Goal: Task Accomplishment & Management: Use online tool/utility

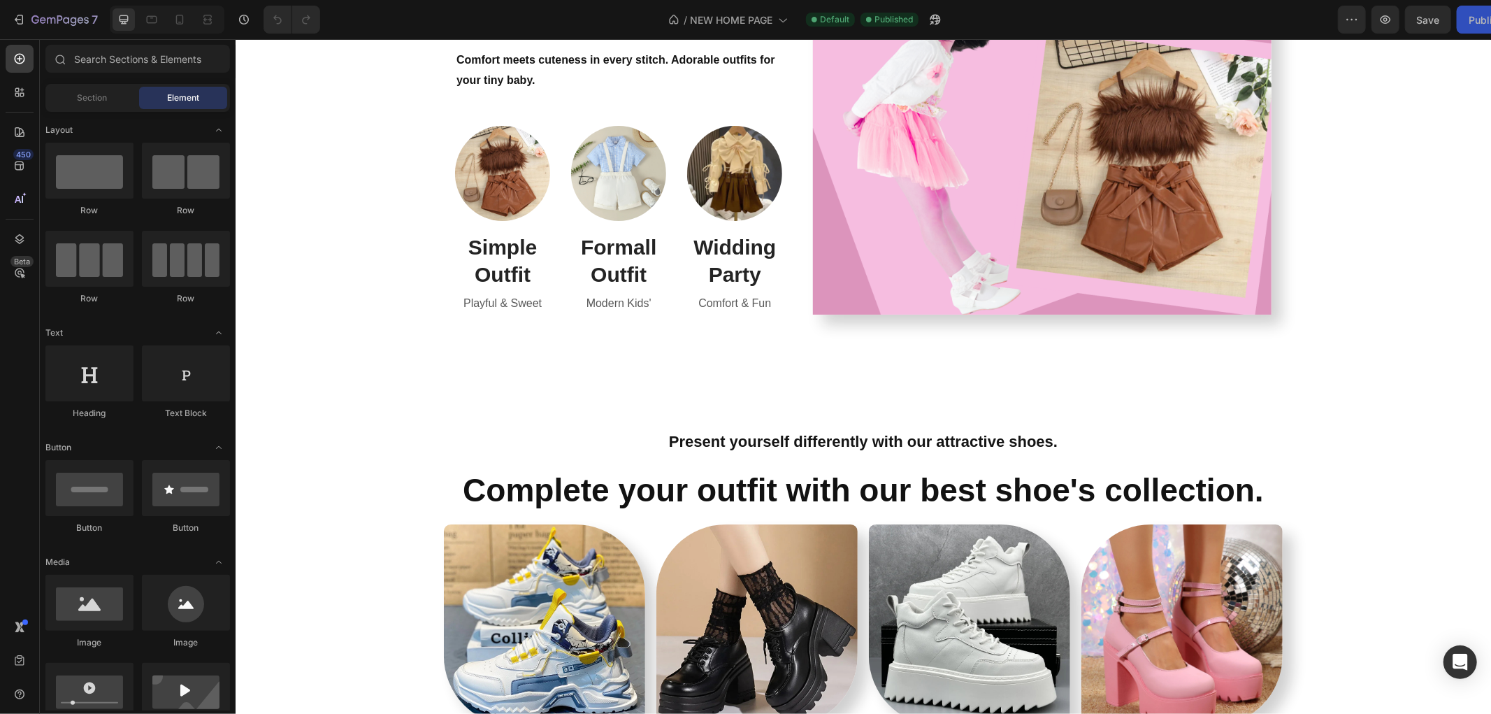
scroll to position [1640, 0]
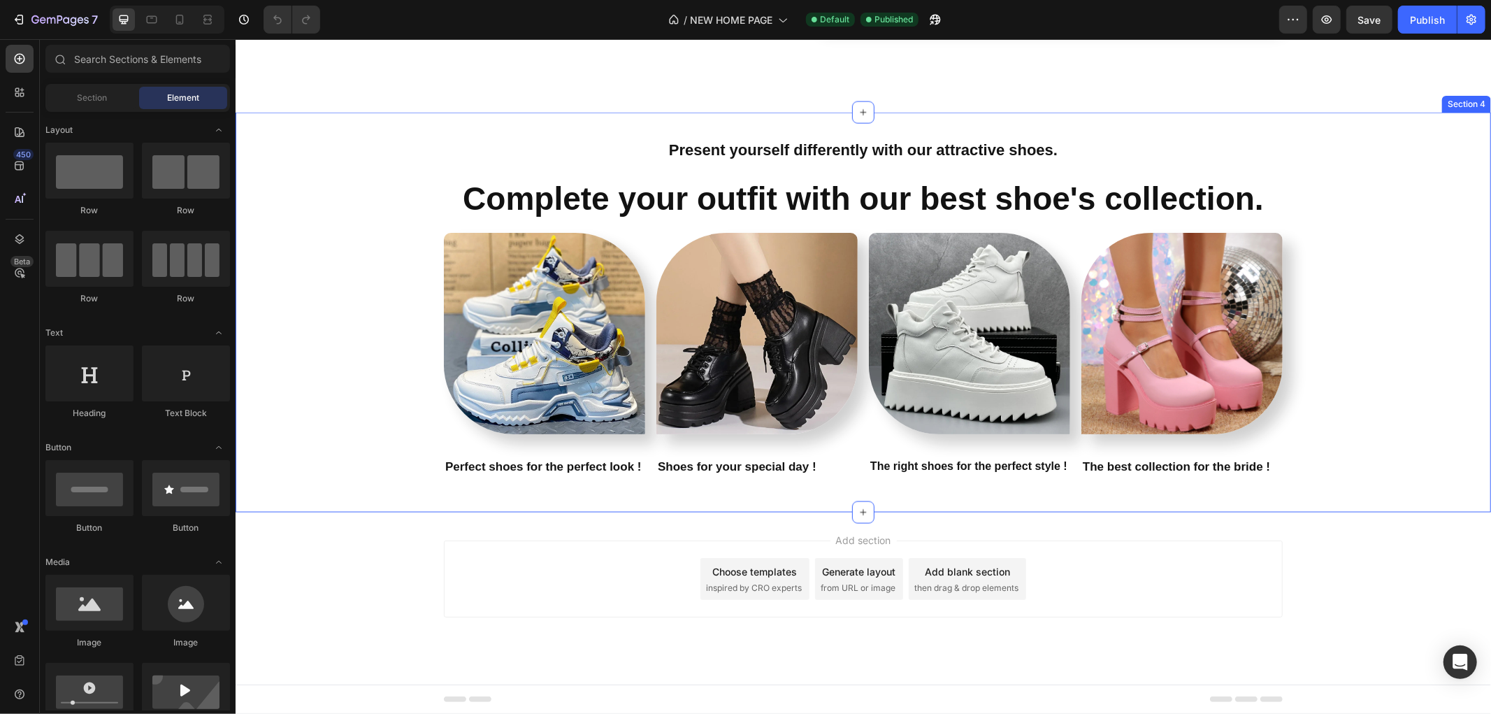
click at [331, 294] on div "Present yourself differently with our attractive shoes. Text Block Complete you…" at bounding box center [862, 311] width 1255 height 355
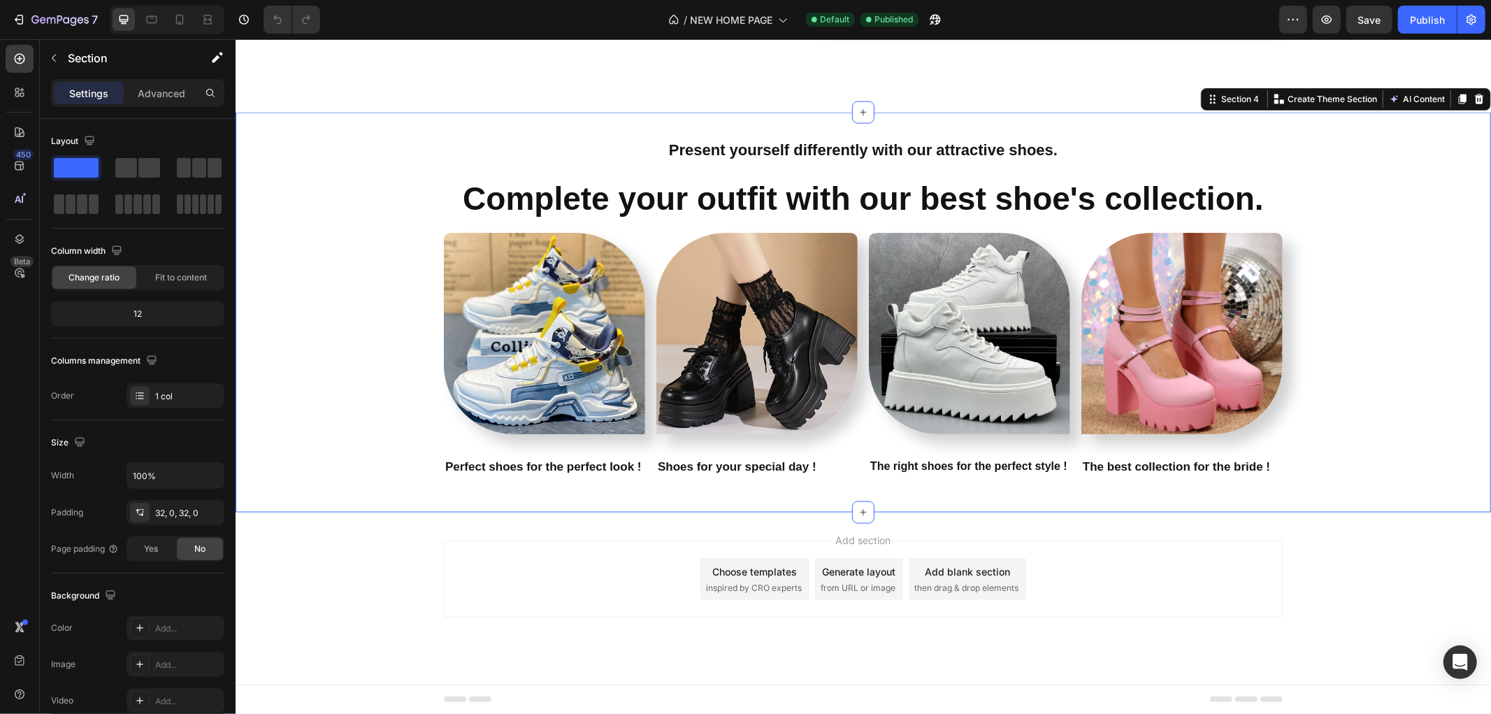
click at [303, 366] on div "Present yourself differently with our attractive shoes. Text Block Complete you…" at bounding box center [862, 311] width 1255 height 355
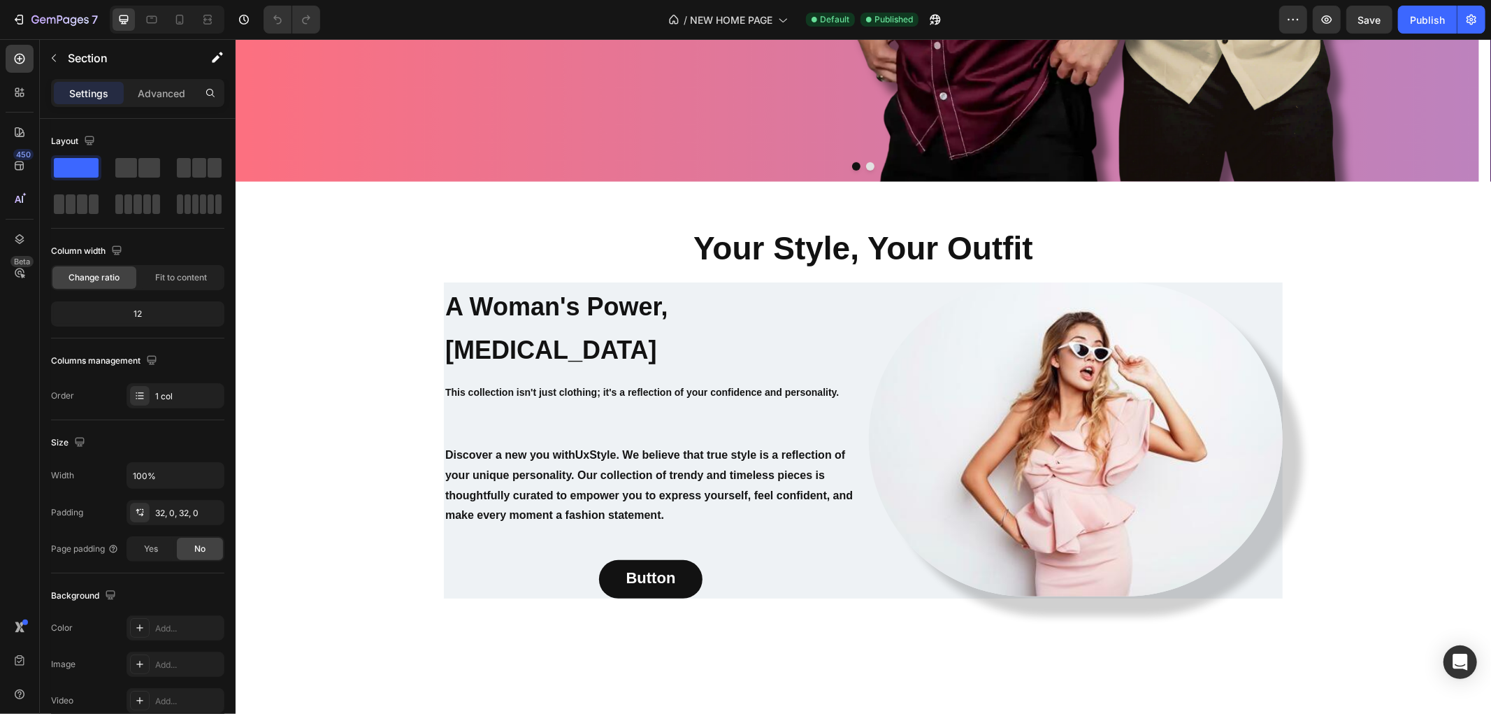
scroll to position [398, 0]
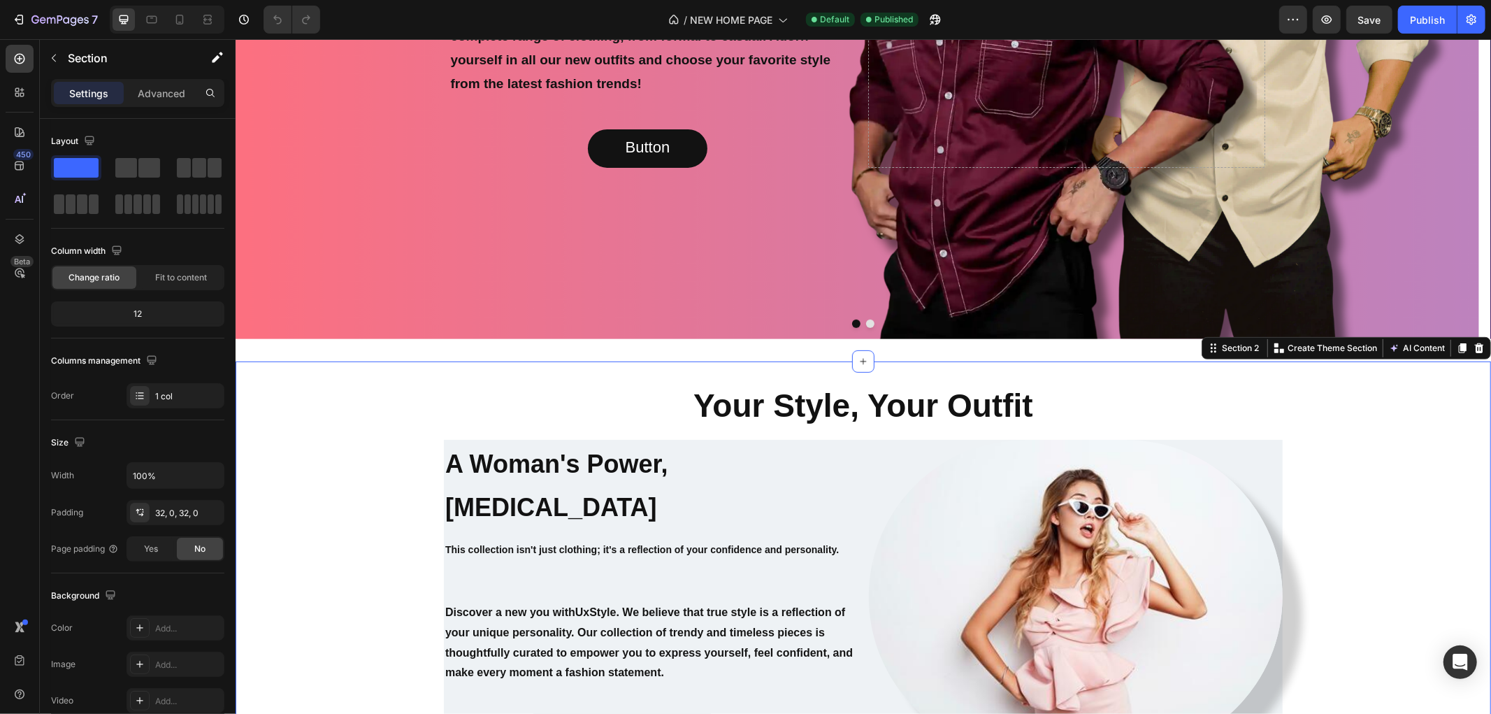
click at [347, 457] on div "Your Style, Your Outfit Heading A Woman's Power, [MEDICAL_DATA] Heading This co…" at bounding box center [862, 574] width 1255 height 383
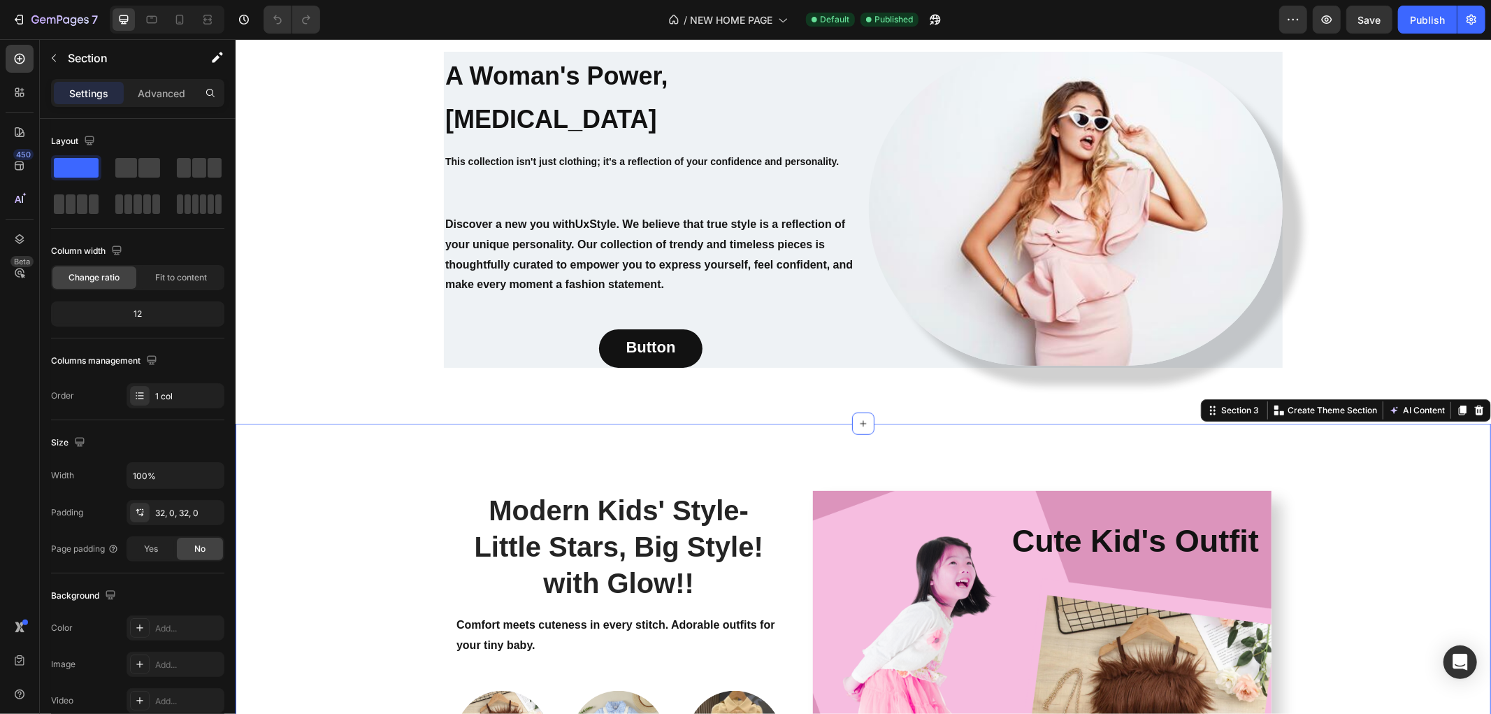
click at [341, 491] on div "Modern Kids' Style- Little Stars, Big Style! with Glow!! Heading Comfort meets …" at bounding box center [862, 685] width 1234 height 412
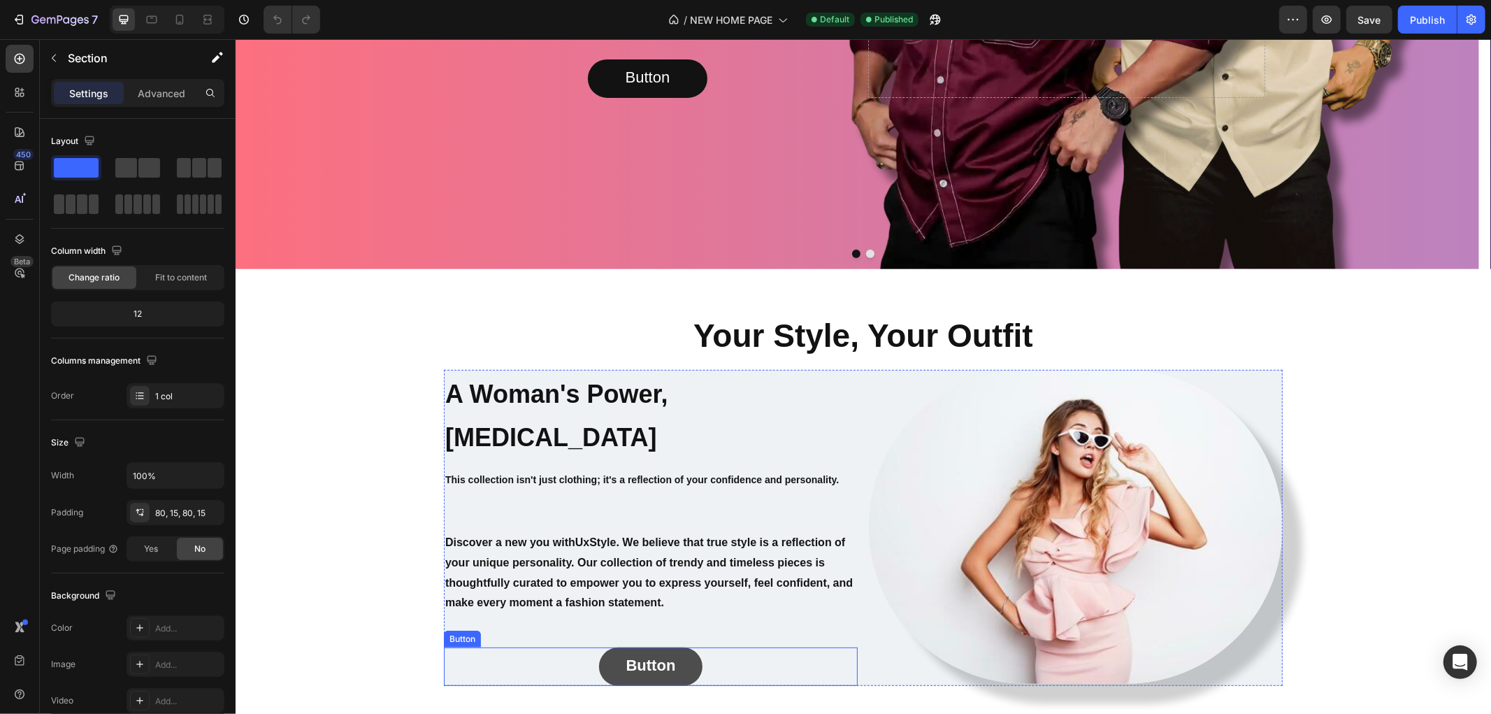
scroll to position [465, 0]
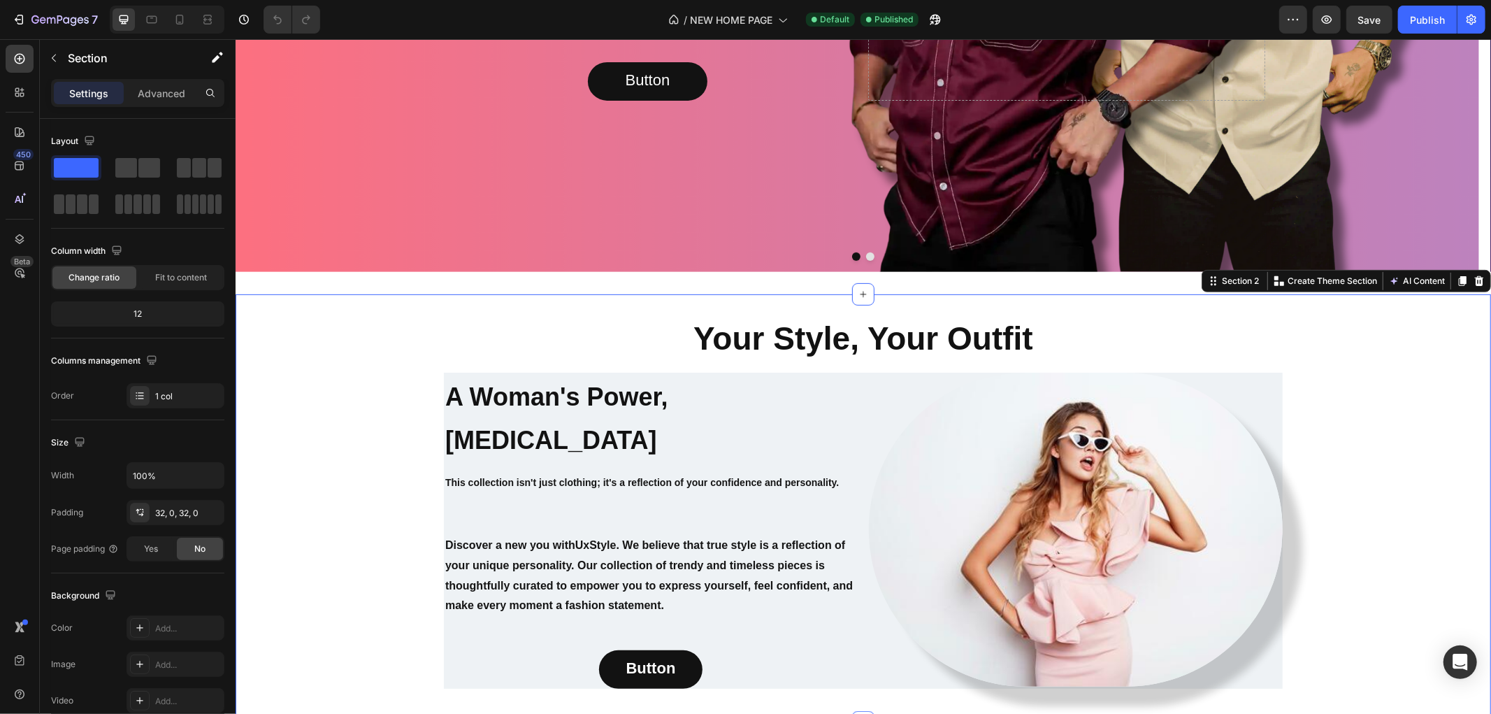
click at [747, 308] on div "Your Style, Your Outfit Heading A Woman's Power, [MEDICAL_DATA] Heading This co…" at bounding box center [862, 508] width 1255 height 428
click at [393, 370] on div "Your Style, Your Outfit Heading A Woman's Power, [MEDICAL_DATA] Heading This co…" at bounding box center [862, 507] width 1255 height 383
click at [619, 301] on div "Your Style, Your Outfit Heading A Woman's Power, [MEDICAL_DATA] Heading This co…" at bounding box center [862, 508] width 1255 height 428
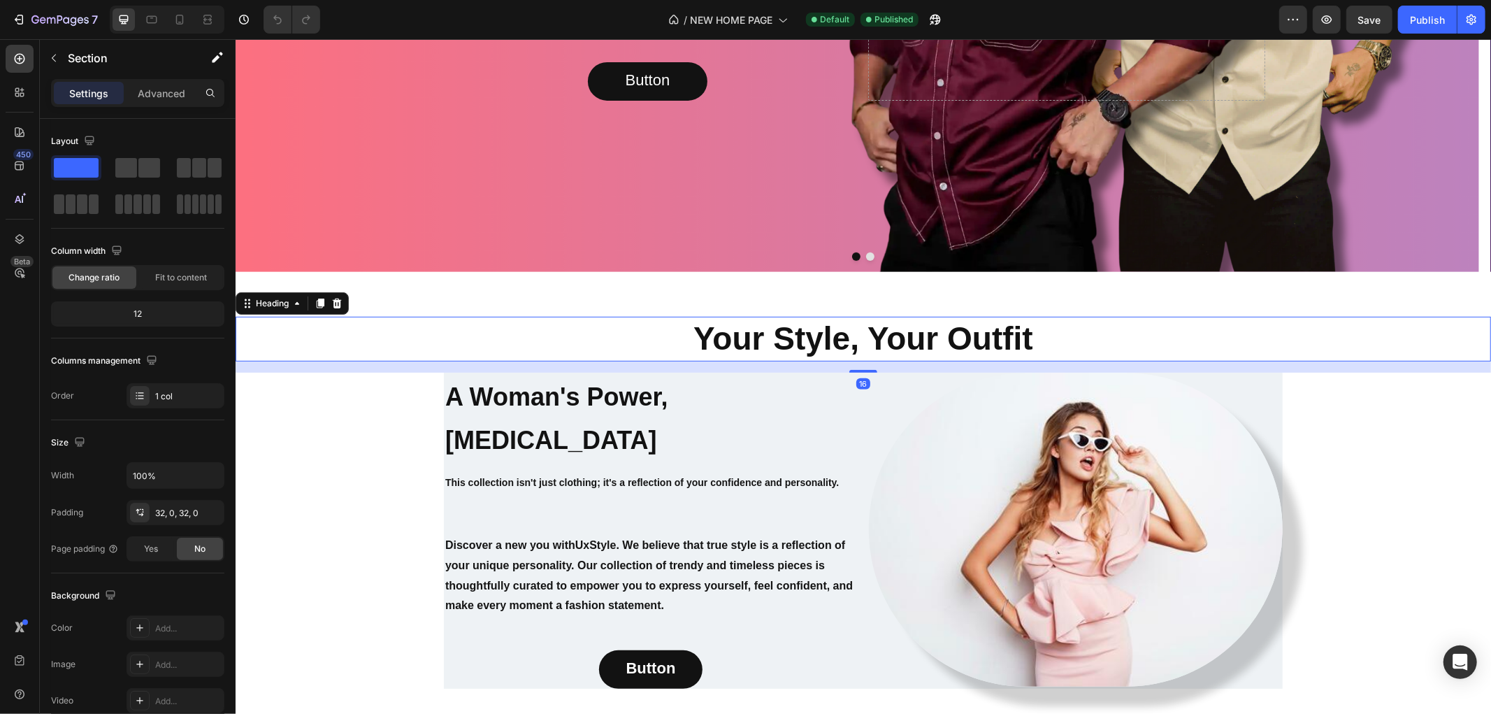
click at [626, 322] on h2 "Your Style, Your Outfit" at bounding box center [862, 338] width 1255 height 45
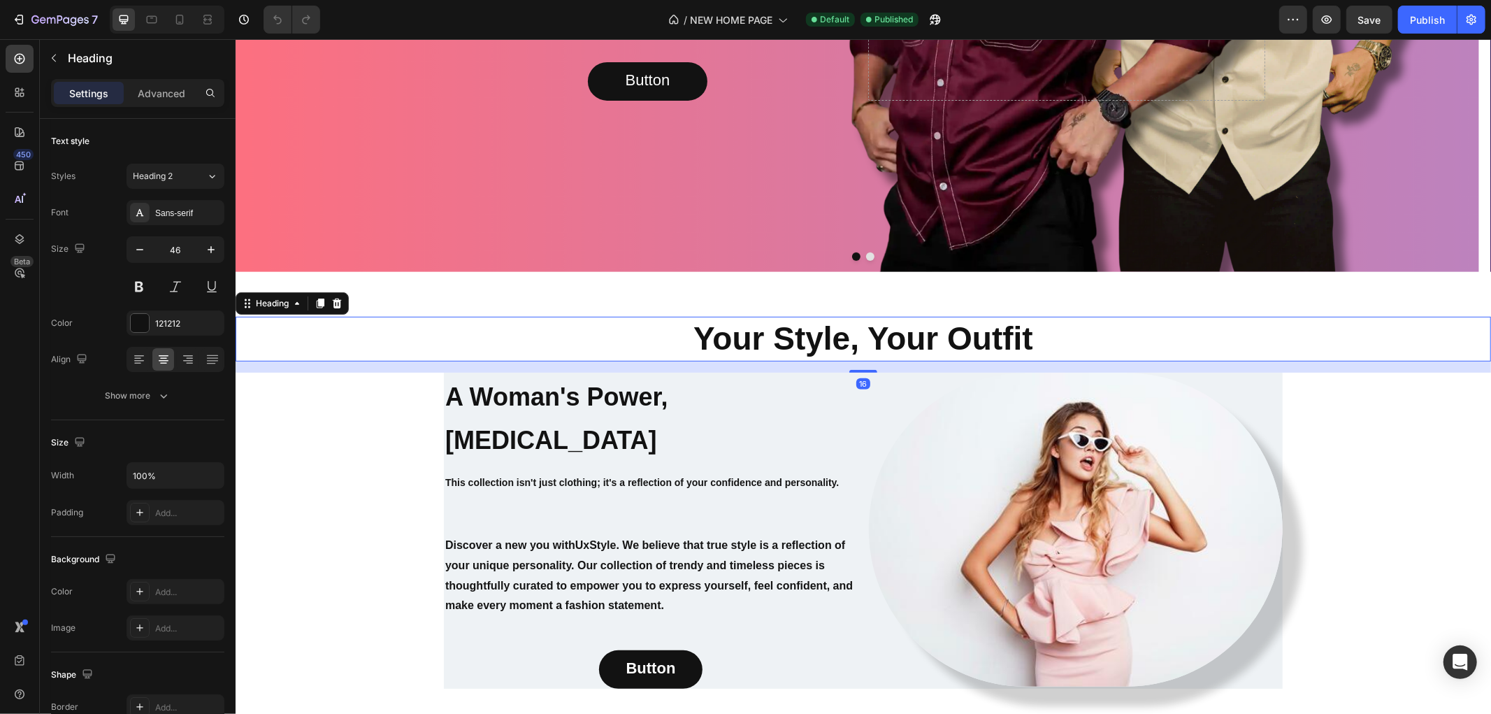
click at [619, 328] on h2 "Your Style, Your Outfit" at bounding box center [862, 338] width 1255 height 45
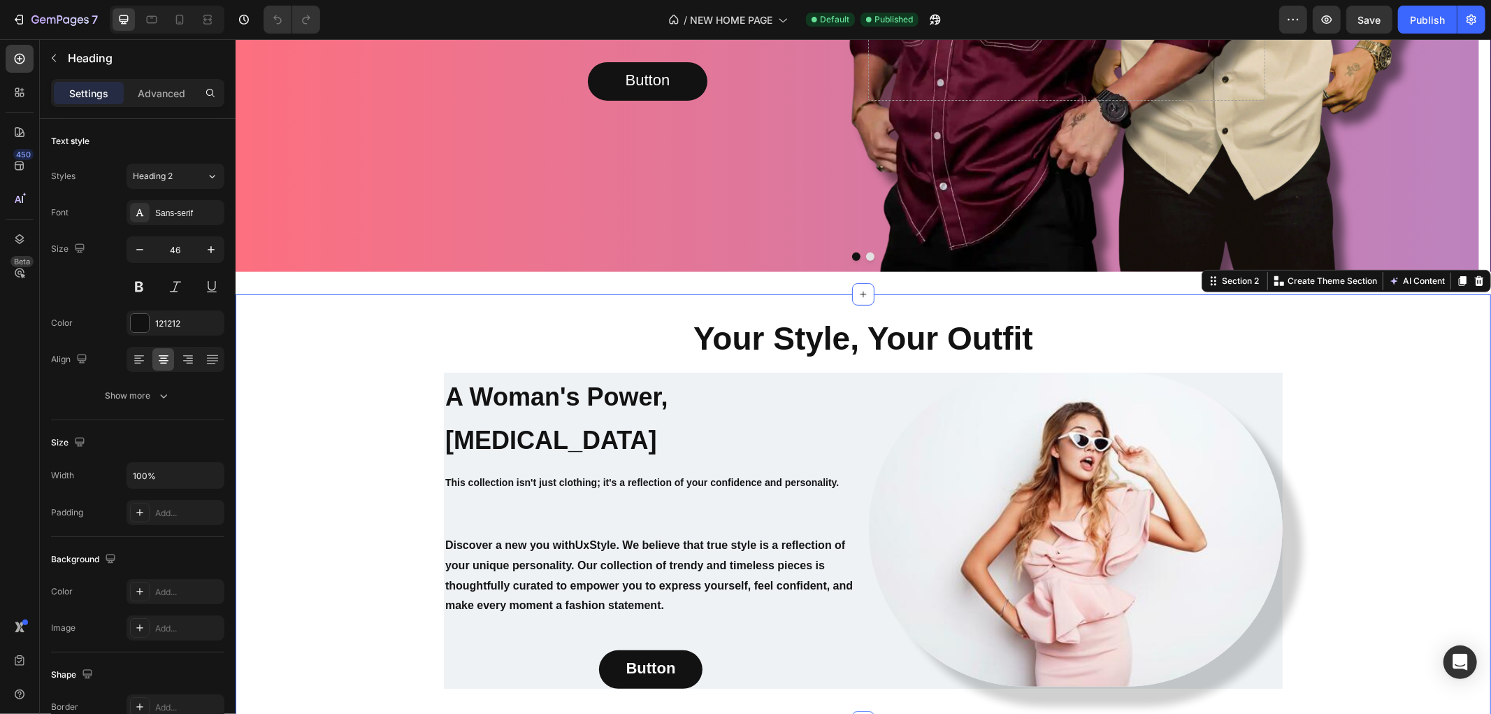
click at [619, 309] on div "Your Style, Your Outfit Heading A Woman's Power, [MEDICAL_DATA] Heading This co…" at bounding box center [862, 508] width 1255 height 428
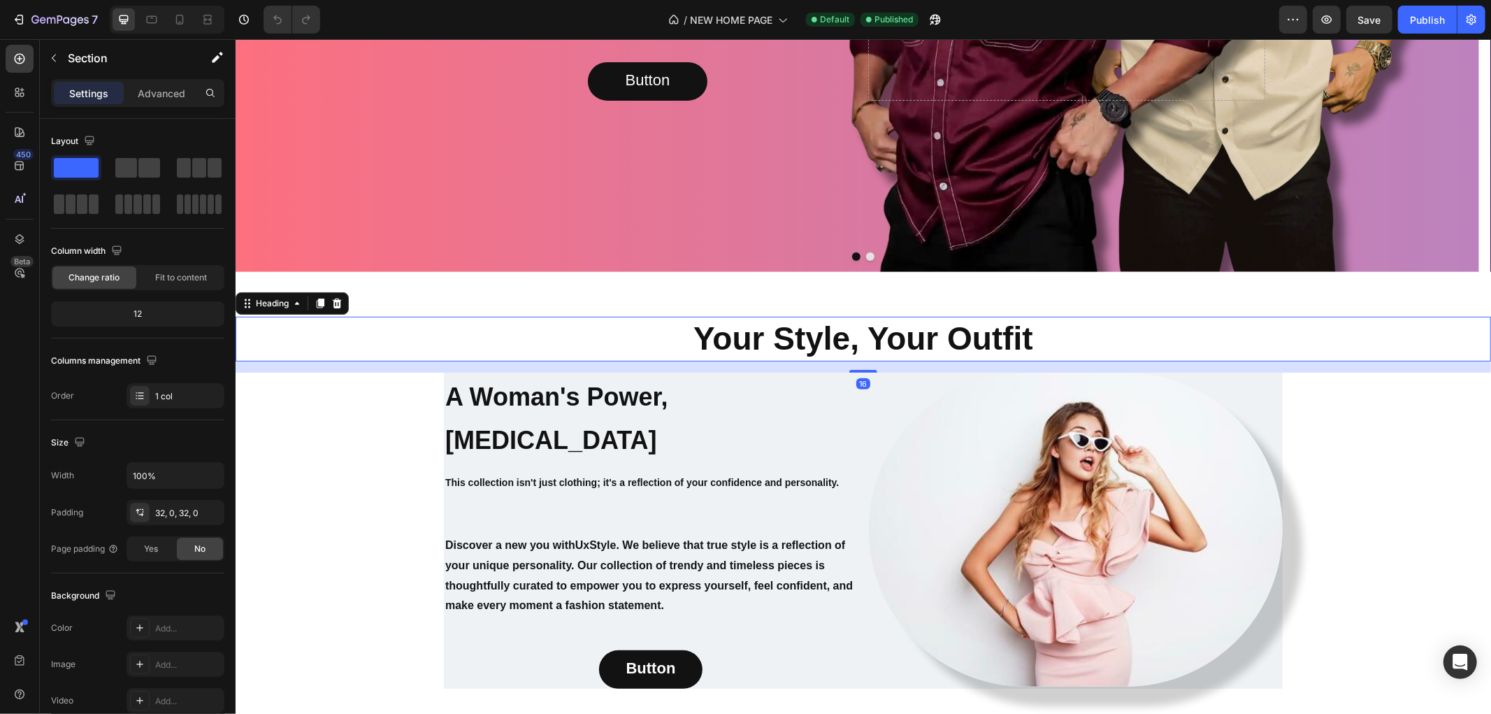
click at [621, 324] on h2 "Your Style, Your Outfit" at bounding box center [862, 338] width 1255 height 45
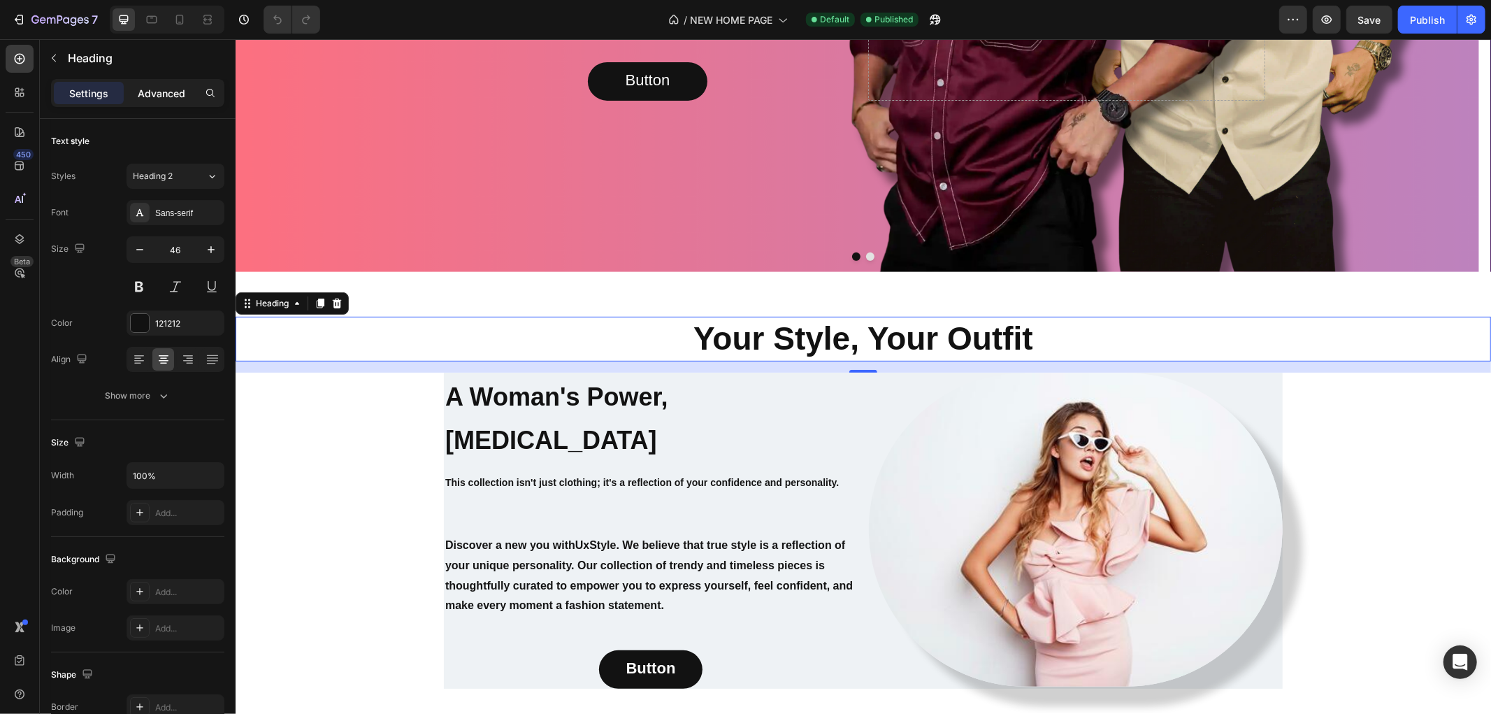
click at [149, 100] on p "Advanced" at bounding box center [162, 93] width 48 height 15
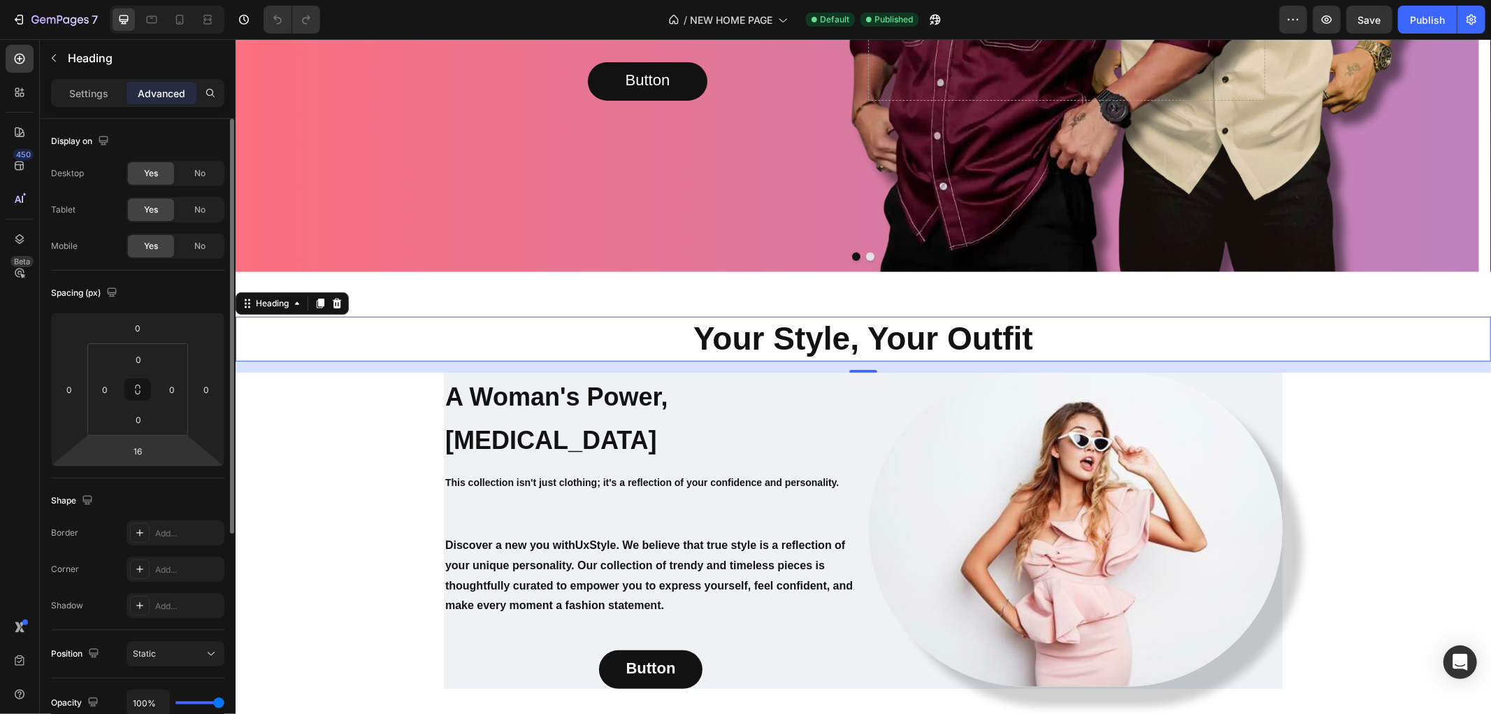
click at [157, 0] on html "7 / NEW HOME PAGE Default Published Preview Save Publish 450 Beta Sections(18) …" at bounding box center [745, 0] width 1491 height 0
type input "0"
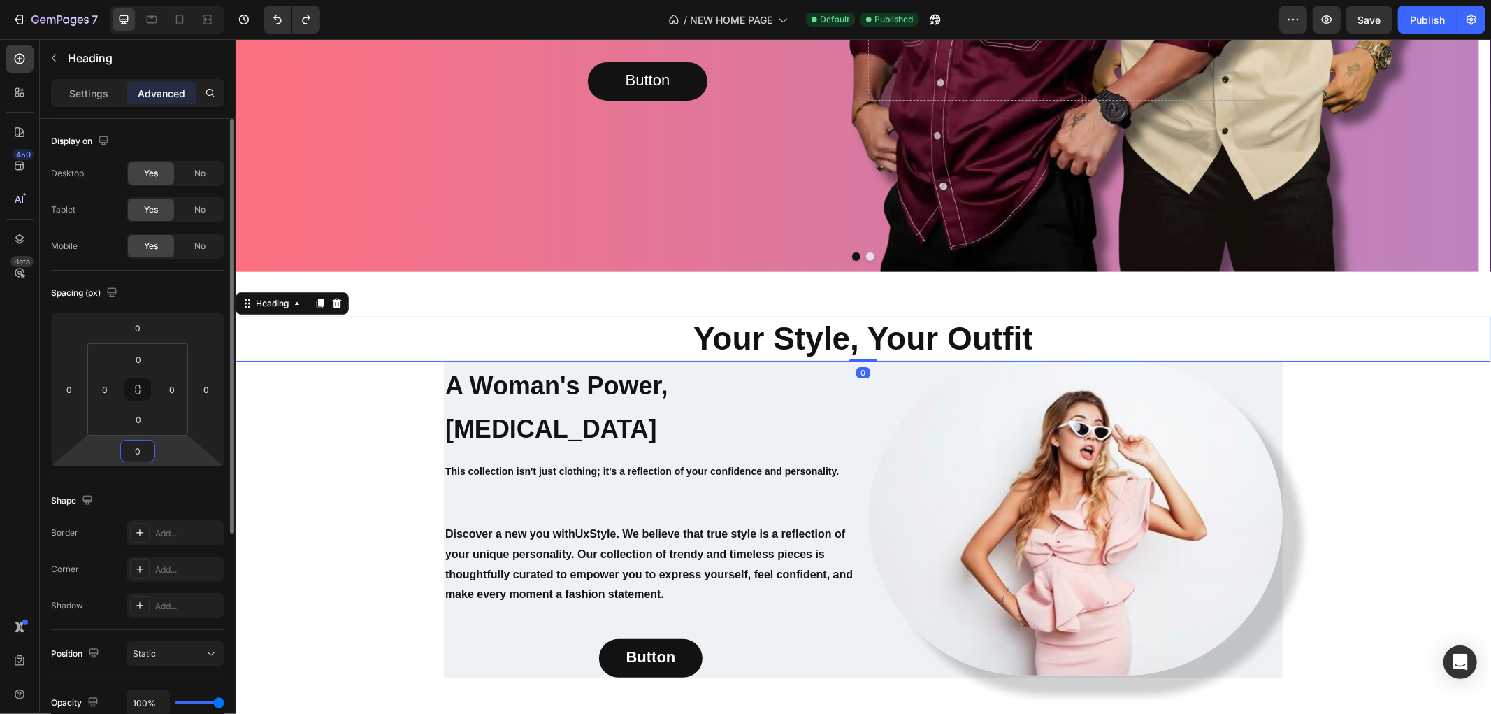
type input "16"
type input "0"
click at [505, 331] on h2 "Your Style, Your Outfit" at bounding box center [862, 338] width 1255 height 45
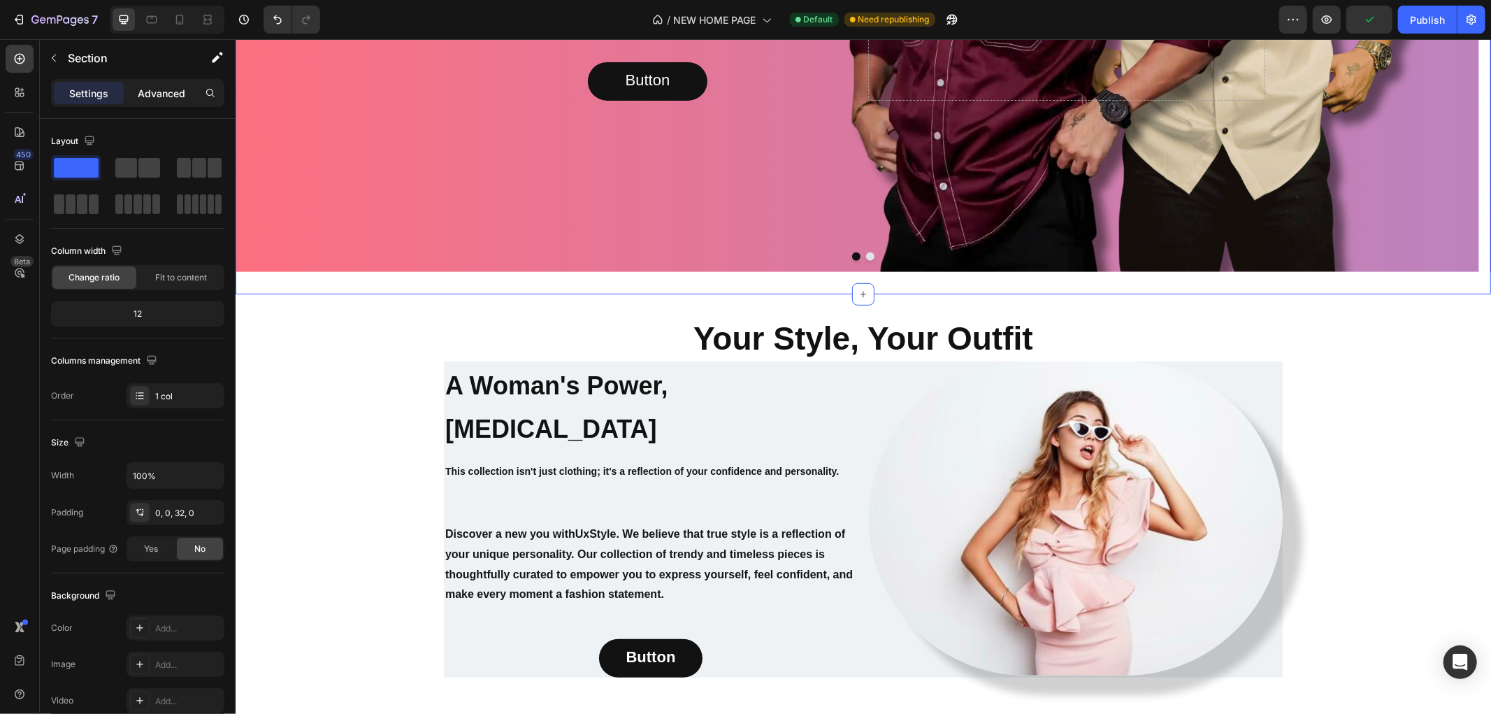
click at [173, 94] on p "Advanced" at bounding box center [162, 93] width 48 height 15
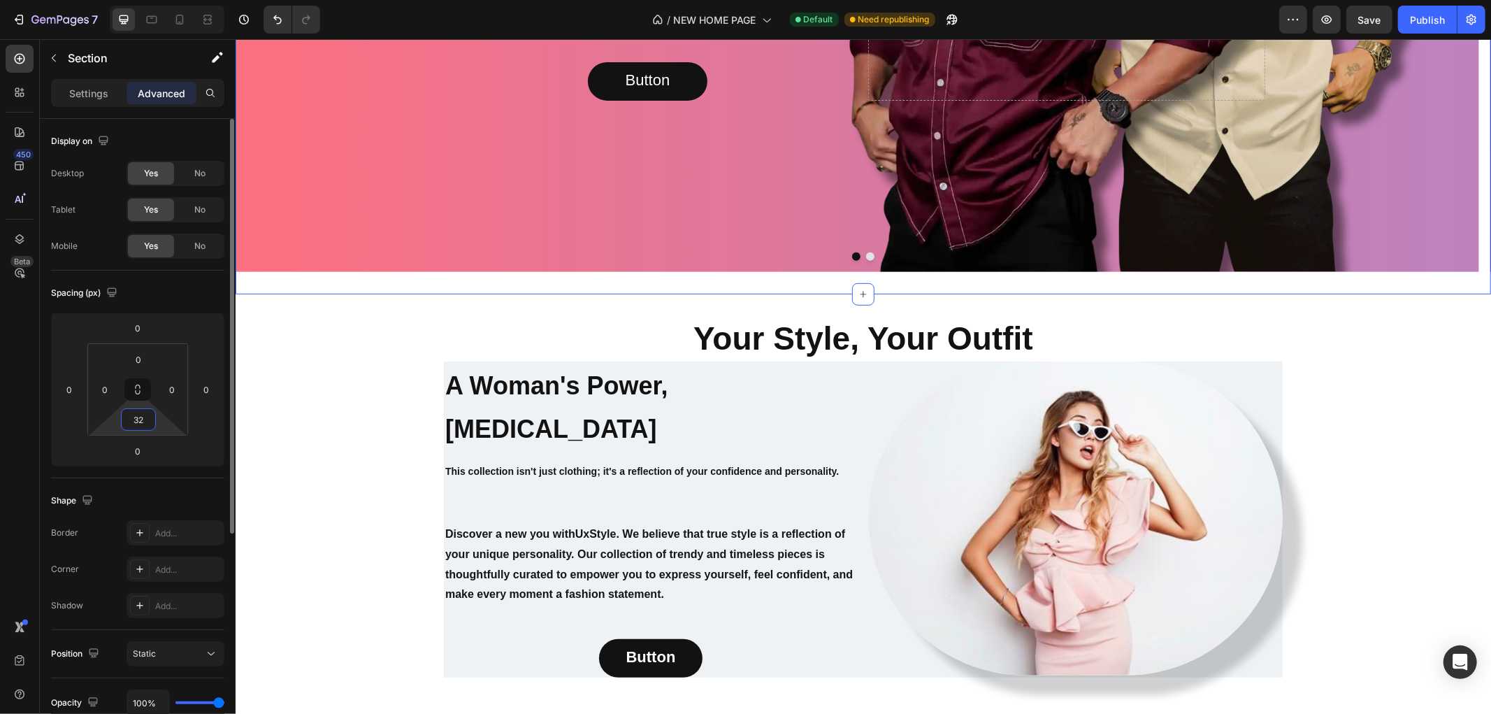
click at [129, 423] on input "32" at bounding box center [138, 419] width 28 height 21
type input "0"
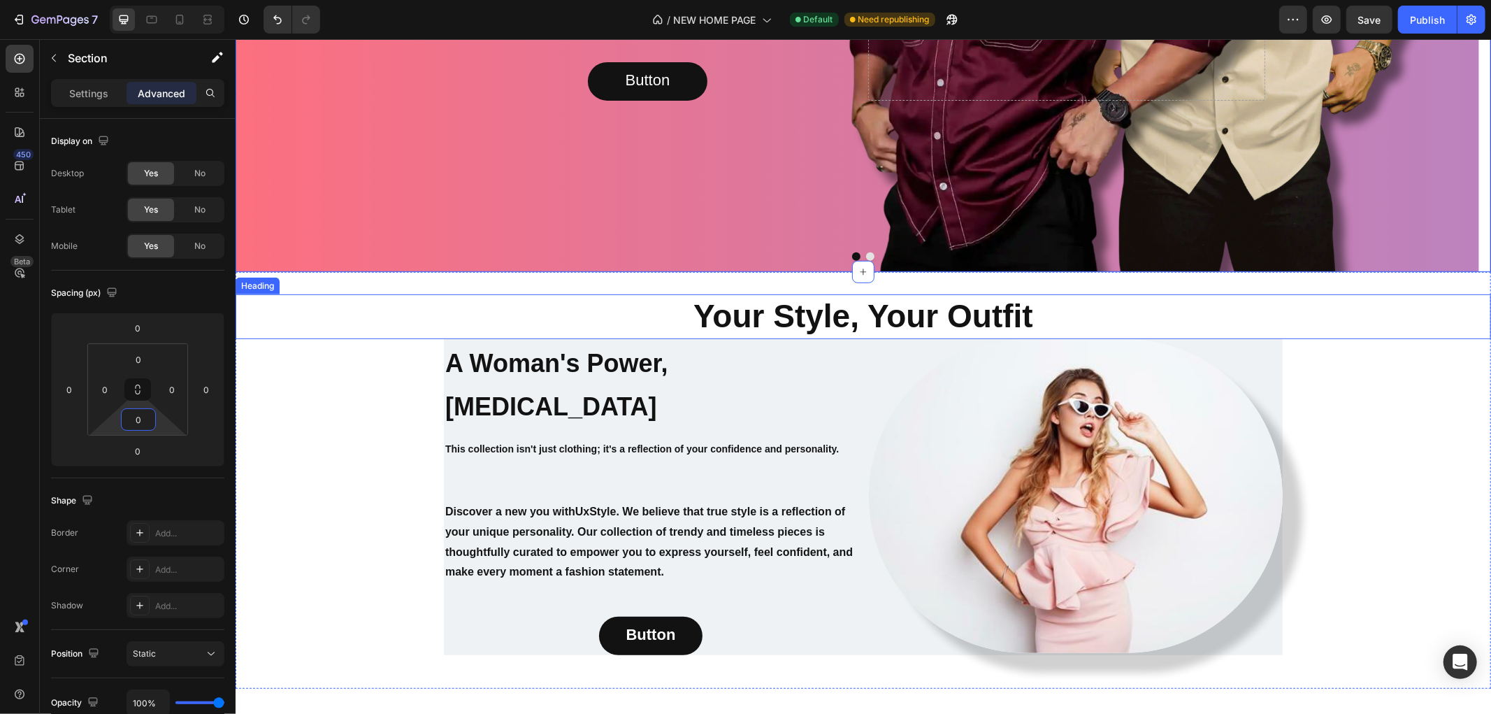
click at [645, 296] on p "⁠⁠⁠⁠⁠⁠⁠ Your Style, Your Outfit" at bounding box center [862, 316] width 1253 height 42
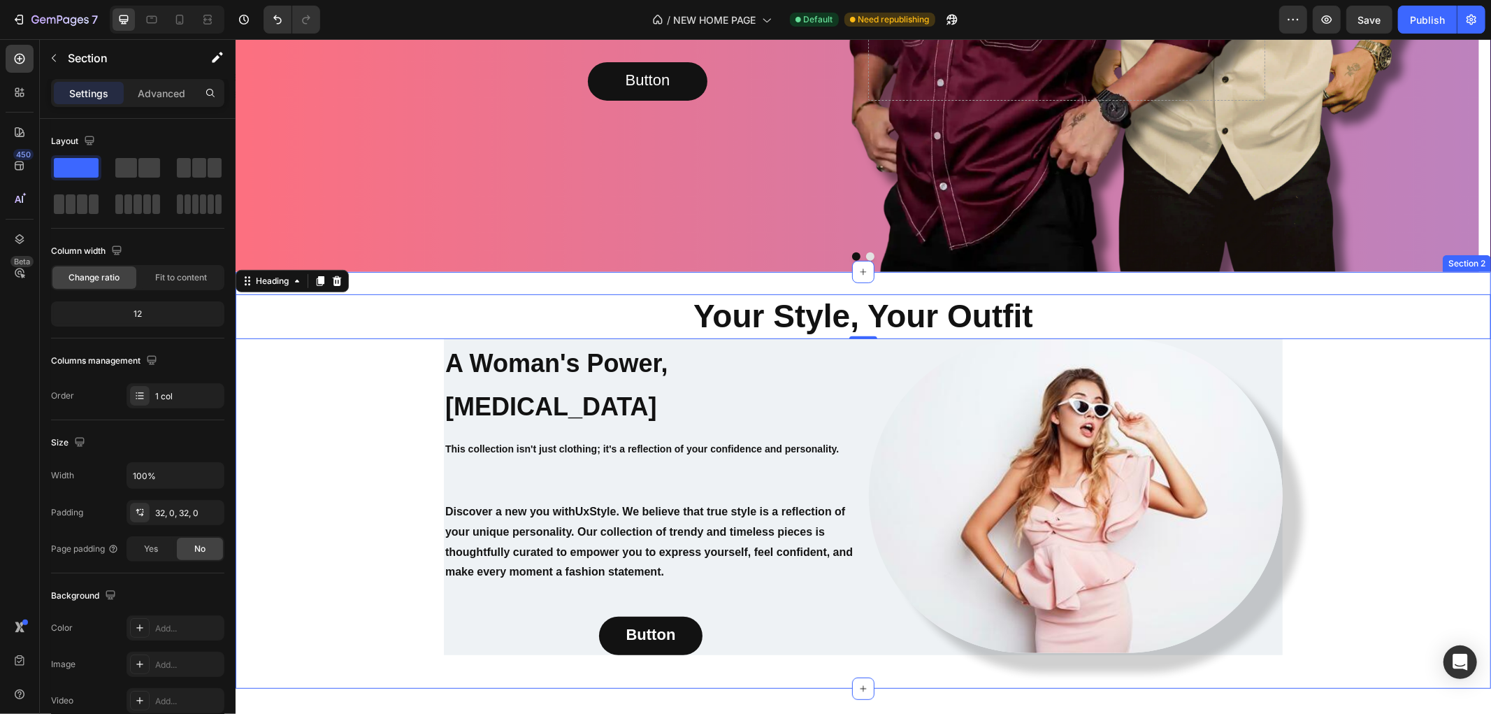
click at [656, 286] on div "⁠⁠⁠⁠⁠⁠⁠ Your Style, Your Outfit Heading 0 A Woman's Power, [MEDICAL_DATA] Headi…" at bounding box center [862, 479] width 1255 height 417
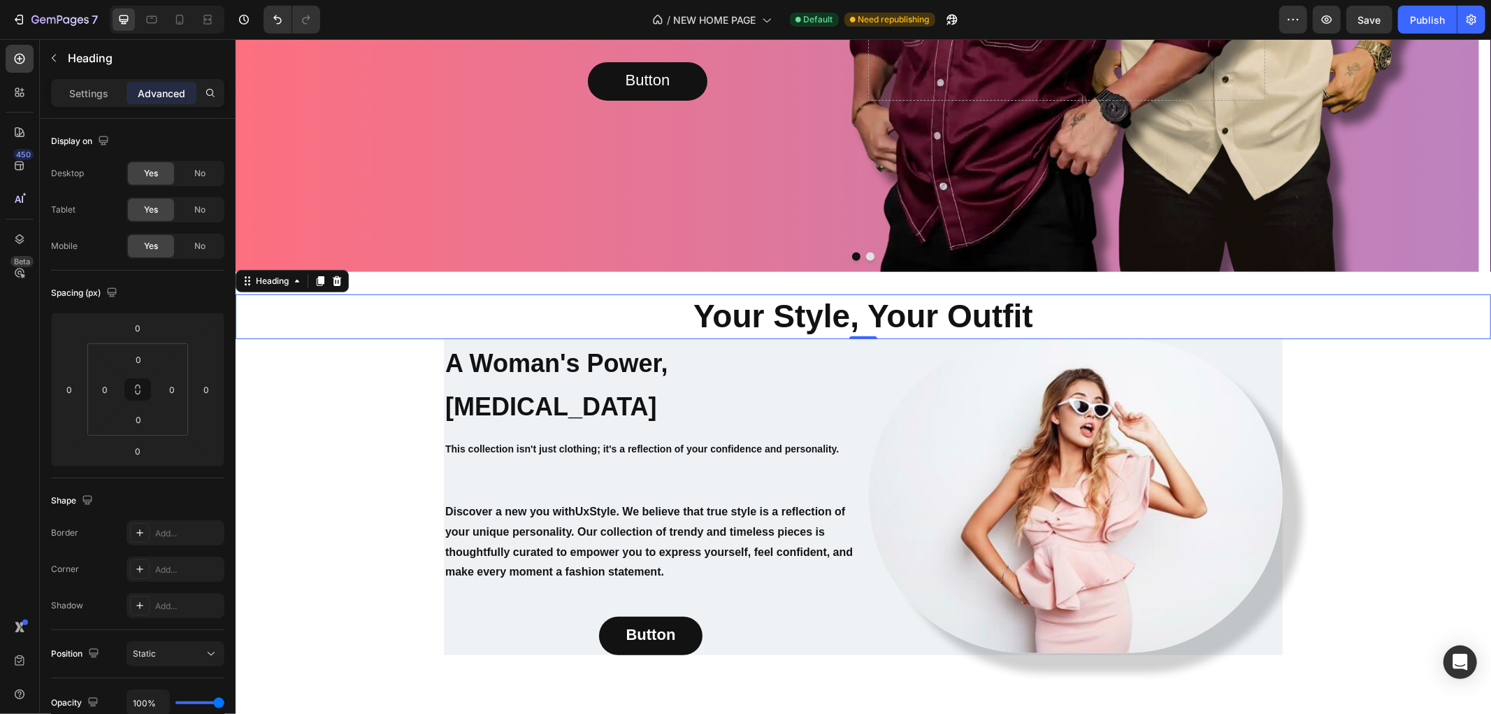
click at [648, 295] on p "⁠⁠⁠⁠⁠⁠⁠ Your Style, Your Outfit" at bounding box center [862, 316] width 1253 height 42
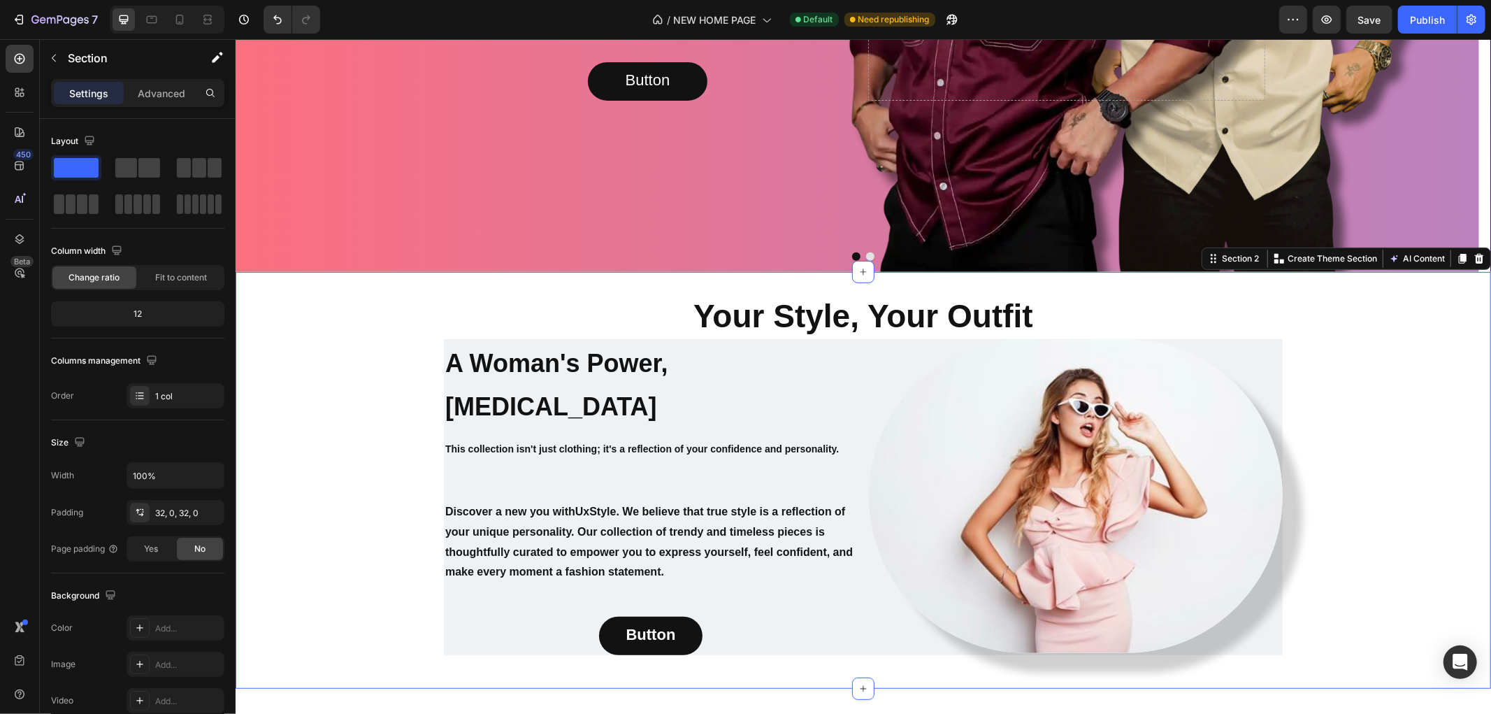
click at [642, 288] on div "⁠⁠⁠⁠⁠⁠⁠ Your Style, Your Outfit Heading A Woman's Power, [MEDICAL_DATA] Heading…" at bounding box center [862, 479] width 1255 height 417
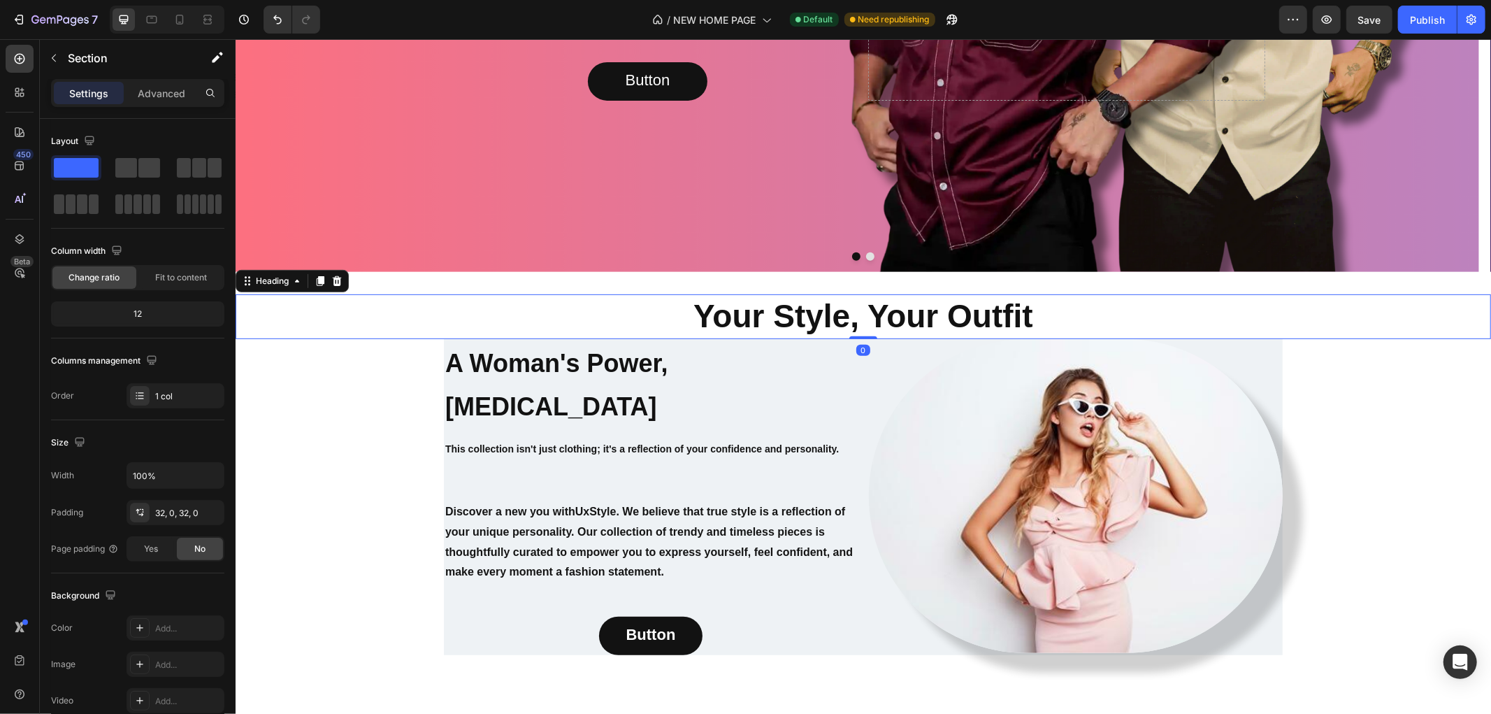
click at [616, 305] on p "⁠⁠⁠⁠⁠⁠⁠ Your Style, Your Outfit" at bounding box center [862, 316] width 1253 height 42
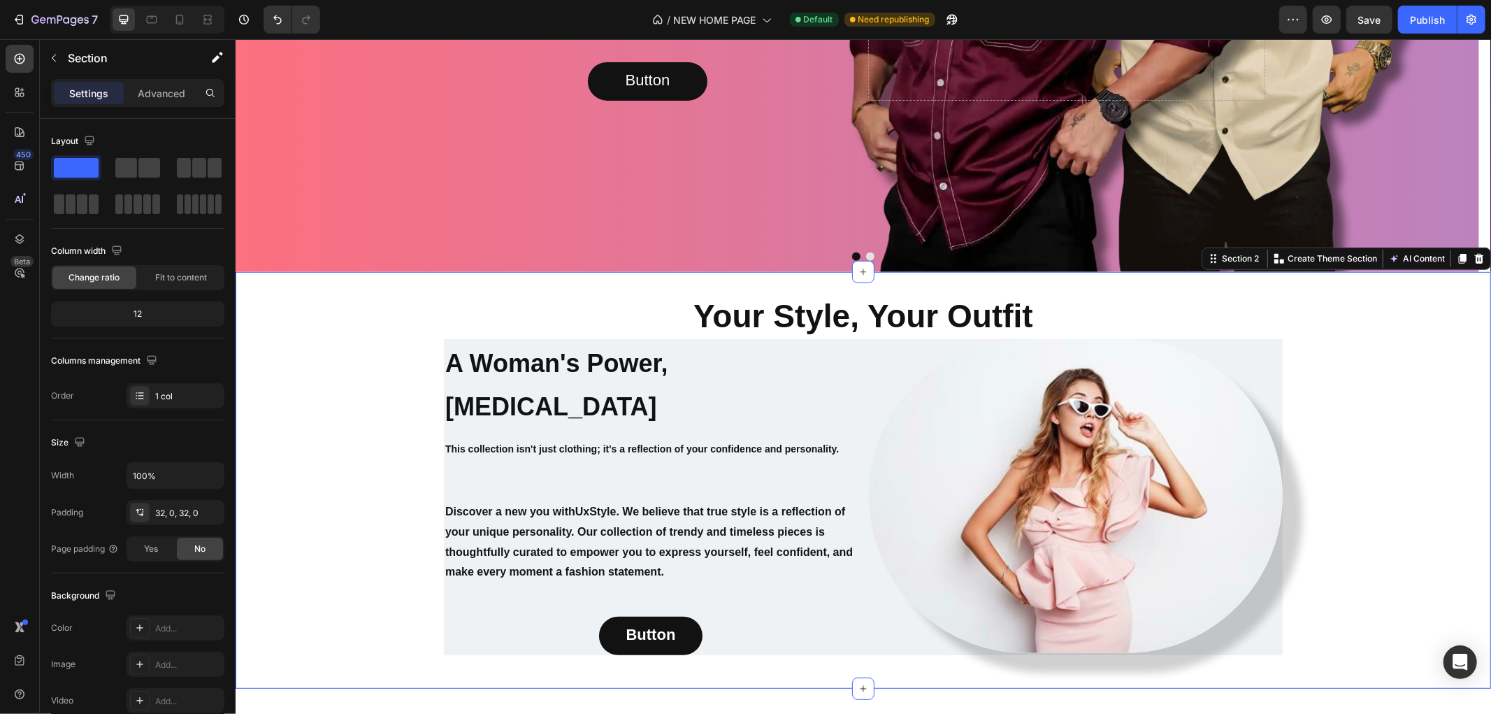
click at [595, 282] on div "⁠⁠⁠⁠⁠⁠⁠ Your Style, Your Outfit Heading A Woman's Power, [MEDICAL_DATA] Heading…" at bounding box center [862, 479] width 1255 height 417
click at [150, 87] on p "Advanced" at bounding box center [162, 93] width 48 height 15
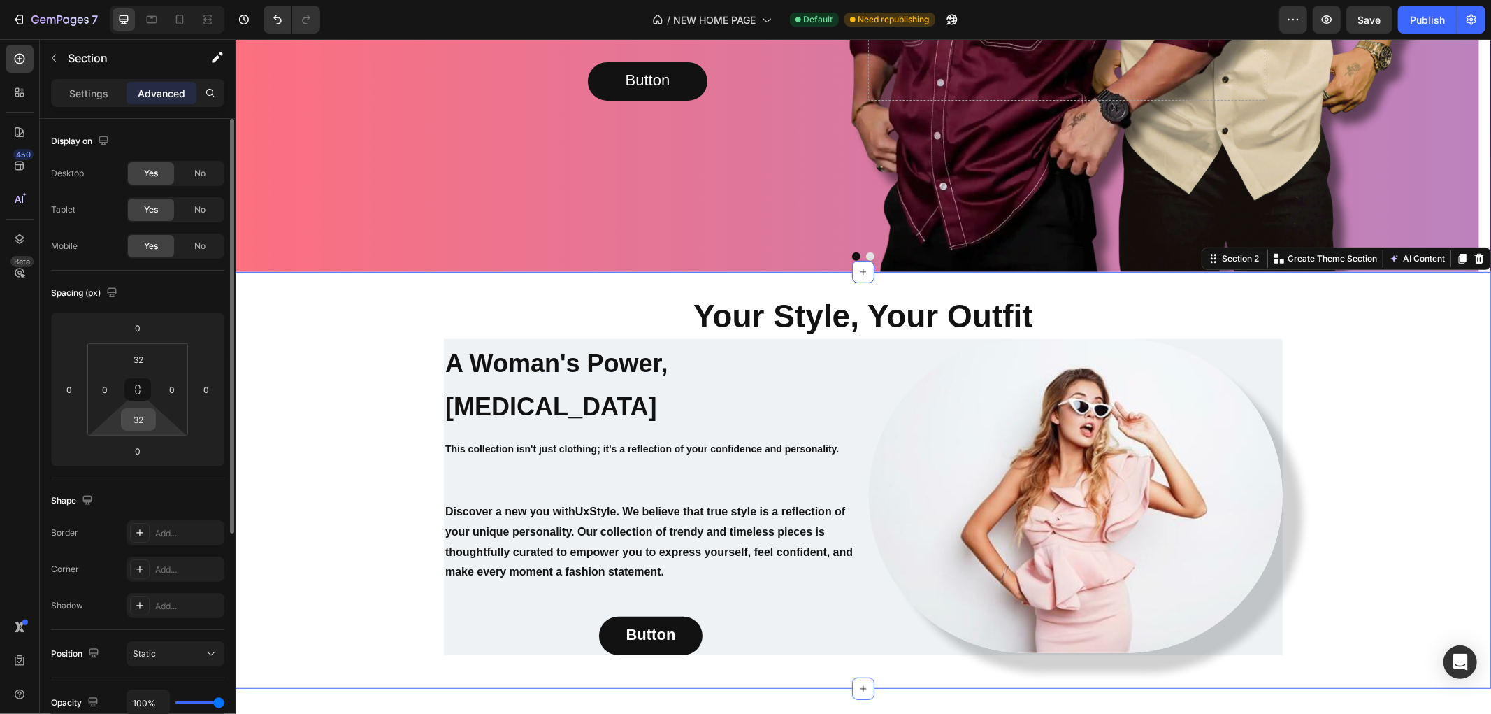
click at [136, 422] on input "32" at bounding box center [138, 419] width 28 height 21
type input "0"
click at [133, 359] on input "32" at bounding box center [138, 359] width 28 height 21
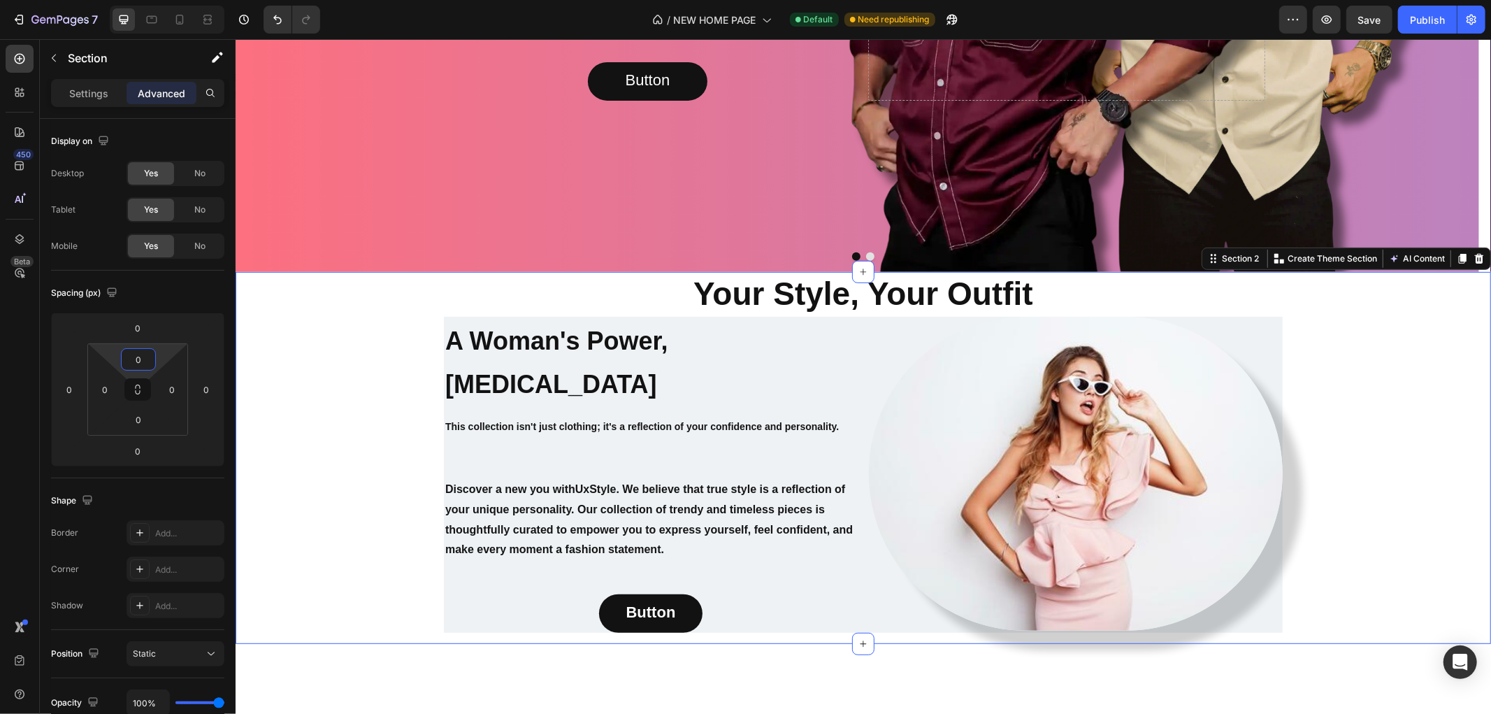
type input "0"
click at [287, 377] on div "⁠⁠⁠⁠⁠⁠⁠ Your Style, Your Outfit Heading A Woman's Power, [MEDICAL_DATA] Heading…" at bounding box center [862, 457] width 1255 height 372
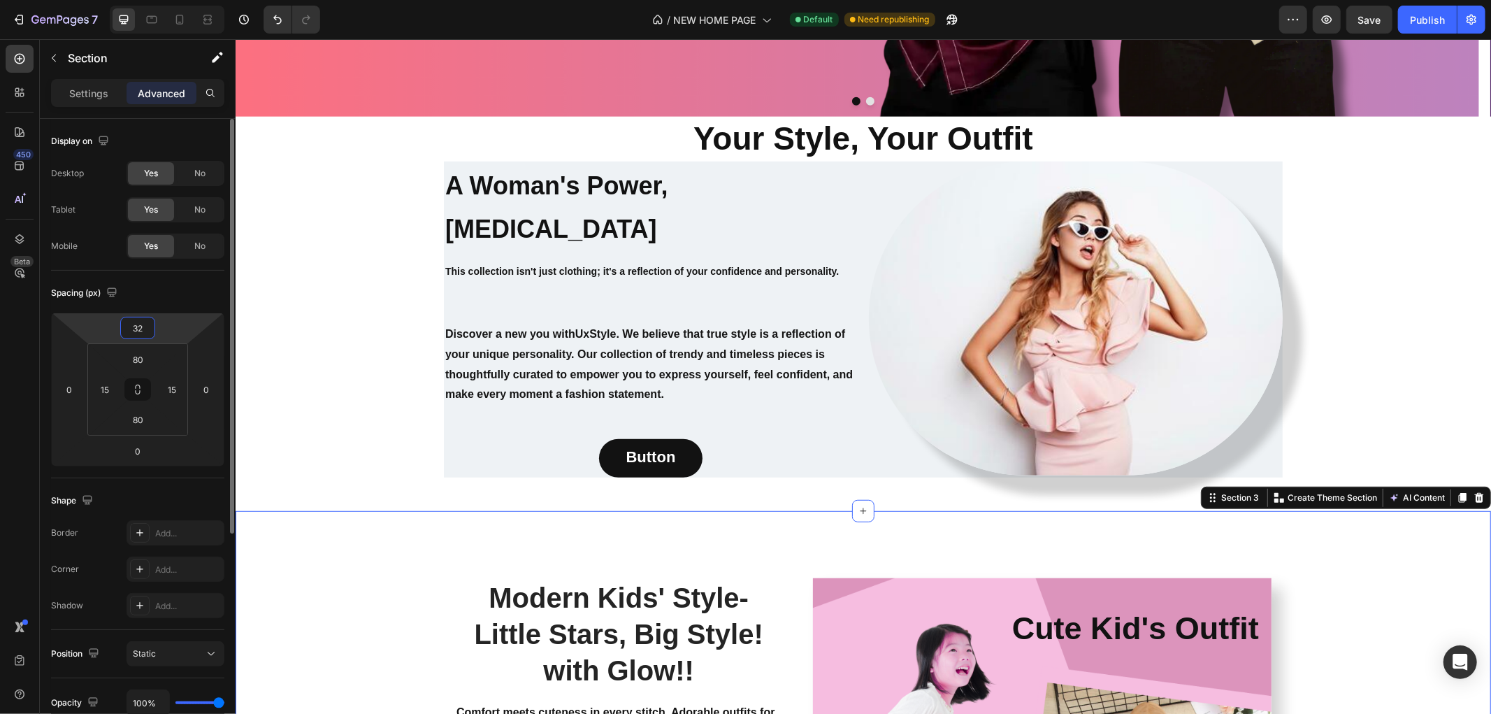
click at [136, 324] on input "32" at bounding box center [138, 327] width 28 height 21
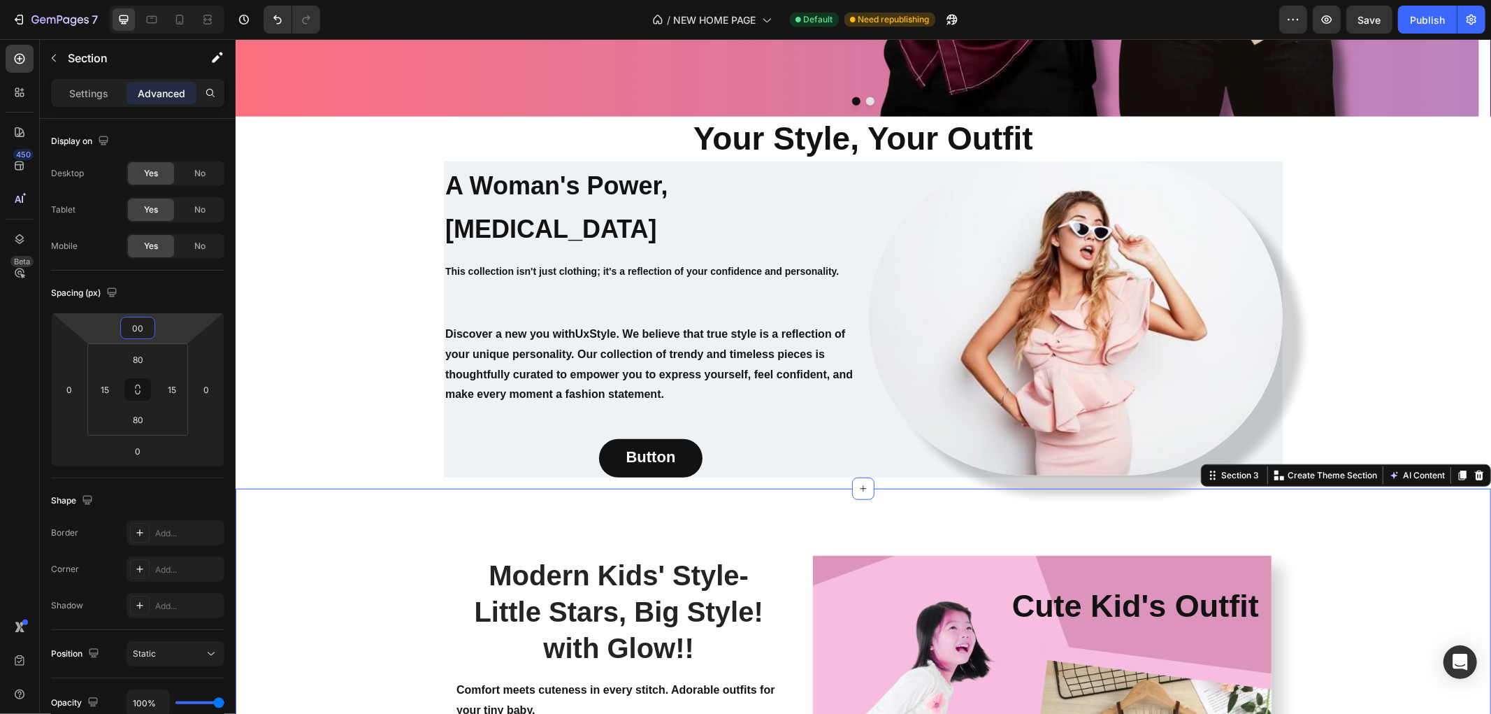
type input "0"
click at [342, 398] on div "⁠⁠⁠⁠⁠⁠⁠ Your Style, Your Outfit Heading A Woman's Power, [MEDICAL_DATA] Heading…" at bounding box center [862, 302] width 1255 height 372
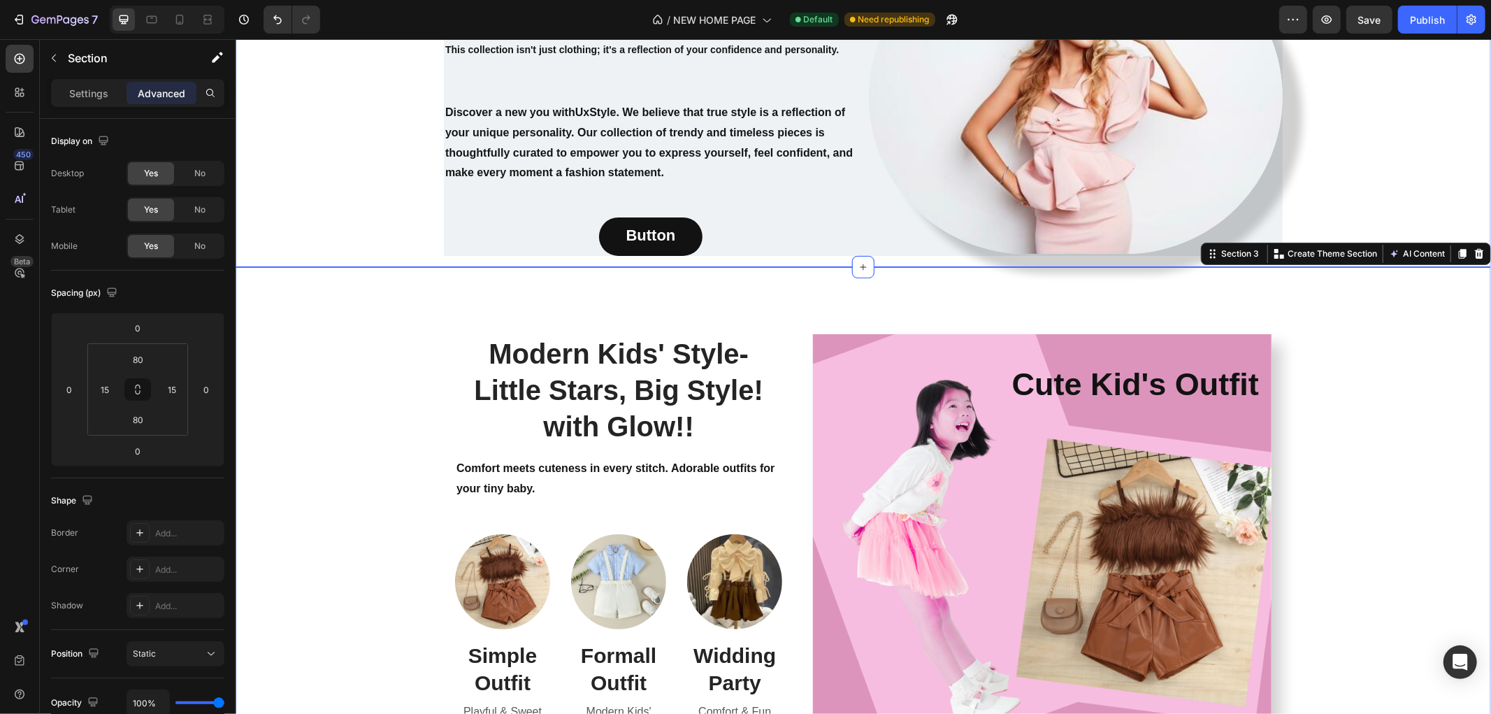
scroll to position [854, 0]
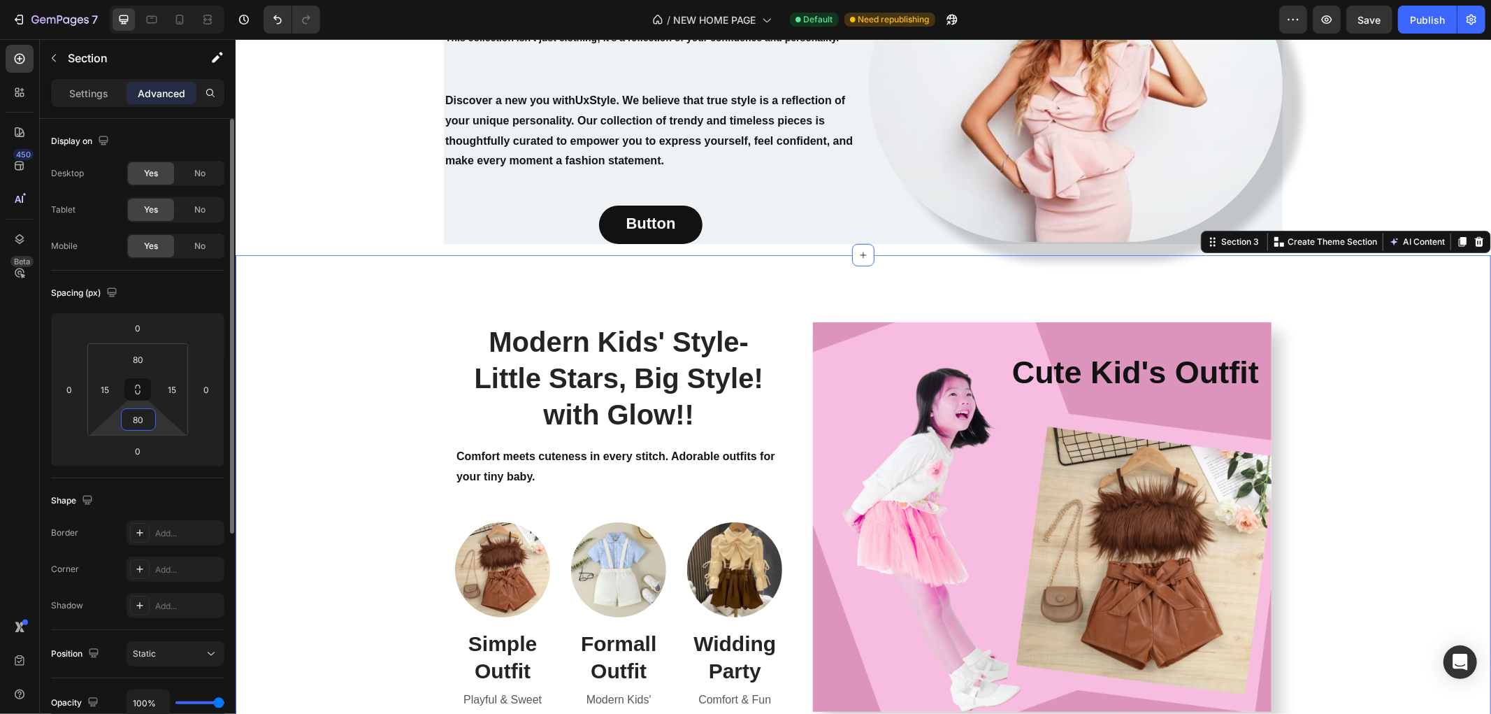
click at [143, 417] on input "80" at bounding box center [138, 419] width 28 height 21
type input "20"
click at [140, 356] on input "80" at bounding box center [138, 359] width 28 height 21
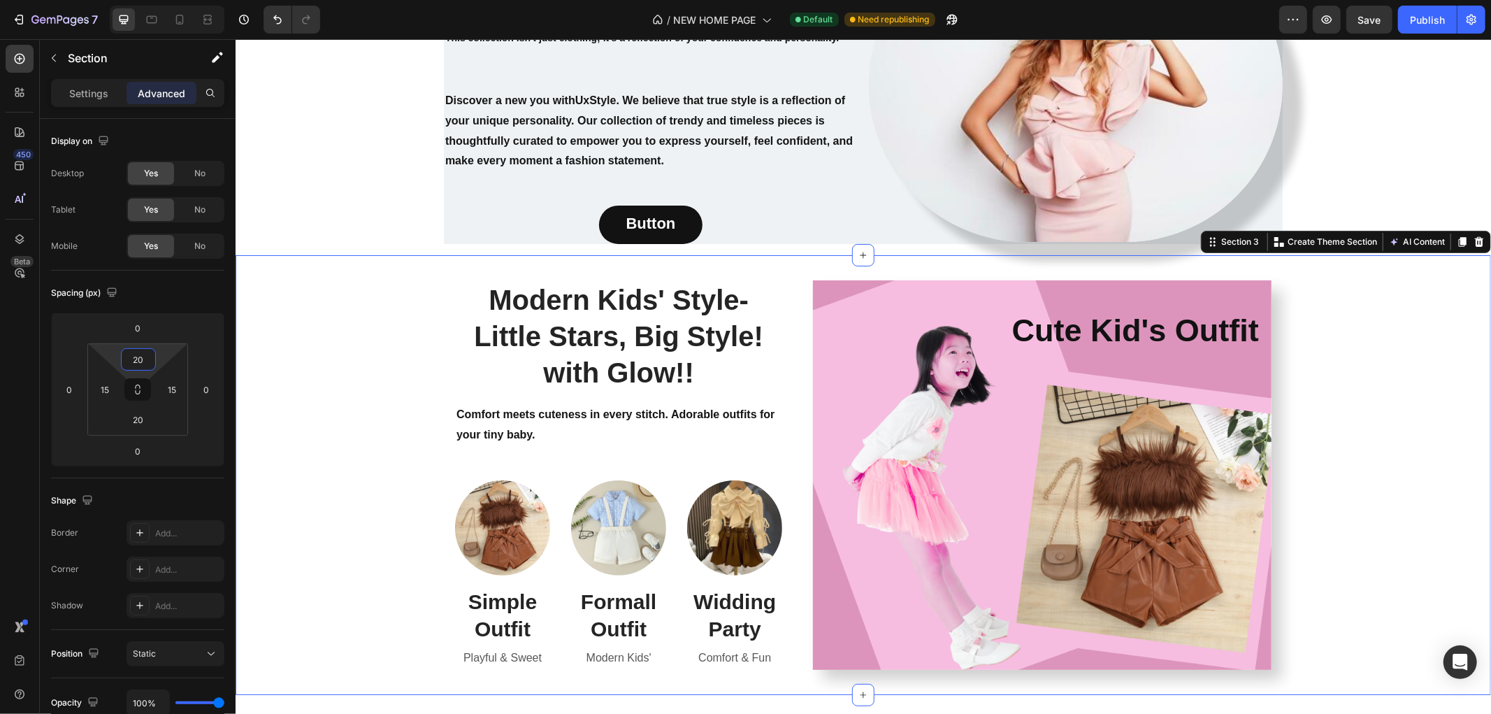
type input "20"
click at [340, 354] on div "Modern Kids' Style- Little Stars, Big Style! with Glow!! Heading Comfort meets …" at bounding box center [862, 474] width 1234 height 412
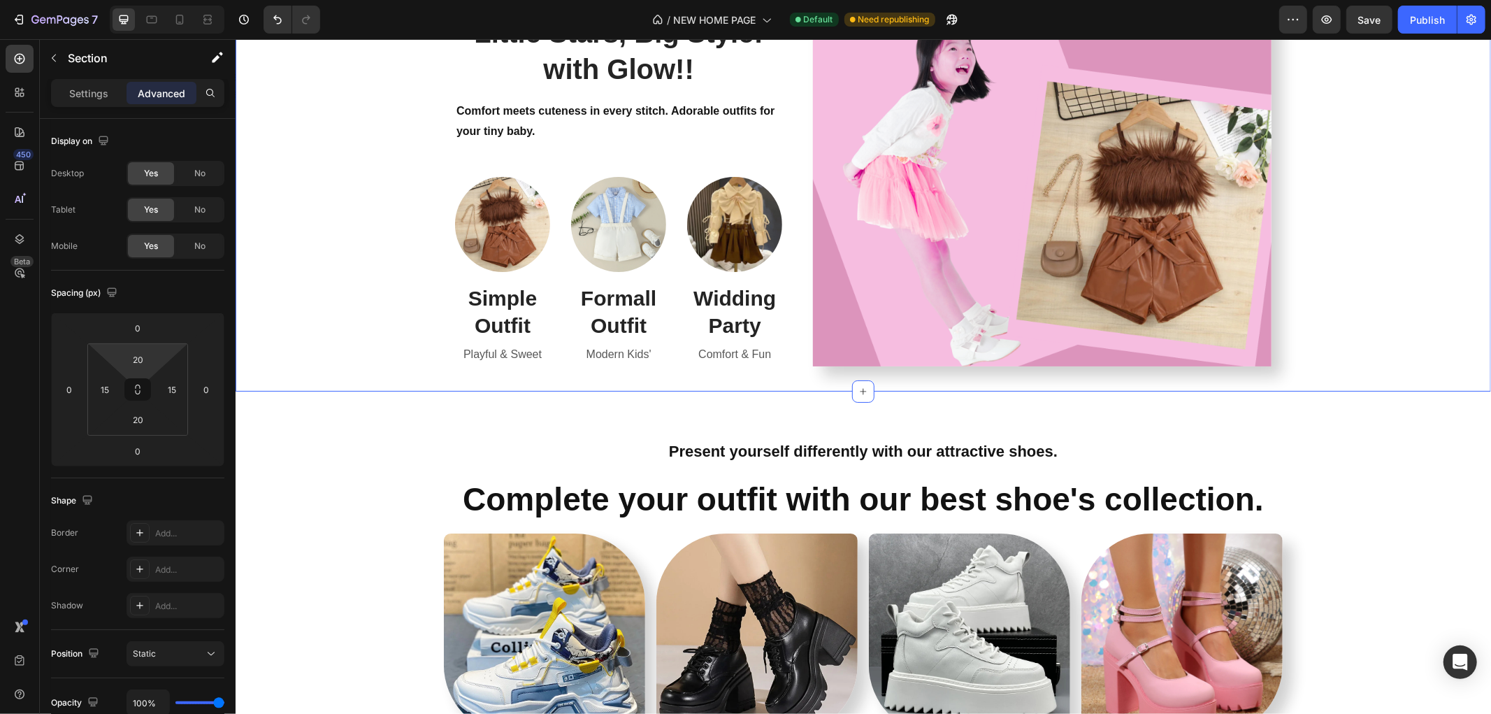
scroll to position [1320, 0]
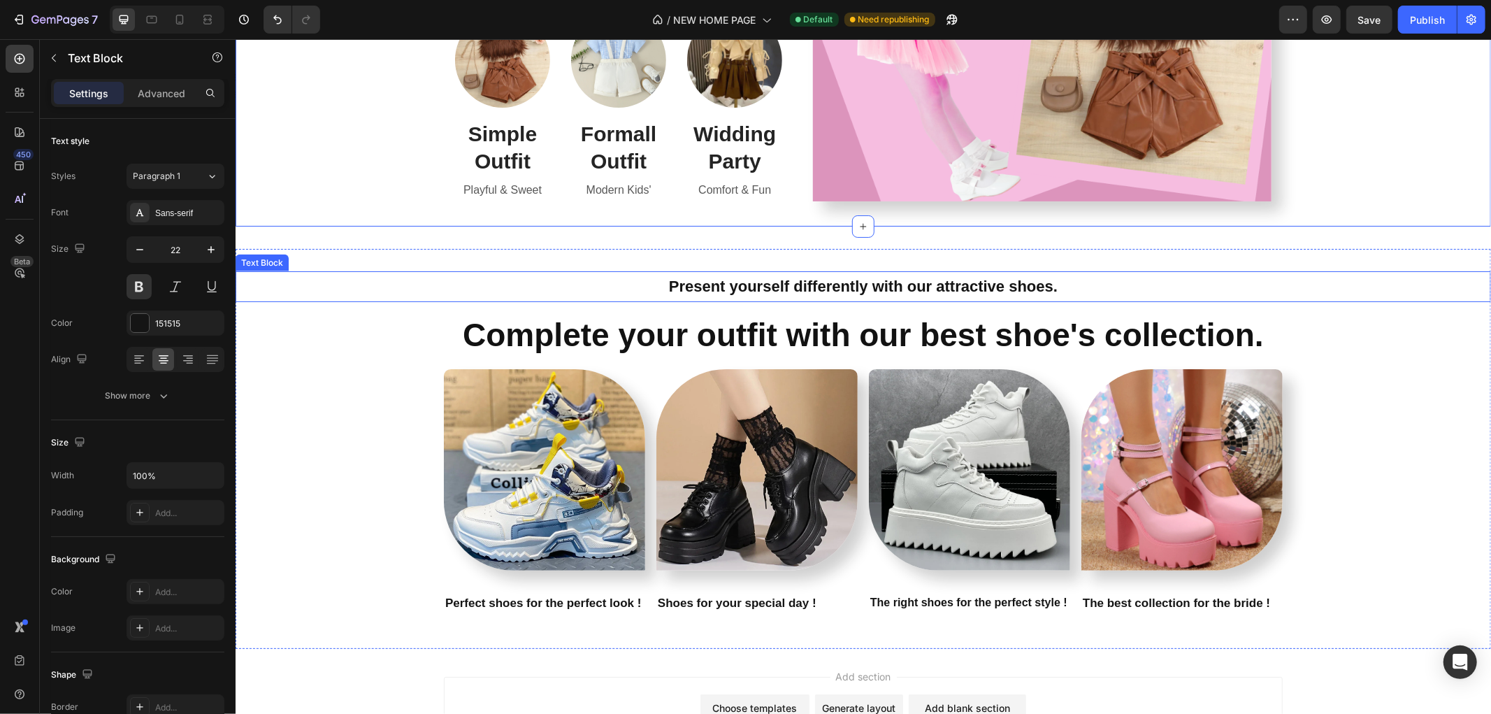
click at [438, 275] on p "Present yourself differently with our attractive shoes." at bounding box center [862, 286] width 1253 height 28
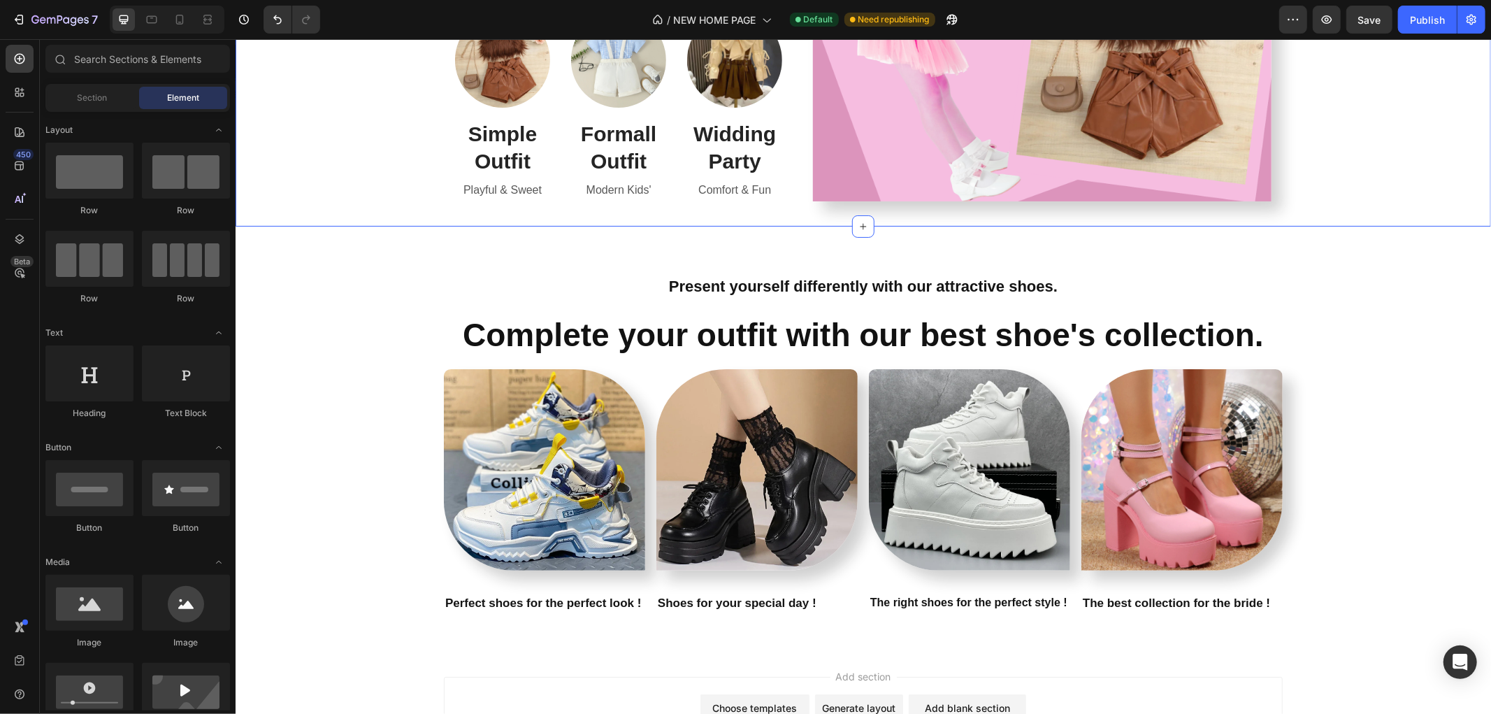
click at [373, 185] on div "Modern Kids' Style- Little Stars, Big Style! with Glow!! Heading Comfort meets …" at bounding box center [862, 7] width 1234 height 412
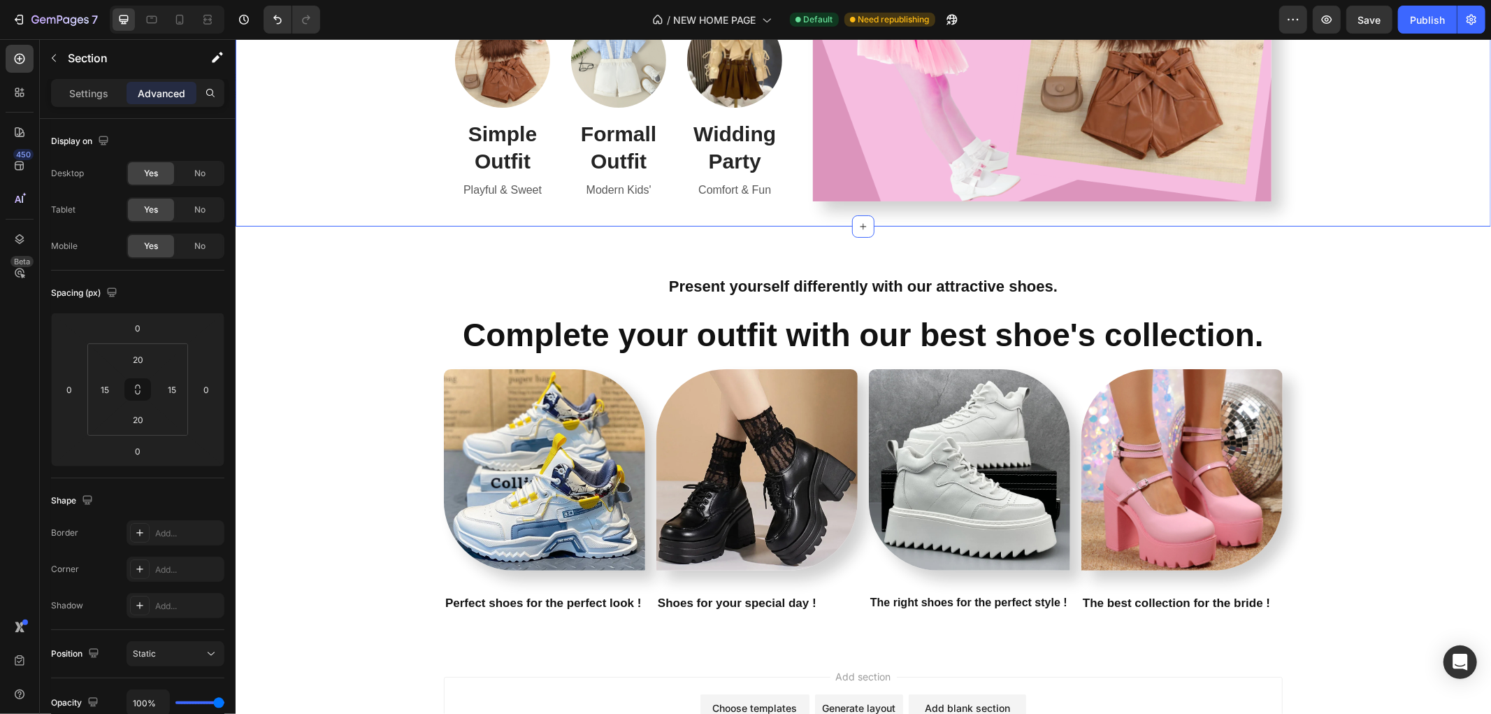
click at [391, 157] on div "Modern Kids' Style- Little Stars, Big Style! with Glow!! Heading Comfort meets …" at bounding box center [862, 7] width 1234 height 412
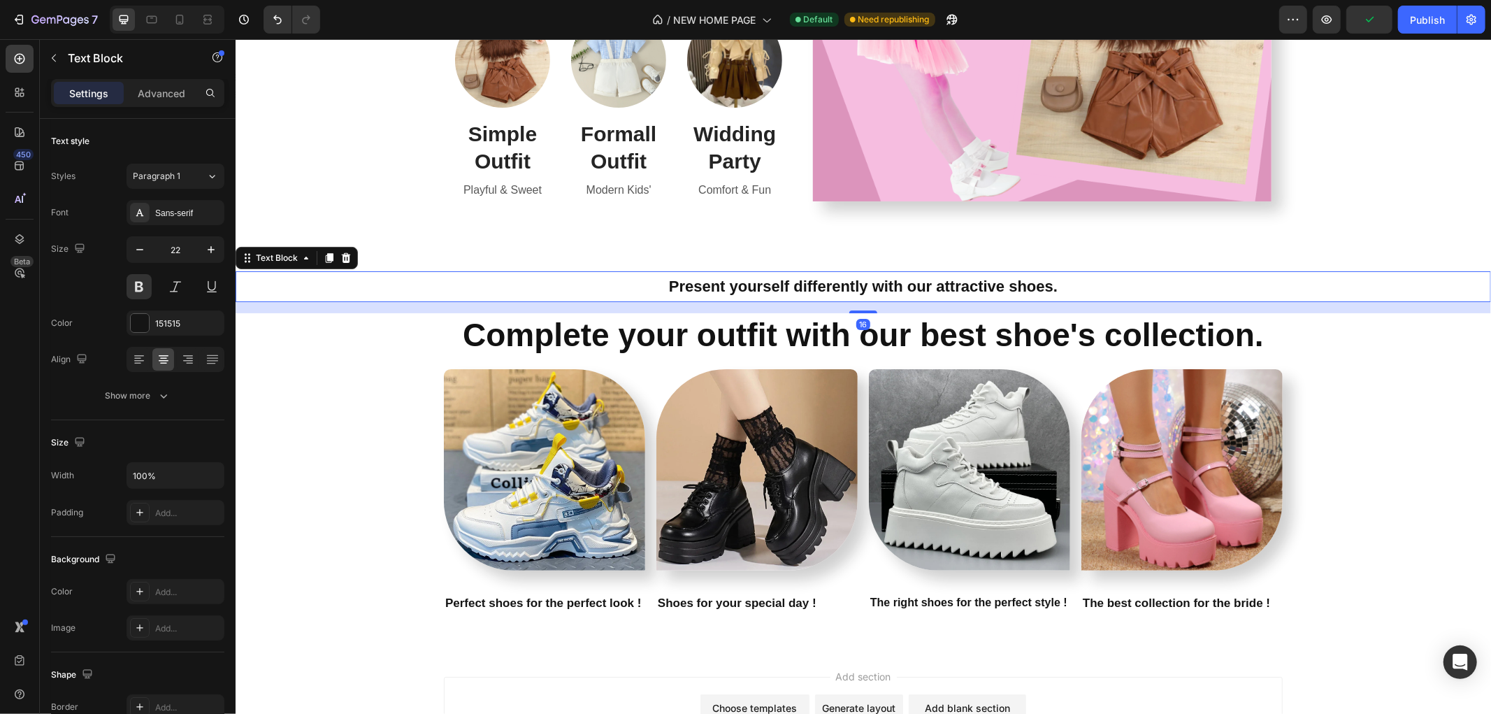
click at [411, 270] on div "Present yourself differently with our attractive shoes." at bounding box center [862, 285] width 1255 height 31
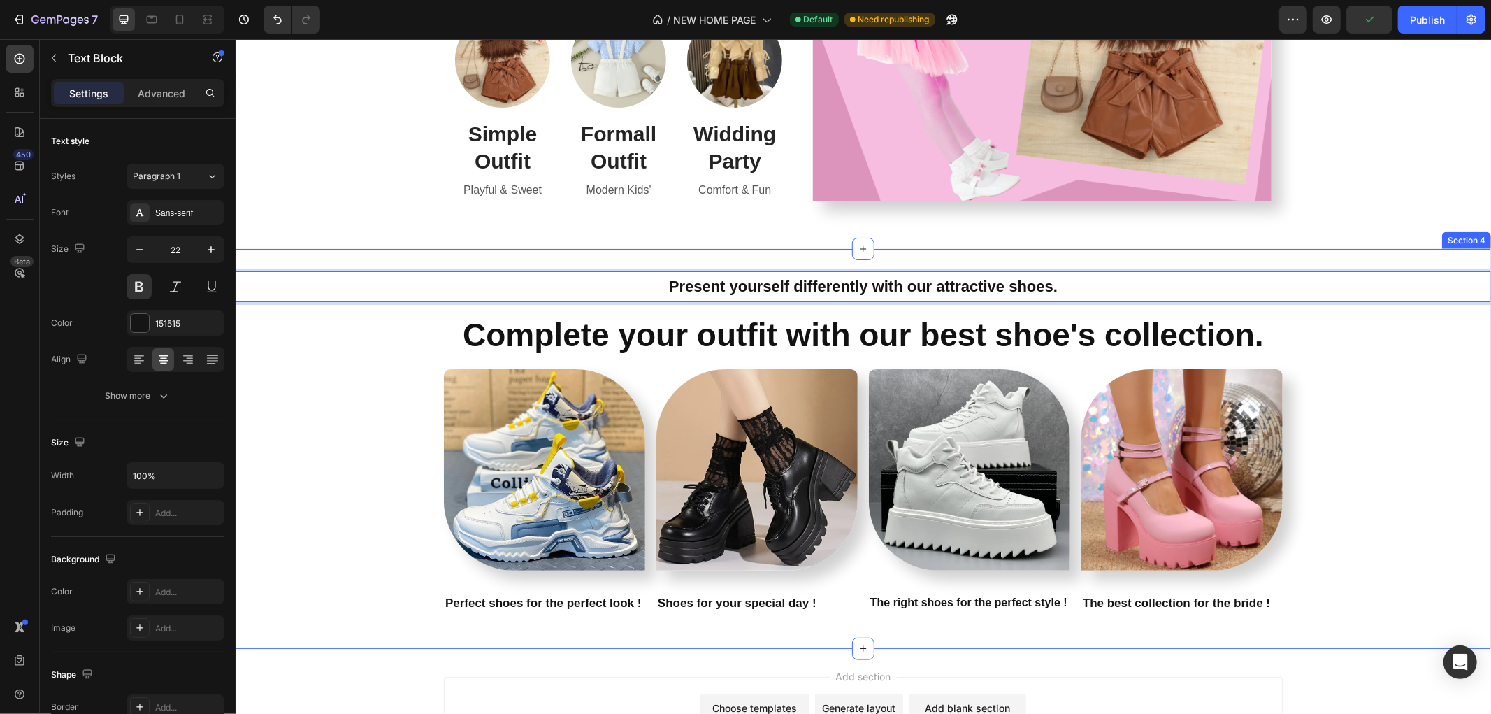
click at [415, 249] on div "Present yourself differently with our attractive shoes. Text Block 16 Complete …" at bounding box center [862, 448] width 1255 height 400
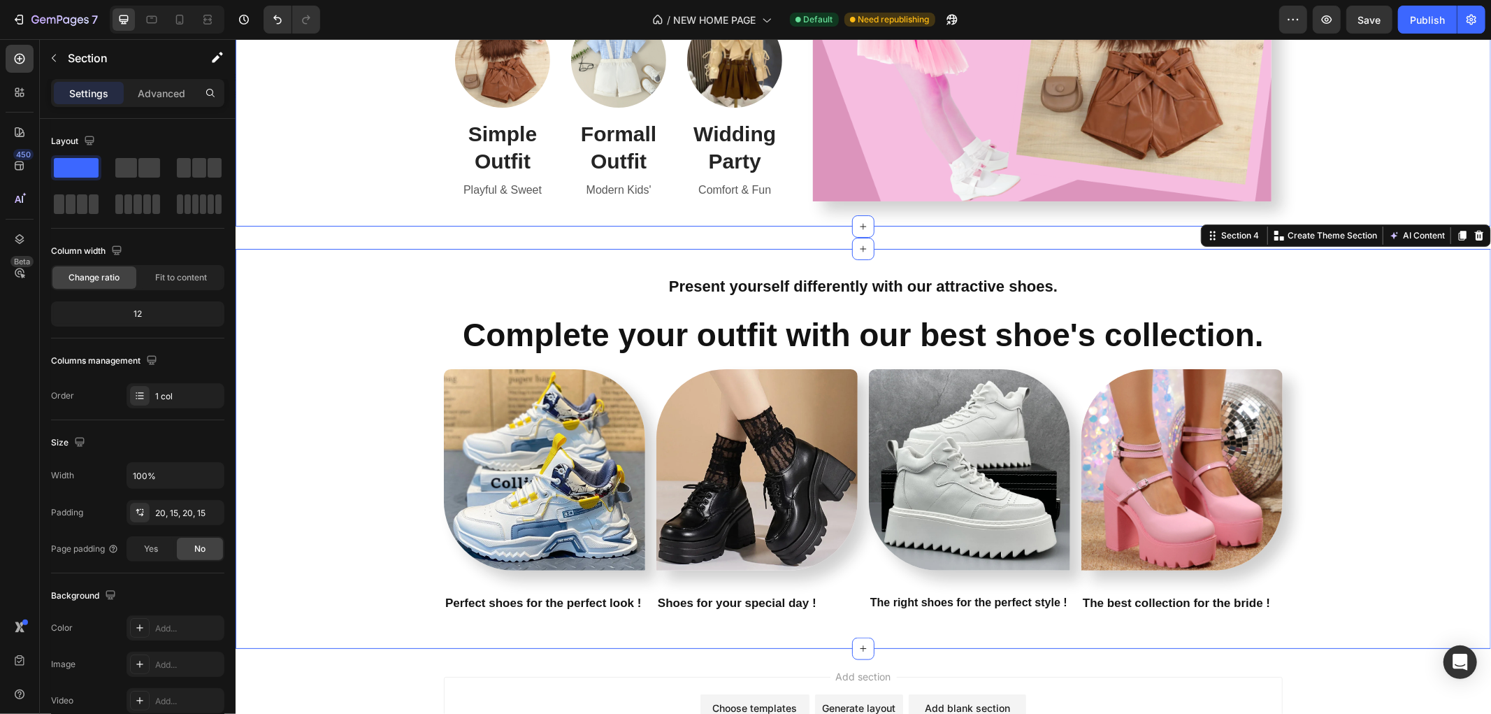
click at [415, 222] on div "Modern Kids' Style- Little Stars, Big Style! with Glow!! Heading Comfort meets …" at bounding box center [862, 7] width 1255 height 440
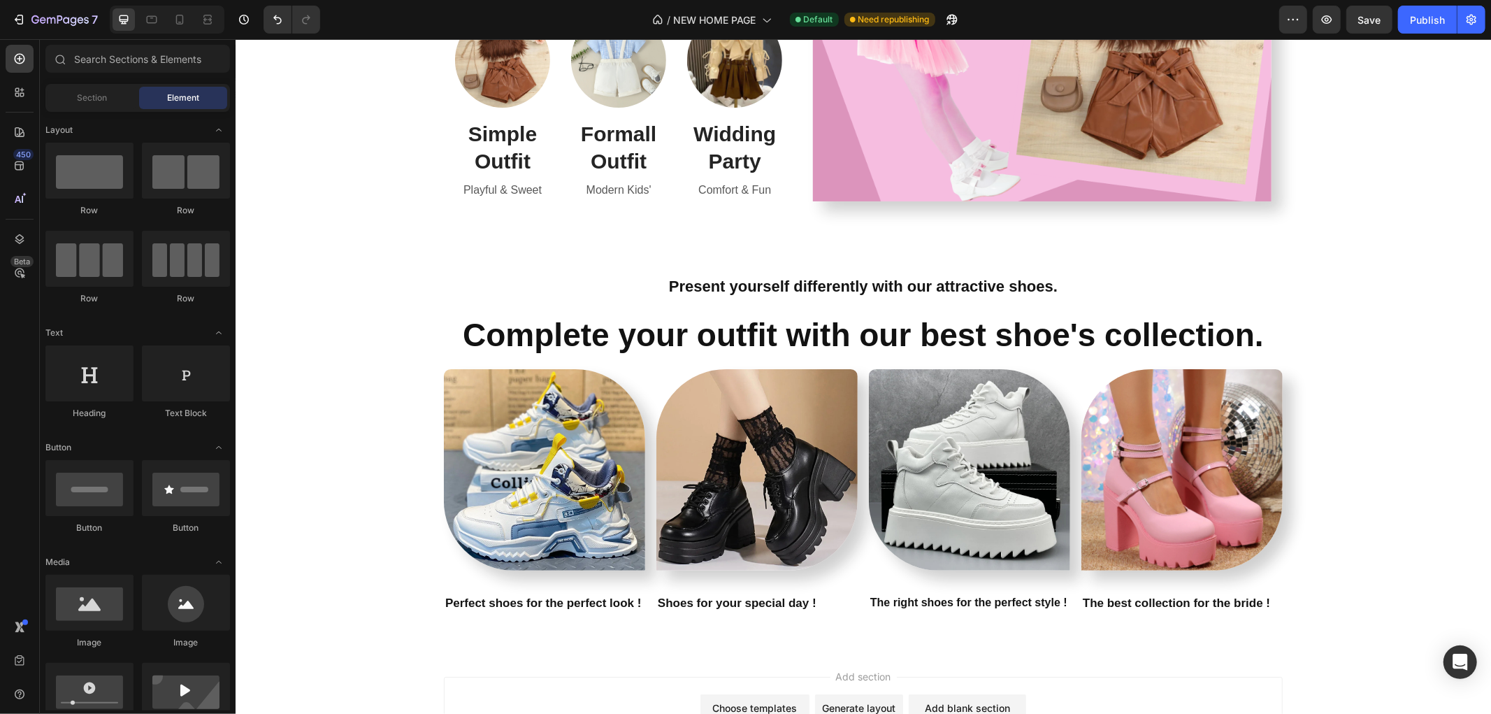
click at [412, 212] on div "Modern Kids' Style- Little Stars, Big Style! with Glow!! Heading Comfort meets …" at bounding box center [862, 7] width 1255 height 440
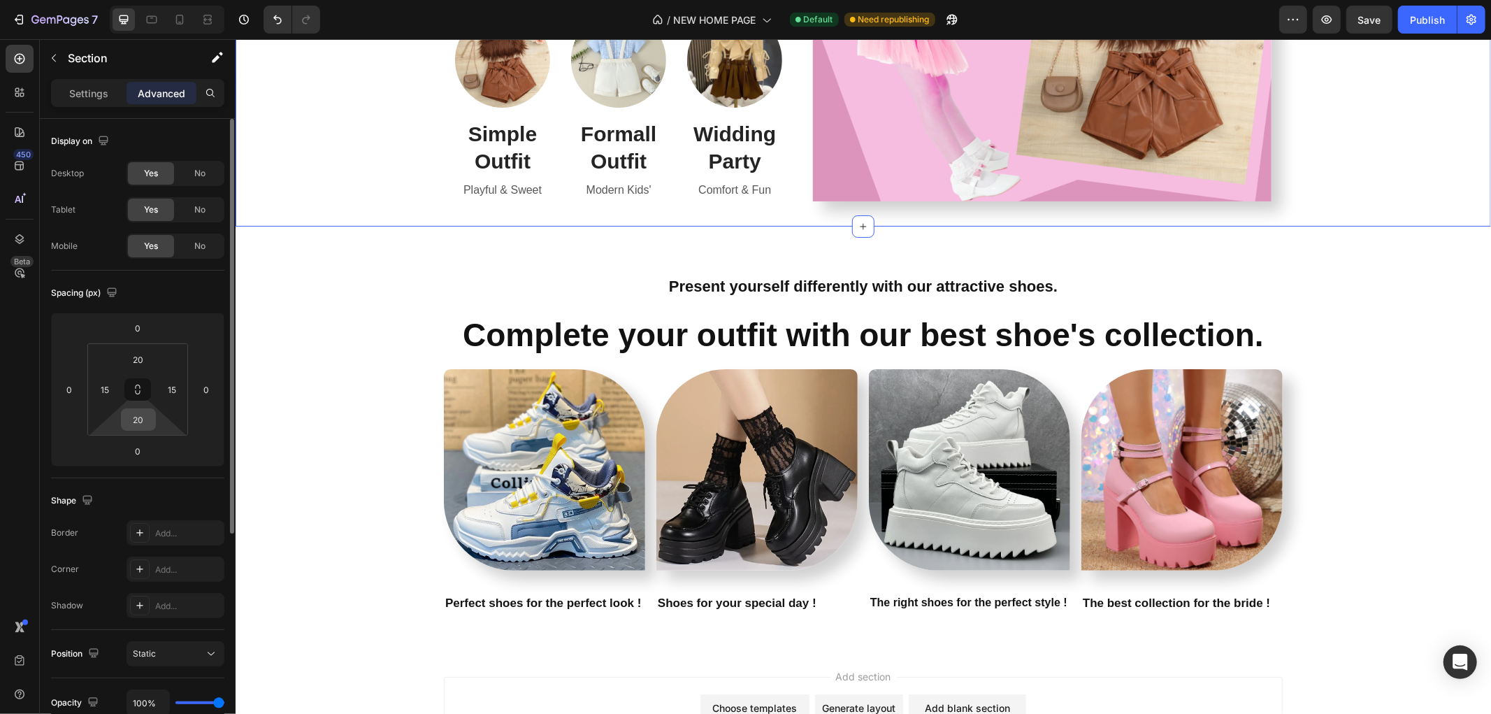
click at [152, 422] on div "20" at bounding box center [138, 419] width 35 height 22
click at [141, 419] on input "20" at bounding box center [138, 419] width 28 height 21
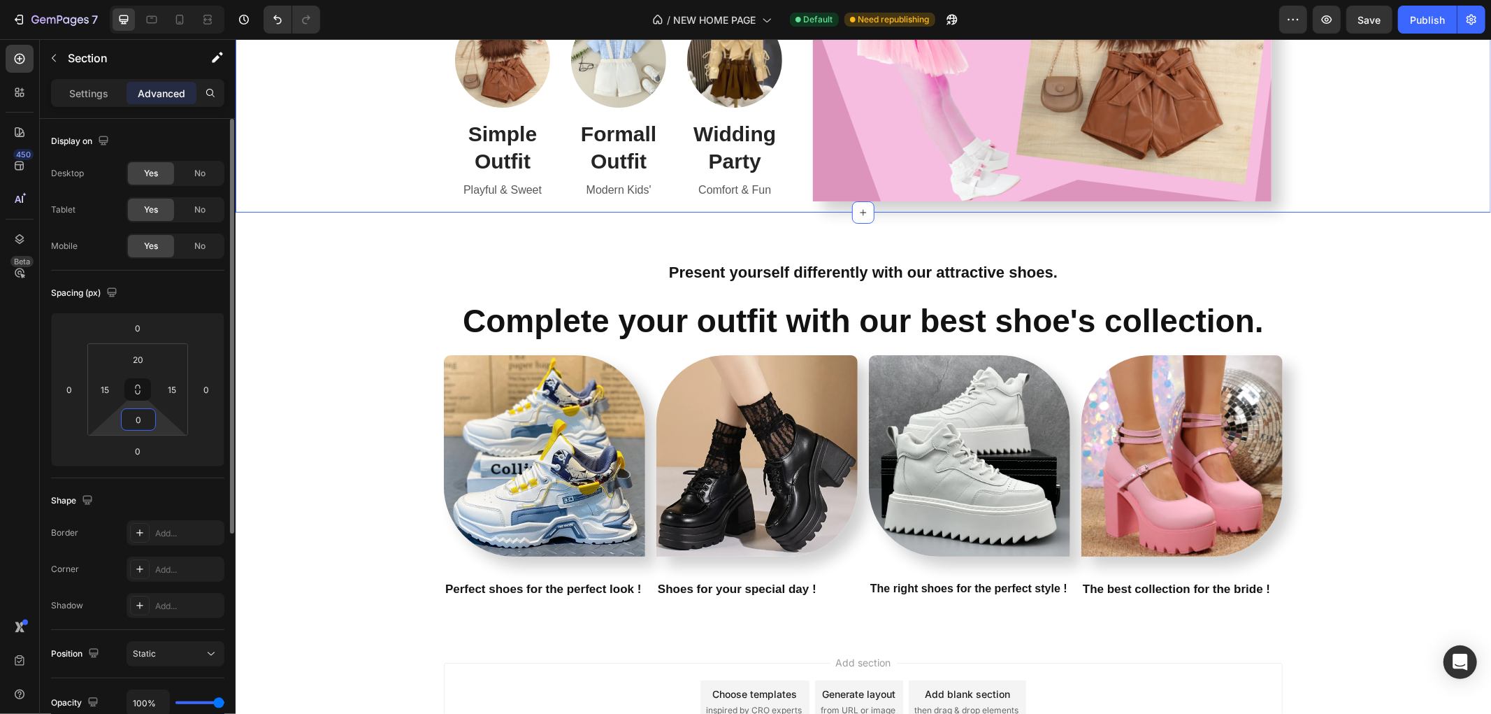
type input "00"
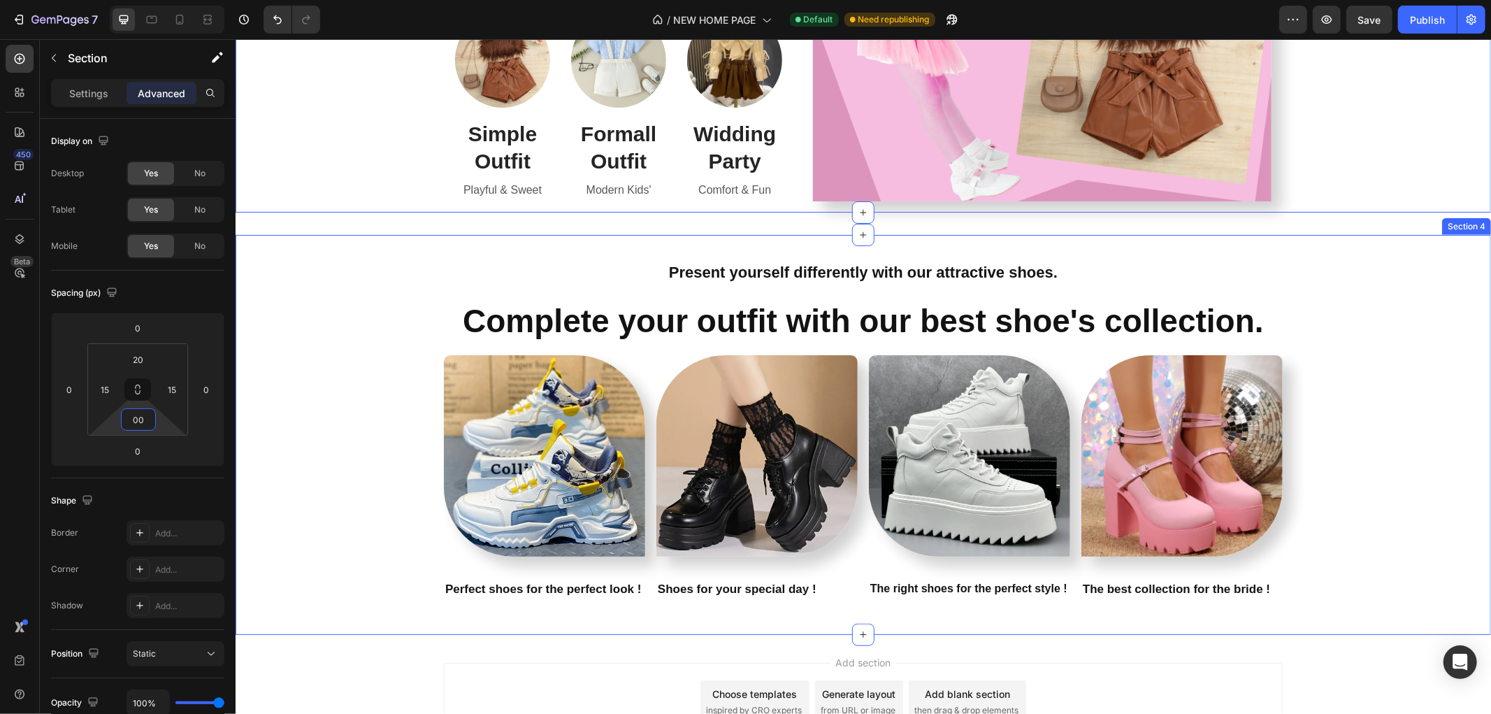
click at [303, 414] on div "Present yourself differently with our attractive shoes. Text Block Complete you…" at bounding box center [862, 434] width 1255 height 355
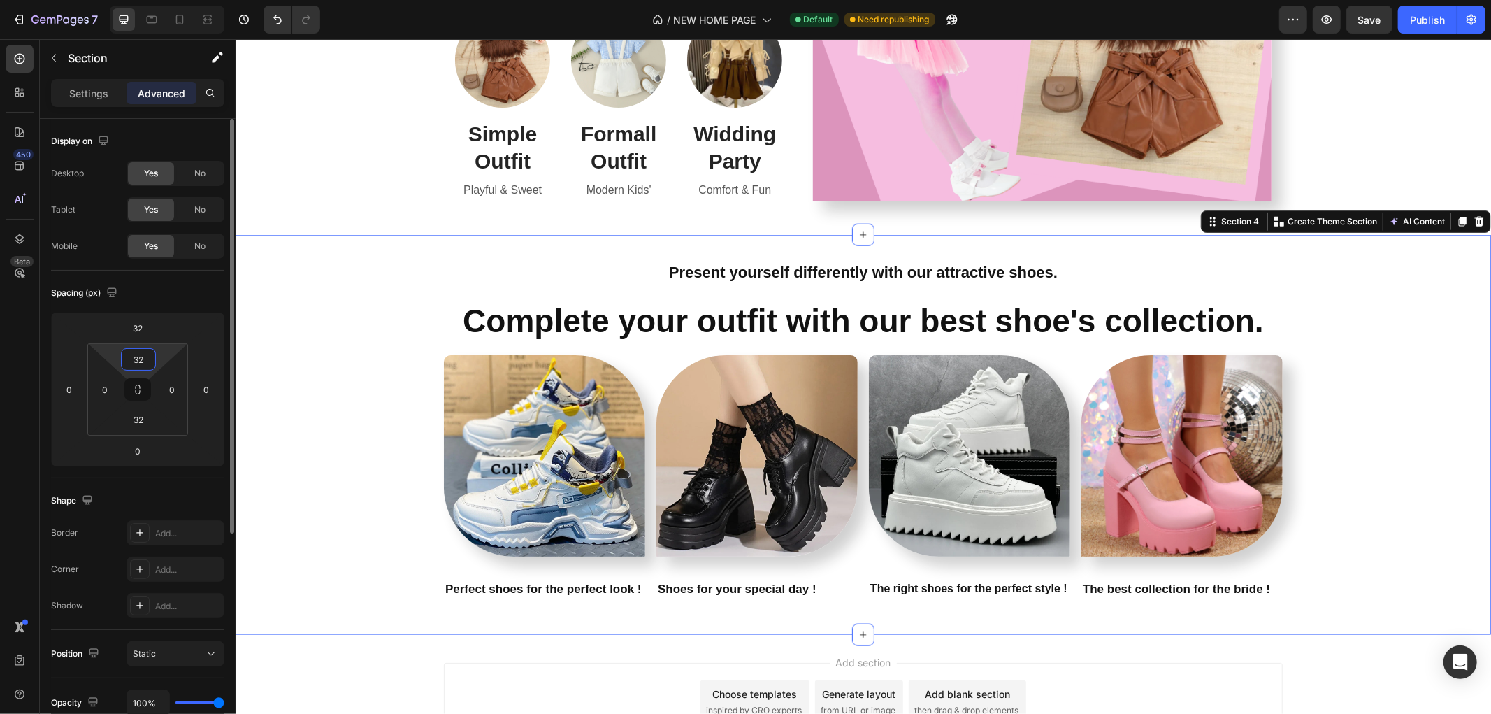
click at [143, 356] on input "32" at bounding box center [138, 359] width 28 height 21
type input "2"
click at [136, 319] on input "32" at bounding box center [138, 327] width 28 height 21
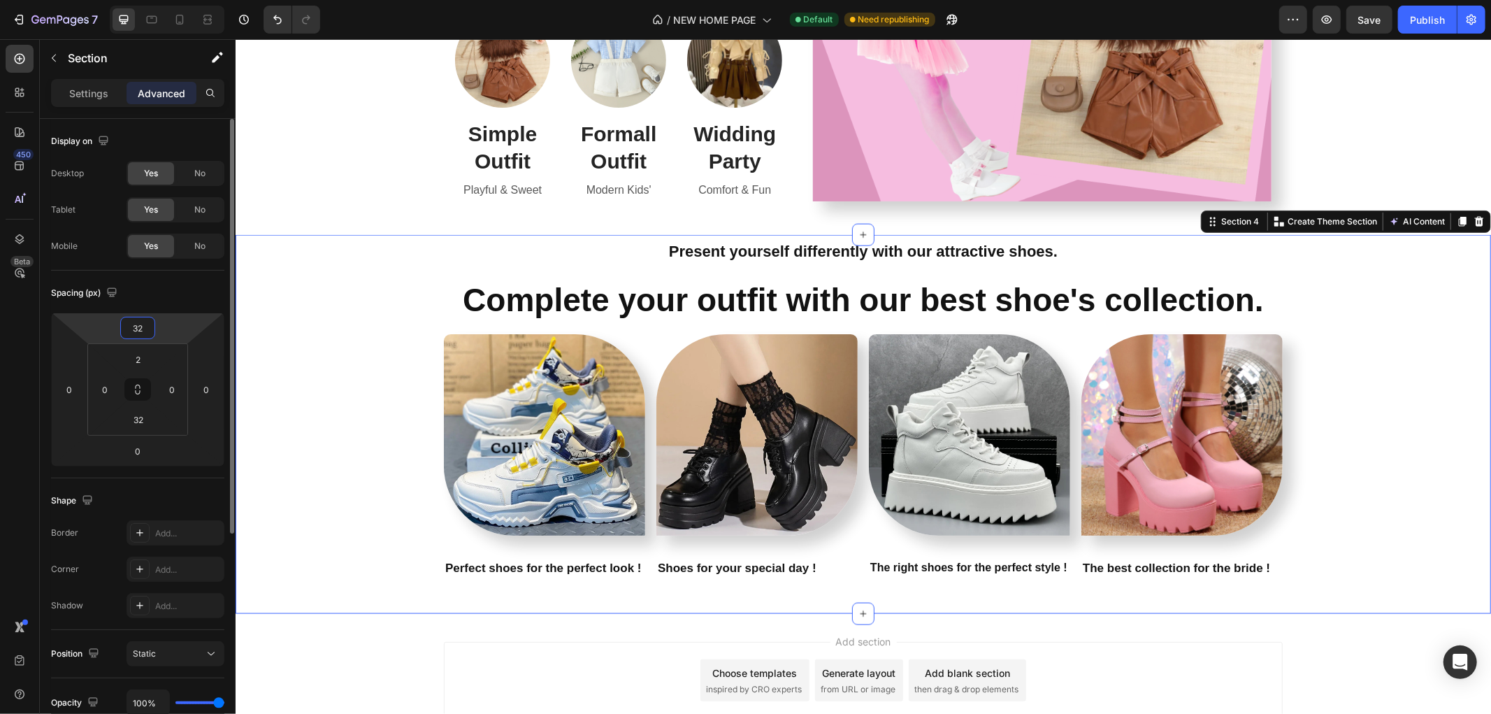
click at [136, 319] on input "32" at bounding box center [138, 327] width 28 height 21
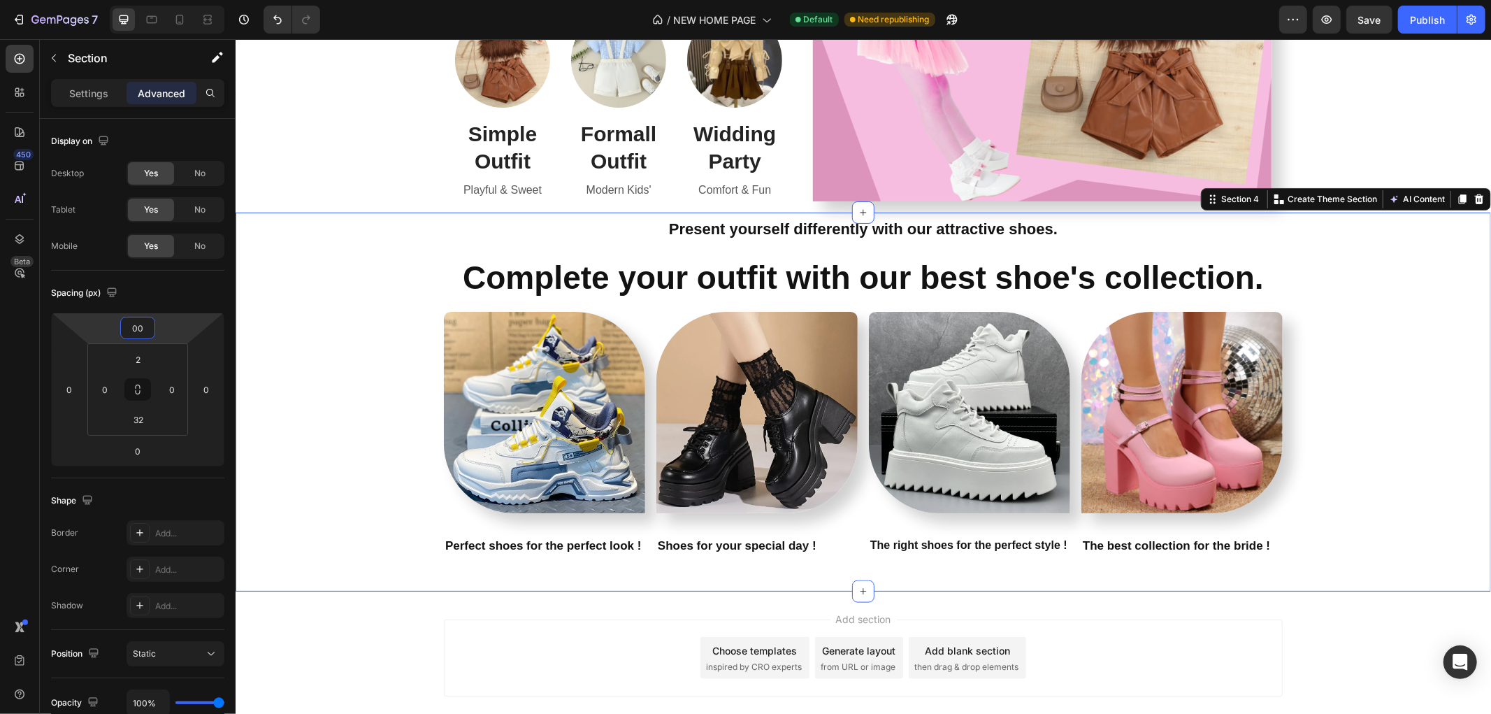
type input "0"
click at [293, 329] on div "Present yourself differently with our attractive shoes. Text Block Complete you…" at bounding box center [862, 390] width 1255 height 355
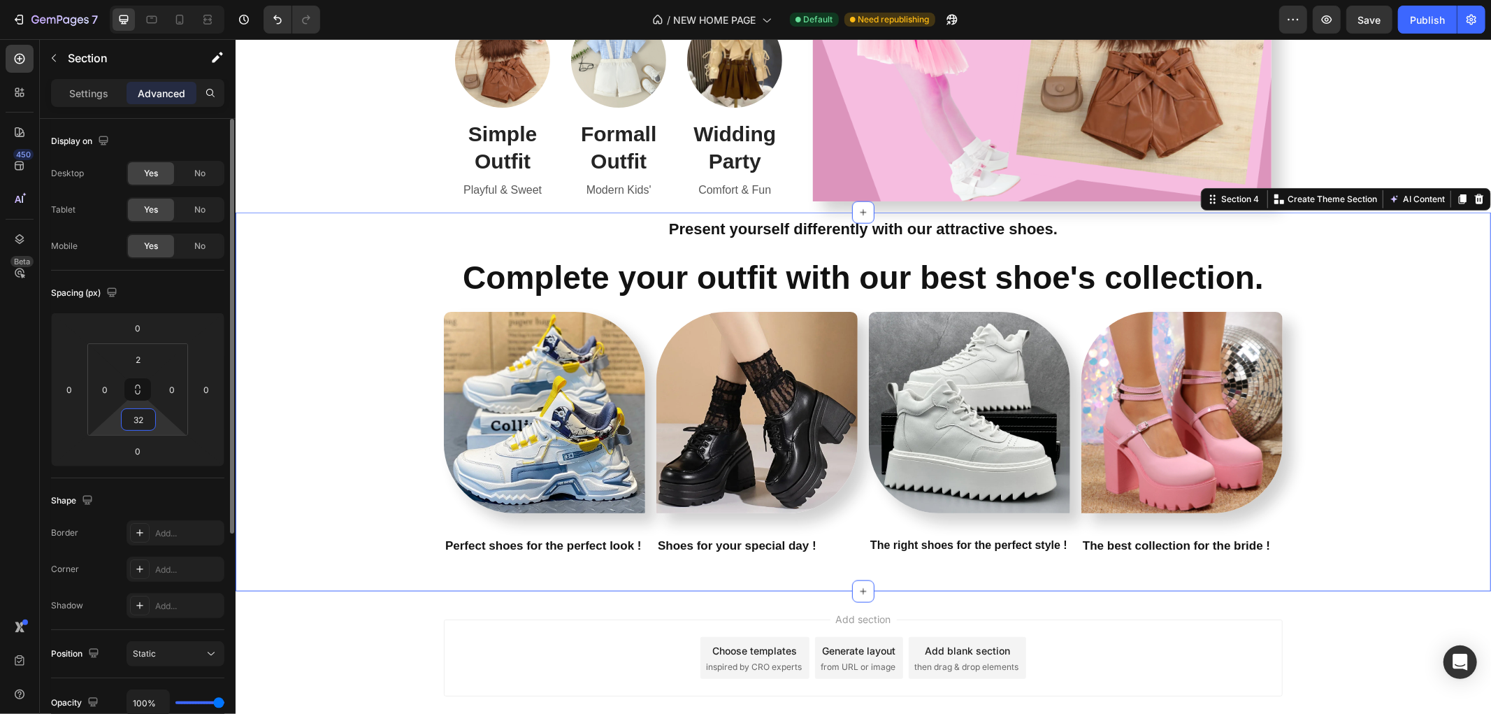
click at [149, 417] on input "32" at bounding box center [138, 419] width 28 height 21
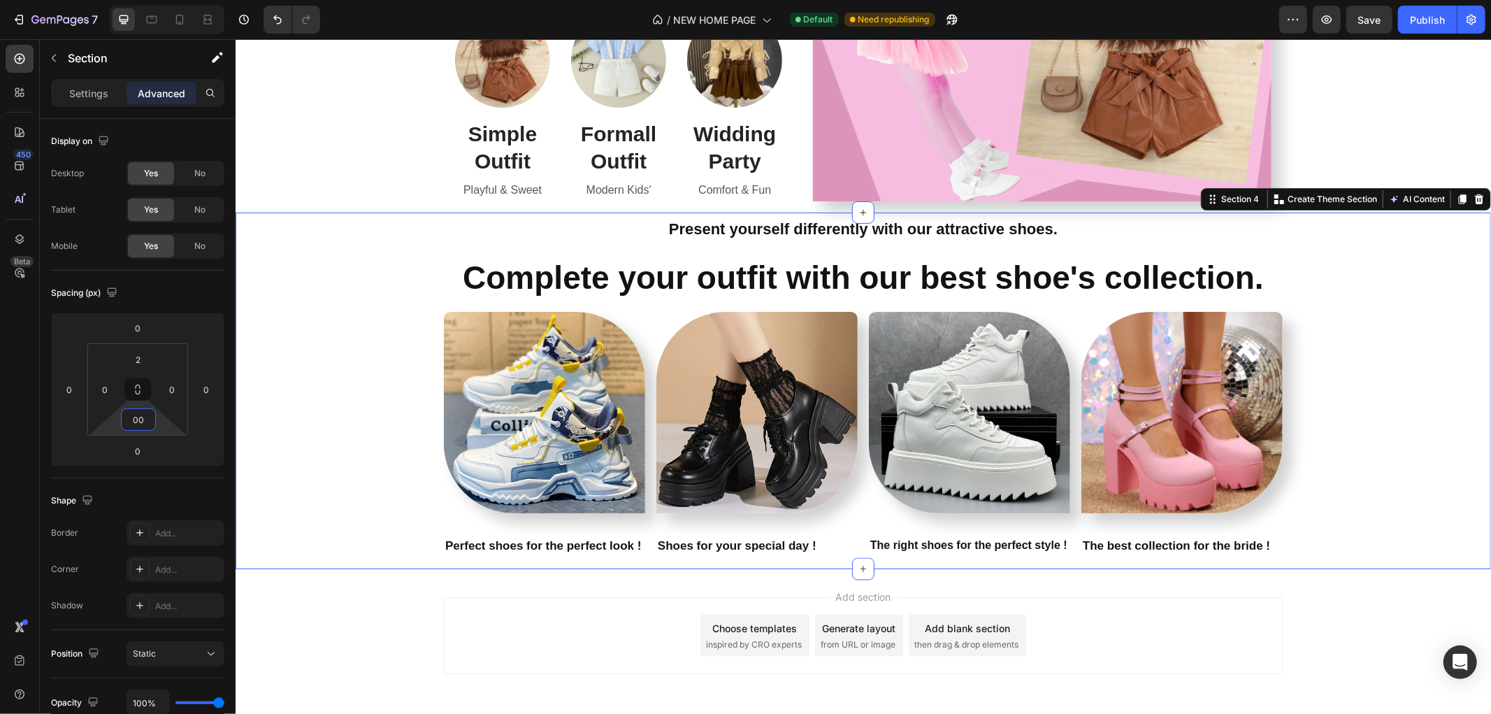
type input "0"
click at [297, 391] on div "Present yourself differently with our attractive shoes. Text Block Complete you…" at bounding box center [862, 390] width 1255 height 355
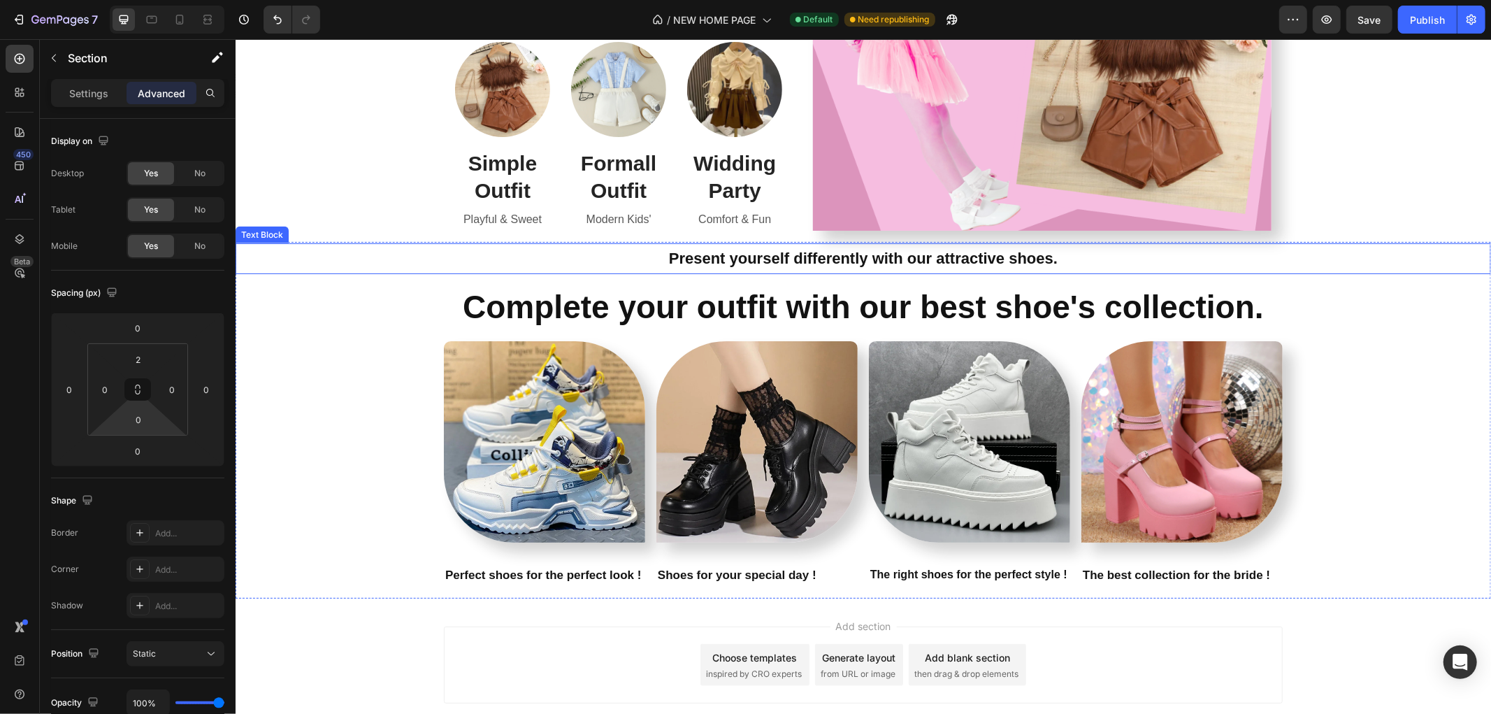
scroll to position [1065, 0]
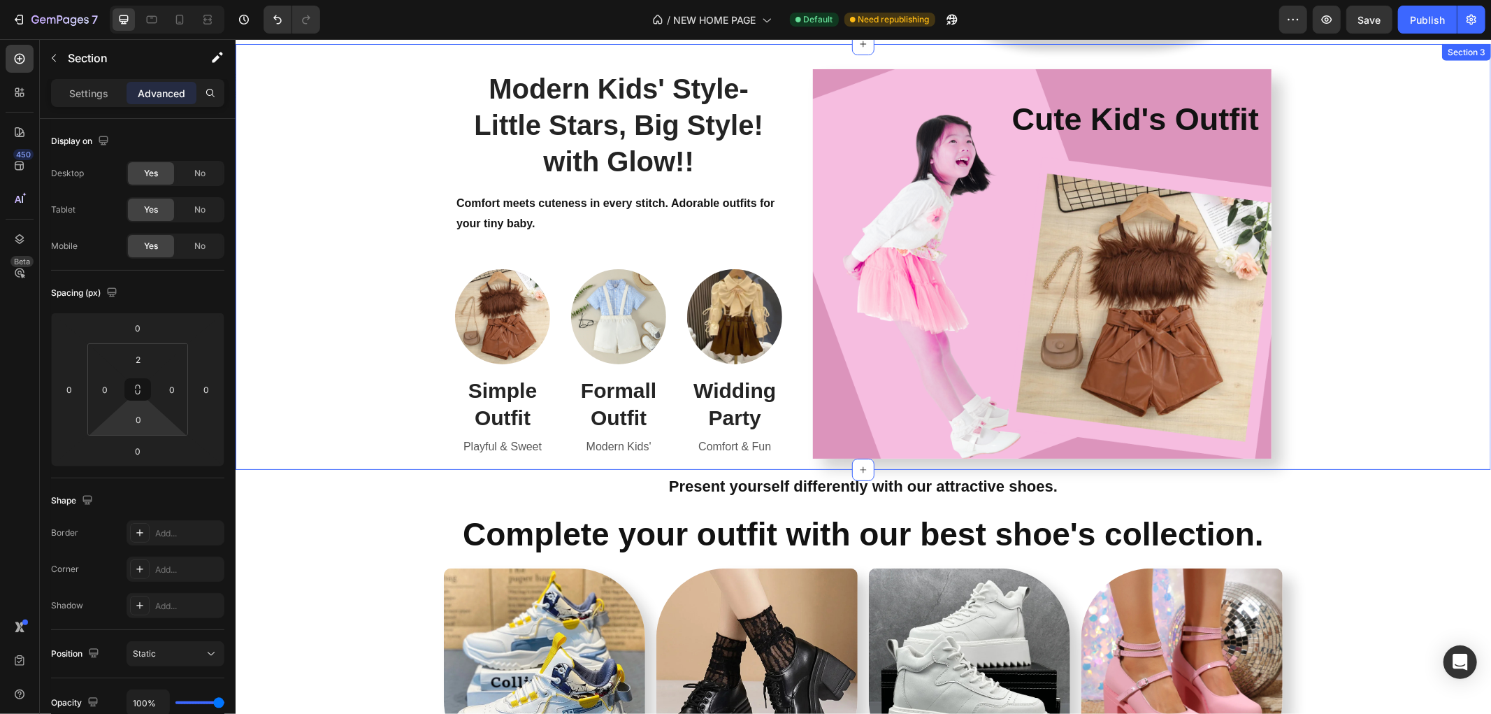
click at [388, 445] on div "Modern Kids' Style- Little Stars, Big Style! with Glow!! Heading Comfort meets …" at bounding box center [862, 263] width 1234 height 412
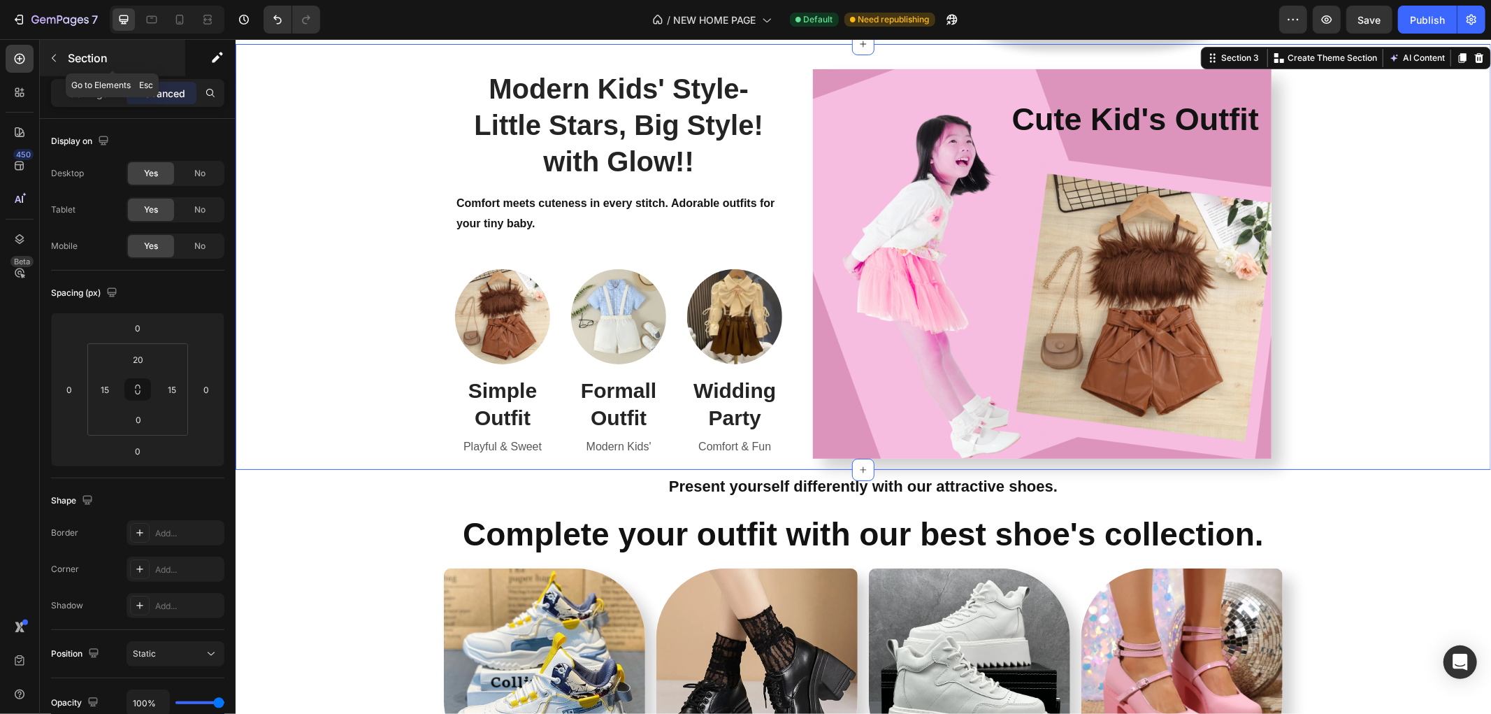
click at [54, 64] on button "button" at bounding box center [54, 58] width 22 height 22
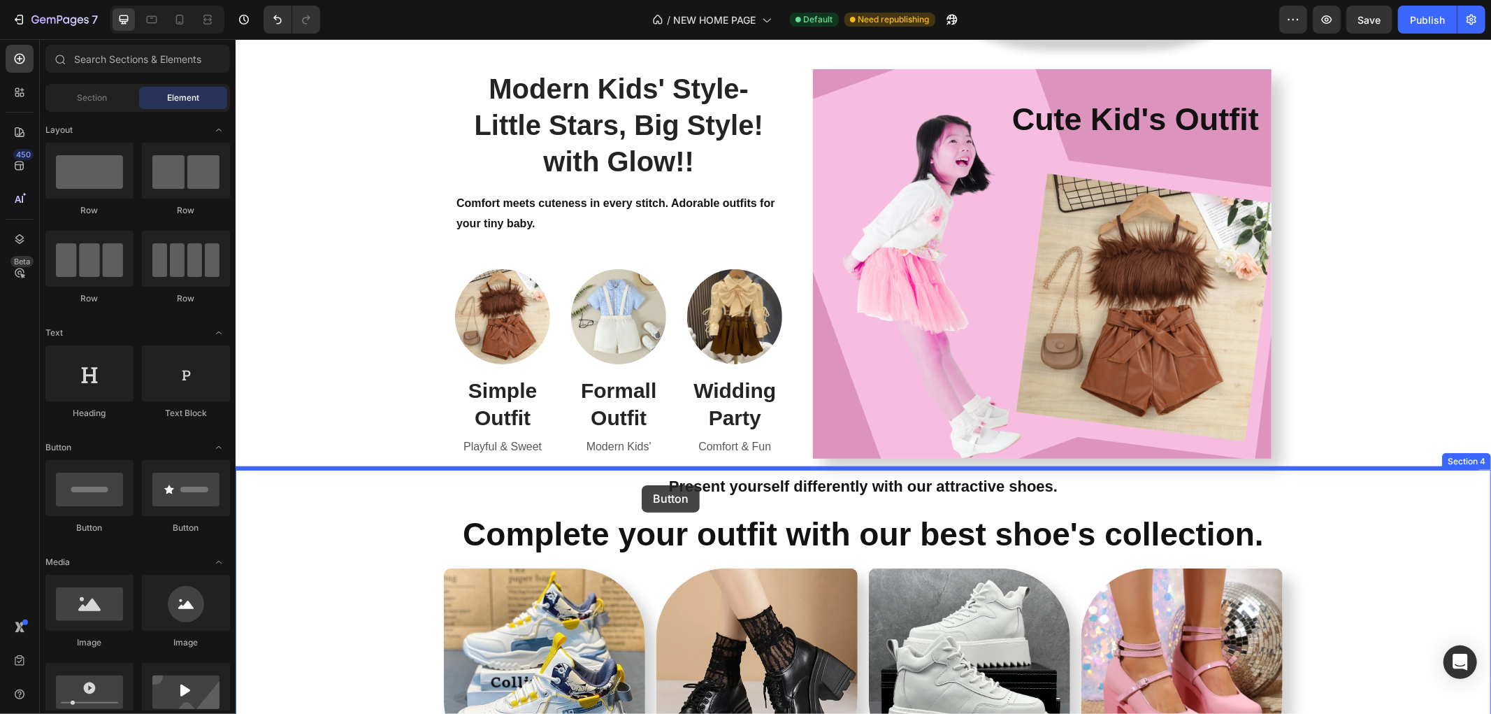
drag, startPoint x: 349, startPoint y: 532, endPoint x: 641, endPoint y: 484, distance: 296.0
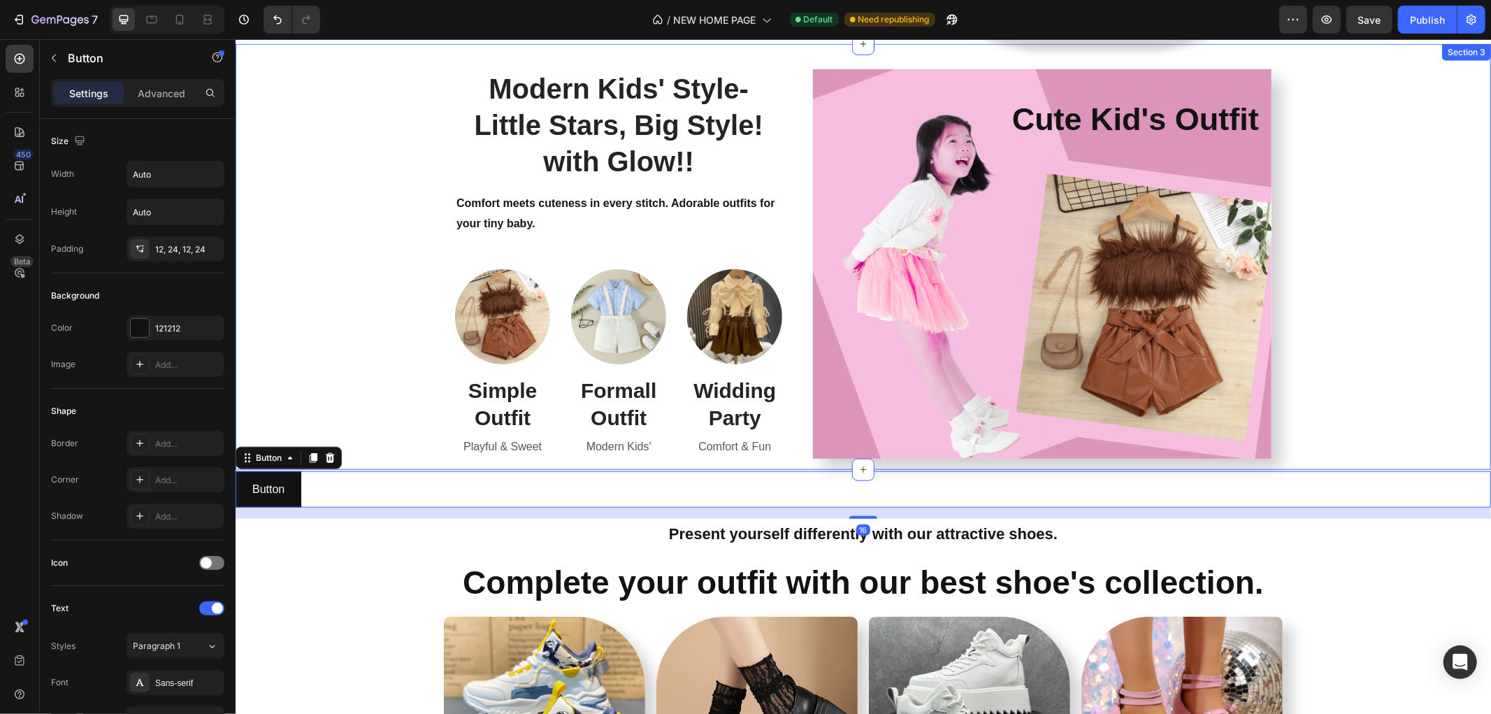
click at [372, 329] on div "Modern Kids' Style- Little Stars, Big Style! with Glow!! Heading Comfort meets …" at bounding box center [862, 263] width 1234 height 412
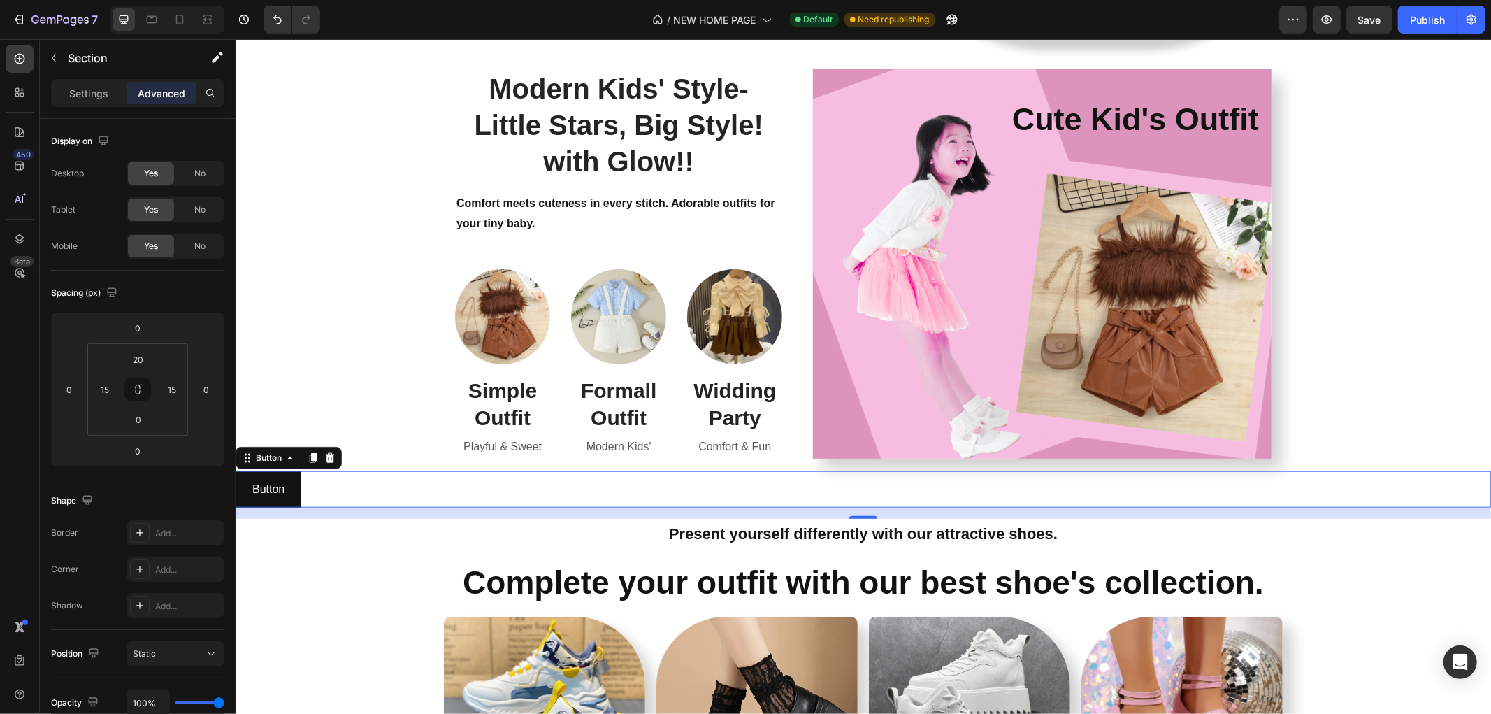
click at [354, 493] on div "Button Button 0" at bounding box center [862, 488] width 1255 height 37
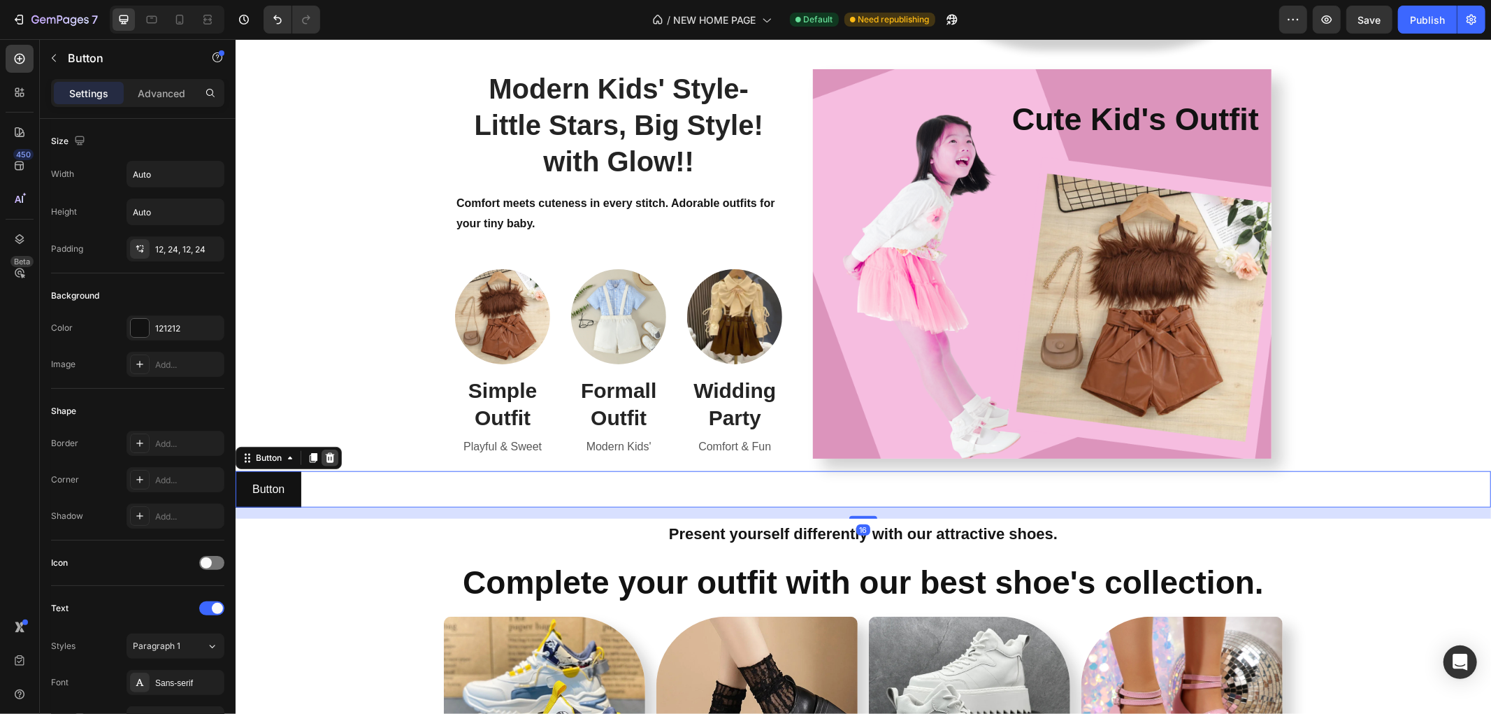
click at [338, 455] on div at bounding box center [329, 457] width 17 height 17
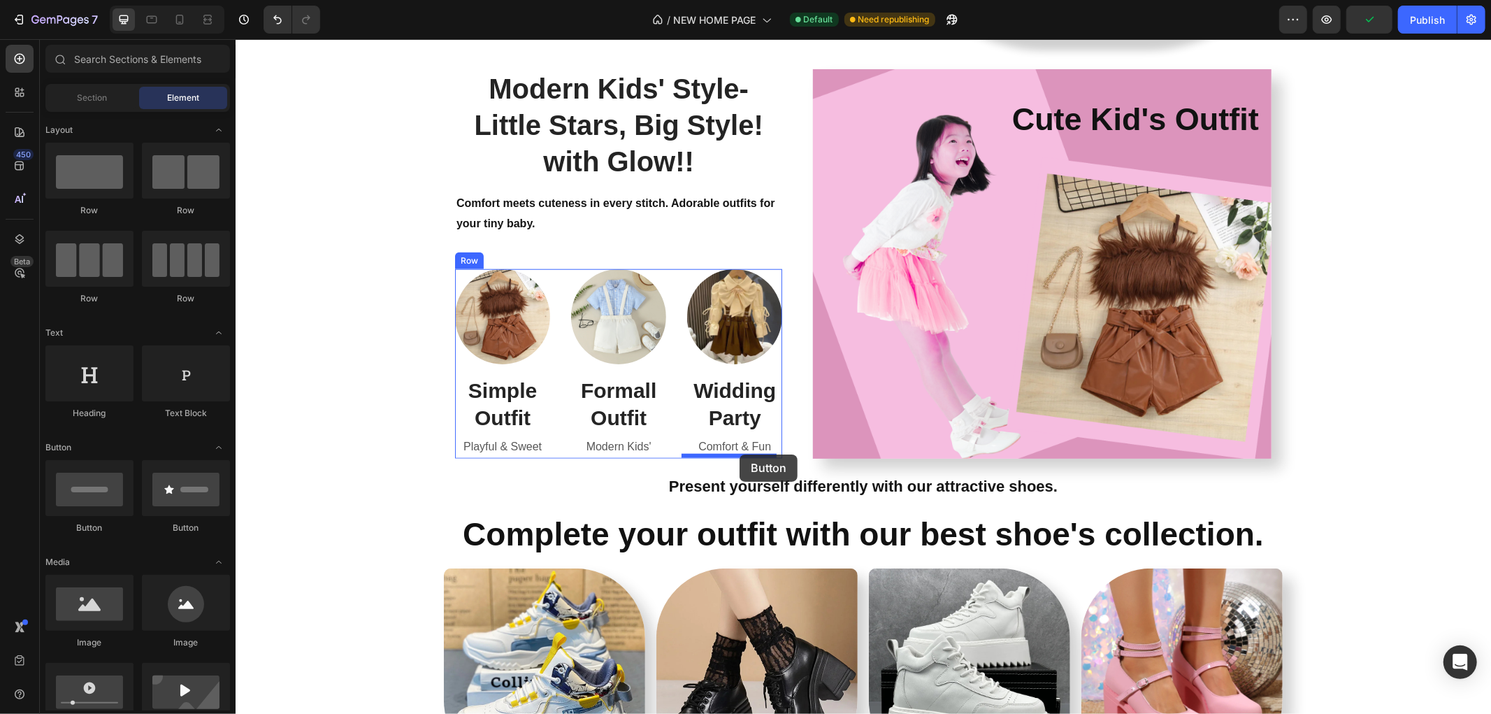
drag, startPoint x: 303, startPoint y: 528, endPoint x: 739, endPoint y: 454, distance: 441.8
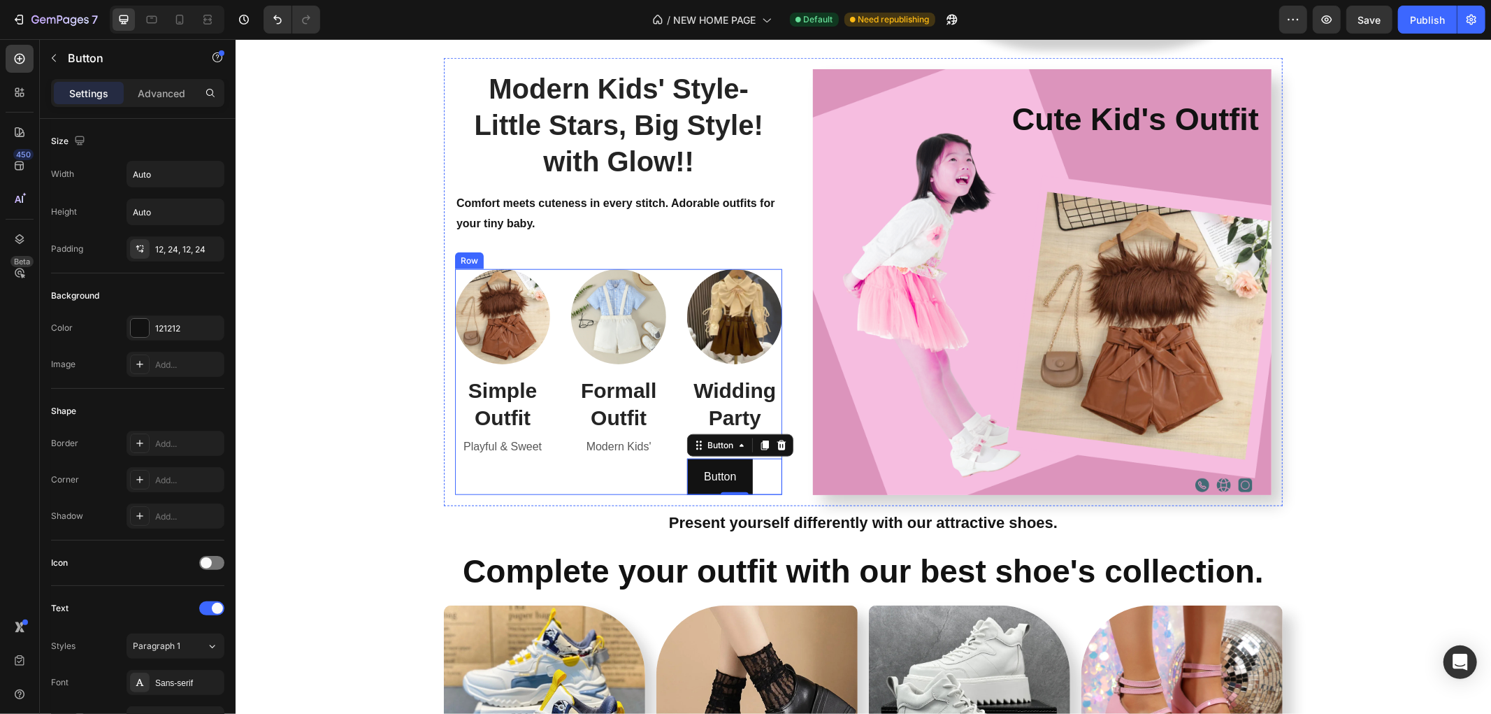
click at [646, 468] on div "Image Formall Outfit Heading Modern Kids' Text block" at bounding box center [617, 381] width 95 height 226
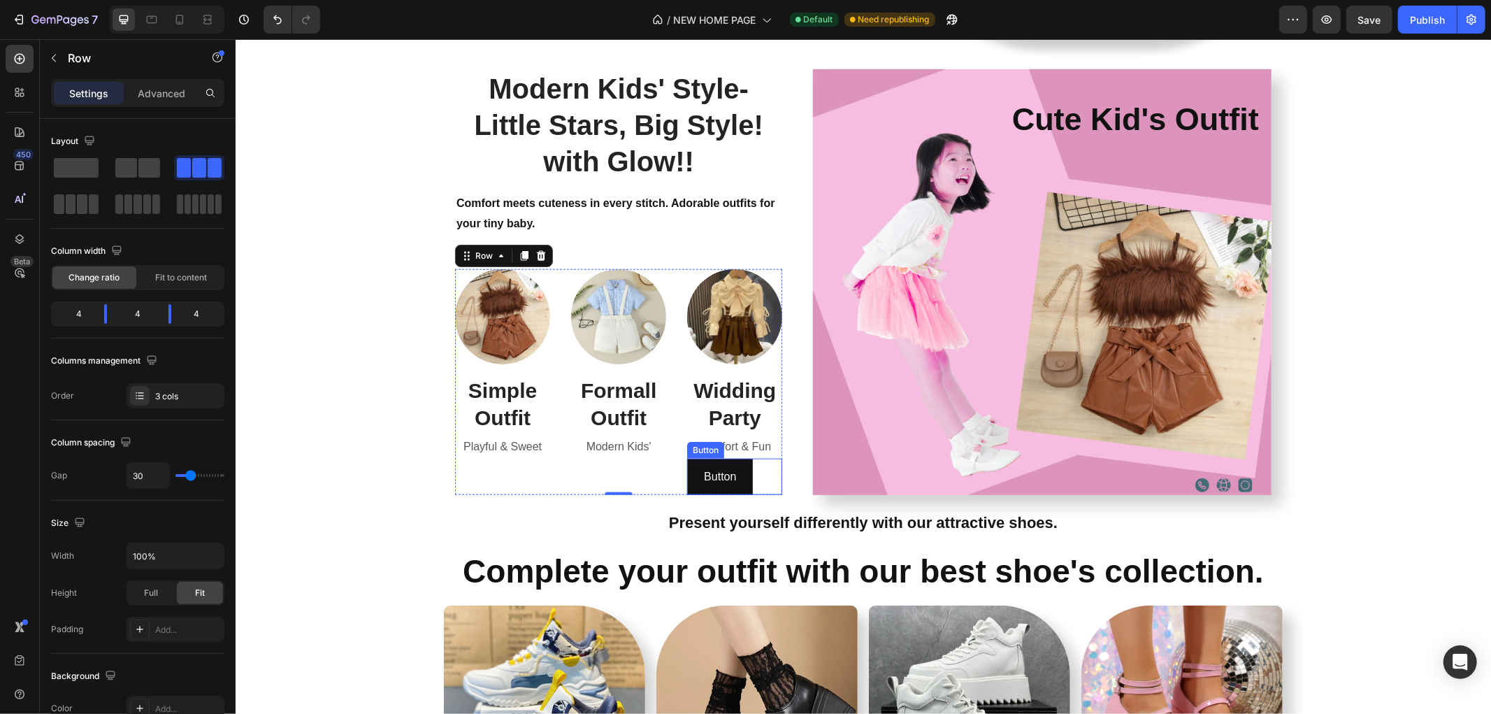
click at [770, 463] on div "Button Button" at bounding box center [733, 476] width 95 height 37
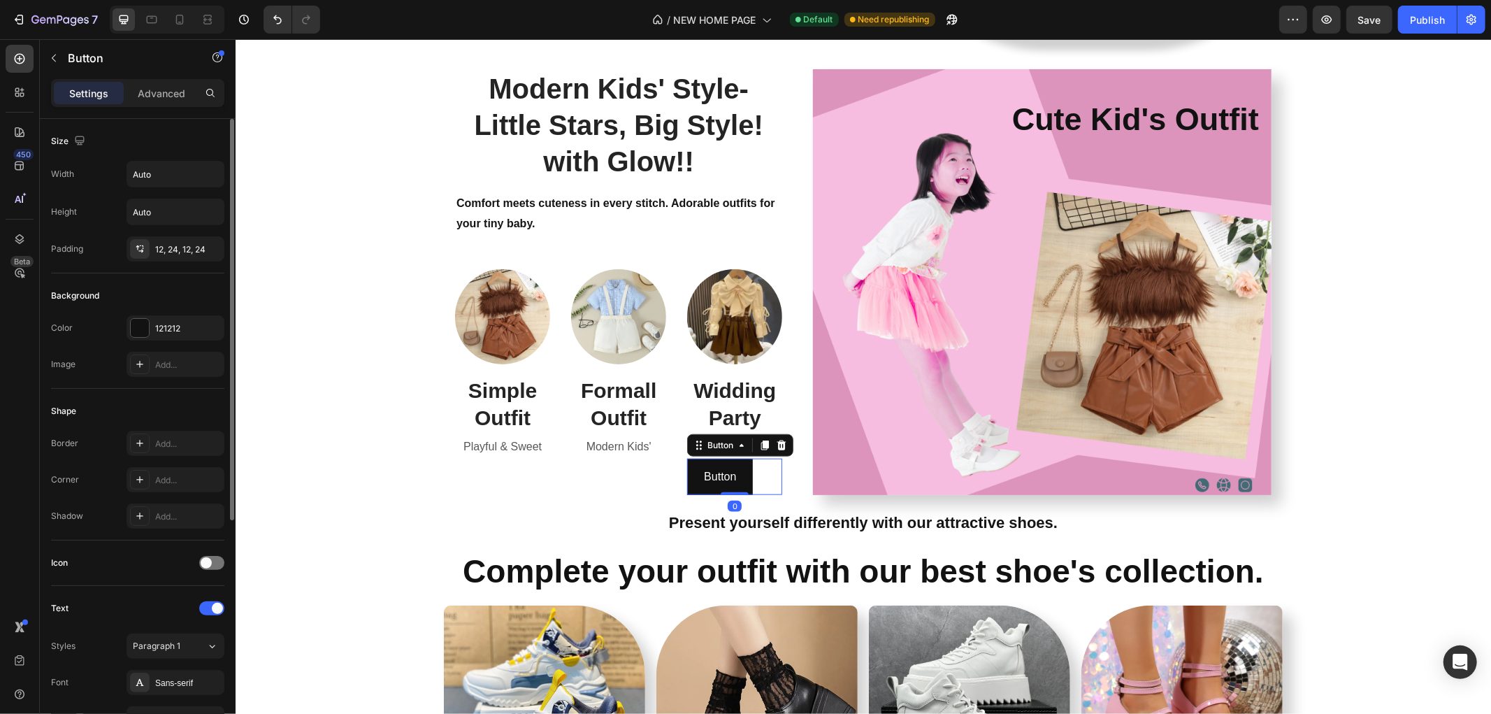
scroll to position [368, 0]
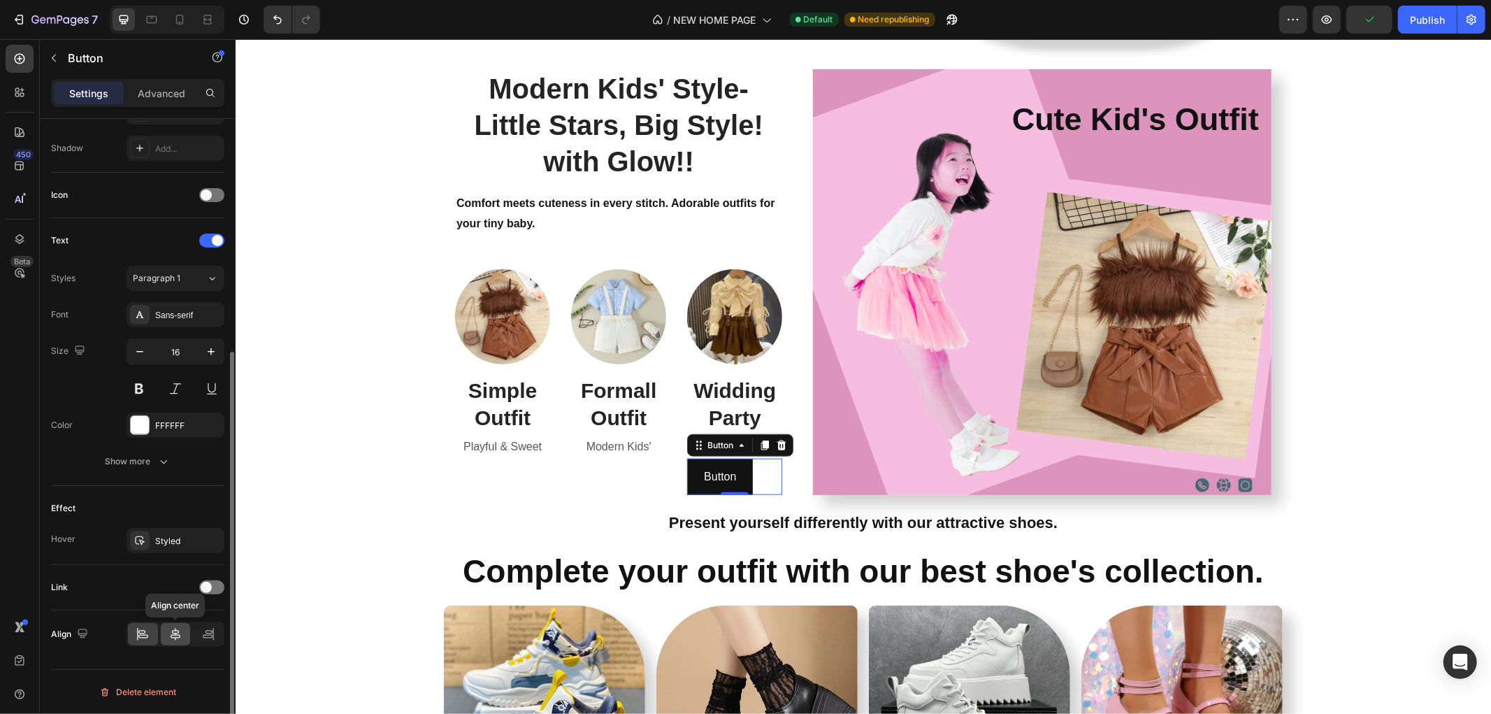
click at [168, 629] on div at bounding box center [176, 634] width 30 height 22
click at [140, 634] on icon at bounding box center [143, 634] width 14 height 14
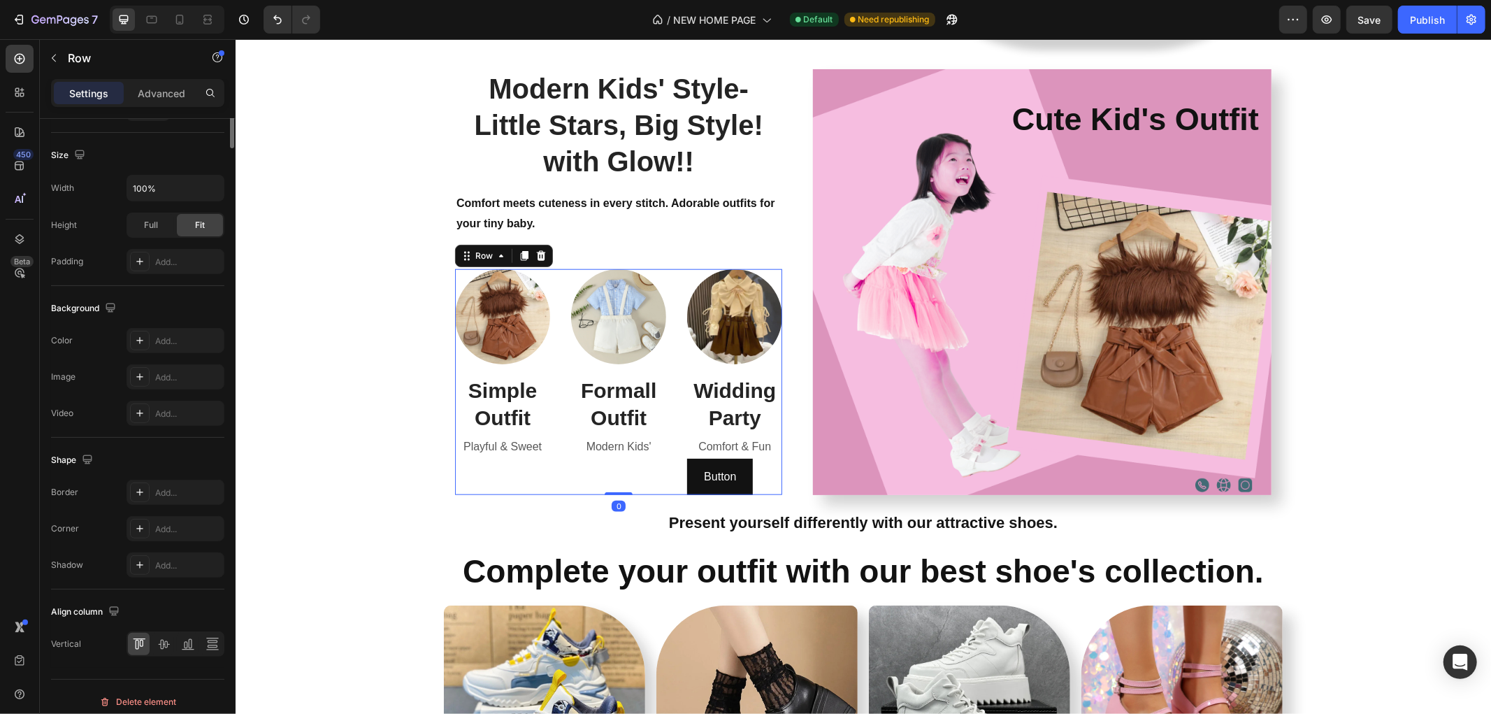
scroll to position [0, 0]
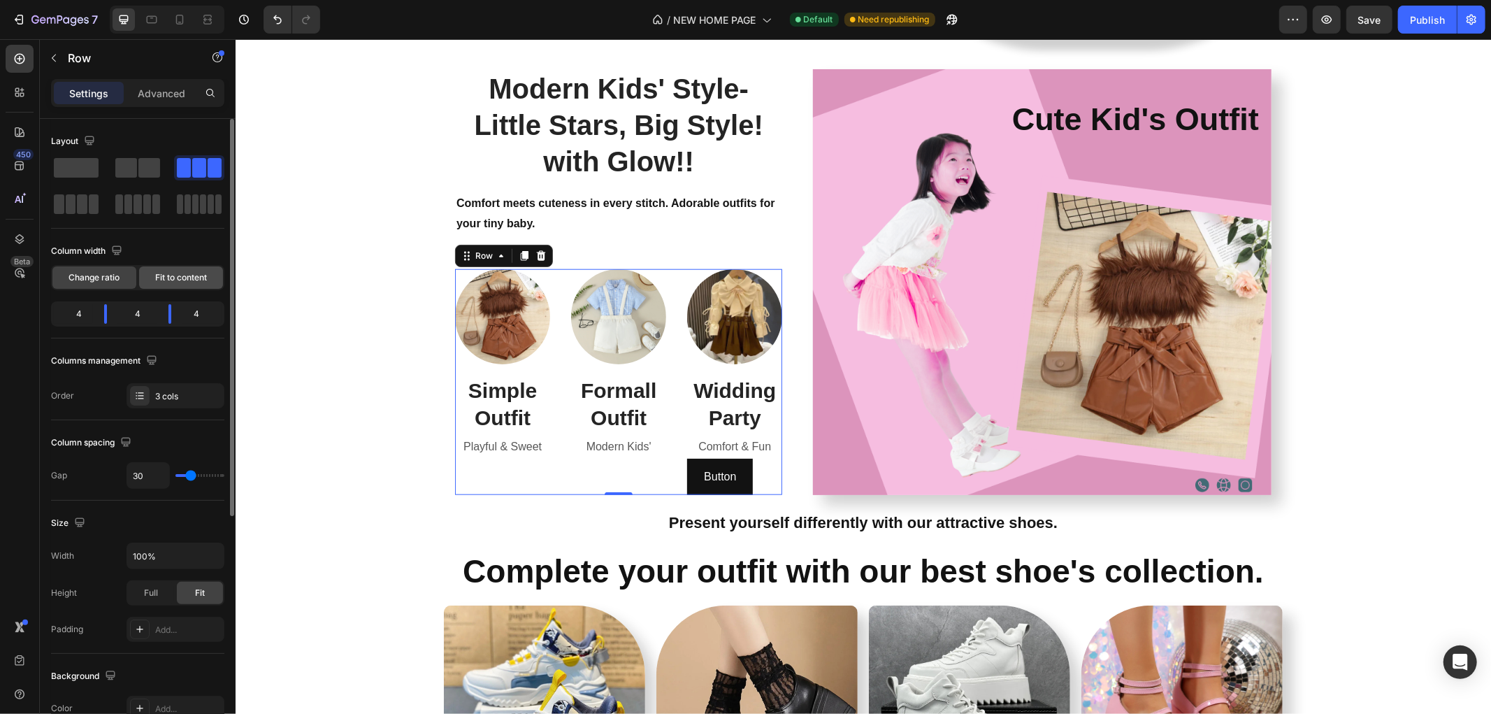
click at [185, 276] on span "Fit to content" at bounding box center [181, 277] width 52 height 13
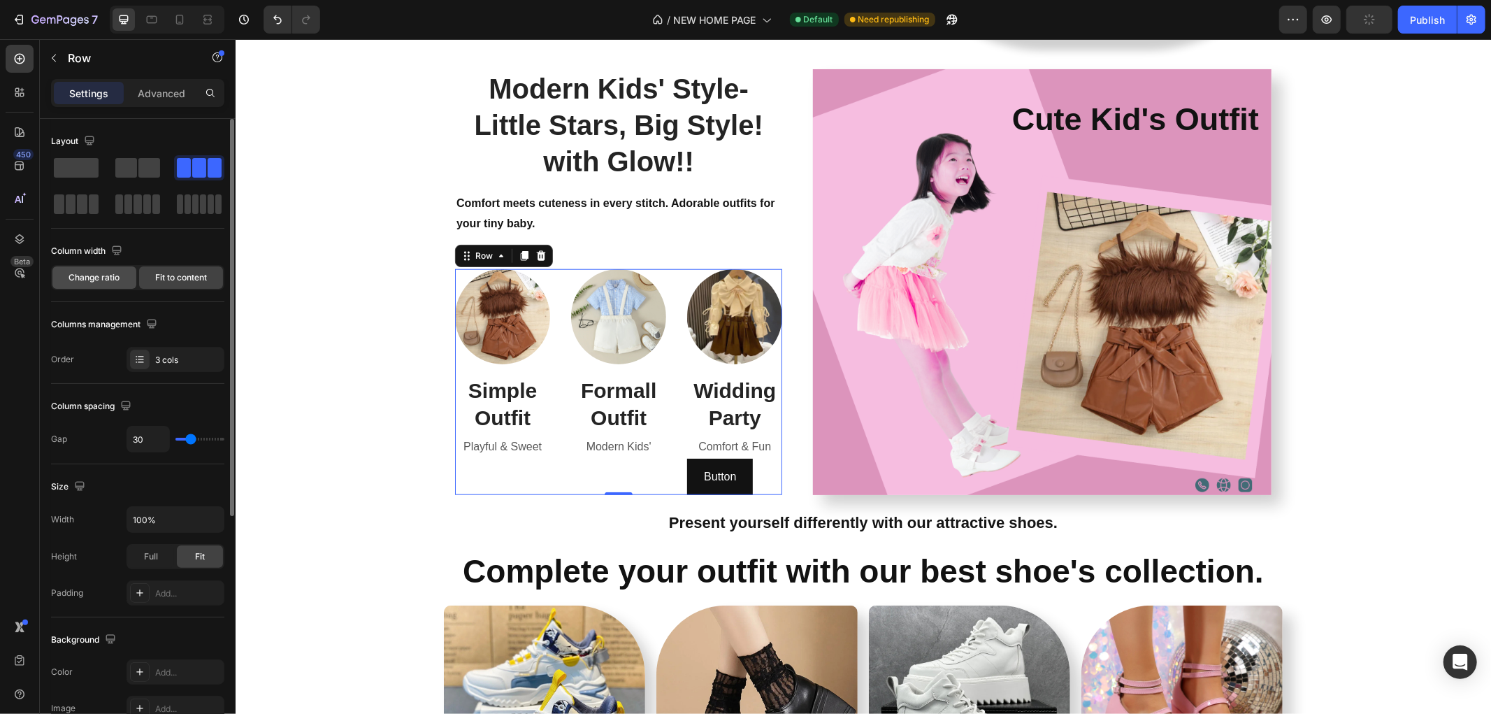
click at [106, 277] on span "Change ratio" at bounding box center [94, 277] width 51 height 13
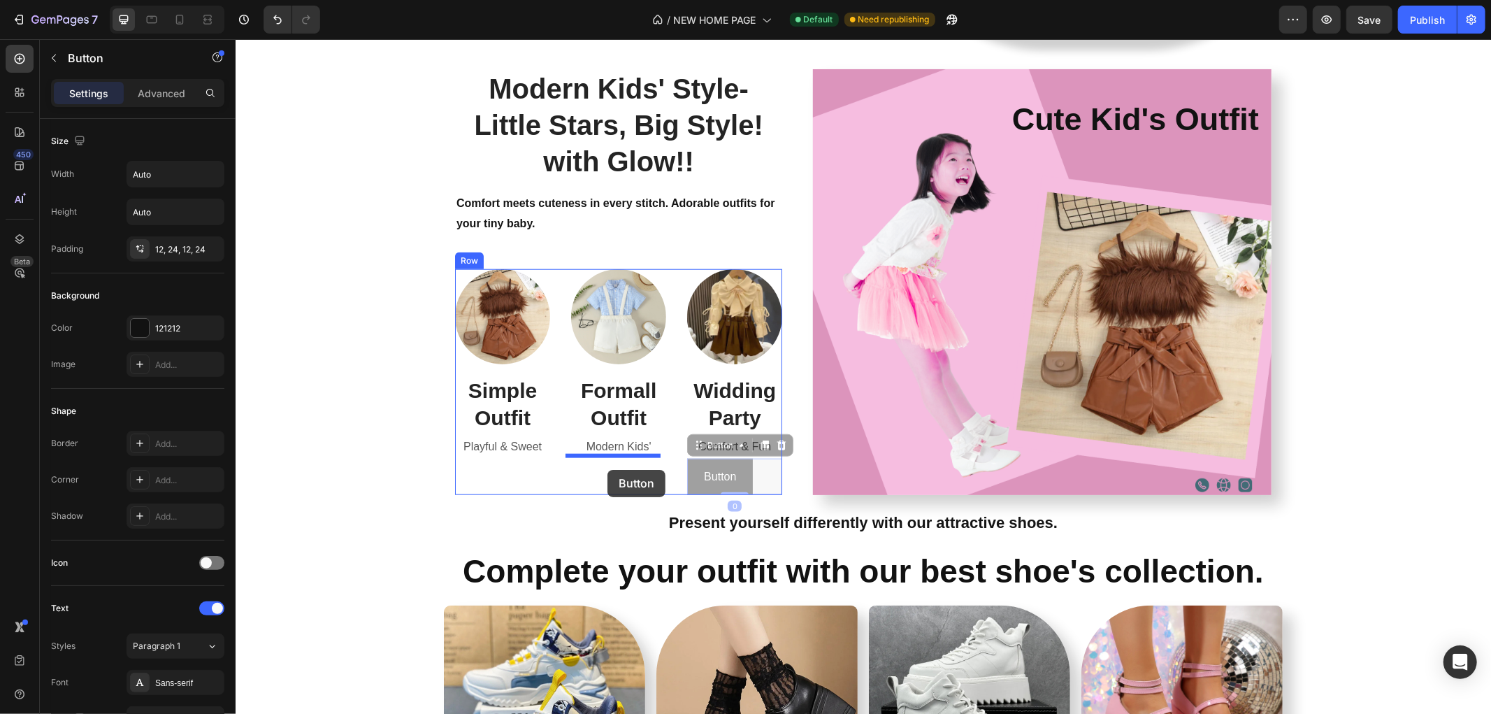
drag, startPoint x: 760, startPoint y: 468, endPoint x: 607, endPoint y: 469, distance: 153.8
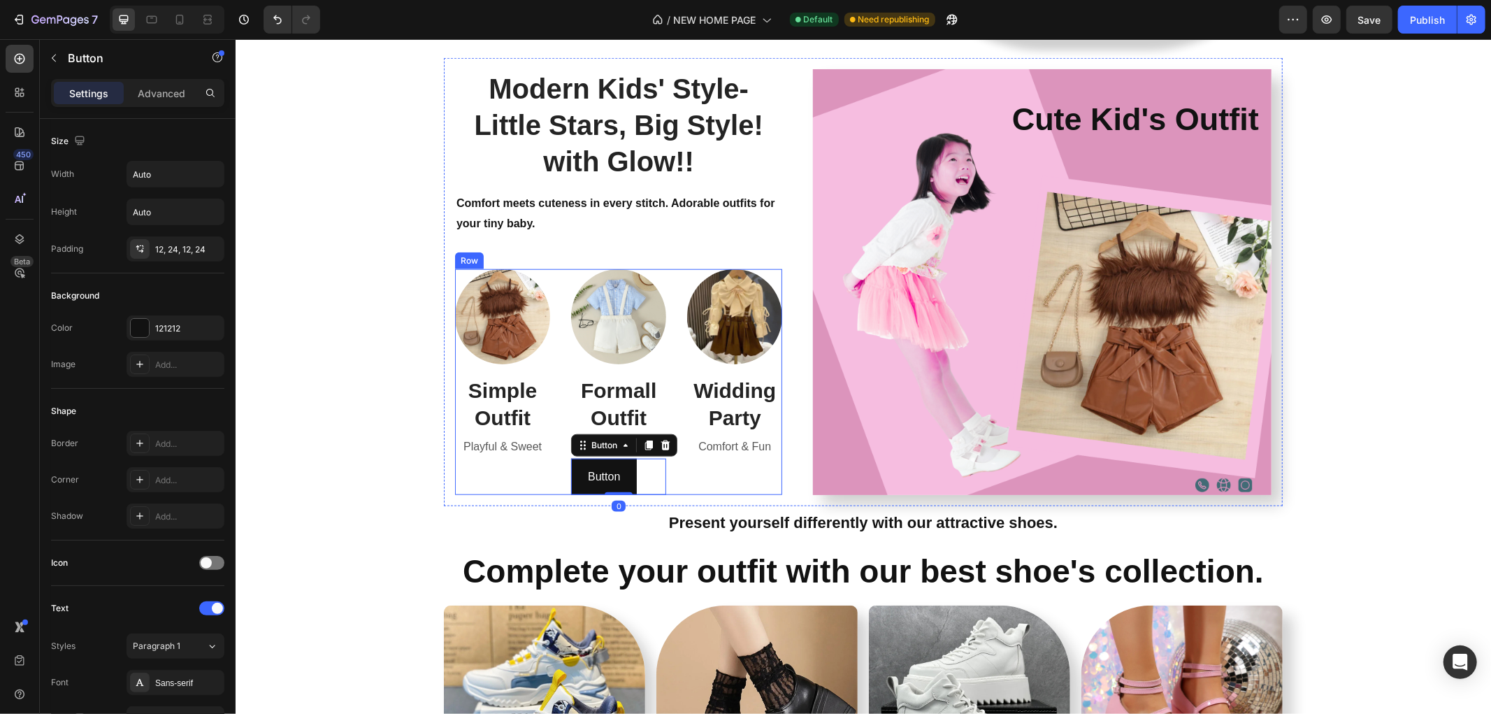
click at [707, 470] on div "Image Widding Party Heading Comfort & Fun Text block" at bounding box center [733, 381] width 95 height 226
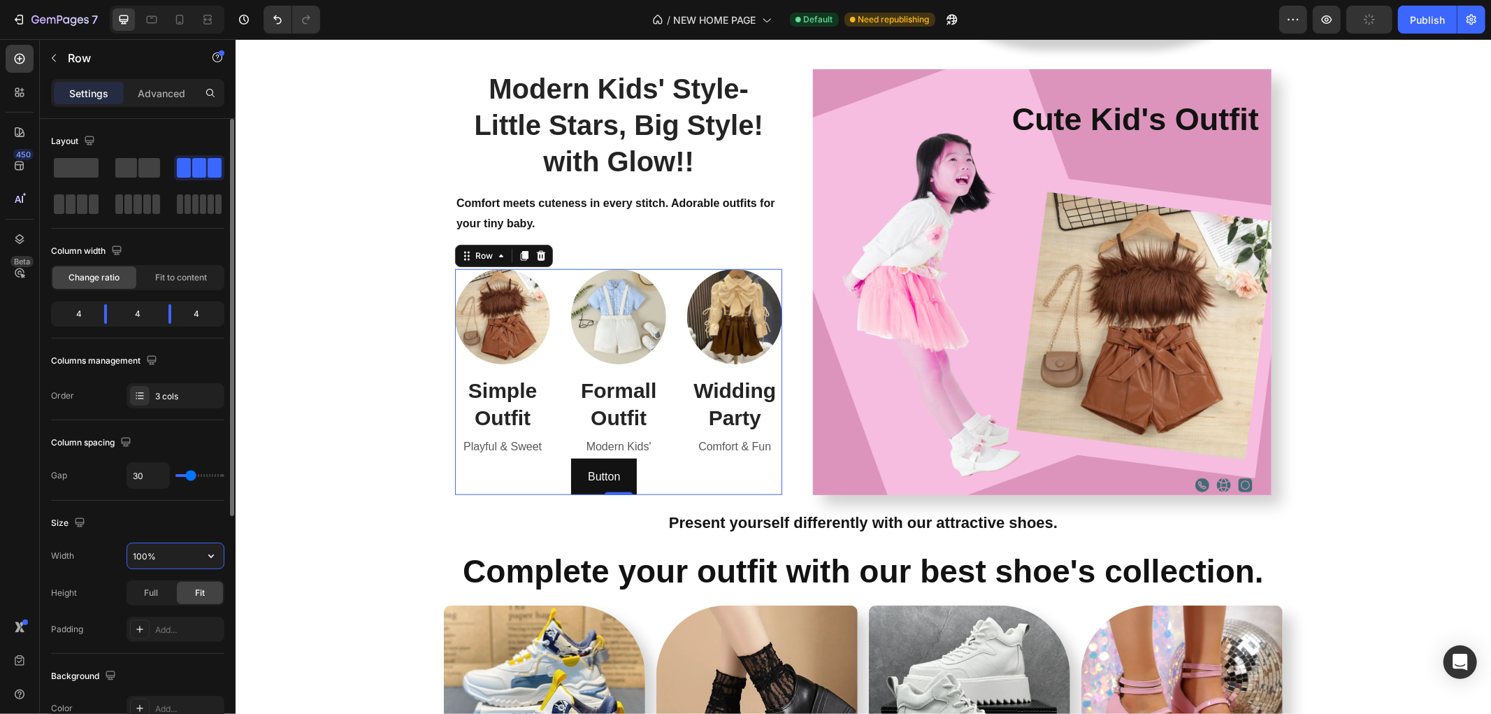
click at [194, 543] on input "100%" at bounding box center [175, 555] width 96 height 25
click at [212, 552] on icon "button" at bounding box center [211, 556] width 14 height 14
click at [168, 550] on input "100%" at bounding box center [175, 555] width 96 height 25
click at [144, 555] on input "100%" at bounding box center [175, 555] width 96 height 25
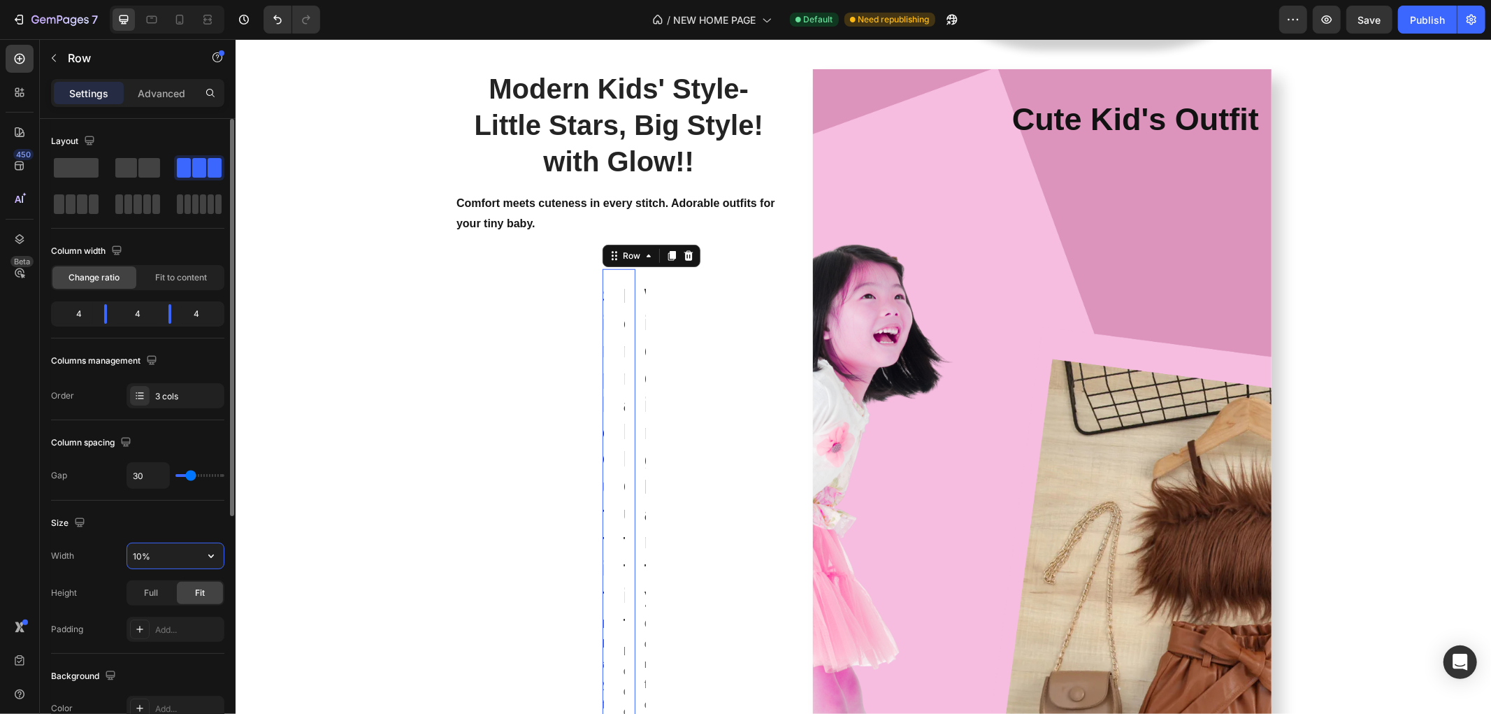
type input "100%"
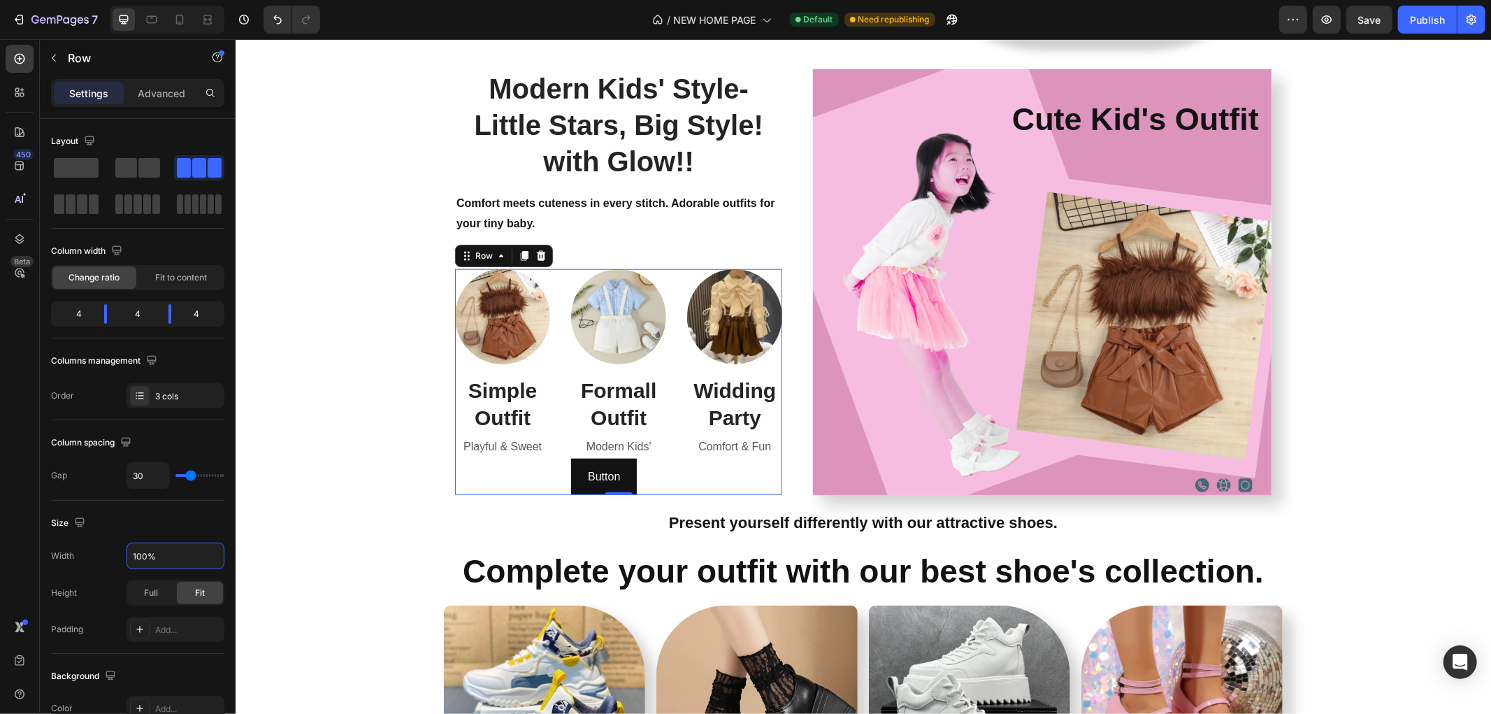
click at [18, 497] on div "450 Beta" at bounding box center [20, 329] width 28 height 568
click at [407, 489] on div "Modern Kids' Style- Little Stars, Big Style! with Glow!! Heading Comfort meets …" at bounding box center [862, 281] width 1234 height 448
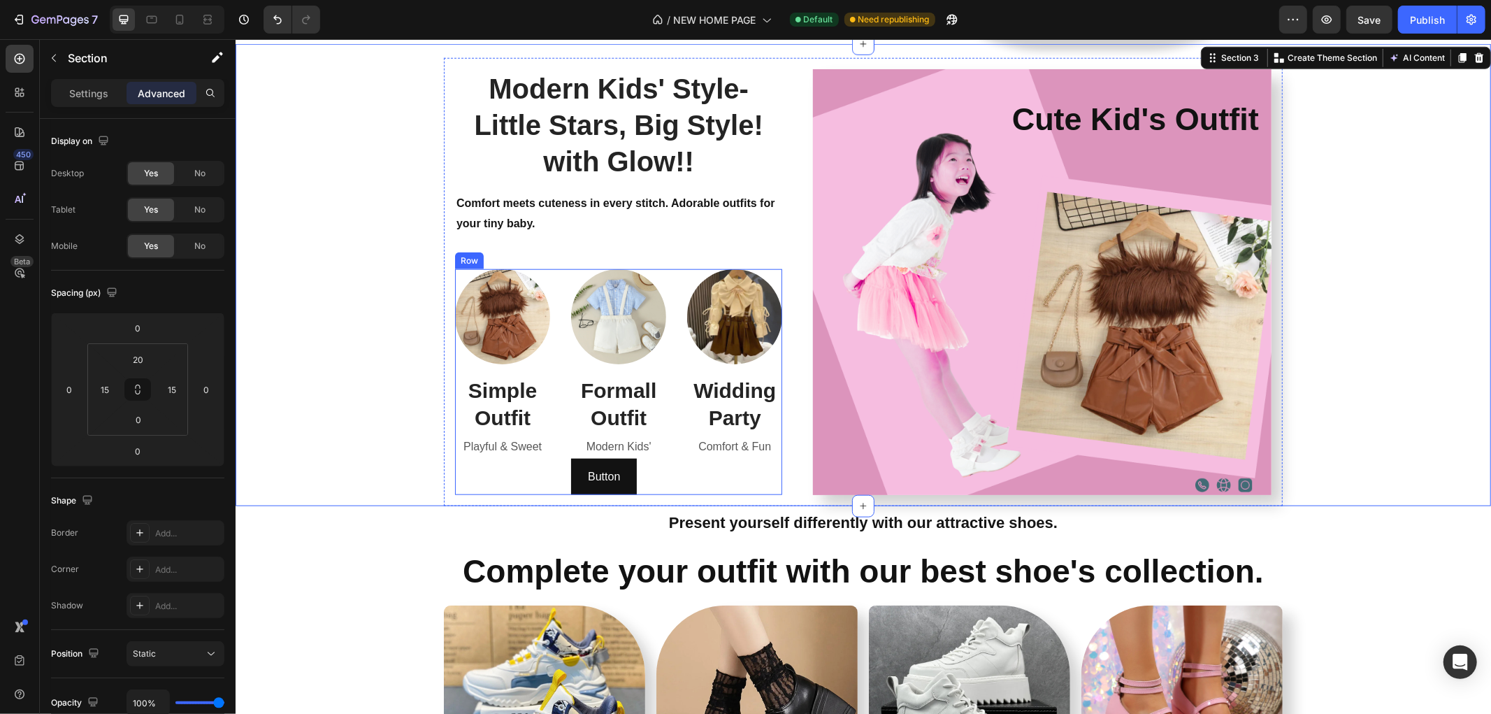
click at [529, 463] on div "Image Simple Outfit Heading Playful & Sweet Text block" at bounding box center [501, 381] width 95 height 226
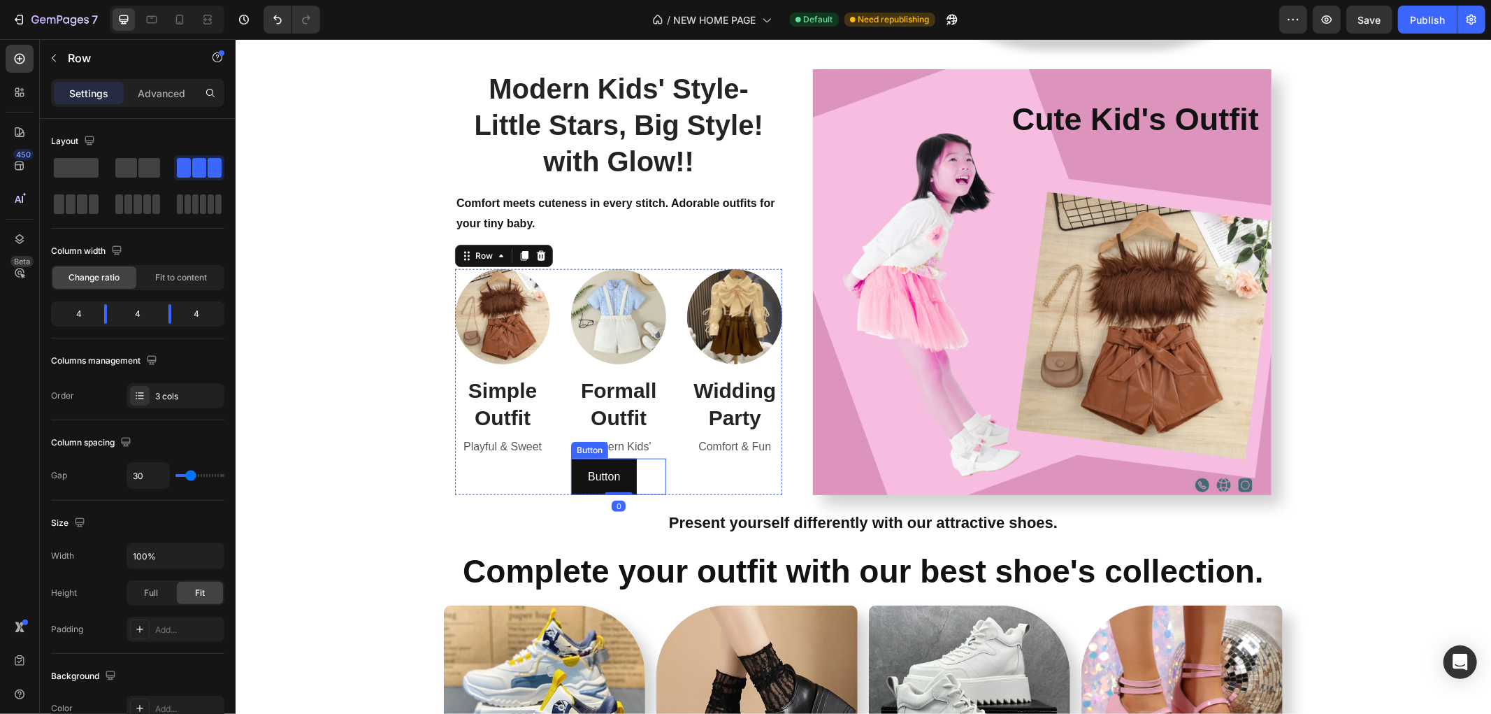
click at [642, 466] on div "Button Button" at bounding box center [617, 476] width 95 height 37
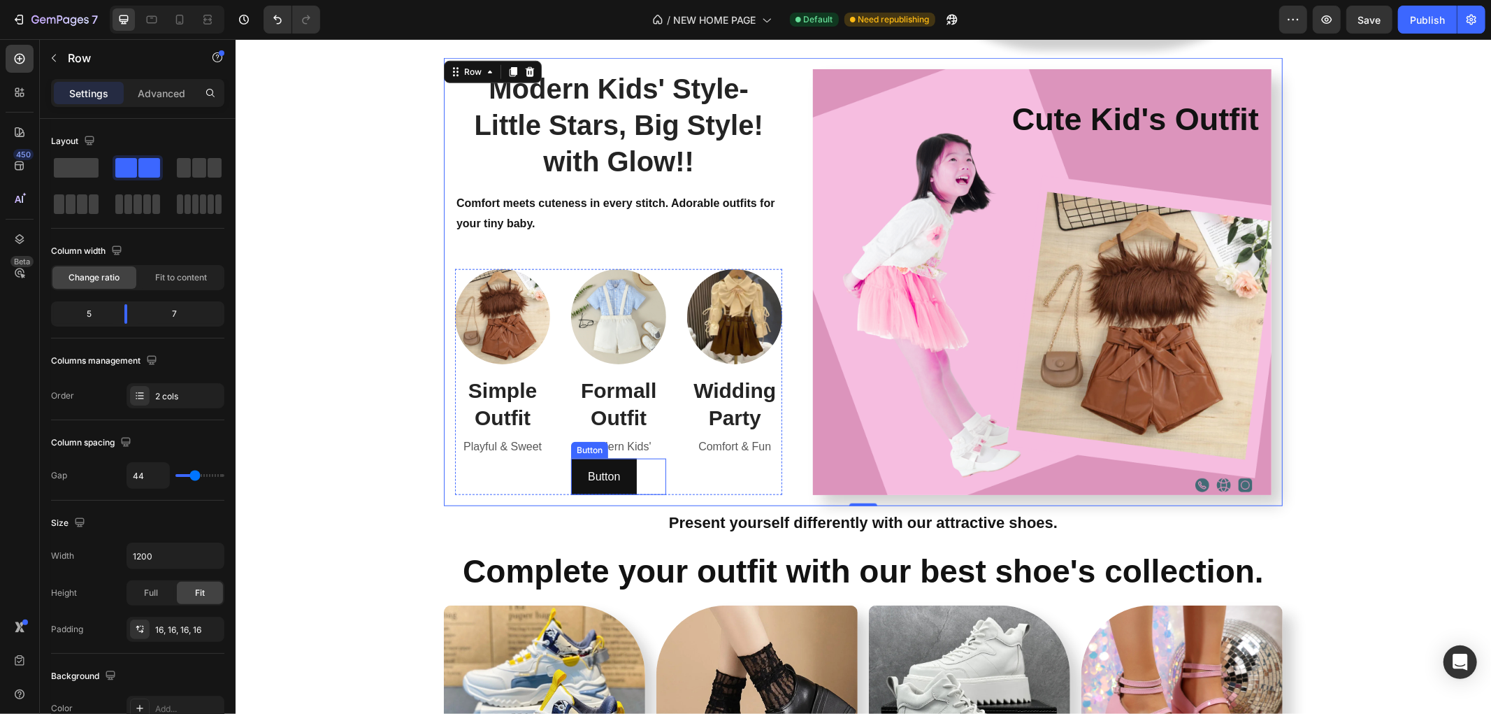
click at [654, 468] on div "Button Button" at bounding box center [617, 476] width 95 height 37
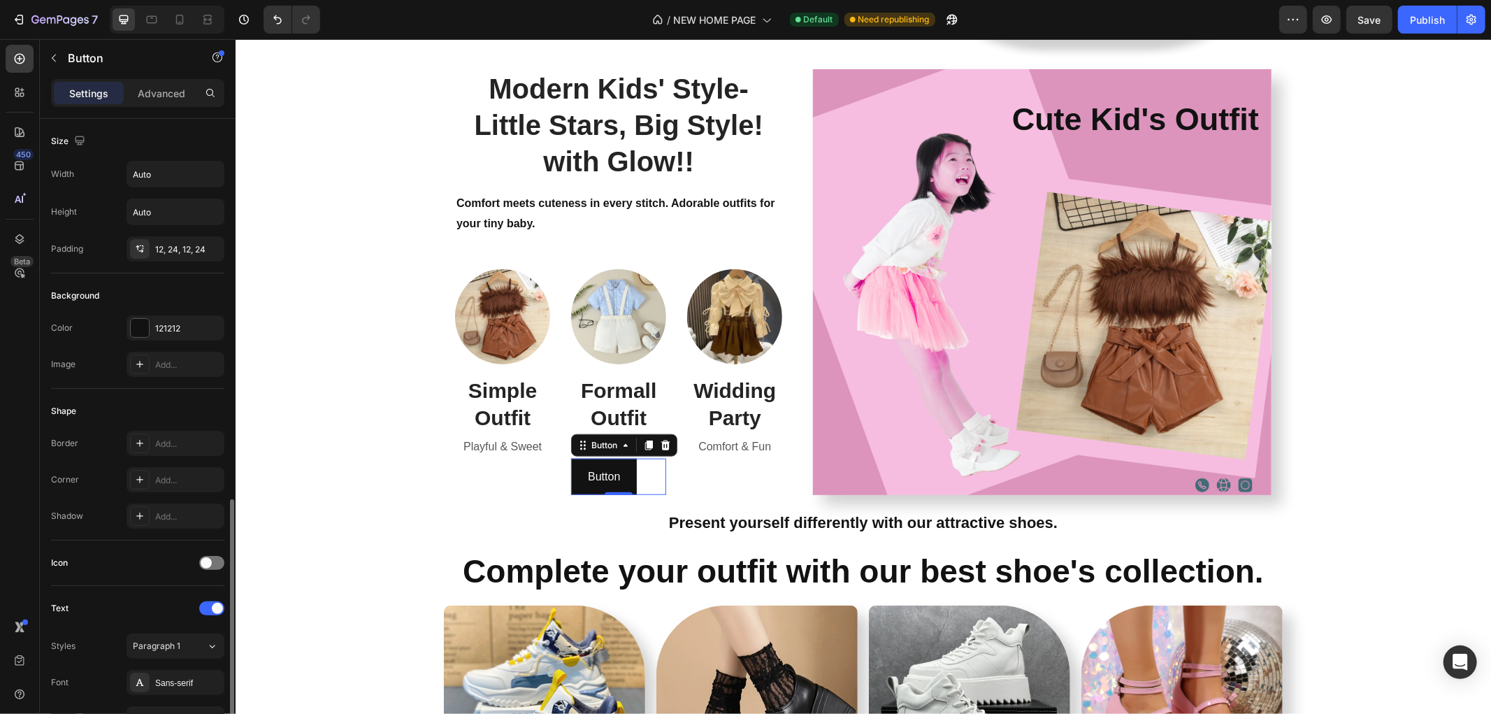
scroll to position [233, 0]
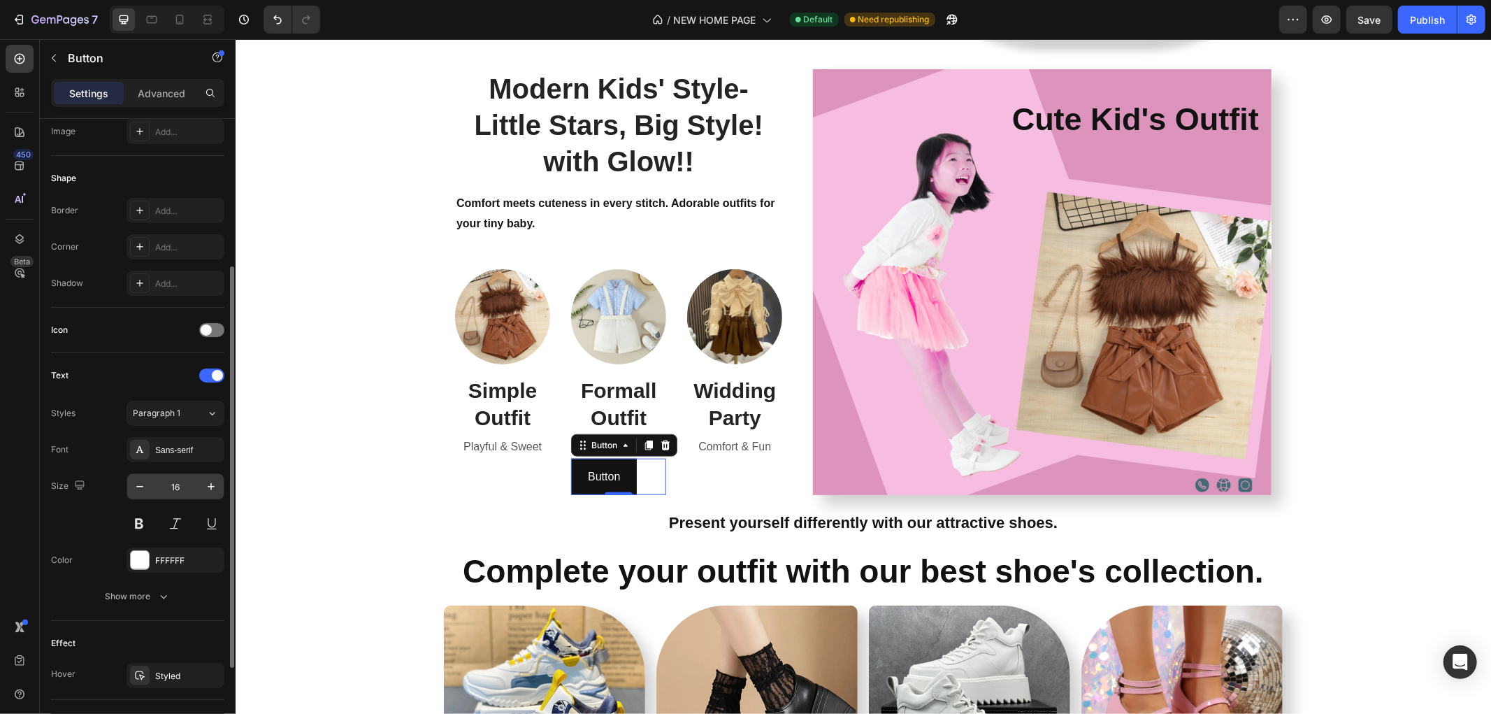
click at [194, 484] on input "16" at bounding box center [175, 486] width 46 height 25
click at [205, 489] on icon "button" at bounding box center [211, 486] width 14 height 14
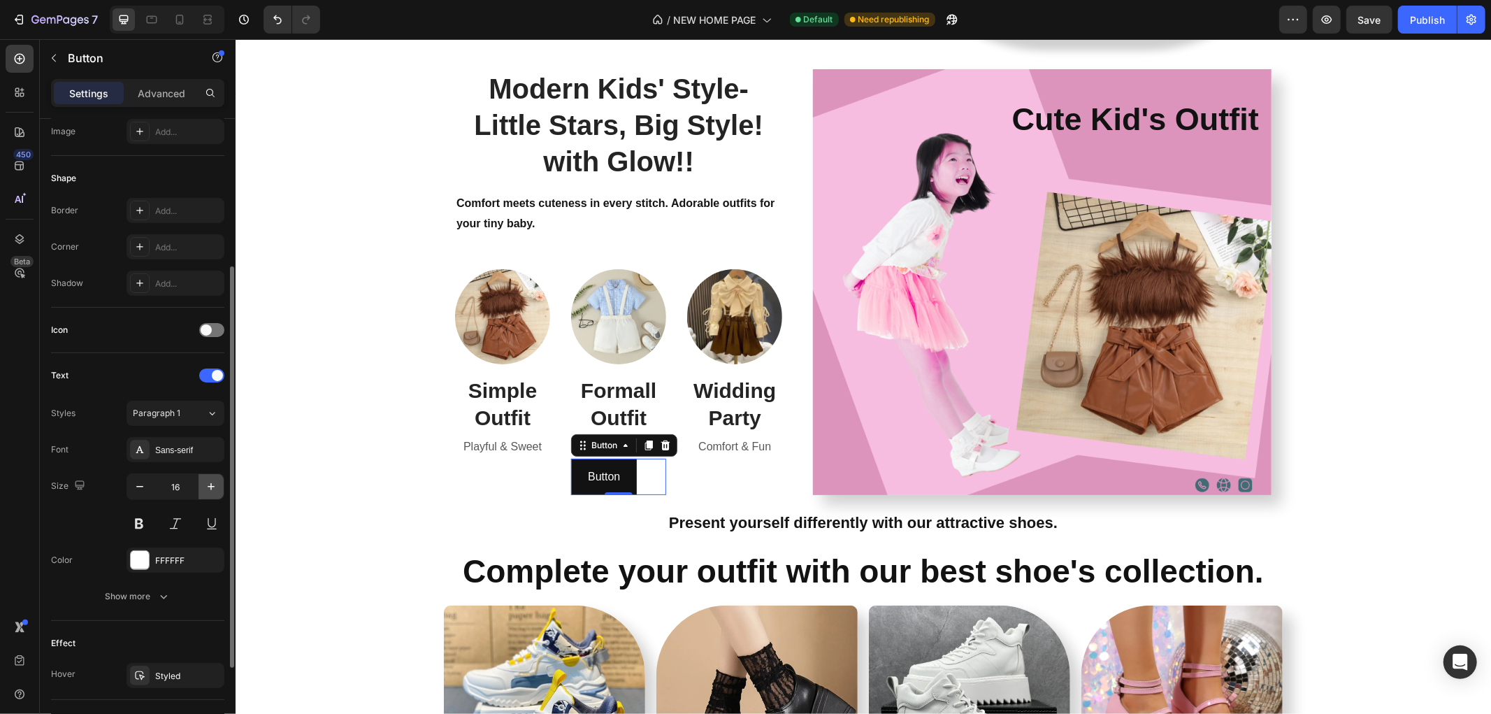
click at [205, 489] on icon "button" at bounding box center [211, 486] width 14 height 14
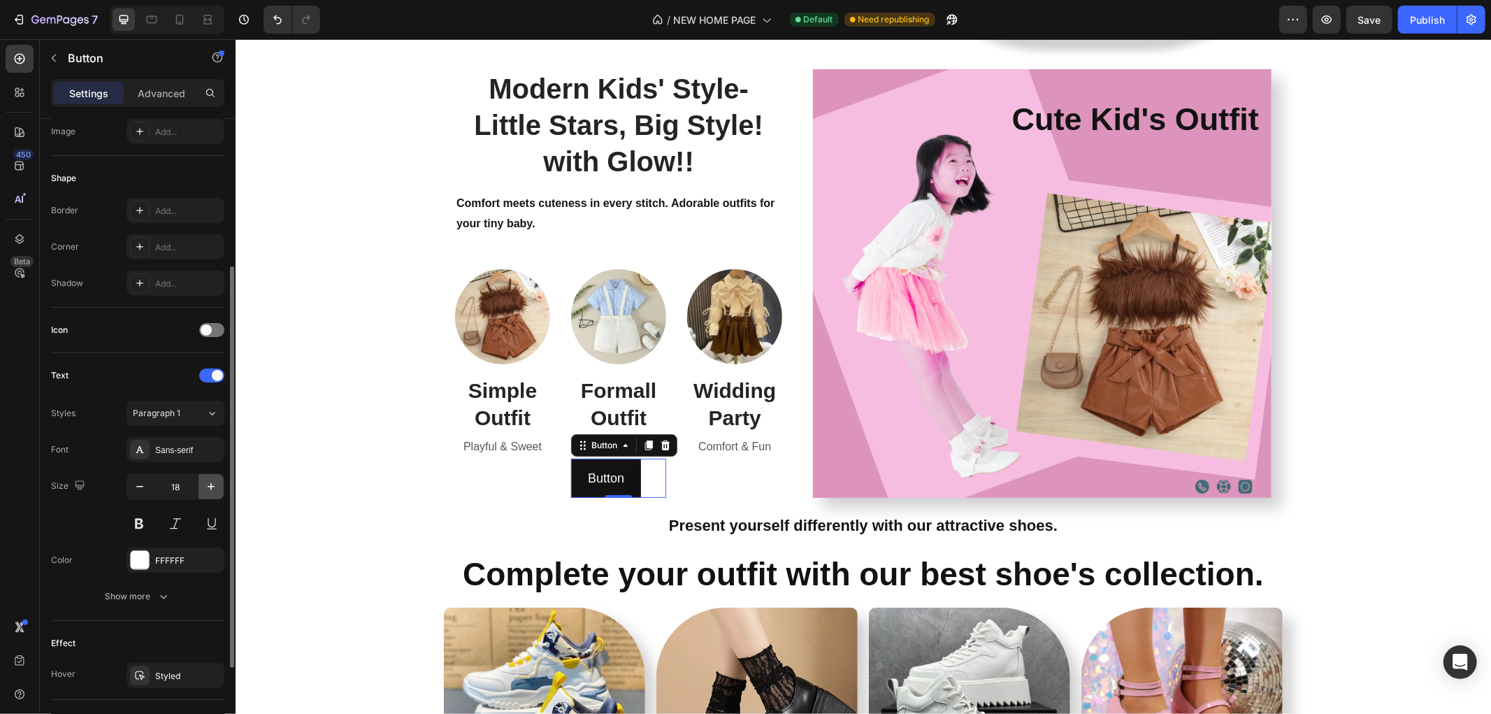
click at [205, 489] on icon "button" at bounding box center [211, 486] width 14 height 14
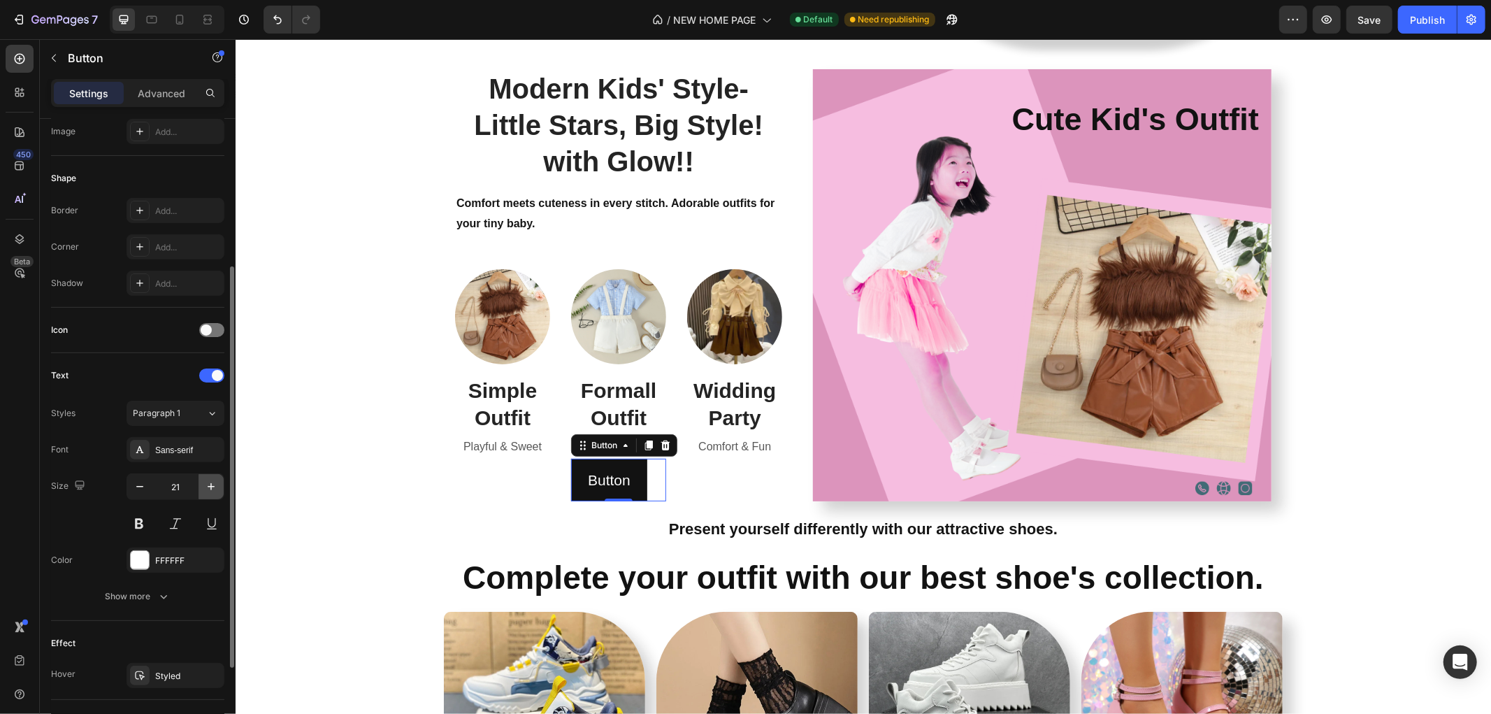
click at [205, 489] on icon "button" at bounding box center [211, 486] width 14 height 14
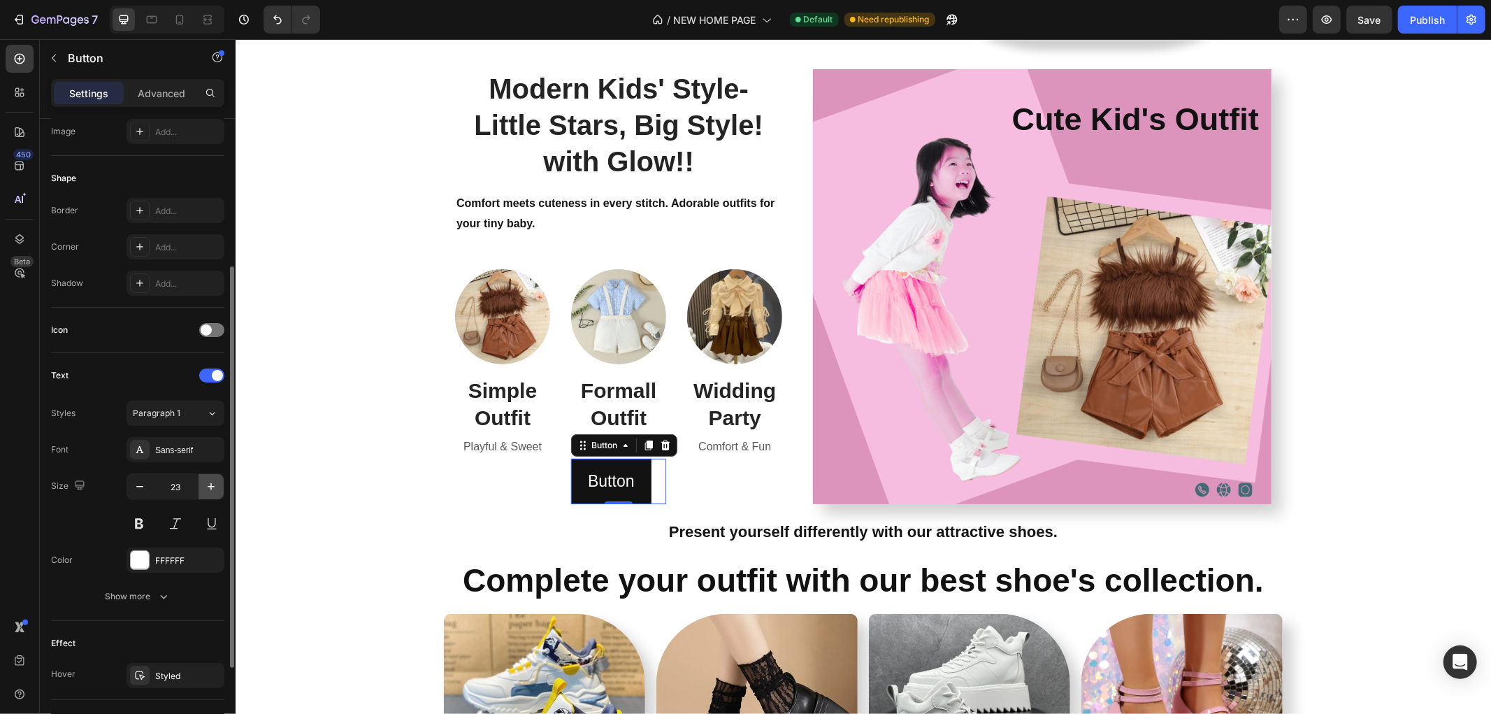
click at [204, 487] on icon "button" at bounding box center [211, 486] width 14 height 14
click at [128, 491] on button "button" at bounding box center [139, 486] width 25 height 25
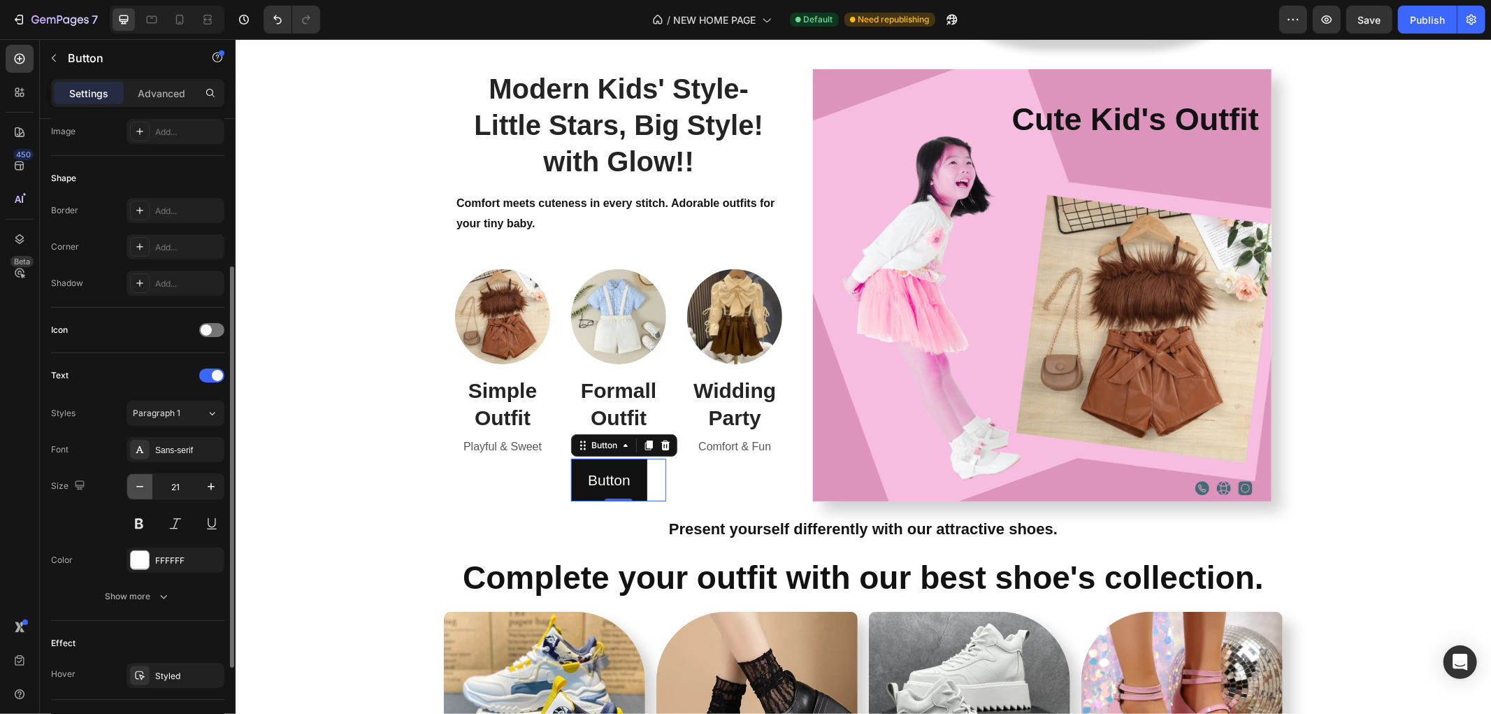
click at [128, 491] on button "button" at bounding box center [139, 486] width 25 height 25
type input "20"
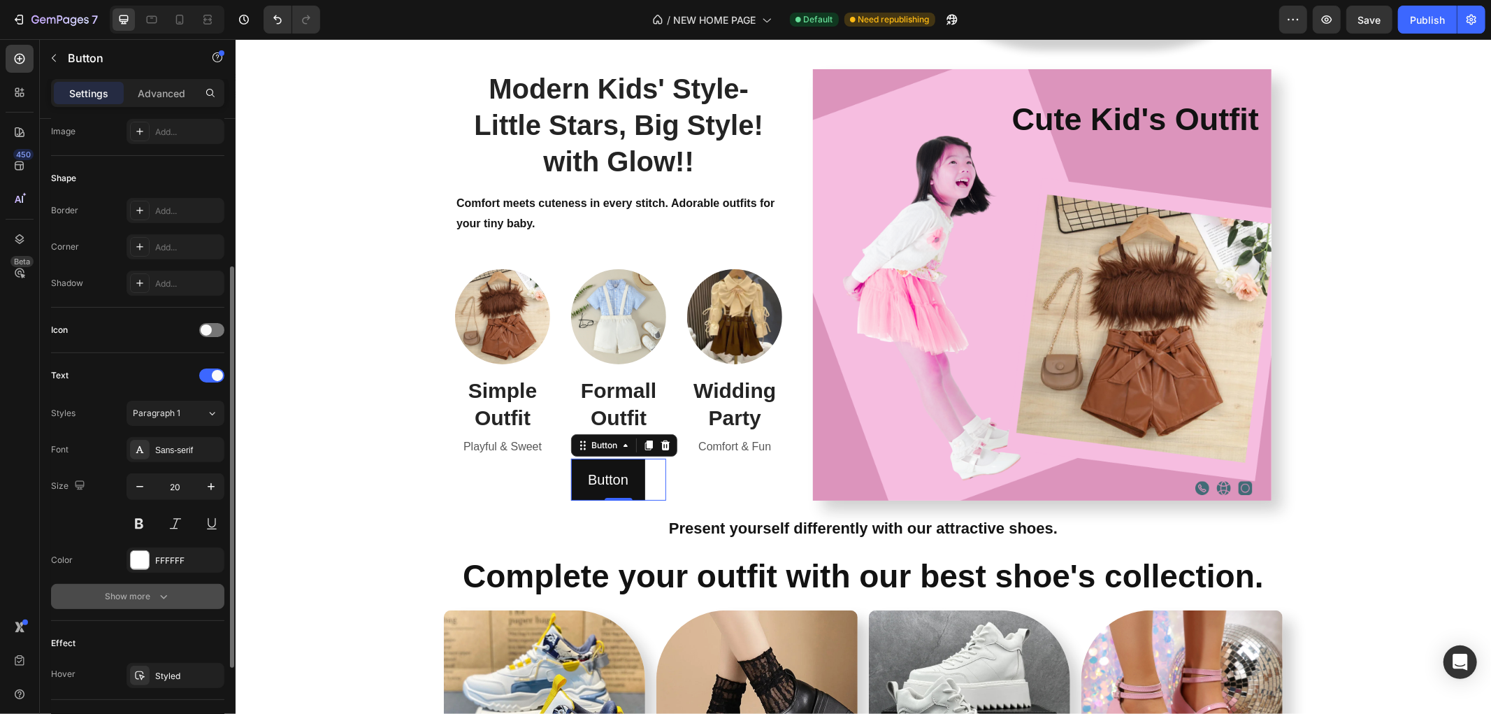
click at [165, 591] on icon "button" at bounding box center [164, 596] width 14 height 14
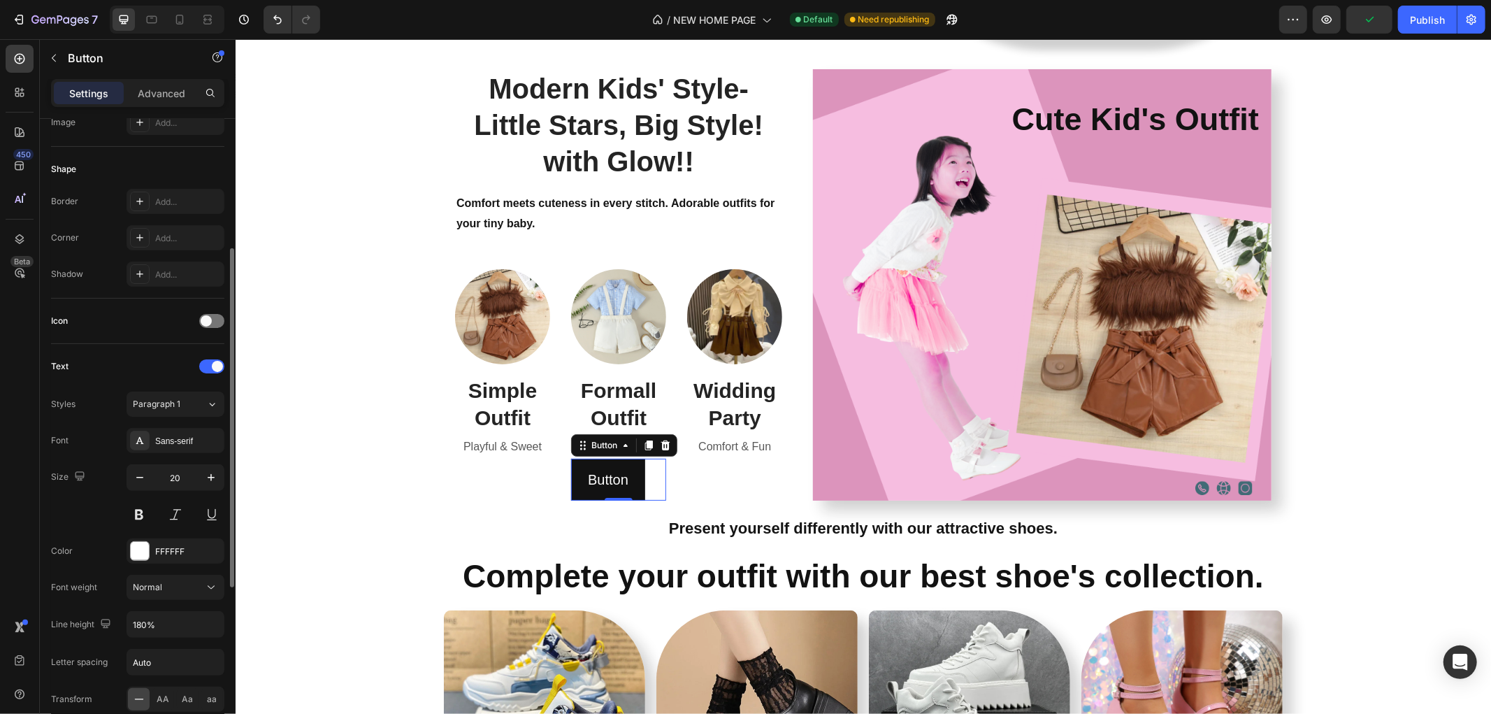
scroll to position [164, 0]
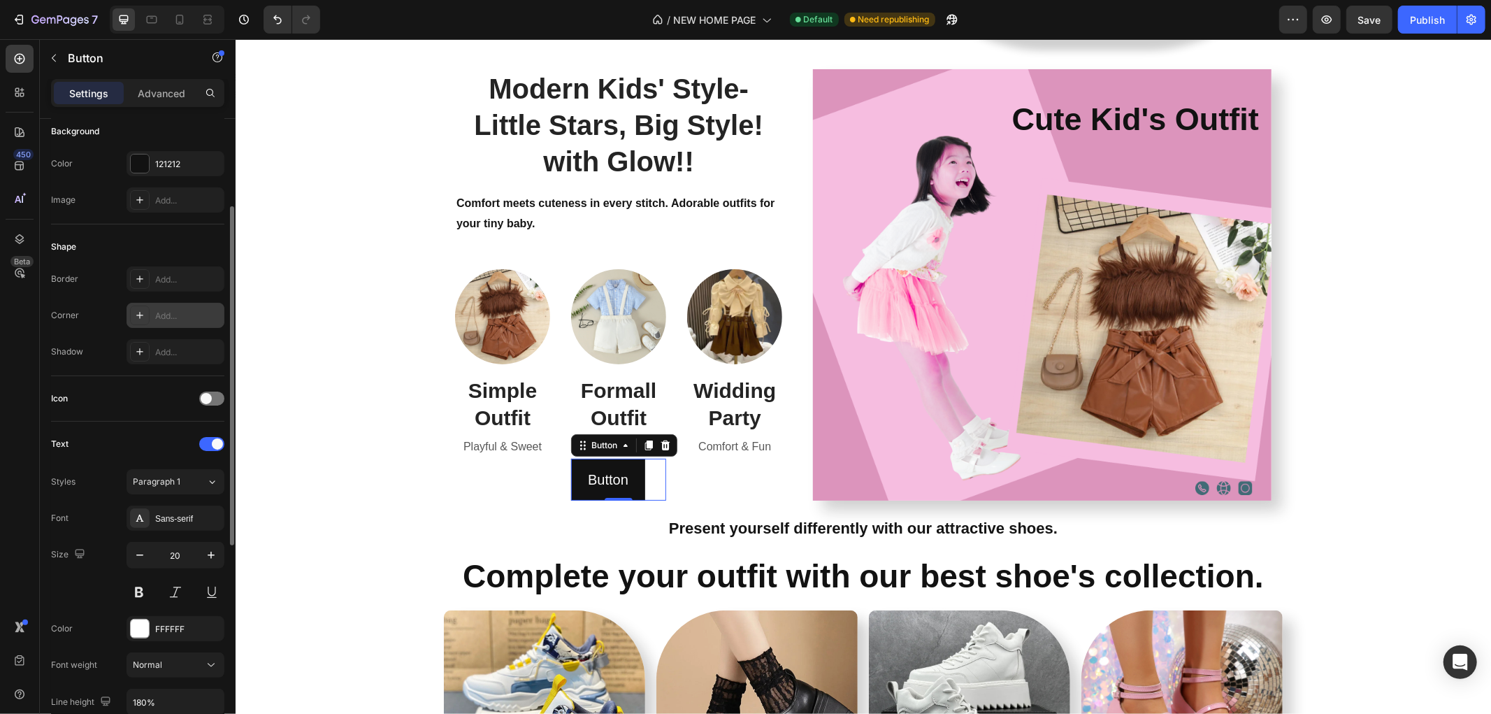
click at [180, 316] on div "Add..." at bounding box center [188, 316] width 66 height 13
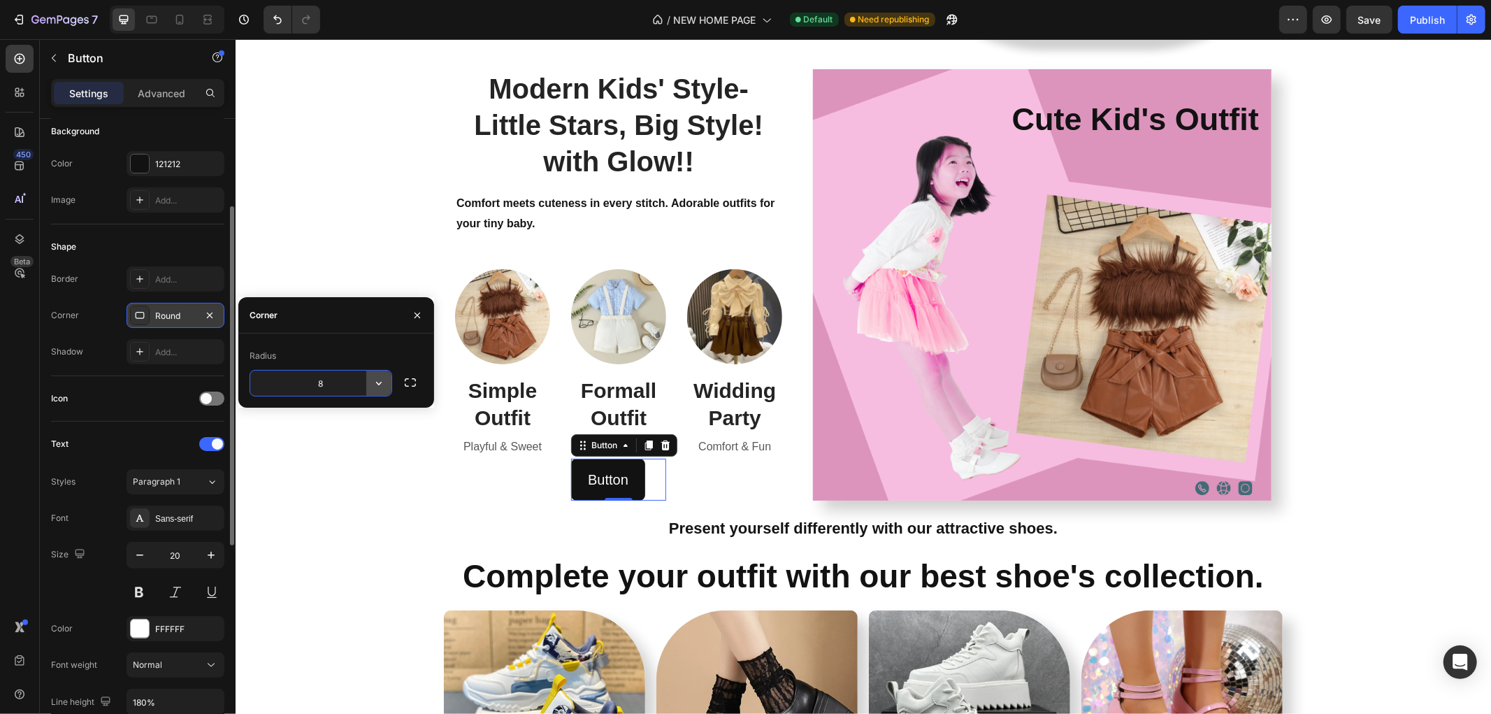
click at [380, 387] on icon "button" at bounding box center [379, 383] width 14 height 14
click at [346, 472] on p "Pill" at bounding box center [340, 472] width 80 height 14
type input "9999"
click at [298, 476] on div "Modern Kids' Style- Little Stars, Big Style! with Glow!! Heading Comfort meets …" at bounding box center [862, 284] width 1234 height 454
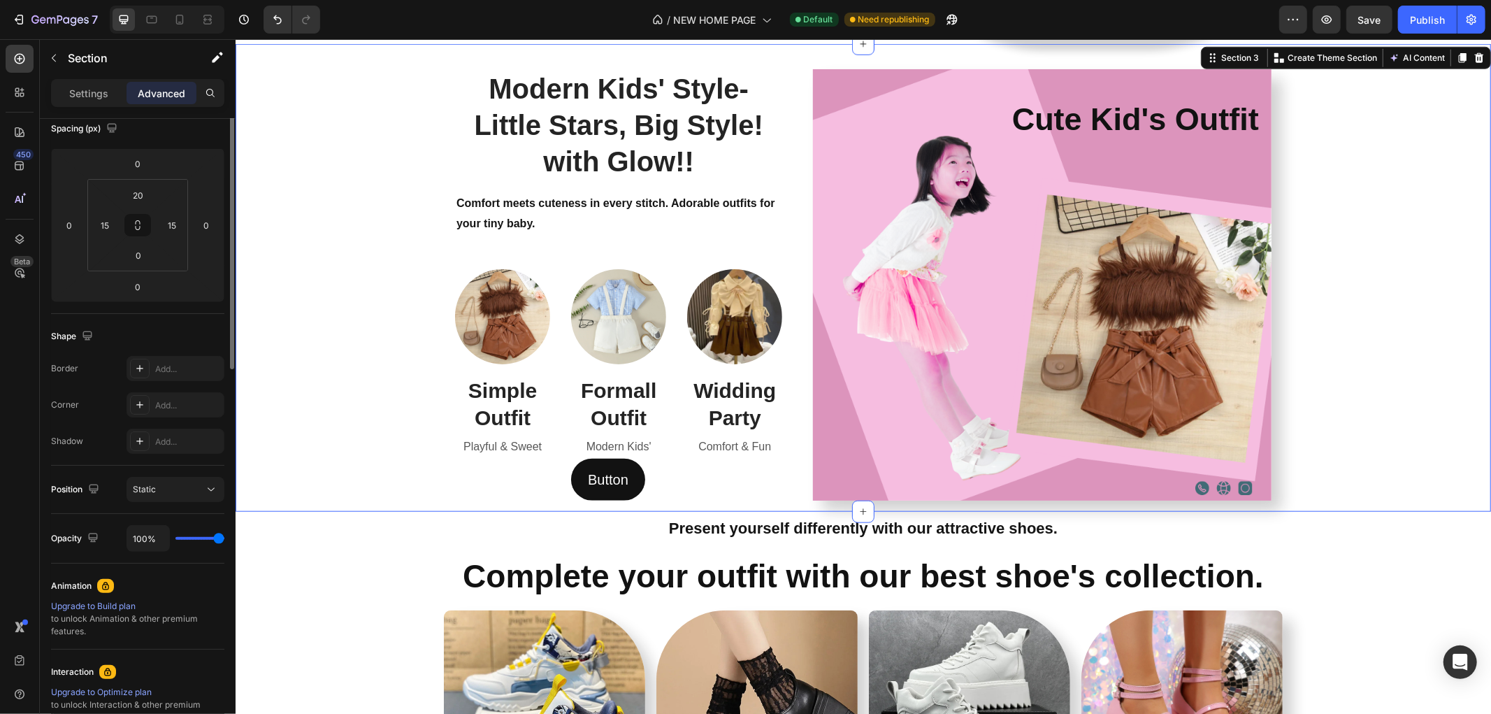
scroll to position [0, 0]
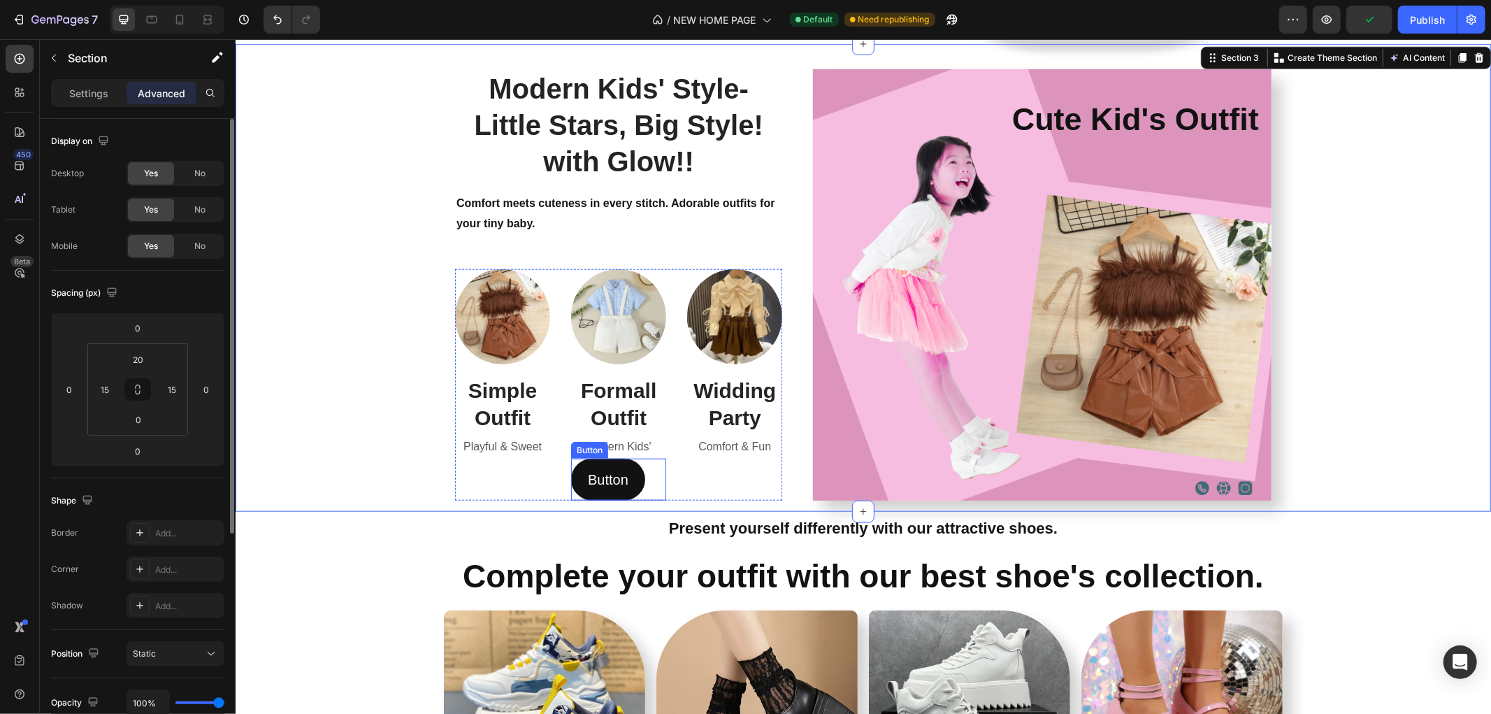
click at [651, 471] on div "Button Button" at bounding box center [617, 479] width 95 height 42
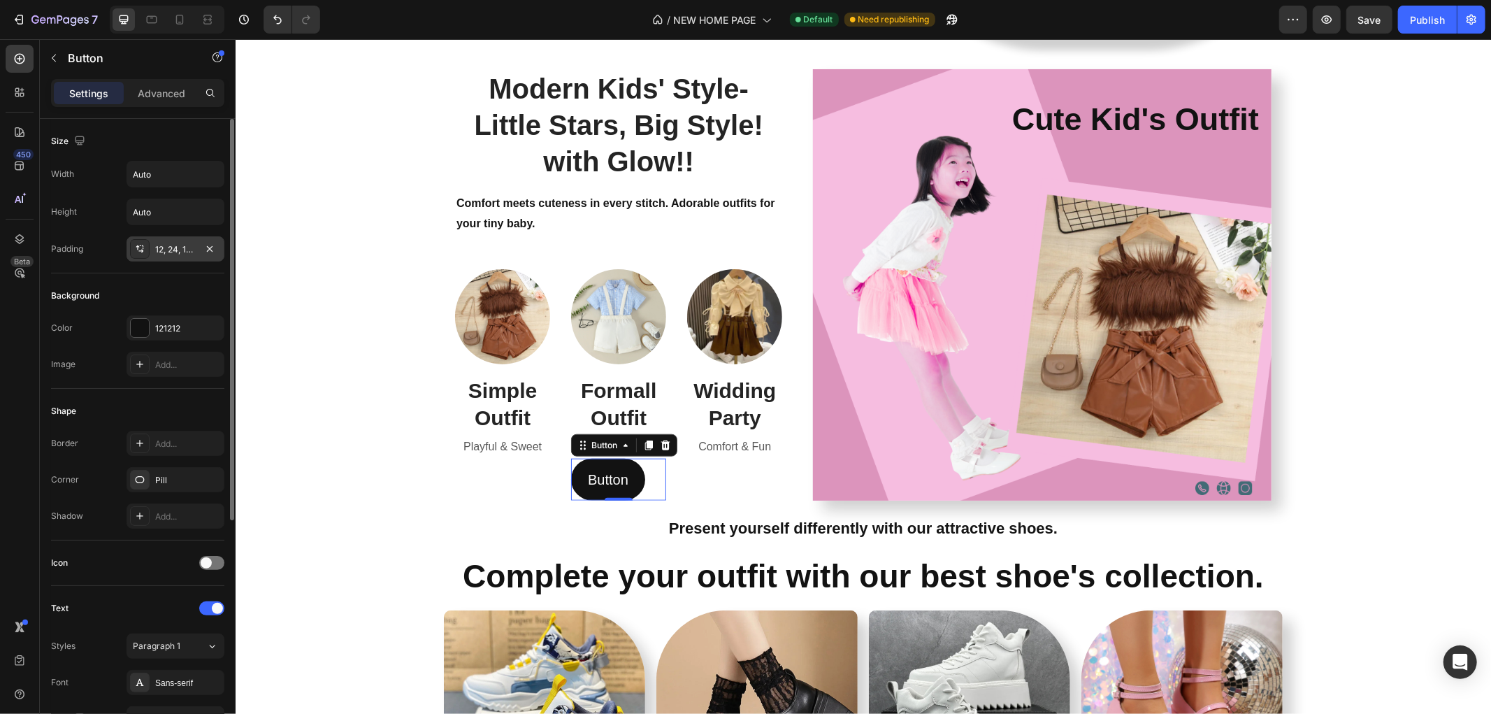
click at [172, 247] on div "12, 24, 12, 24" at bounding box center [175, 249] width 41 height 13
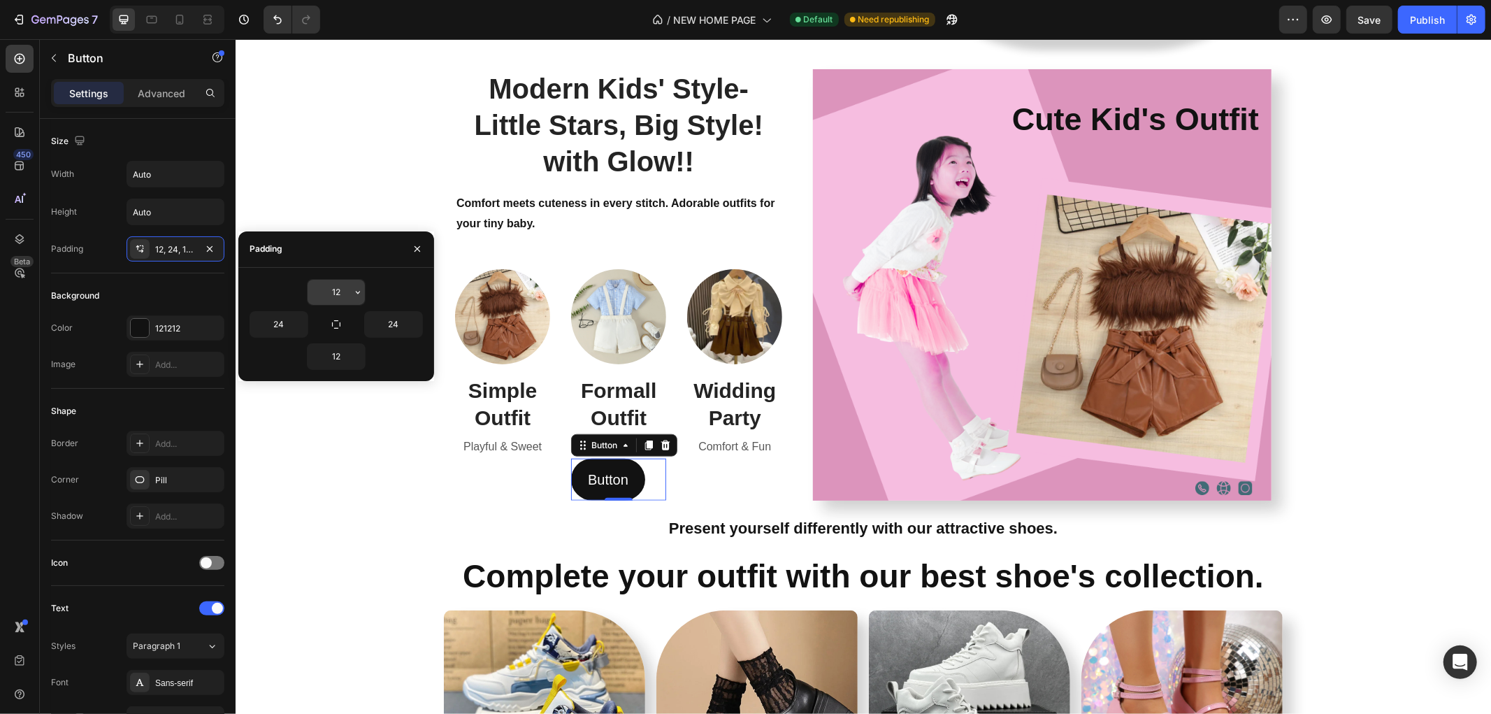
drag, startPoint x: 354, startPoint y: 291, endPoint x: 309, endPoint y: 291, distance: 44.7
click at [309, 291] on div "12" at bounding box center [336, 292] width 57 height 25
click at [334, 292] on input "12" at bounding box center [336, 292] width 57 height 25
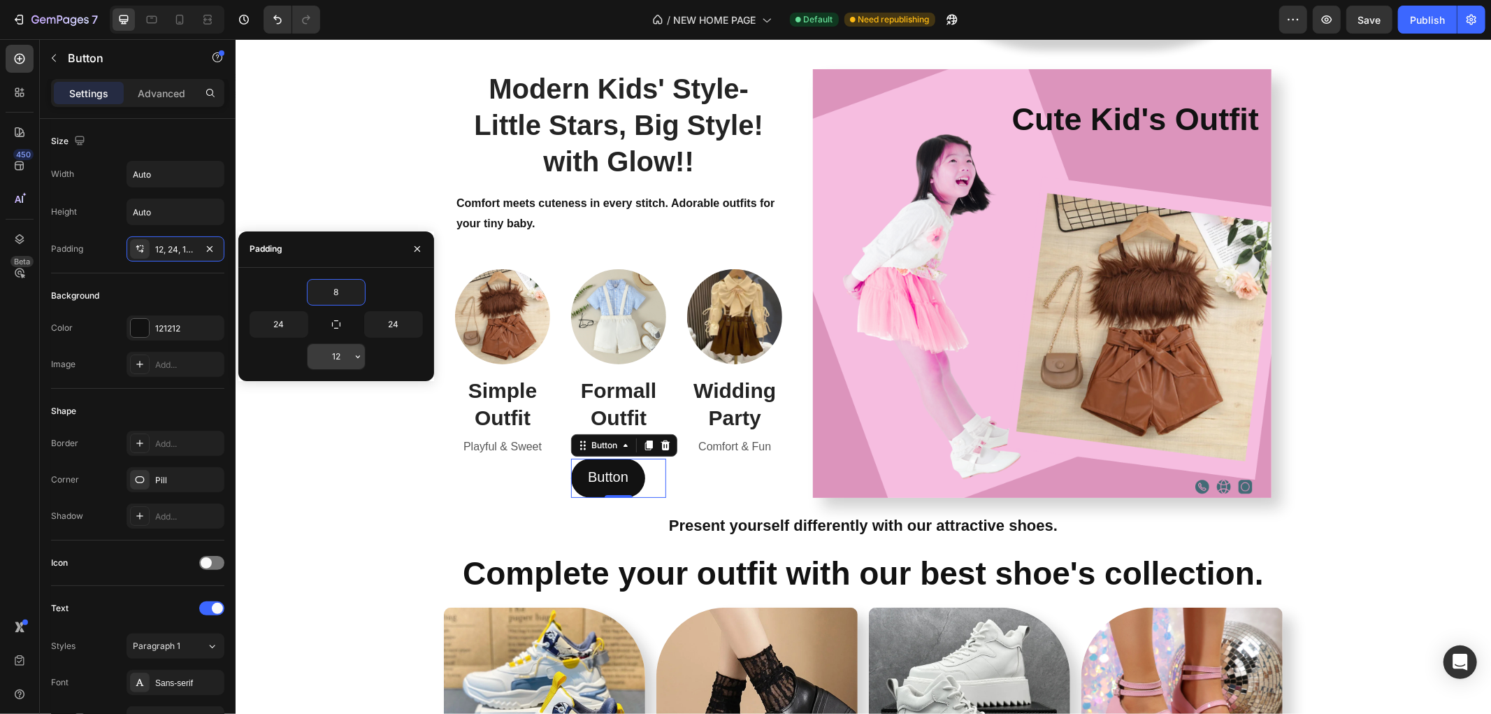
type input "8"
click at [341, 352] on input "12" at bounding box center [336, 356] width 57 height 25
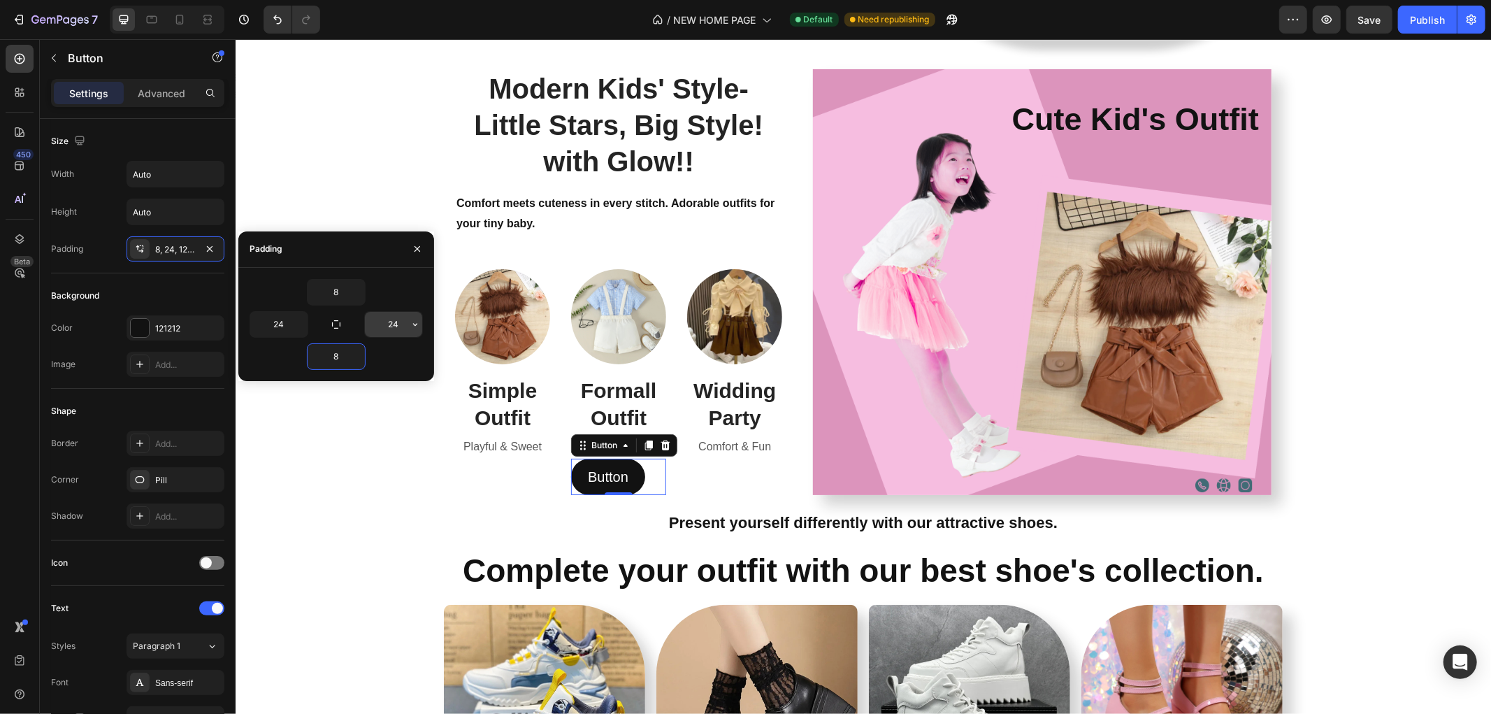
type input "8"
click at [396, 326] on input "24" at bounding box center [393, 324] width 57 height 25
type input "30"
click at [284, 326] on input "24" at bounding box center [278, 324] width 57 height 25
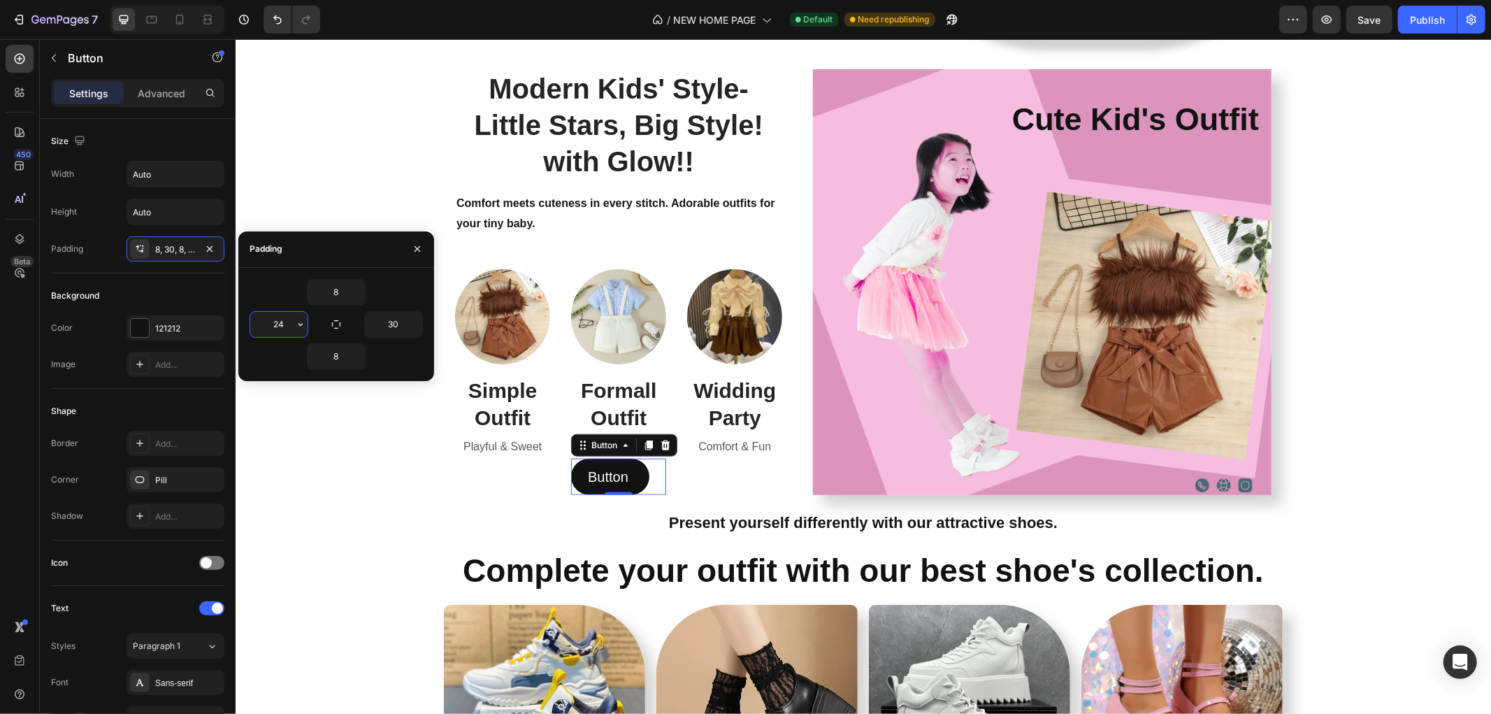
click at [284, 326] on input "24" at bounding box center [278, 324] width 57 height 25
type input "3"
type input "40"
click at [394, 323] on input "30" at bounding box center [393, 324] width 57 height 25
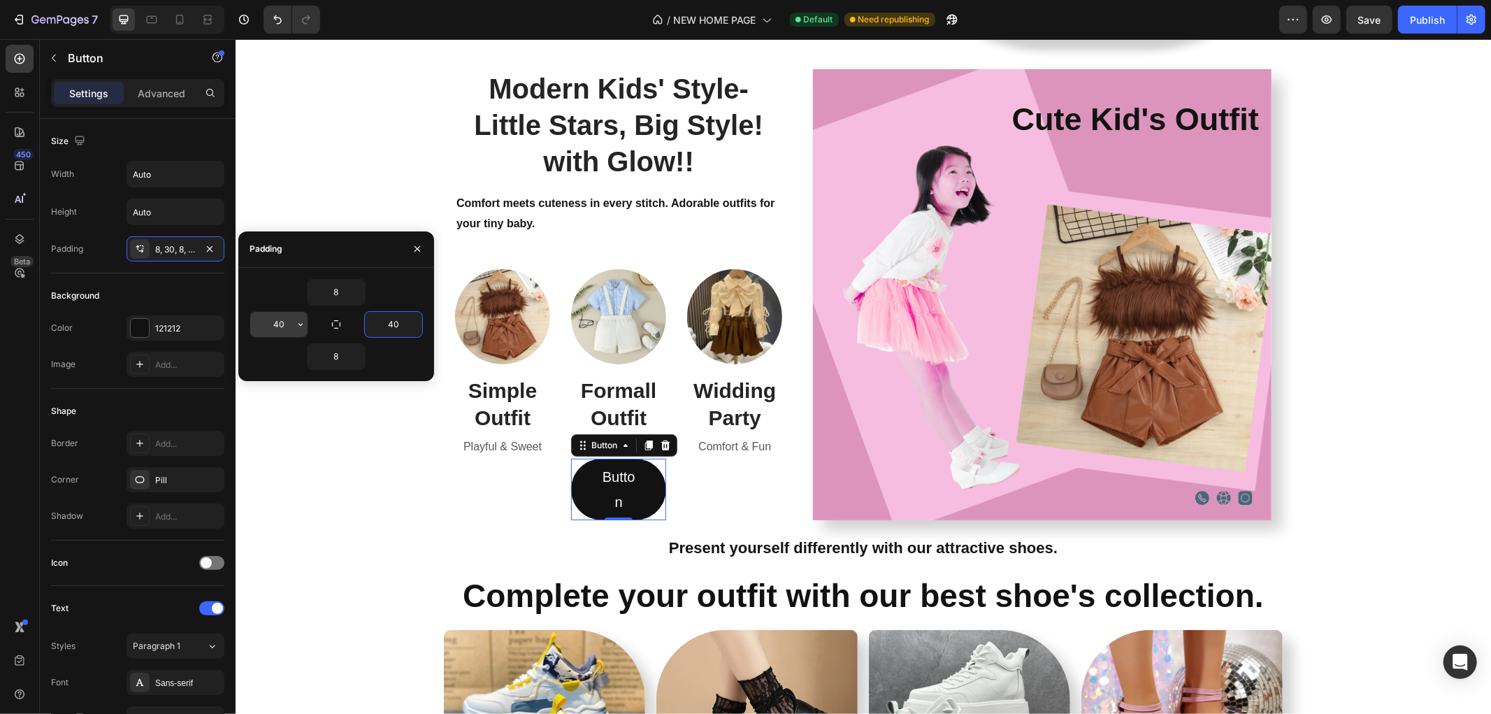
type input "40"
click at [275, 324] on input "40" at bounding box center [278, 324] width 57 height 25
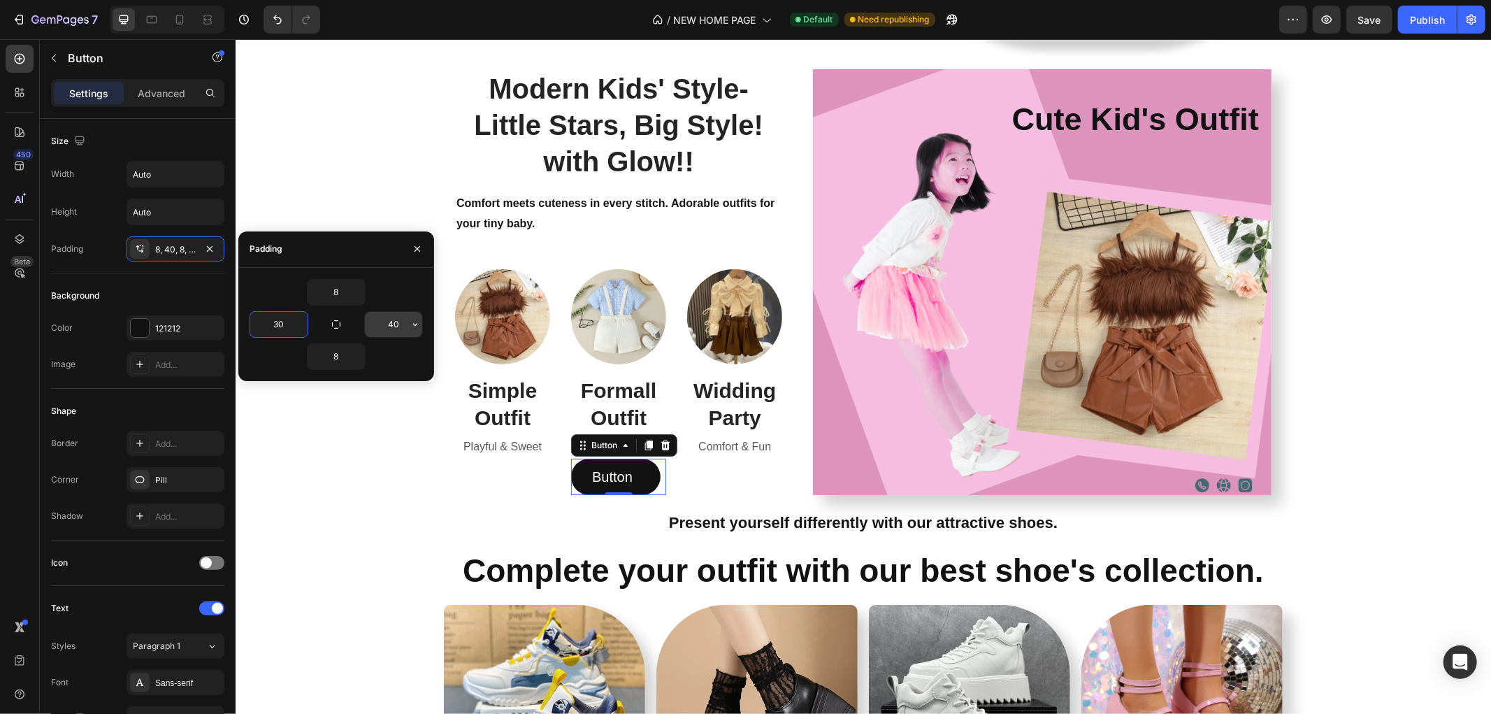
type input "30"
click at [396, 327] on input "40" at bounding box center [393, 324] width 57 height 25
type input "30"
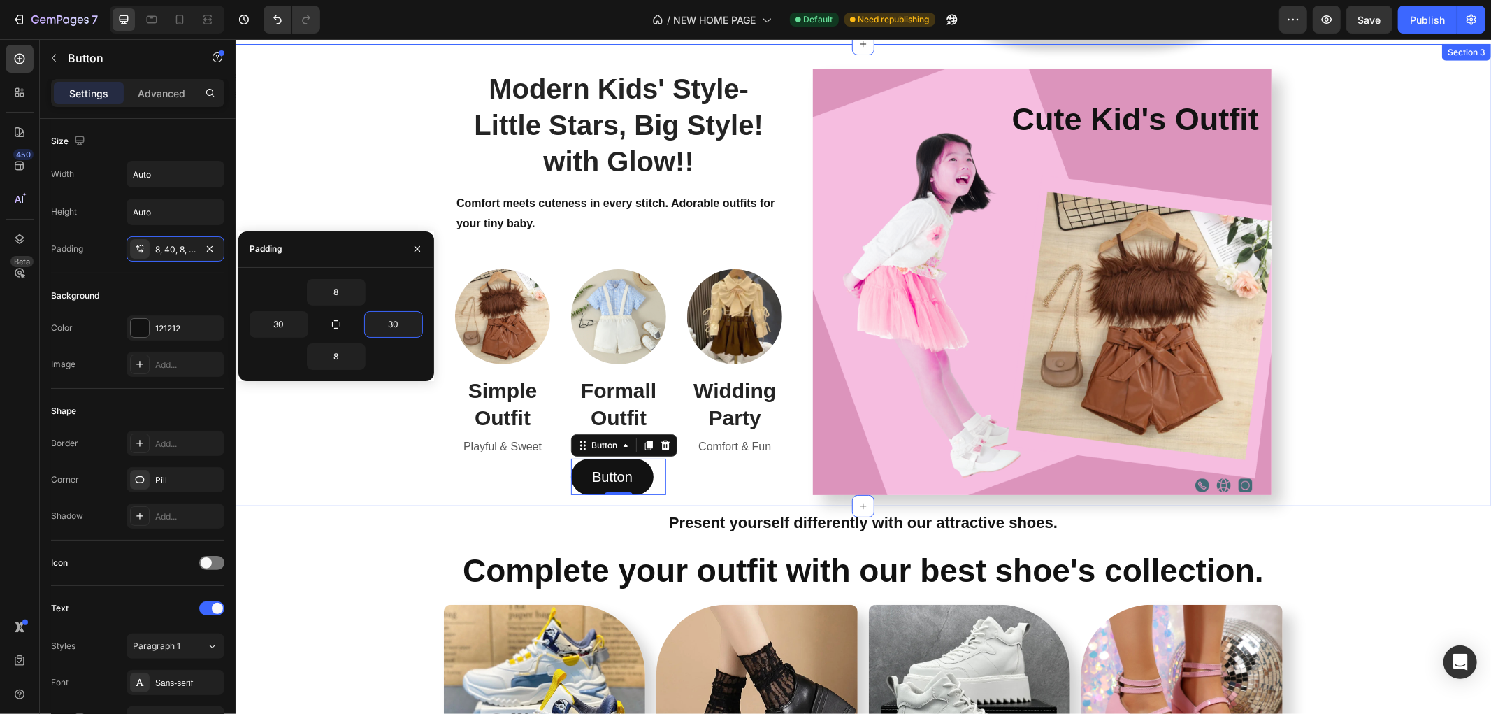
click at [337, 422] on div "Modern Kids' Style- Little Stars, Big Style! with Glow!! Heading Comfort meets …" at bounding box center [862, 281] width 1234 height 448
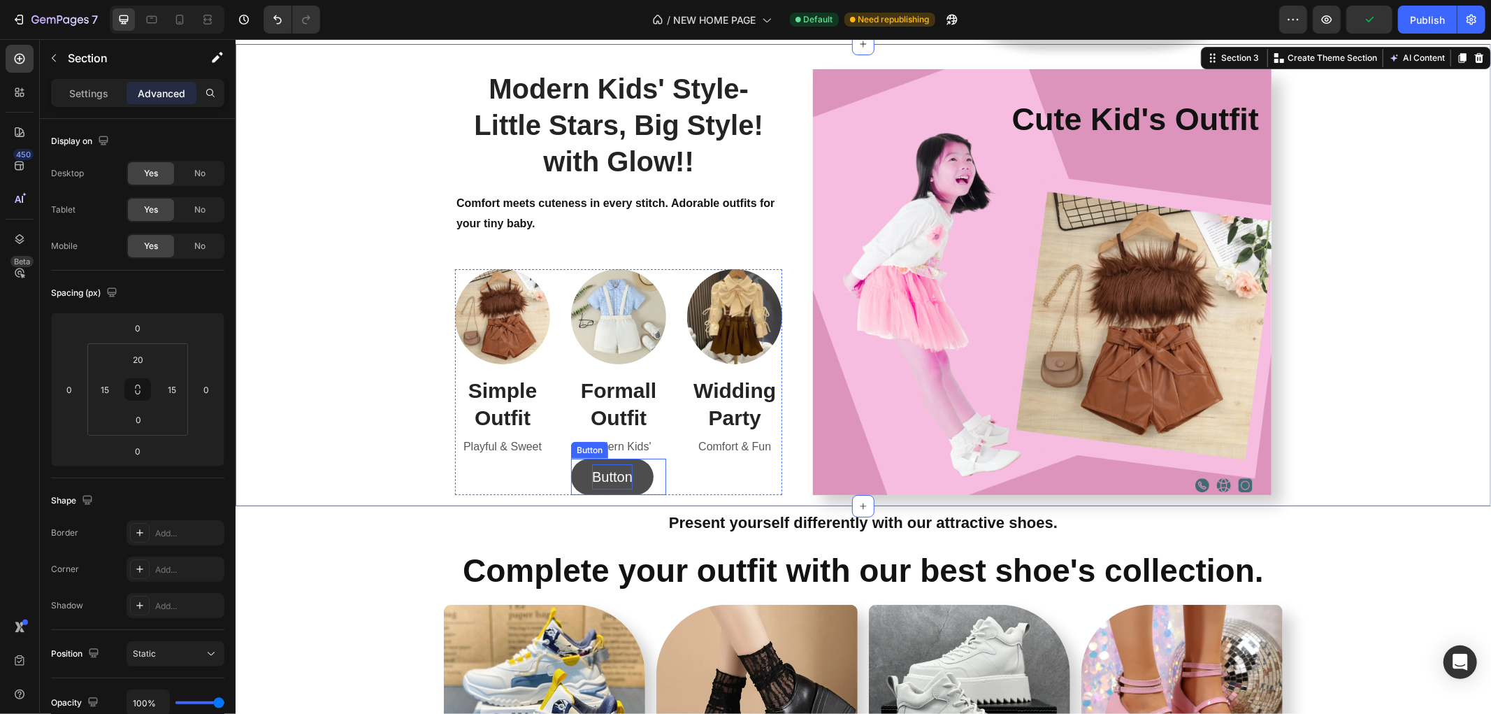
click at [595, 470] on p "Button" at bounding box center [611, 475] width 41 height 25
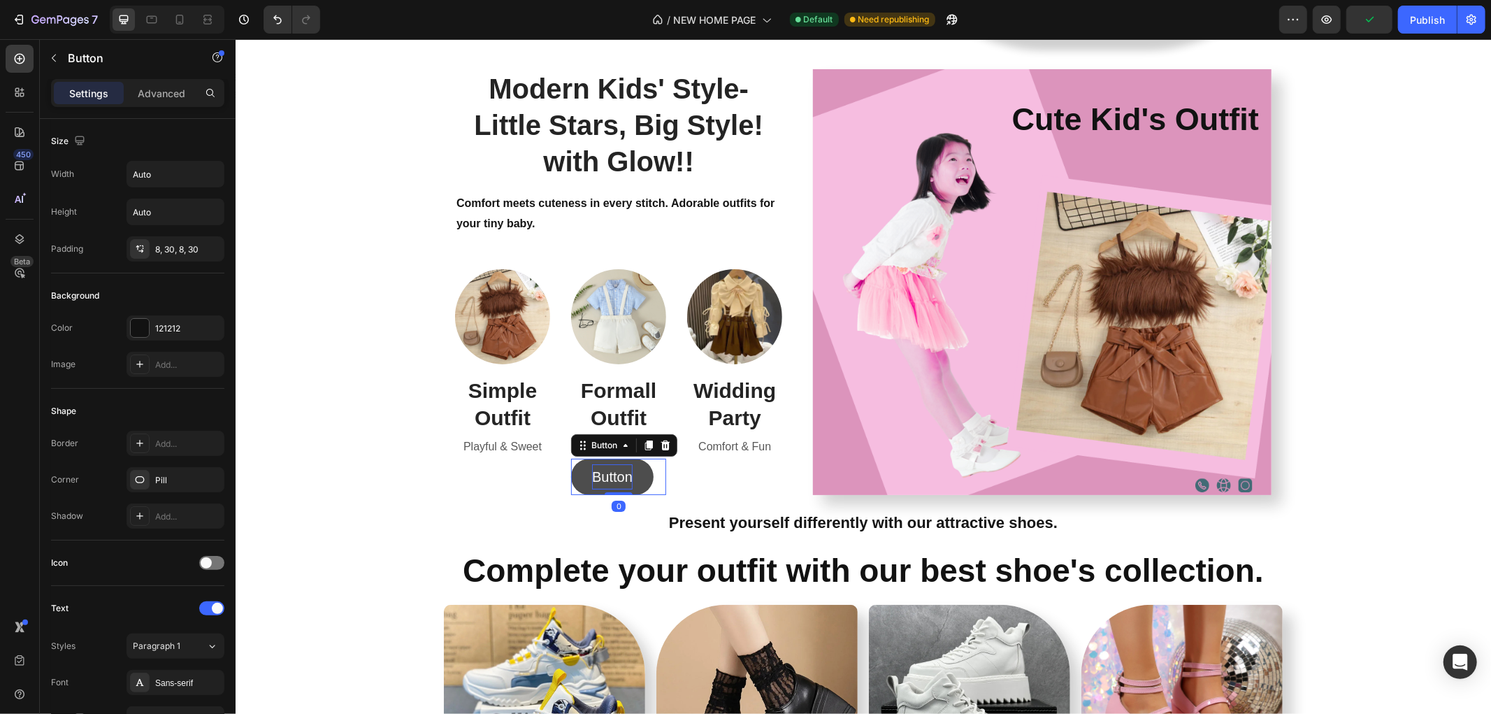
click at [595, 470] on p "Button" at bounding box center [611, 475] width 41 height 25
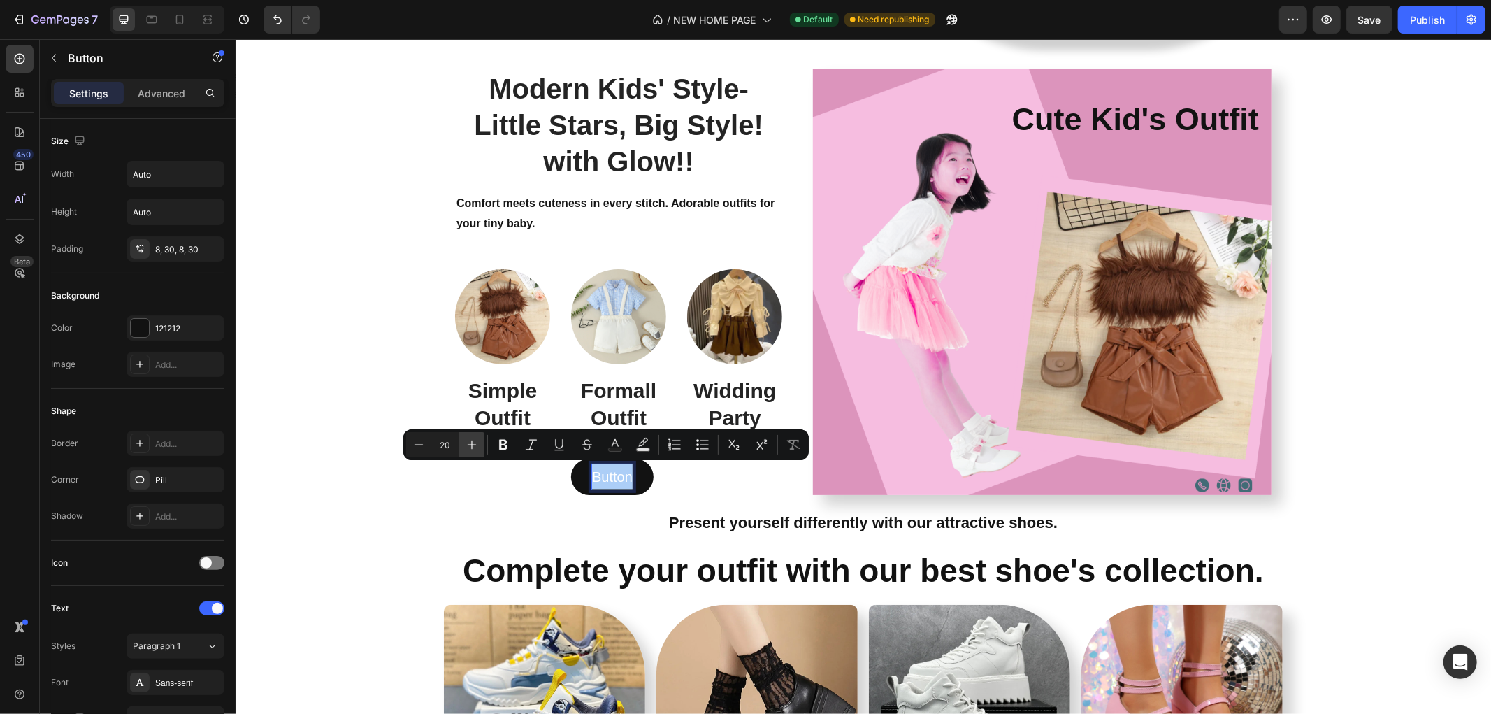
click at [468, 448] on icon "Editor contextual toolbar" at bounding box center [472, 445] width 14 height 14
type input "22"
click at [504, 444] on icon "Editor contextual toolbar" at bounding box center [503, 445] width 8 height 10
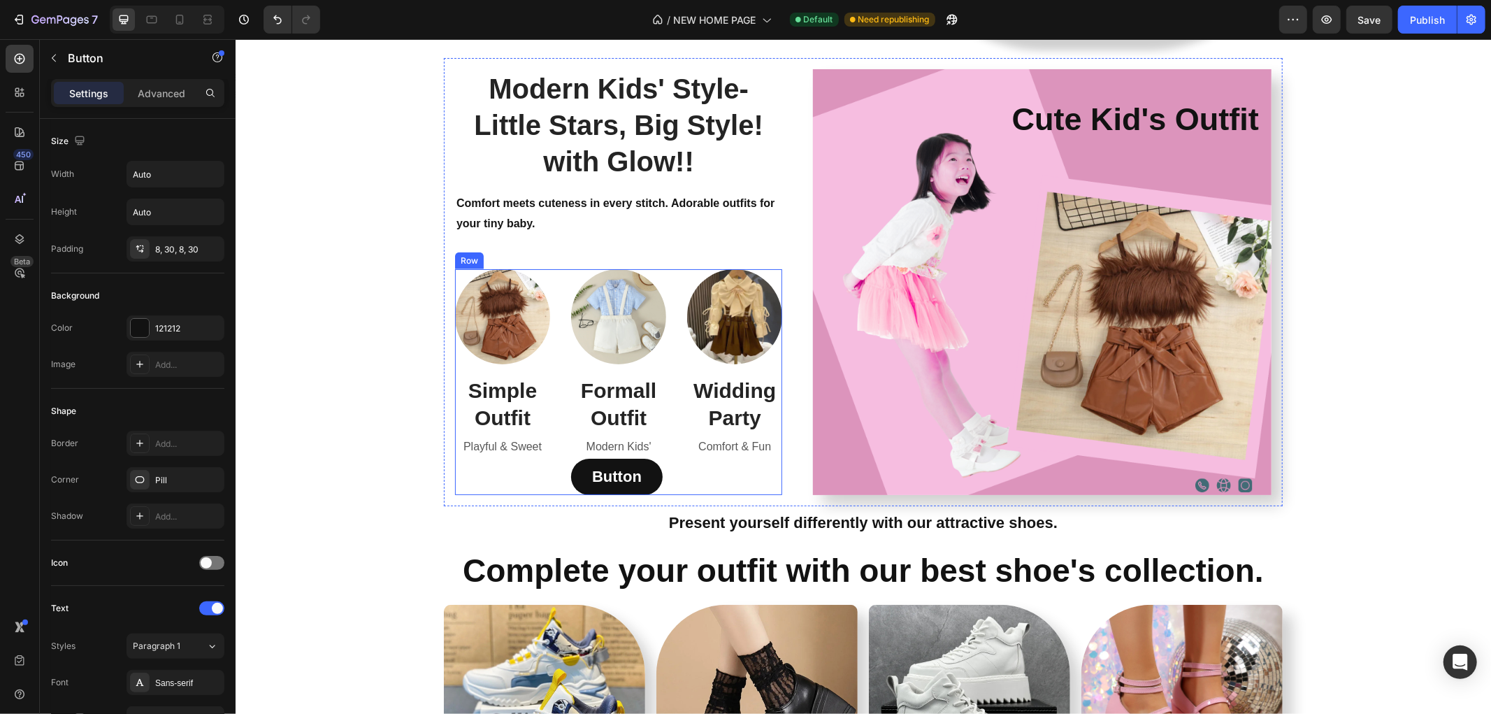
click at [383, 513] on p "Present yourself differently with our attractive shoes." at bounding box center [862, 522] width 1253 height 28
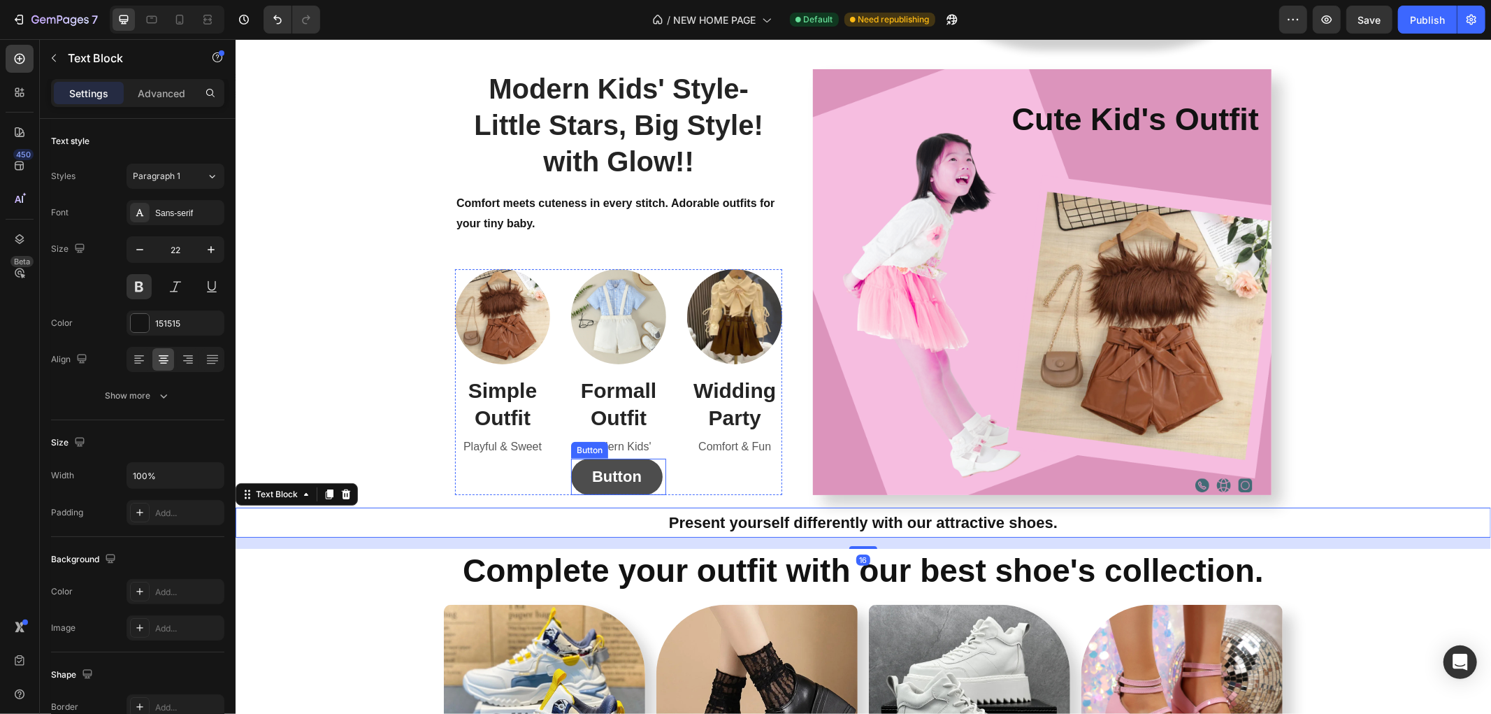
click at [572, 468] on button "Button" at bounding box center [616, 476] width 92 height 36
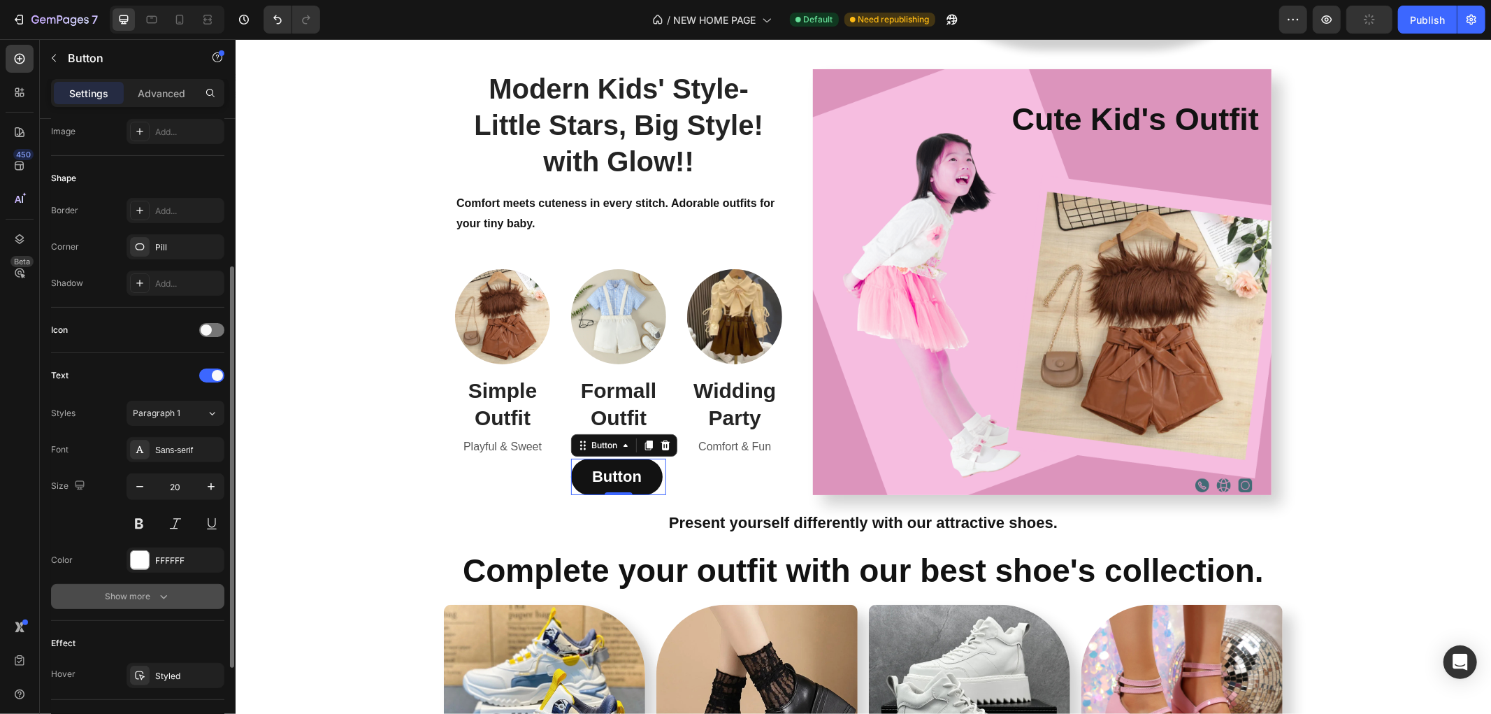
scroll to position [368, 0]
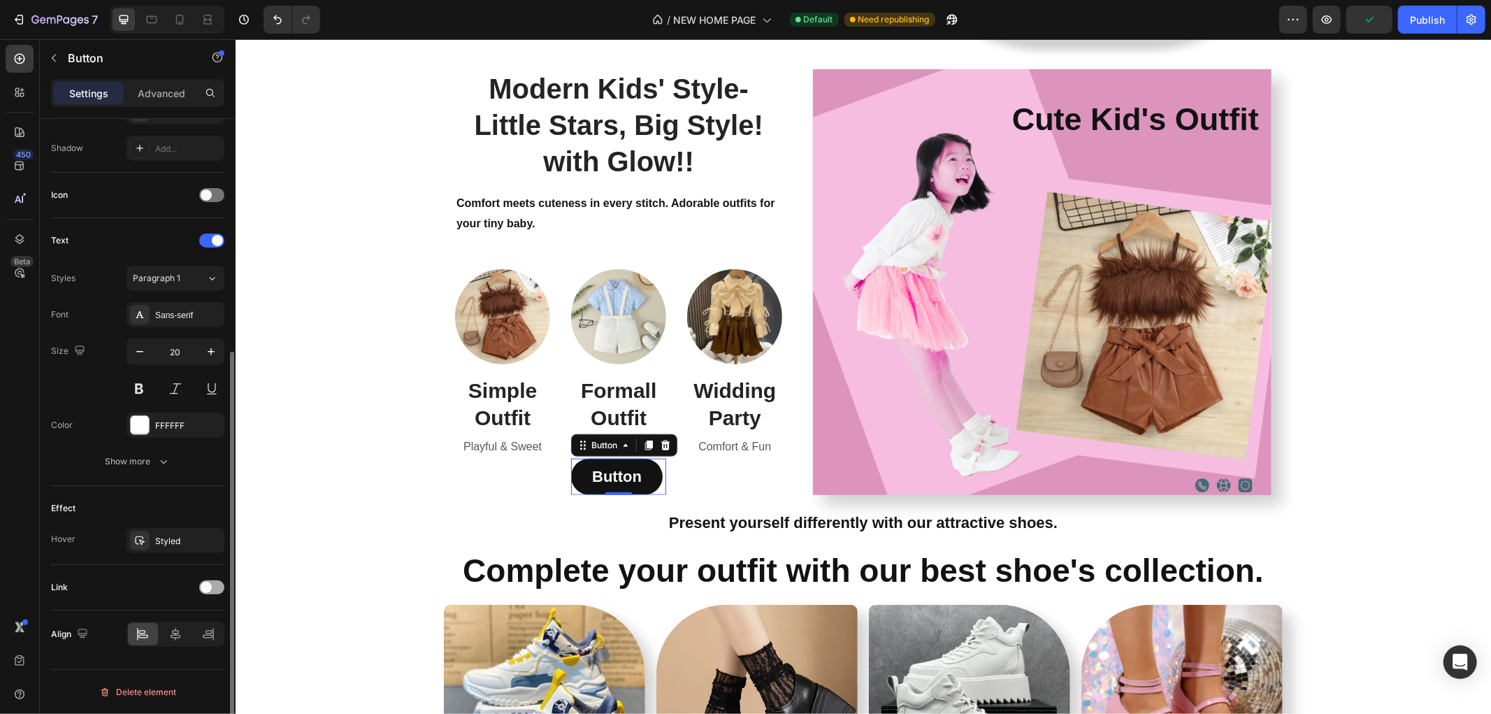
click at [217, 582] on div at bounding box center [211, 587] width 25 height 14
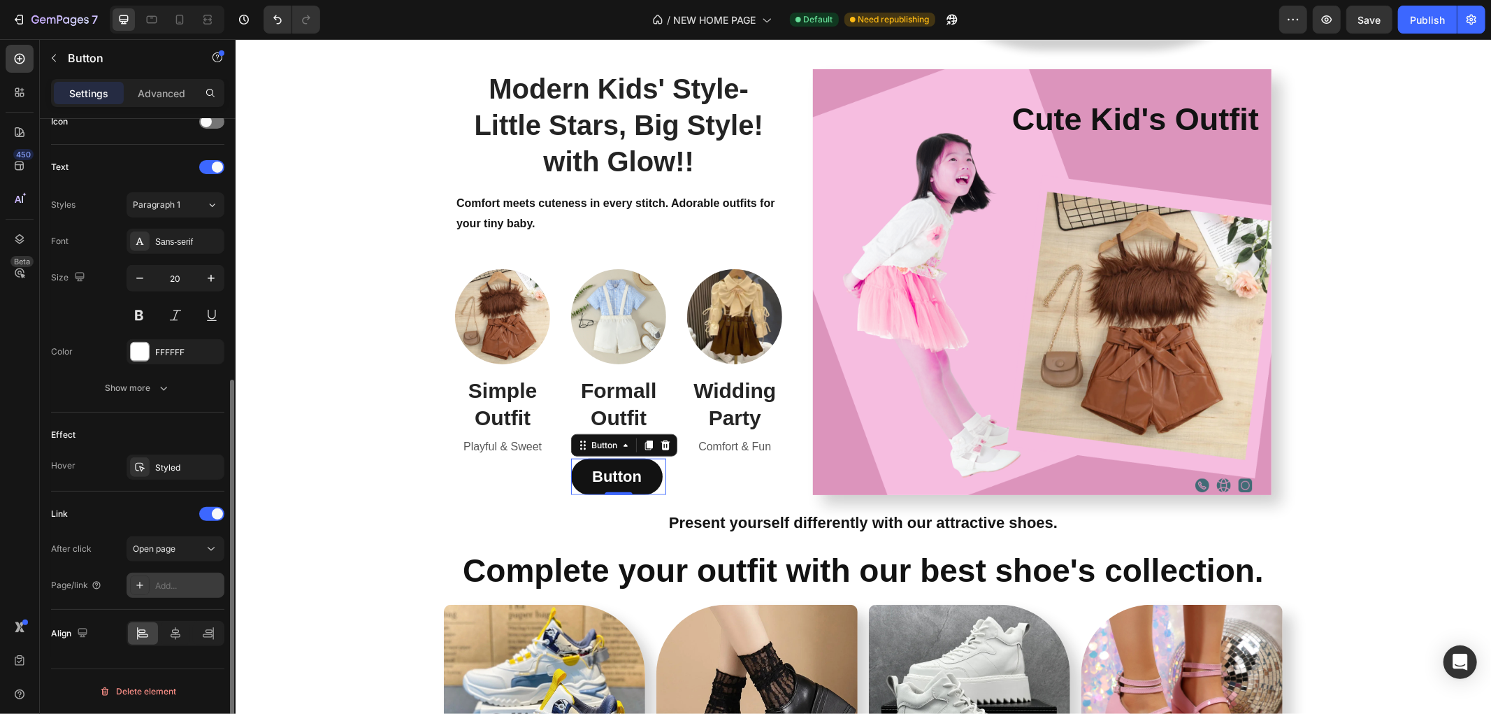
click at [169, 579] on div "Add..." at bounding box center [188, 585] width 66 height 13
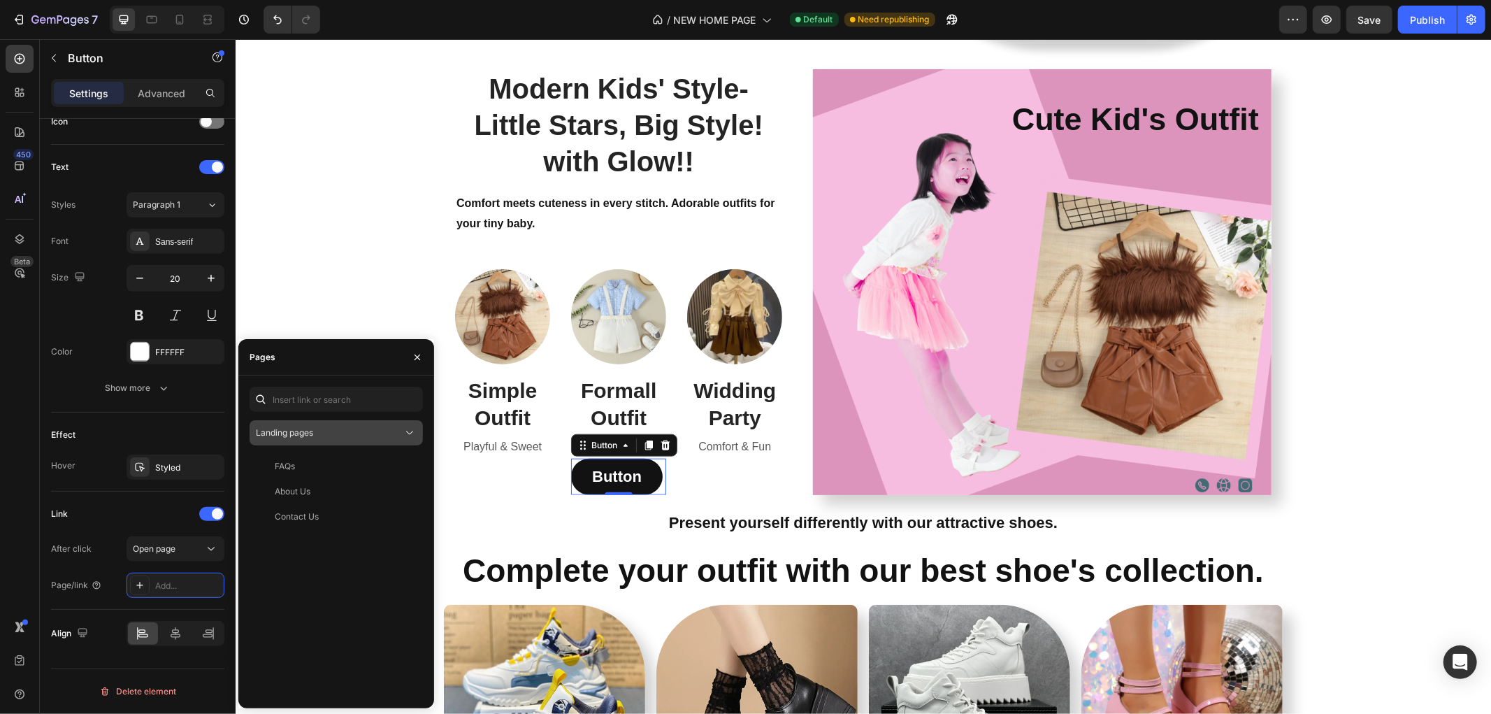
click at [415, 429] on icon at bounding box center [410, 433] width 14 height 14
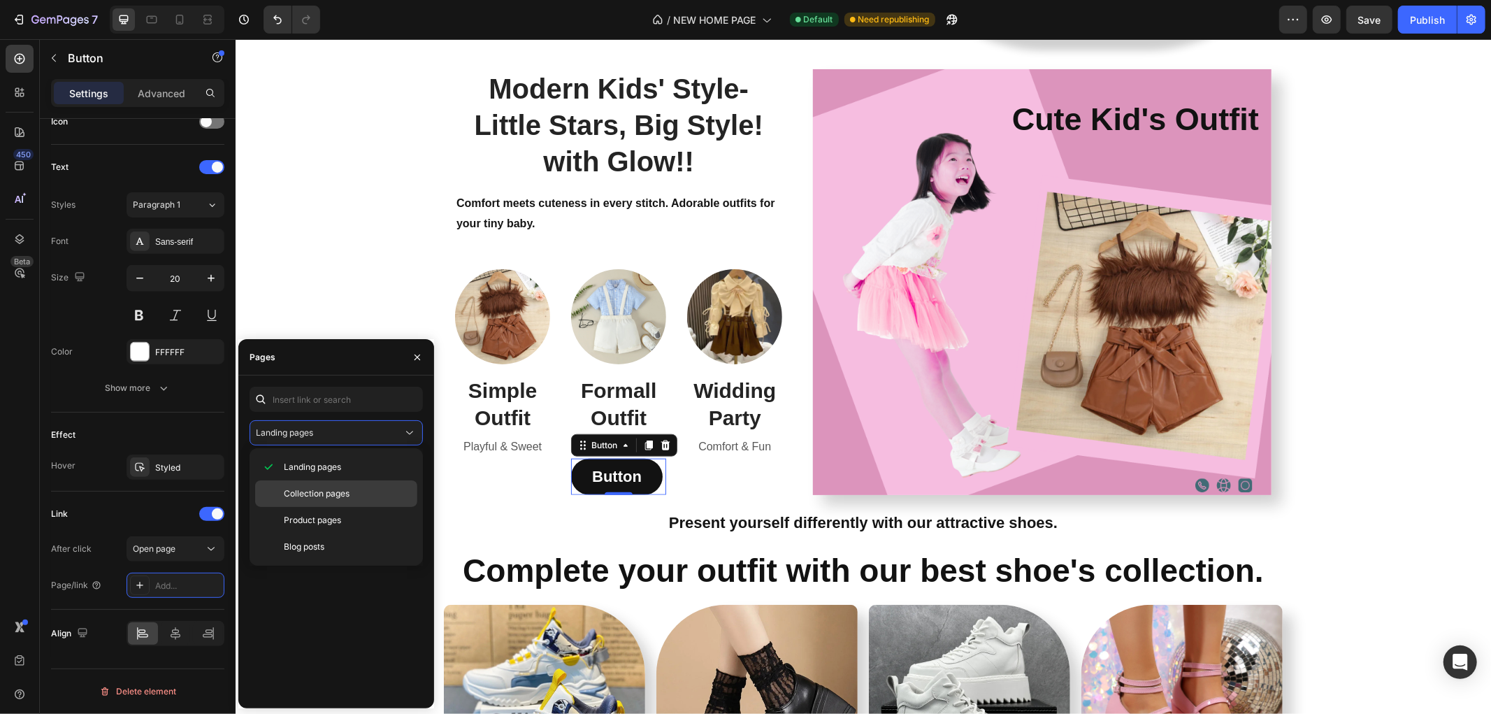
click at [336, 497] on span "Collection pages" at bounding box center [317, 493] width 66 height 13
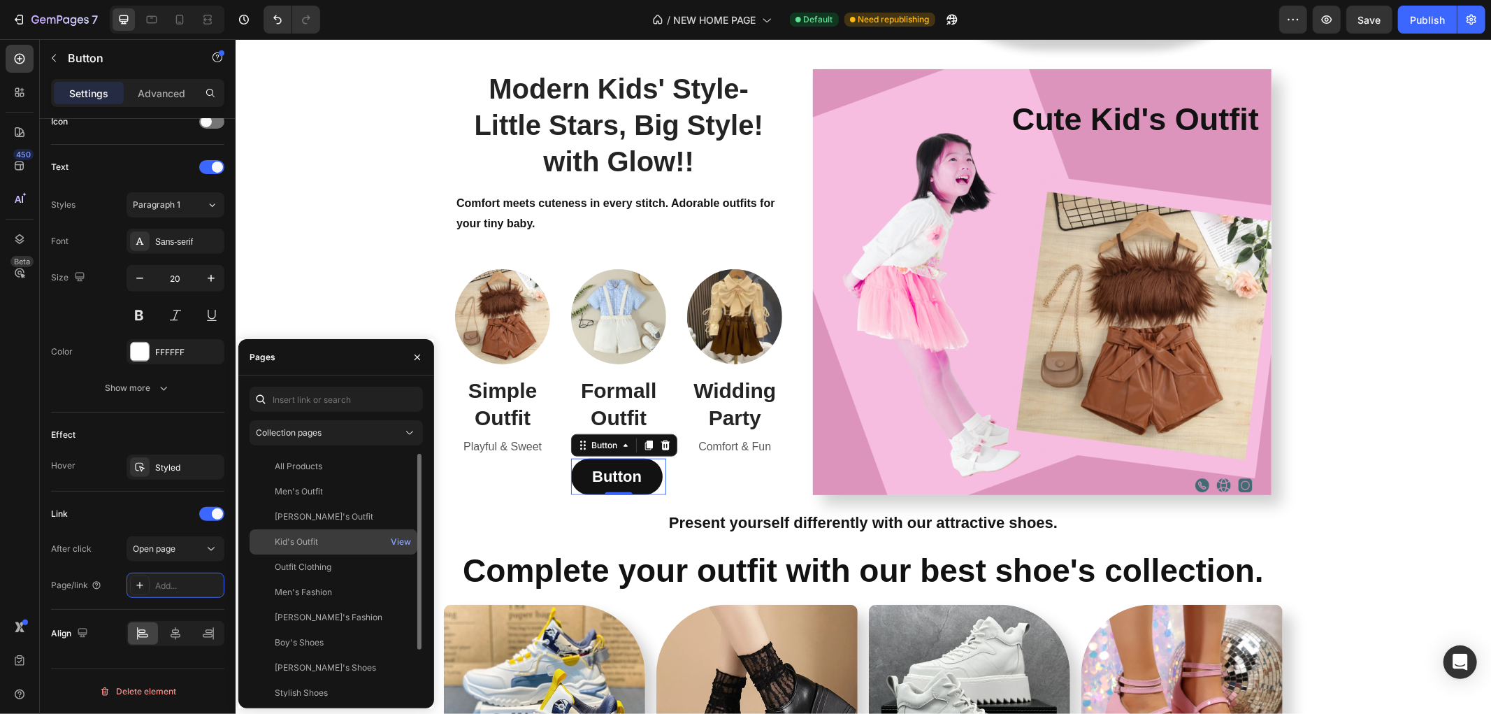
click at [308, 543] on div "Kid's Outfit" at bounding box center [296, 541] width 43 height 13
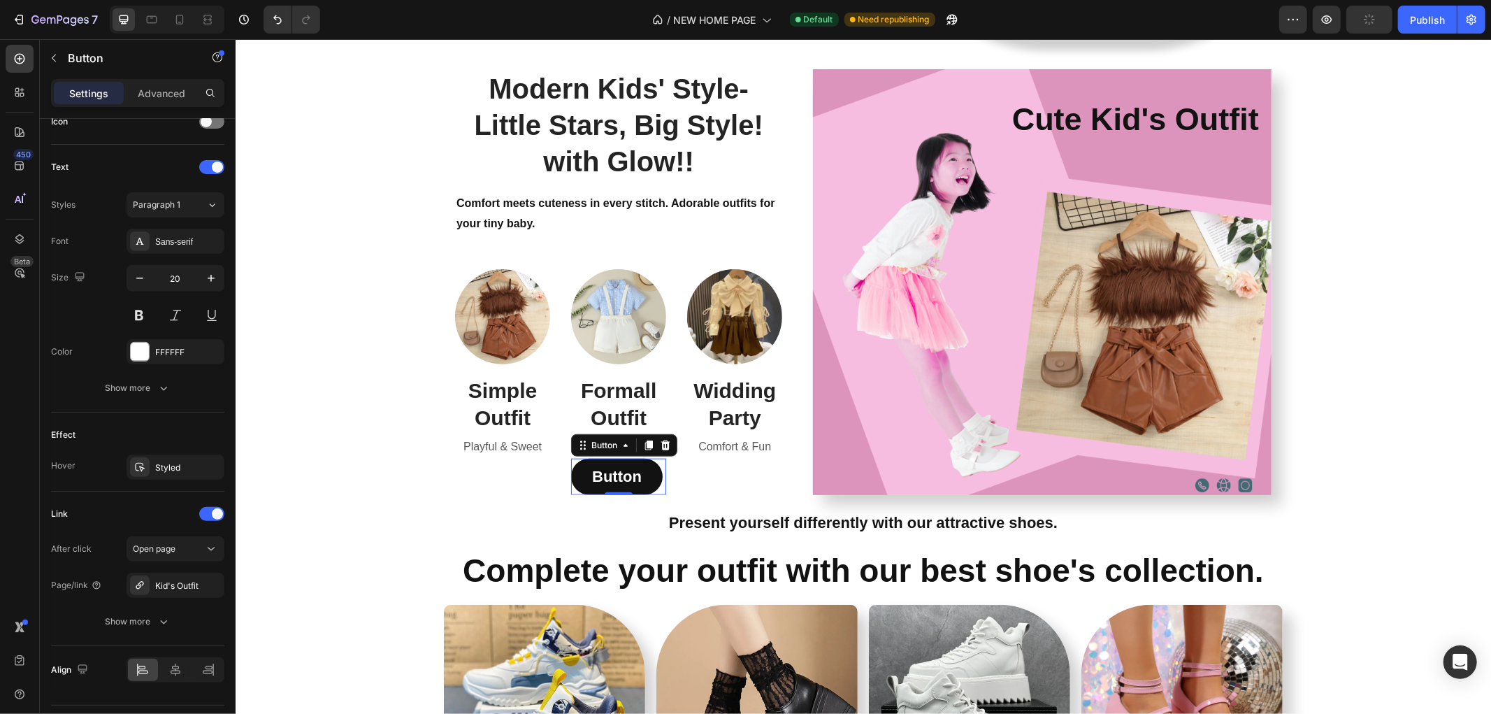
click at [15, 503] on div "450 Beta" at bounding box center [20, 329] width 28 height 568
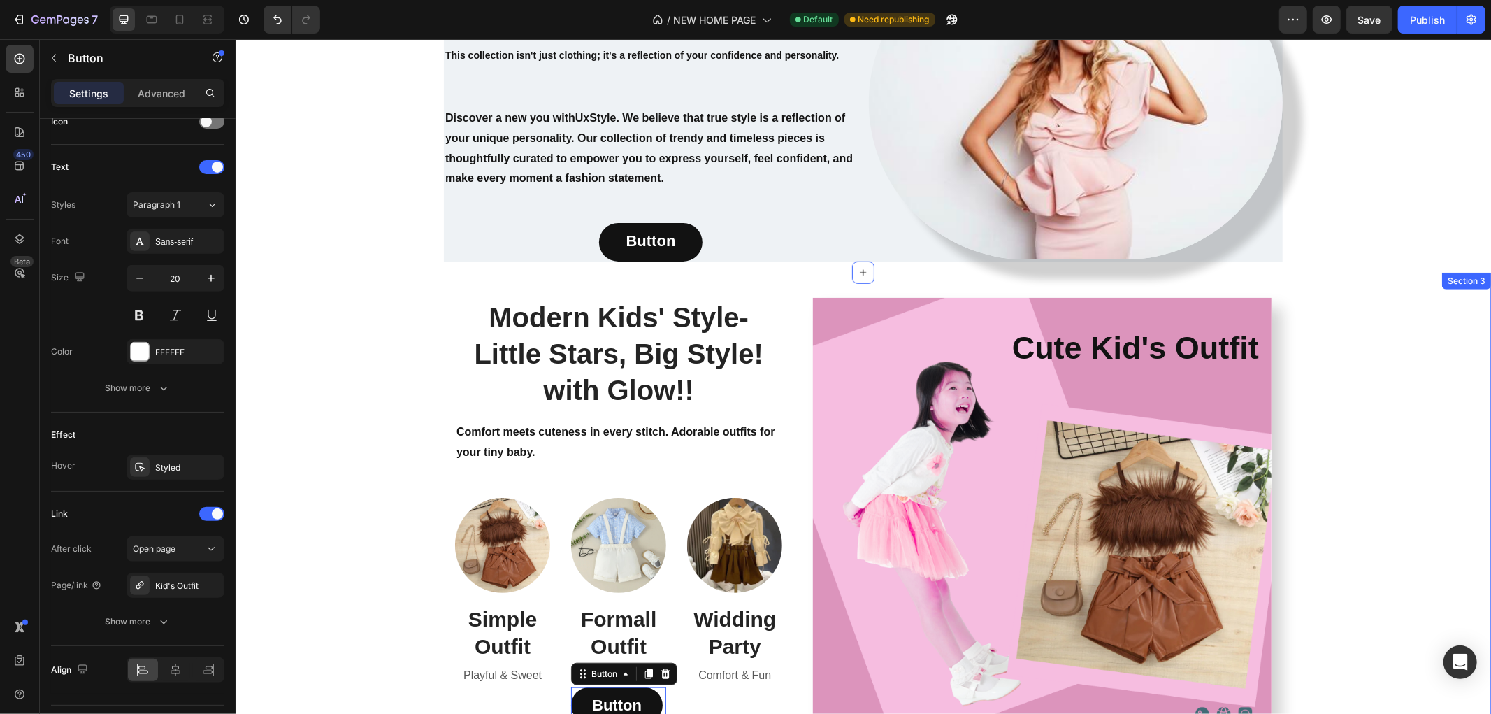
scroll to position [832, 0]
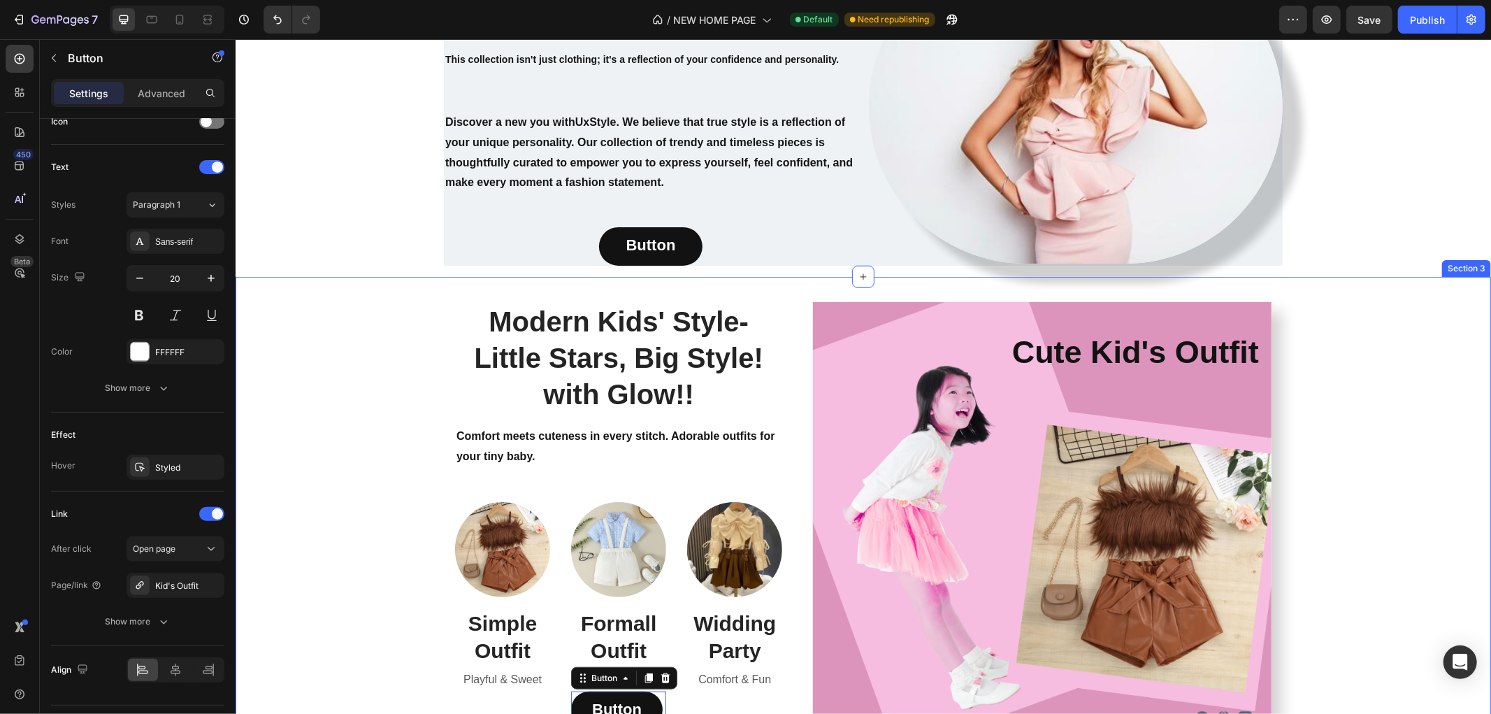
click at [677, 281] on div "Modern Kids' Style- Little Stars, Big Style! with Glow!! Heading Comfort meets …" at bounding box center [862, 507] width 1255 height 462
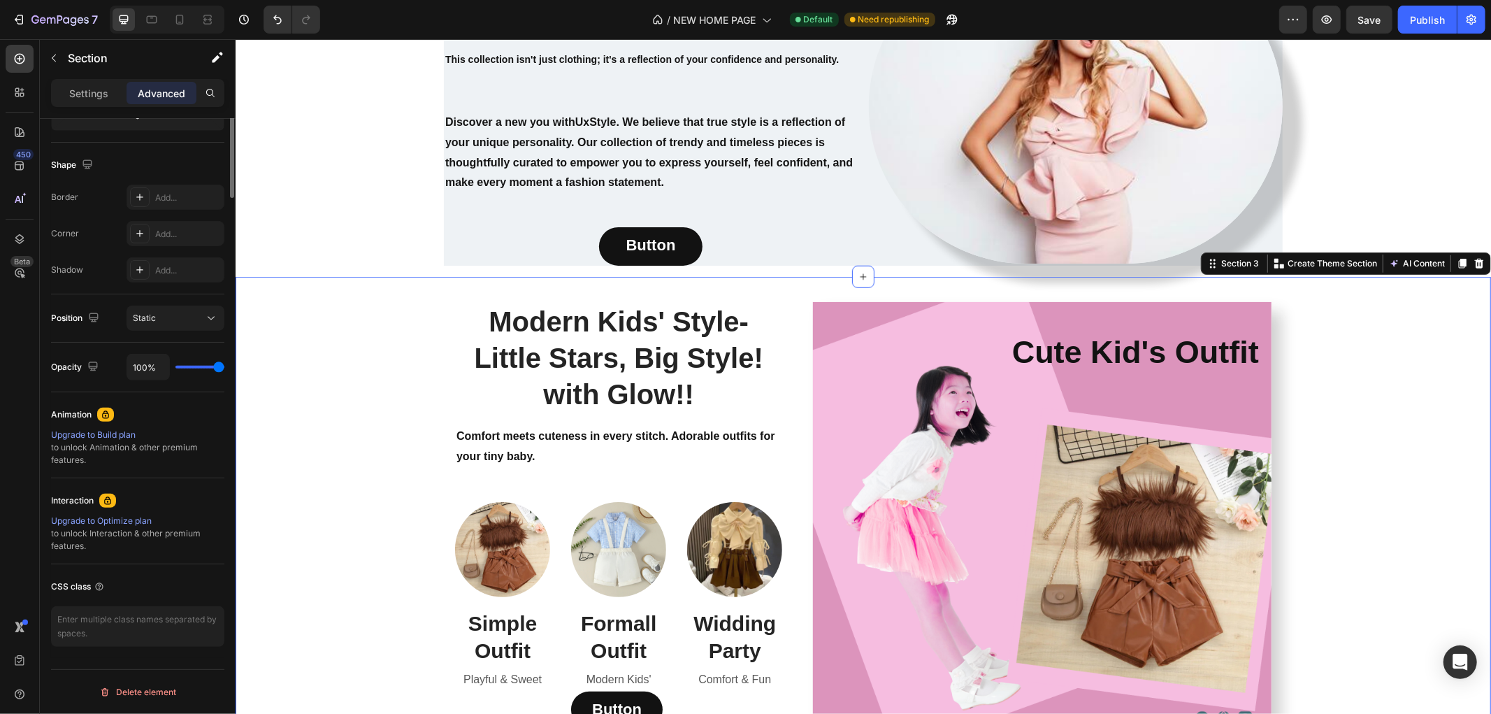
scroll to position [0, 0]
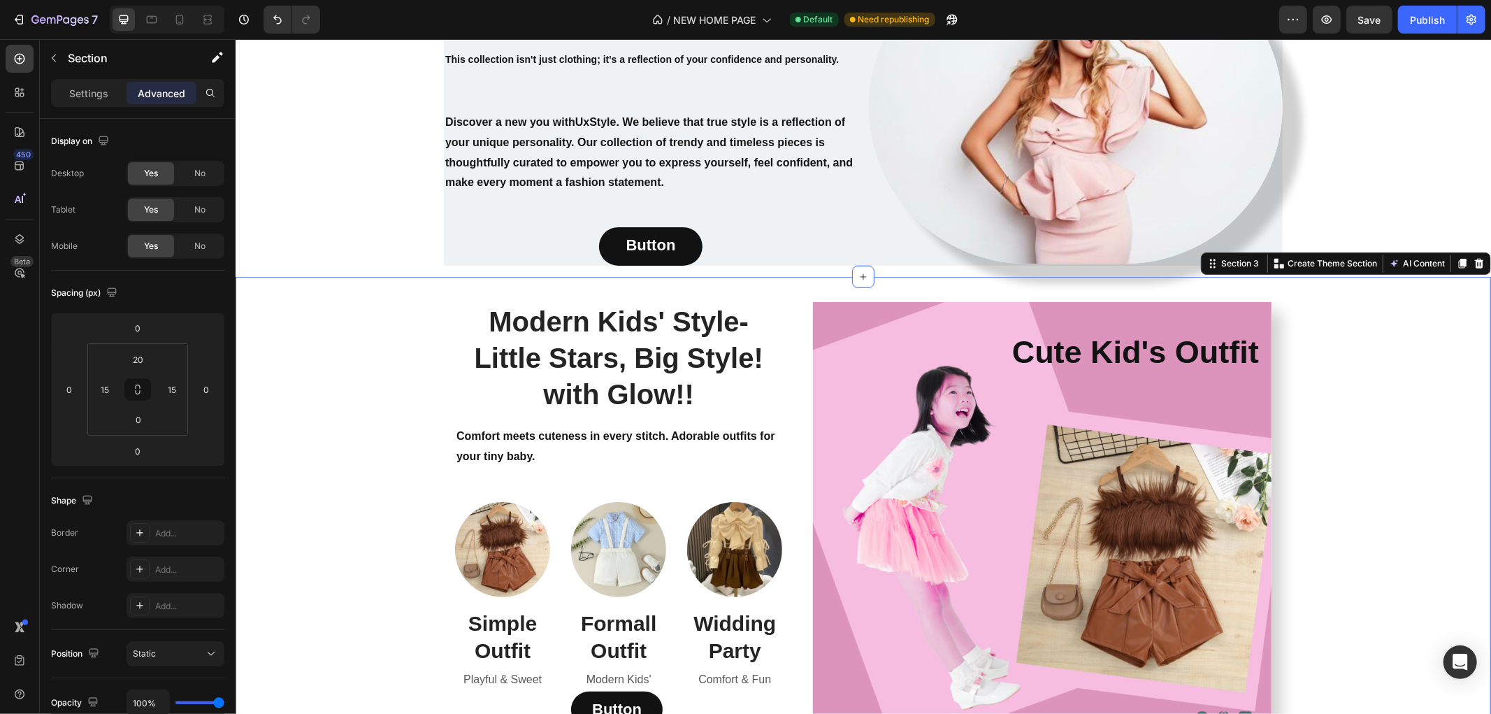
click at [374, 368] on div "Modern Kids' Style- Little Stars, Big Style! with Glow!! Heading Comfort meets …" at bounding box center [862, 514] width 1234 height 448
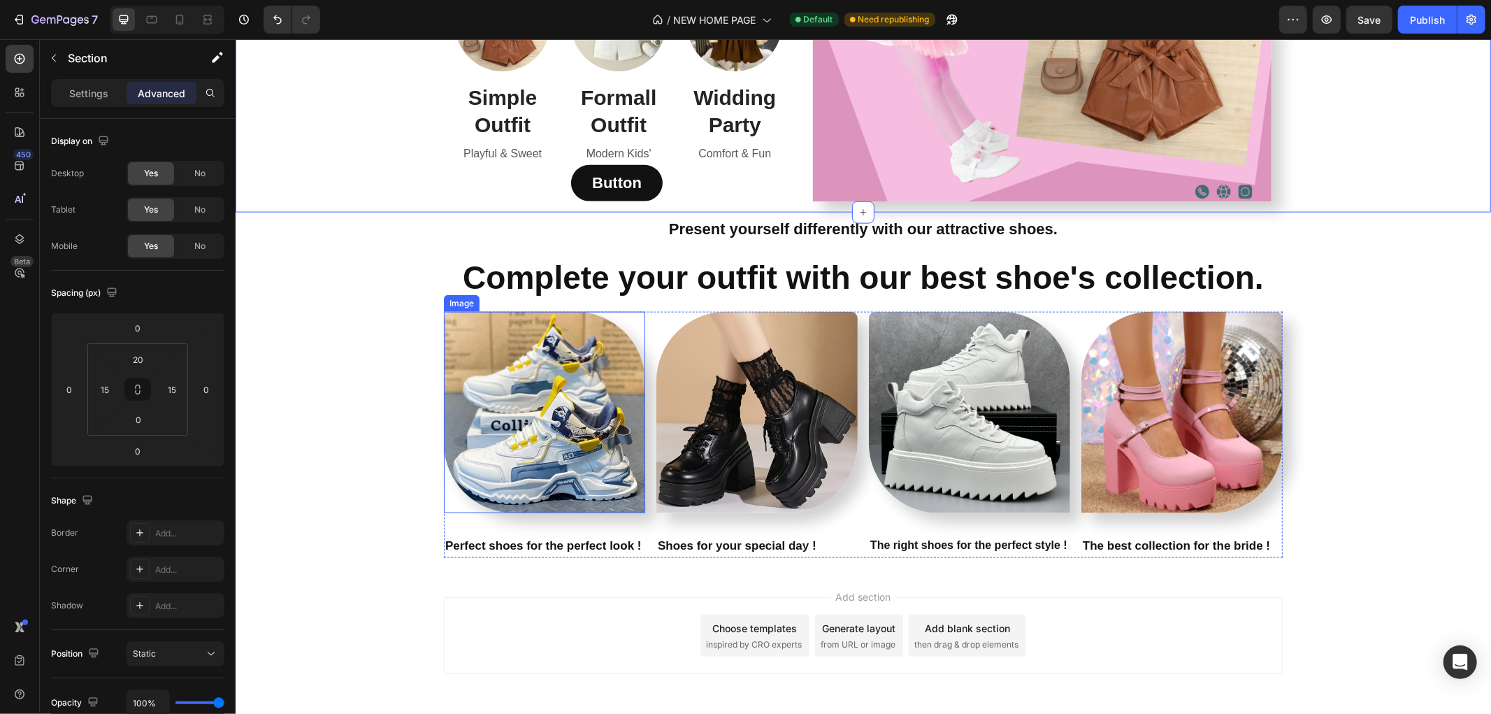
scroll to position [1413, 0]
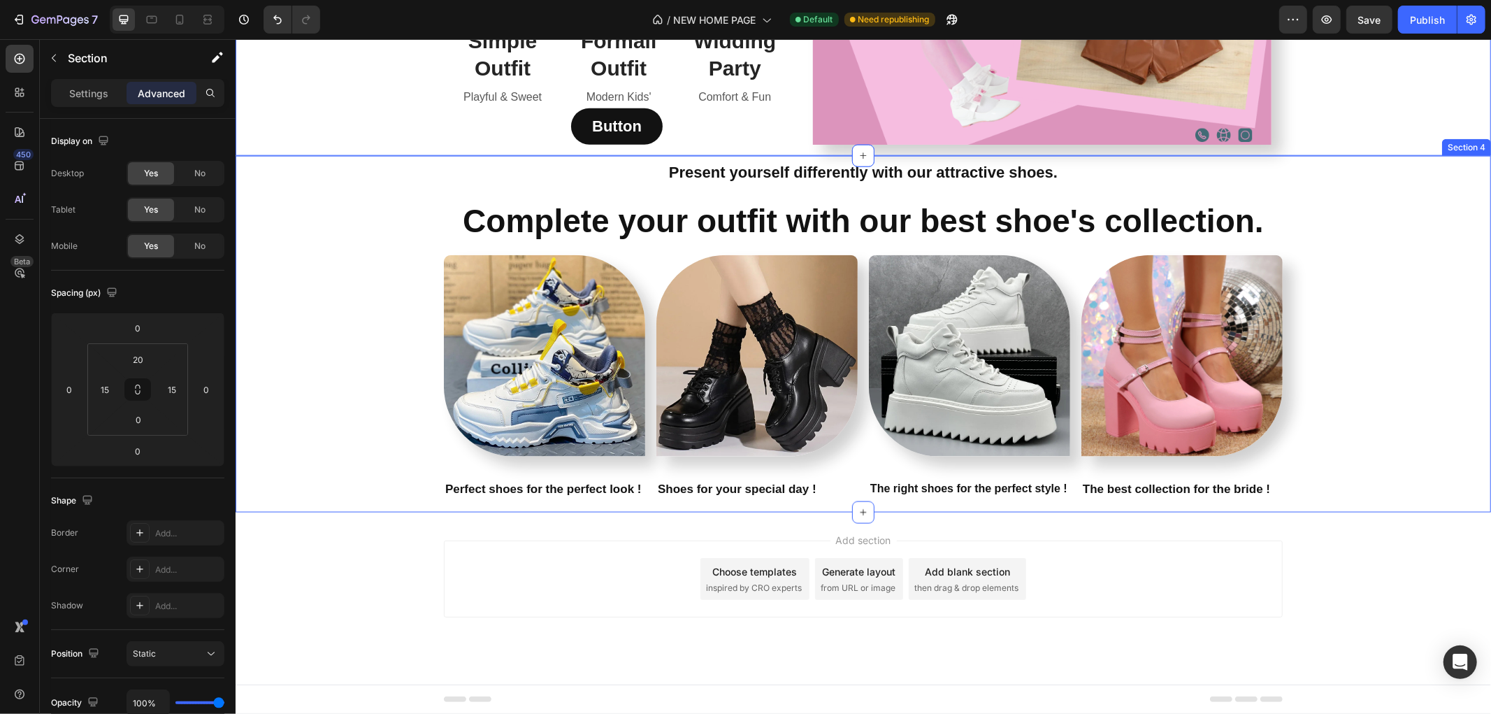
click at [821, 192] on div "Present yourself differently with our attractive shoes. Text Block Complete you…" at bounding box center [862, 334] width 1255 height 355
click at [823, 209] on h2 "Complete your outfit with our best shoe's collection." at bounding box center [862, 220] width 1255 height 45
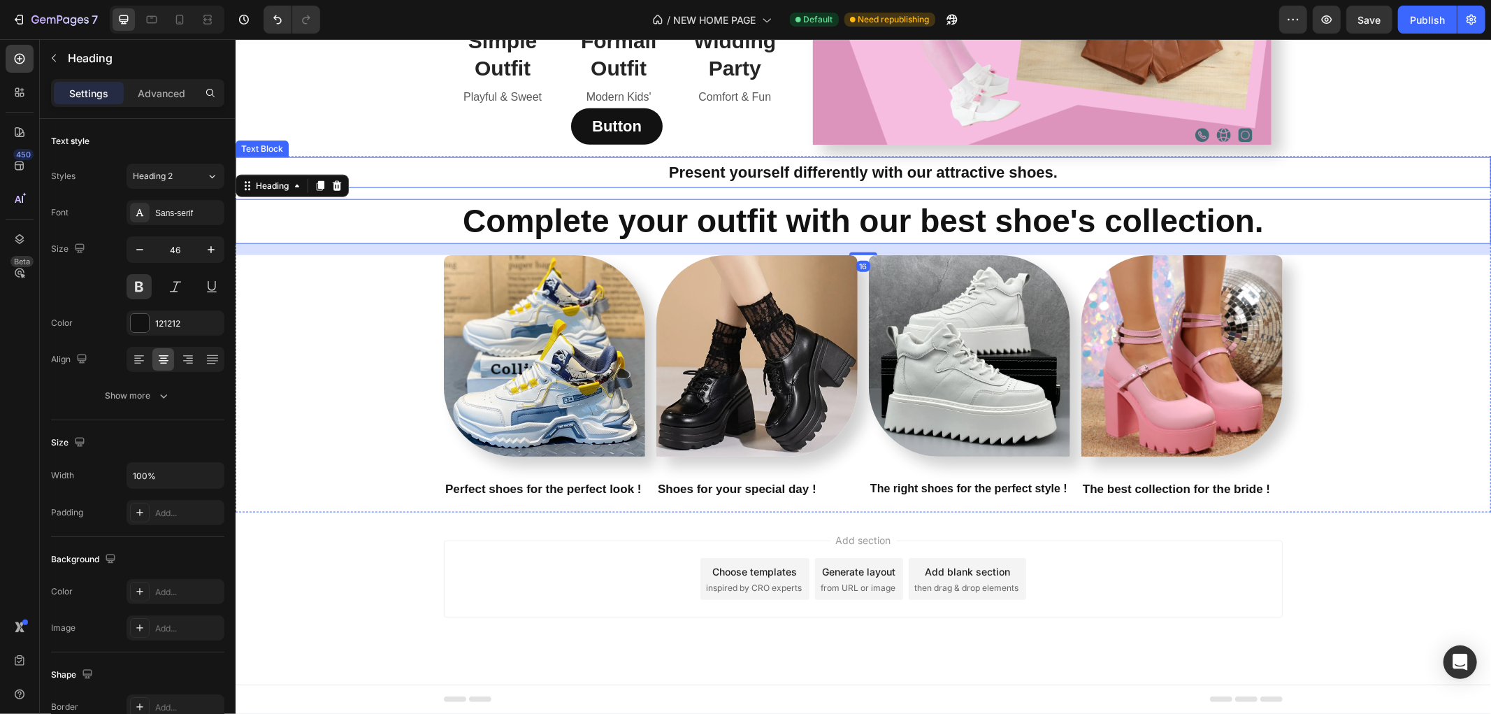
click at [821, 185] on p "Present yourself differently with our attractive shoes." at bounding box center [862, 172] width 1253 height 28
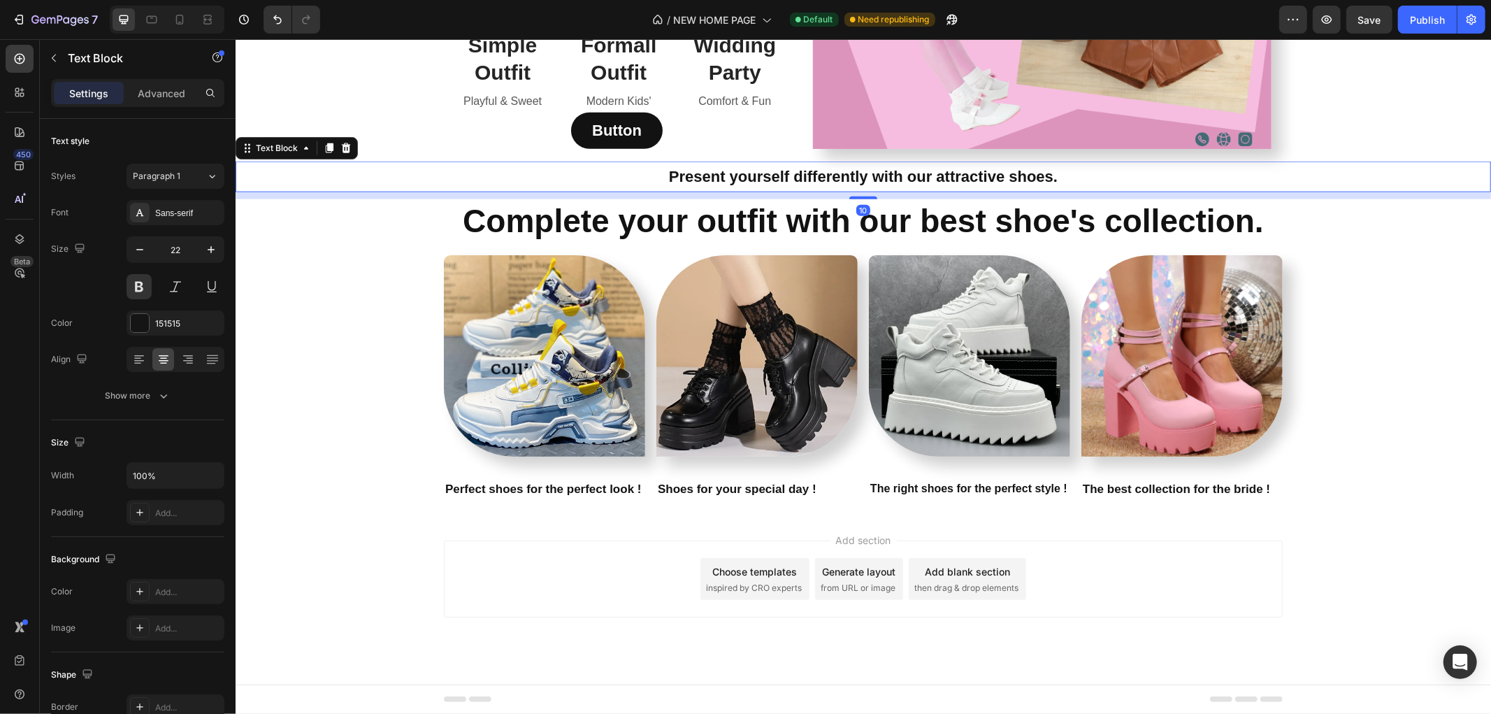
scroll to position [1408, 0]
click at [854, 191] on div "Present yourself differently with our attractive shoes. Text Block 8" at bounding box center [862, 177] width 1255 height 31
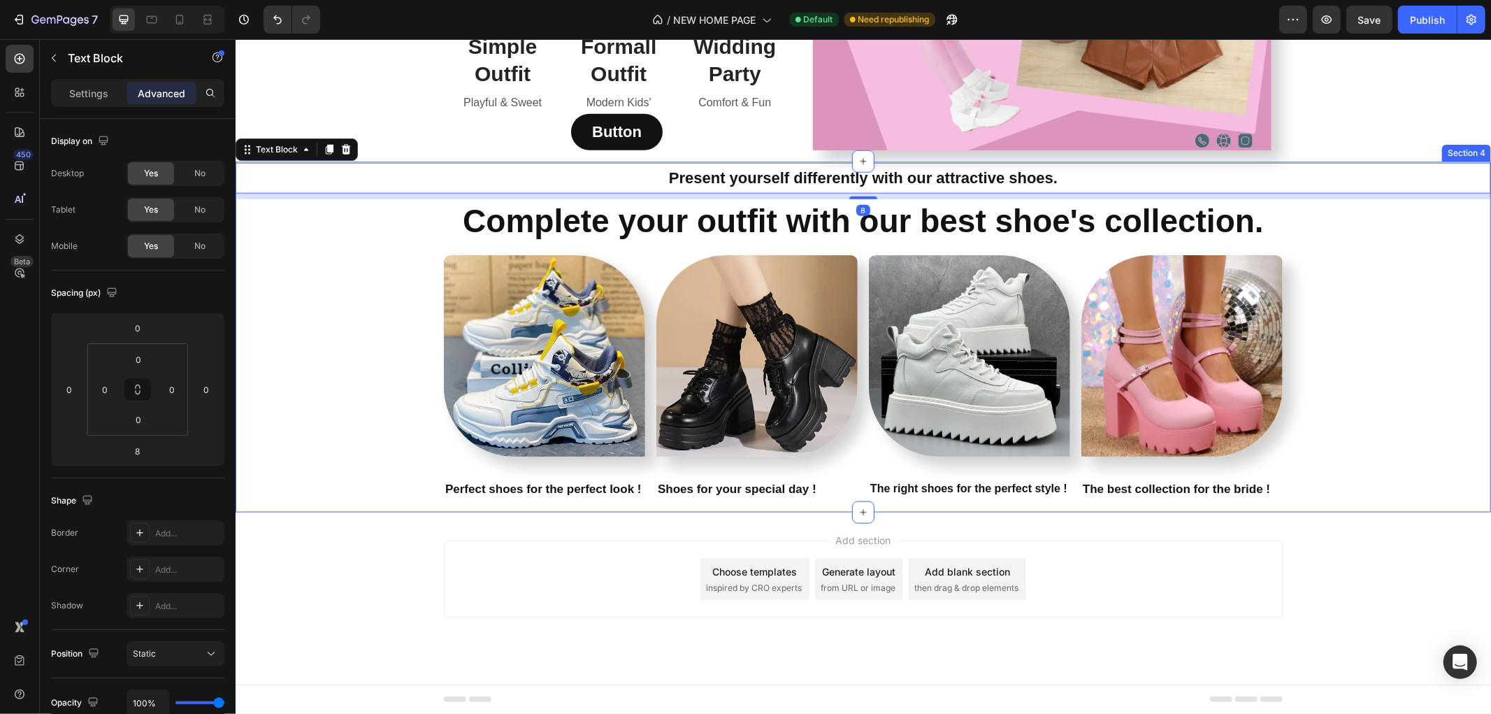
click at [1389, 301] on div "Present yourself differently with our attractive shoes. Text Block 8 Complete y…" at bounding box center [862, 336] width 1255 height 349
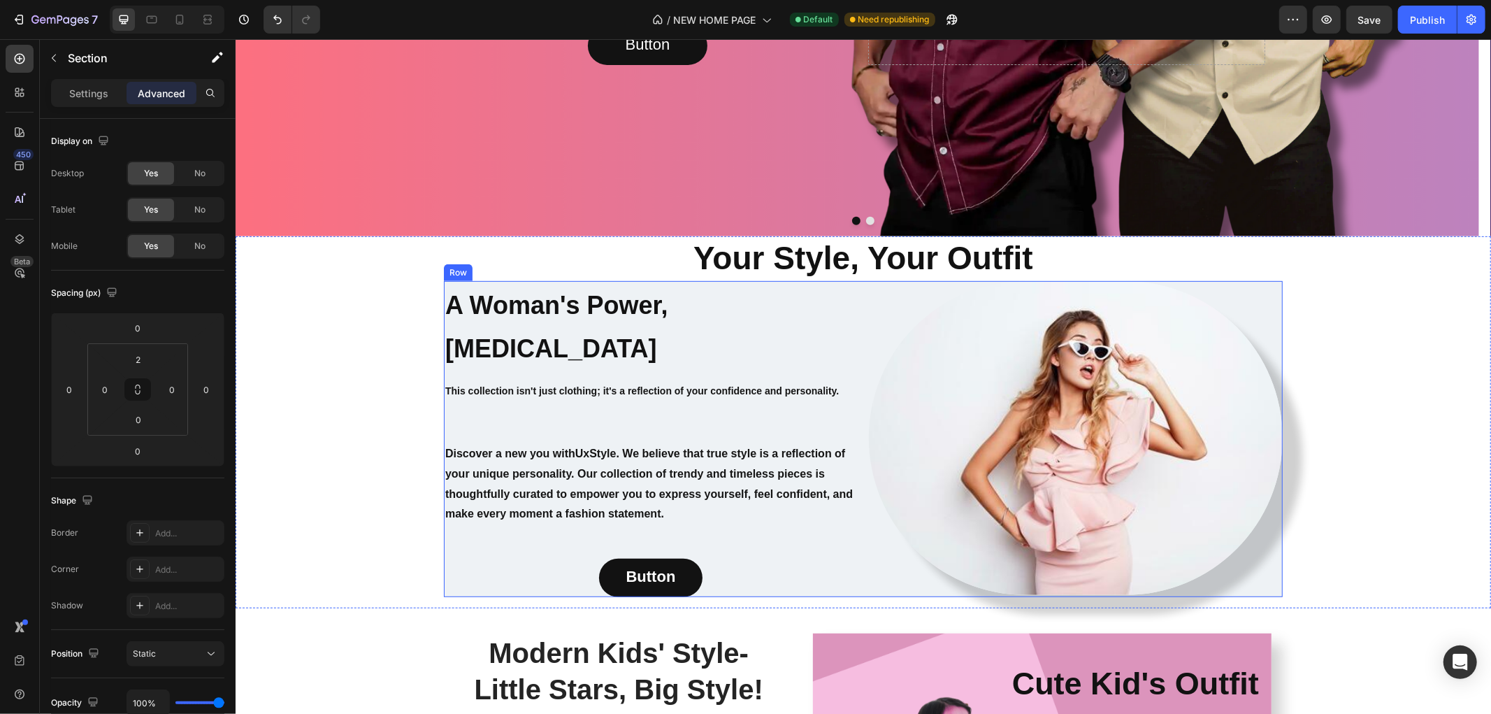
scroll to position [476, 0]
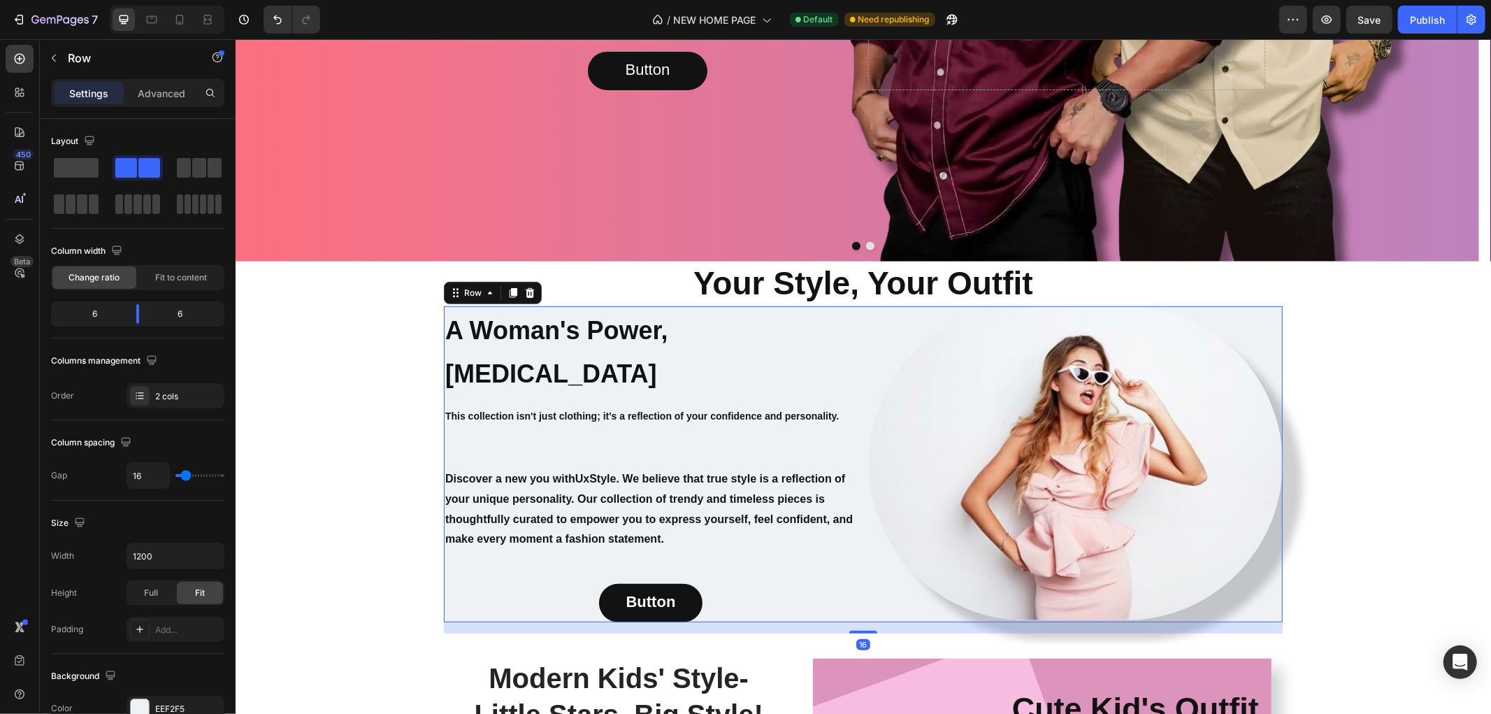
click at [858, 336] on div "A Woman's Power, [MEDICAL_DATA] Heading This collection isn't just clothing; it…" at bounding box center [862, 463] width 839 height 316
type input "10"
type input "12"
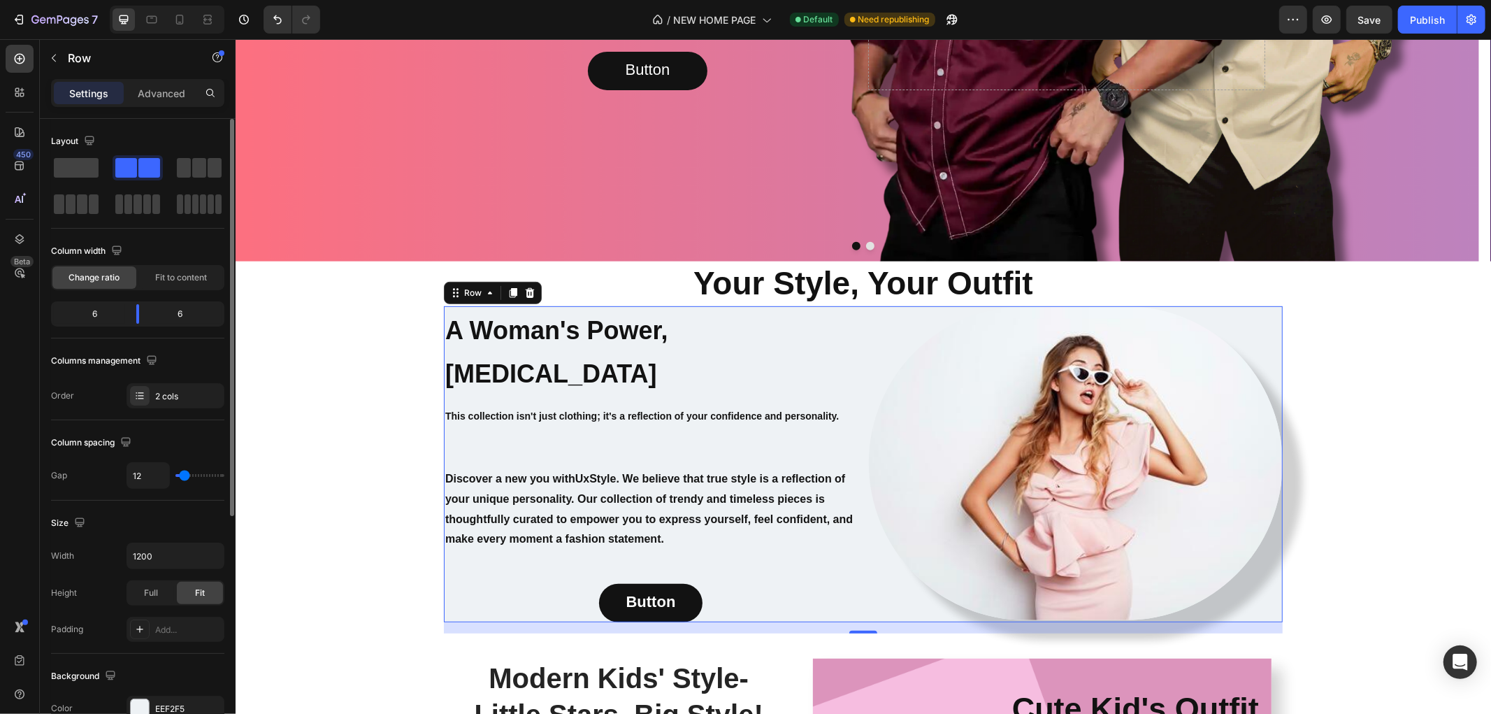
type input "29"
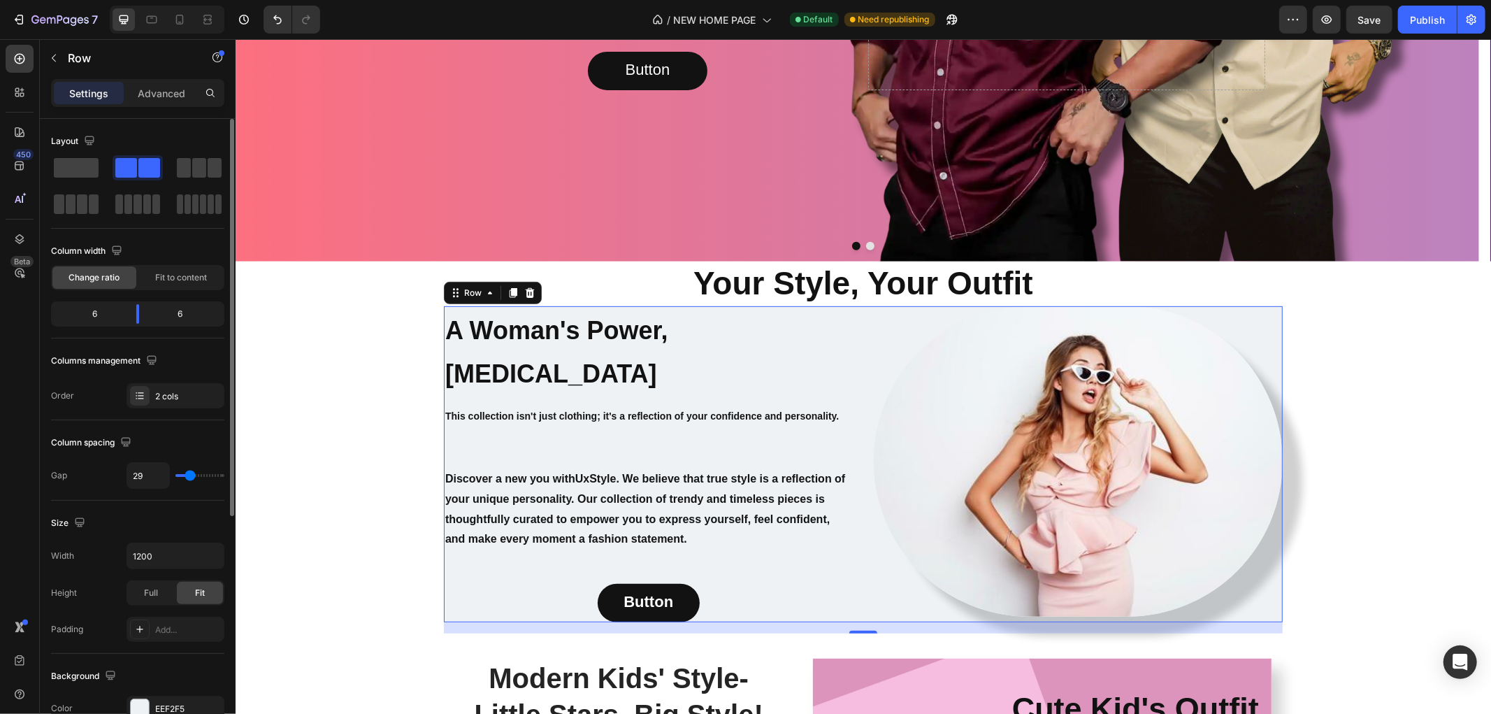
drag, startPoint x: 183, startPoint y: 477, endPoint x: 190, endPoint y: 475, distance: 7.1
type input "29"
click at [190, 475] on input "range" at bounding box center [199, 475] width 49 height 3
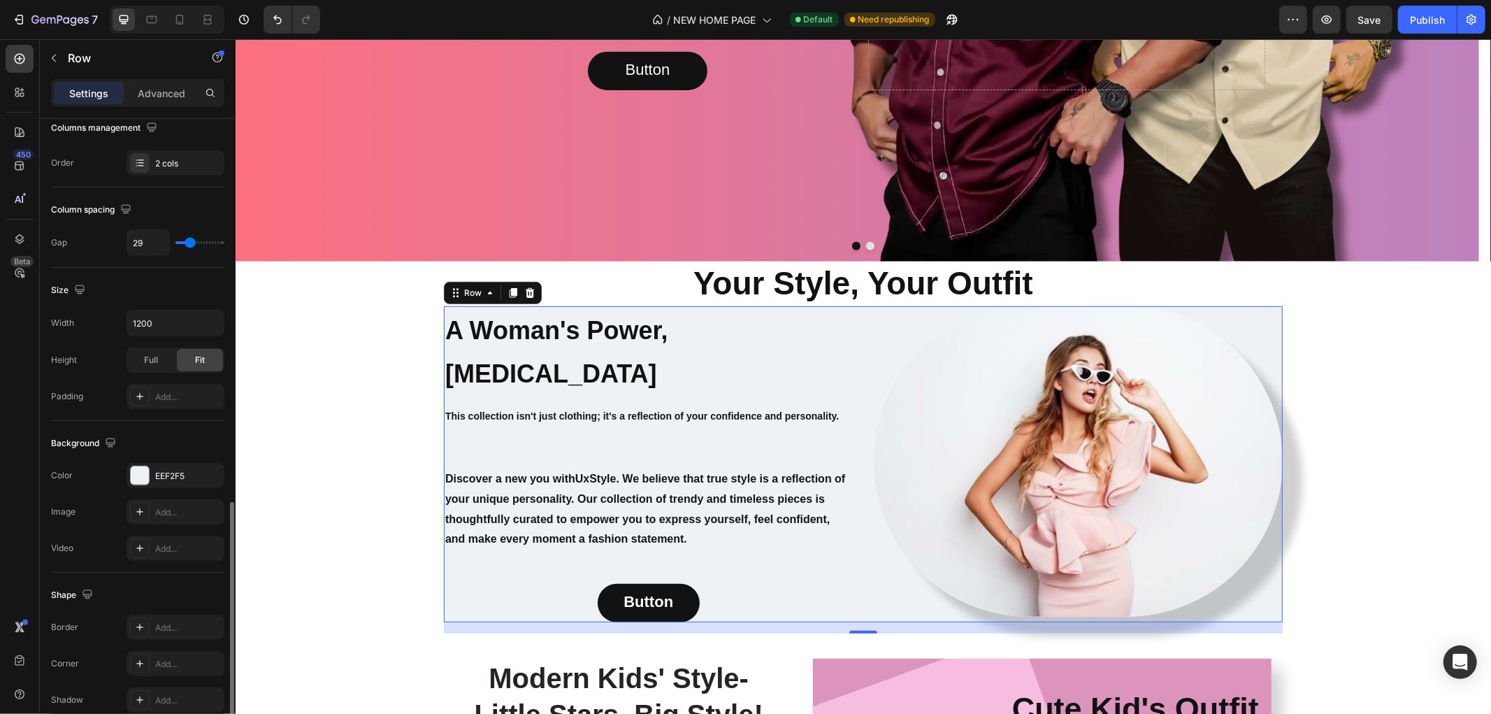
scroll to position [378, 0]
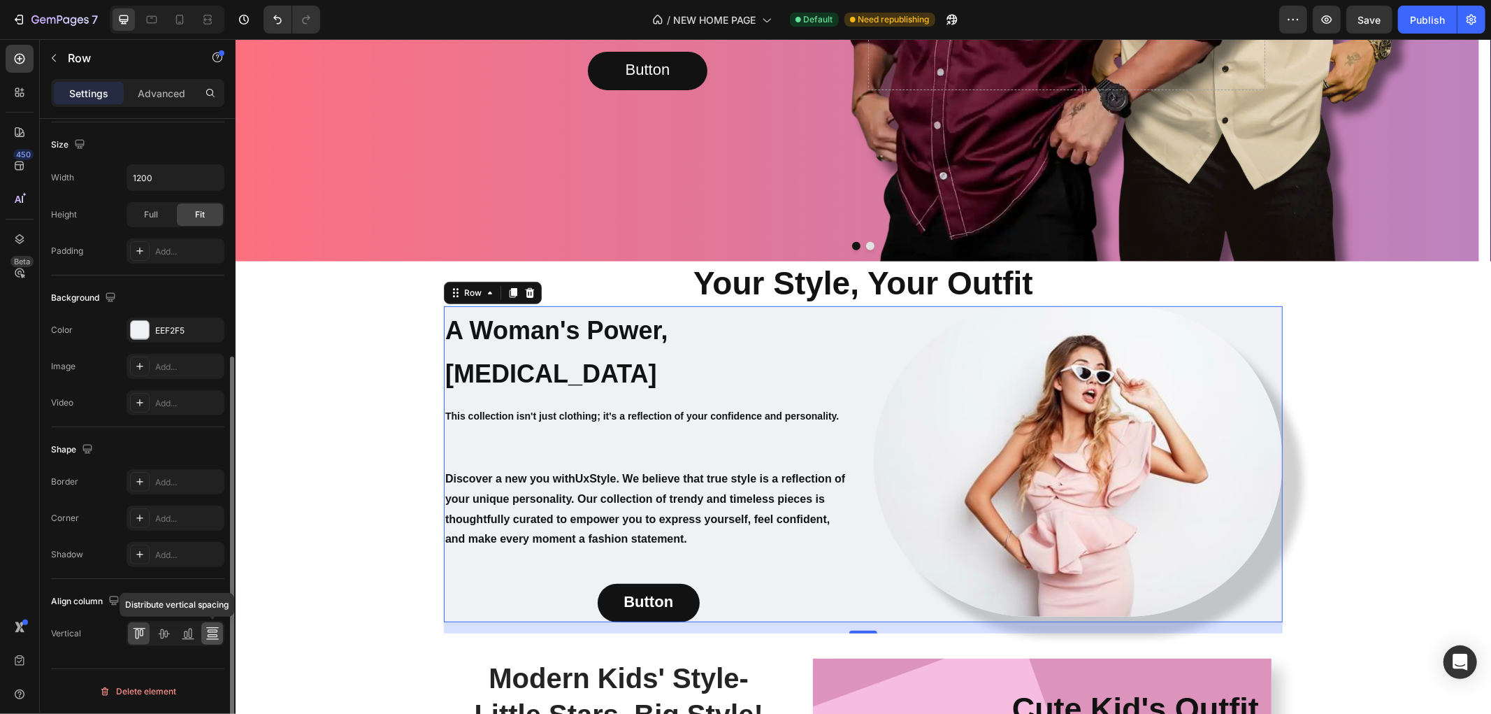
click at [208, 629] on icon at bounding box center [212, 633] width 14 height 14
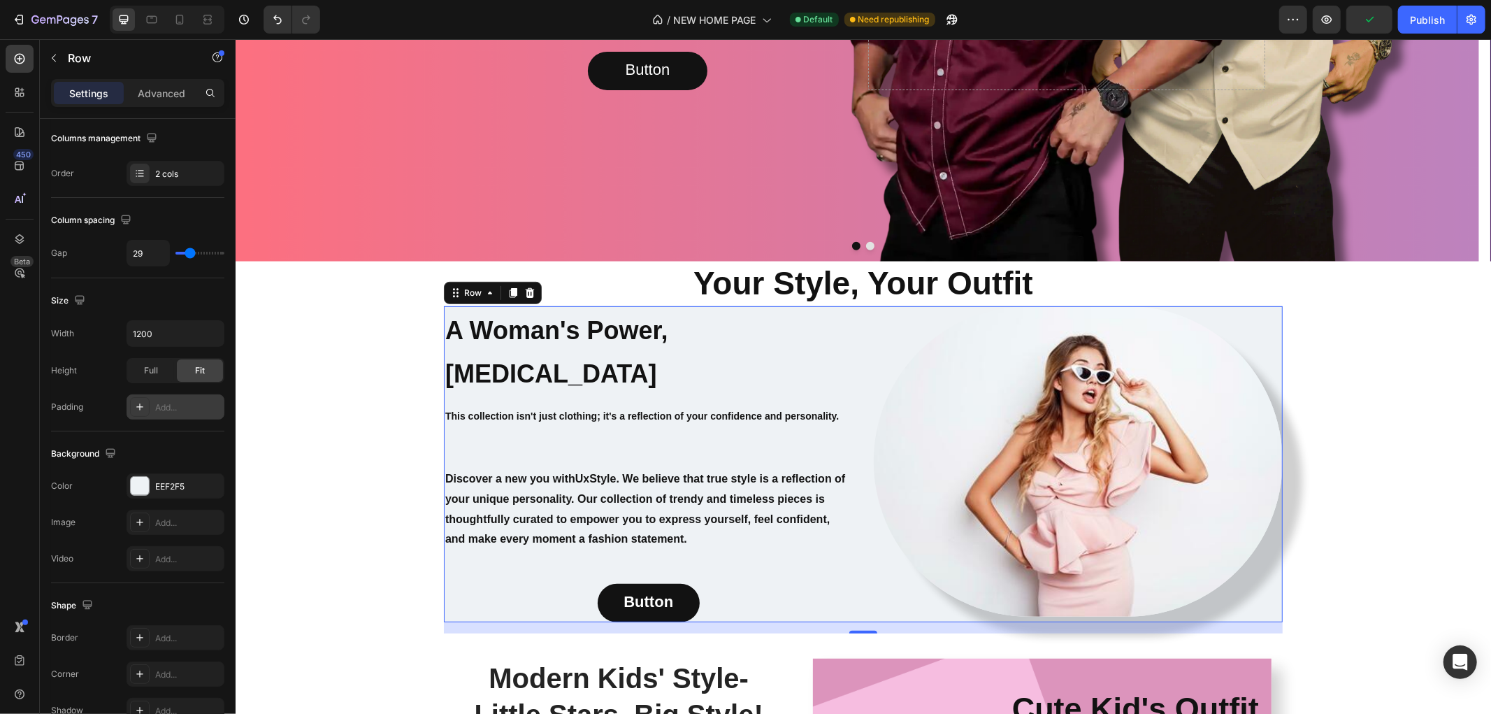
click at [175, 401] on div "Add..." at bounding box center [188, 407] width 66 height 13
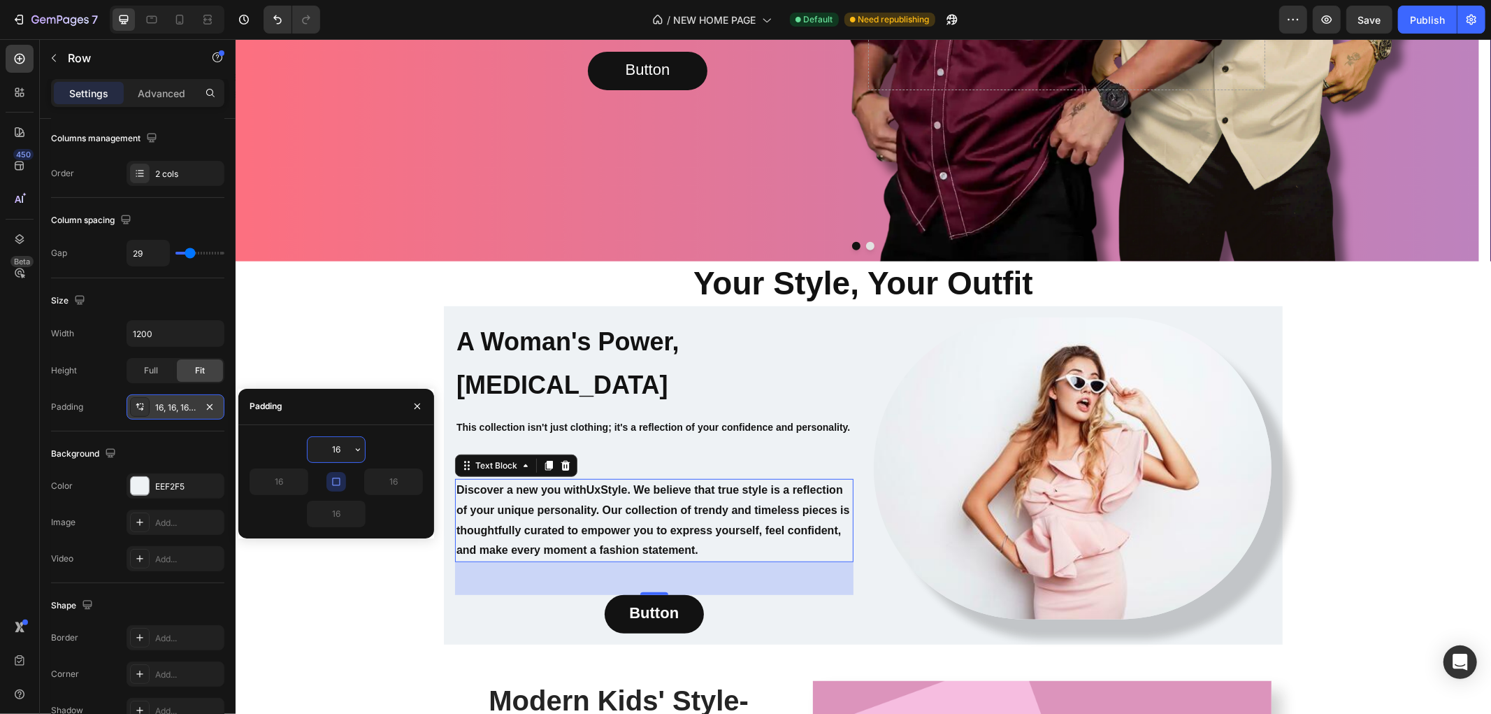
click at [602, 538] on p "Discover a new you with UxStyle . We believe that true style is a reflection of…" at bounding box center [654, 519] width 396 height 80
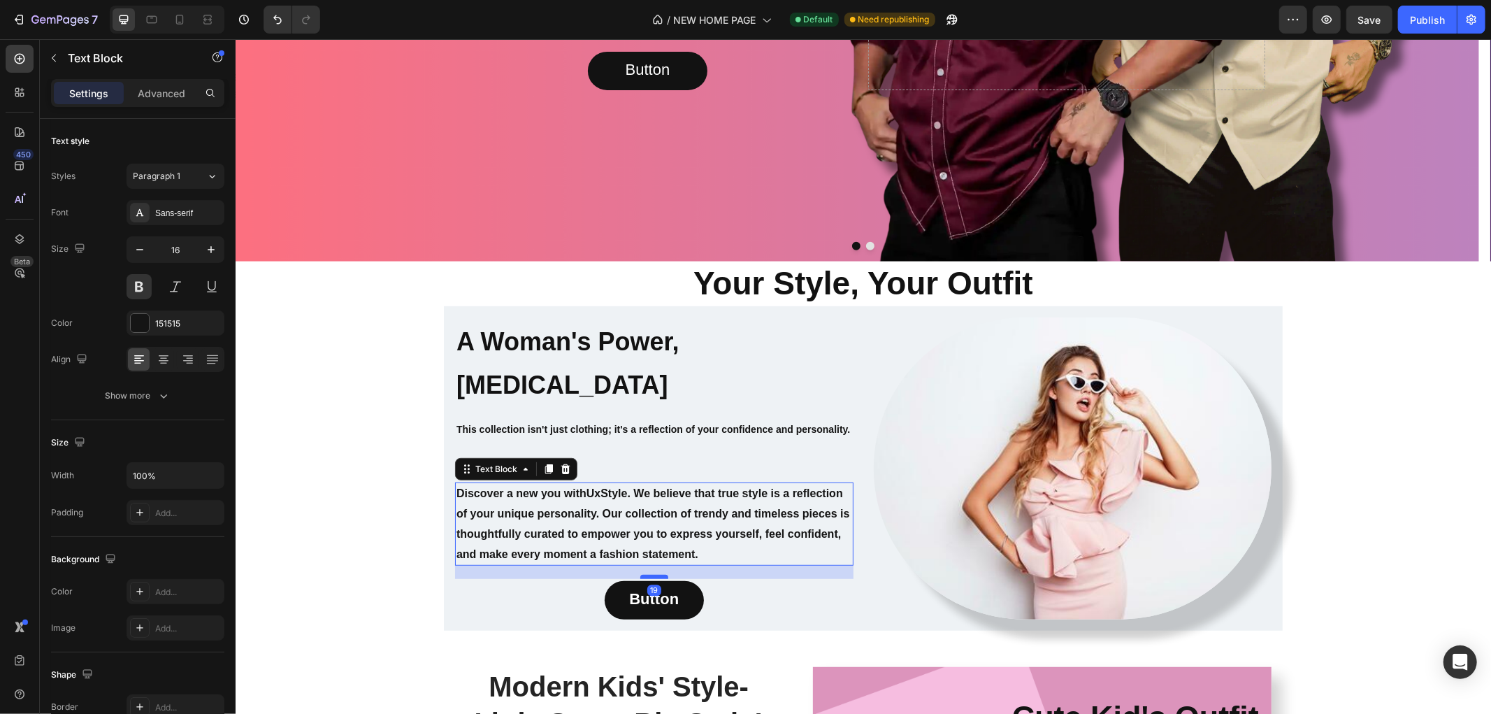
drag, startPoint x: 649, startPoint y: 594, endPoint x: 649, endPoint y: 575, distance: 19.6
click at [649, 575] on div at bounding box center [654, 576] width 28 height 4
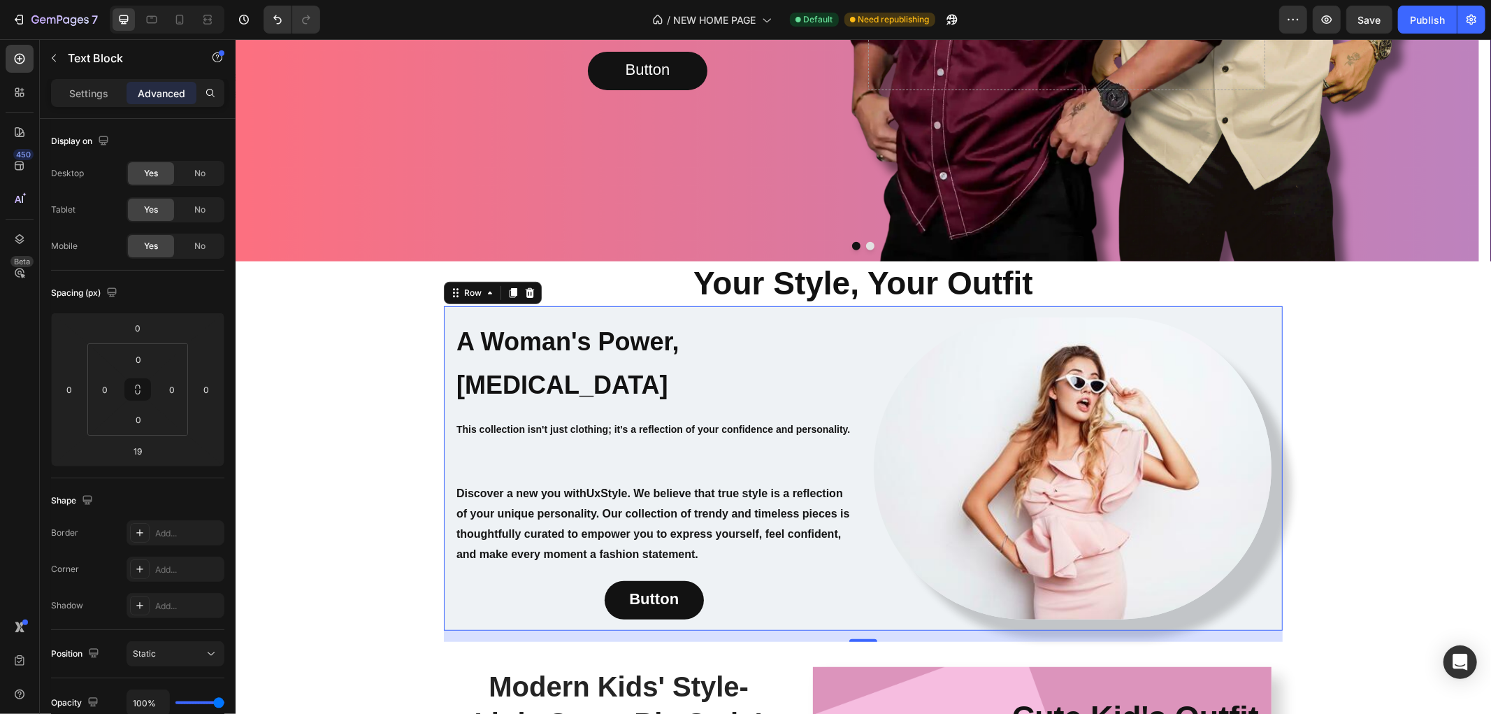
click at [613, 445] on div "A Woman's Power, [MEDICAL_DATA] Heading This collection isn't just clothing; it…" at bounding box center [653, 468] width 398 height 302
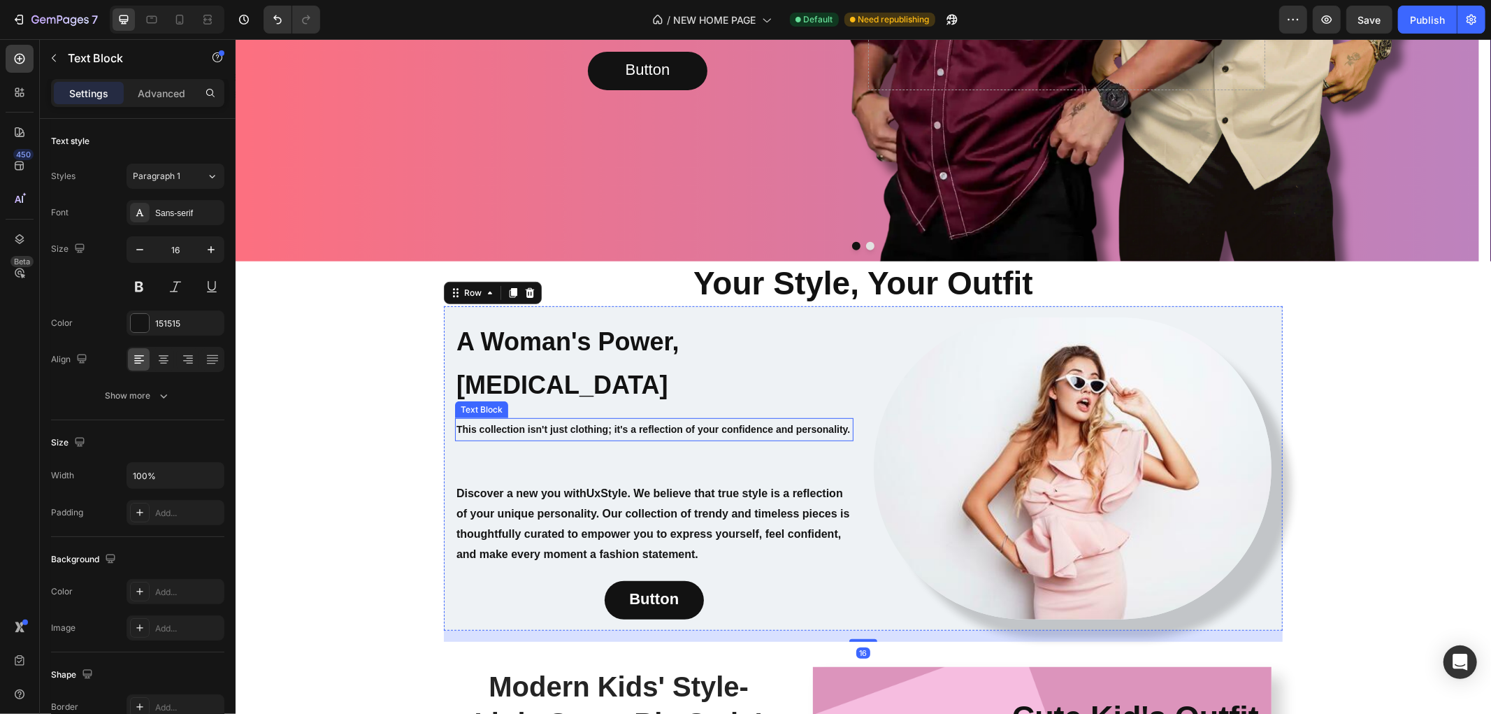
click at [611, 426] on strong "This collection isn't just clothing; it's a reflection of your confidence and p…" at bounding box center [653, 428] width 394 height 11
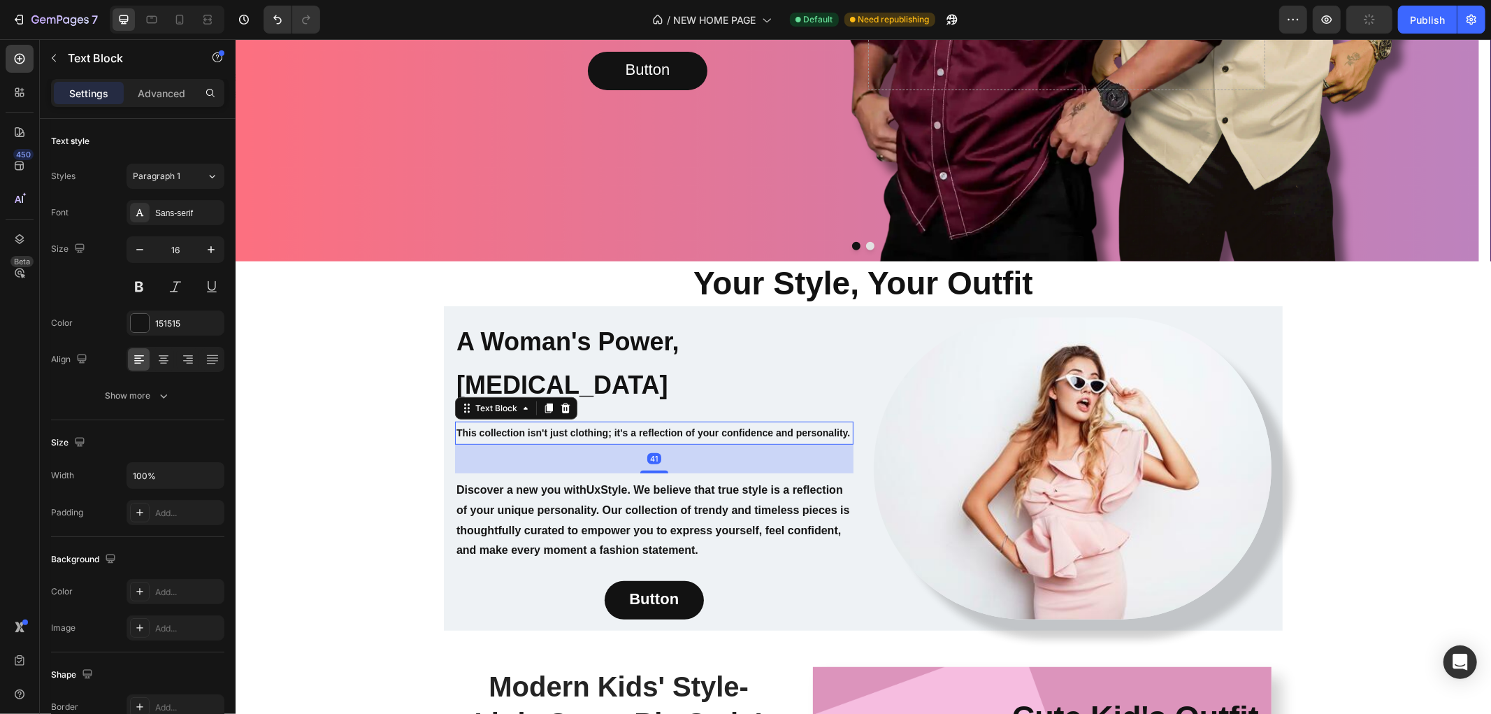
drag, startPoint x: 646, startPoint y: 476, endPoint x: 647, endPoint y: 465, distance: 11.3
click at [647, 444] on div "41" at bounding box center [653, 444] width 398 height 0
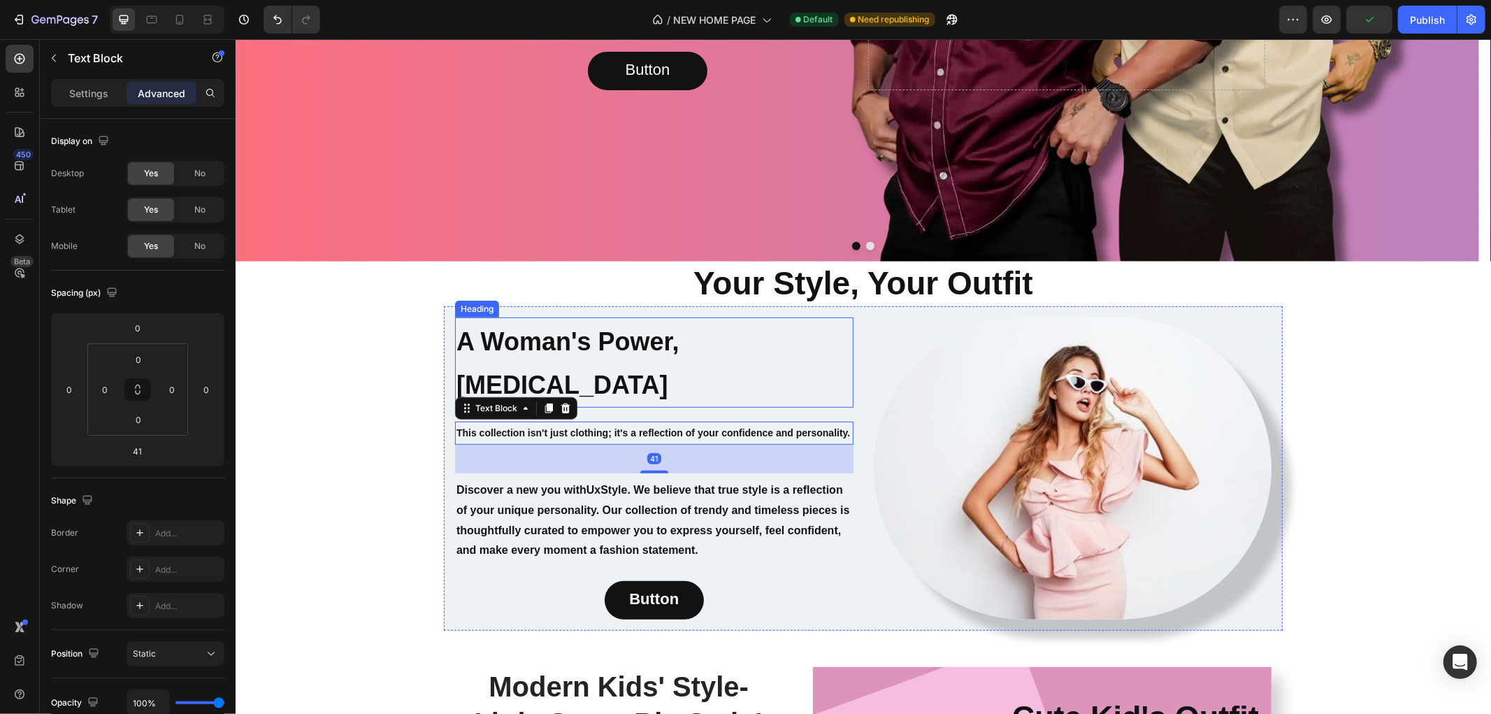
click at [627, 368] on h2 "A Woman's Power, [MEDICAL_DATA]" at bounding box center [653, 362] width 398 height 91
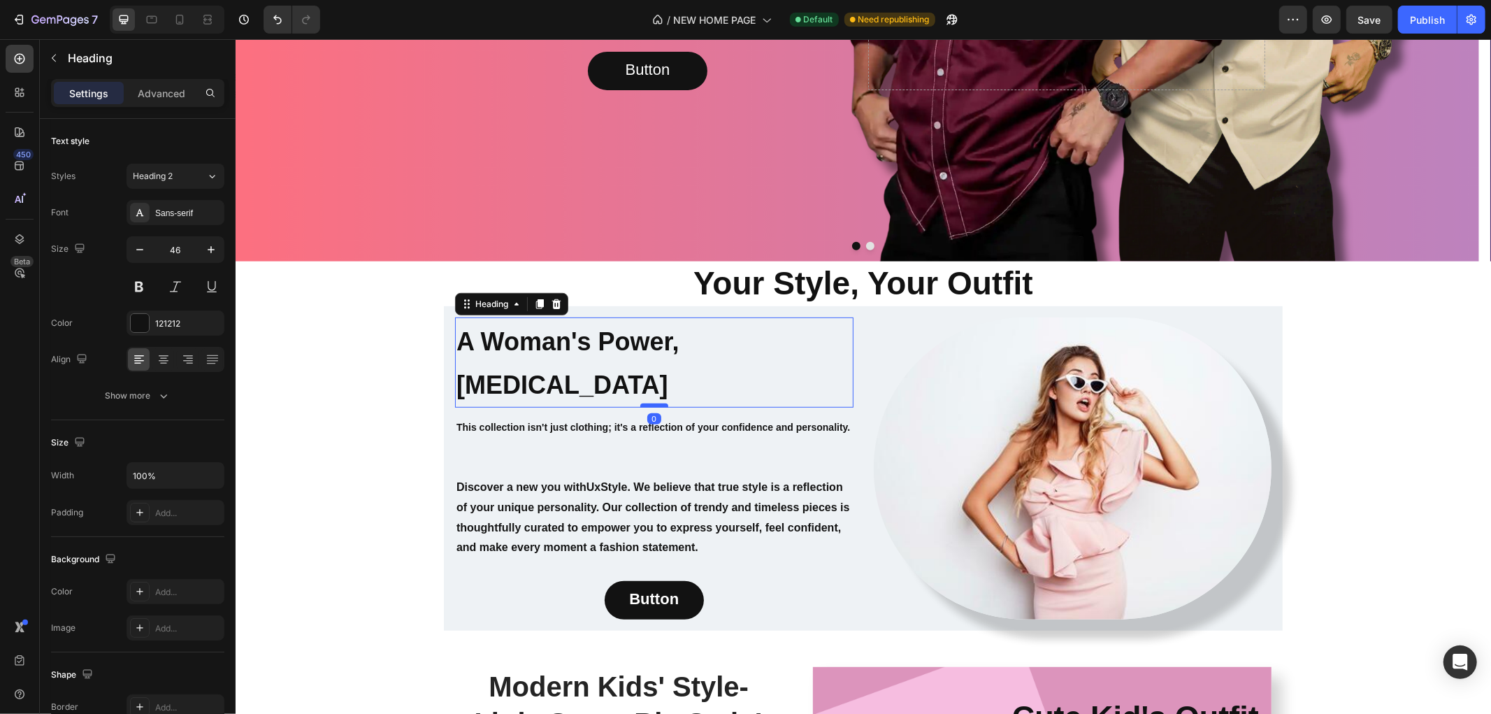
drag, startPoint x: 645, startPoint y: 414, endPoint x: 647, endPoint y: 403, distance: 11.3
click at [647, 403] on div at bounding box center [654, 405] width 28 height 4
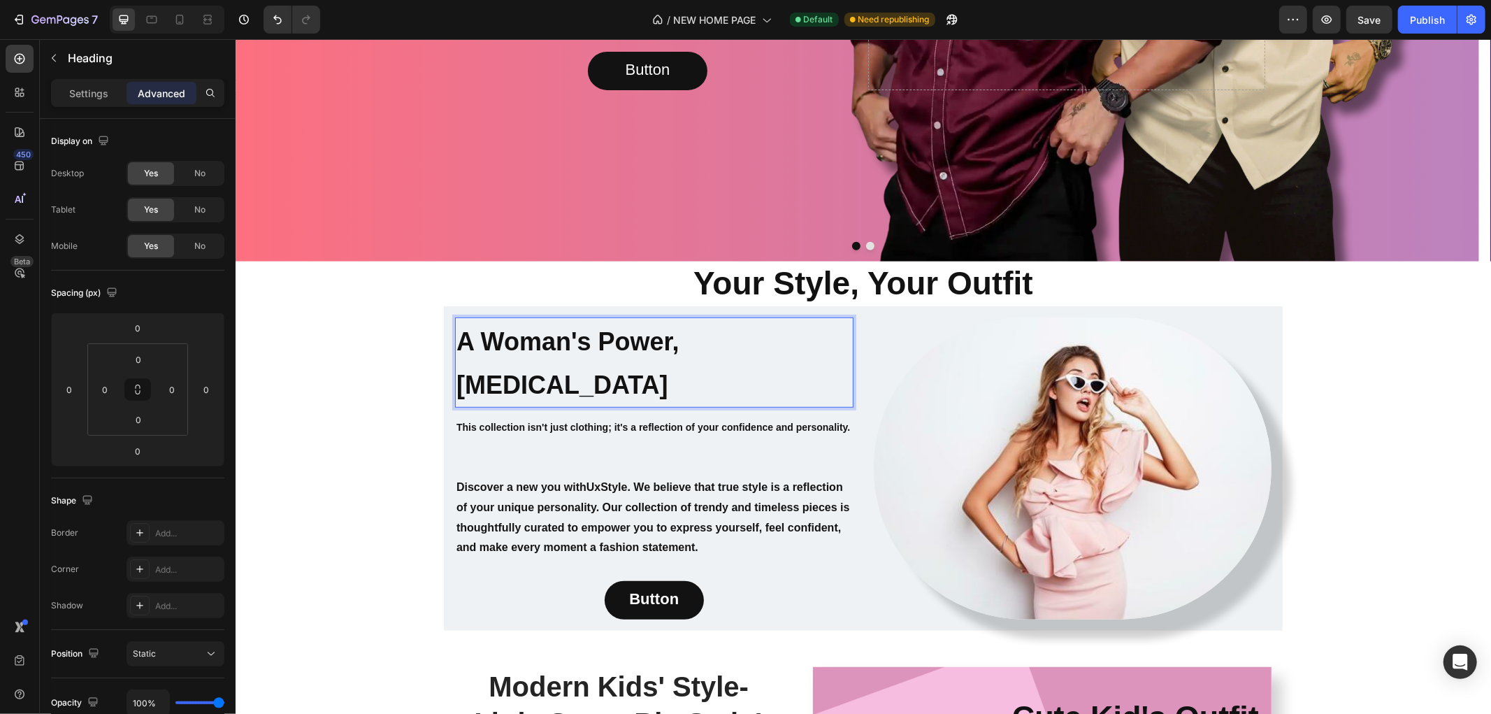
click at [593, 363] on p "A Woman's Power, [MEDICAL_DATA]" at bounding box center [654, 362] width 396 height 88
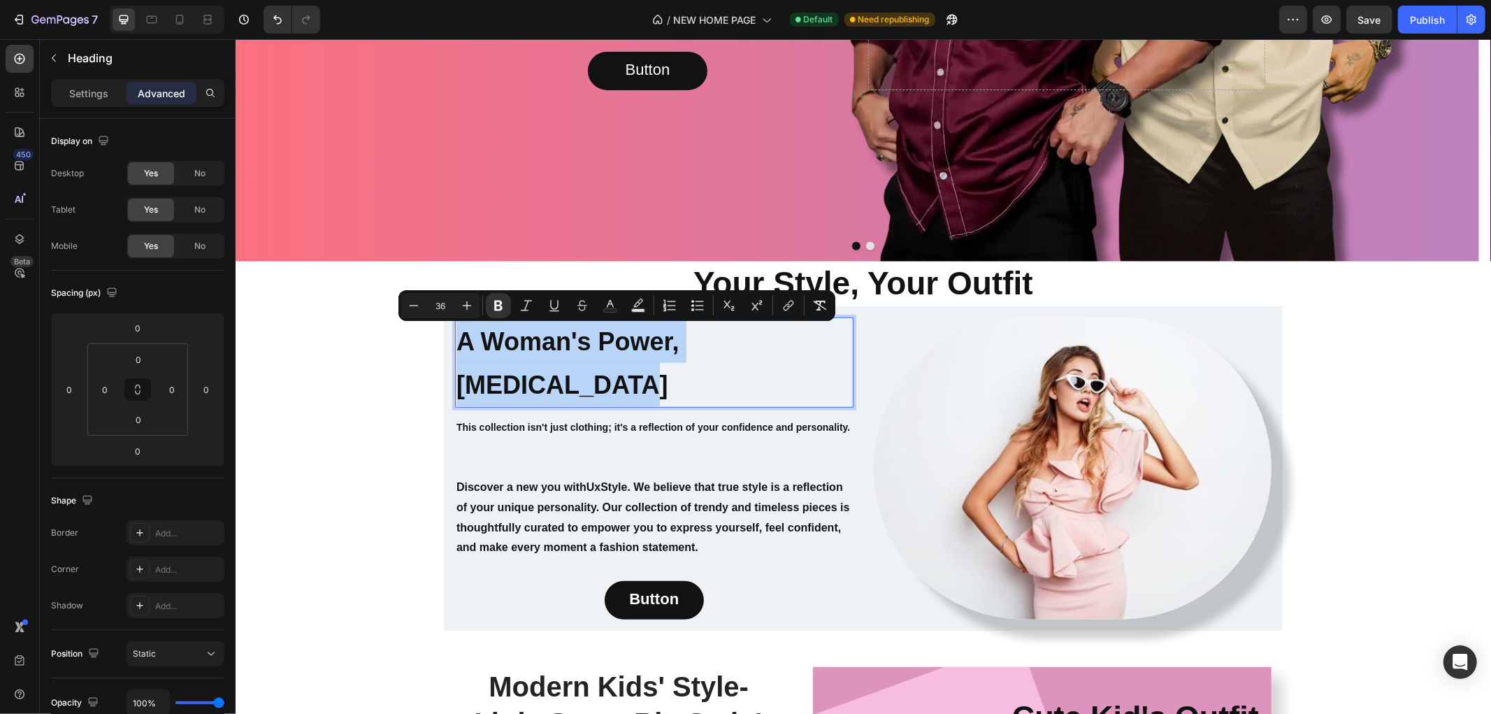
drag, startPoint x: 550, startPoint y: 379, endPoint x: 457, endPoint y: 335, distance: 102.6
click at [457, 335] on p "A Woman's Power, [MEDICAL_DATA]" at bounding box center [654, 362] width 396 height 88
copy strong "A Woman's Power, [MEDICAL_DATA]"
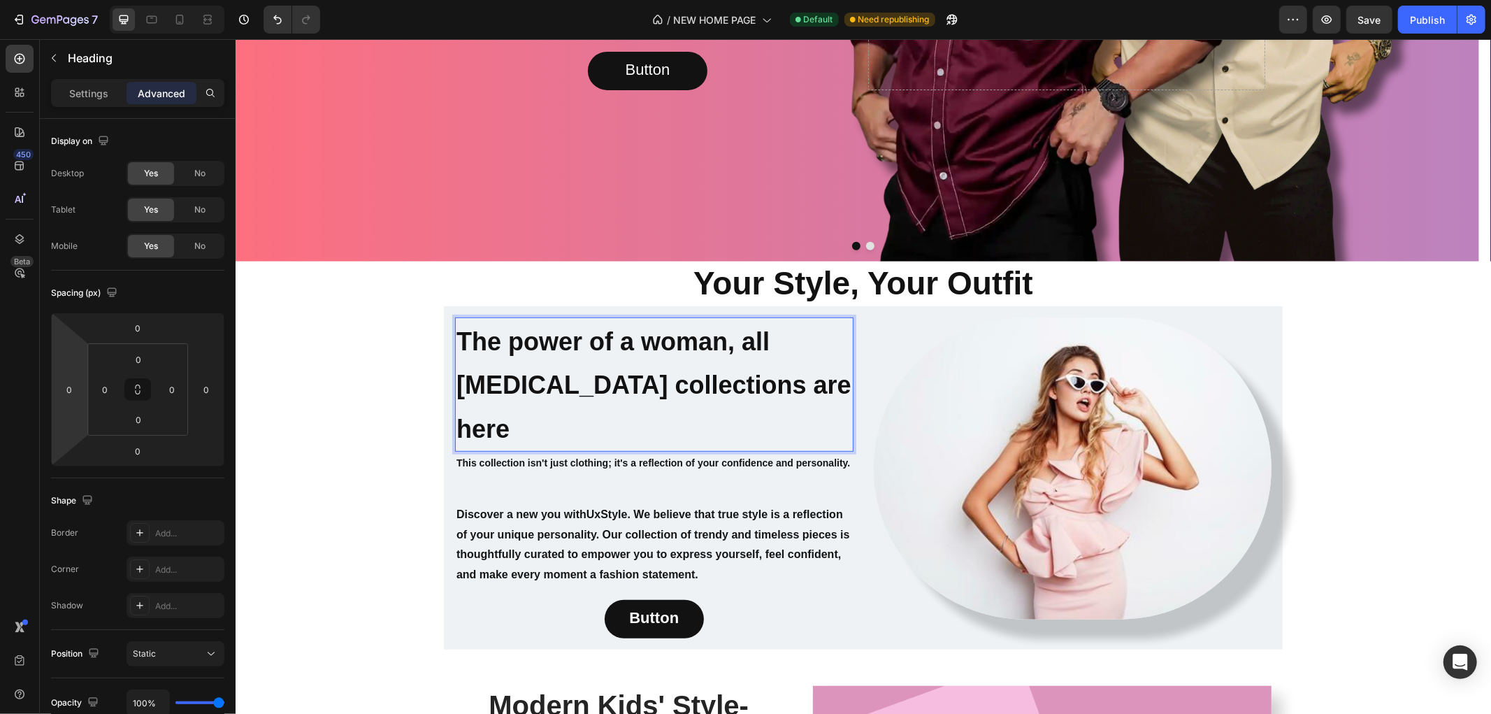
click at [602, 366] on p "The power of a woman, all [MEDICAL_DATA] collections are here" at bounding box center [654, 383] width 396 height 131
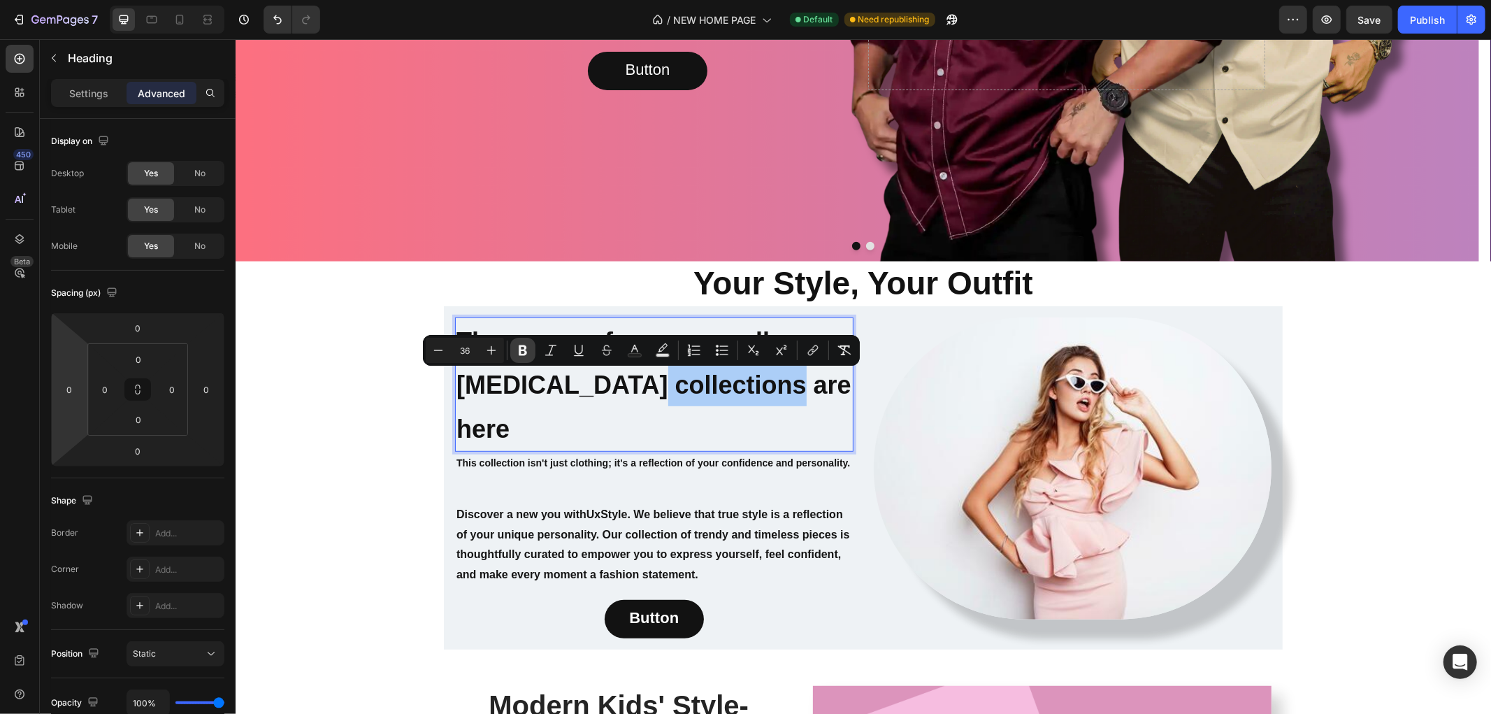
click at [516, 347] on icon "Editor contextual toolbar" at bounding box center [523, 350] width 14 height 14
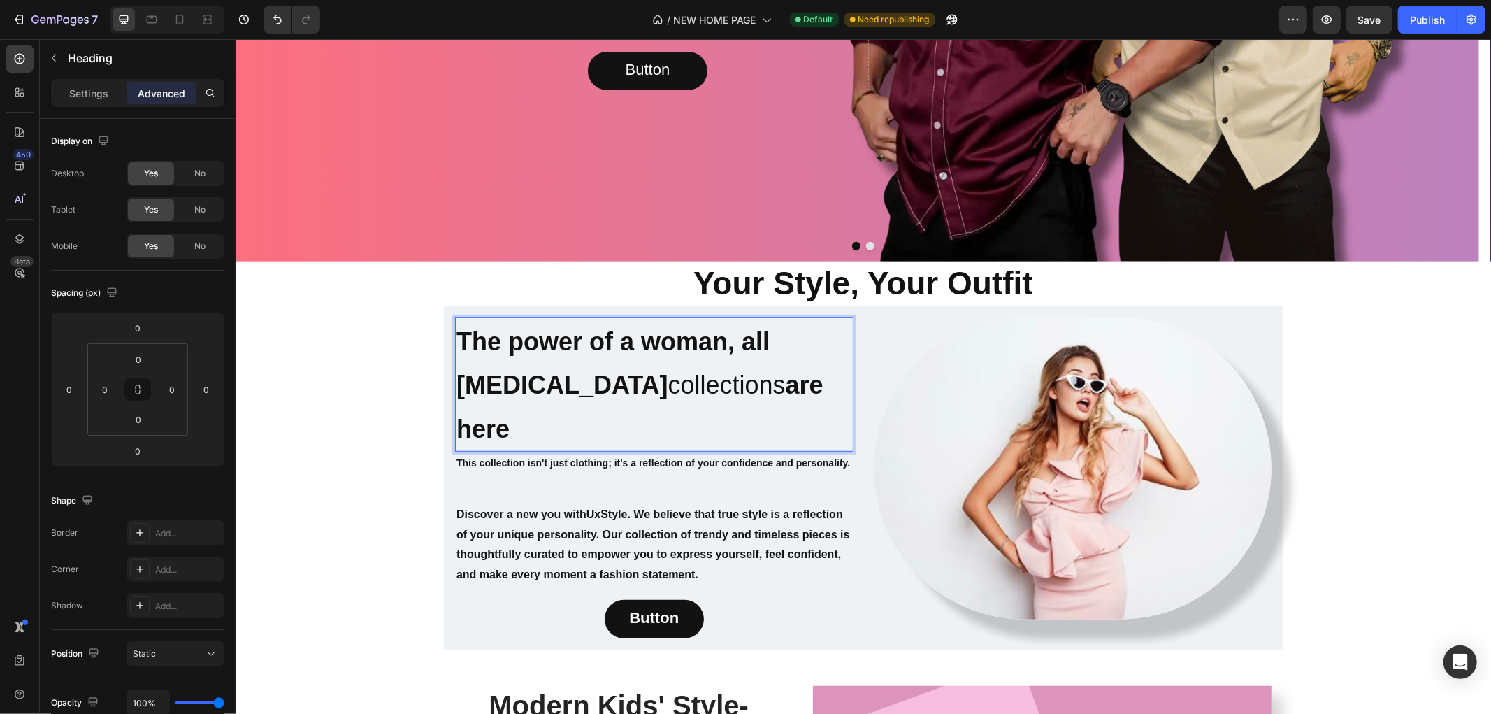
click at [489, 382] on strong "The power of a woman, all [MEDICAL_DATA]" at bounding box center [612, 362] width 313 height 73
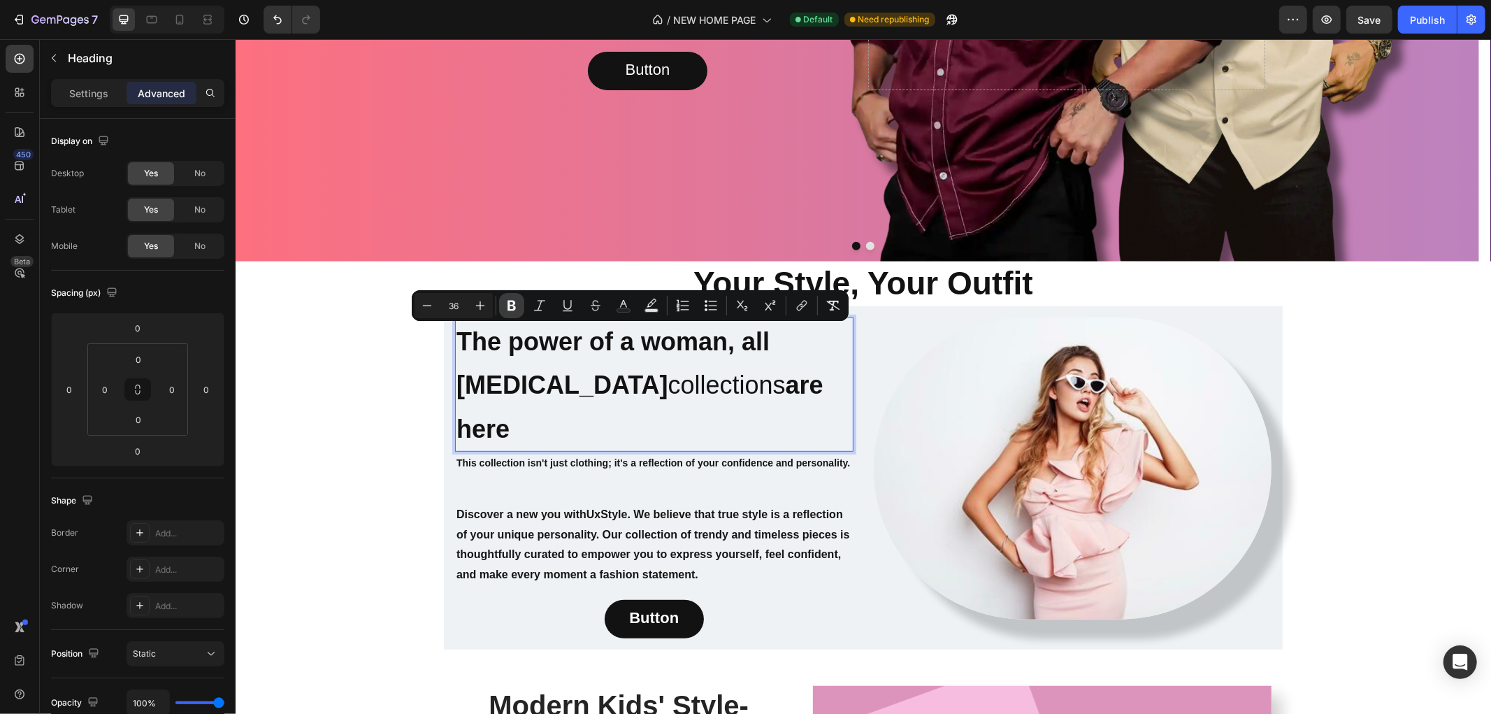
click at [511, 301] on icon "Editor contextual toolbar" at bounding box center [511, 306] width 8 height 10
click at [619, 463] on div "The power of a woman, all [MEDICAL_DATA] collections are here Heading 0 This co…" at bounding box center [653, 477] width 398 height 321
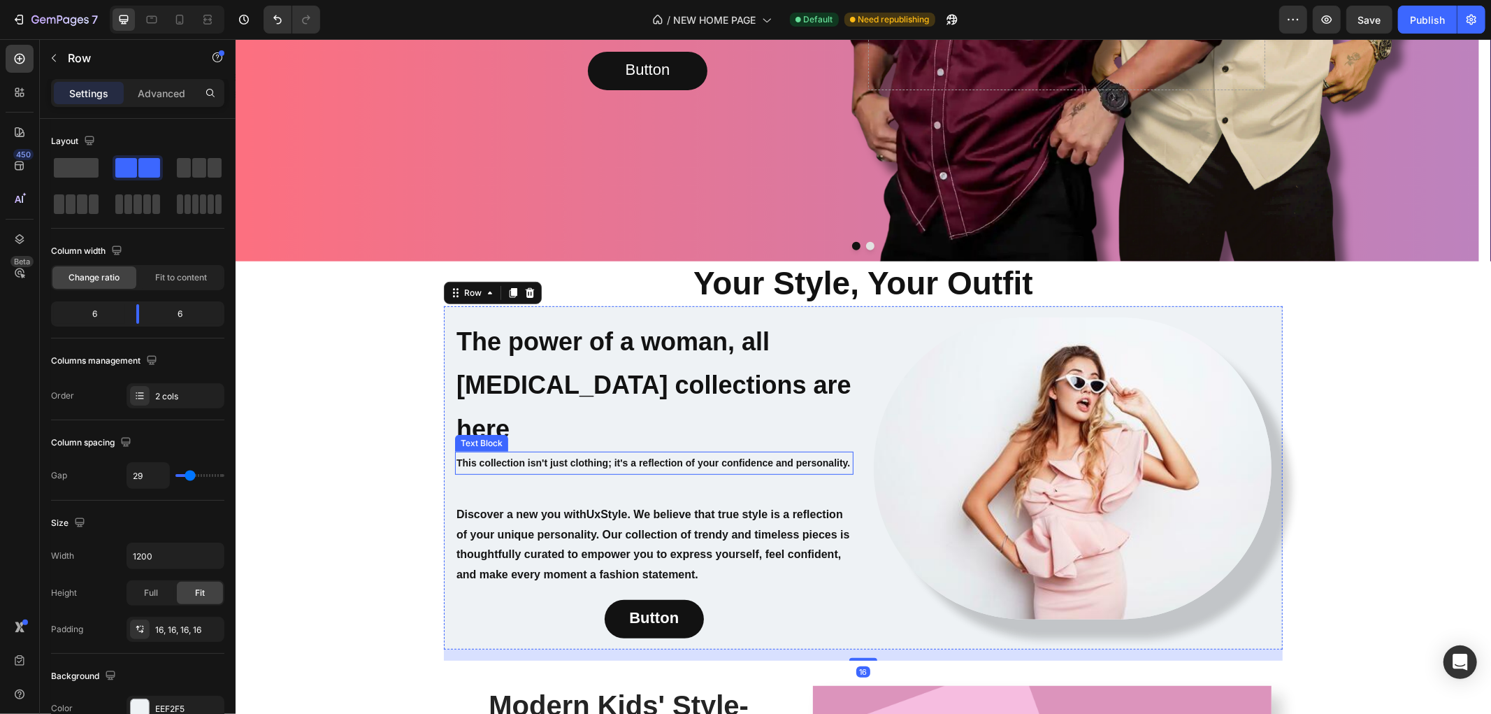
click at [620, 451] on div "This collection isn't just clothing; it's a reflection of your confidence and p…" at bounding box center [653, 462] width 398 height 23
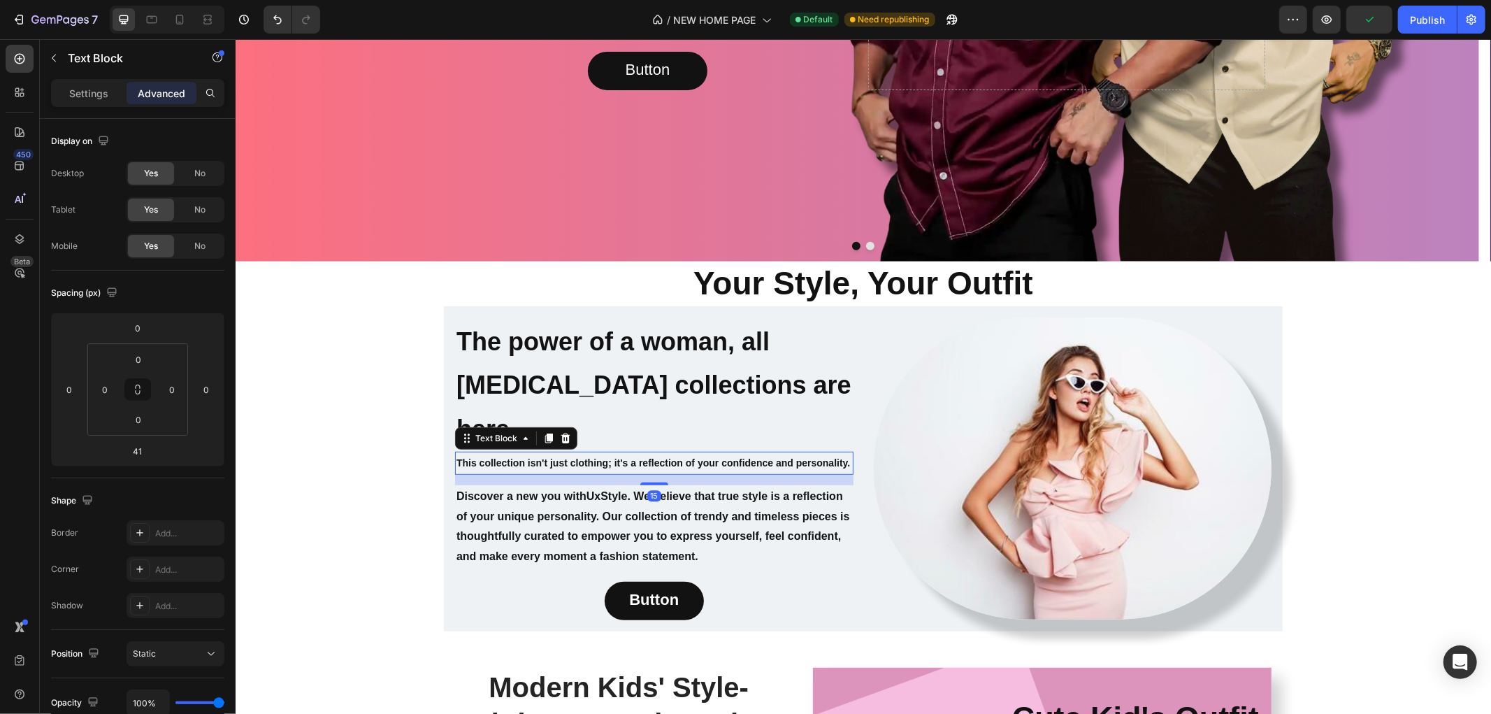
drag, startPoint x: 642, startPoint y: 465, endPoint x: 640, endPoint y: 447, distance: 18.3
click at [640, 474] on div "15" at bounding box center [653, 474] width 398 height 0
type input "15"
click at [651, 373] on strong "The power of a woman, all [MEDICAL_DATA] collections are here" at bounding box center [653, 384] width 395 height 117
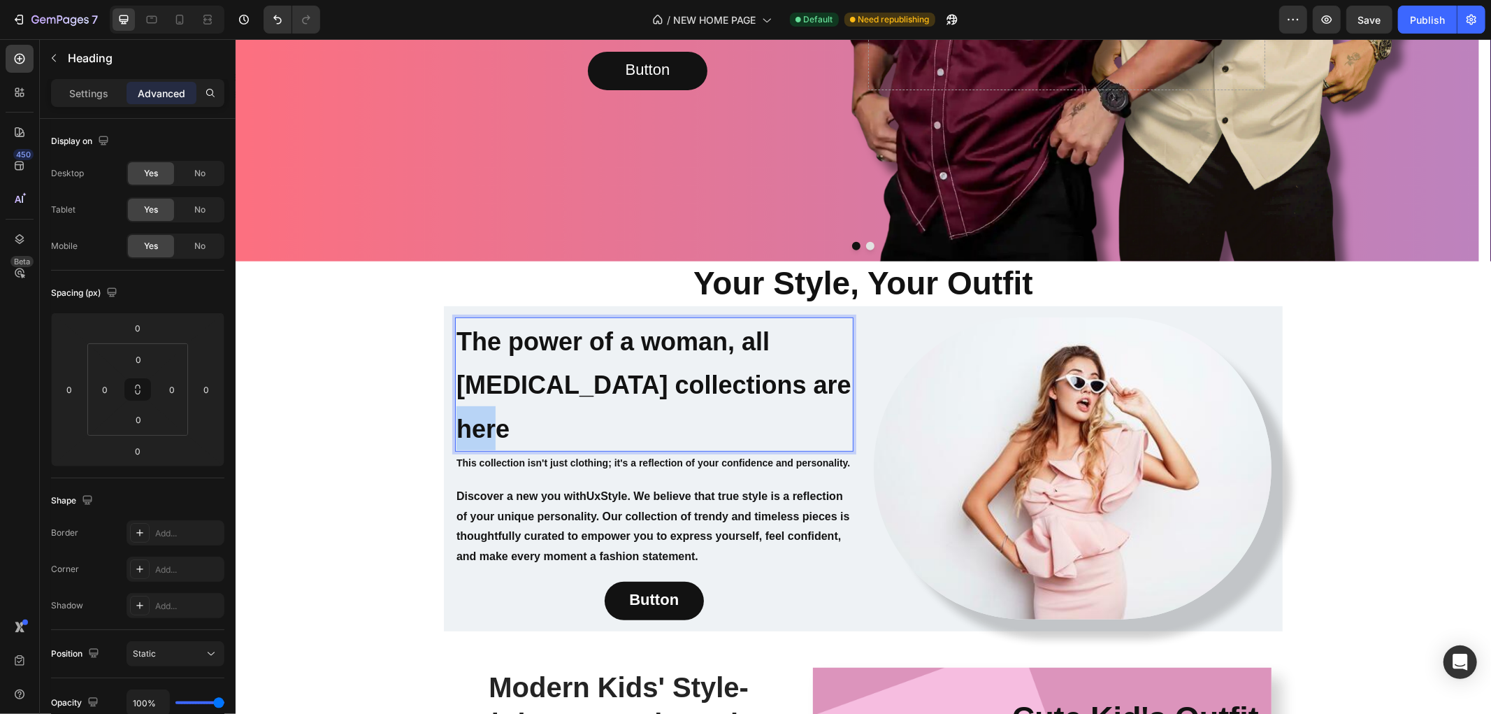
click at [784, 373] on strong "The power of a woman, all [MEDICAL_DATA] collections are here" at bounding box center [653, 384] width 395 height 117
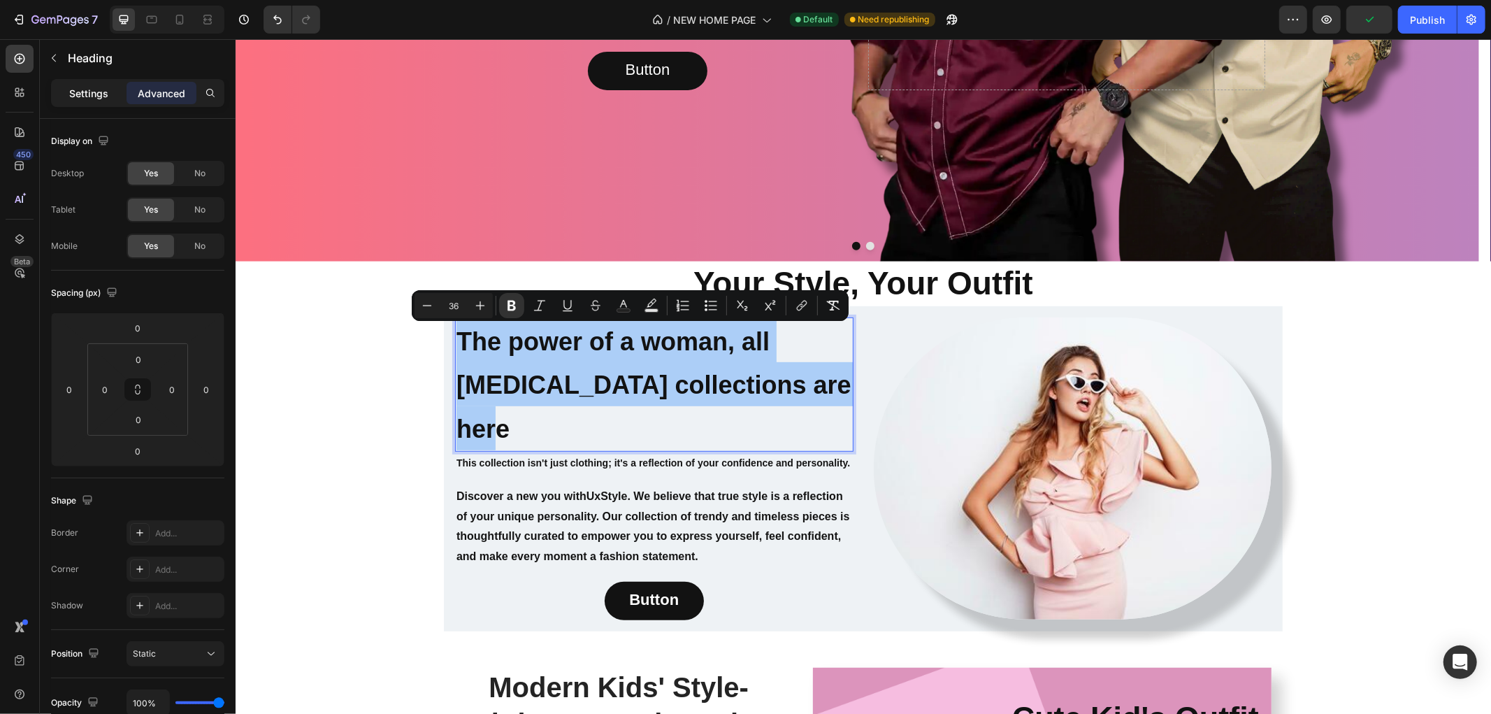
click at [71, 99] on p "Settings" at bounding box center [88, 93] width 39 height 15
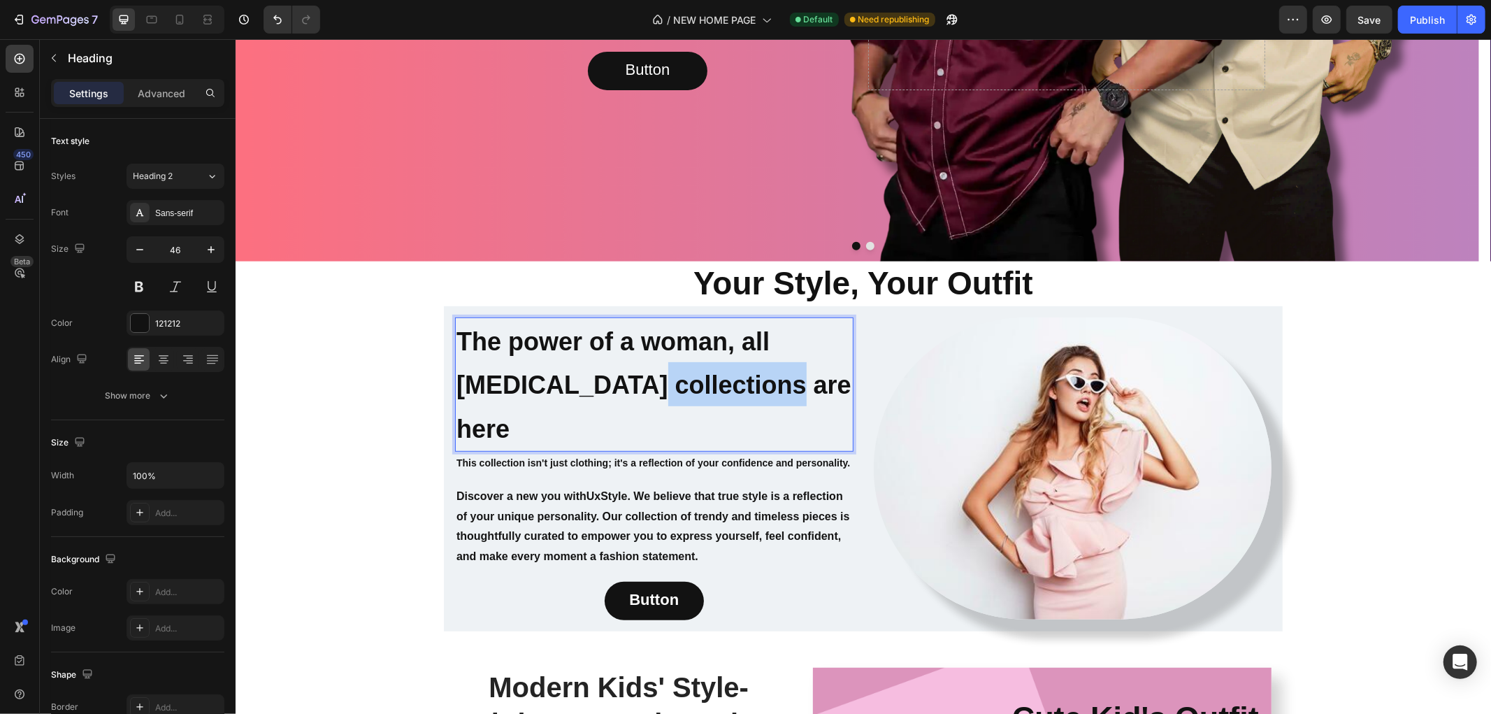
click at [568, 366] on p "The power of a woman, all [MEDICAL_DATA] collections are here" at bounding box center [654, 383] width 396 height 131
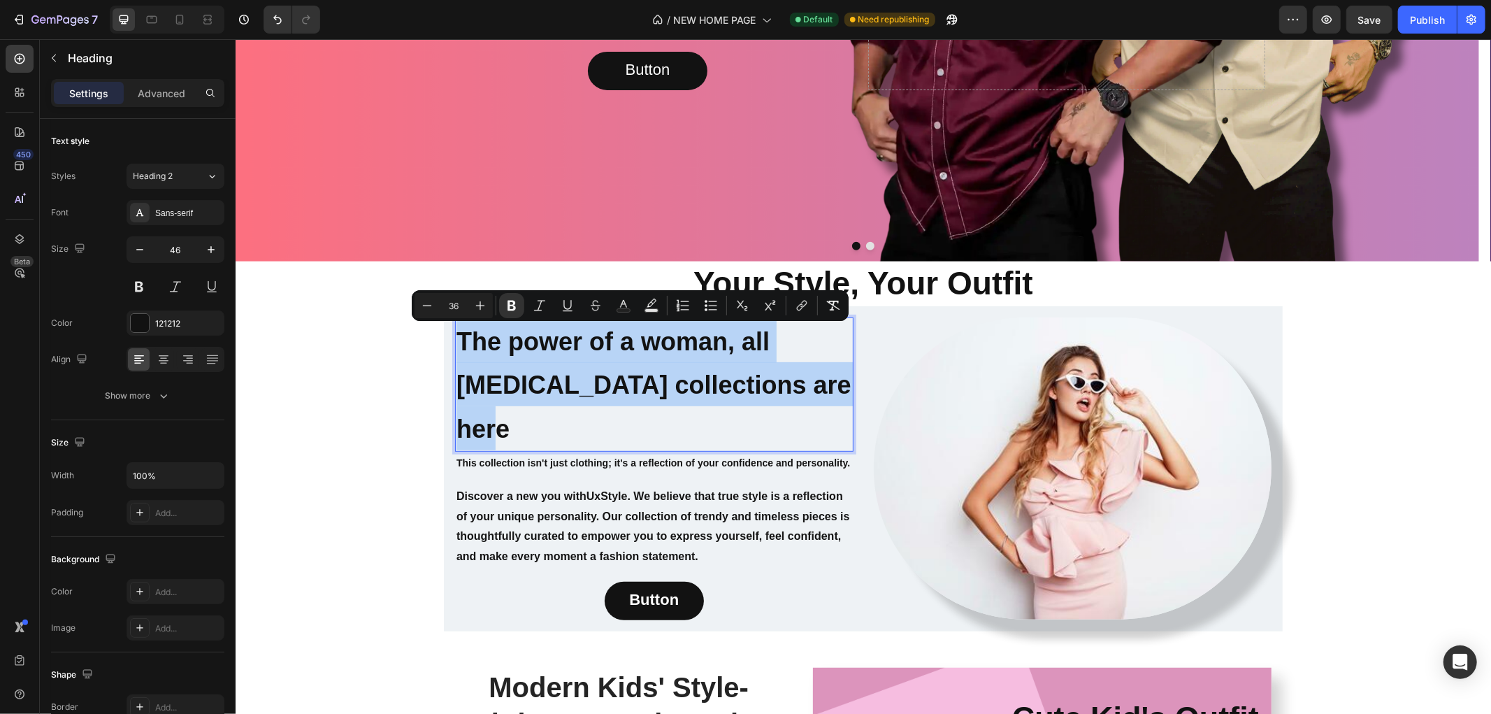
click at [568, 366] on p "The power of a woman, all [MEDICAL_DATA] collections are here" at bounding box center [654, 383] width 396 height 131
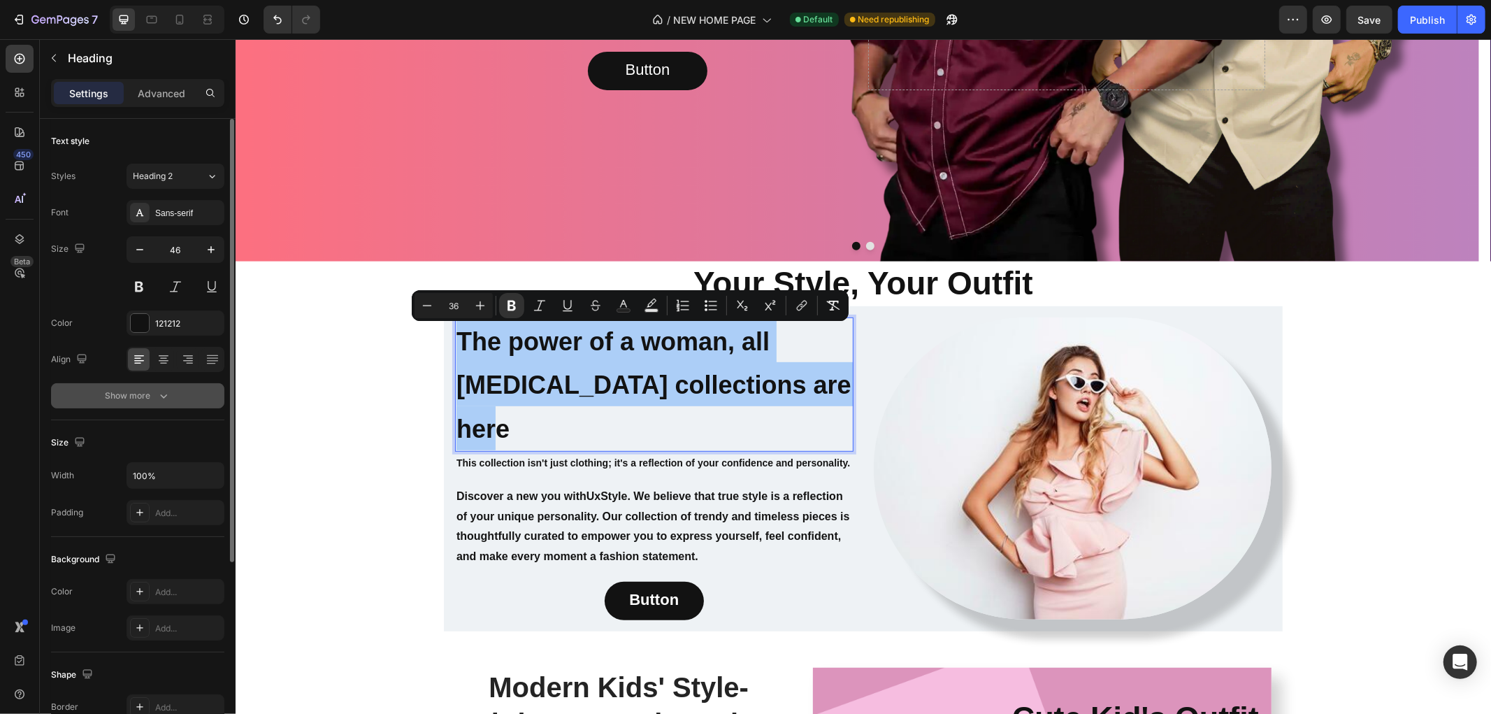
click at [159, 396] on icon "button" at bounding box center [164, 396] width 14 height 14
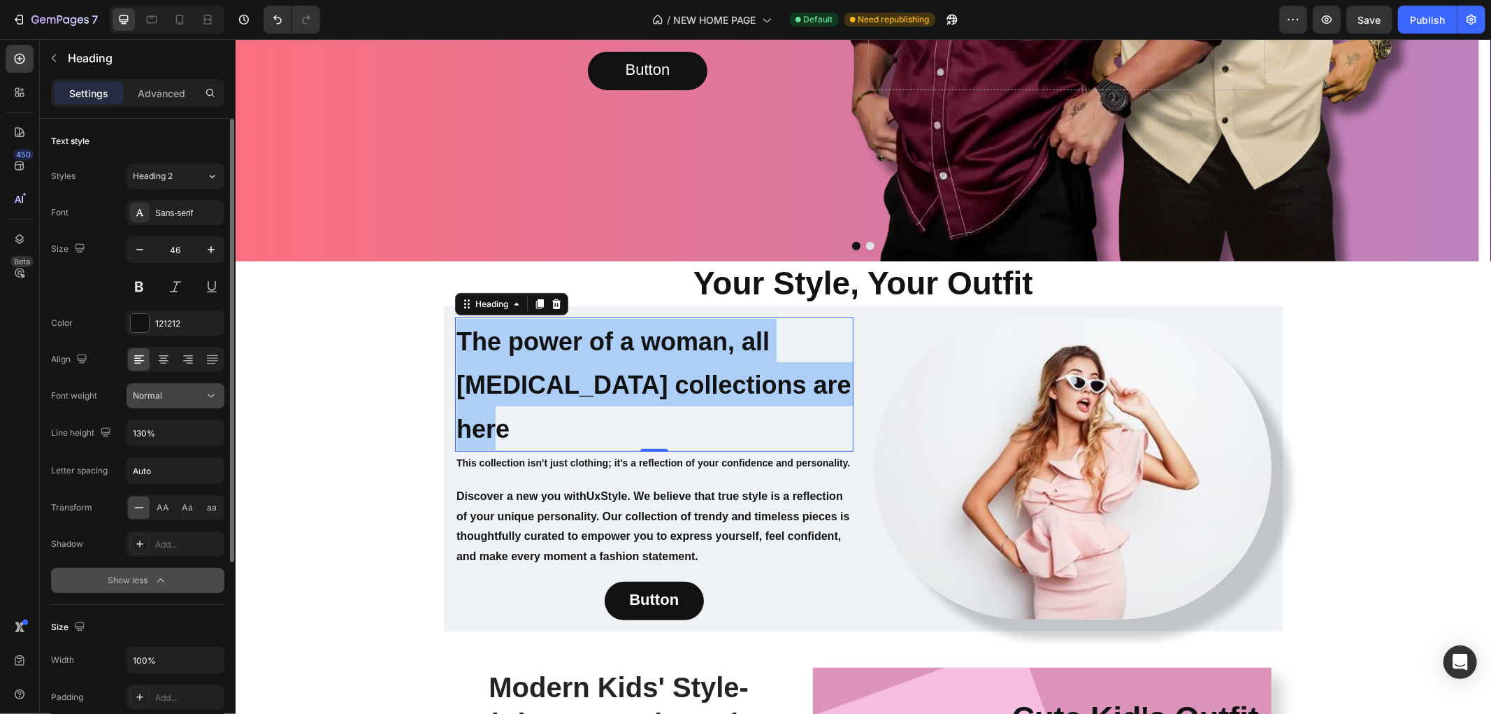
click at [208, 400] on icon at bounding box center [211, 396] width 14 height 14
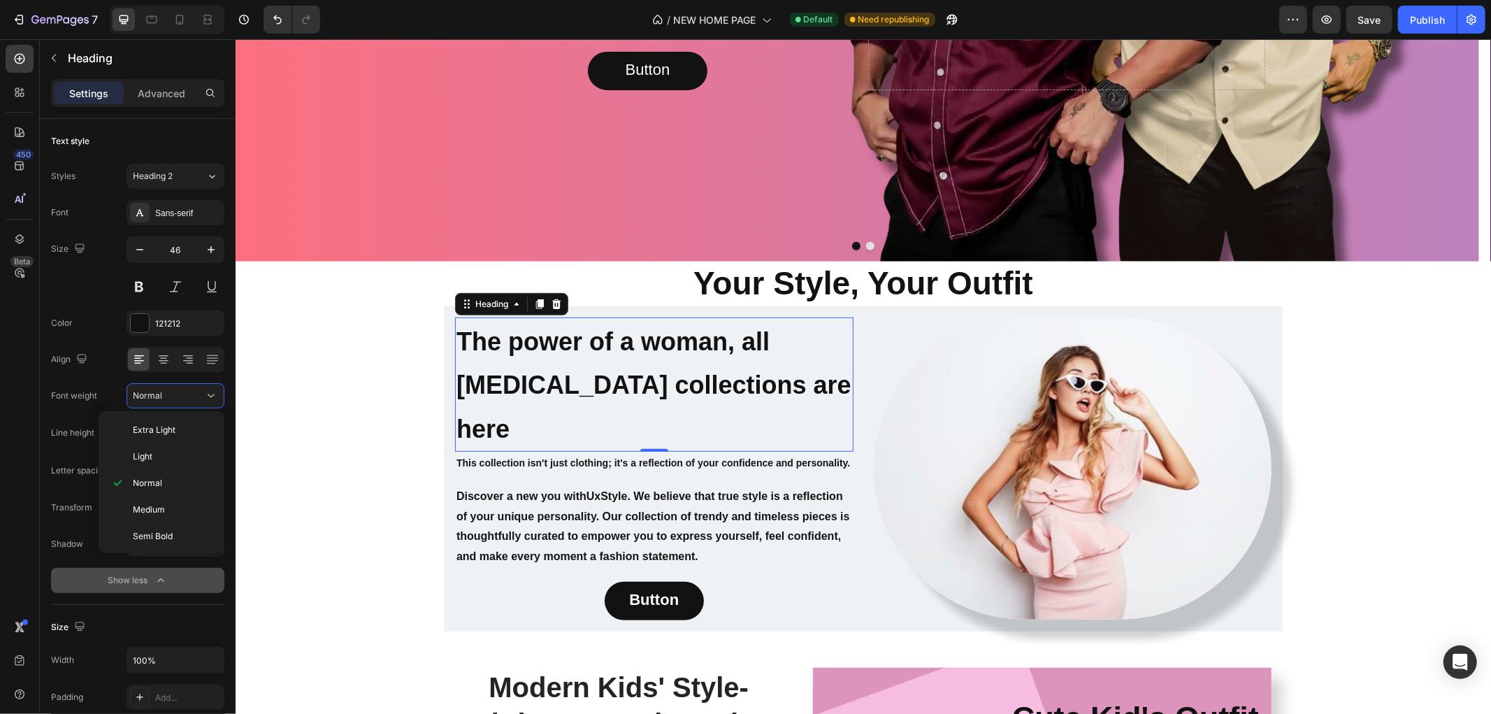
click at [3, 402] on div "450 Beta" at bounding box center [20, 376] width 40 height 674
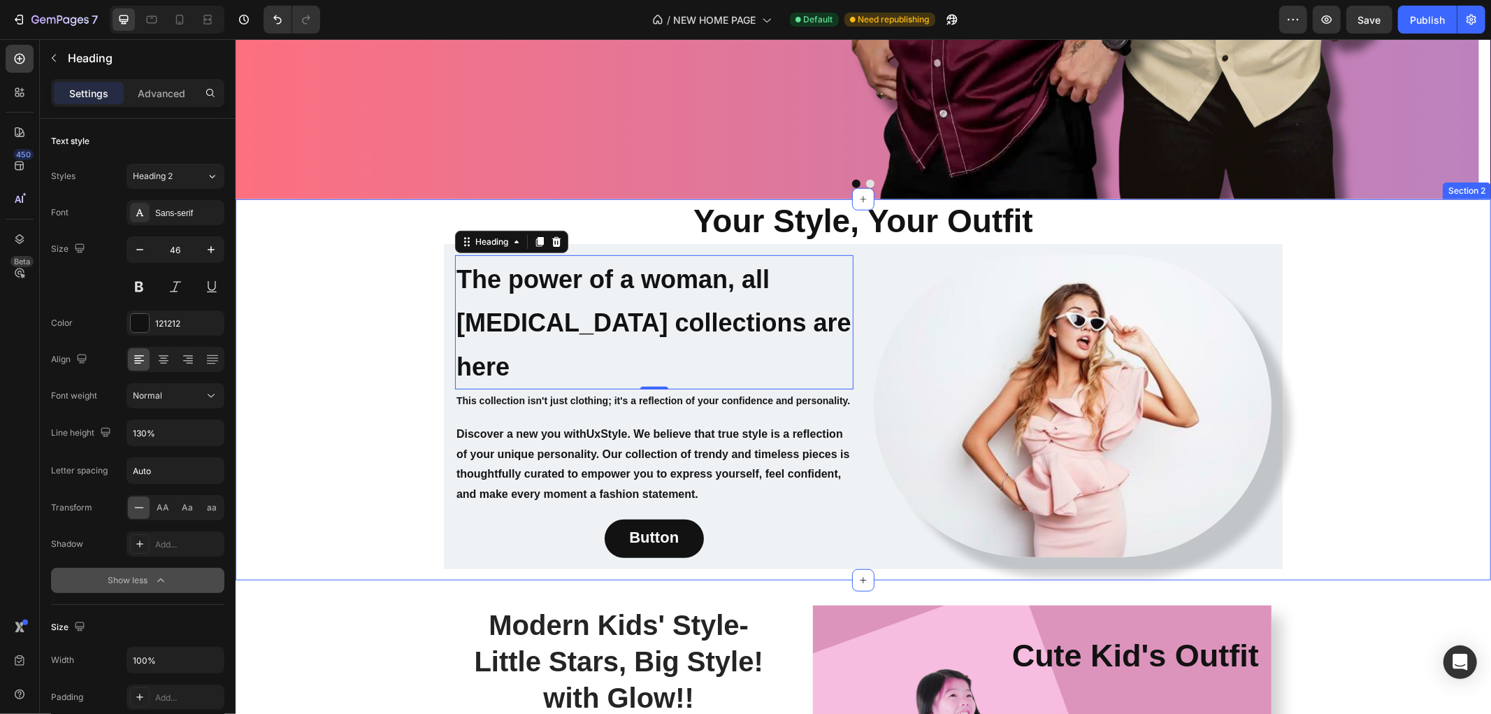
scroll to position [554, 0]
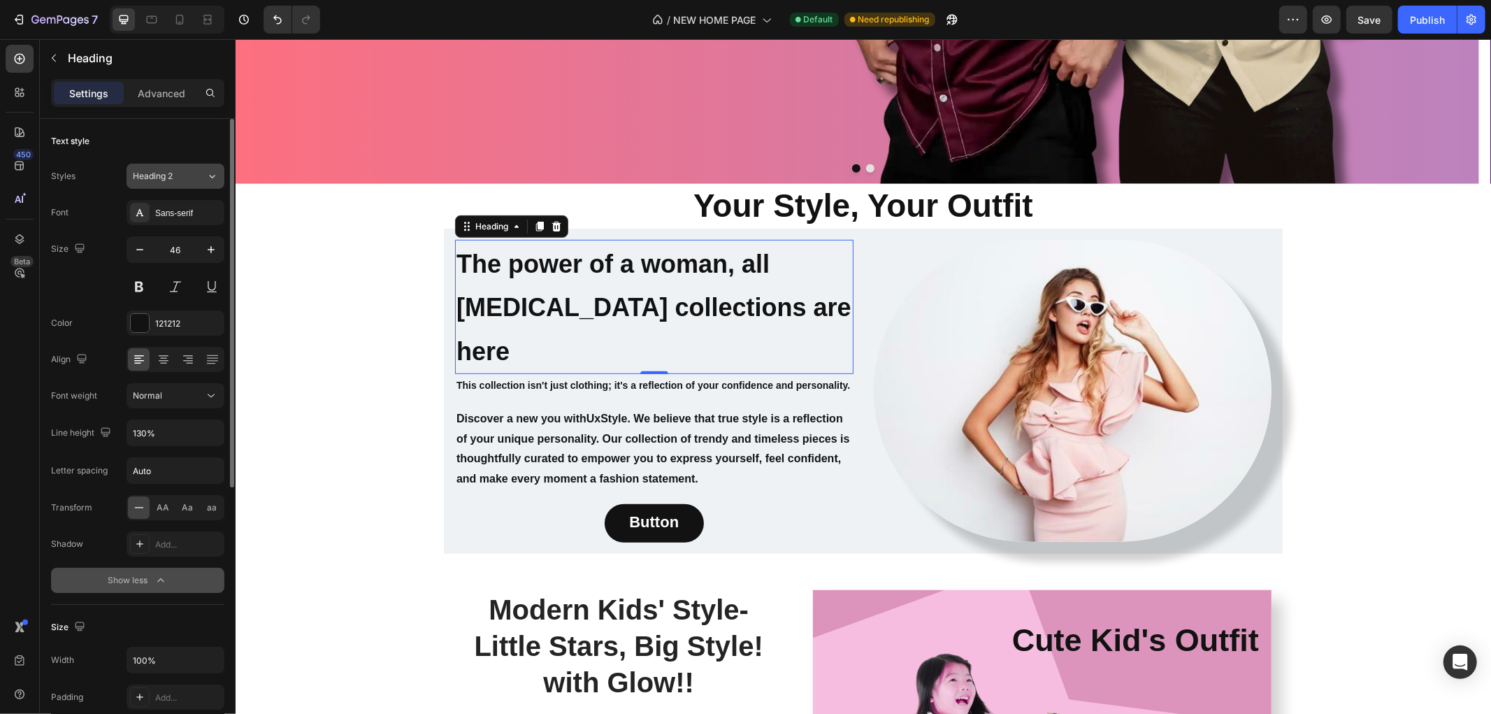
click at [208, 182] on icon at bounding box center [212, 176] width 12 height 14
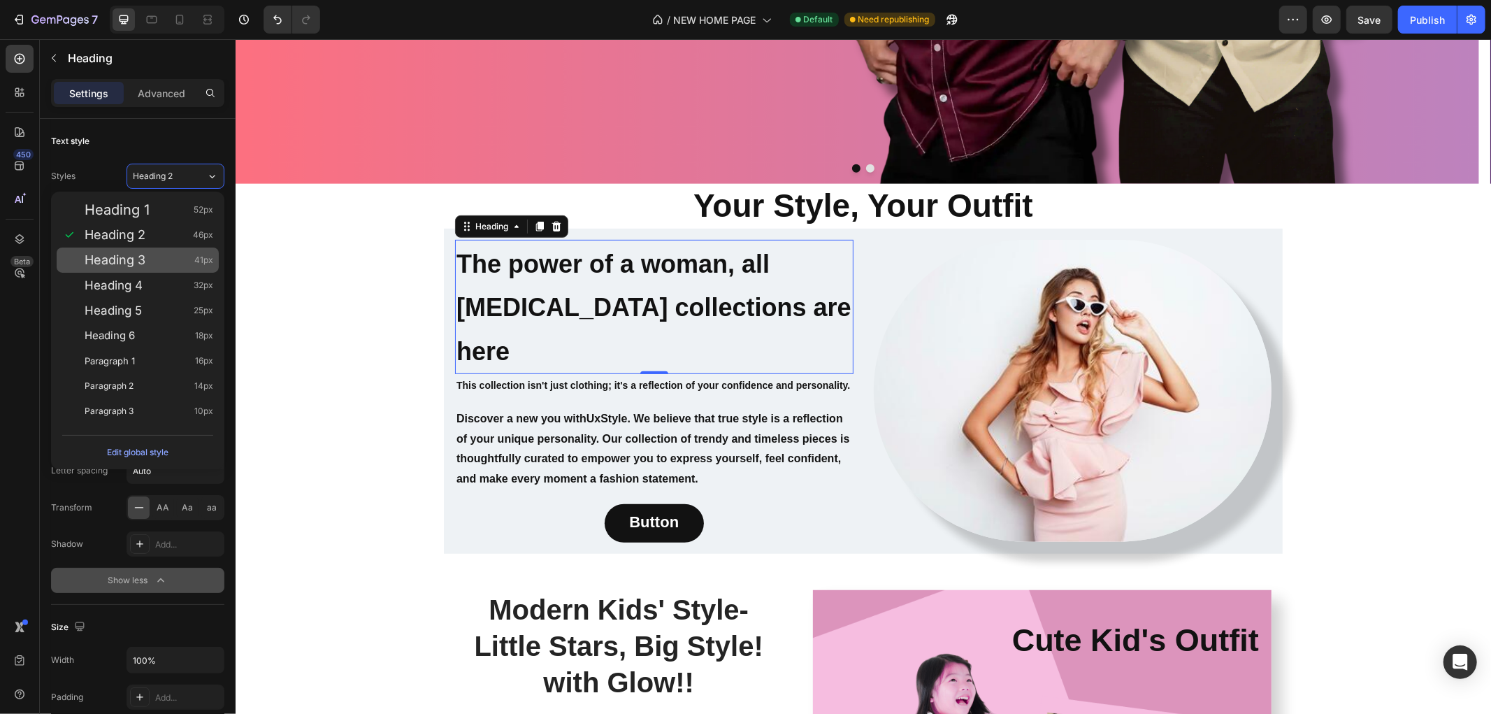
click at [129, 261] on span "Heading 3" at bounding box center [115, 260] width 61 height 14
type input "41"
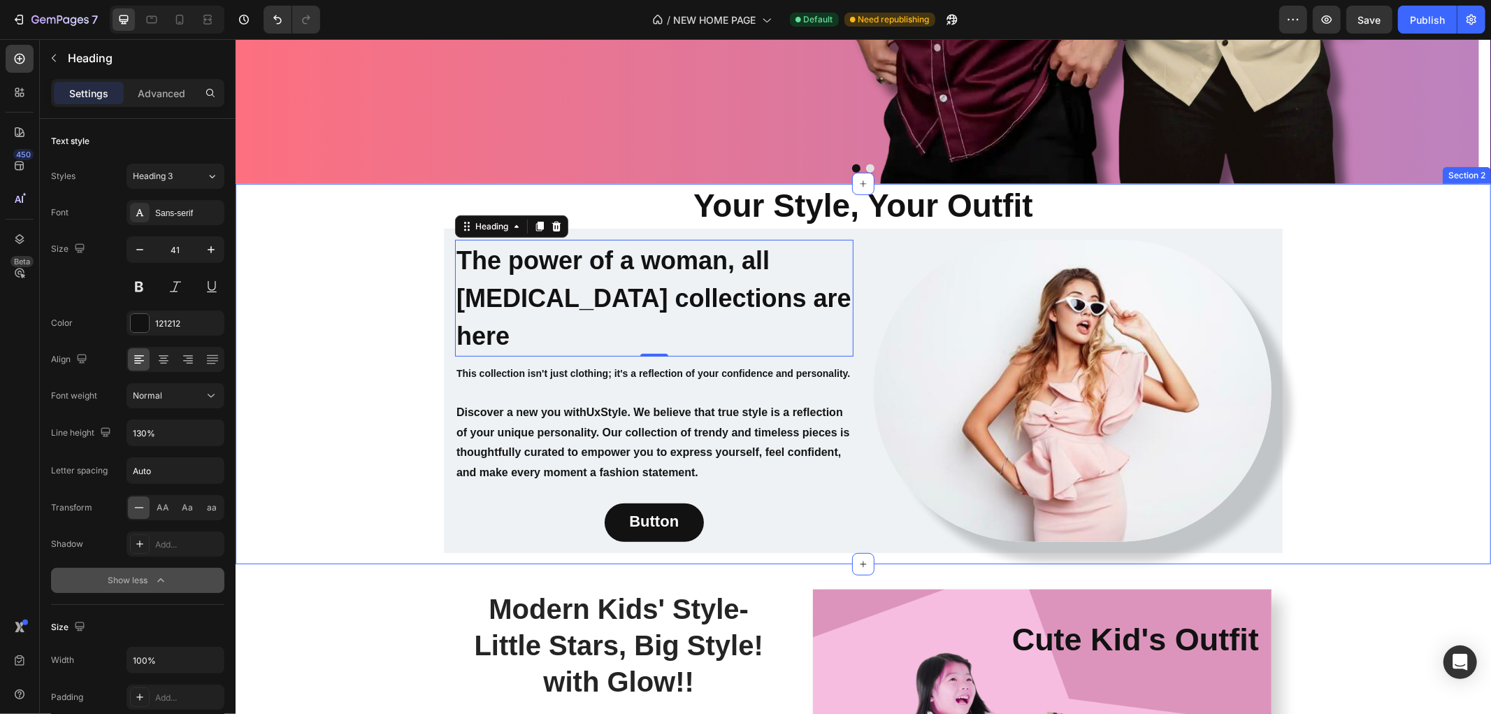
click at [344, 337] on div "Your Style, Your Outfit Heading ⁠⁠⁠⁠⁠⁠⁠ The power of a woman, all [MEDICAL_DATA…" at bounding box center [862, 373] width 1255 height 380
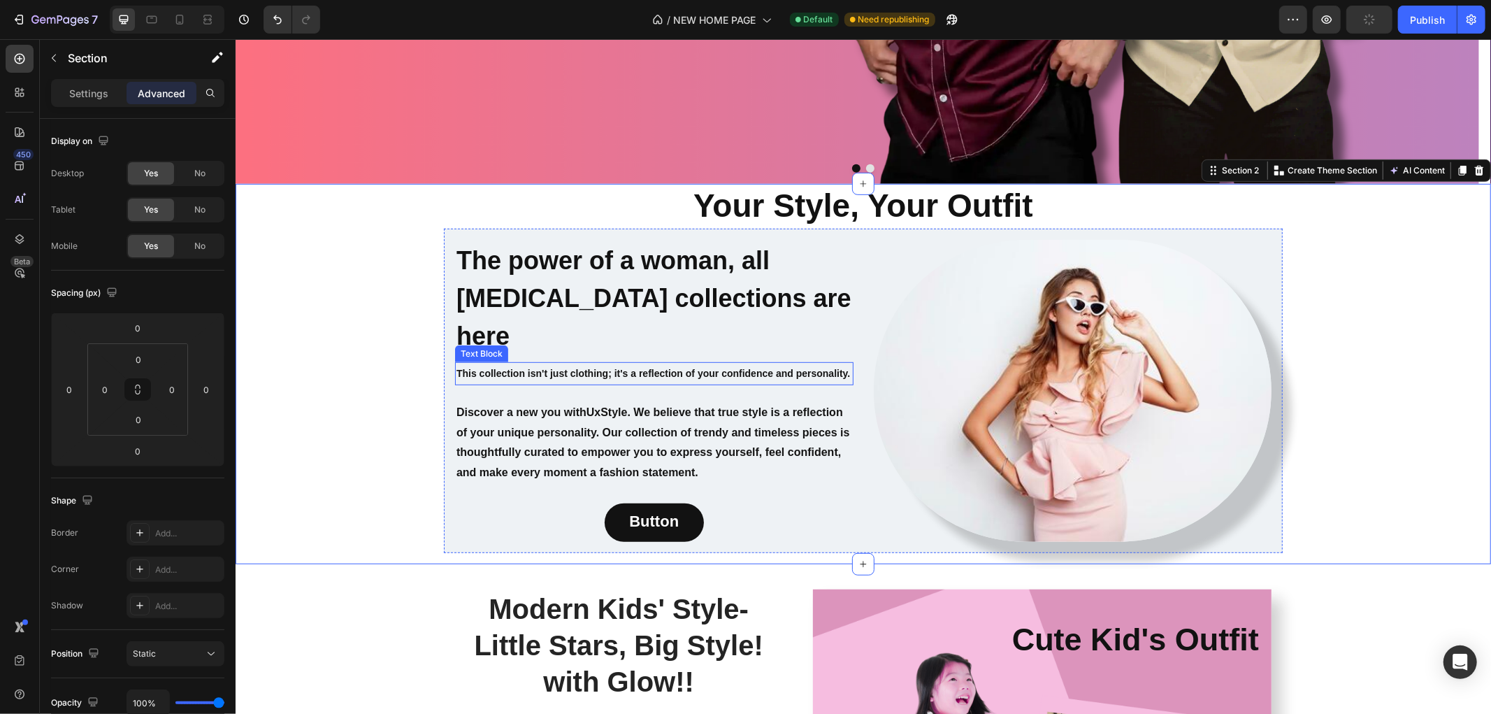
click at [476, 367] on strong "This collection isn't just clothing; it's a reflection of your confidence and p…" at bounding box center [653, 372] width 394 height 11
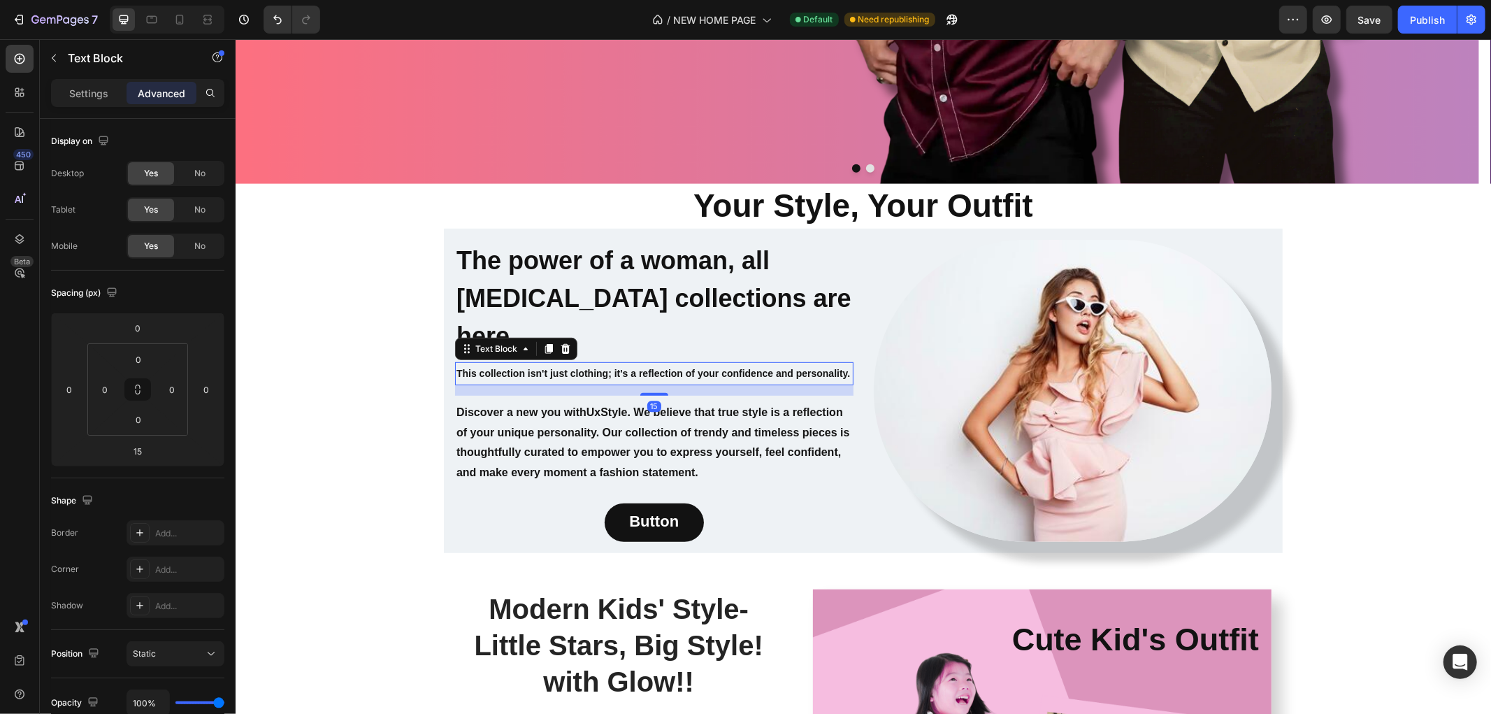
click at [483, 367] on strong "This collection isn't just clothing; it's a reflection of your confidence and p…" at bounding box center [653, 372] width 394 height 11
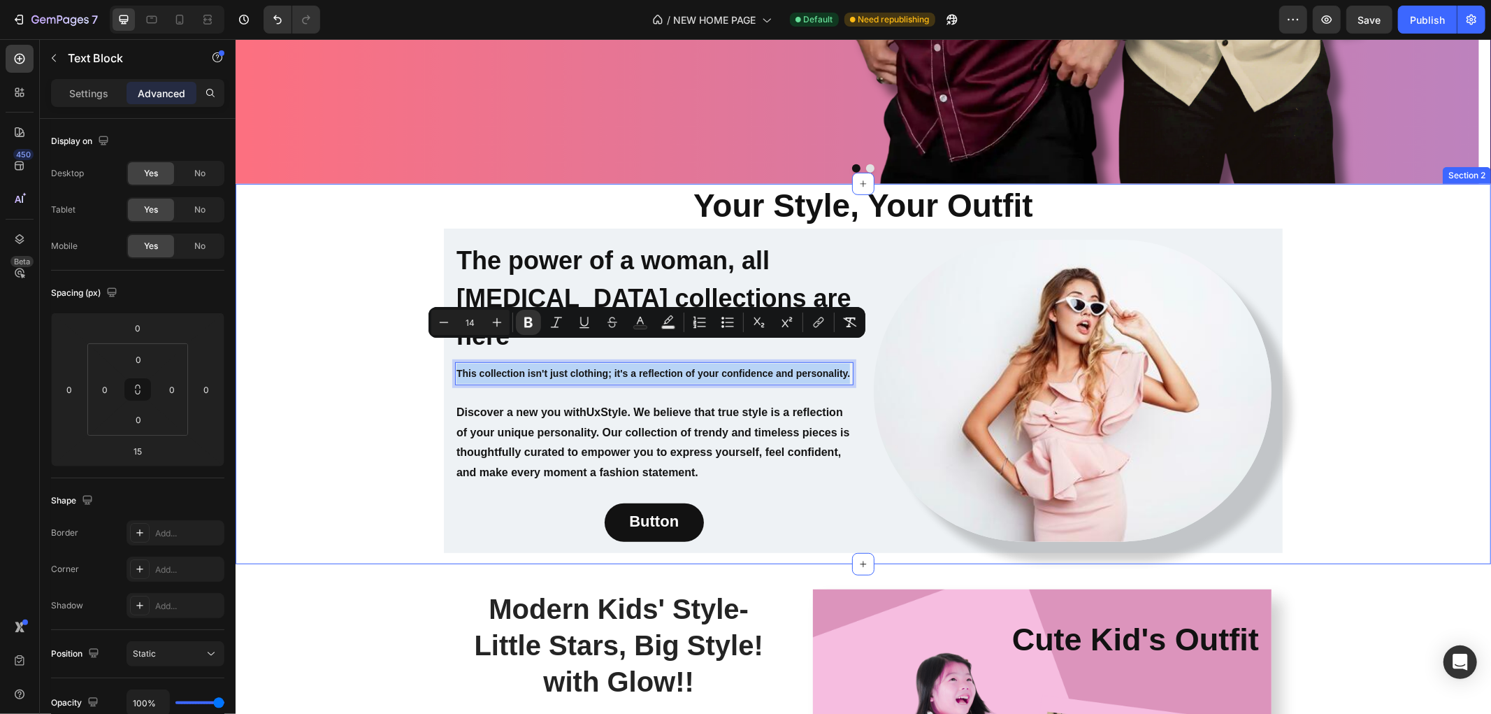
click at [395, 360] on div "Your Style, Your Outfit Heading ⁠⁠⁠⁠⁠⁠⁠ The power of a woman, all [MEDICAL_DATA…" at bounding box center [862, 373] width 1255 height 380
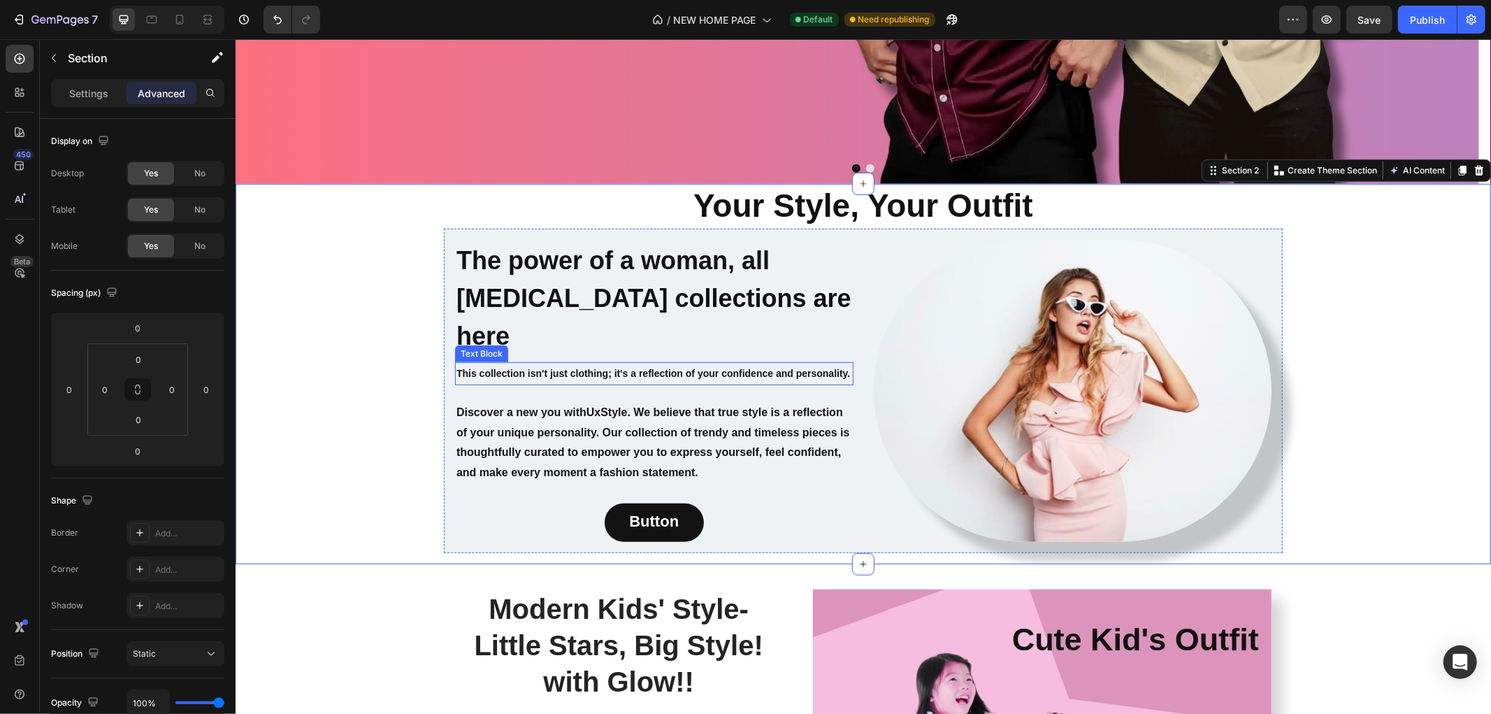
click at [529, 367] on strong "This collection isn't just clothing; it's a reflection of your confidence and p…" at bounding box center [653, 372] width 394 height 11
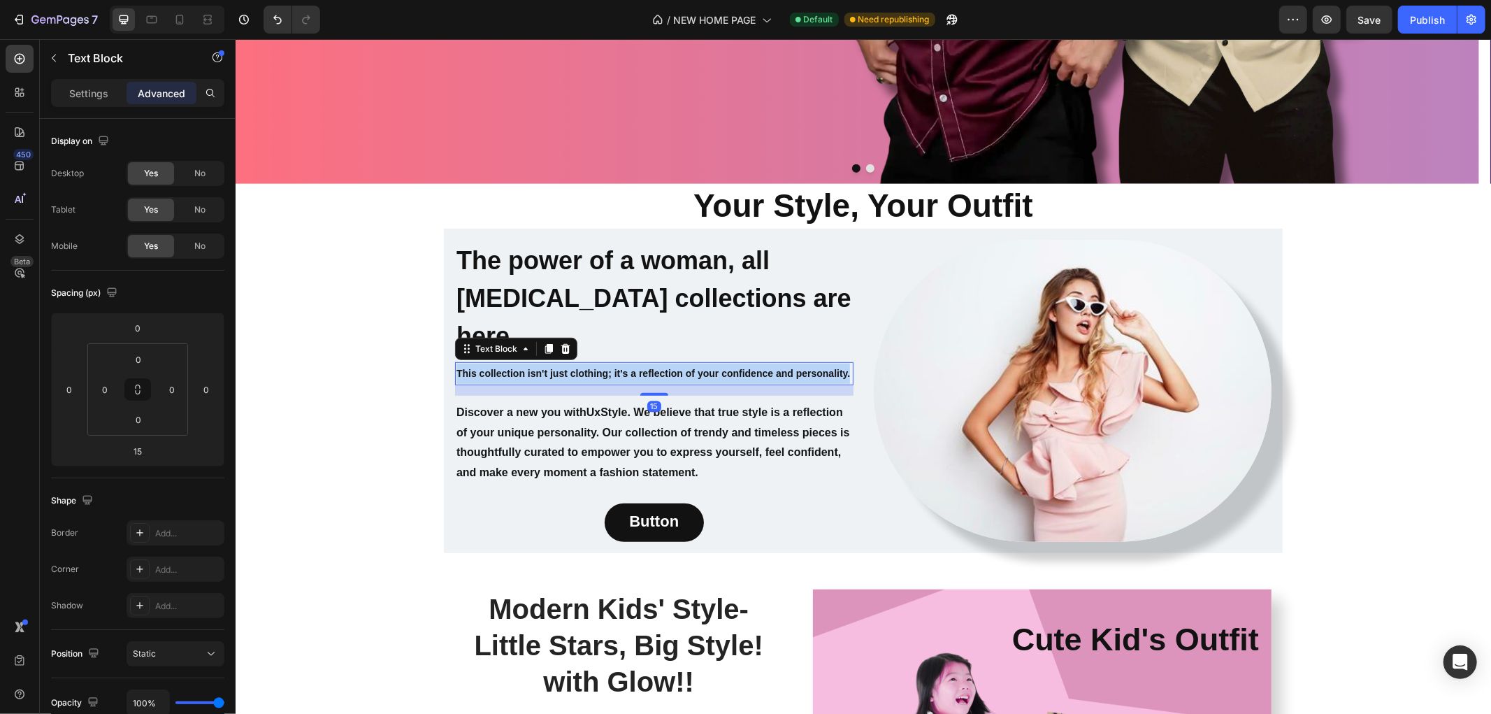
click at [529, 367] on strong "This collection isn't just clothing; it's a reflection of your confidence and p…" at bounding box center [653, 372] width 394 height 11
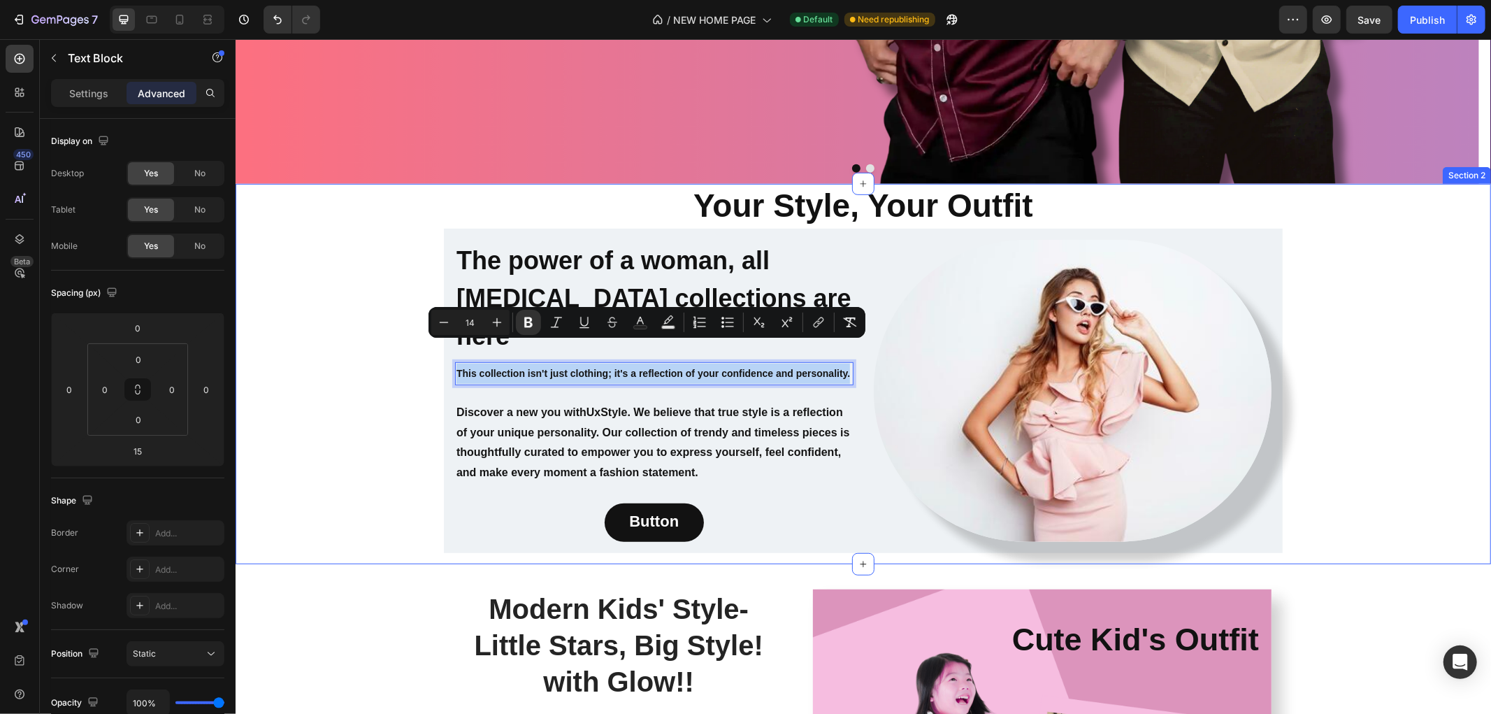
click at [403, 364] on div "Your Style, Your Outfit Heading ⁠⁠⁠⁠⁠⁠⁠ The power of a woman, all [MEDICAL_DATA…" at bounding box center [862, 373] width 1255 height 380
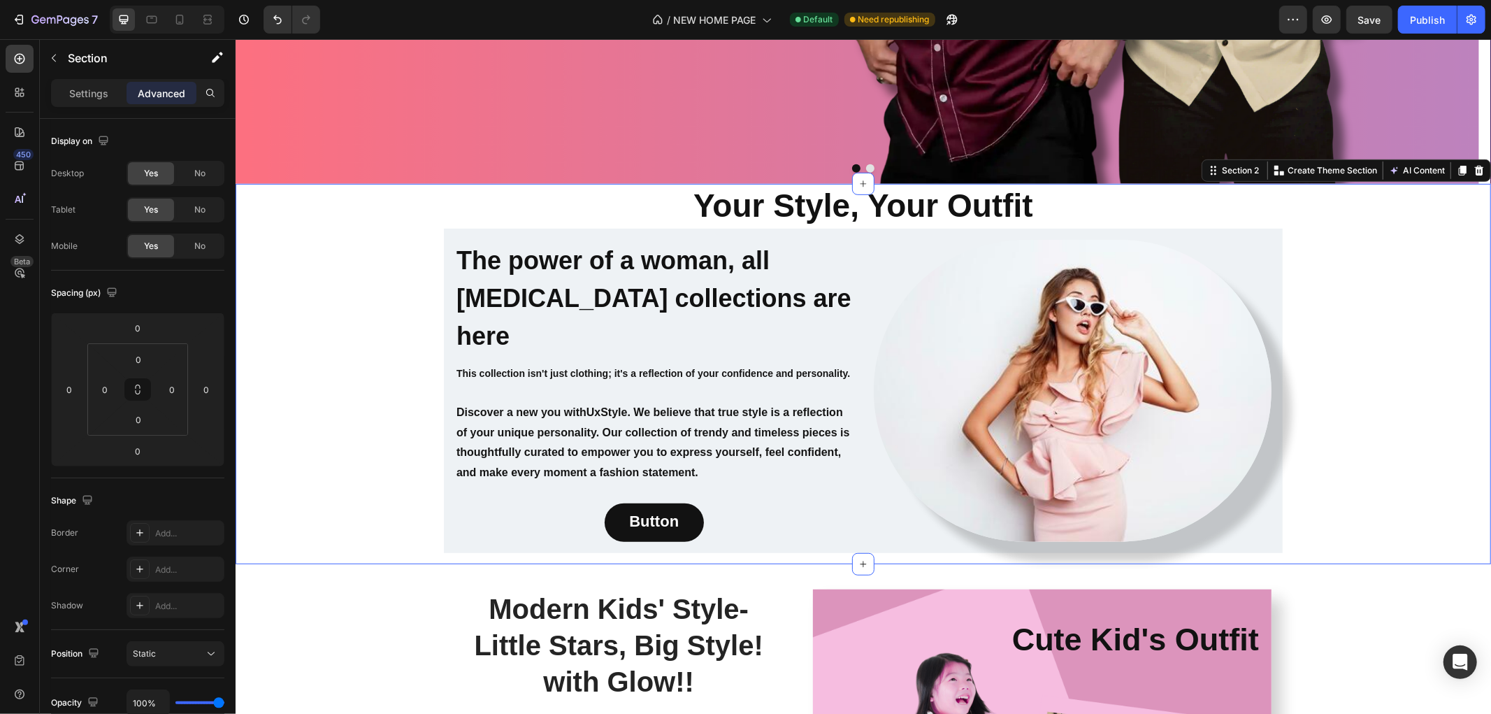
click at [408, 427] on div "Your Style, Your Outfit Heading ⁠⁠⁠⁠⁠⁠⁠ The power of a woman, all [MEDICAL_DATA…" at bounding box center [862, 373] width 1255 height 380
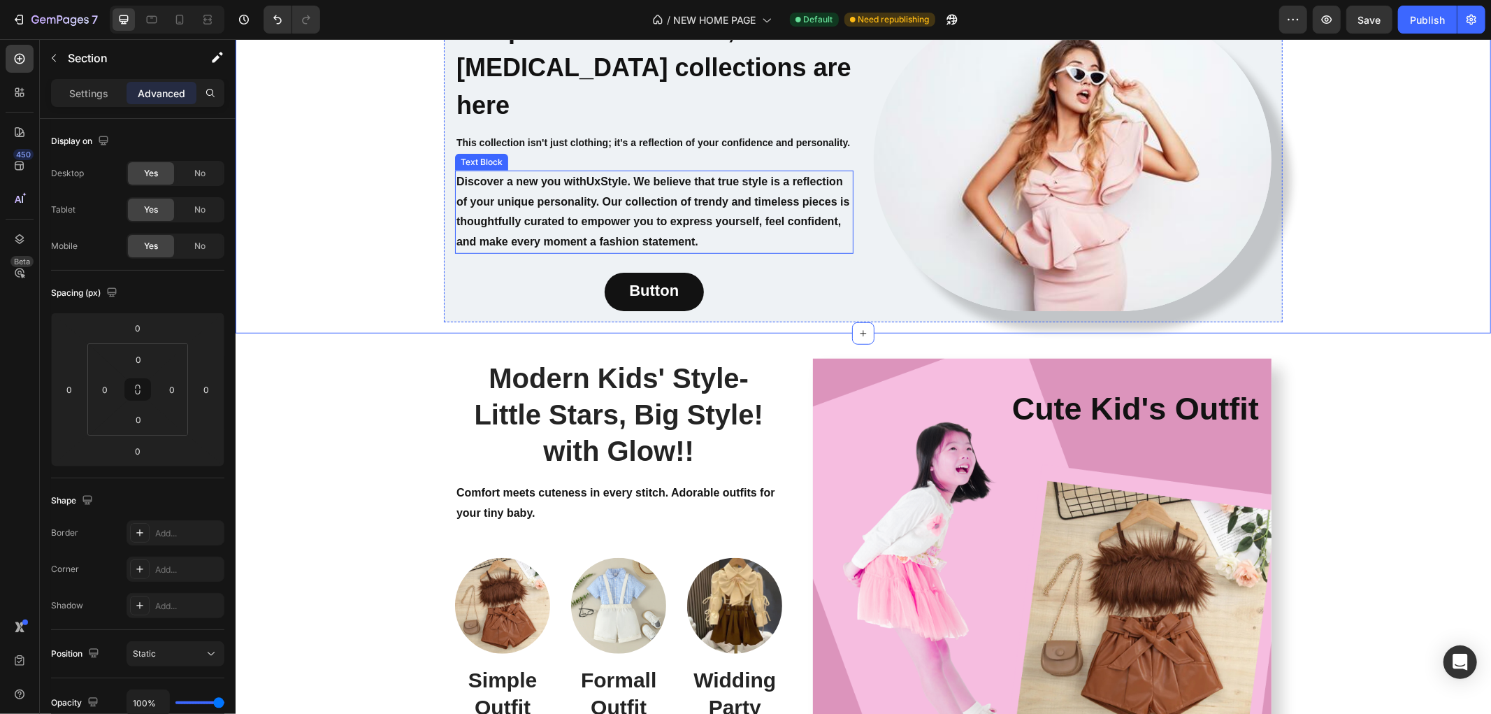
scroll to position [786, 0]
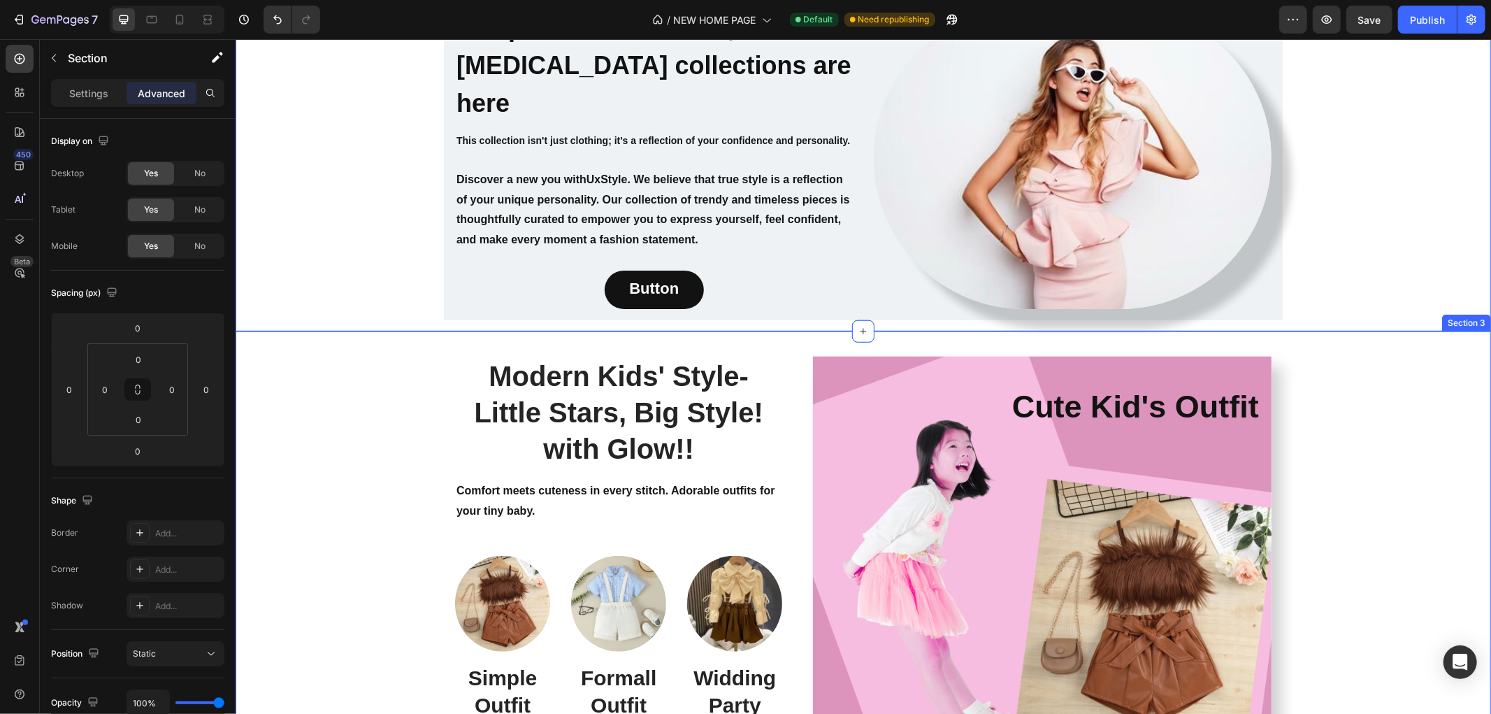
click at [325, 421] on div "Modern Kids' Style- Little Stars, Big Style! with Glow!! Heading Comfort meets …" at bounding box center [862, 569] width 1234 height 448
click at [1410, 391] on div "Modern Kids' Style- Little Stars, Big Style! with Glow!! Heading Comfort meets …" at bounding box center [862, 569] width 1234 height 448
click at [1401, 216] on div "Your Style, Your Outfit Heading ⁠⁠⁠⁠⁠⁠⁠ The power of a woman, all [MEDICAL_DATA…" at bounding box center [862, 140] width 1255 height 380
click at [419, 382] on div "Modern Kids' Style- Little Stars, Big Style! with Glow!! Heading Comfort meets …" at bounding box center [862, 569] width 1234 height 448
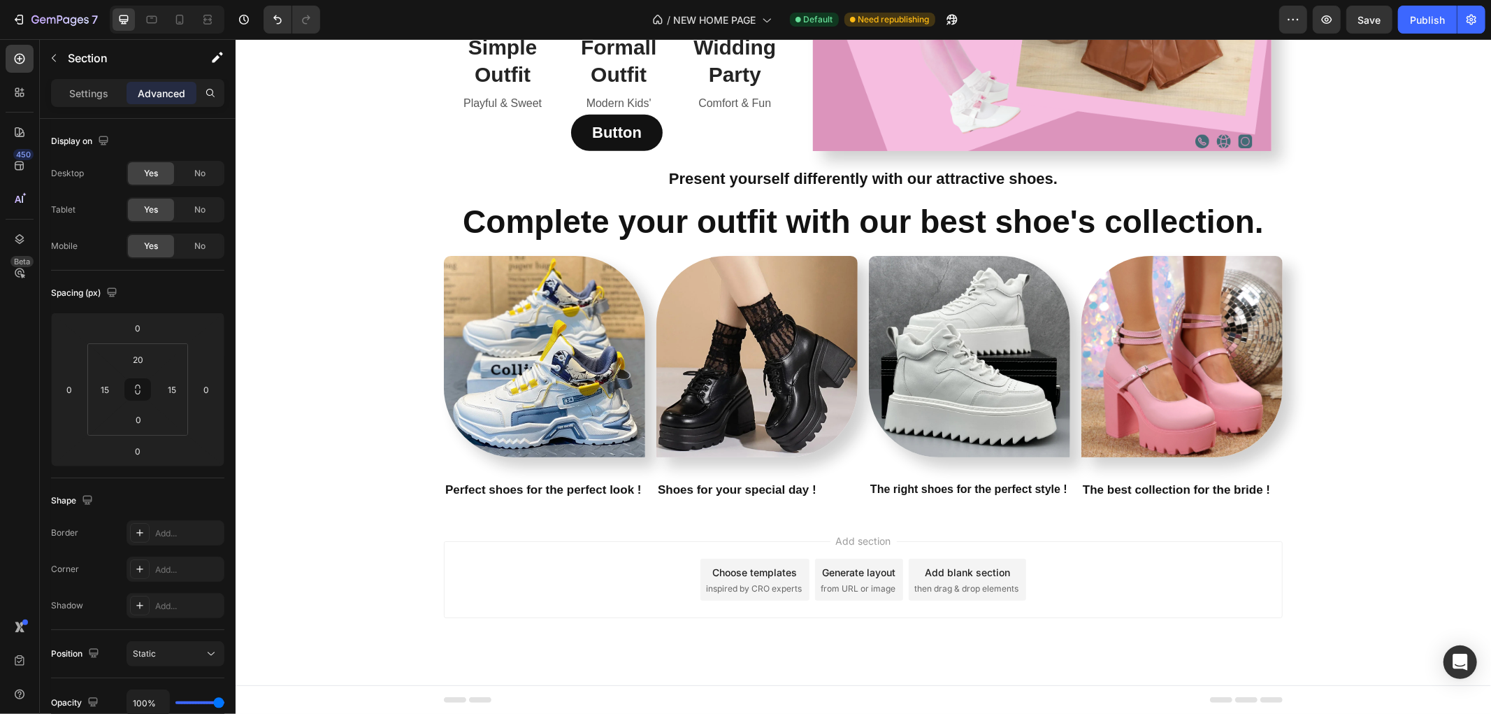
scroll to position [1417, 0]
click at [348, 380] on div "Present yourself differently with our attractive shoes. Text Block Complete you…" at bounding box center [862, 336] width 1255 height 349
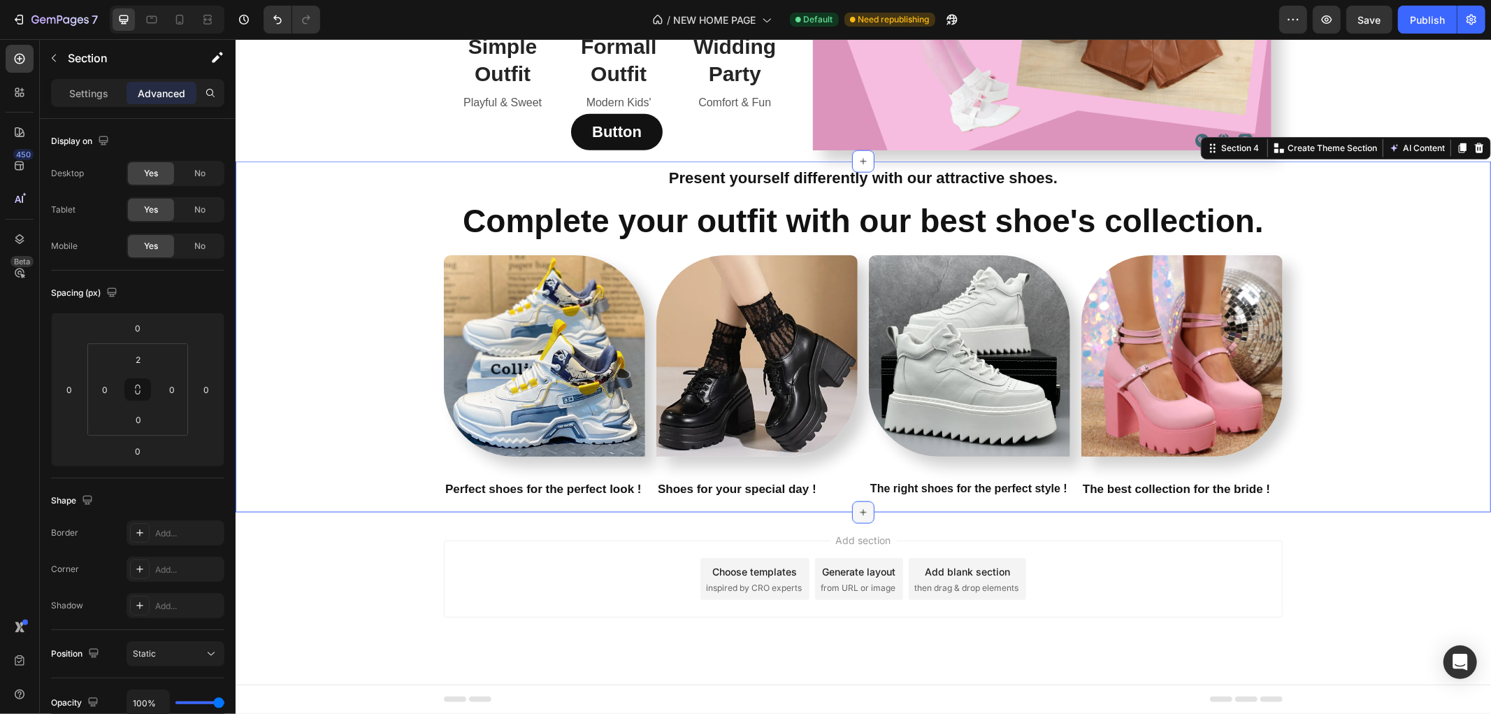
click at [857, 507] on icon at bounding box center [862, 511] width 11 height 11
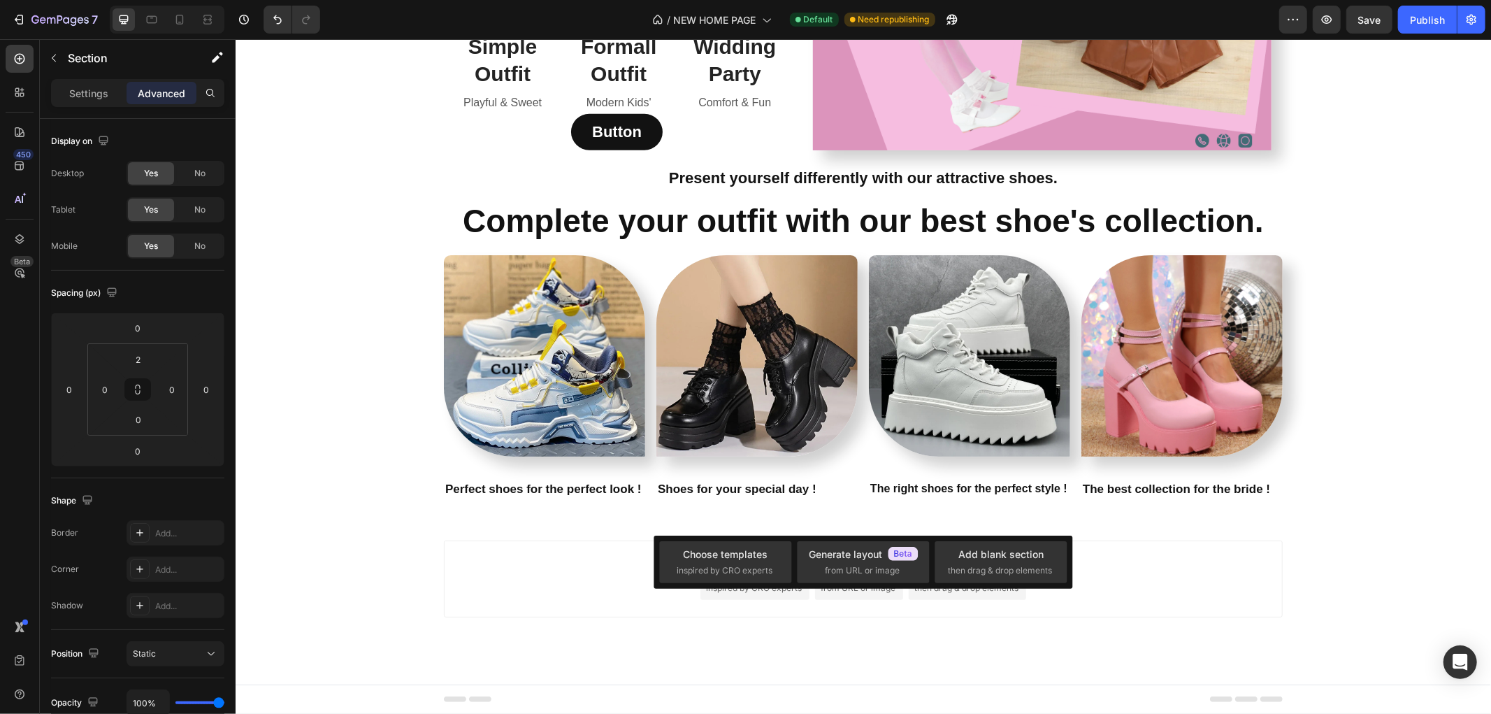
click at [369, 567] on div "Add section Choose templates inspired by CRO experts Generate layout from URL o…" at bounding box center [862, 598] width 1255 height 172
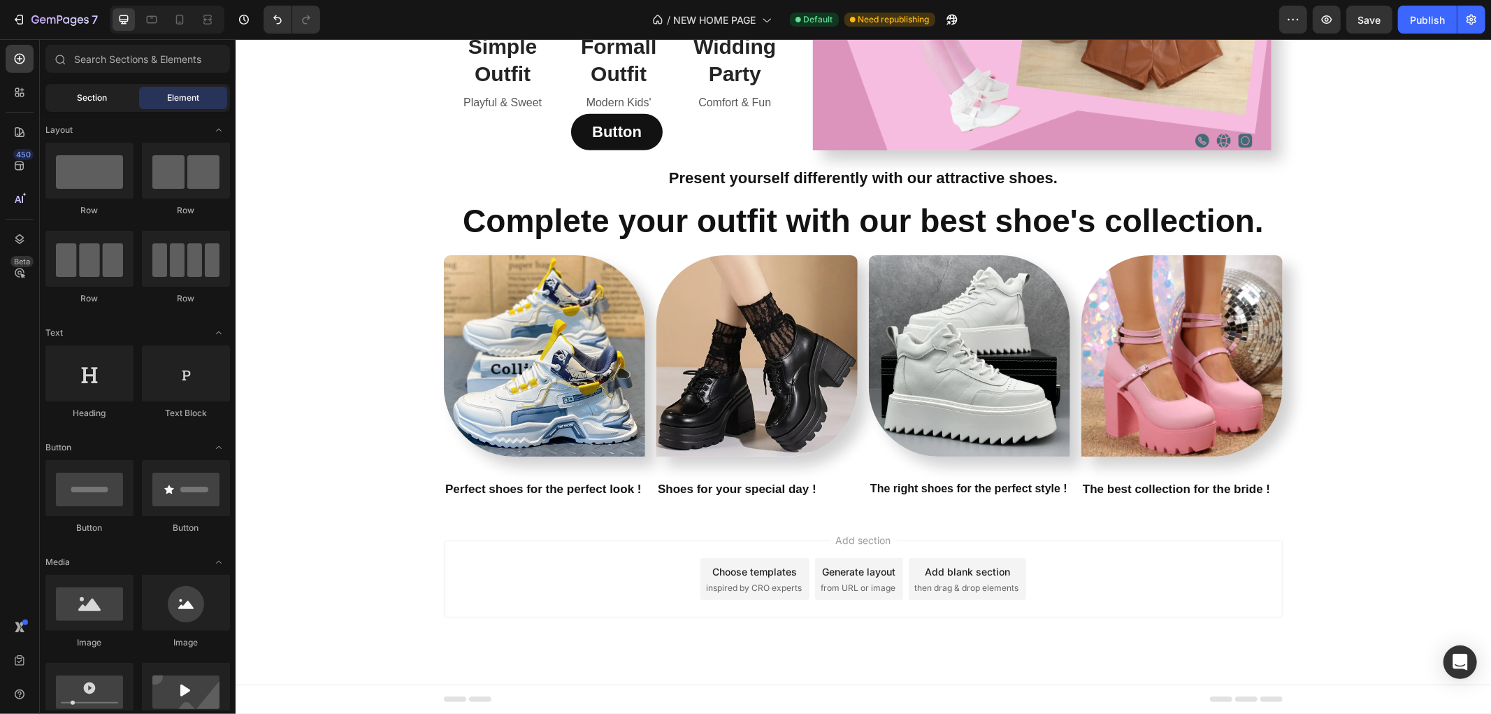
click at [94, 92] on span "Section" at bounding box center [93, 98] width 30 height 13
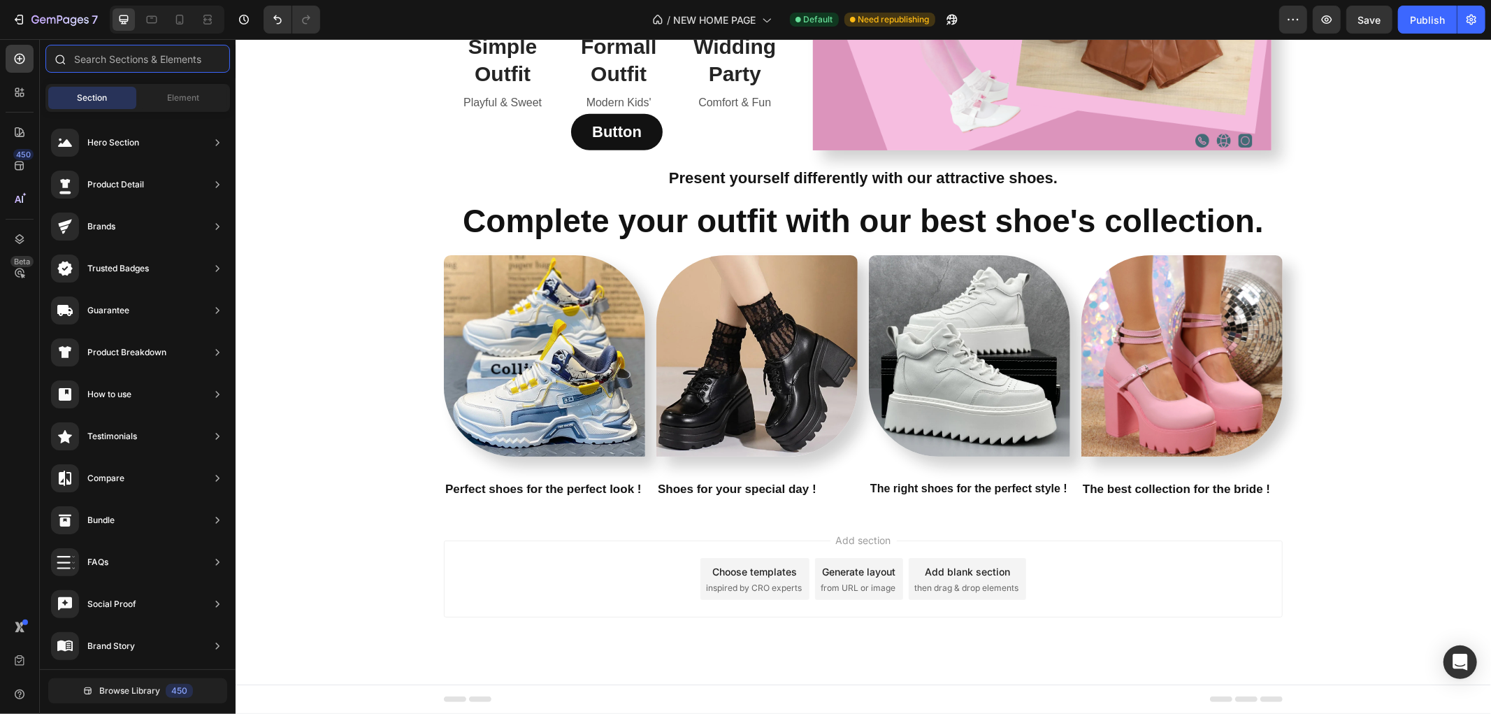
click at [101, 58] on input "text" at bounding box center [137, 59] width 185 height 28
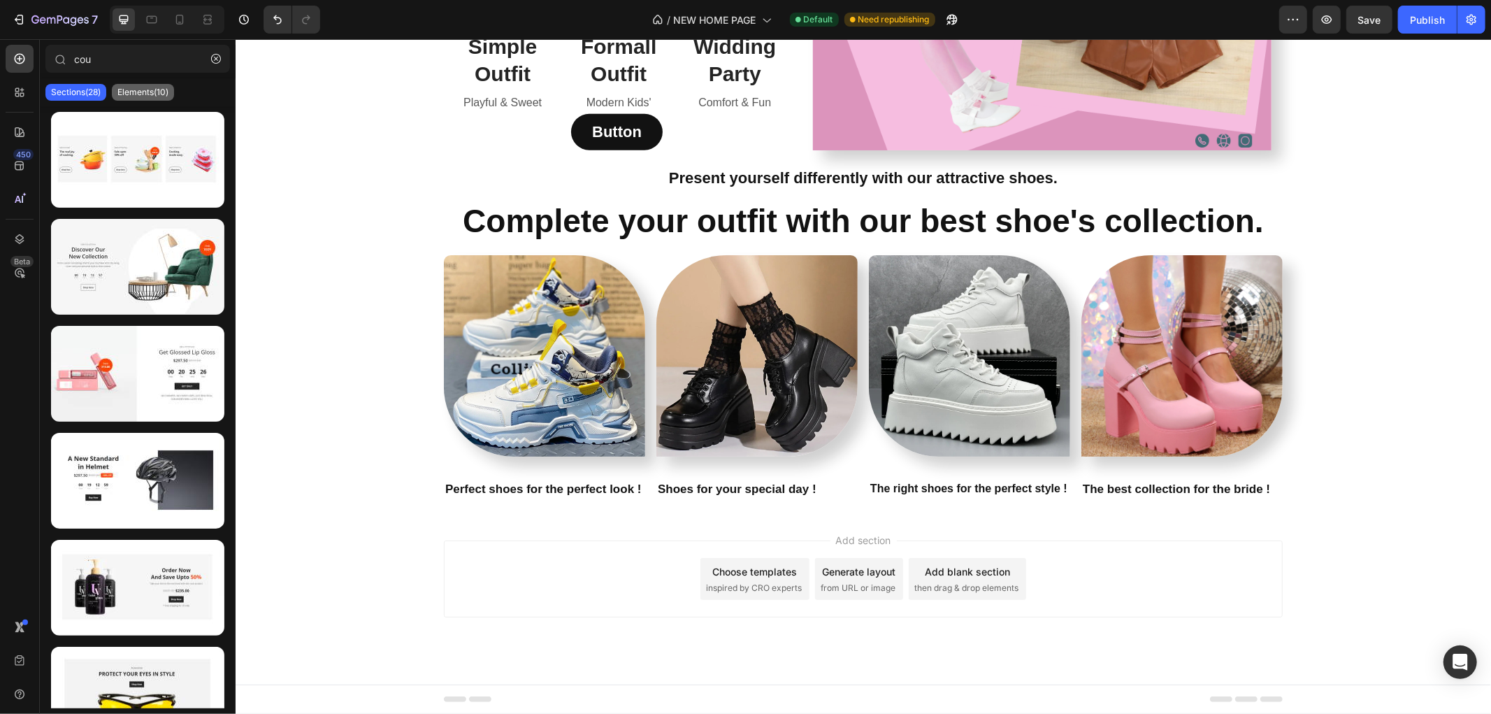
click at [163, 89] on p "Elements(10)" at bounding box center [142, 92] width 51 height 11
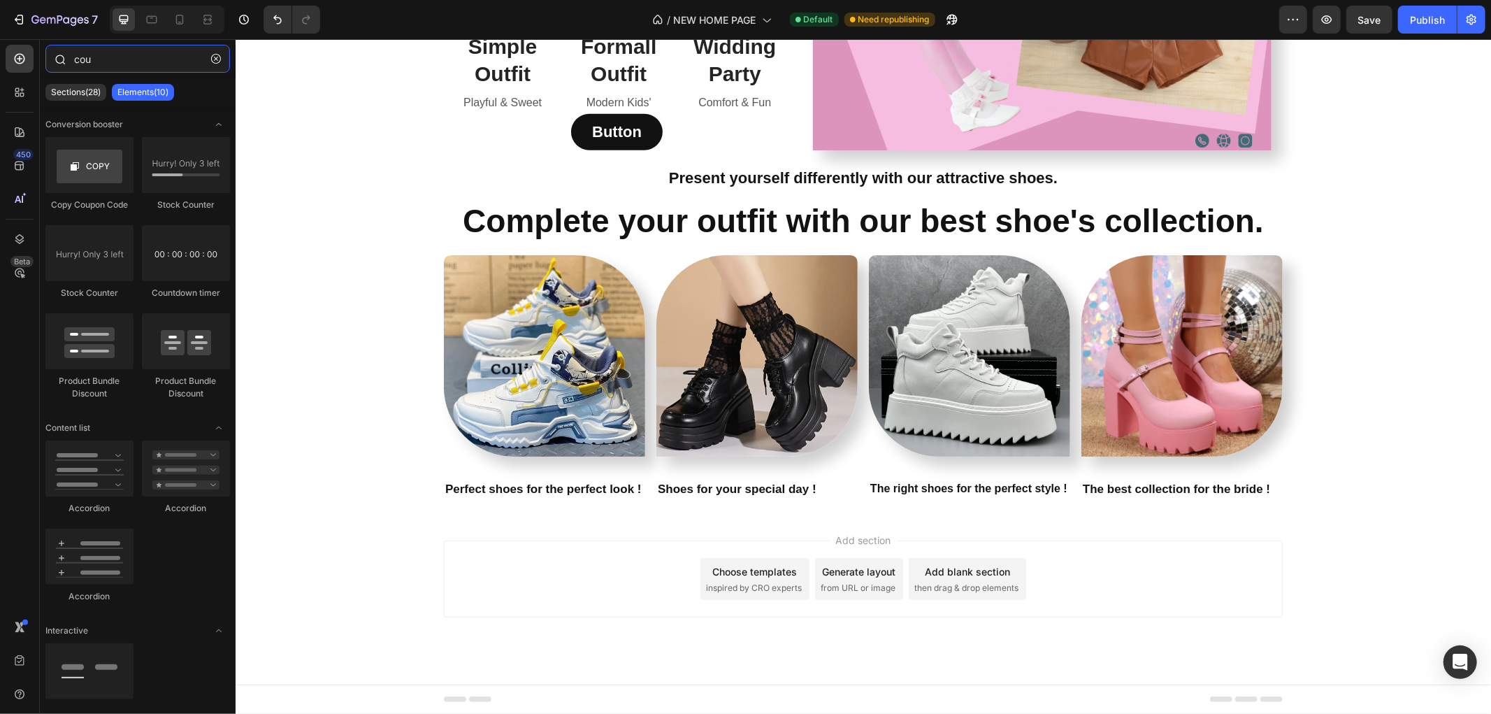
click at [152, 57] on input "cou" at bounding box center [137, 59] width 185 height 28
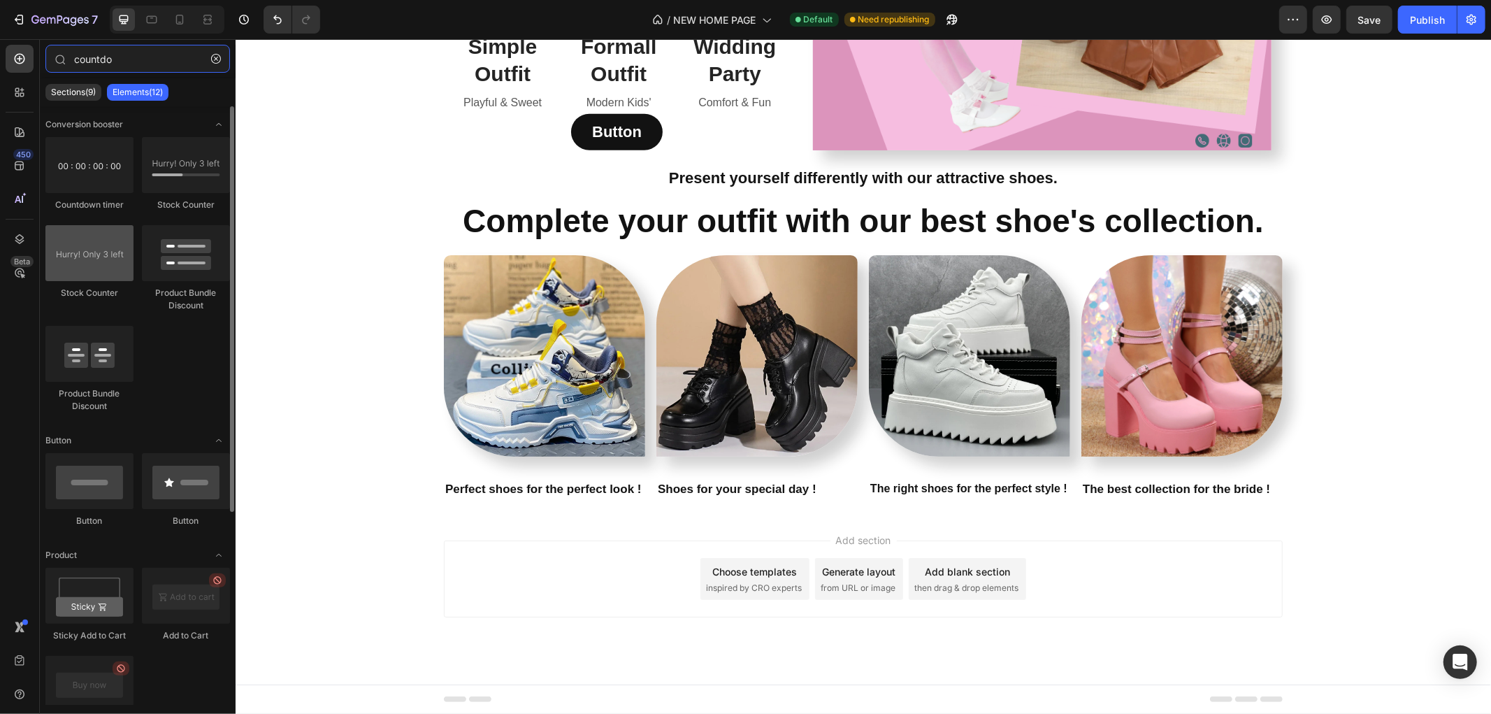
type input "countdo"
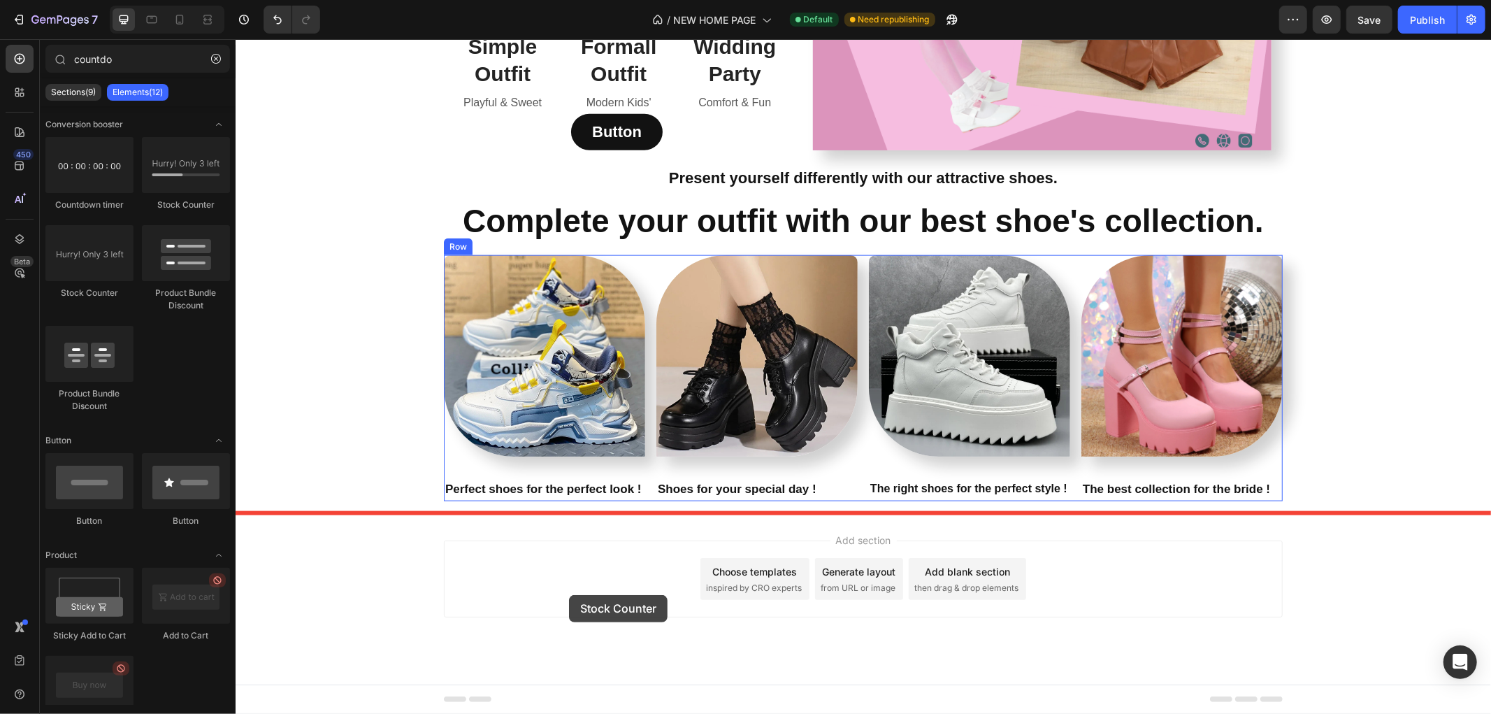
drag, startPoint x: 328, startPoint y: 282, endPoint x: 568, endPoint y: 594, distance: 394.2
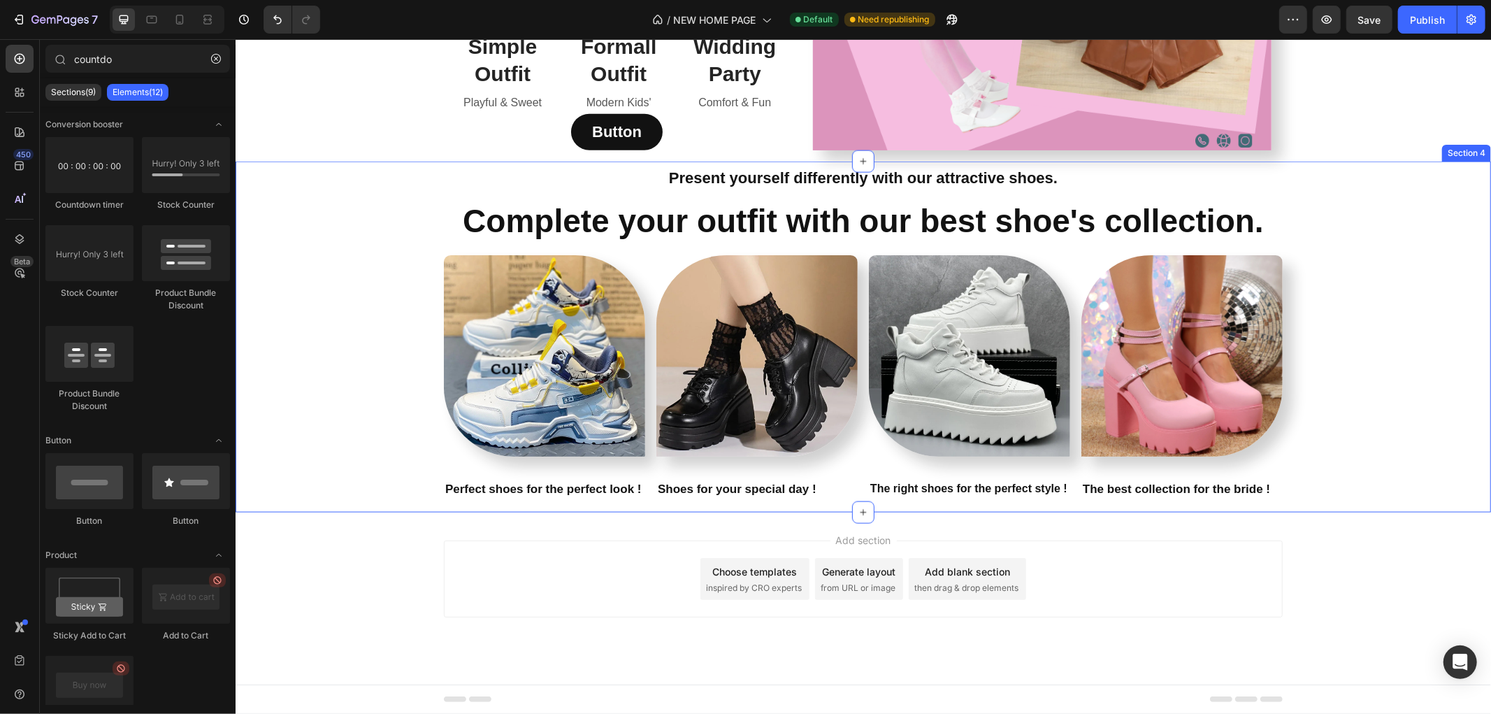
click at [519, 512] on div "Present yourself differently with our attractive shoes. Text Block Complete you…" at bounding box center [862, 336] width 1255 height 349
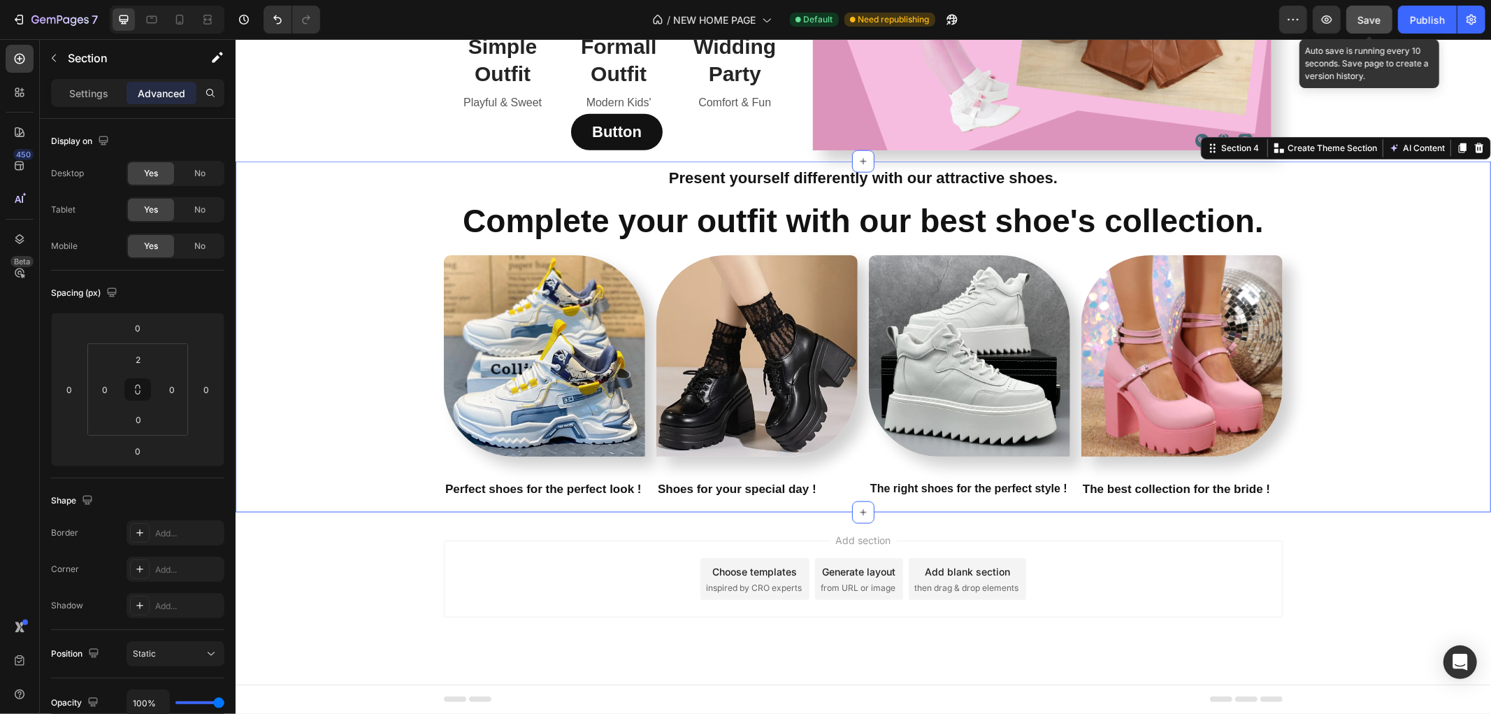
click at [1381, 19] on span "Save" at bounding box center [1369, 20] width 23 height 12
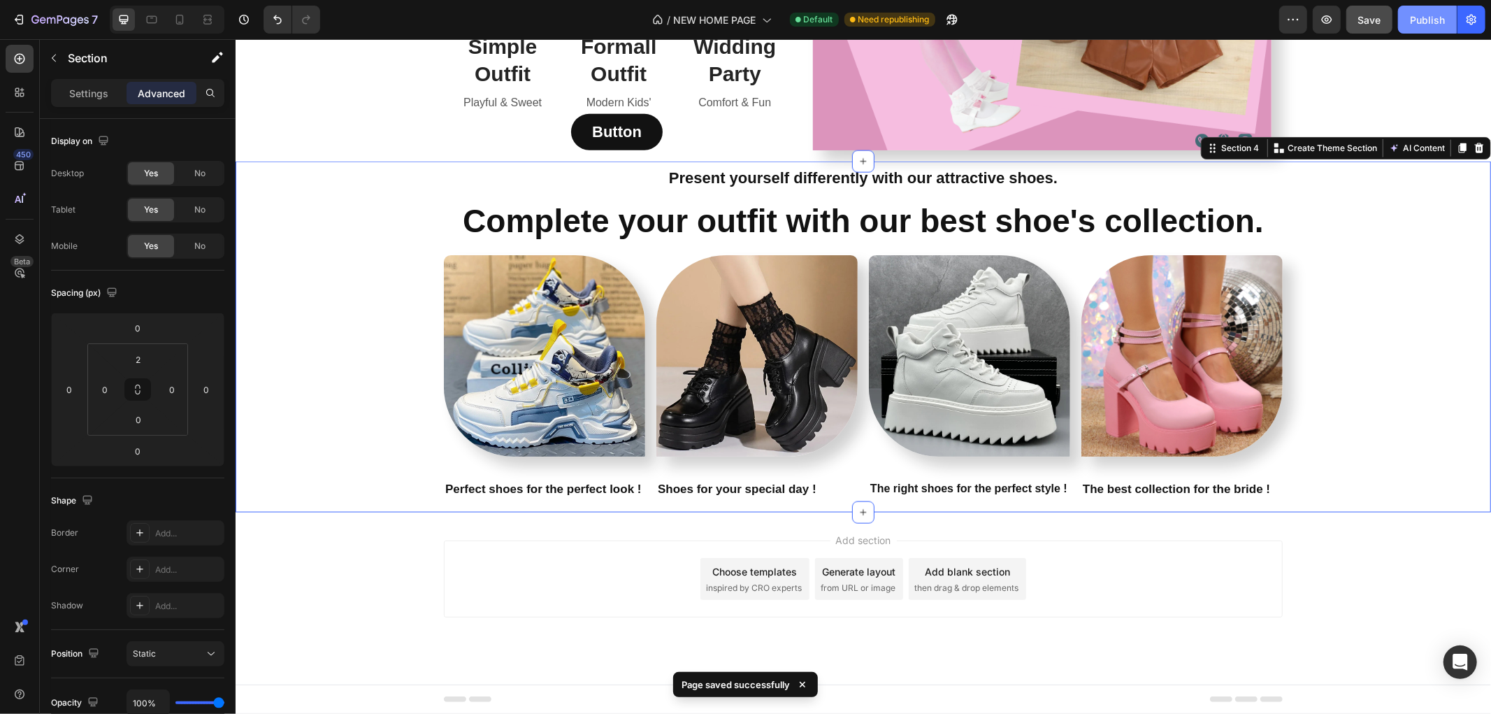
click at [1424, 20] on div "Publish" at bounding box center [1427, 20] width 35 height 15
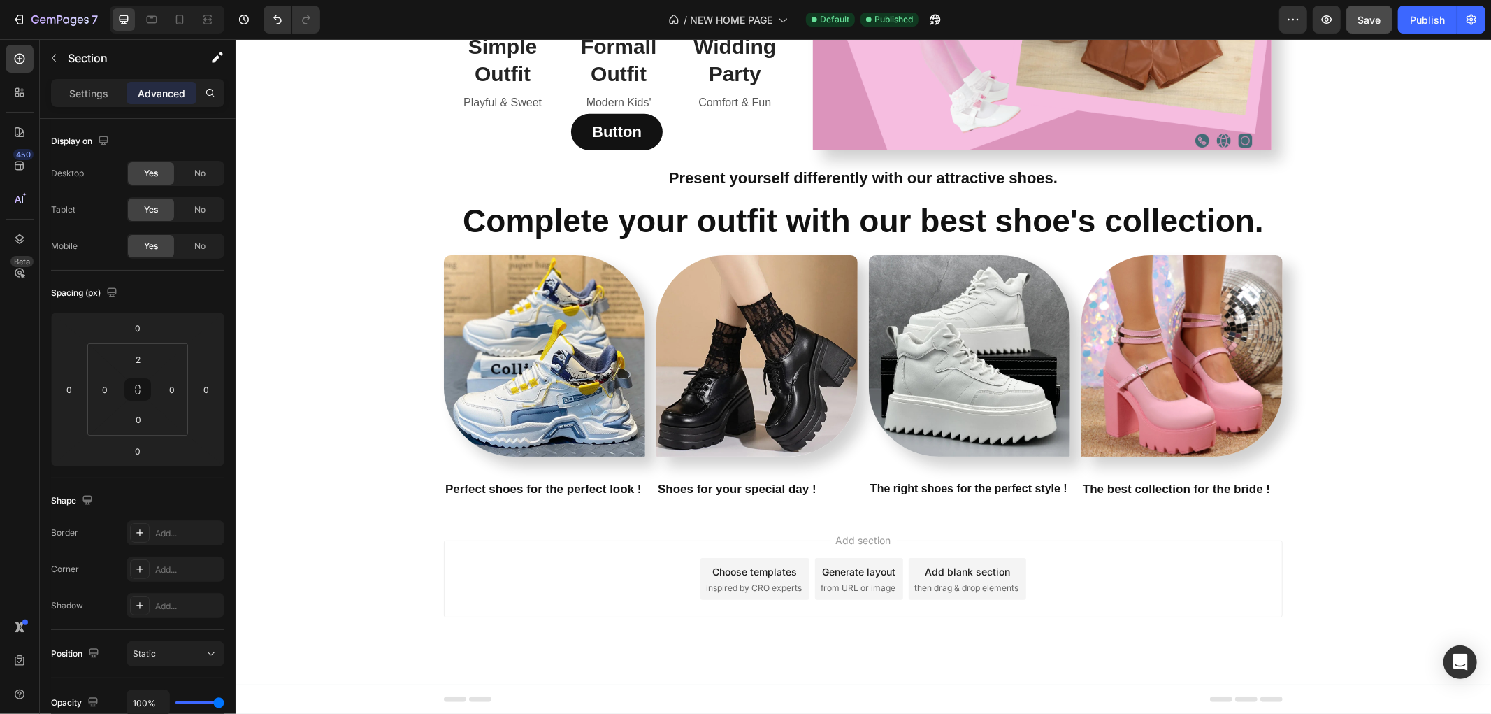
click at [1339, 541] on div "Add section Choose templates inspired by CRO experts Generate layout from URL o…" at bounding box center [862, 598] width 1255 height 172
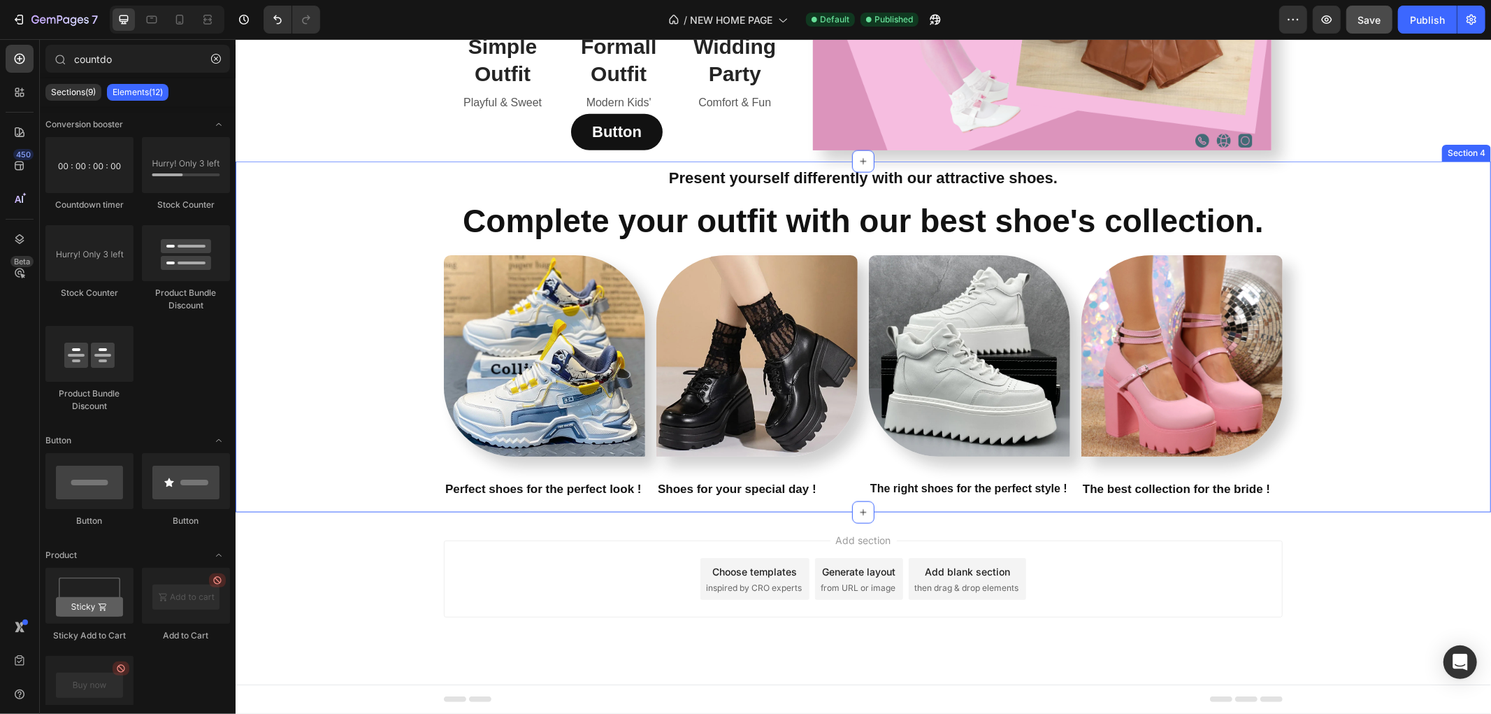
click at [343, 463] on div "Present yourself differently with our attractive shoes. Text Block Complete you…" at bounding box center [862, 336] width 1255 height 349
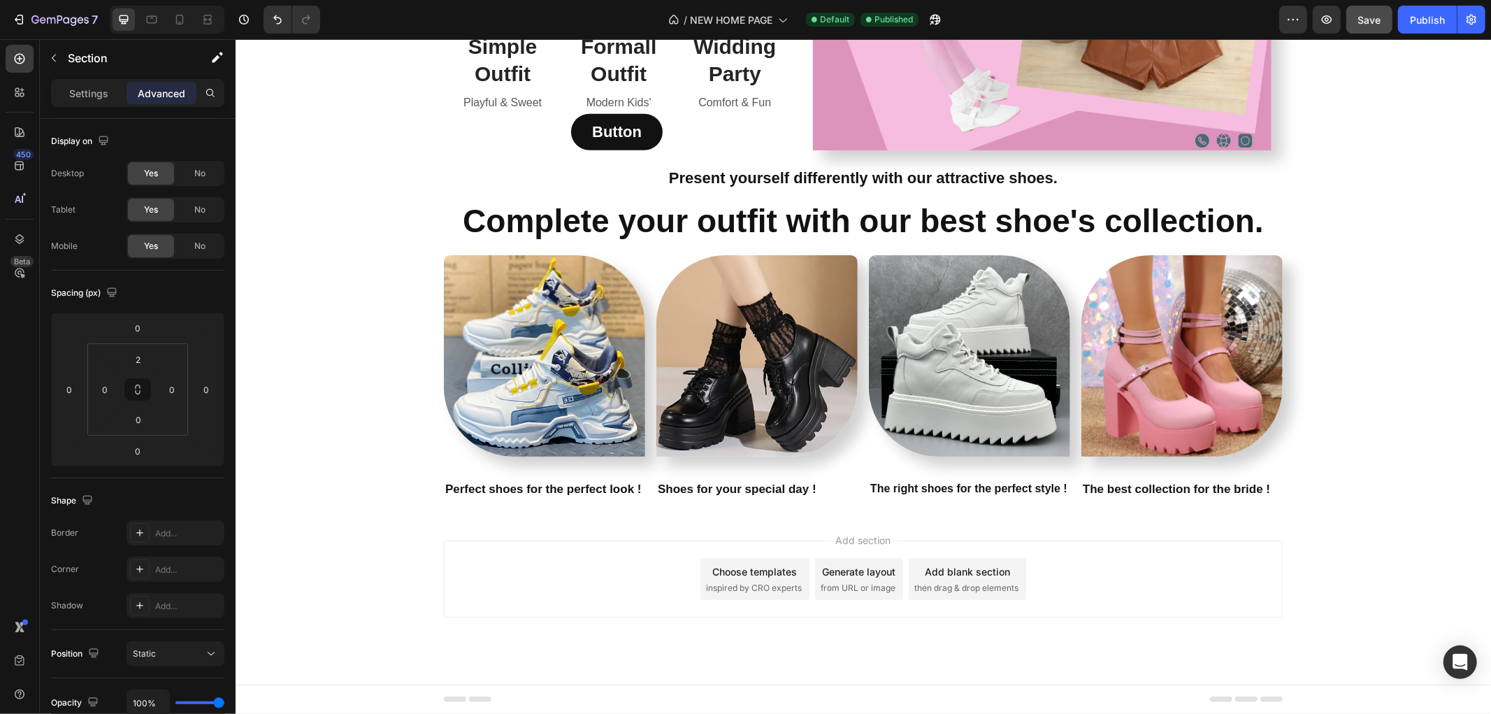
click at [1338, 531] on div "Add section Choose templates inspired by CRO experts Generate layout from URL o…" at bounding box center [862, 598] width 1255 height 172
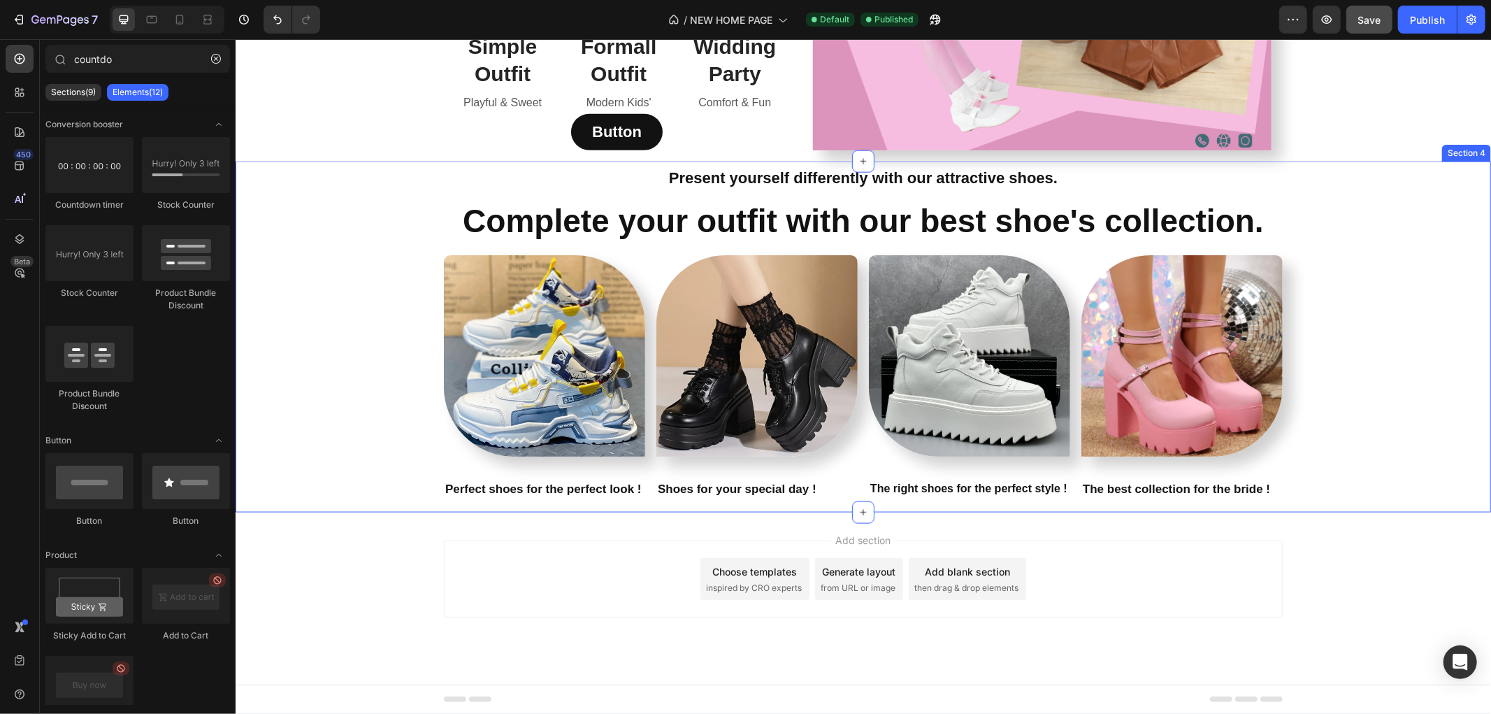
click at [1383, 424] on div "Present yourself differently with our attractive shoes. Text Block Complete you…" at bounding box center [862, 336] width 1255 height 349
click at [493, 525] on div "Add section Choose templates inspired by CRO experts Generate layout from URL o…" at bounding box center [862, 598] width 1255 height 172
click at [310, 423] on div "Present yourself differently with our attractive shoes. Text Block Complete you…" at bounding box center [862, 336] width 1255 height 349
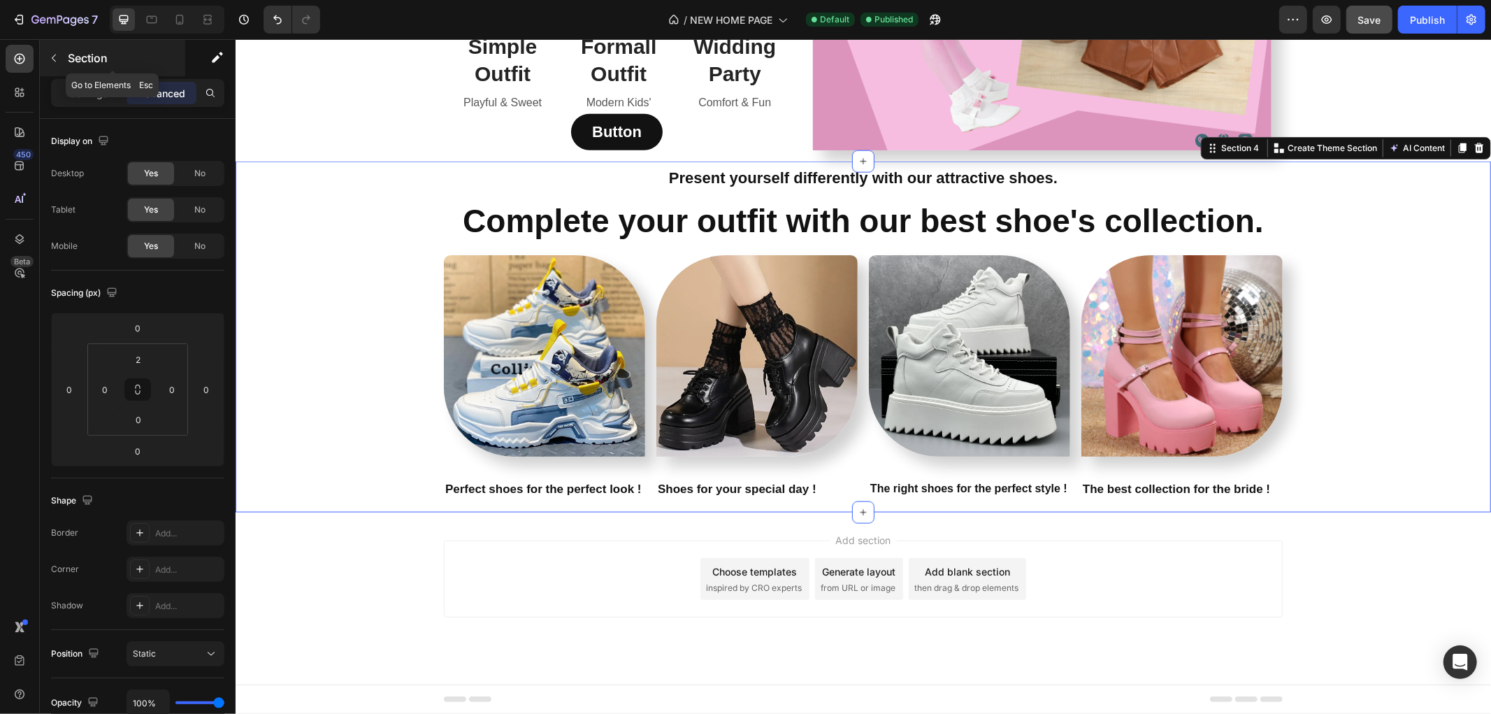
click at [66, 61] on div "Section" at bounding box center [112, 58] width 145 height 36
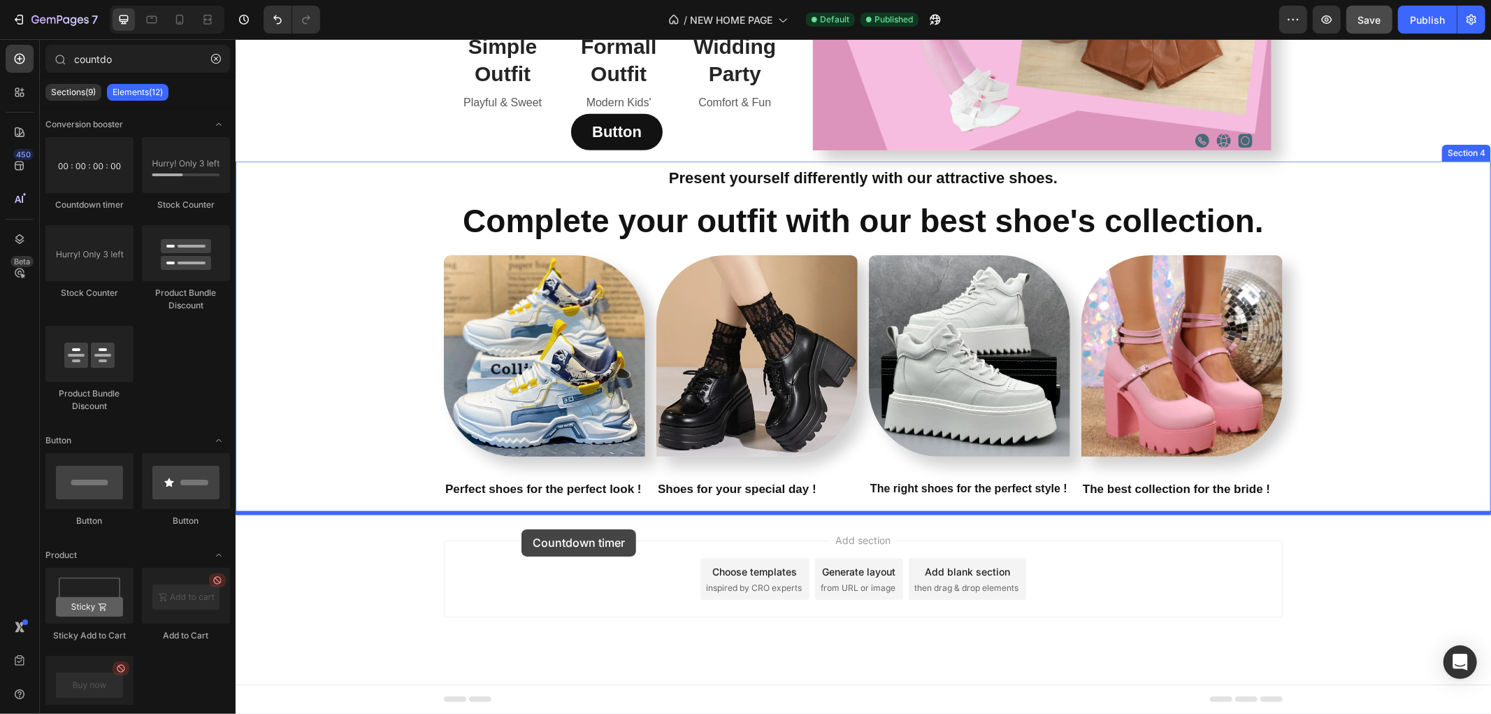
drag, startPoint x: 310, startPoint y: 189, endPoint x: 521, endPoint y: 528, distance: 399.3
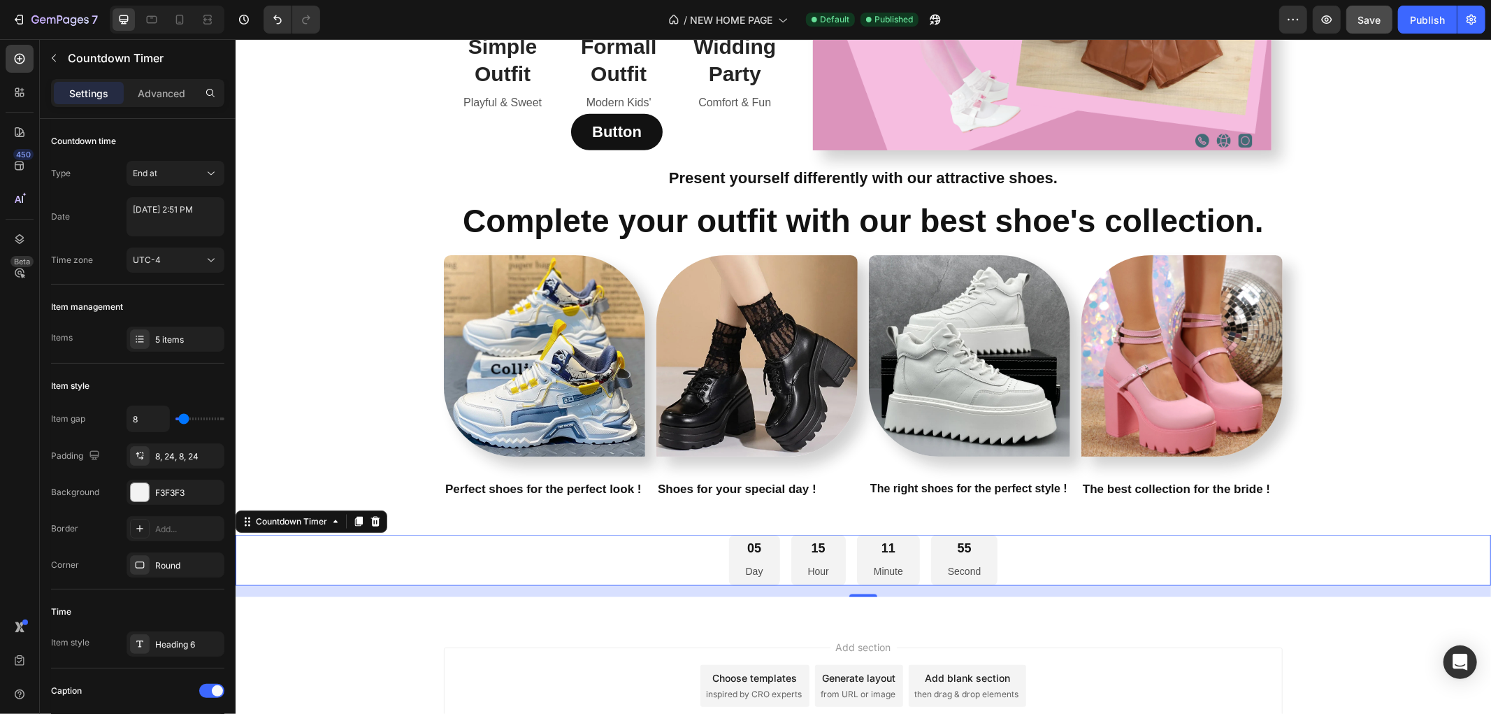
click at [570, 558] on div "05 Day 15 Hour 11 Minute 55 Second" at bounding box center [862, 559] width 1255 height 51
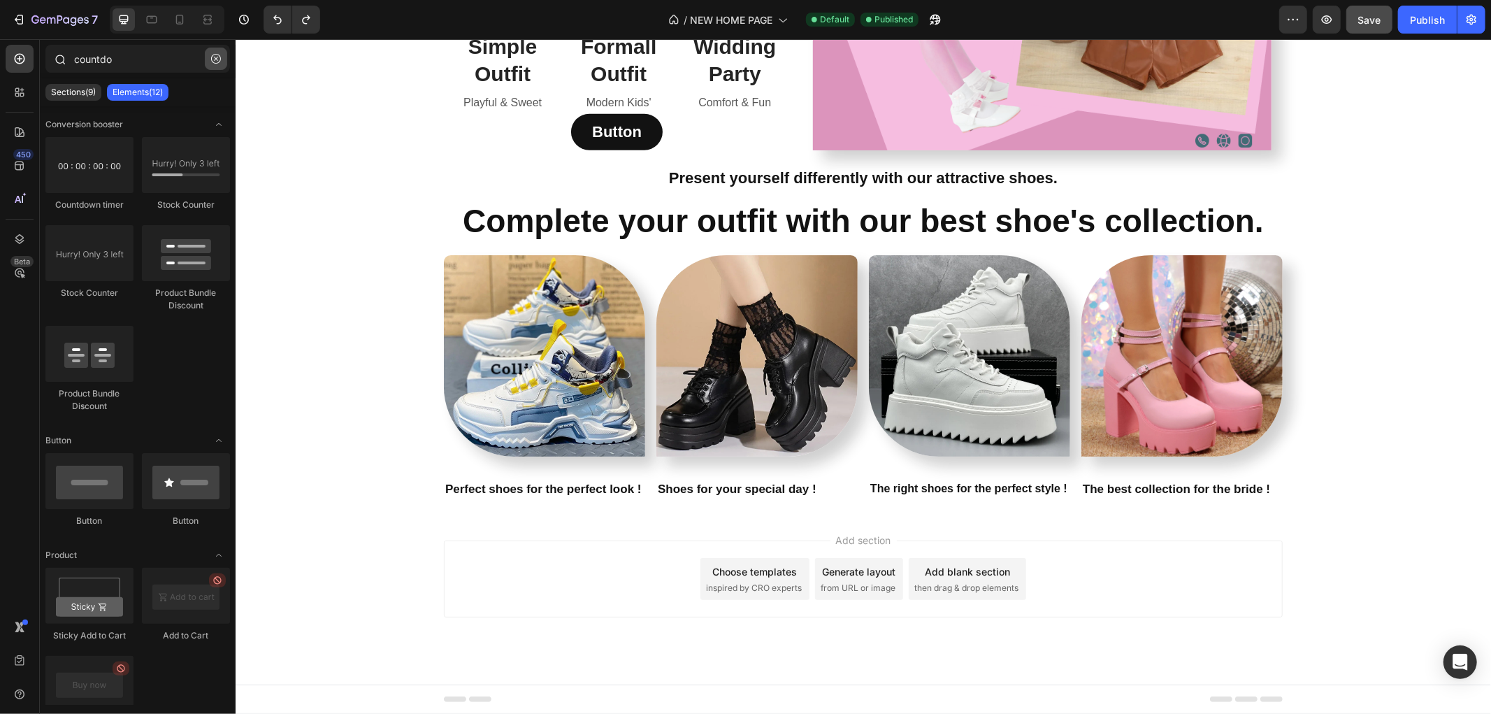
click at [212, 51] on button "button" at bounding box center [216, 59] width 22 height 22
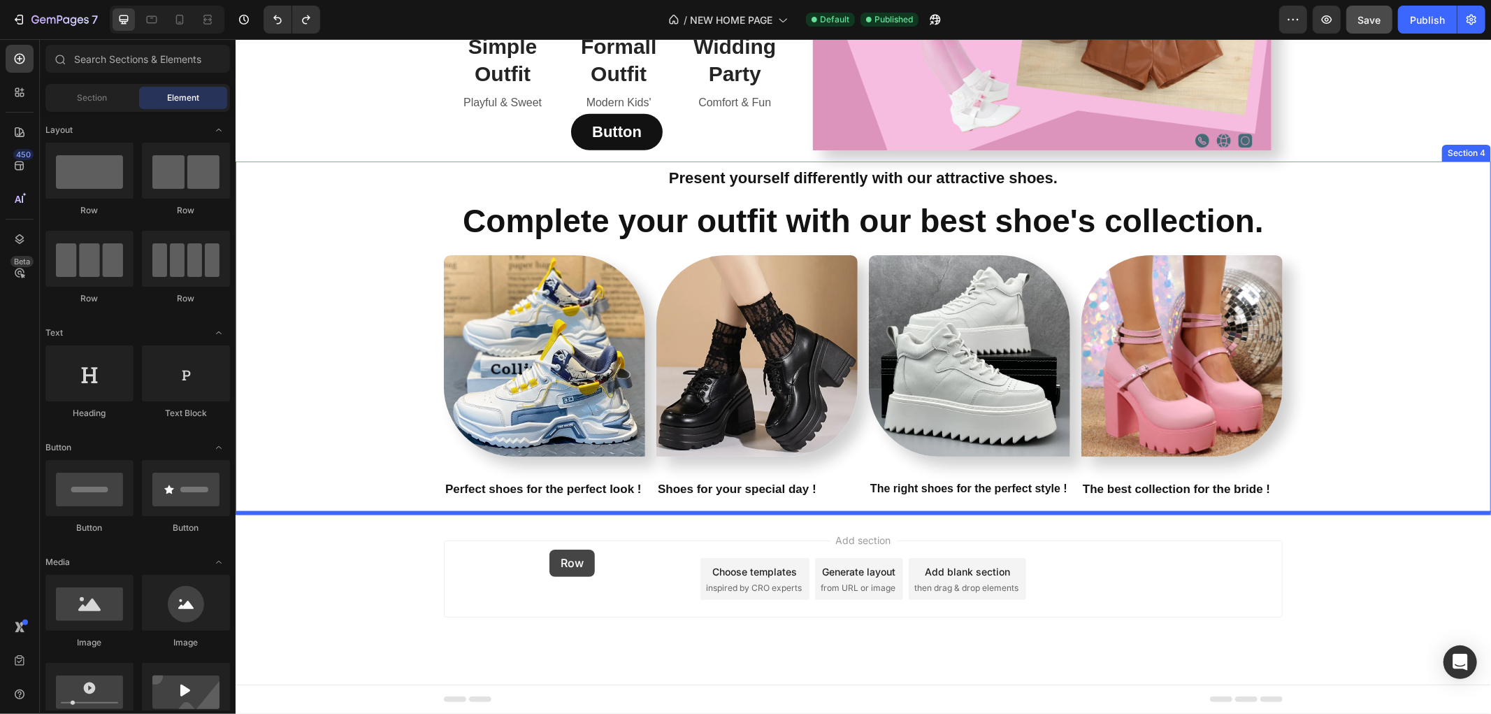
drag, startPoint x: 342, startPoint y: 308, endPoint x: 547, endPoint y: 549, distance: 317.3
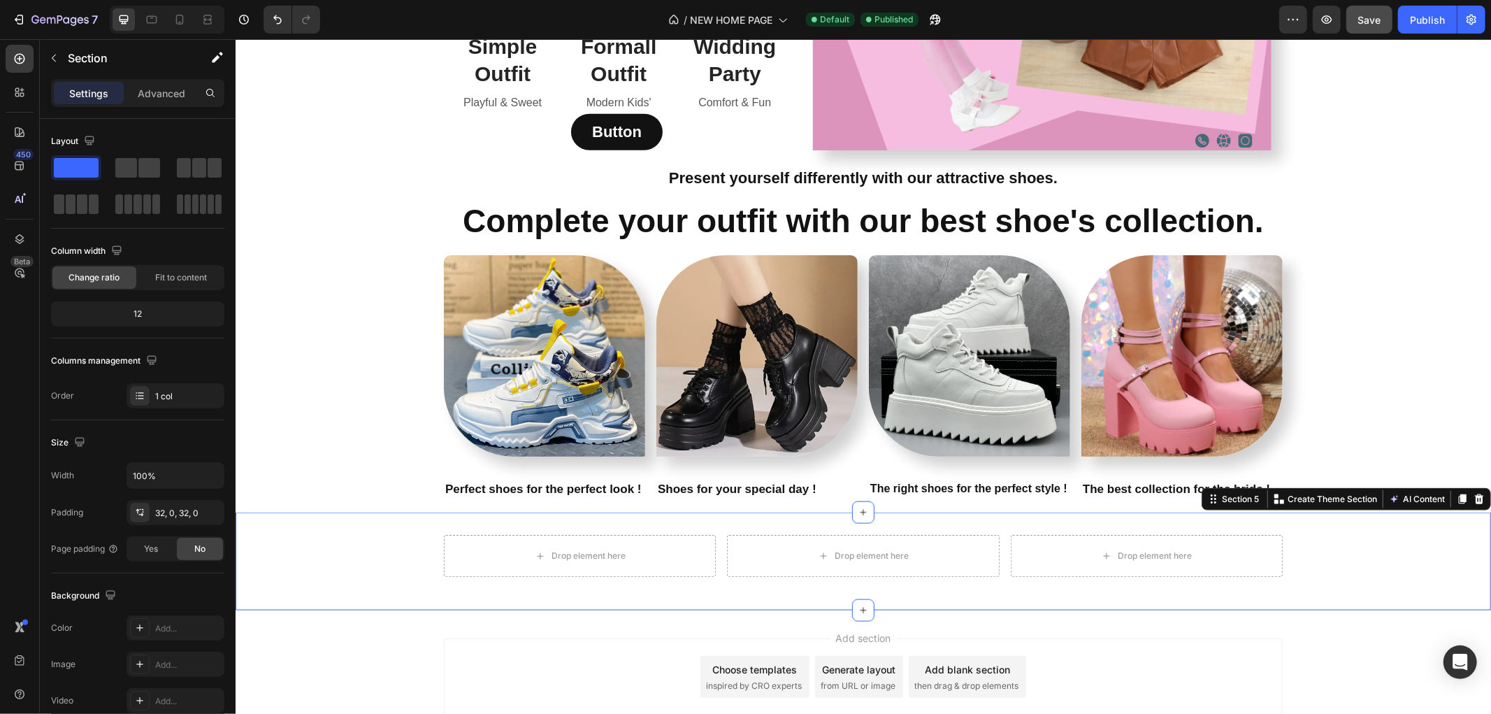
click at [379, 545] on div "Drop element here Drop element here Drop element here Row" at bounding box center [862, 560] width 1255 height 53
click at [59, 64] on button "button" at bounding box center [54, 58] width 22 height 22
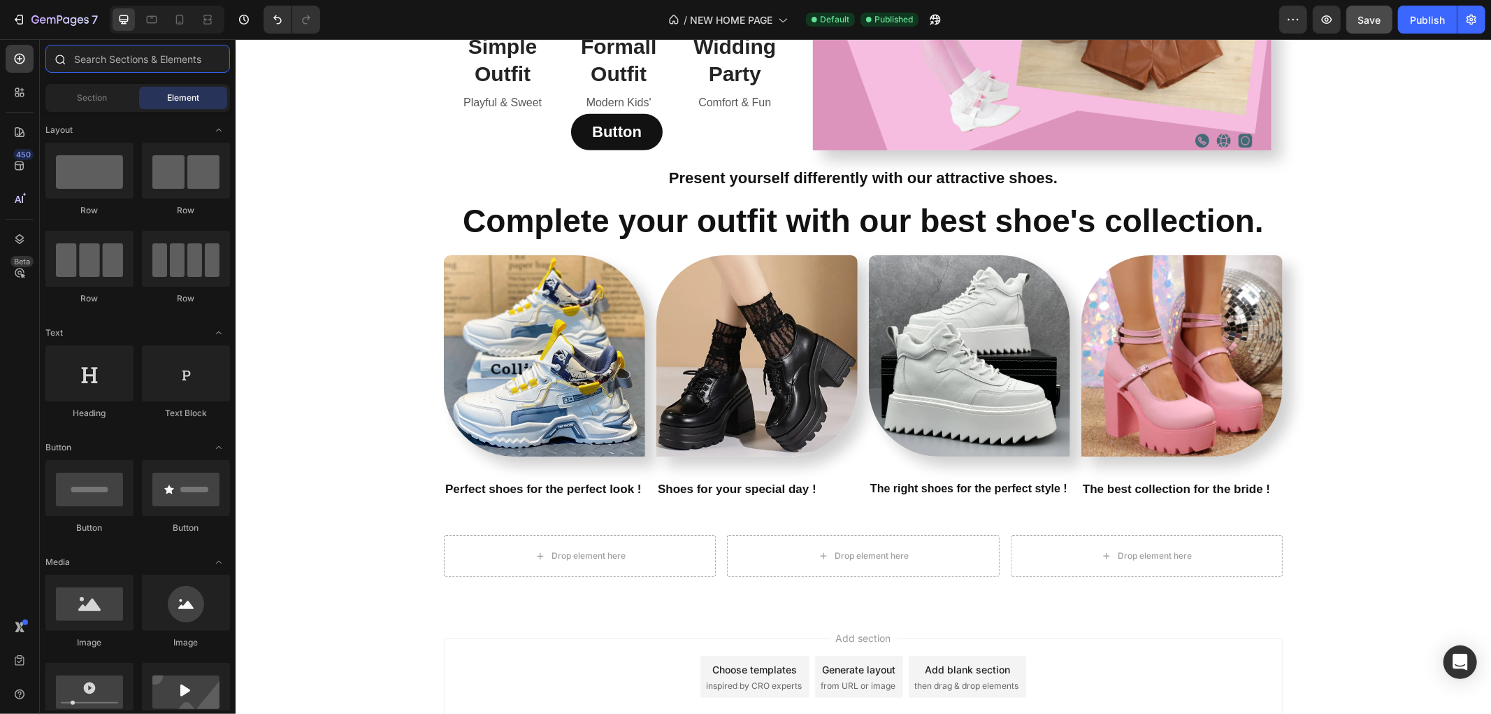
click at [182, 56] on input "text" at bounding box center [137, 59] width 185 height 28
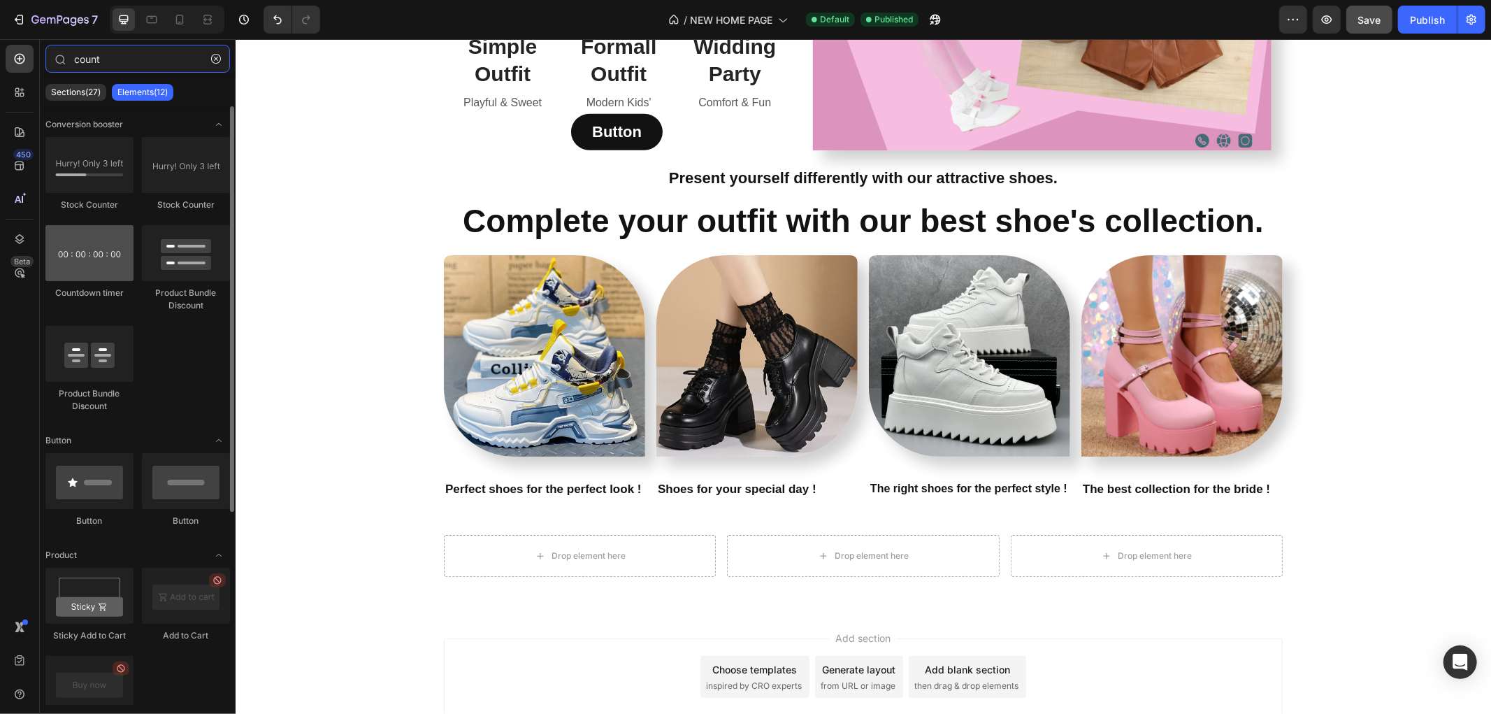
type input "count"
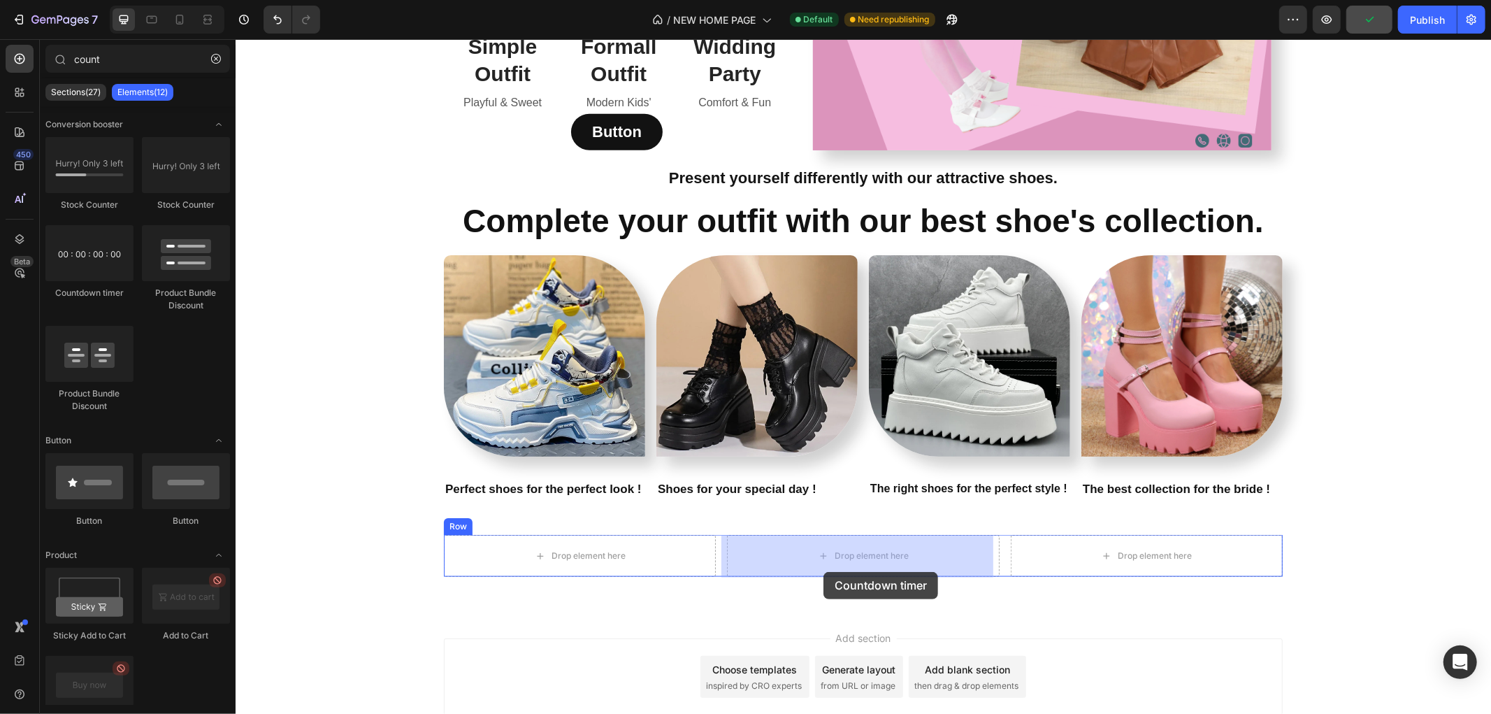
drag, startPoint x: 310, startPoint y: 295, endPoint x: 823, endPoint y: 571, distance: 582.6
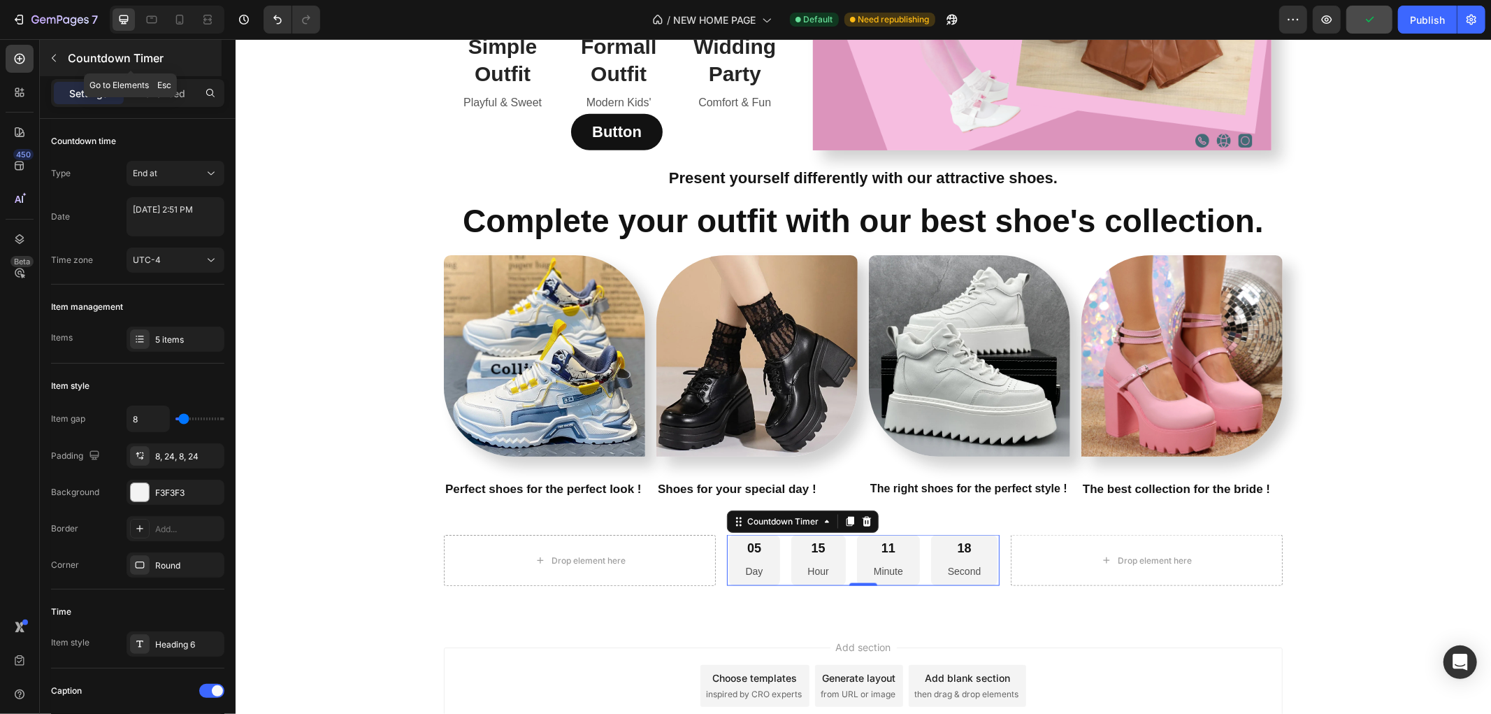
click at [51, 62] on icon "button" at bounding box center [53, 57] width 11 height 11
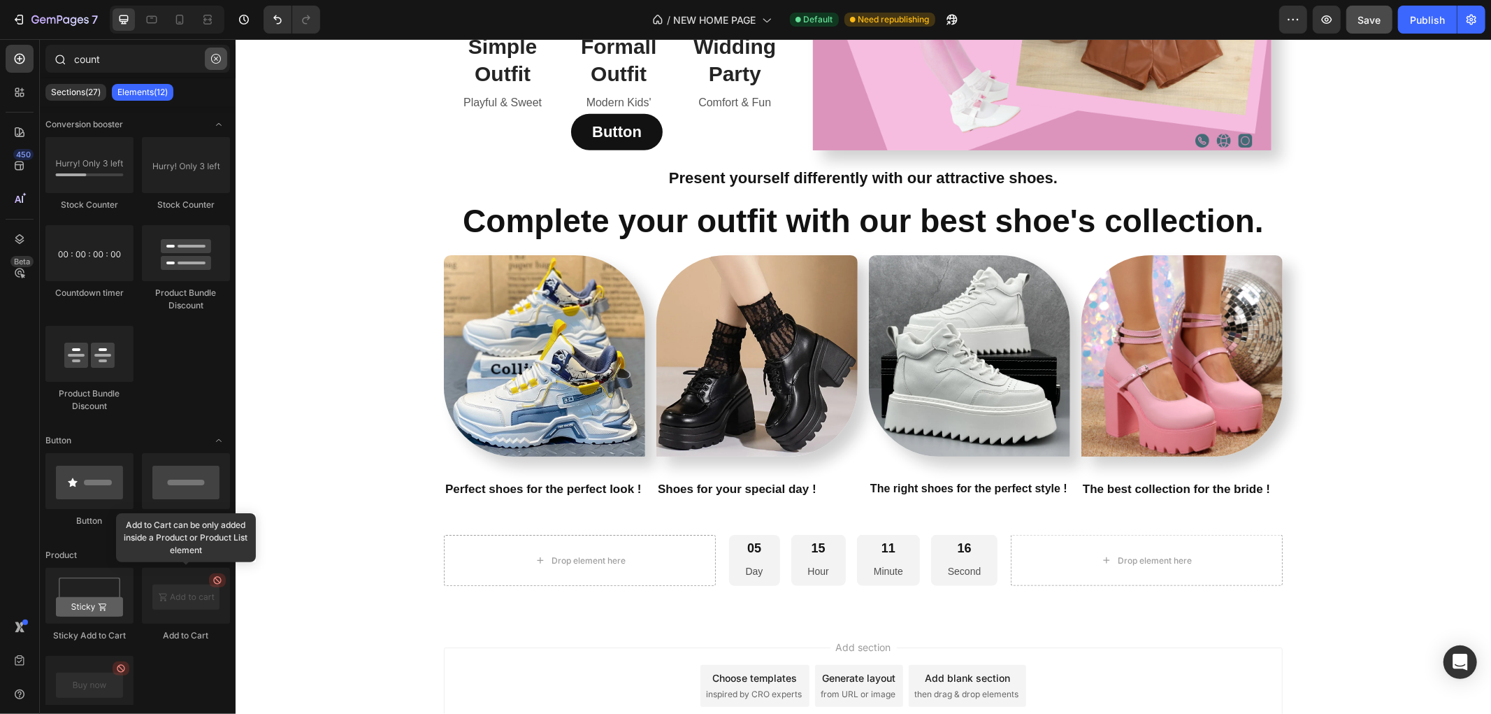
click at [217, 58] on icon "button" at bounding box center [216, 59] width 10 height 10
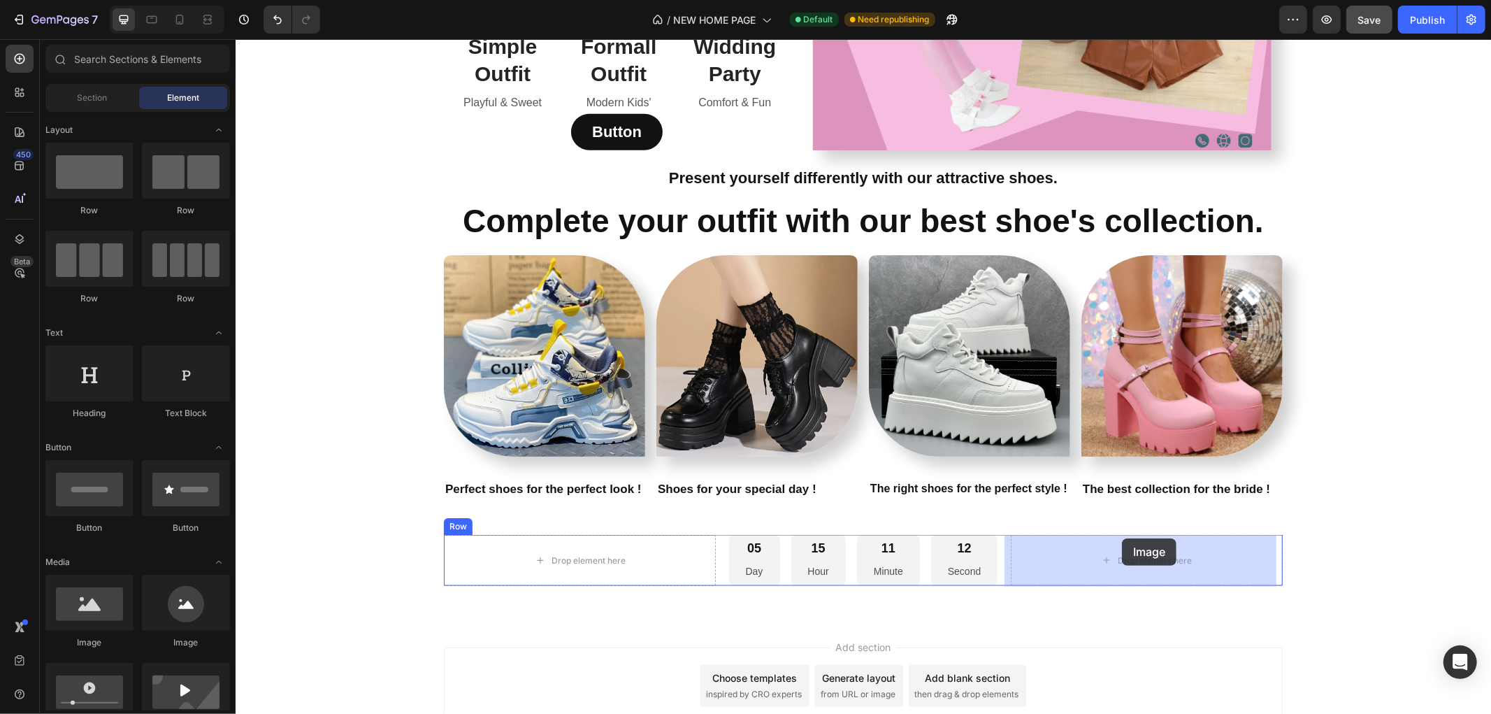
drag, startPoint x: 435, startPoint y: 651, endPoint x: 1121, endPoint y: 537, distance: 695.8
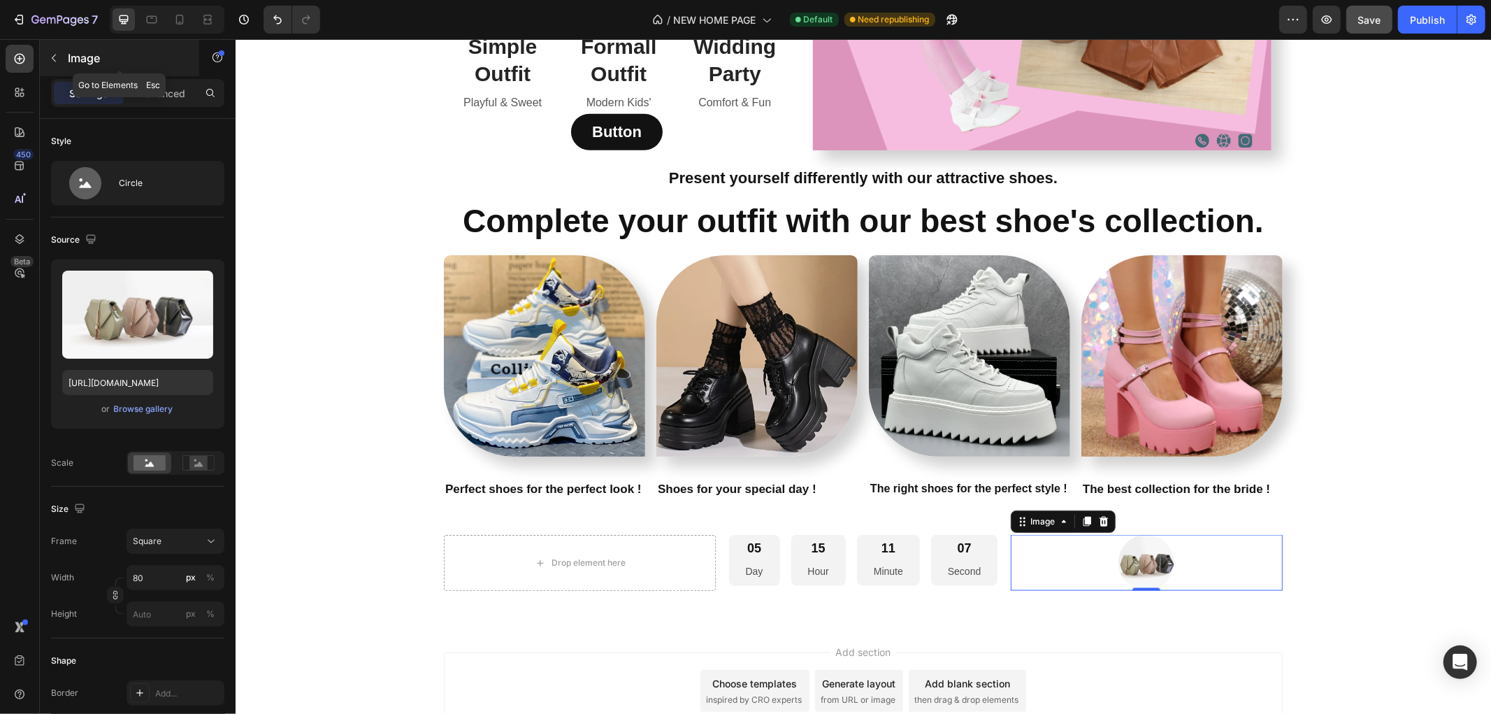
click at [50, 58] on icon "button" at bounding box center [53, 57] width 11 height 11
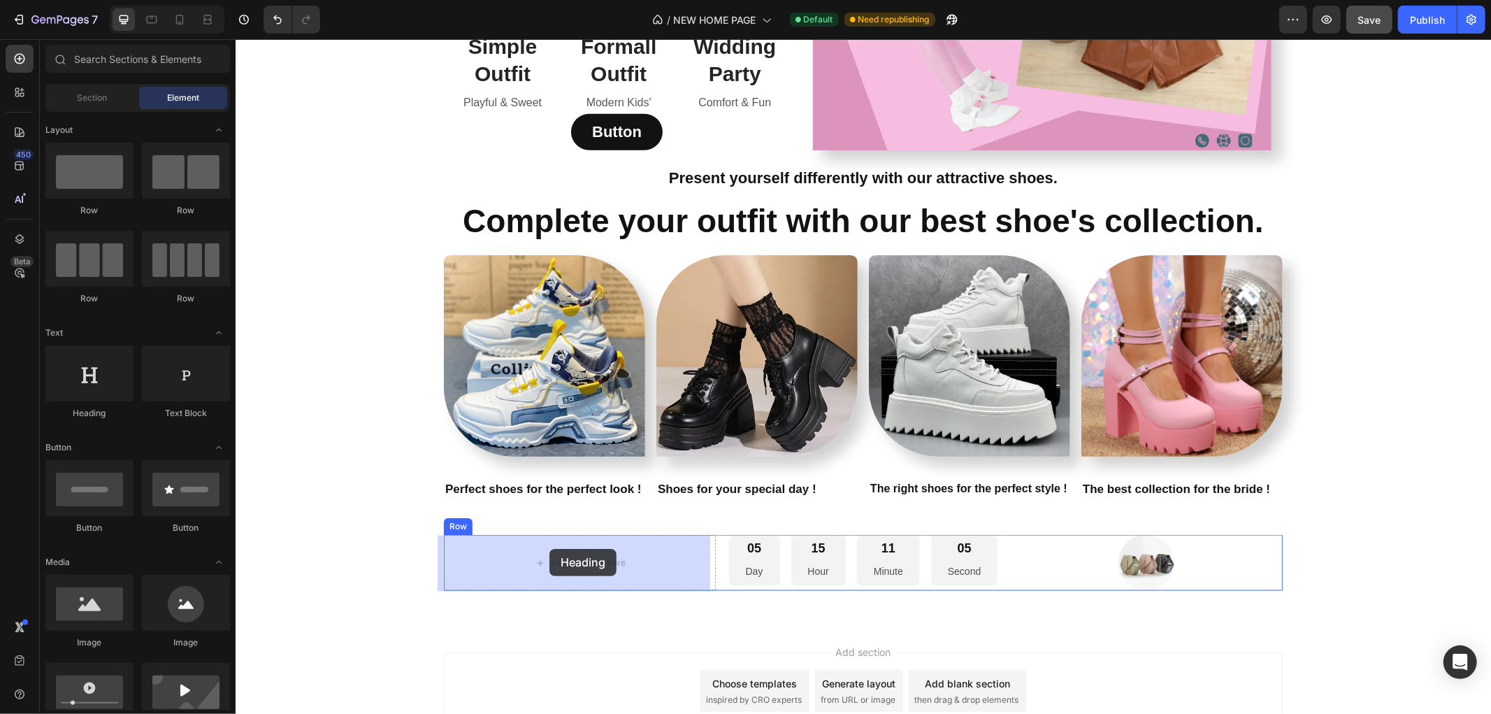
drag, startPoint x: 322, startPoint y: 426, endPoint x: 549, endPoint y: 548, distance: 257.4
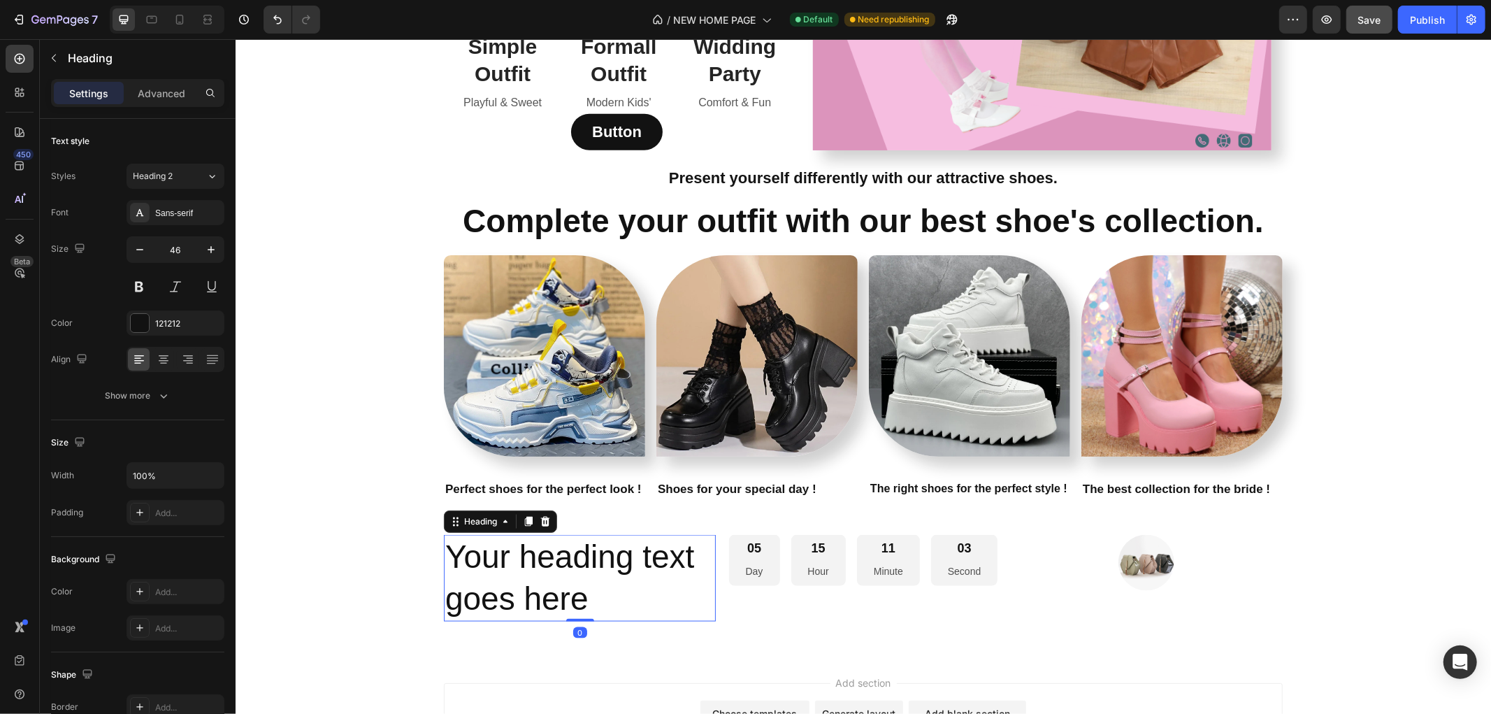
click at [602, 598] on h2 "Your heading text goes here" at bounding box center [579, 577] width 272 height 87
click at [602, 598] on p "Your heading text goes here" at bounding box center [579, 577] width 269 height 84
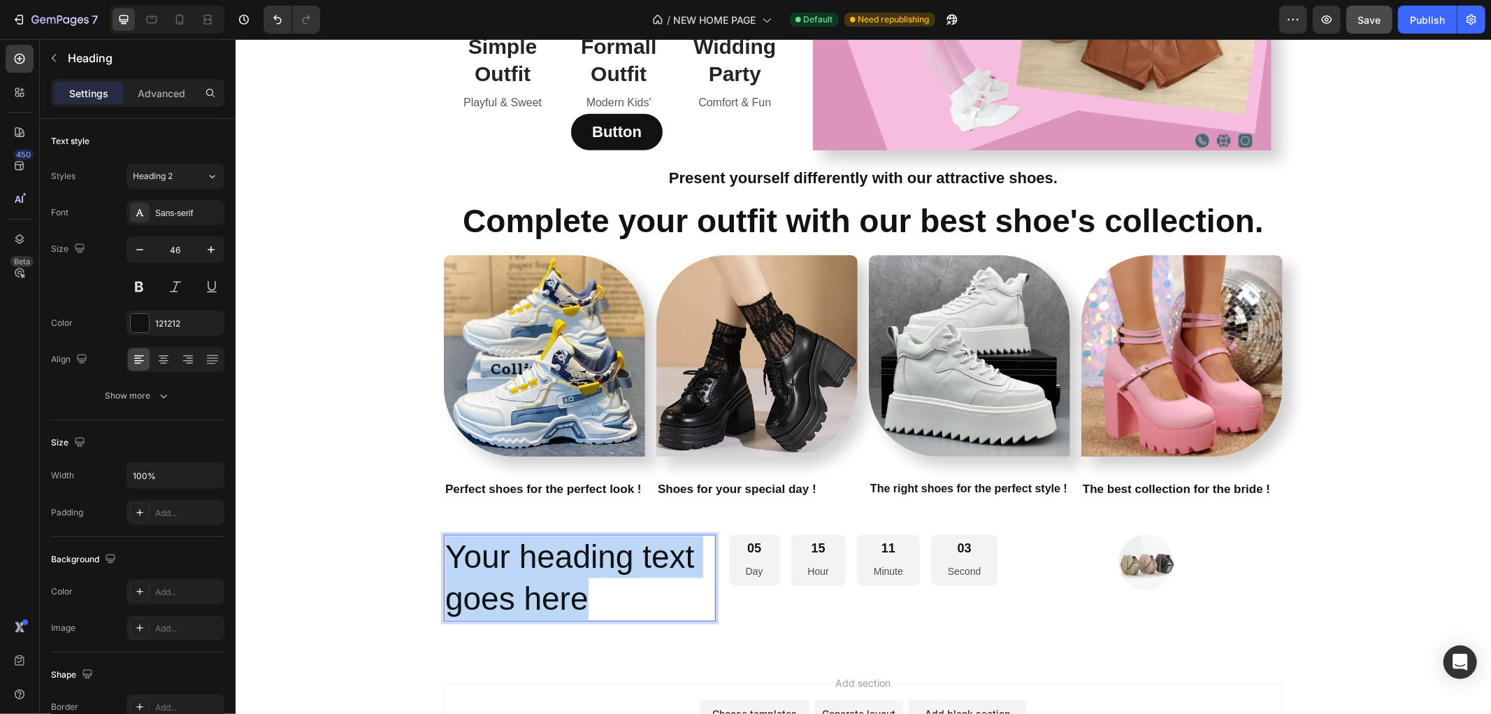
click at [602, 598] on p "Your heading text goes here" at bounding box center [579, 577] width 269 height 84
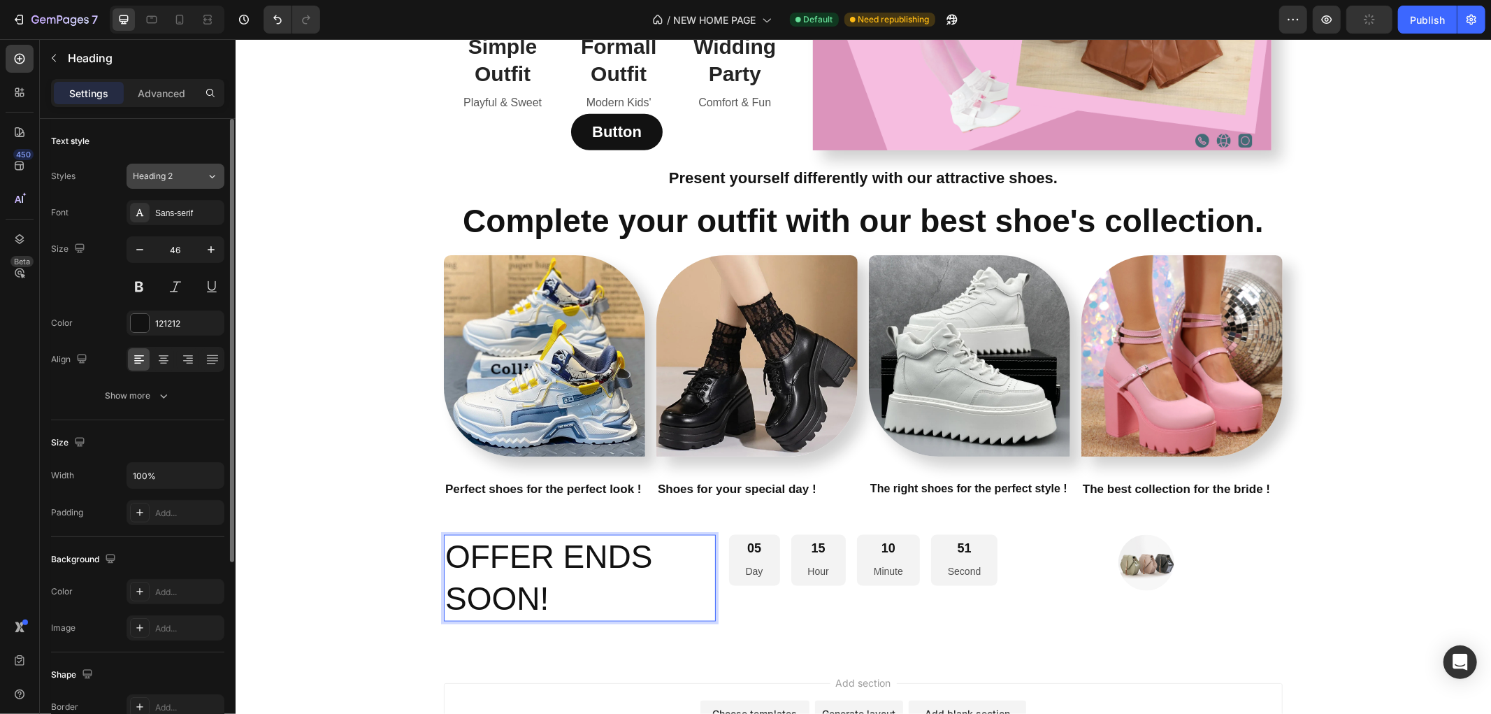
click at [207, 178] on icon at bounding box center [212, 176] width 12 height 14
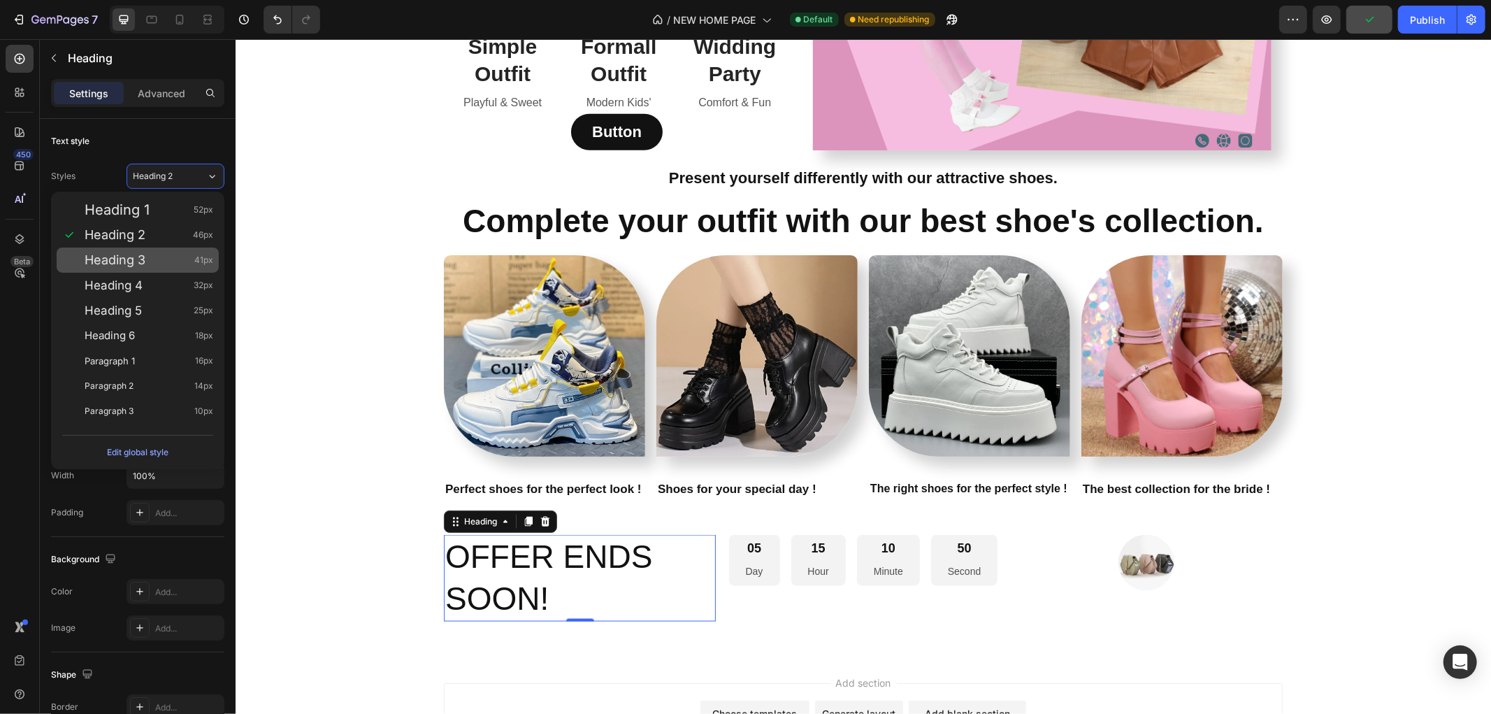
click at [182, 259] on div "Heading 3 41px" at bounding box center [149, 260] width 129 height 14
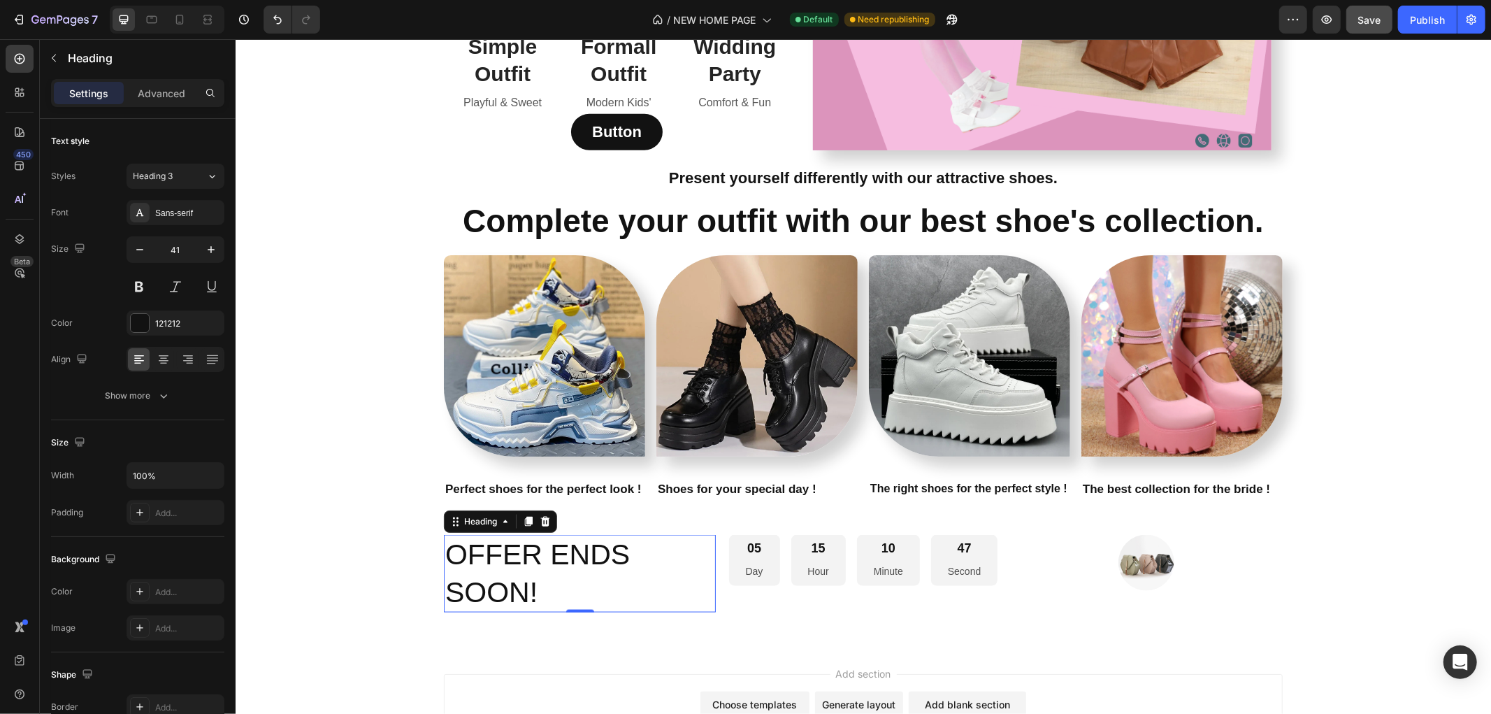
click at [530, 582] on p "OFFER ENDS SOON!" at bounding box center [579, 572] width 269 height 75
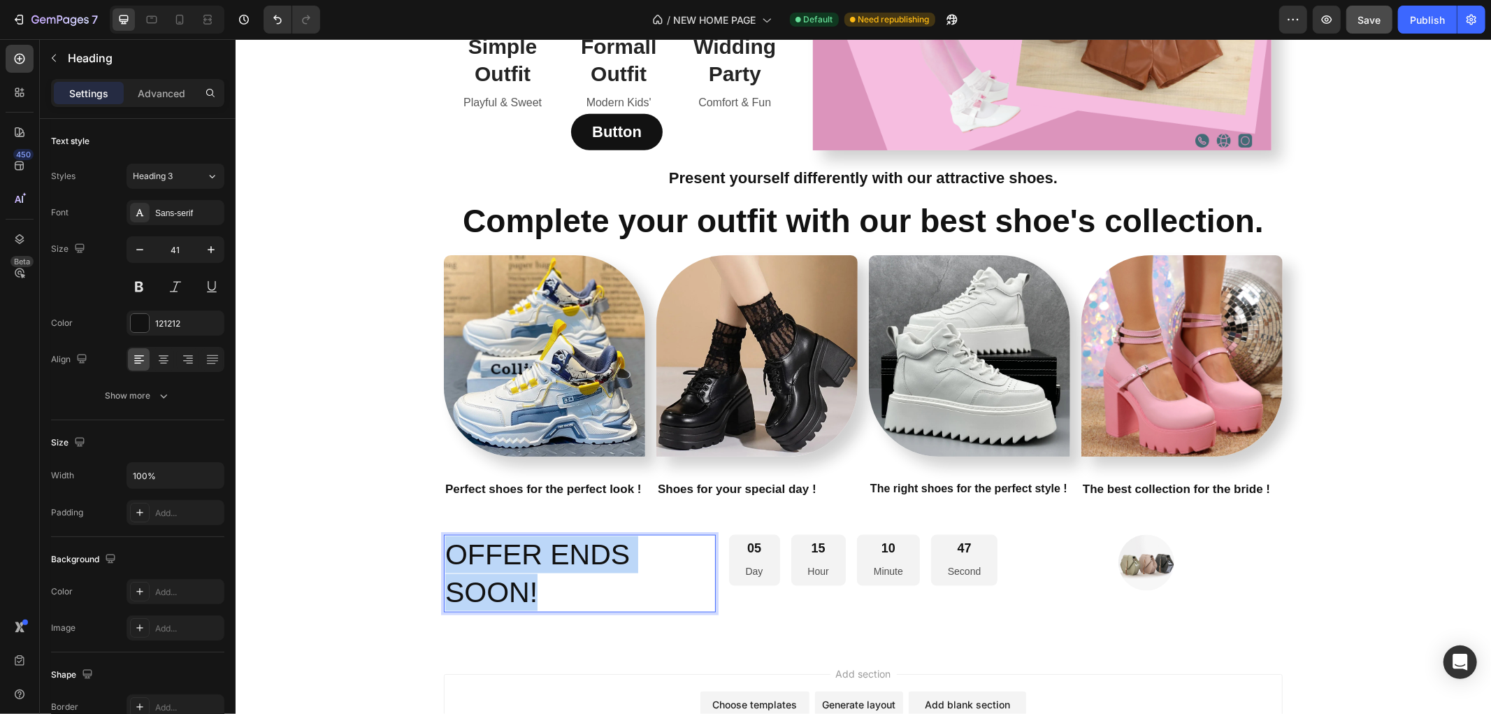
click at [530, 582] on p "OFFER ENDS SOON!" at bounding box center [579, 572] width 269 height 75
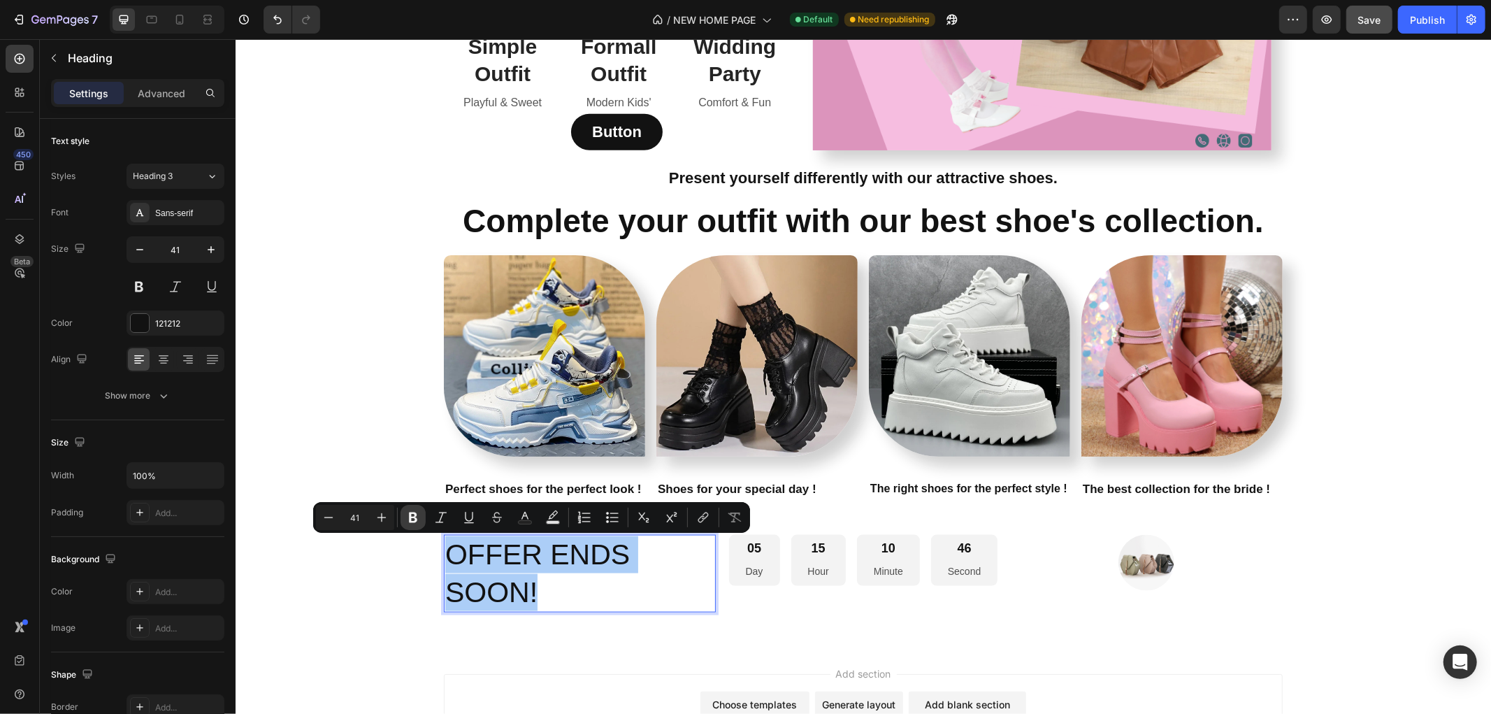
click at [410, 511] on icon "Editor contextual toolbar" at bounding box center [413, 517] width 14 height 14
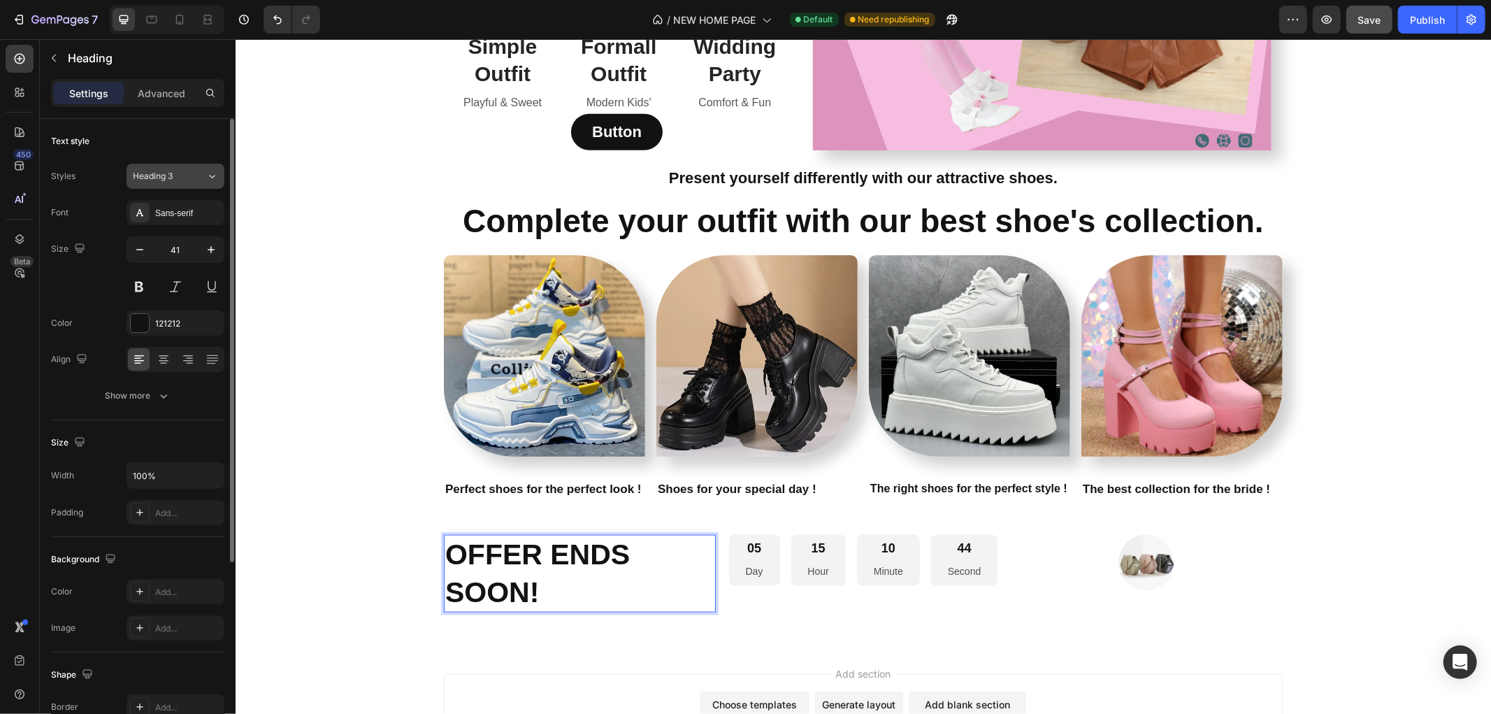
click at [205, 170] on div "Heading 3" at bounding box center [169, 176] width 73 height 13
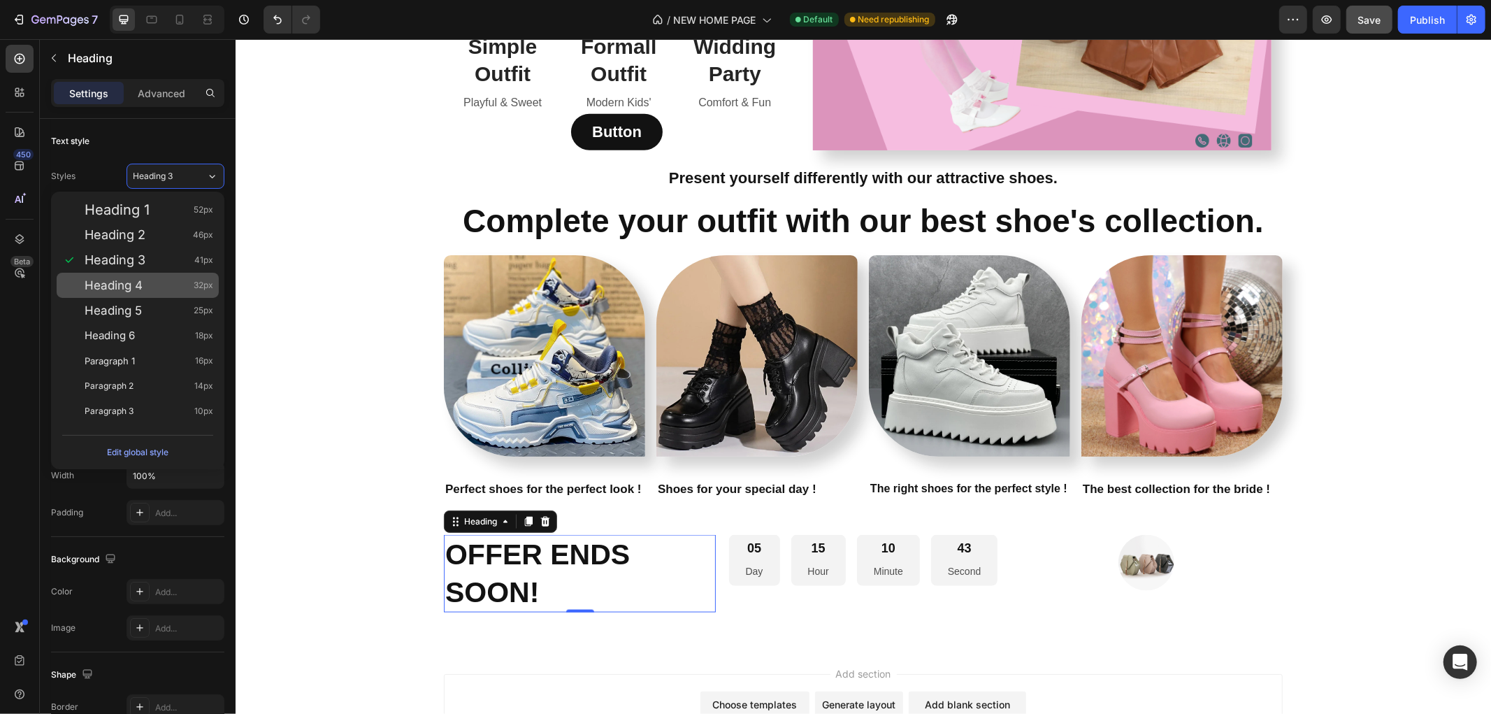
click at [171, 281] on div "Heading 4 32px" at bounding box center [149, 285] width 129 height 14
type input "32"
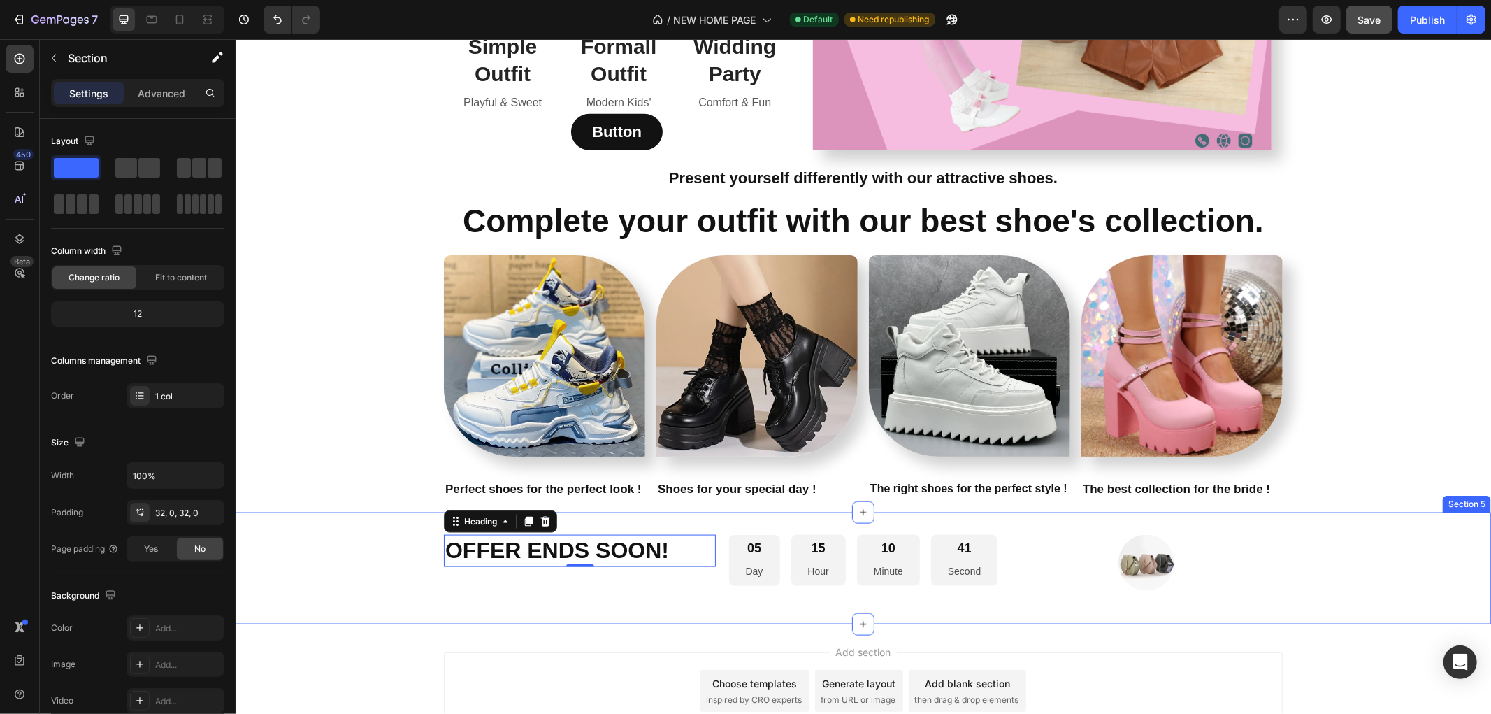
click at [417, 571] on div "⁠⁠⁠⁠⁠⁠⁠ OFFER ENDS SOON! Heading 0 05 Day 15 Hour 10 Minute 41 Second Countdown…" at bounding box center [862, 567] width 1255 height 67
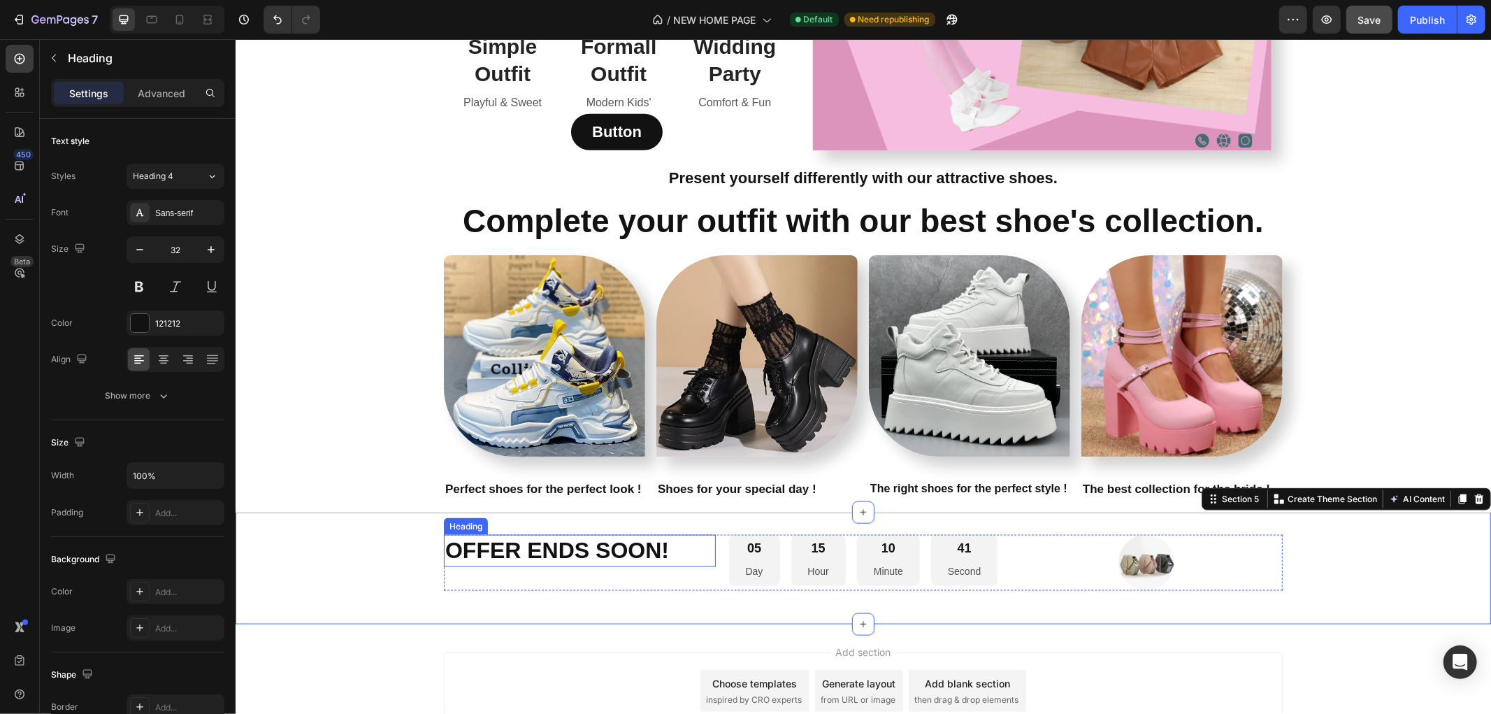
click at [533, 559] on strong "OFFER ENDS SOON!" at bounding box center [557, 549] width 224 height 25
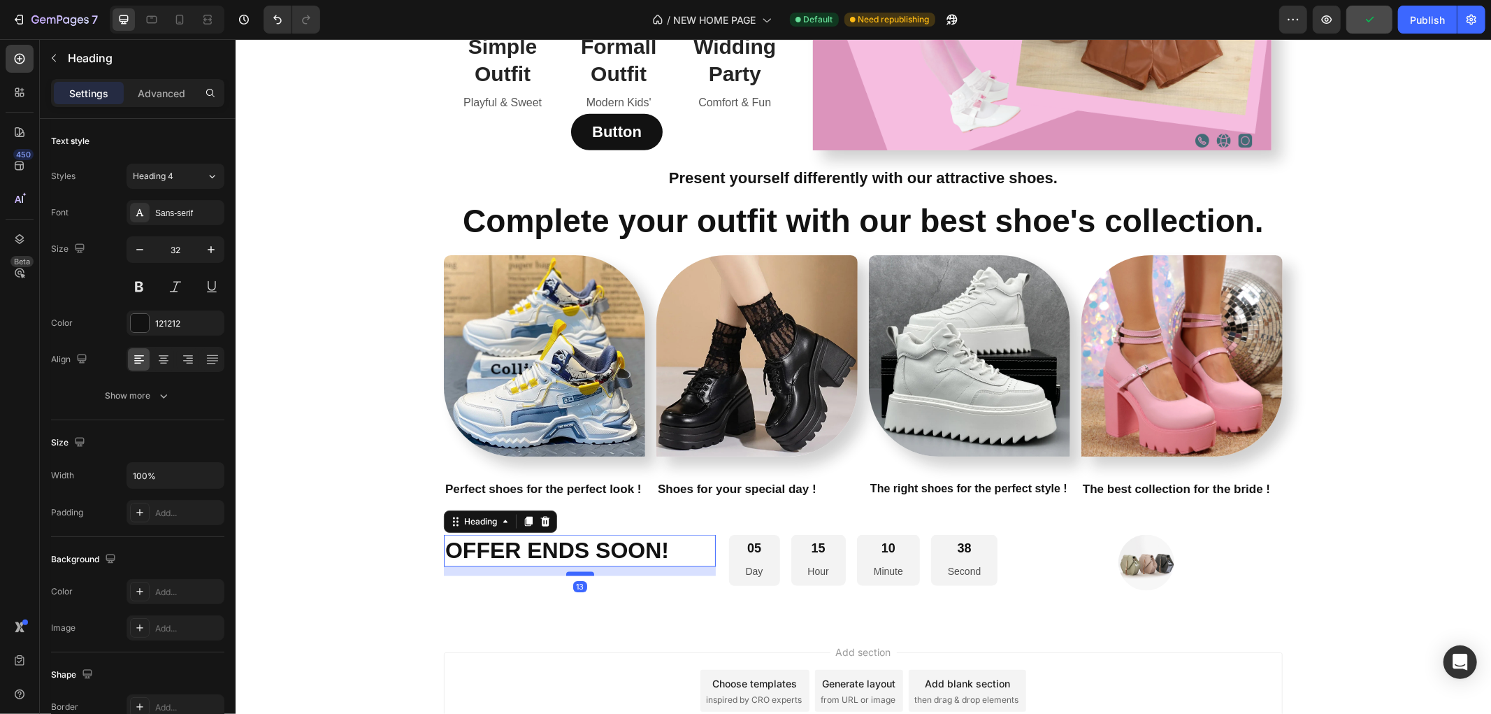
drag, startPoint x: 575, startPoint y: 565, endPoint x: 576, endPoint y: 575, distance: 9.1
click at [576, 575] on div at bounding box center [579, 573] width 28 height 4
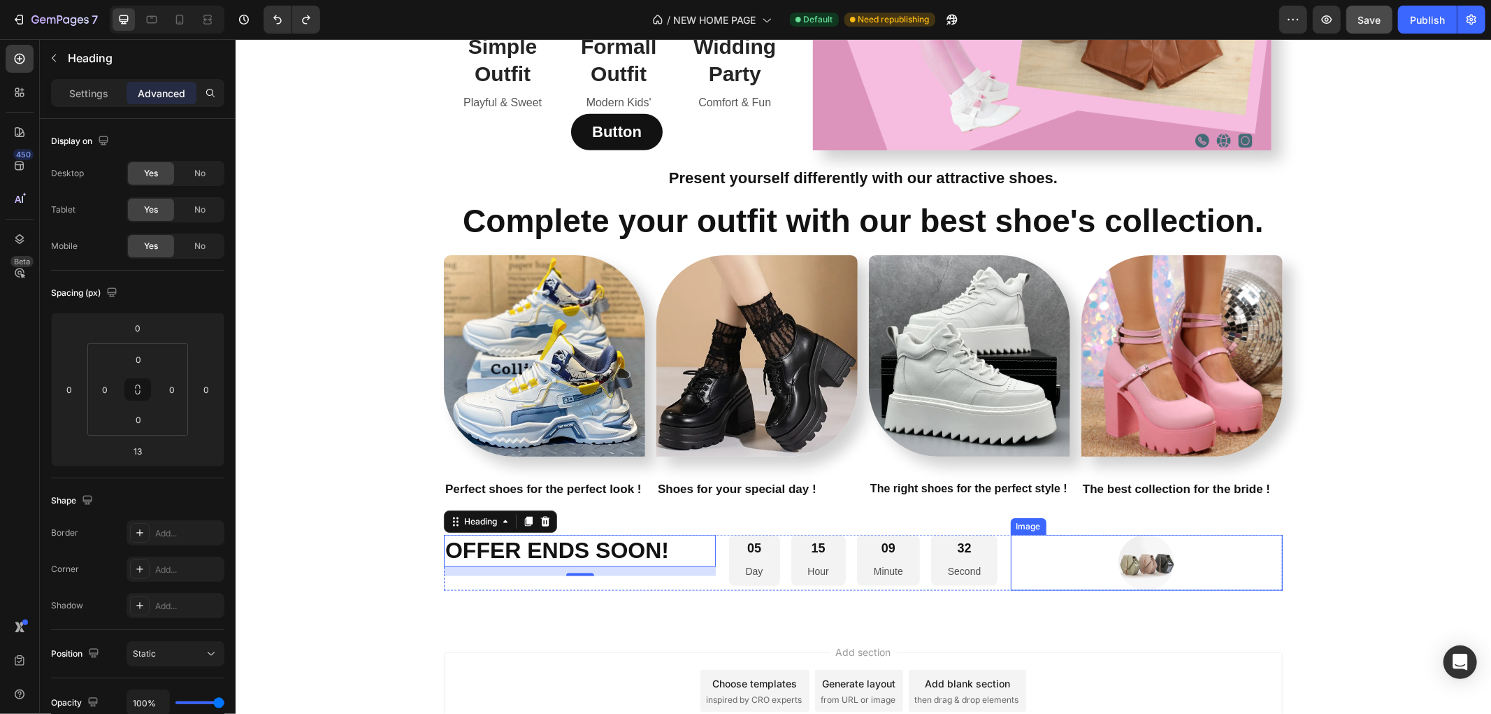
click at [1061, 548] on div at bounding box center [1146, 562] width 272 height 56
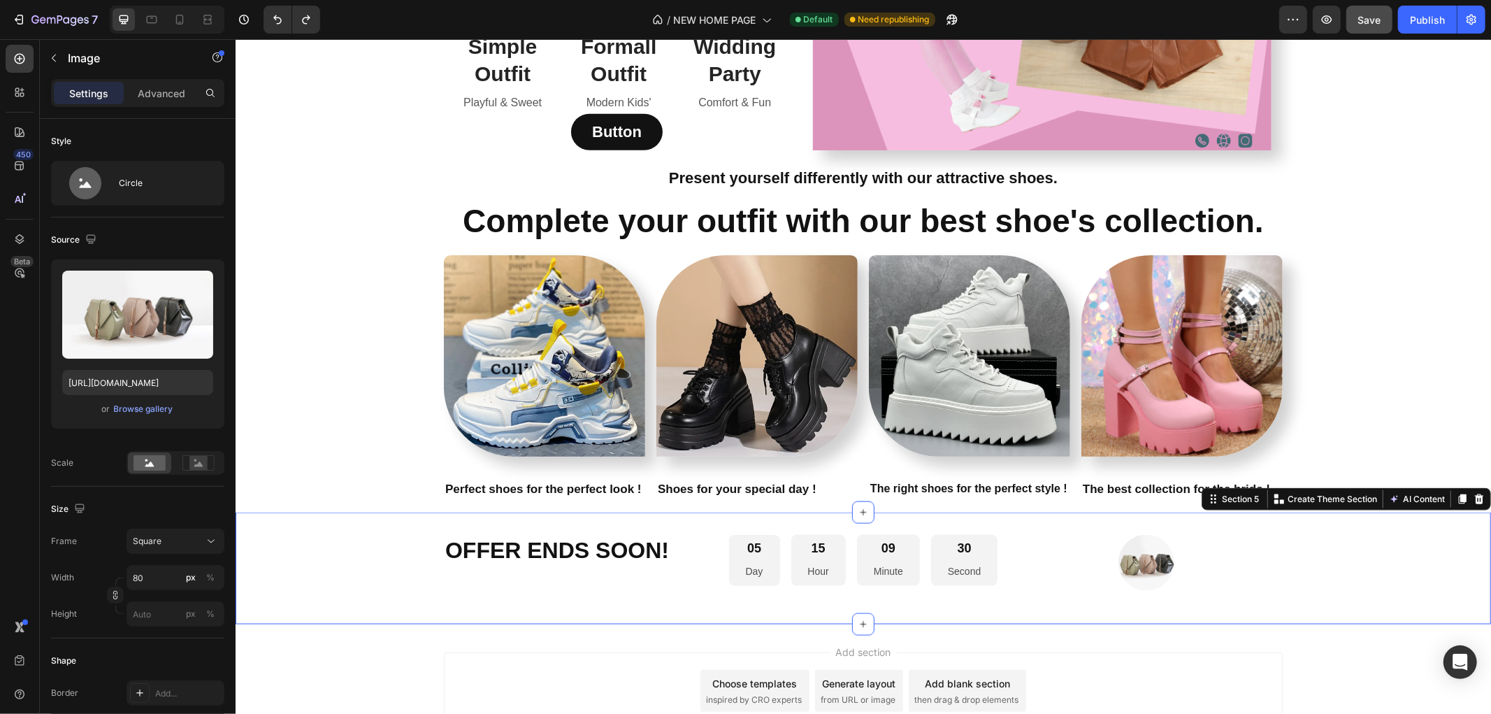
click at [413, 546] on div "⁠⁠⁠⁠⁠⁠⁠ OFFER ENDS SOON! Heading 05 Day 15 Hour 09 Minute 30 Second Countdown T…" at bounding box center [862, 567] width 1255 height 67
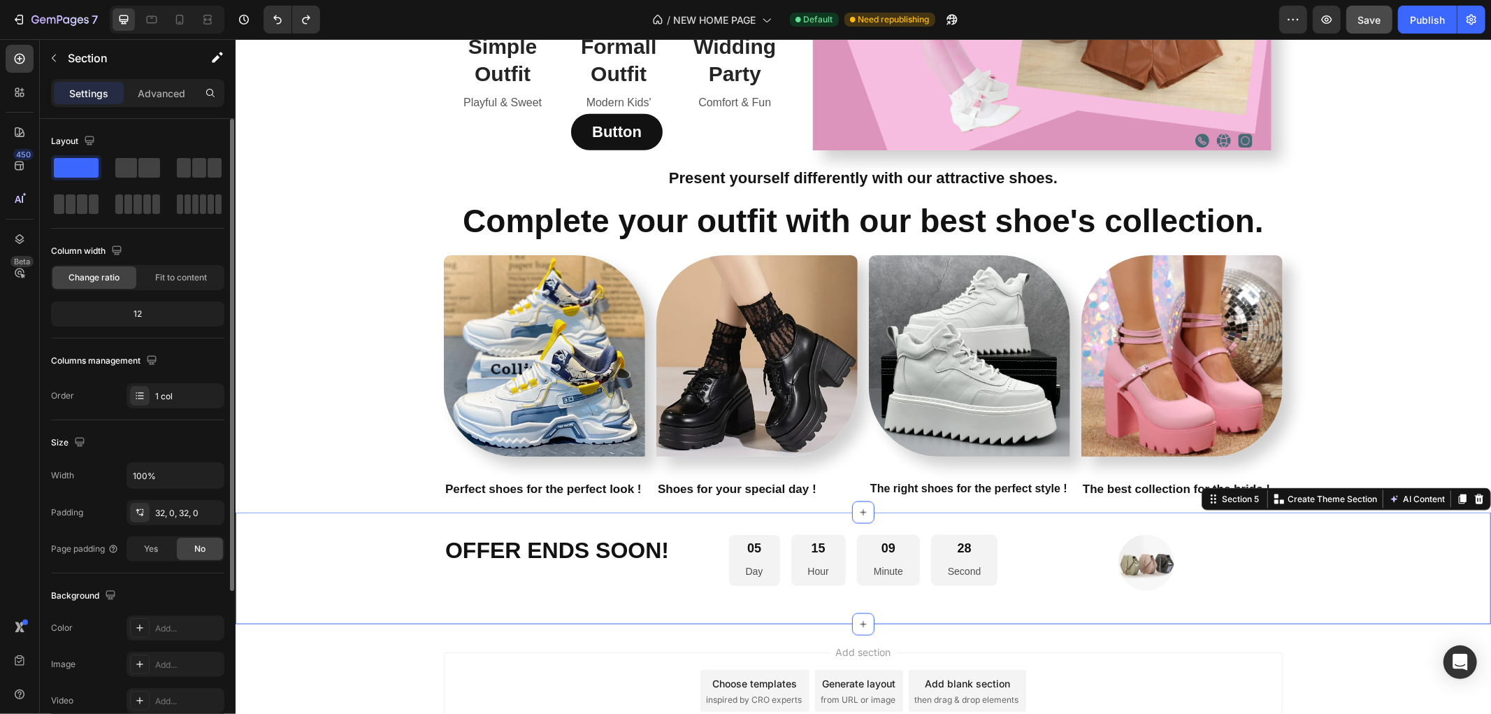
scroll to position [155, 0]
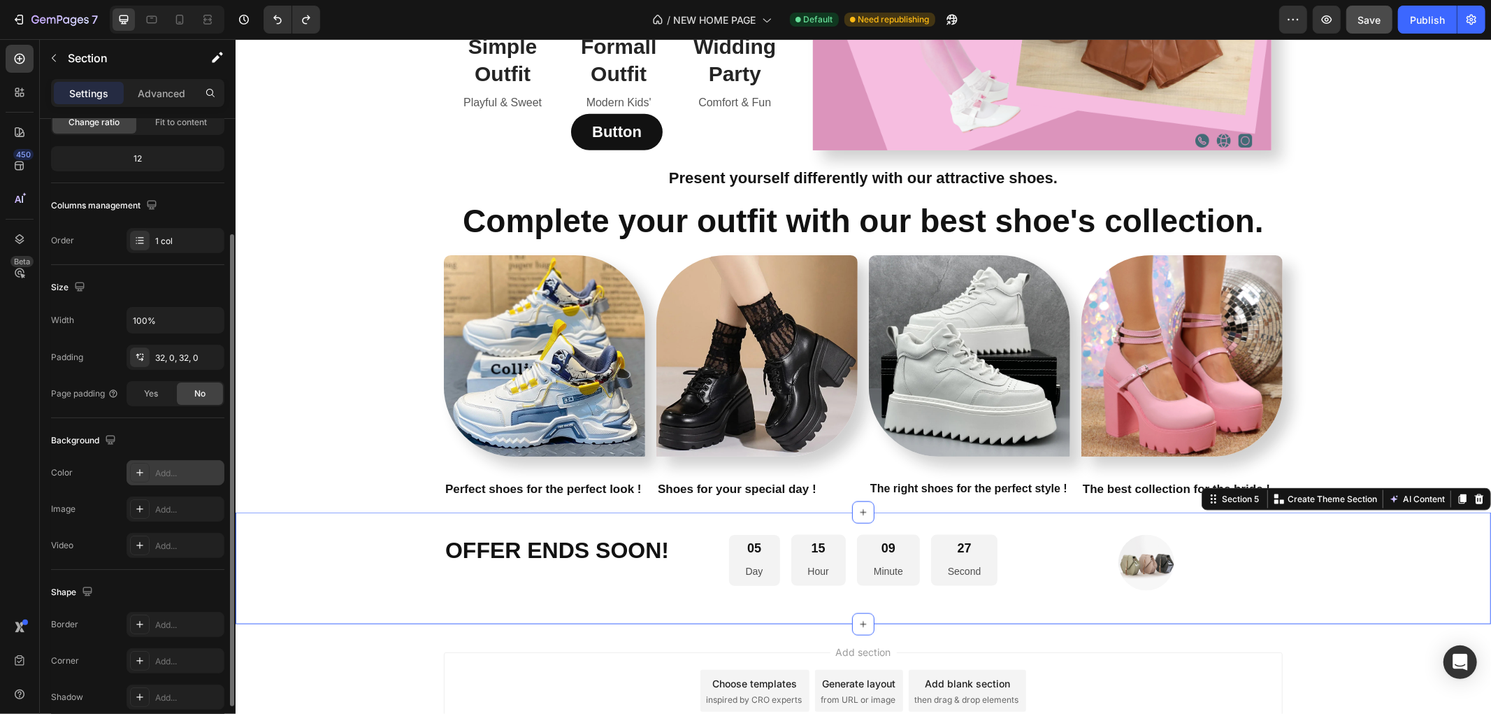
click at [165, 470] on div "Add..." at bounding box center [188, 473] width 66 height 13
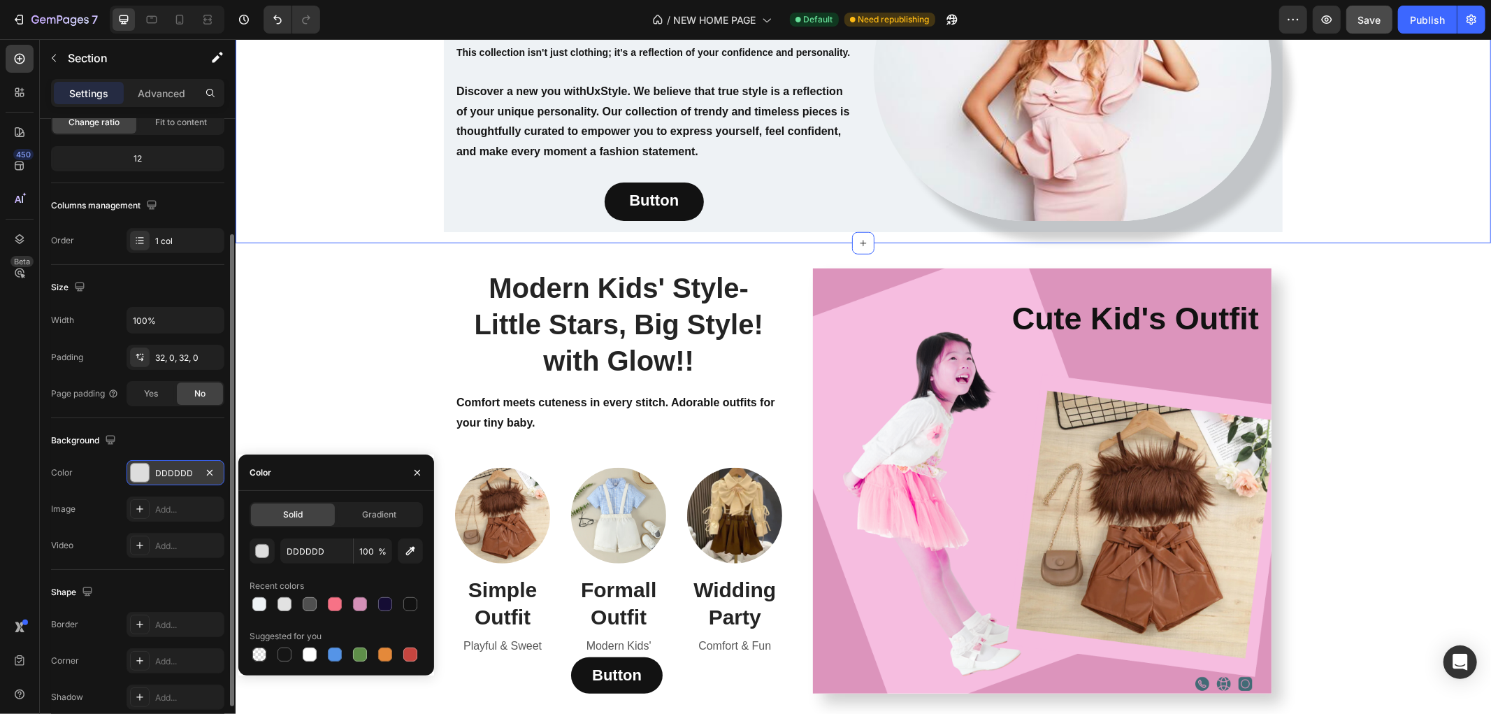
scroll to position [1417, 0]
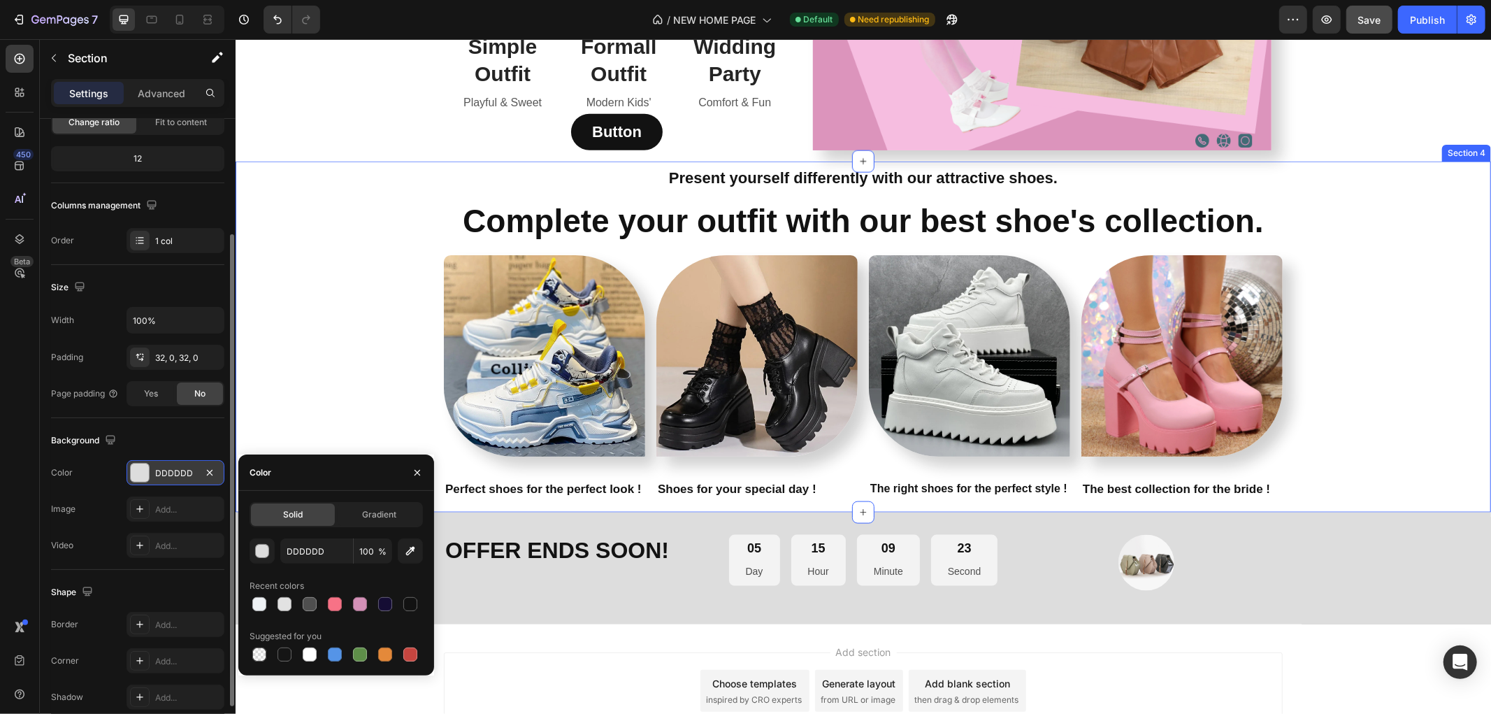
click at [338, 366] on div "Present yourself differently with our attractive shoes. Text Block Complete you…" at bounding box center [862, 336] width 1255 height 349
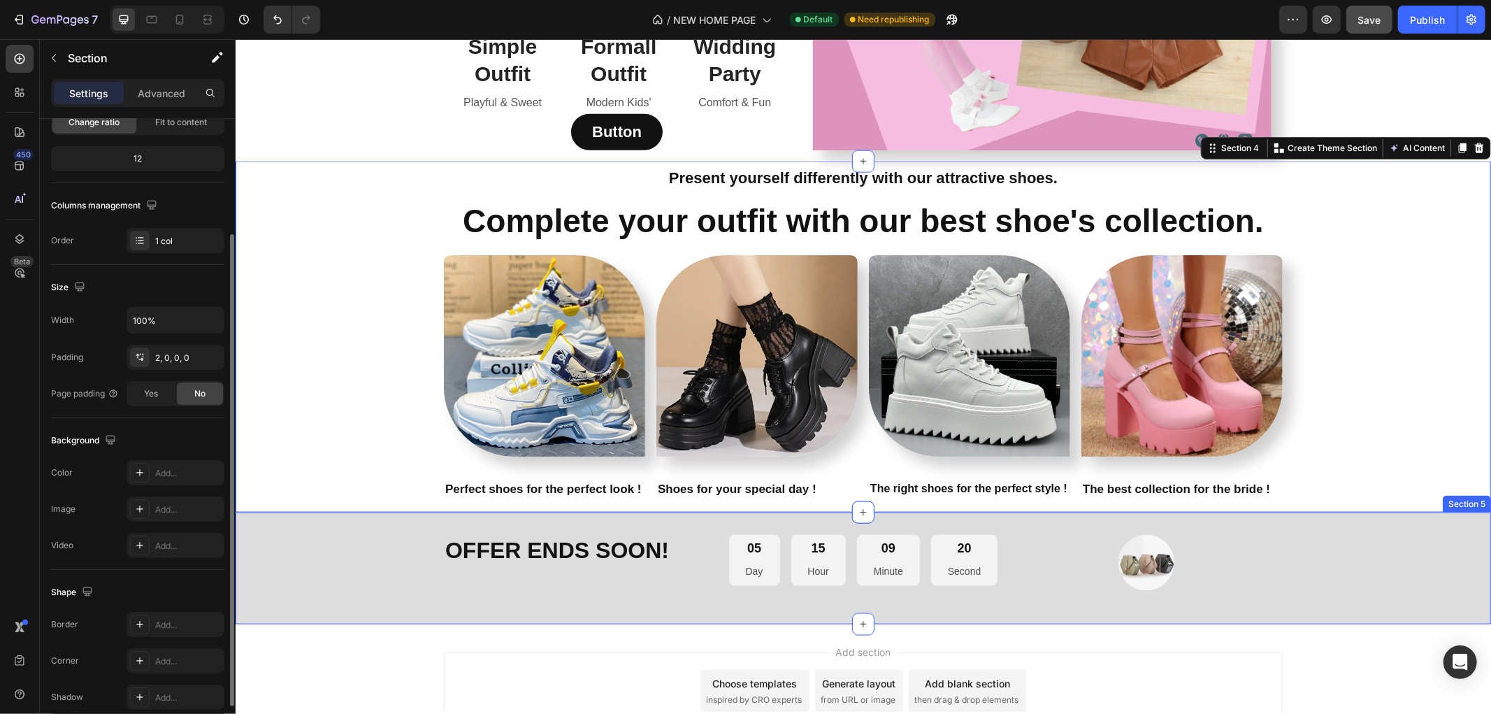
click at [614, 590] on div "OFFER ENDS SOON! Heading 05 Day 15 Hour 09 Minute 20 Second Countdown Timer Ima…" at bounding box center [862, 567] width 1255 height 67
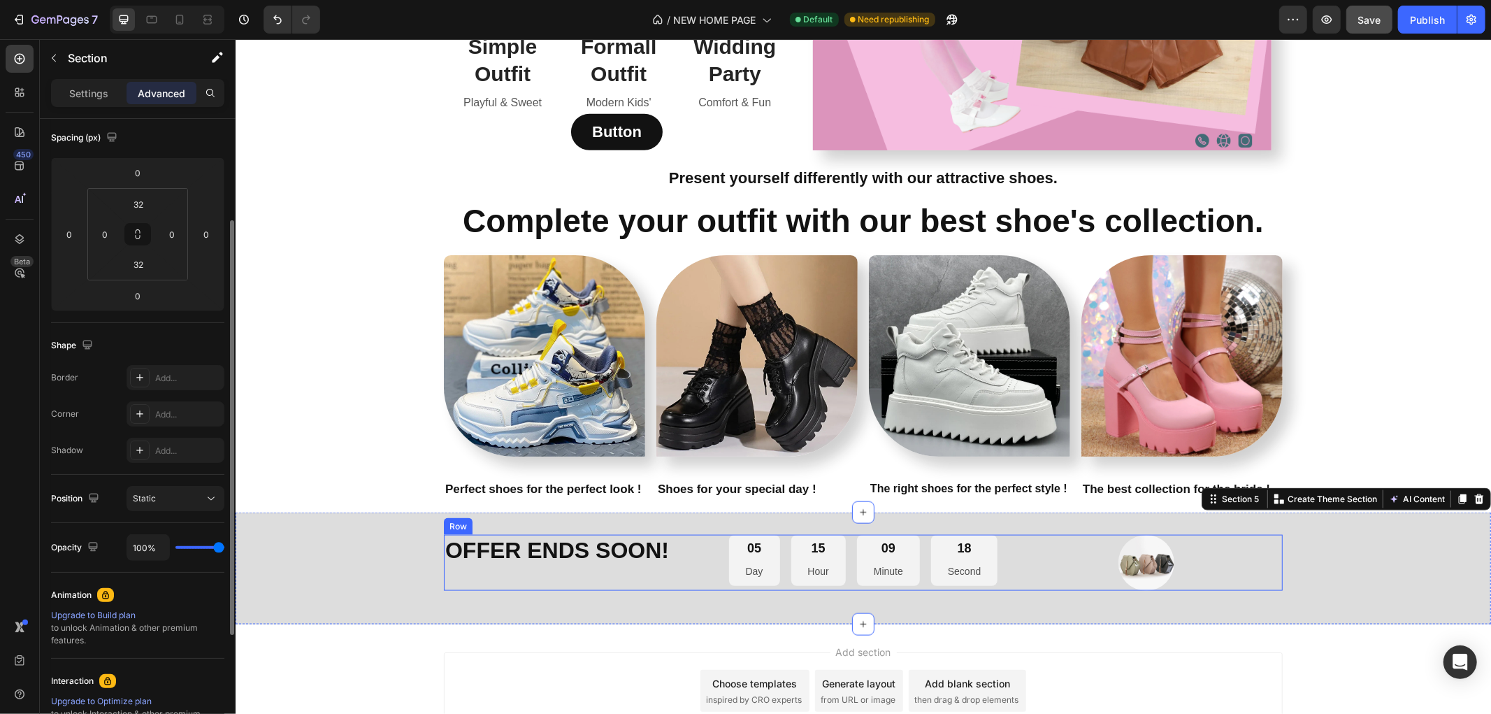
click at [688, 575] on div "OFFER ENDS SOON! Heading" at bounding box center [579, 562] width 272 height 56
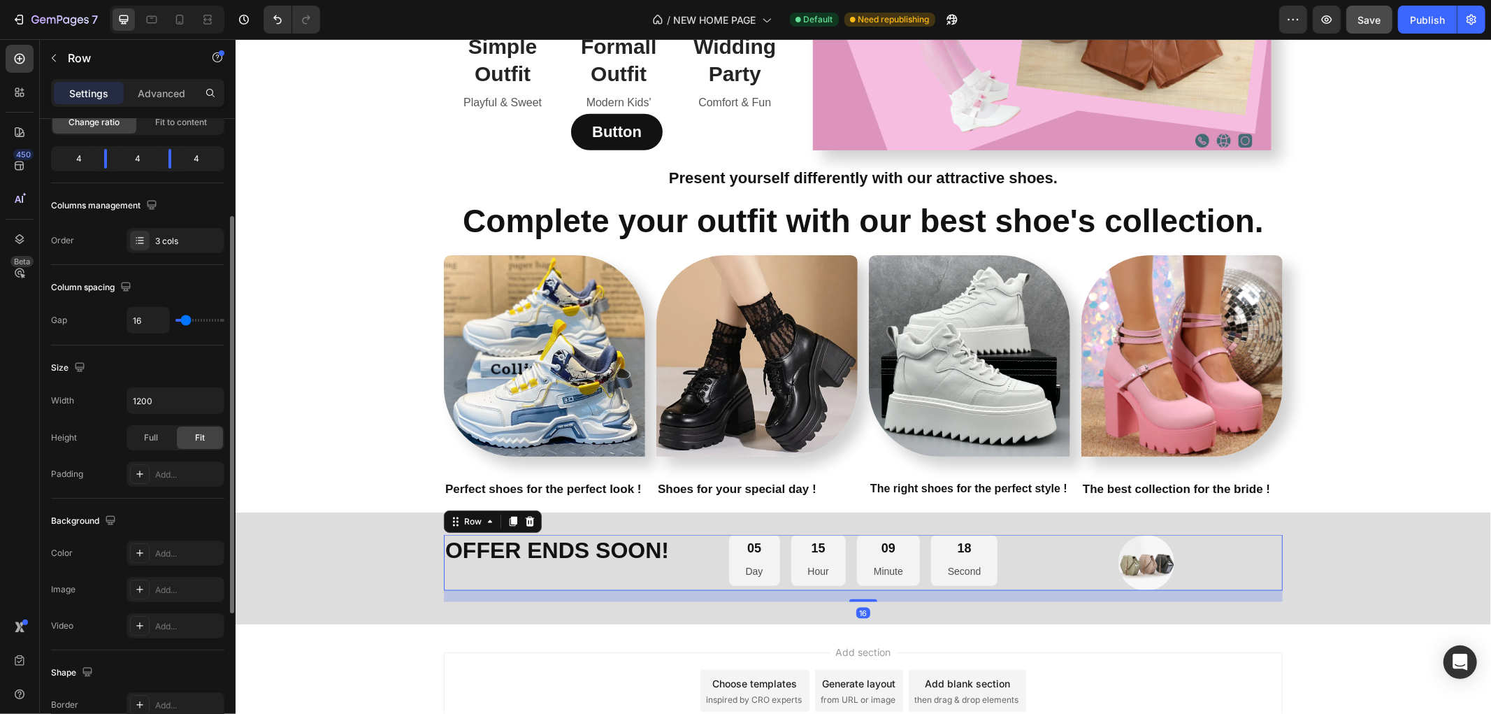
scroll to position [0, 0]
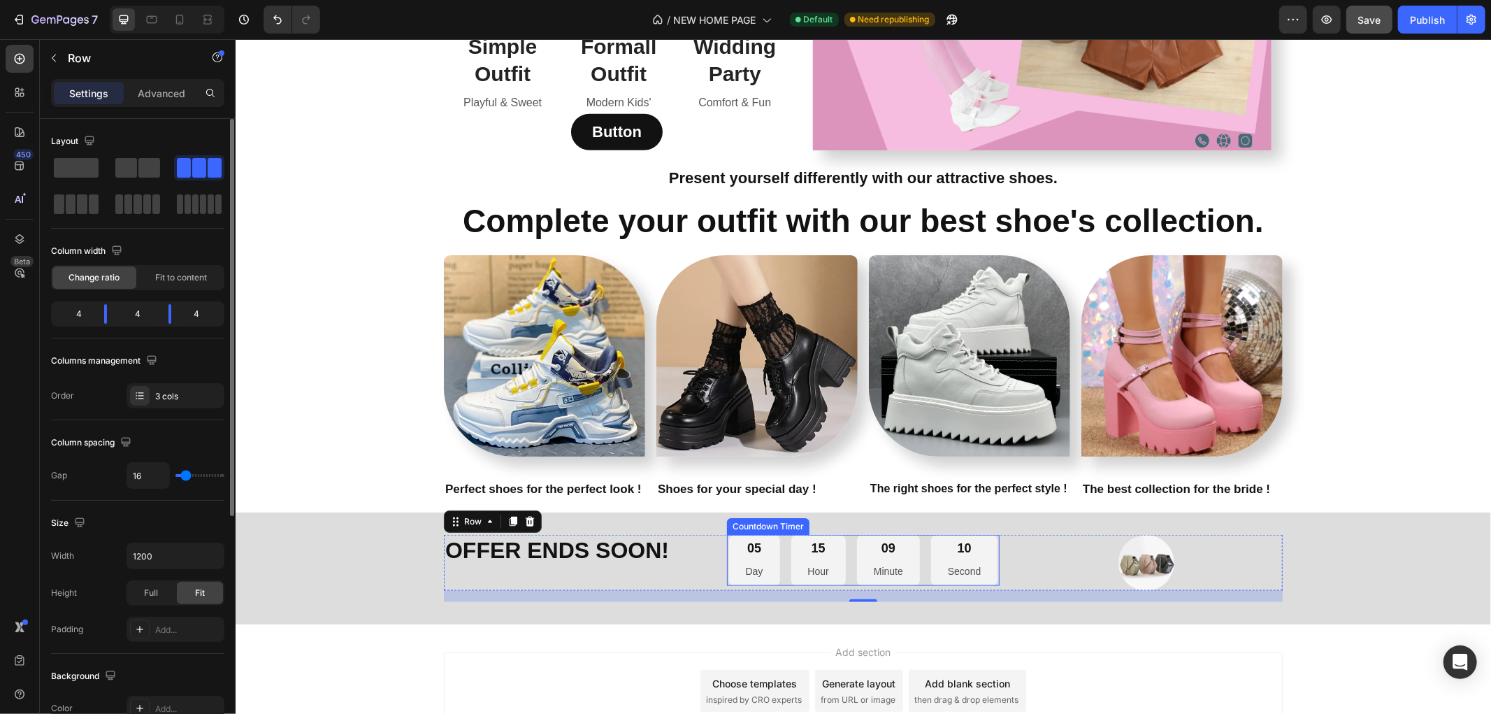
click at [735, 568] on div "05 Day" at bounding box center [753, 559] width 51 height 51
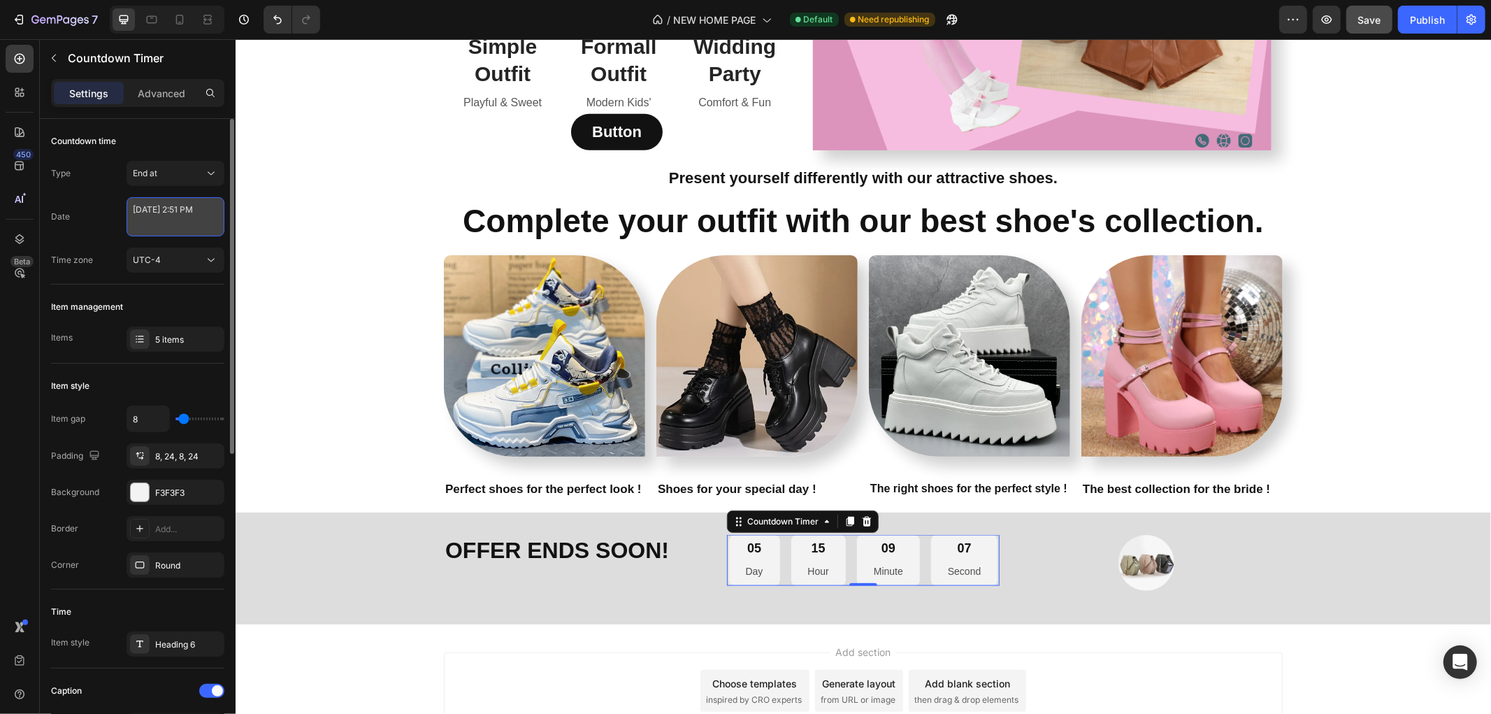
click at [147, 210] on textarea "[DATE] 2:51 PM" at bounding box center [176, 216] width 98 height 39
select select "14"
select select "51"
select select "false"
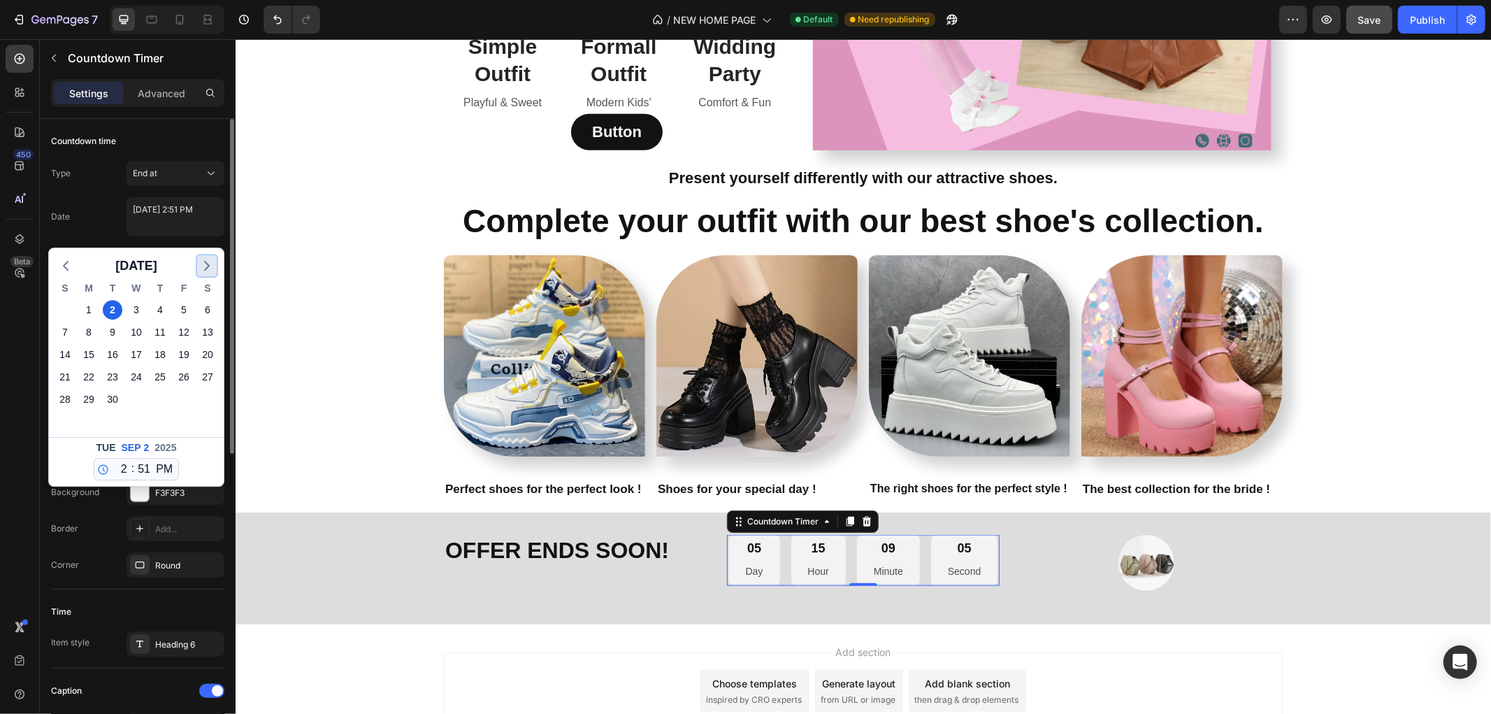
click at [201, 267] on icon "button" at bounding box center [206, 265] width 17 height 17
click at [127, 329] on div "10" at bounding box center [137, 332] width 20 height 20
type textarea "[DATE] 2:51 PM"
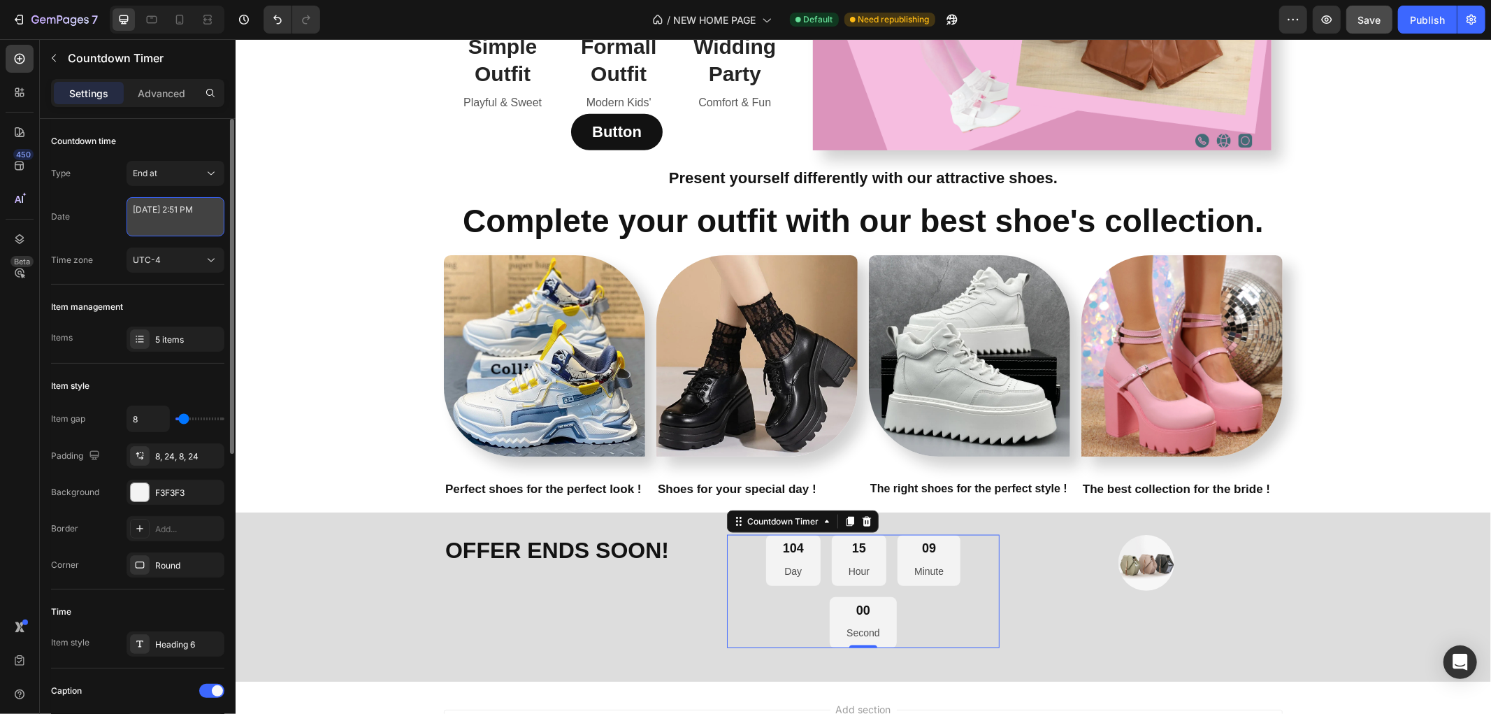
select select "14"
select select "51"
select select "false"
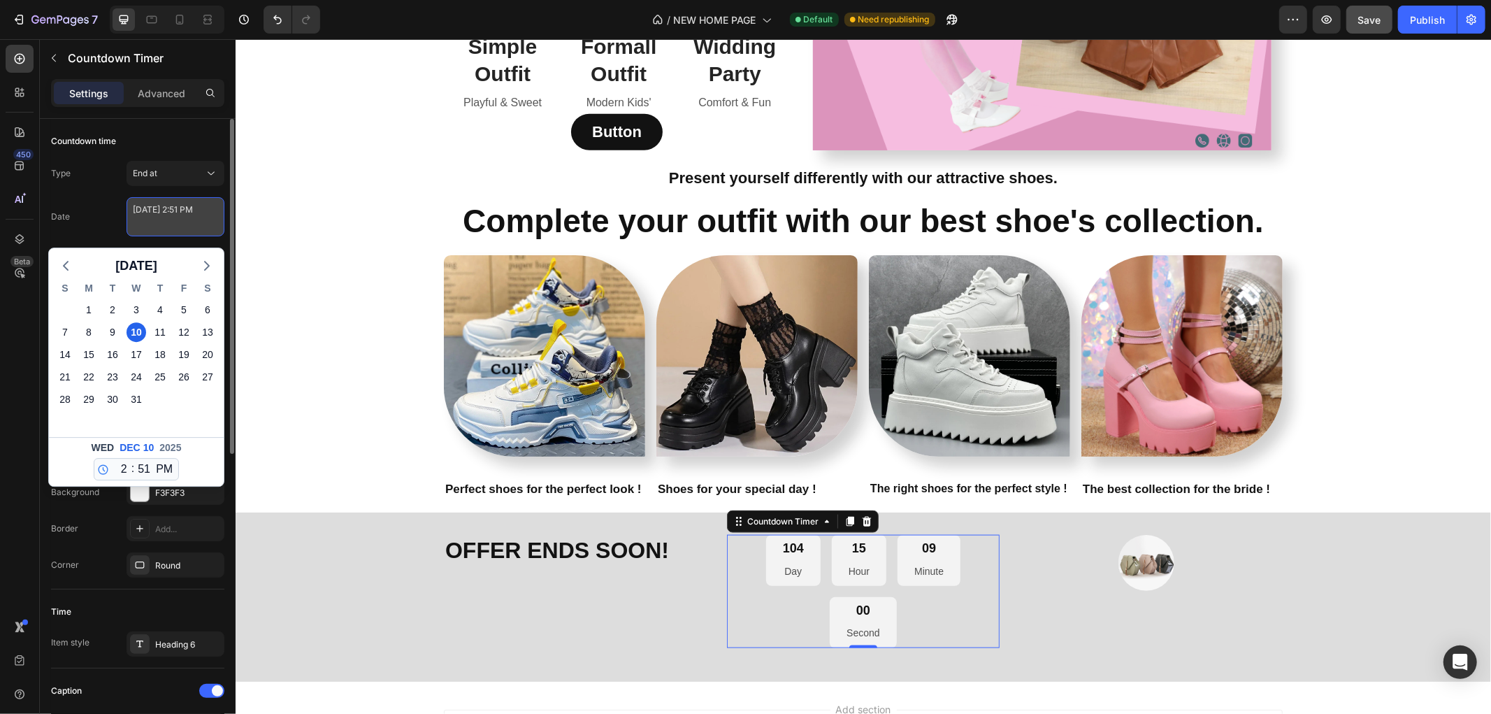
click at [196, 219] on textarea "[DATE] 2:51 PM" at bounding box center [176, 216] width 98 height 39
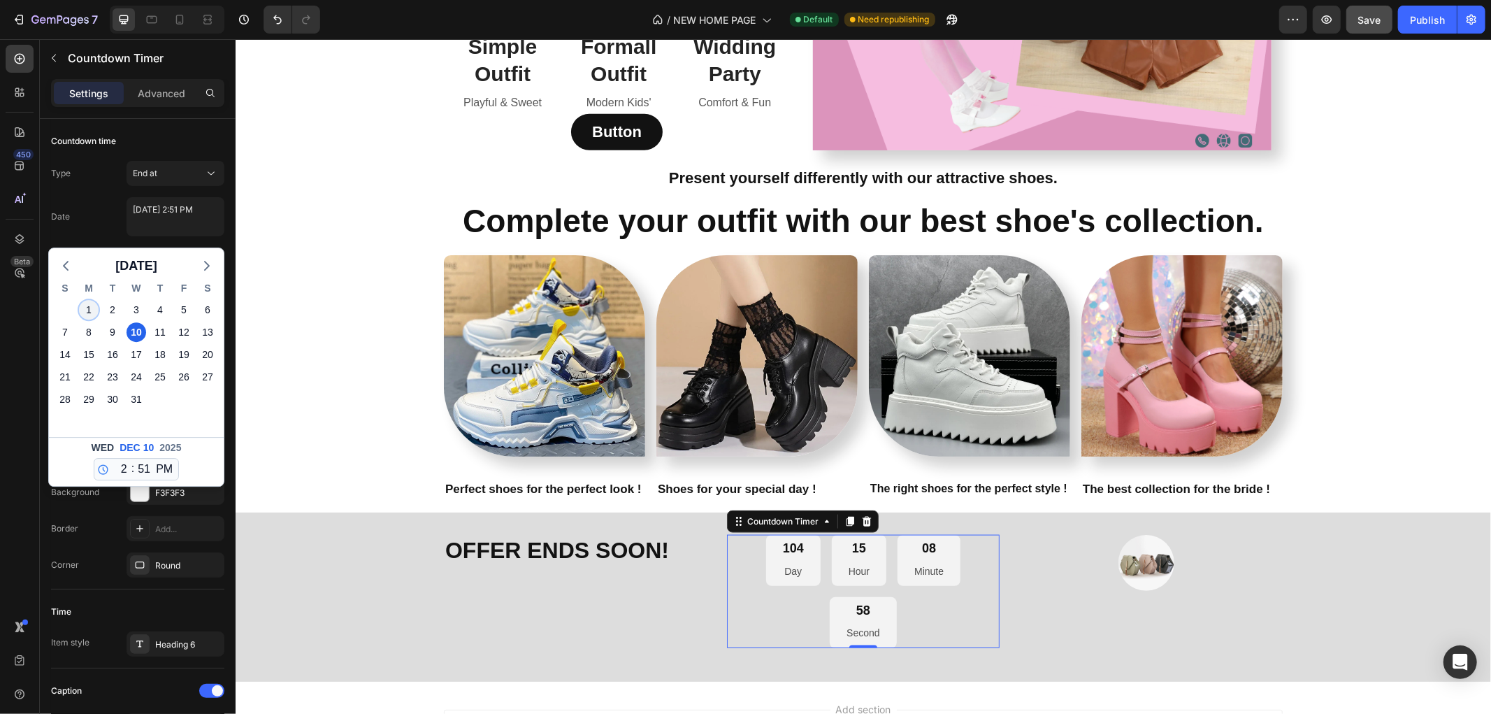
click at [85, 310] on div "1" at bounding box center [89, 310] width 20 height 20
type textarea "[DATE] 2:51 PM"
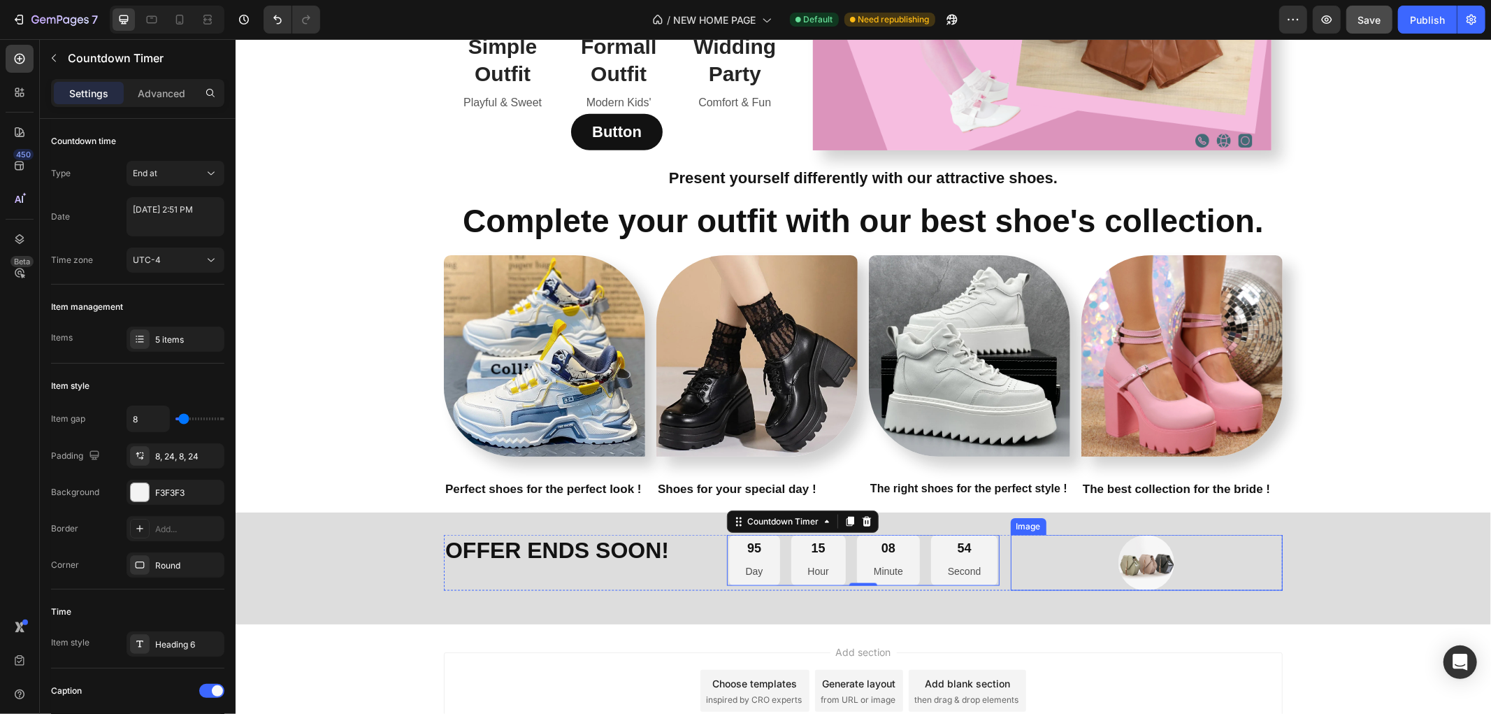
click at [1138, 556] on img at bounding box center [1146, 562] width 56 height 56
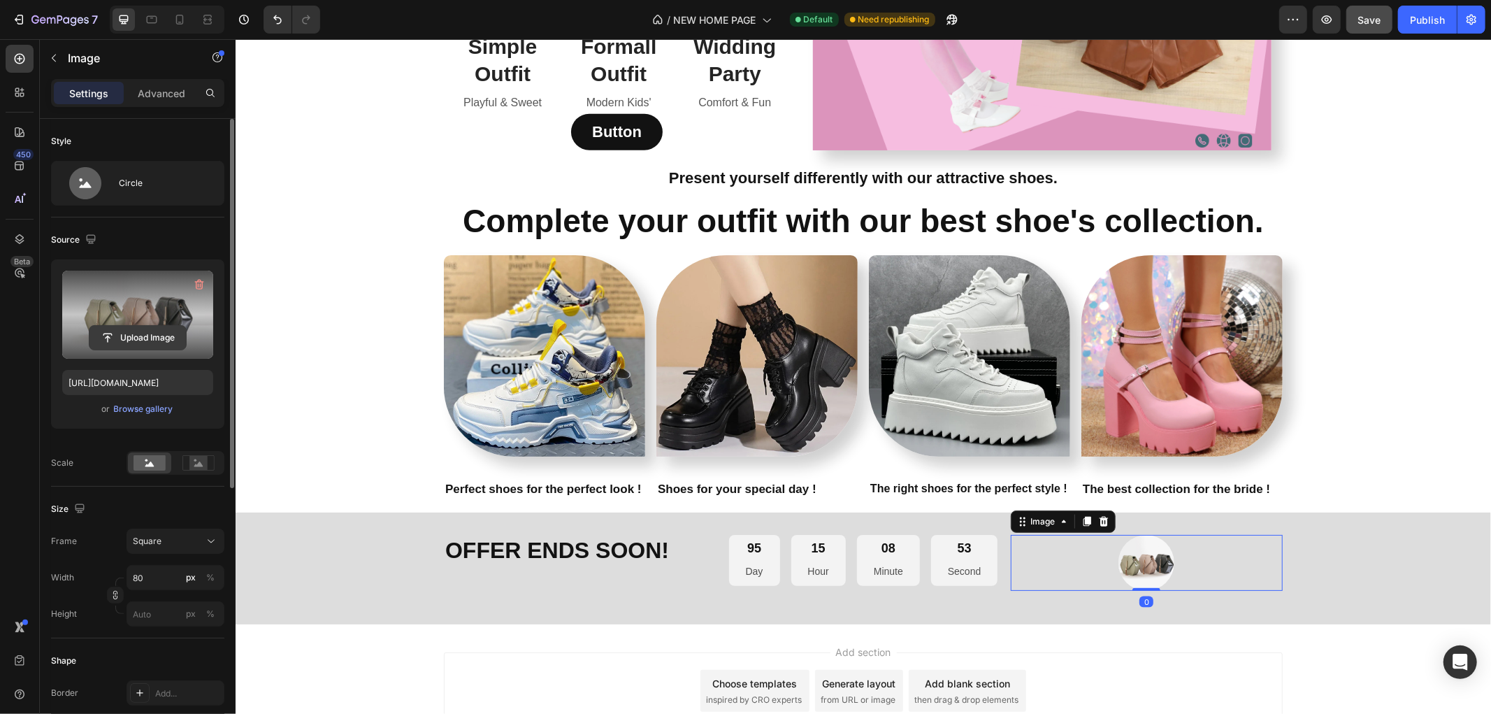
click at [129, 326] on input "file" at bounding box center [137, 338] width 96 height 24
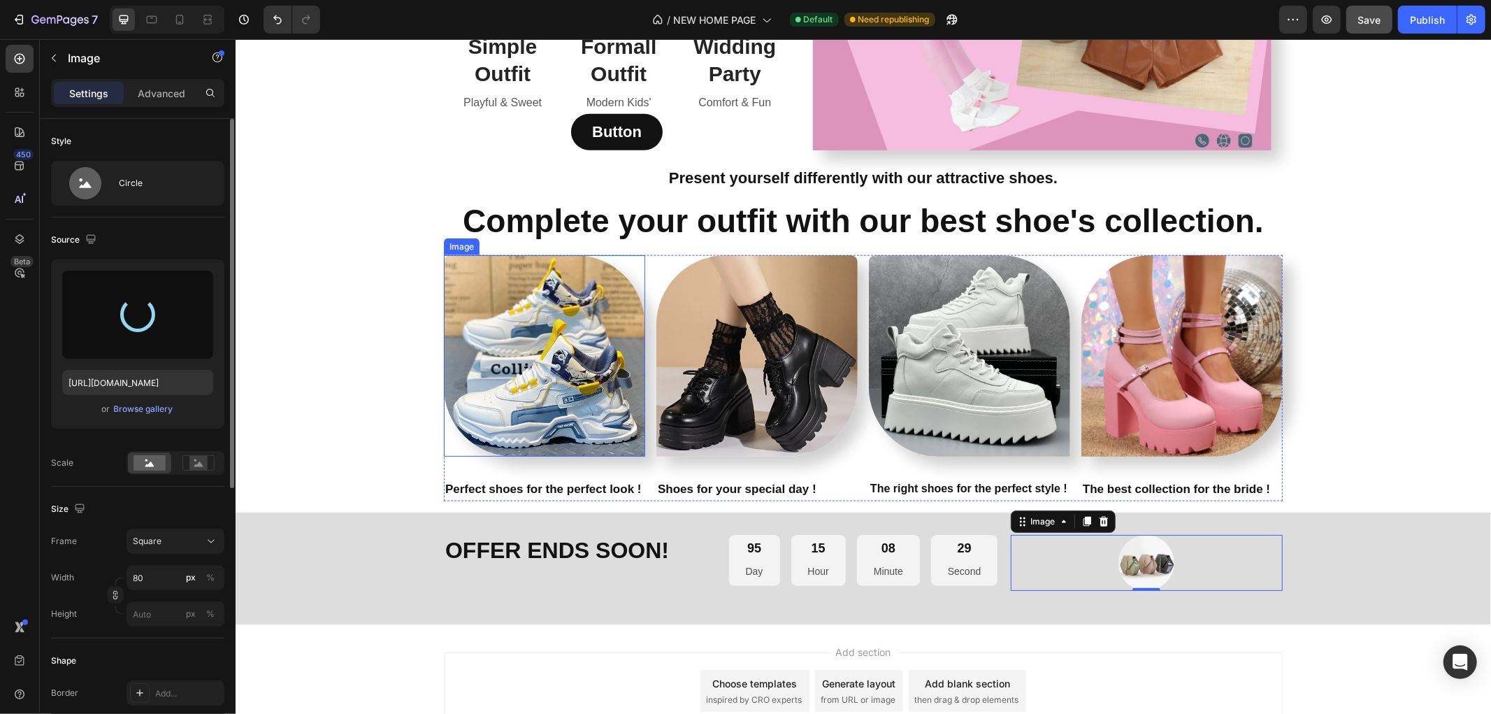
type input "[URL][DOMAIN_NAME]"
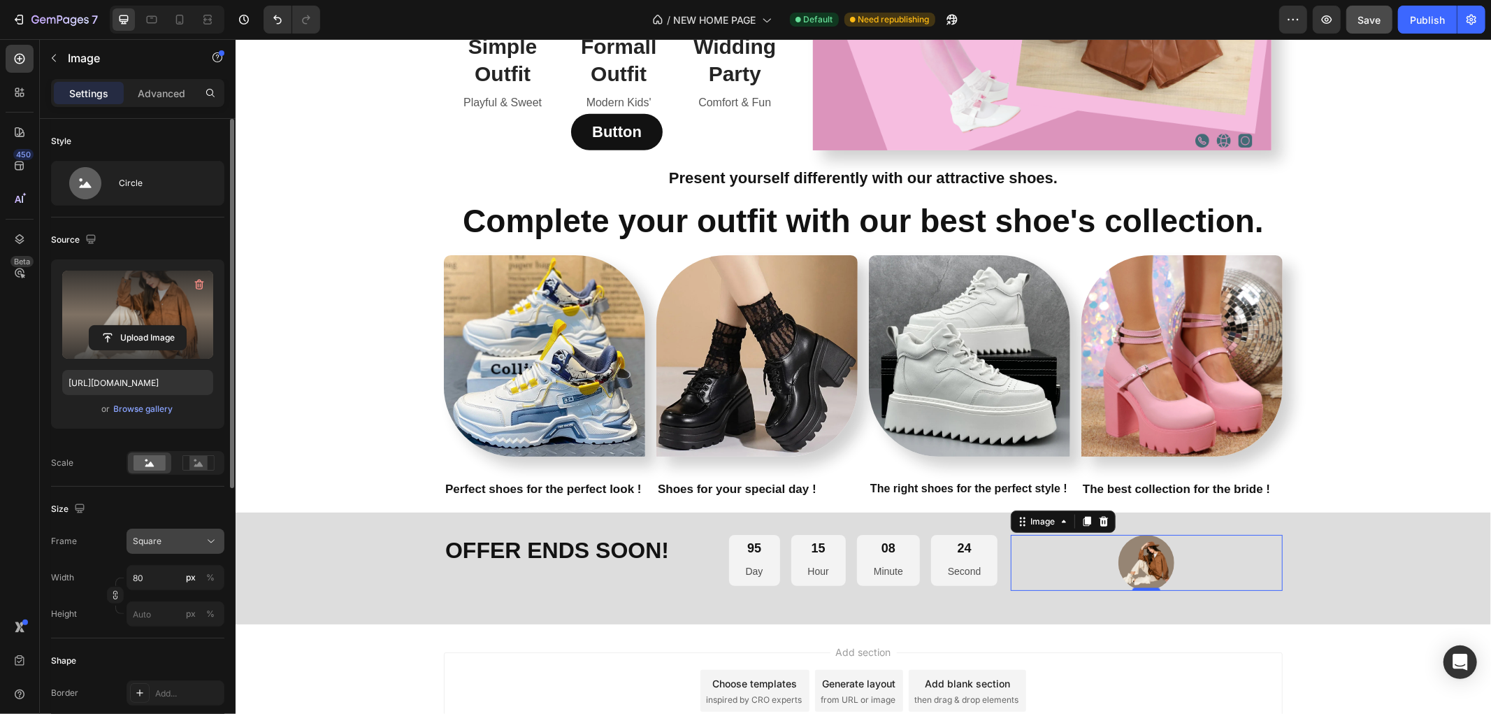
click at [198, 537] on div "Square" at bounding box center [167, 541] width 68 height 13
click at [166, 654] on div "Original" at bounding box center [172, 654] width 81 height 13
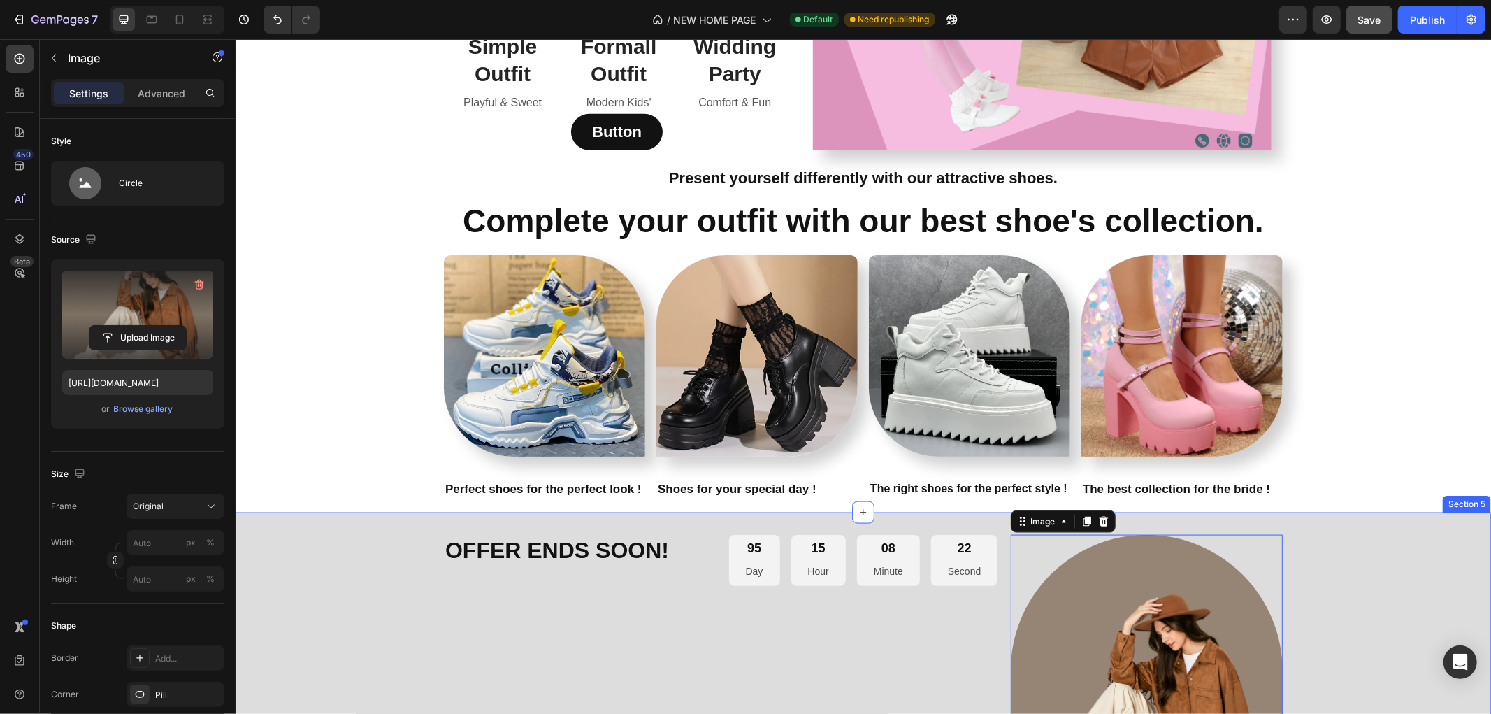
scroll to position [1728, 0]
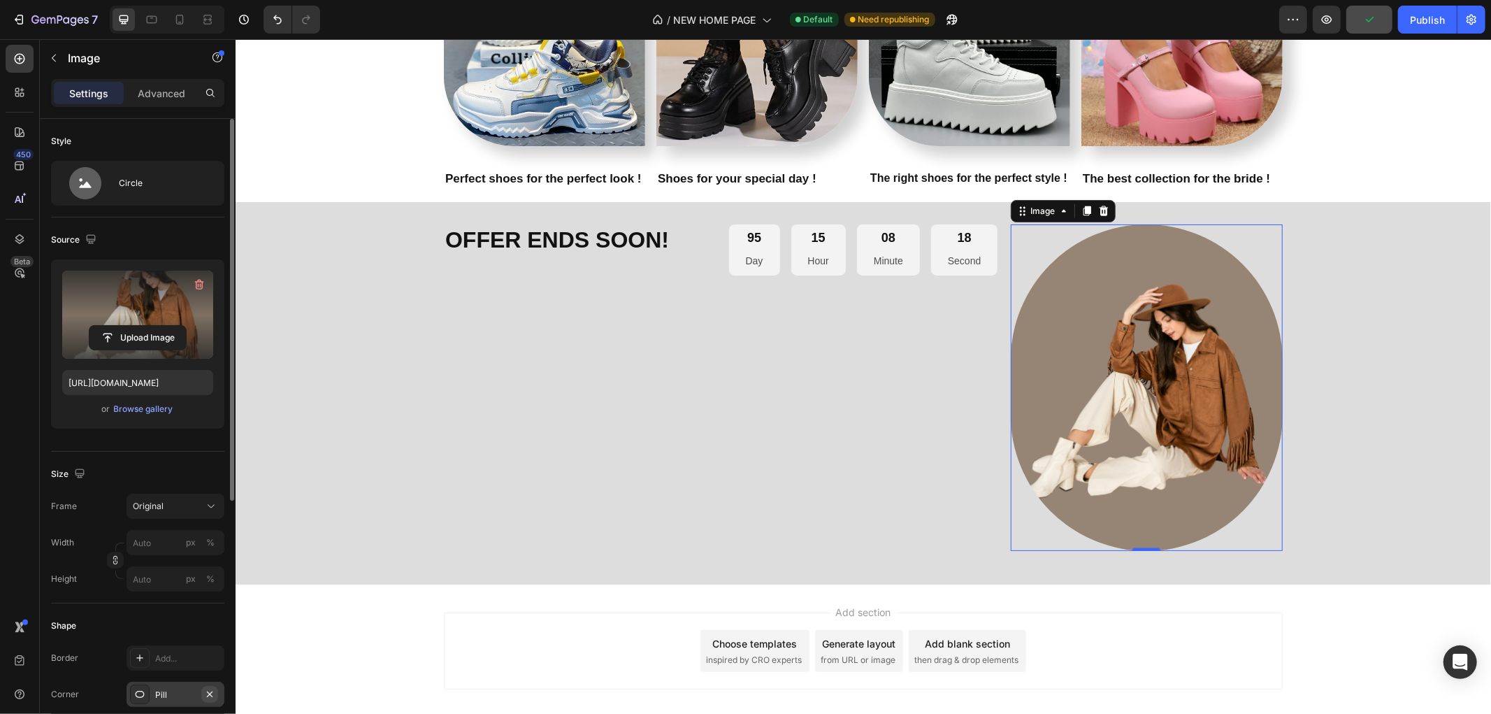
click at [208, 696] on icon "button" at bounding box center [209, 693] width 11 height 11
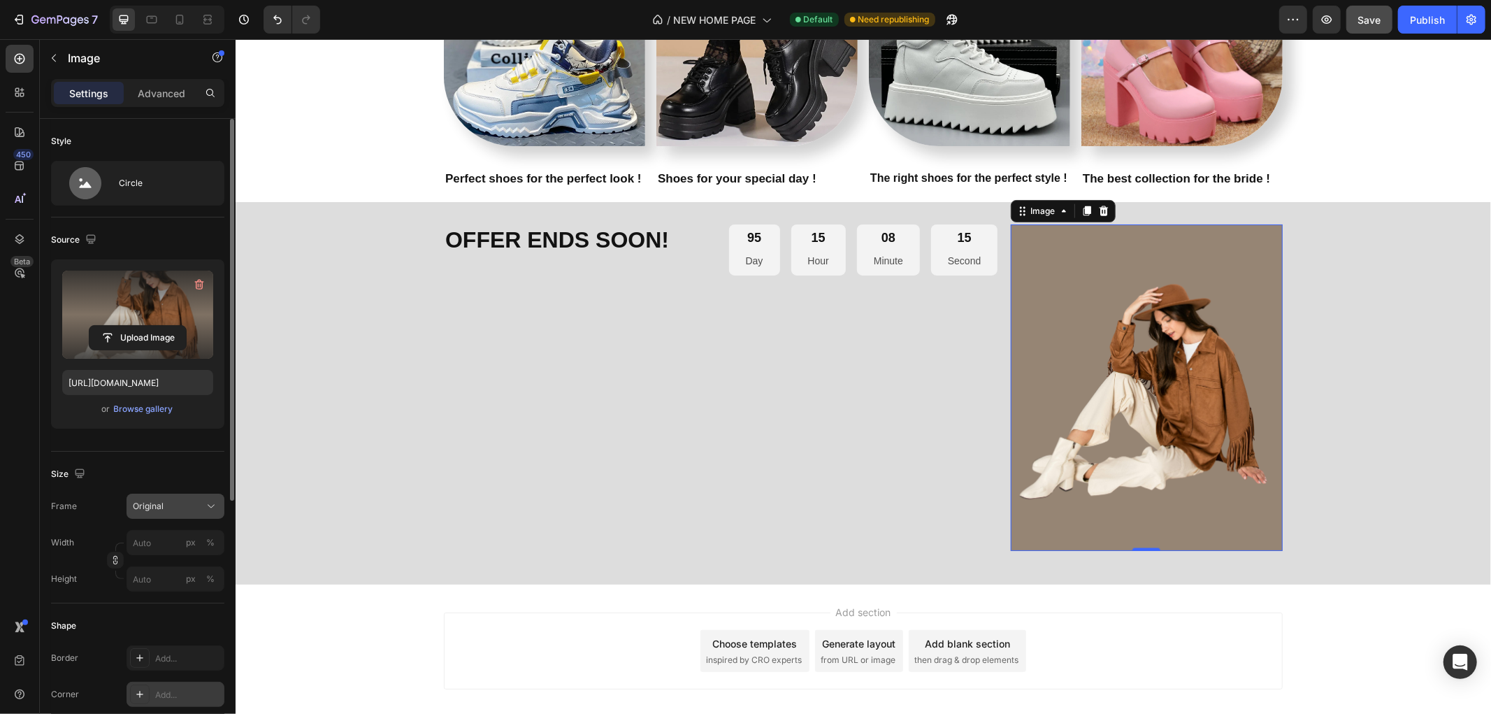
click at [203, 504] on div "Original" at bounding box center [175, 506] width 85 height 14
click at [170, 539] on div "Square" at bounding box center [172, 540] width 81 height 14
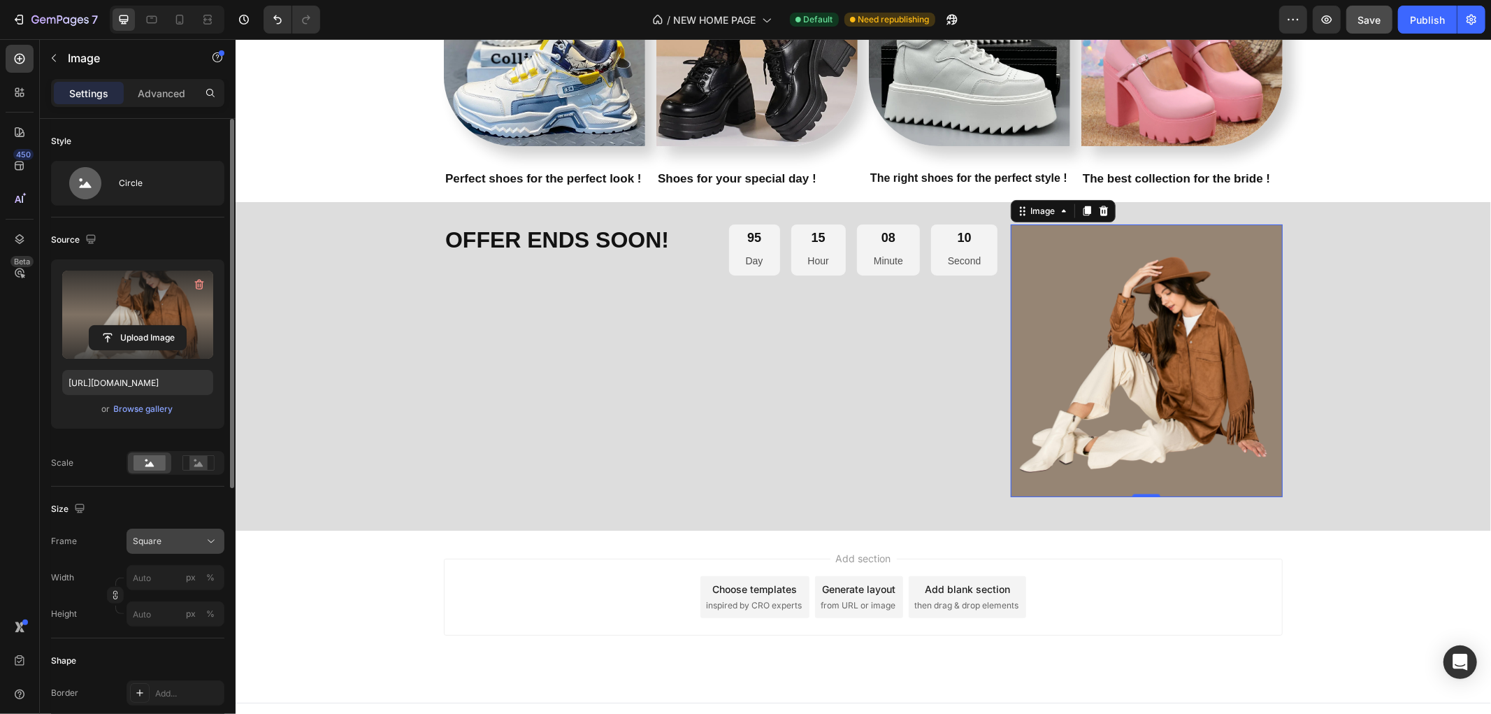
click at [206, 532] on button "Square" at bounding box center [176, 540] width 98 height 25
click at [166, 651] on div "Original" at bounding box center [172, 654] width 81 height 13
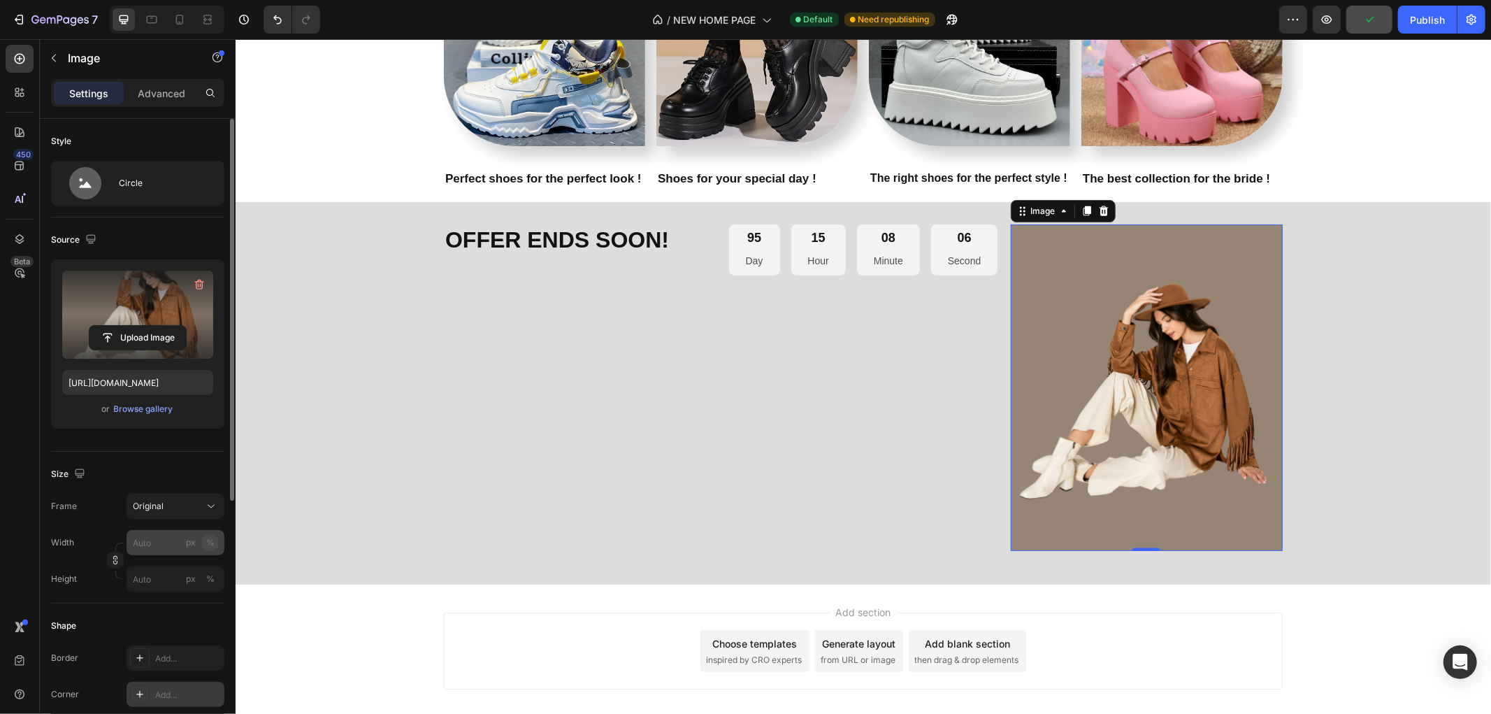
click at [208, 542] on div "%" at bounding box center [210, 542] width 8 height 13
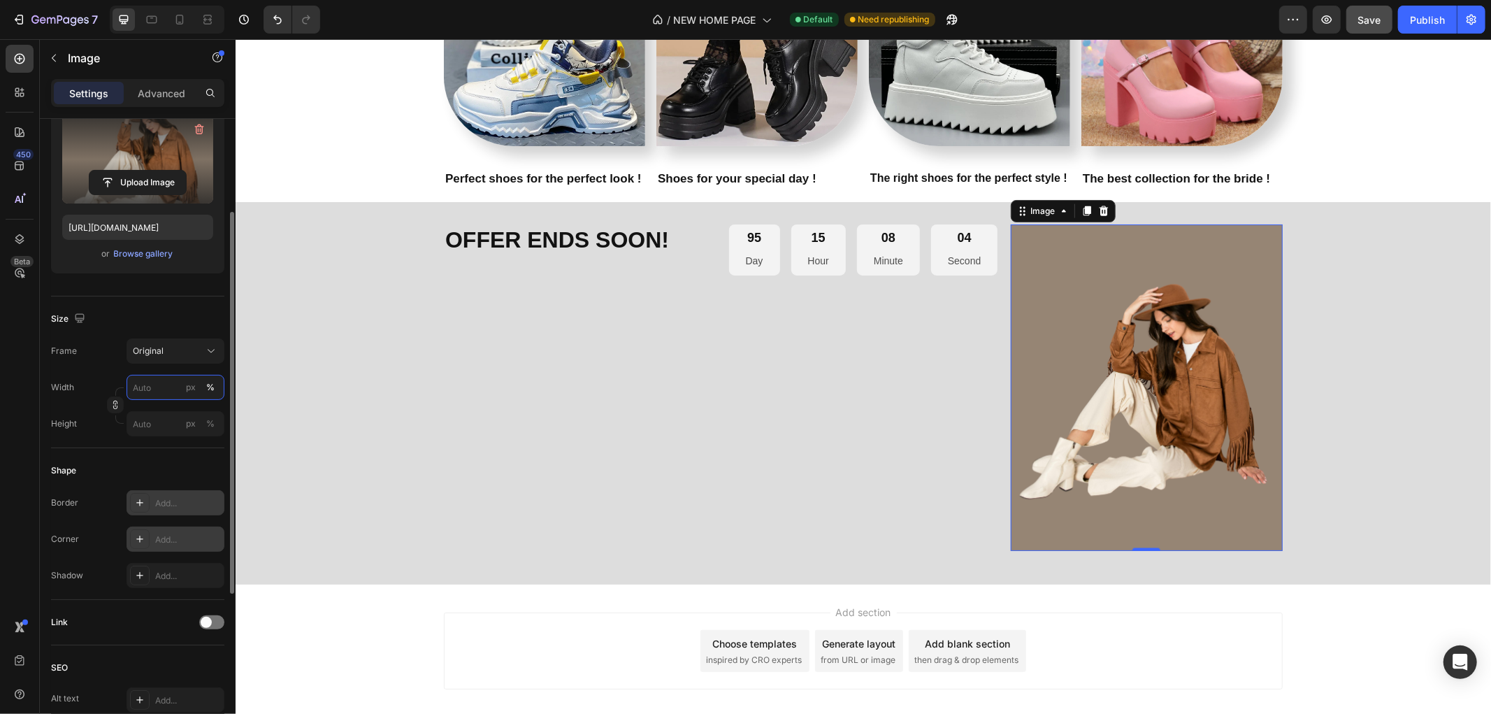
scroll to position [78, 0]
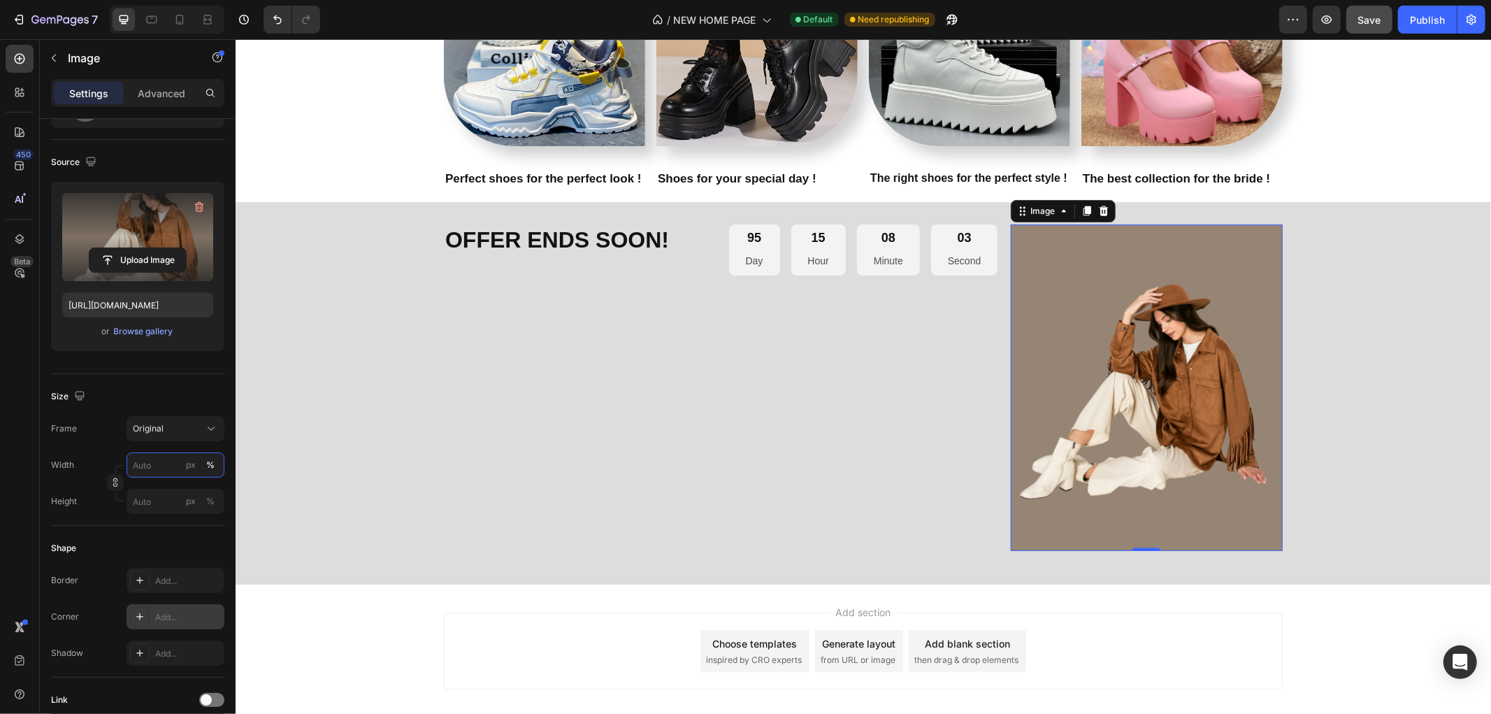
click at [145, 468] on input "px %" at bounding box center [176, 464] width 98 height 25
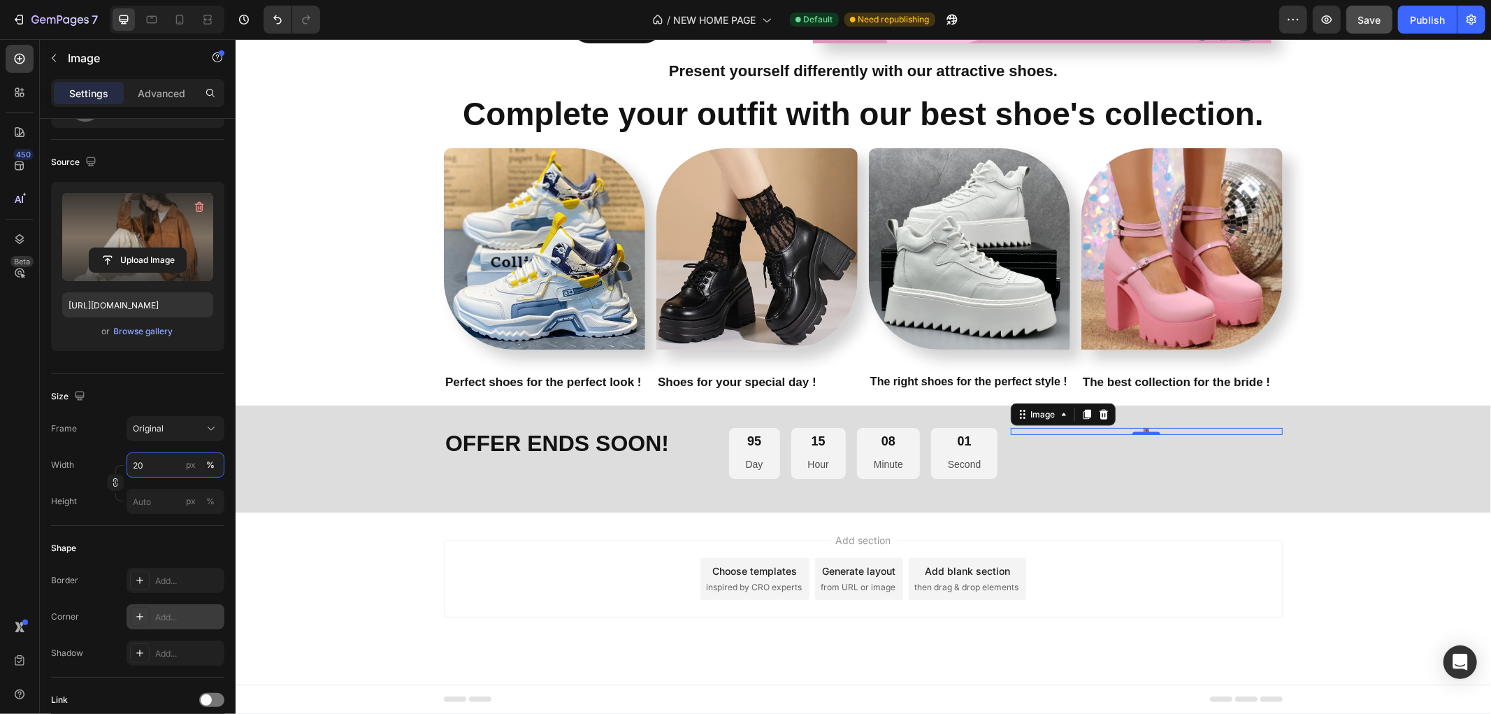
scroll to position [1539, 0]
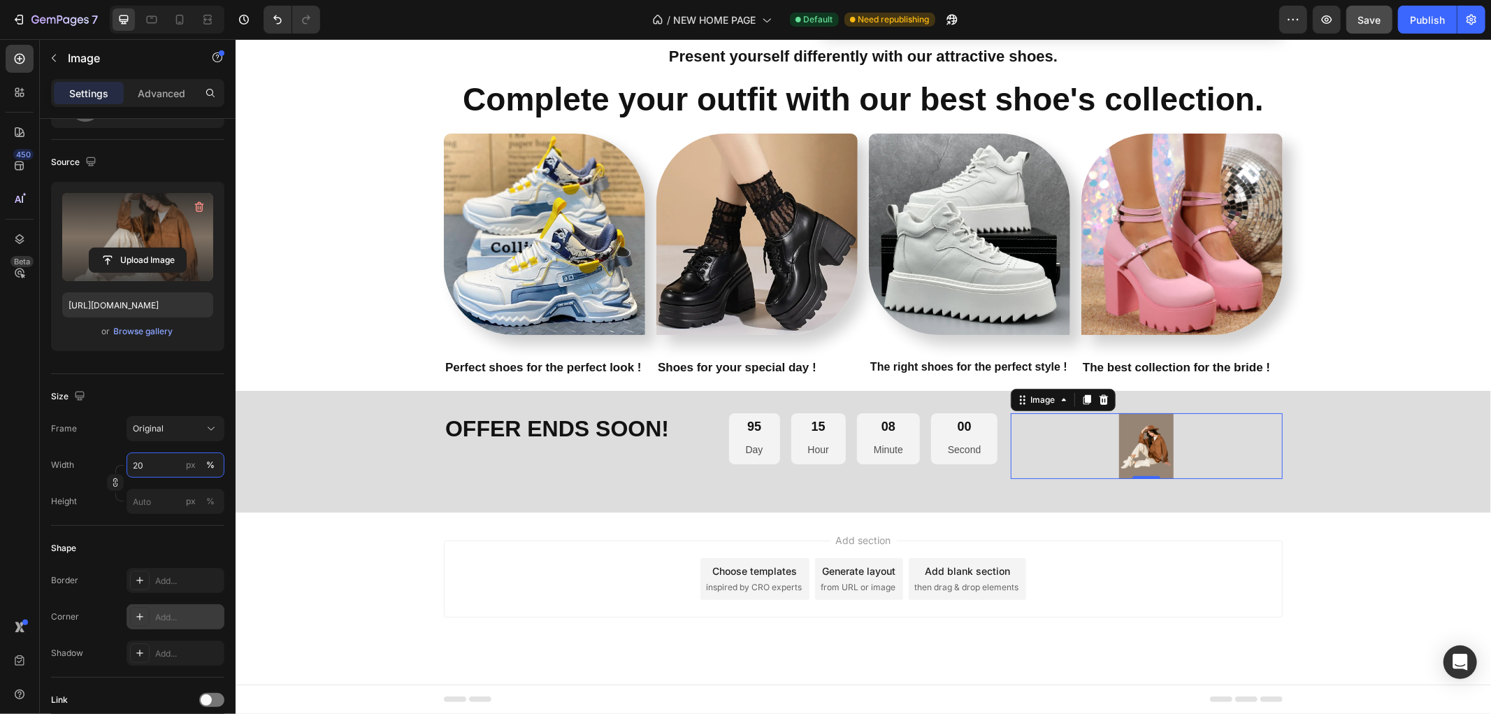
type input "2"
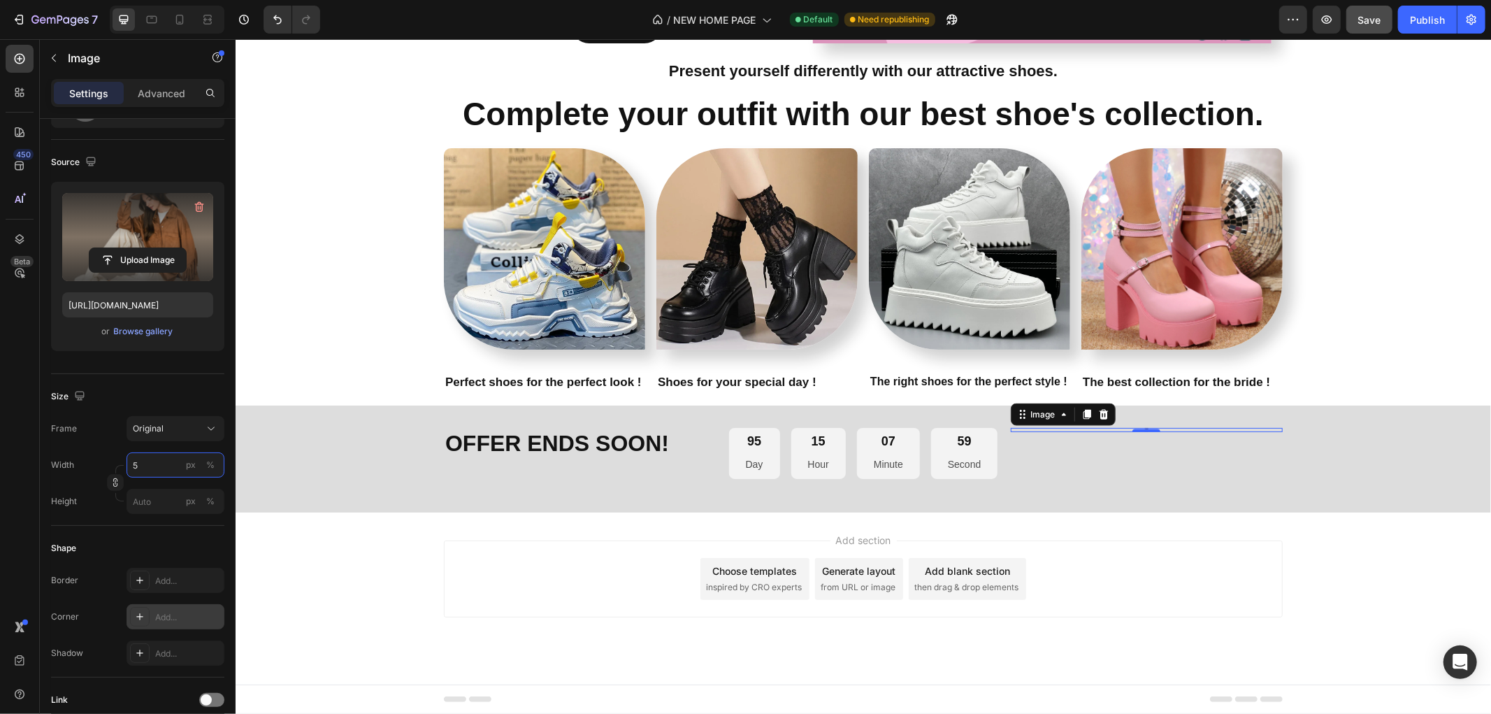
scroll to position [1525, 0]
type input "5"
click at [215, 465] on button "%" at bounding box center [210, 464] width 17 height 17
click at [177, 460] on input "1" at bounding box center [176, 464] width 98 height 25
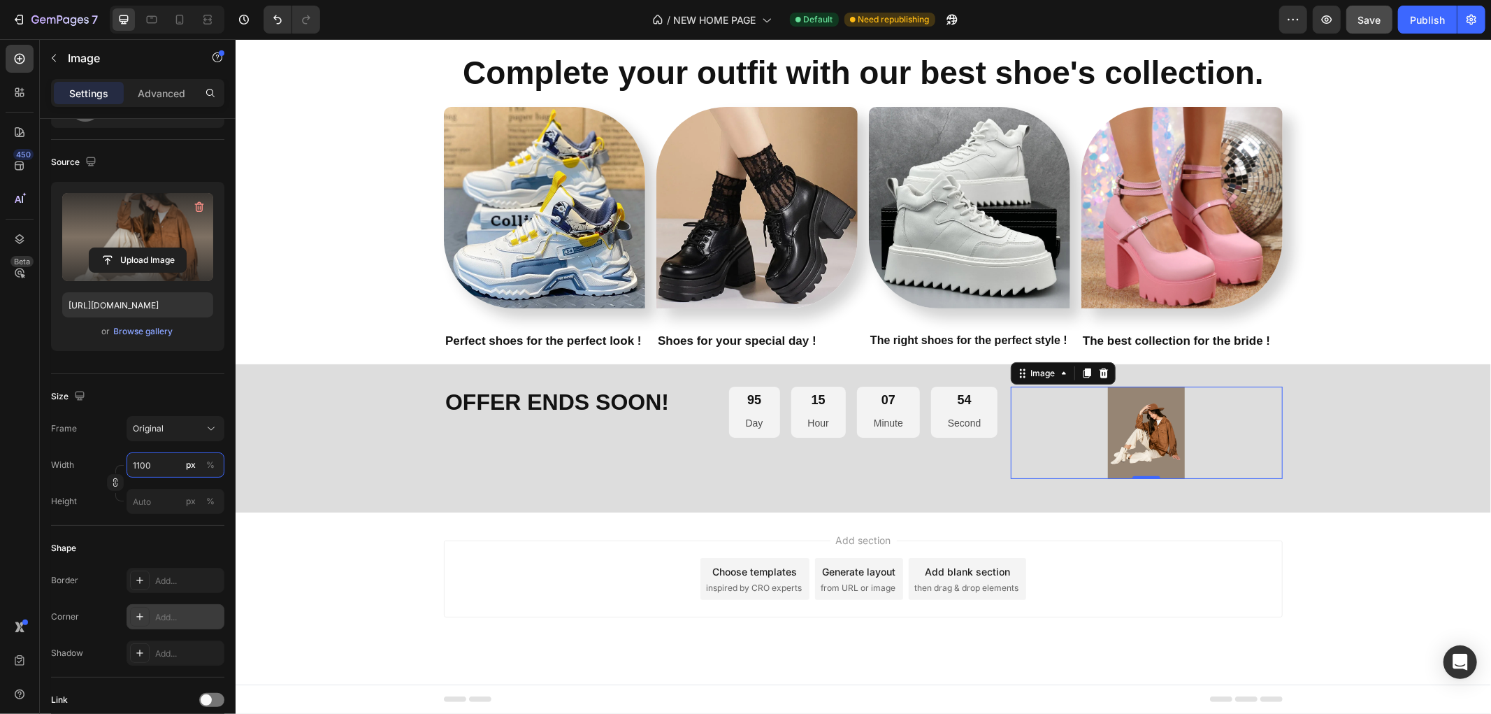
scroll to position [1728, 0]
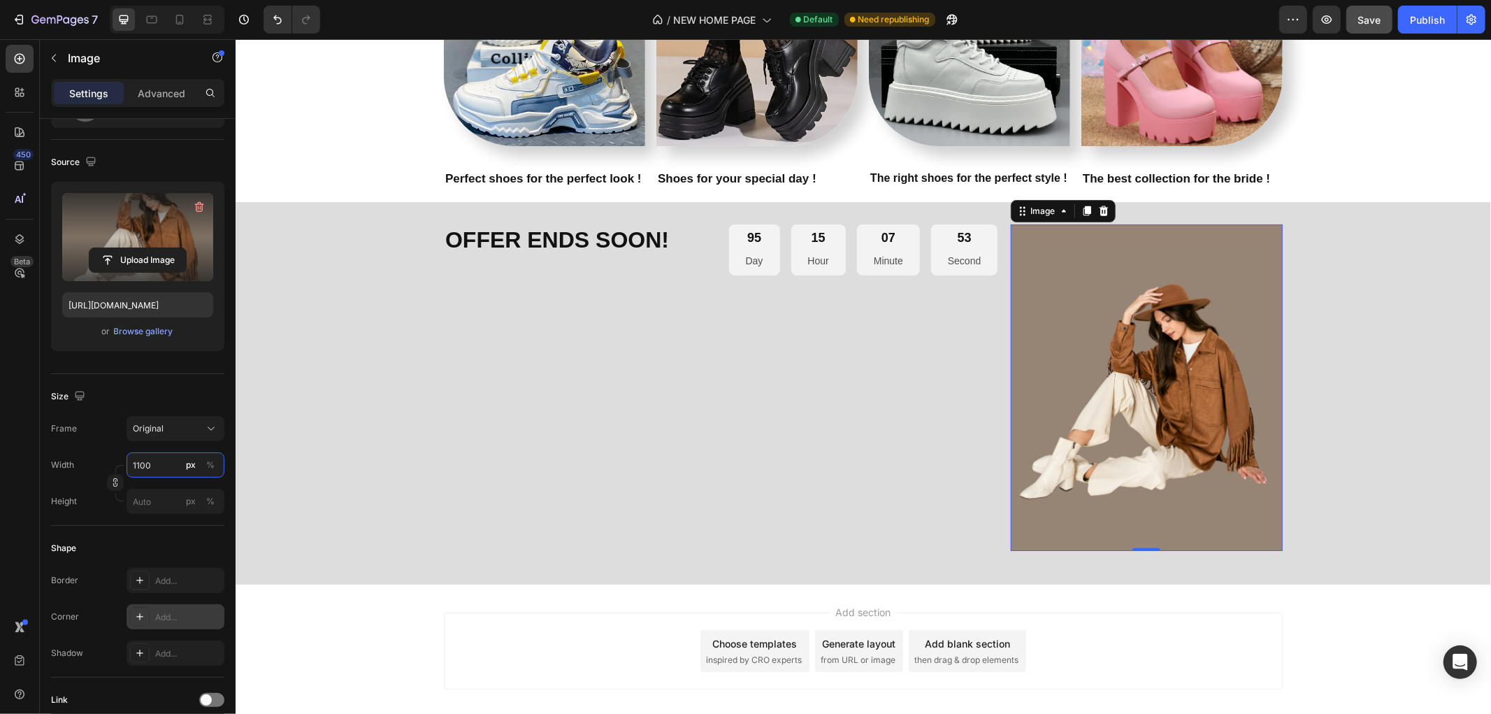
drag, startPoint x: 172, startPoint y: 461, endPoint x: 129, endPoint y: 473, distance: 44.9
click at [129, 473] on input "1100" at bounding box center [176, 464] width 98 height 25
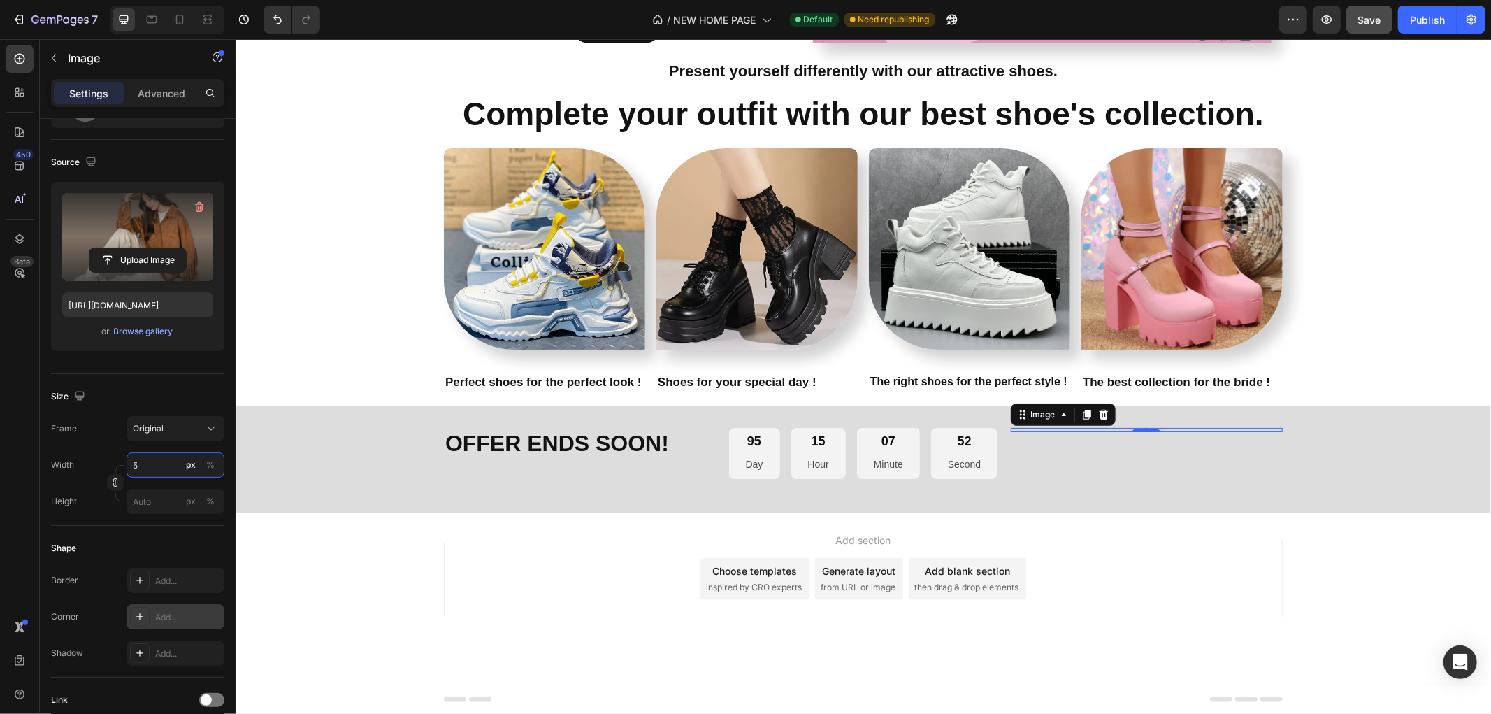
type input "50"
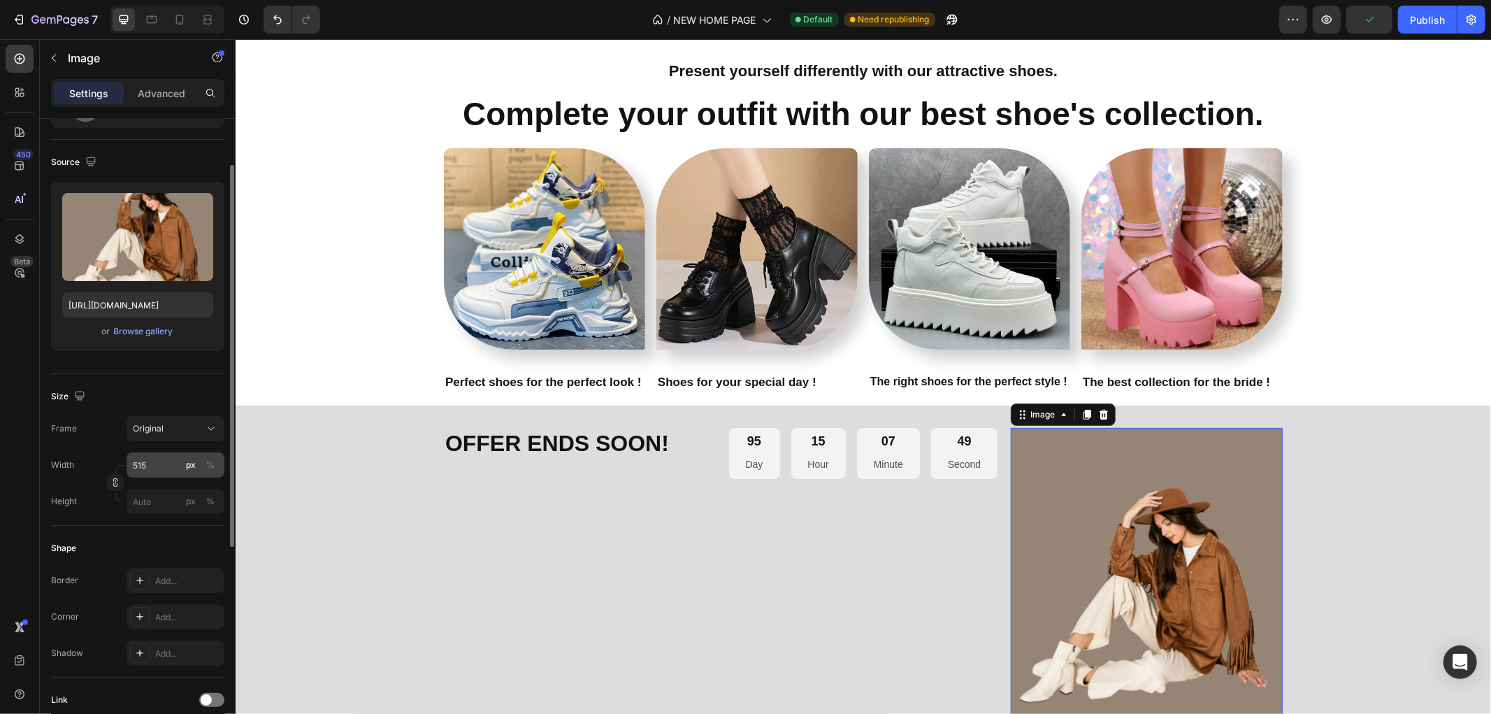
scroll to position [1728, 0]
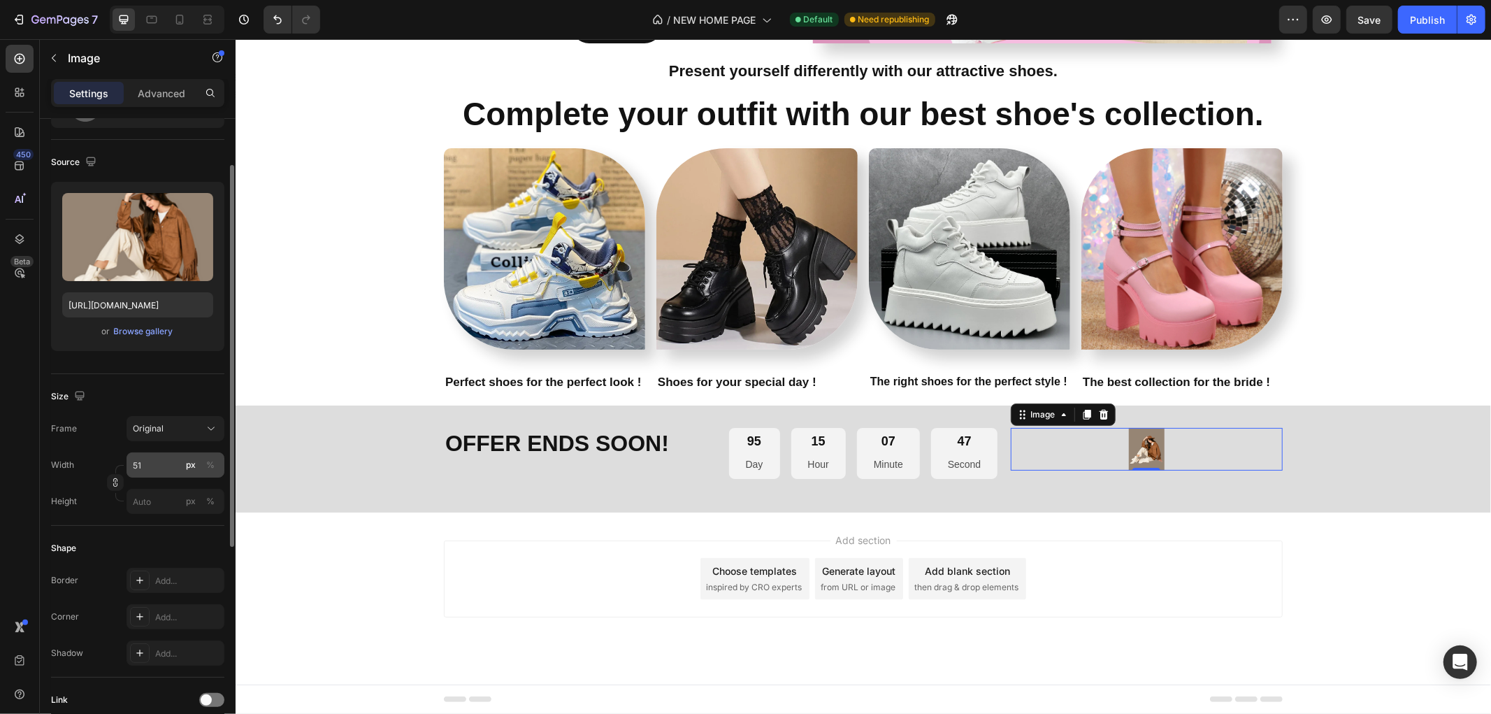
type input "5"
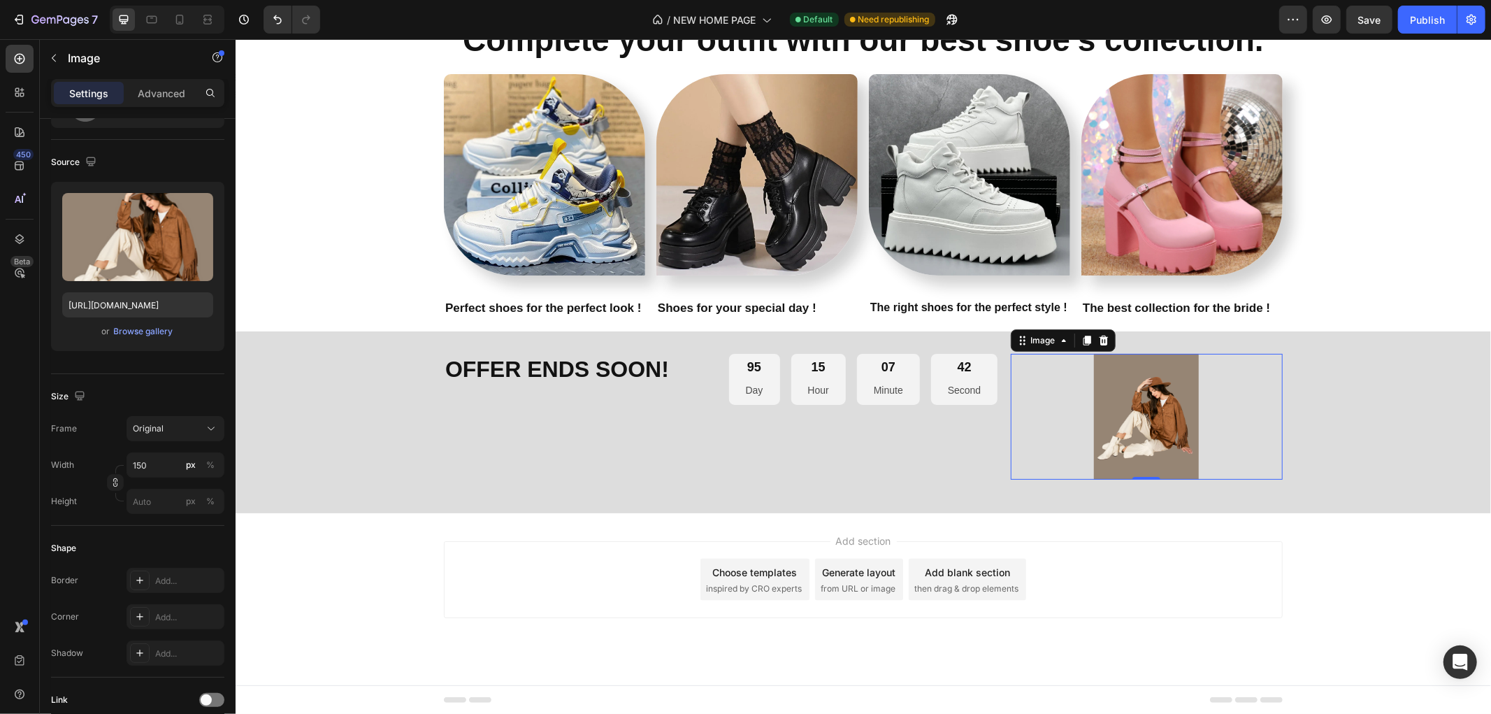
type input "150"
click at [851, 428] on div "95 Day 15 Hour 06 Minute 14 Second Countdown Timer" at bounding box center [862, 416] width 272 height 126
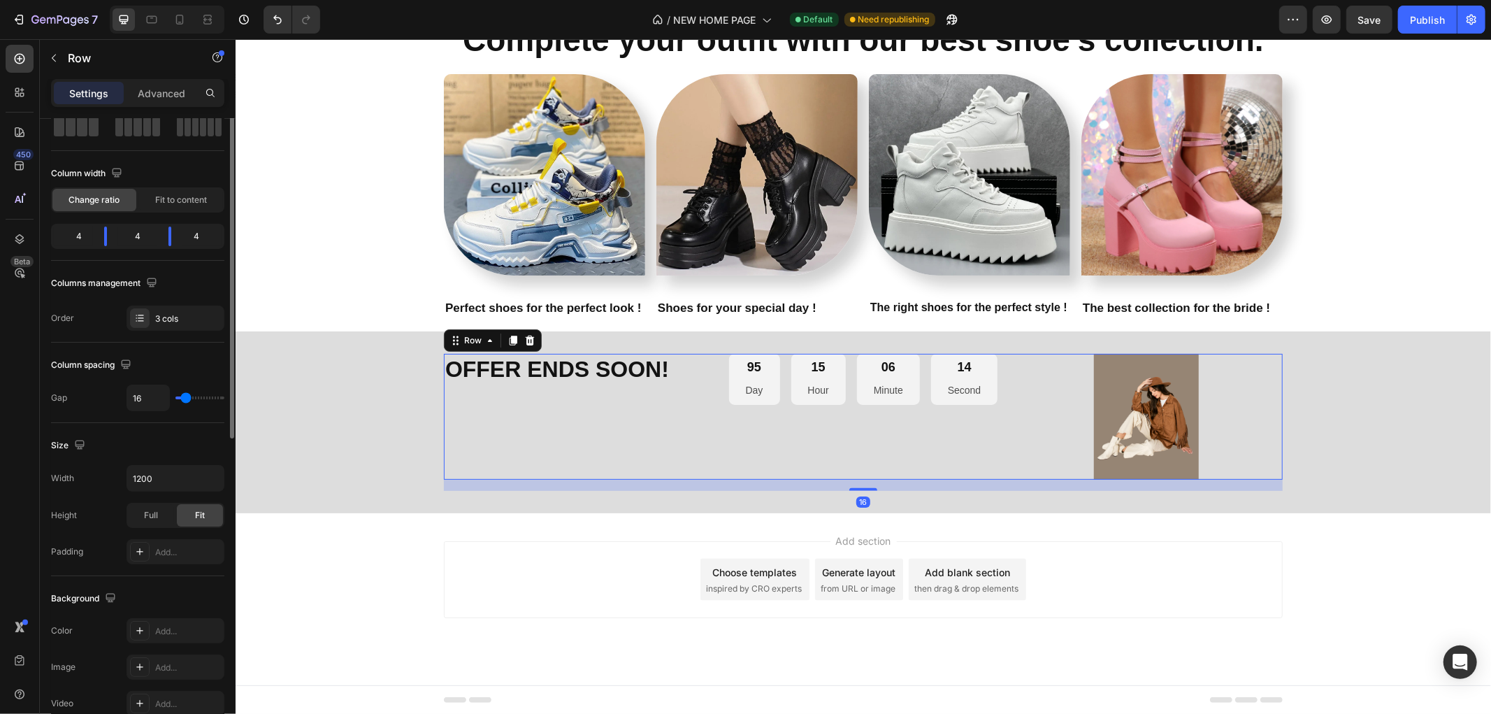
scroll to position [0, 0]
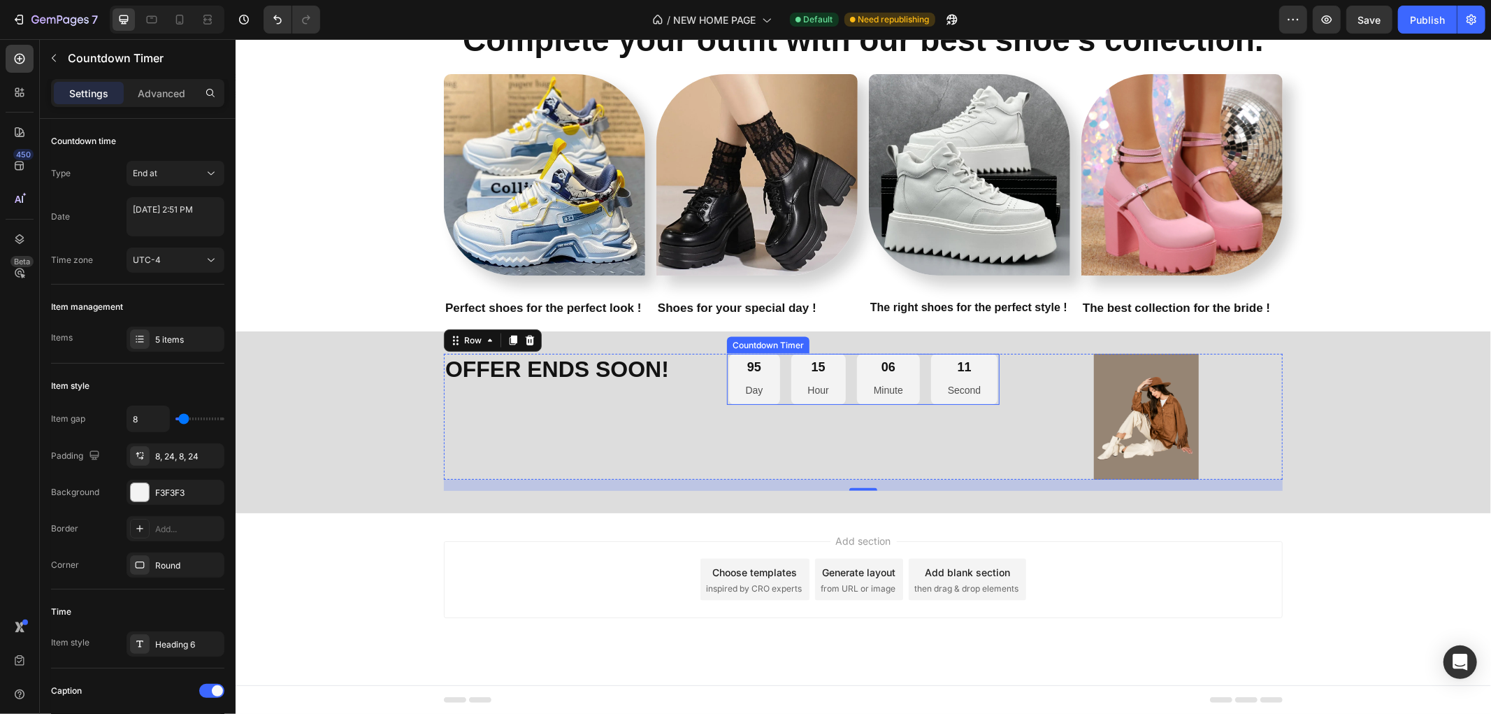
click at [913, 373] on div "95 Day 15 Hour 06 Minute 11 Second" at bounding box center [862, 378] width 269 height 51
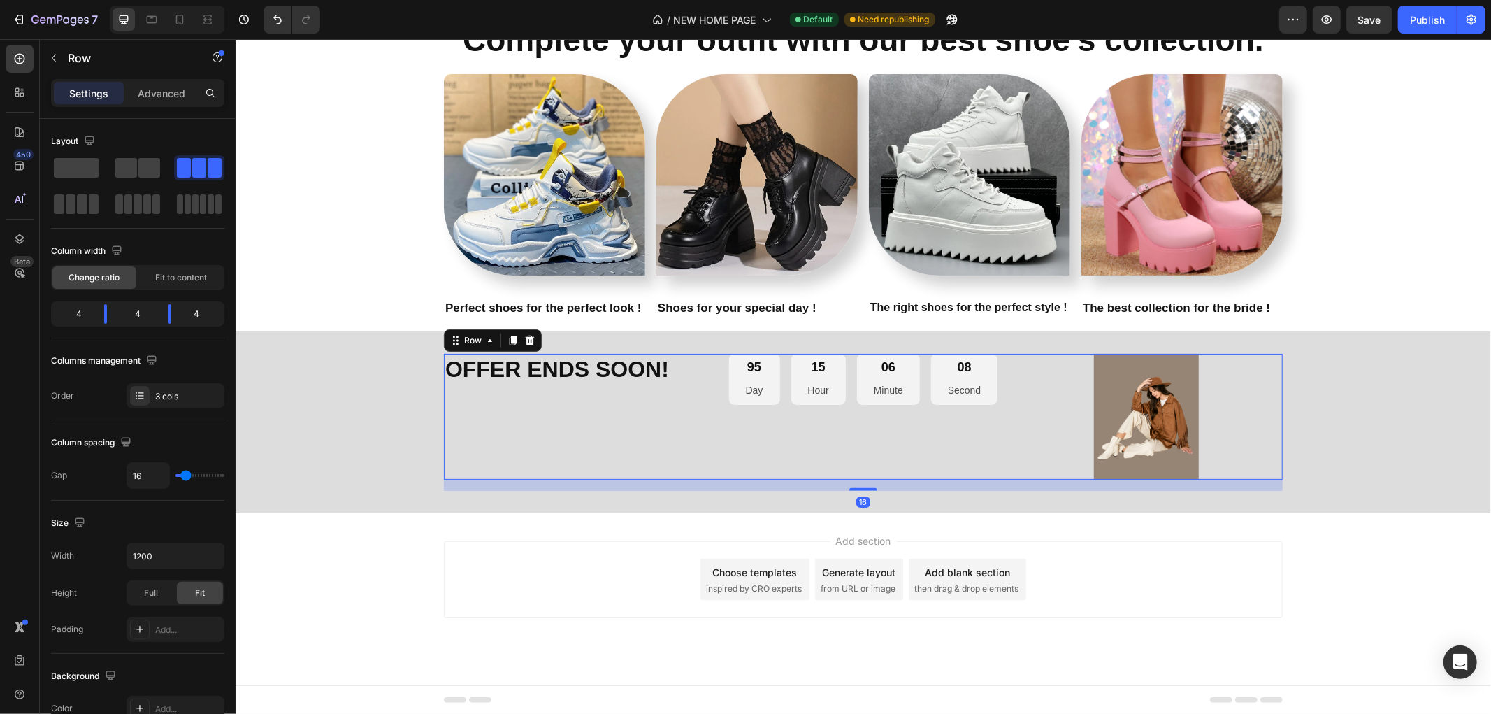
click at [644, 395] on div "OFFER ENDS SOON! Heading" at bounding box center [579, 416] width 272 height 126
click at [658, 371] on strong "OFFER ENDS SOON!" at bounding box center [557, 368] width 224 height 25
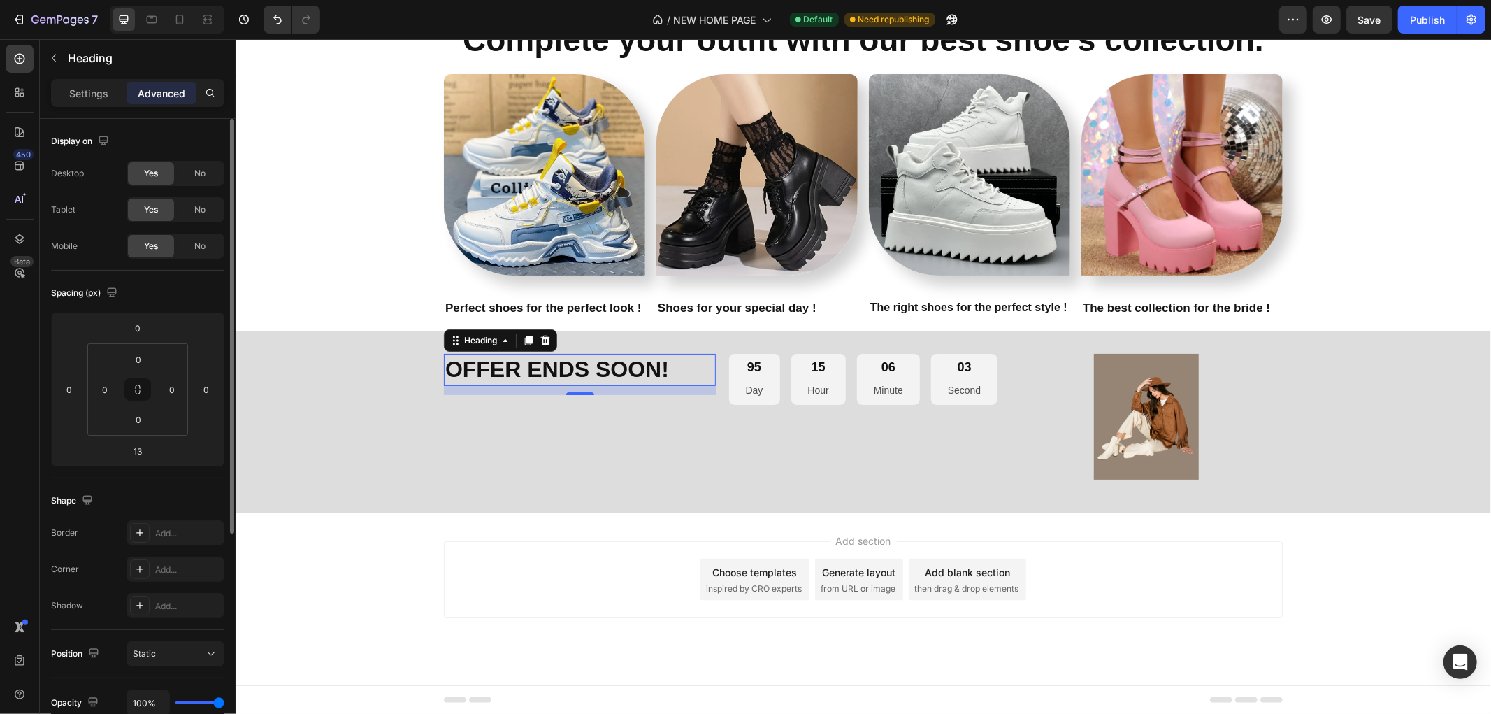
click at [89, 73] on div "Heading" at bounding box center [131, 58] width 182 height 36
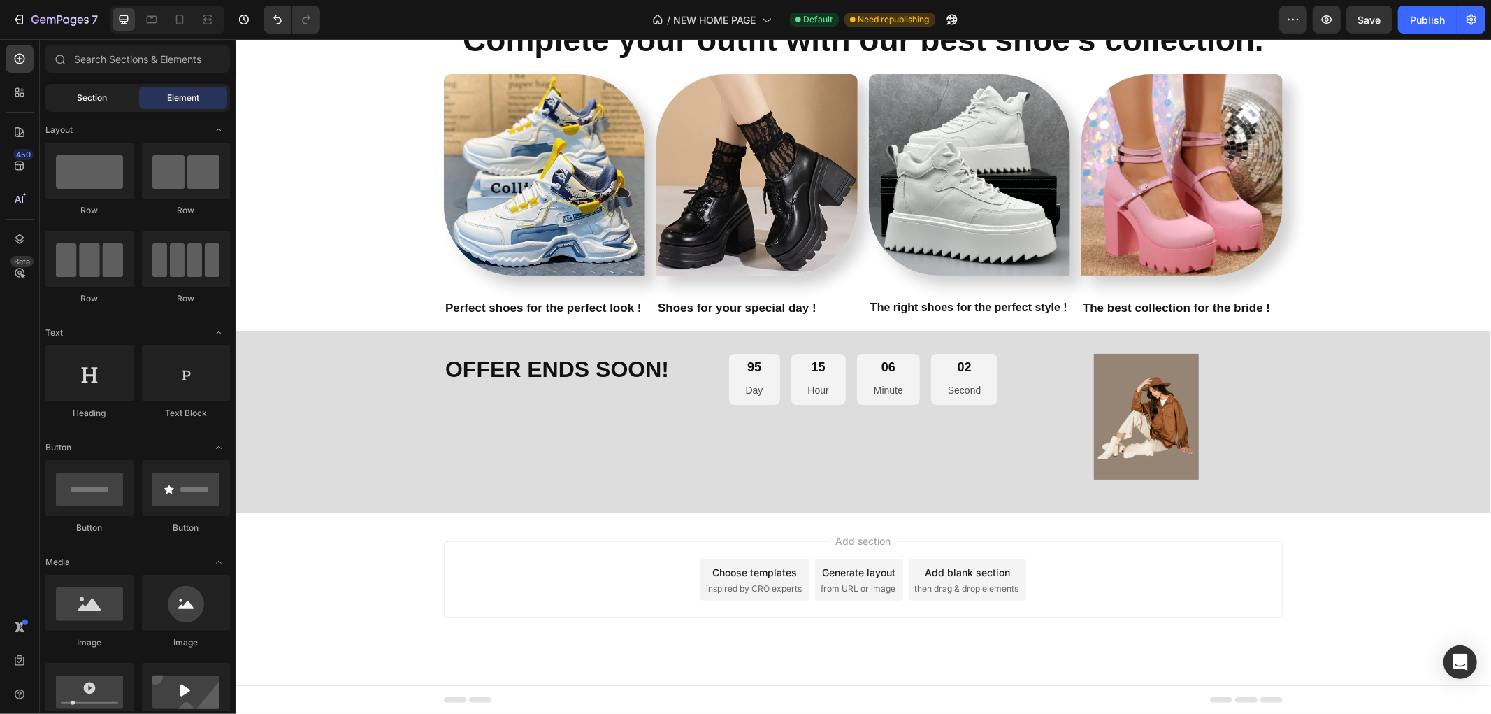
click at [85, 94] on span "Section" at bounding box center [93, 98] width 30 height 13
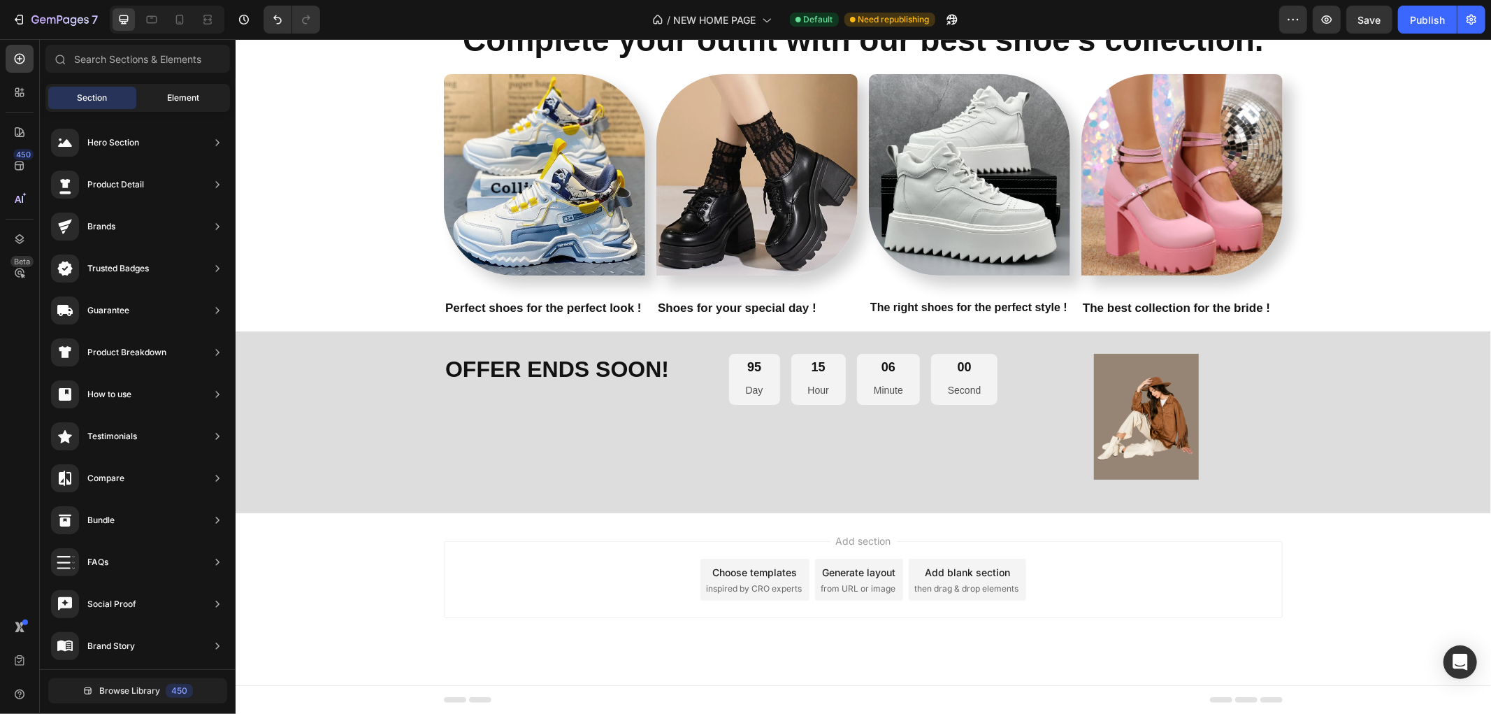
click at [198, 87] on div "Element" at bounding box center [183, 98] width 88 height 22
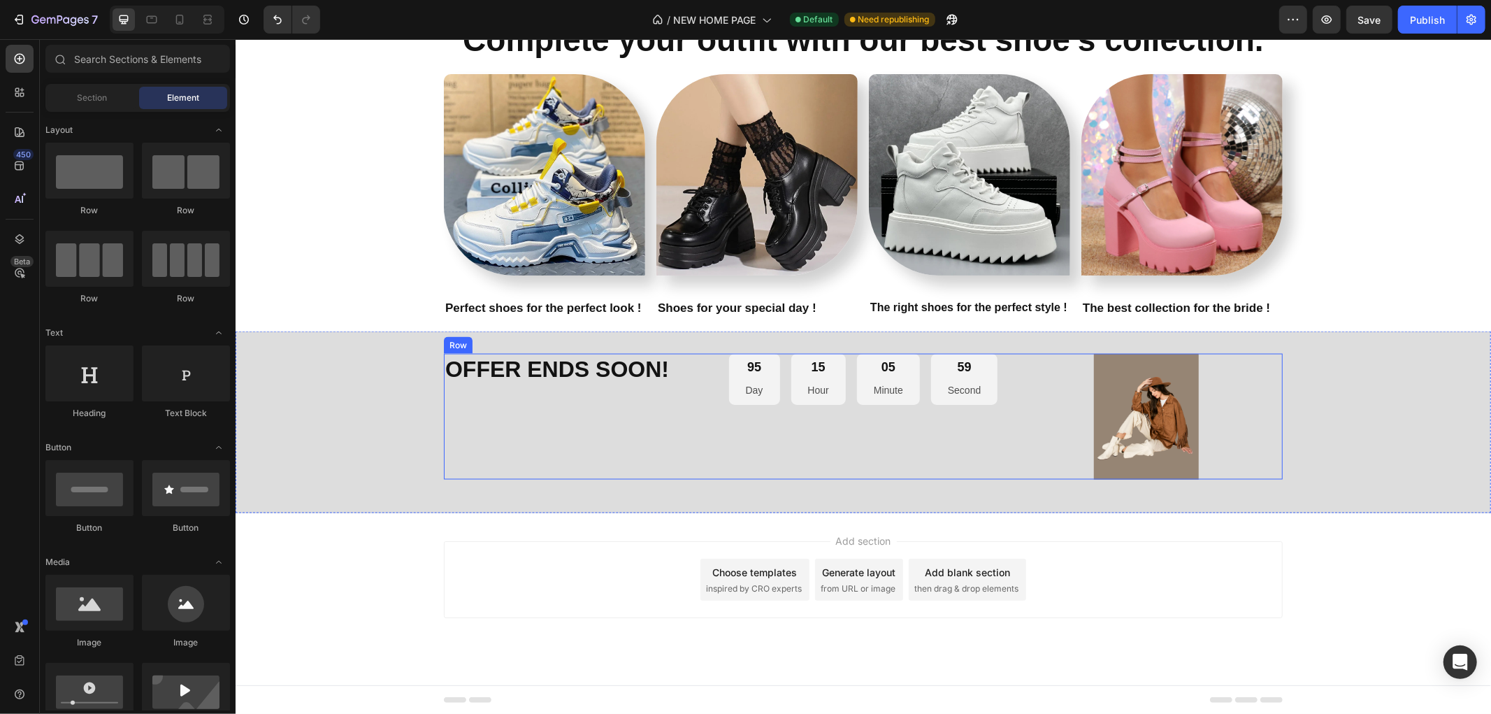
click at [415, 419] on div "OFFER ENDS SOON! Heading 95 Day 15 Hour 05 Minute 59 Second Countdown Timer Ima…" at bounding box center [862, 421] width 1255 height 137
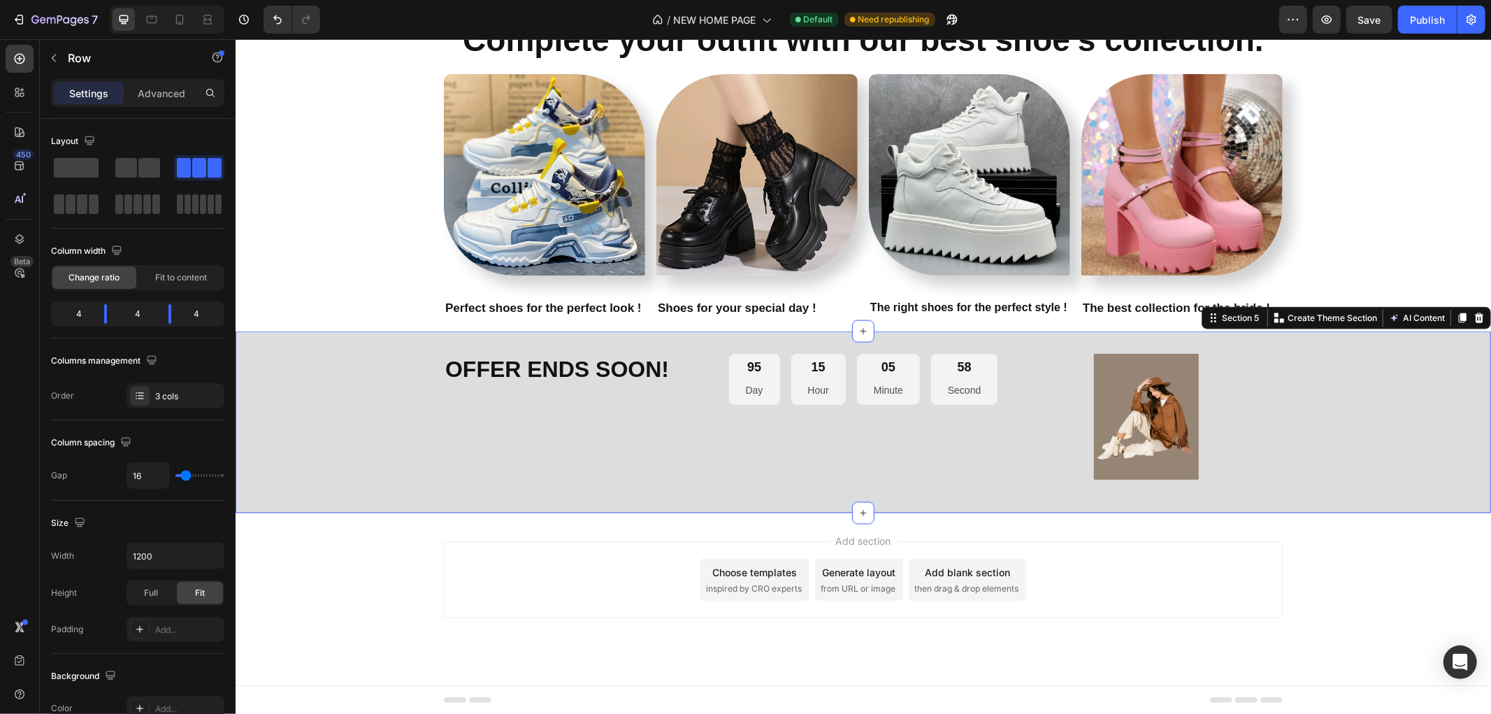
click at [483, 391] on div "OFFER ENDS SOON! Heading" at bounding box center [579, 416] width 272 height 126
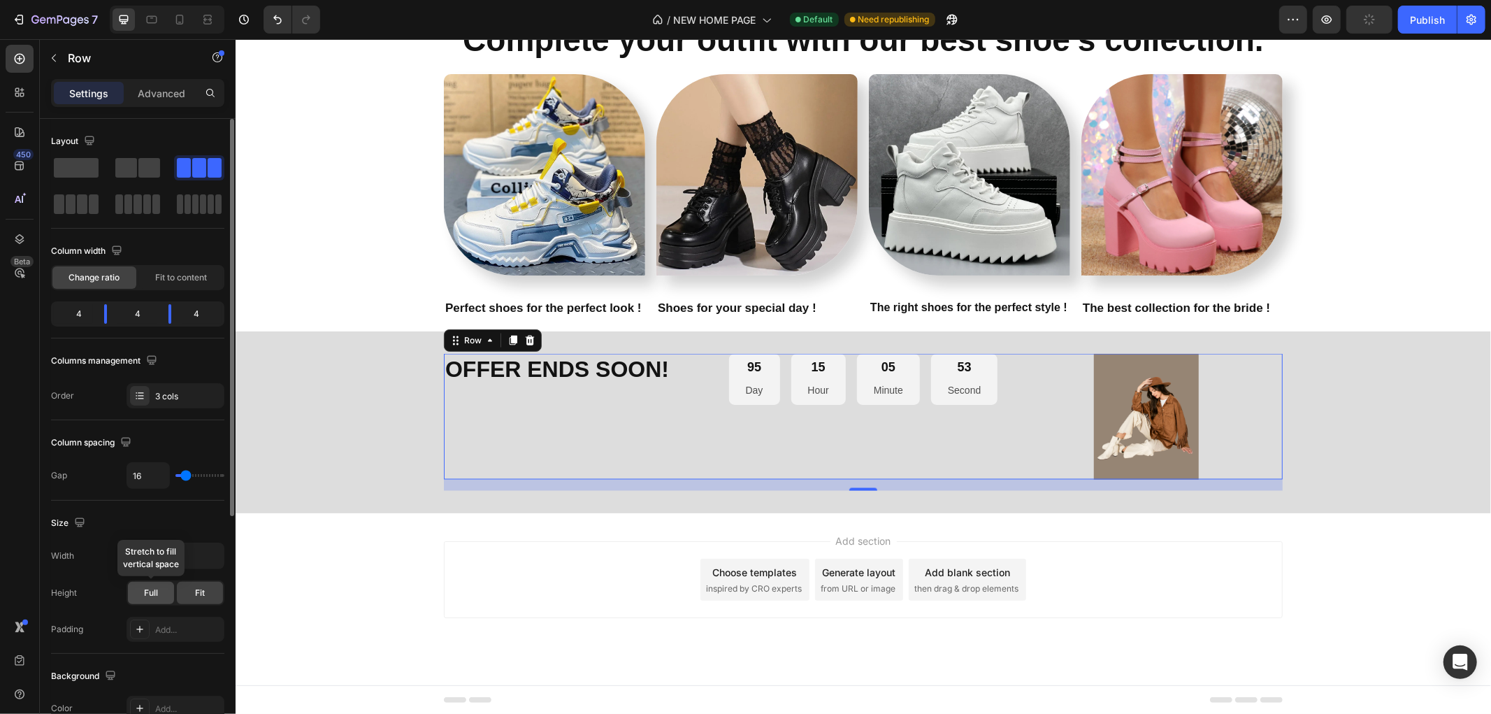
click at [157, 598] on span "Full" at bounding box center [151, 592] width 14 height 13
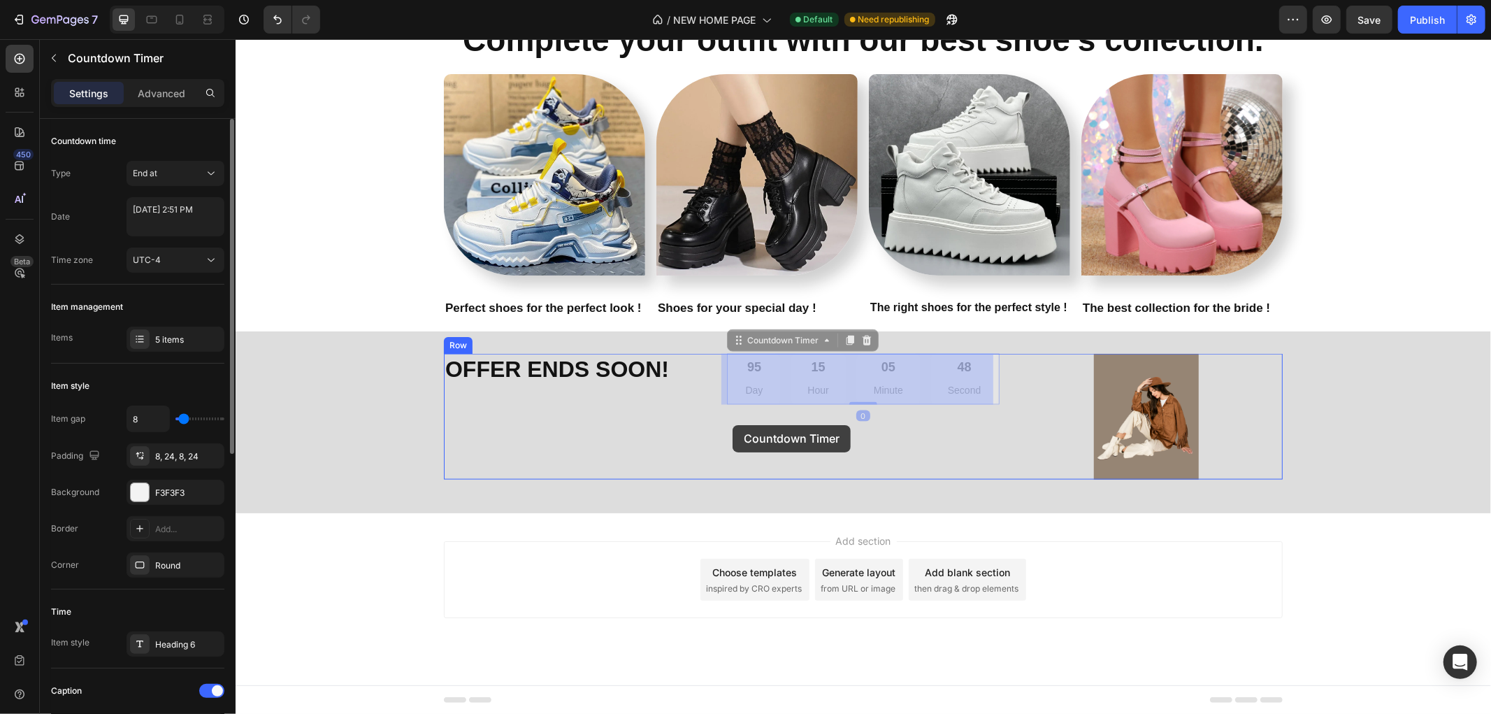
drag, startPoint x: 733, startPoint y: 375, endPoint x: 732, endPoint y: 424, distance: 49.6
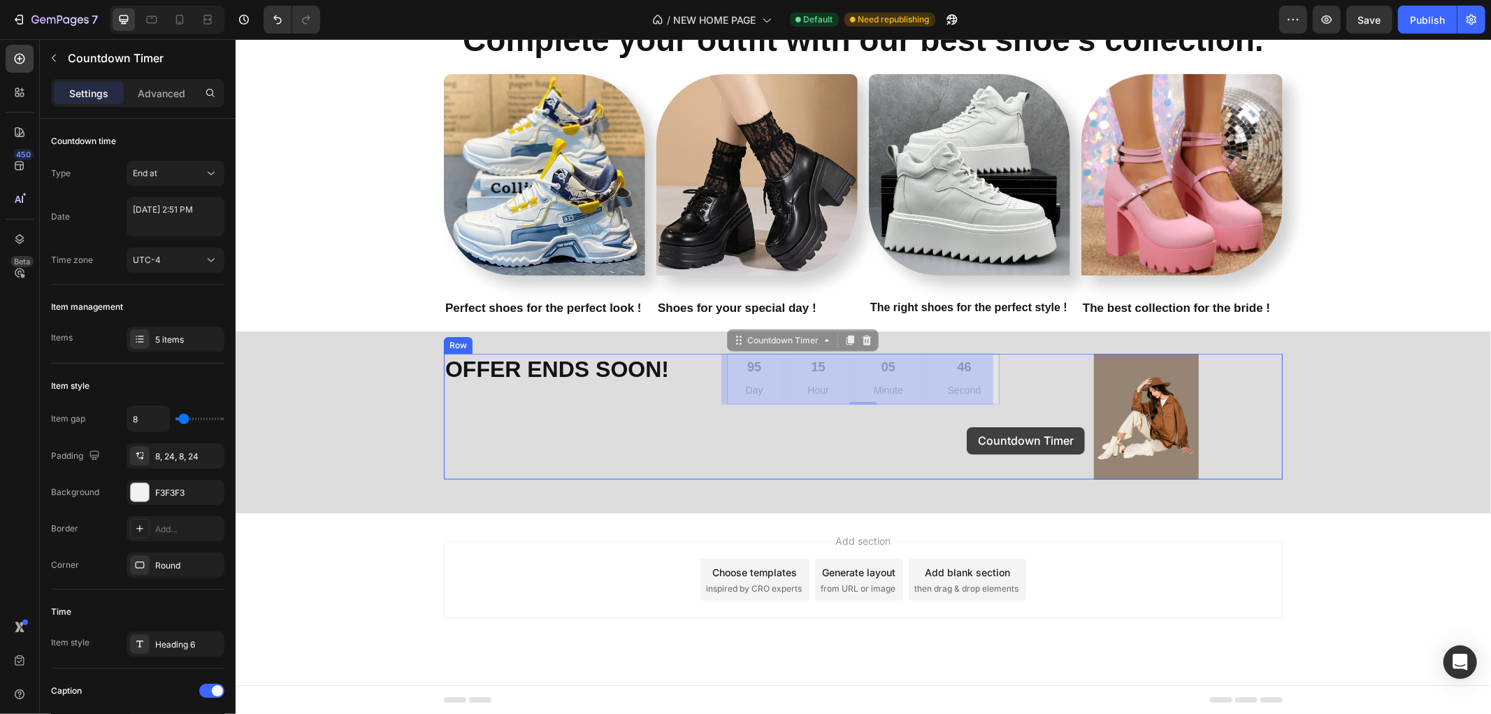
drag, startPoint x: 984, startPoint y: 380, endPoint x: 961, endPoint y: 414, distance: 41.3
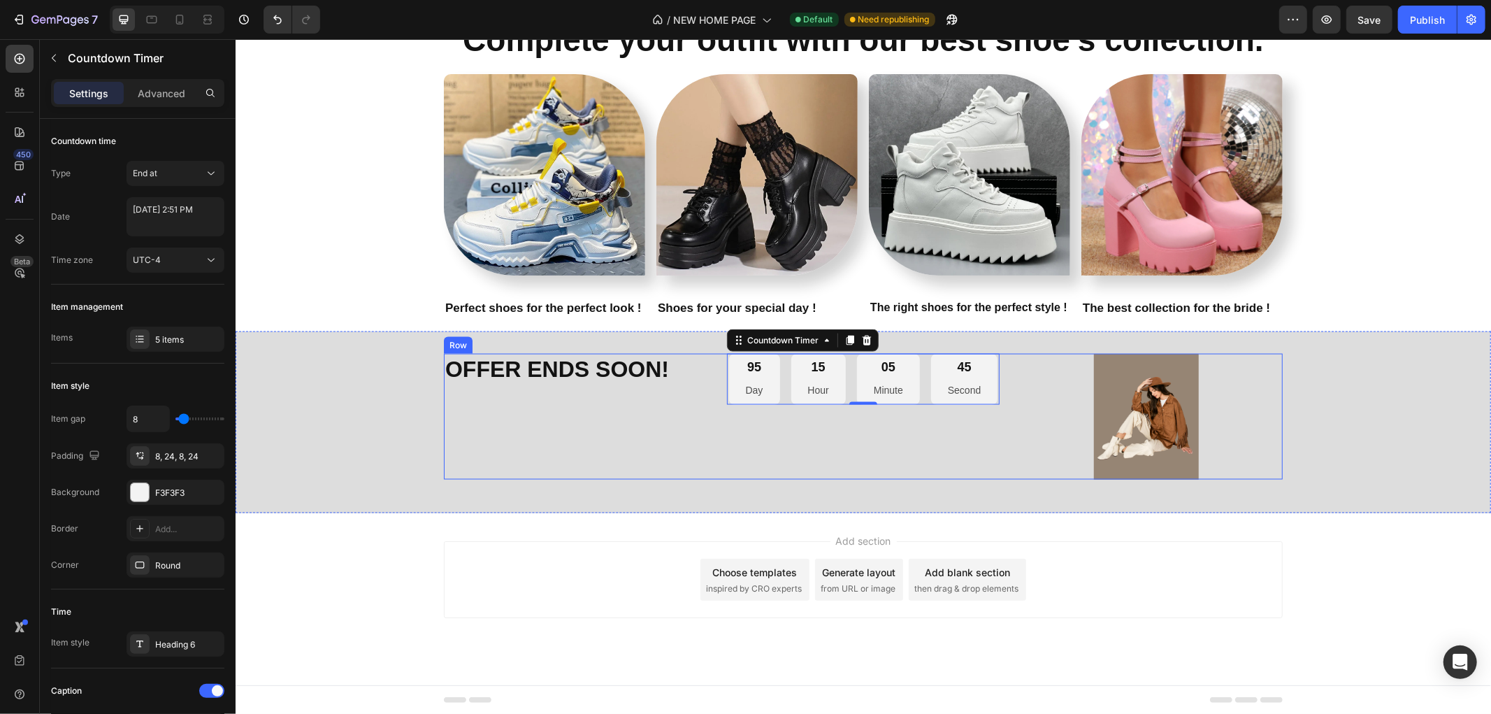
click at [876, 442] on div "95 Day 15 Hour 05 Minute 45 Second Countdown Timer 0" at bounding box center [862, 416] width 272 height 126
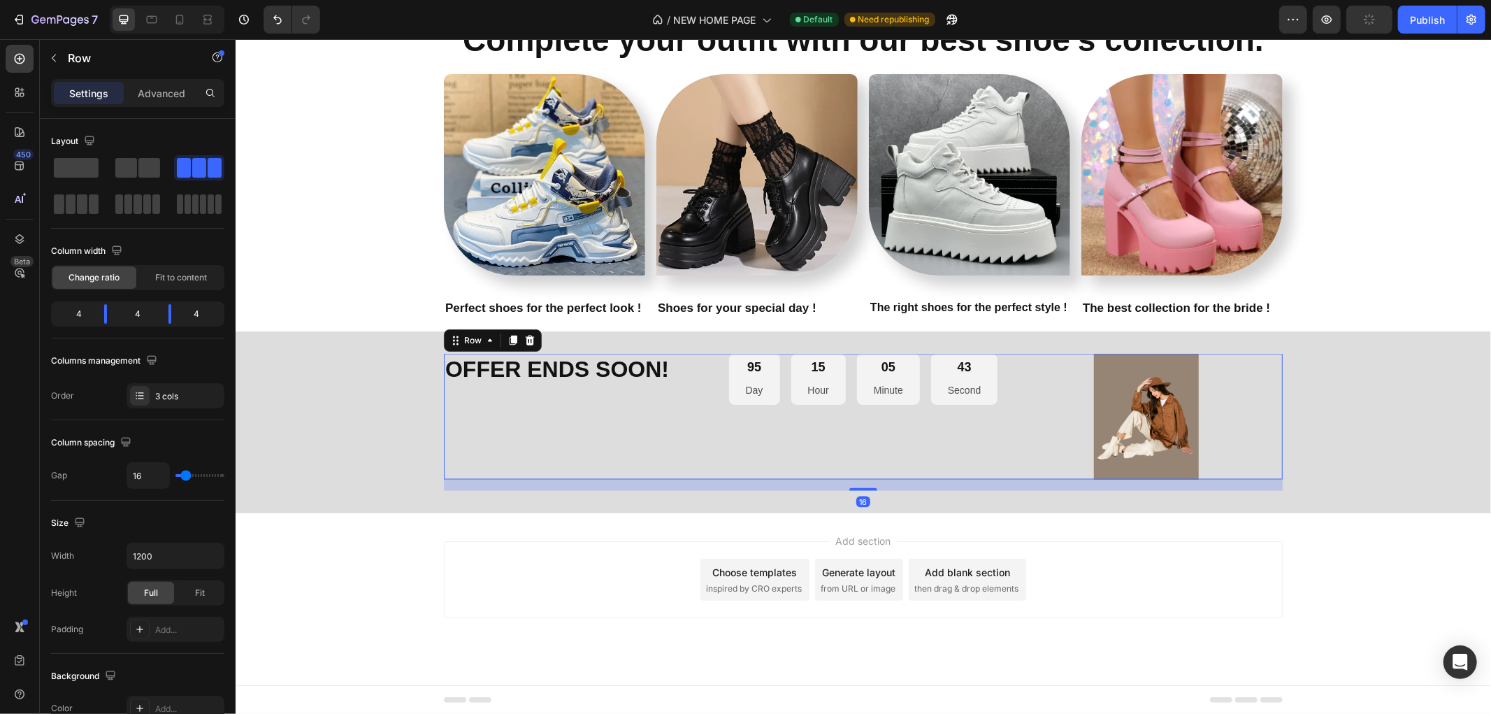
click at [857, 452] on div "95 Day 15 Hour 05 Minute 43 Second Countdown Timer" at bounding box center [862, 416] width 272 height 126
click at [857, 452] on div "95 Day 15 Hour 05 Minute 42 Second Countdown Timer" at bounding box center [862, 416] width 272 height 126
click at [854, 435] on div "95 Day 15 Hour 05 Minute 41 Second Countdown Timer" at bounding box center [862, 416] width 272 height 126
click at [848, 435] on div "95 Day 15 Hour 05 Minute 41 Second Countdown Timer" at bounding box center [862, 416] width 272 height 126
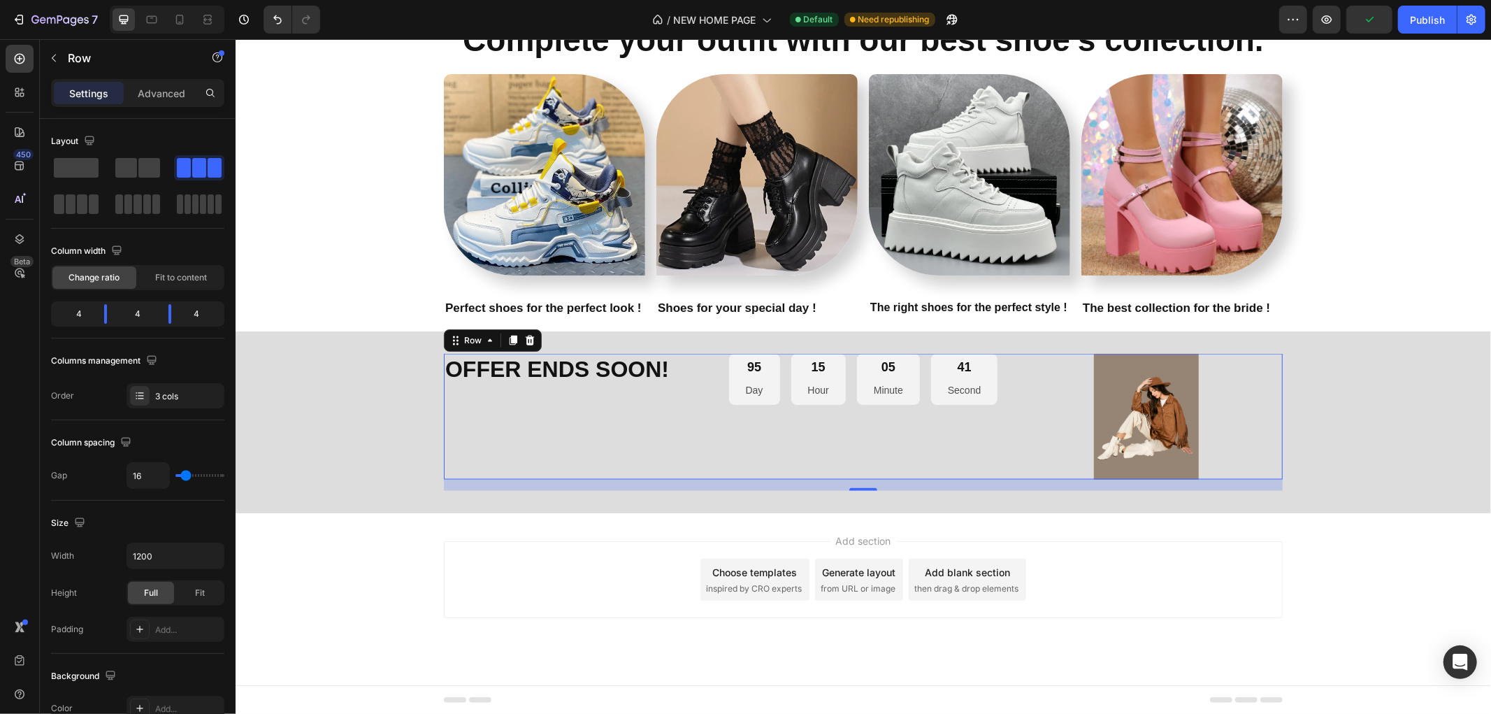
click at [848, 435] on div "95 Day 15 Hour 05 Minute 41 Second Countdown Timer" at bounding box center [862, 416] width 272 height 126
click at [812, 370] on div "15" at bounding box center [817, 367] width 21 height 16
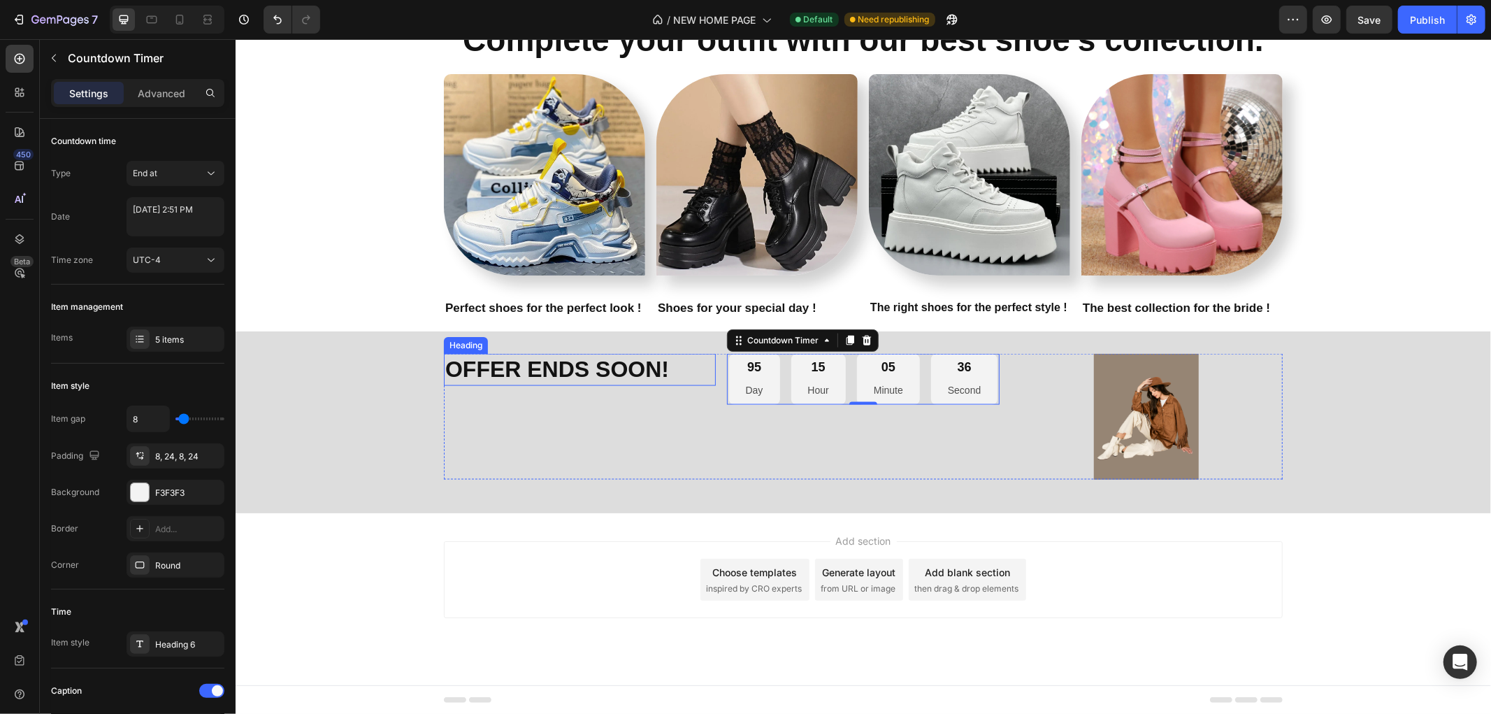
click at [498, 361] on strong "OFFER ENDS SOON!" at bounding box center [557, 368] width 224 height 25
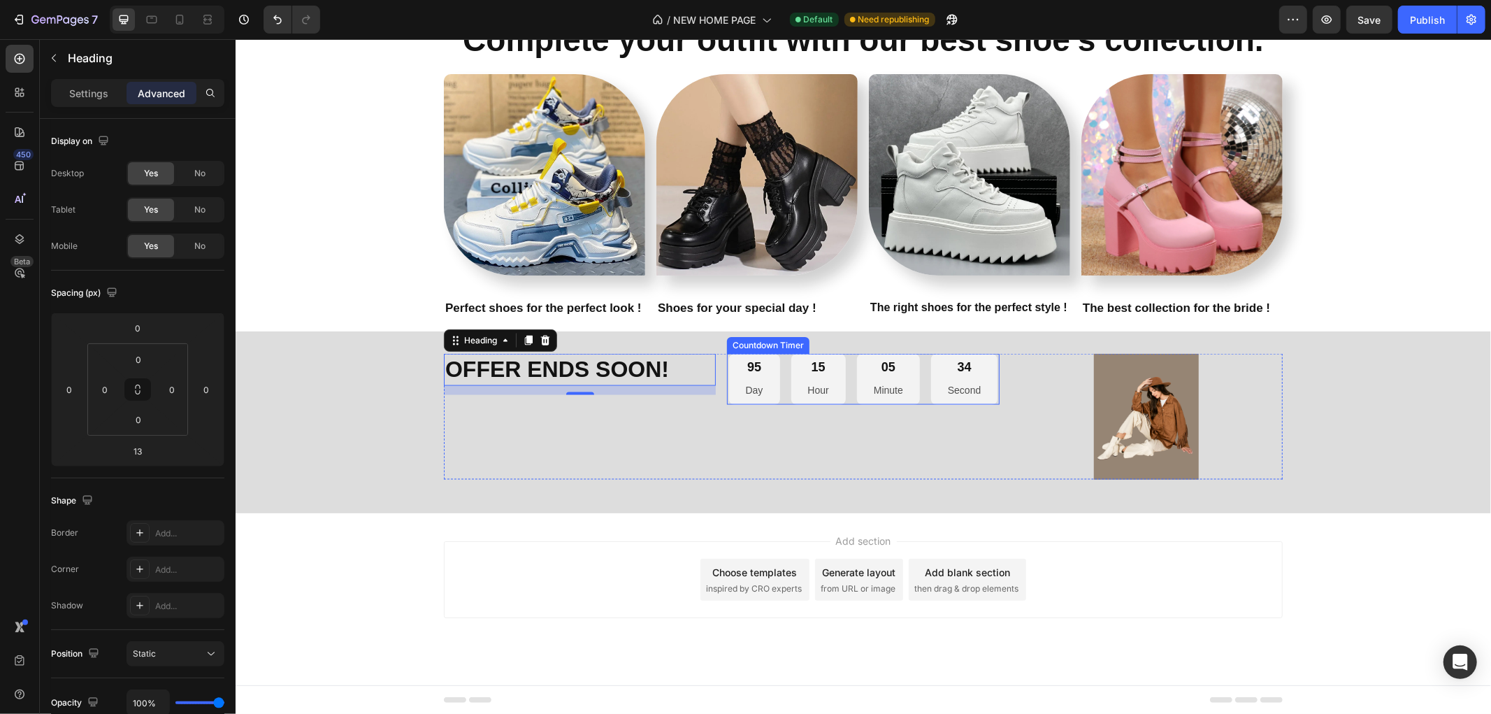
click at [780, 358] on div "95 Day 15 Hour 05 Minute 34 Second" at bounding box center [862, 378] width 269 height 51
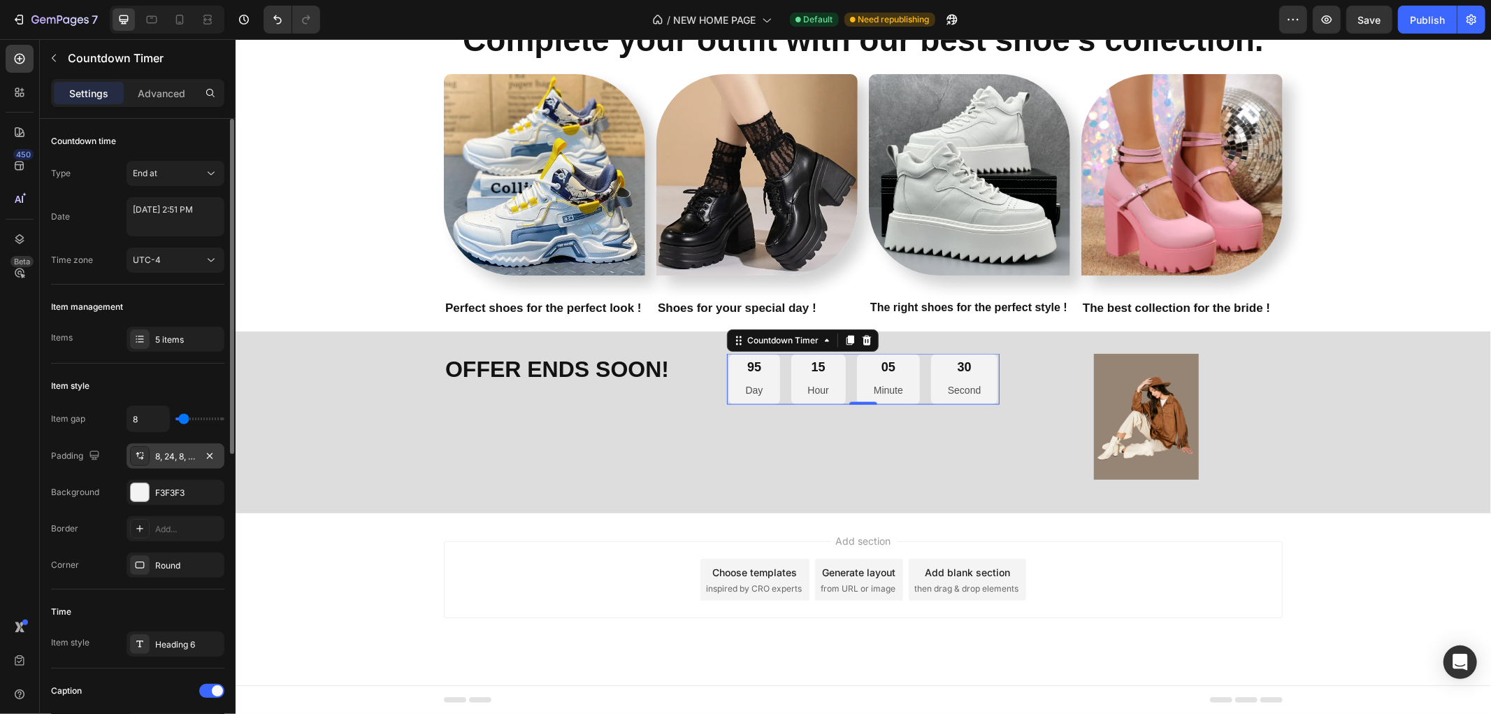
click at [175, 459] on div "8, 24, 8, 24" at bounding box center [175, 456] width 41 height 13
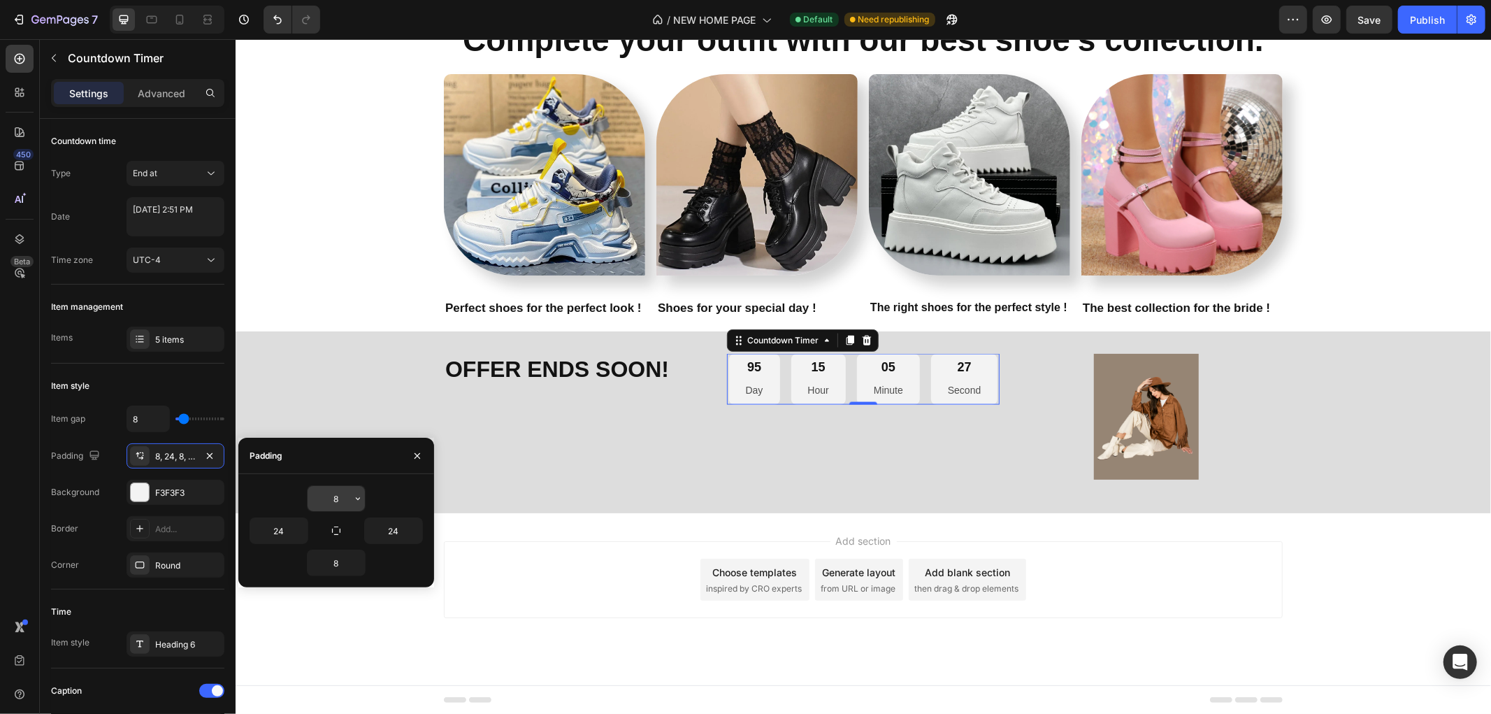
drag, startPoint x: 351, startPoint y: 498, endPoint x: 323, endPoint y: 498, distance: 28.0
click at [324, 498] on div "8" at bounding box center [336, 498] width 57 height 25
click at [342, 499] on input "8" at bounding box center [336, 498] width 57 height 25
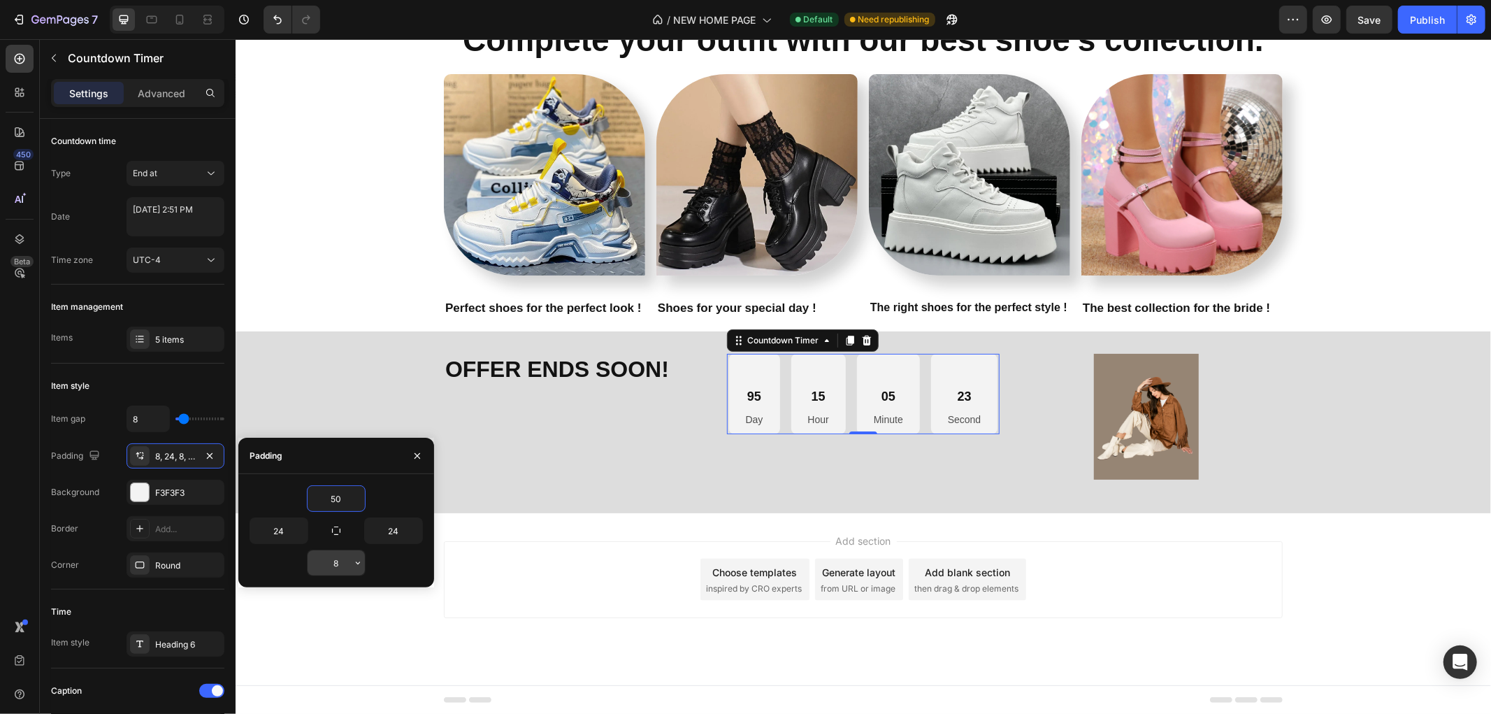
type input "50"
type input "5"
type input "60"
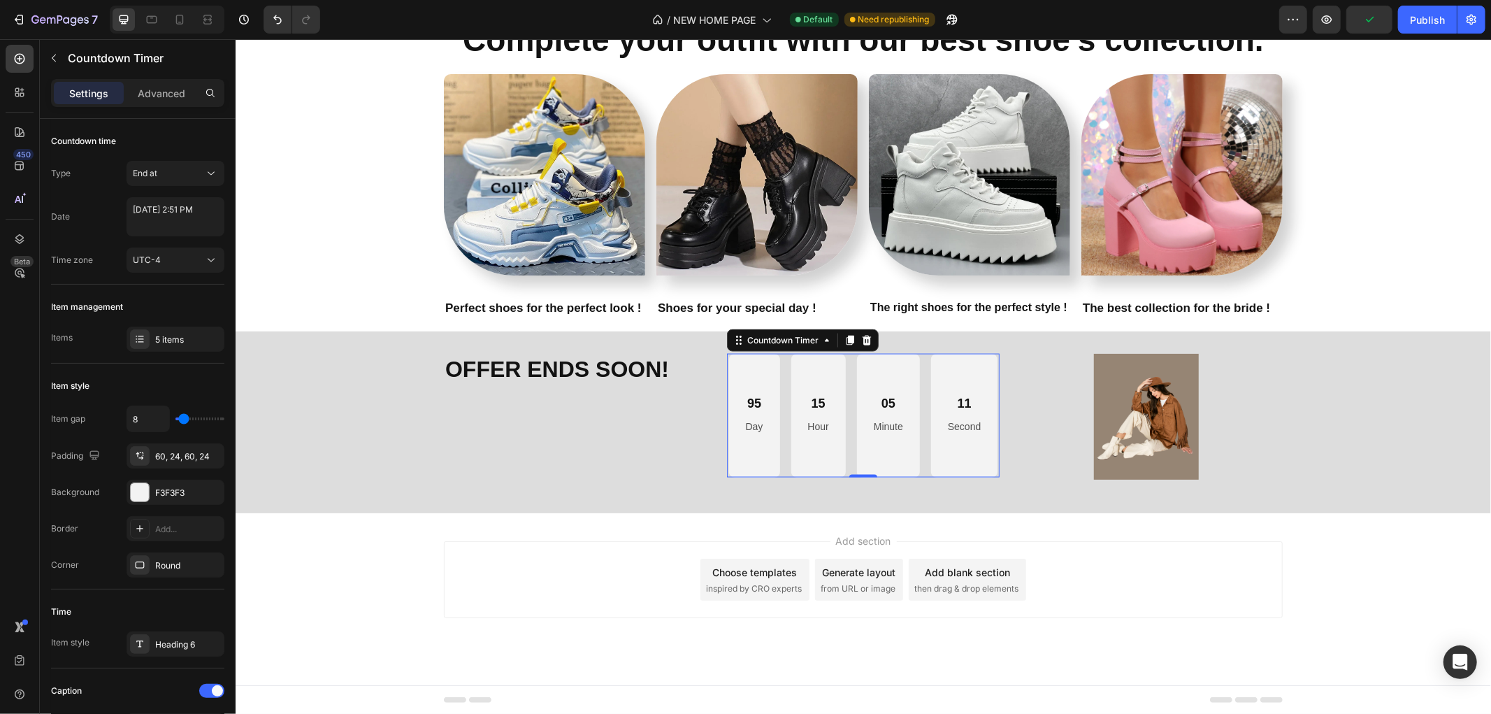
click at [750, 402] on div "95" at bounding box center [753, 403] width 17 height 16
click at [219, 256] on button "UTC-4" at bounding box center [176, 259] width 98 height 25
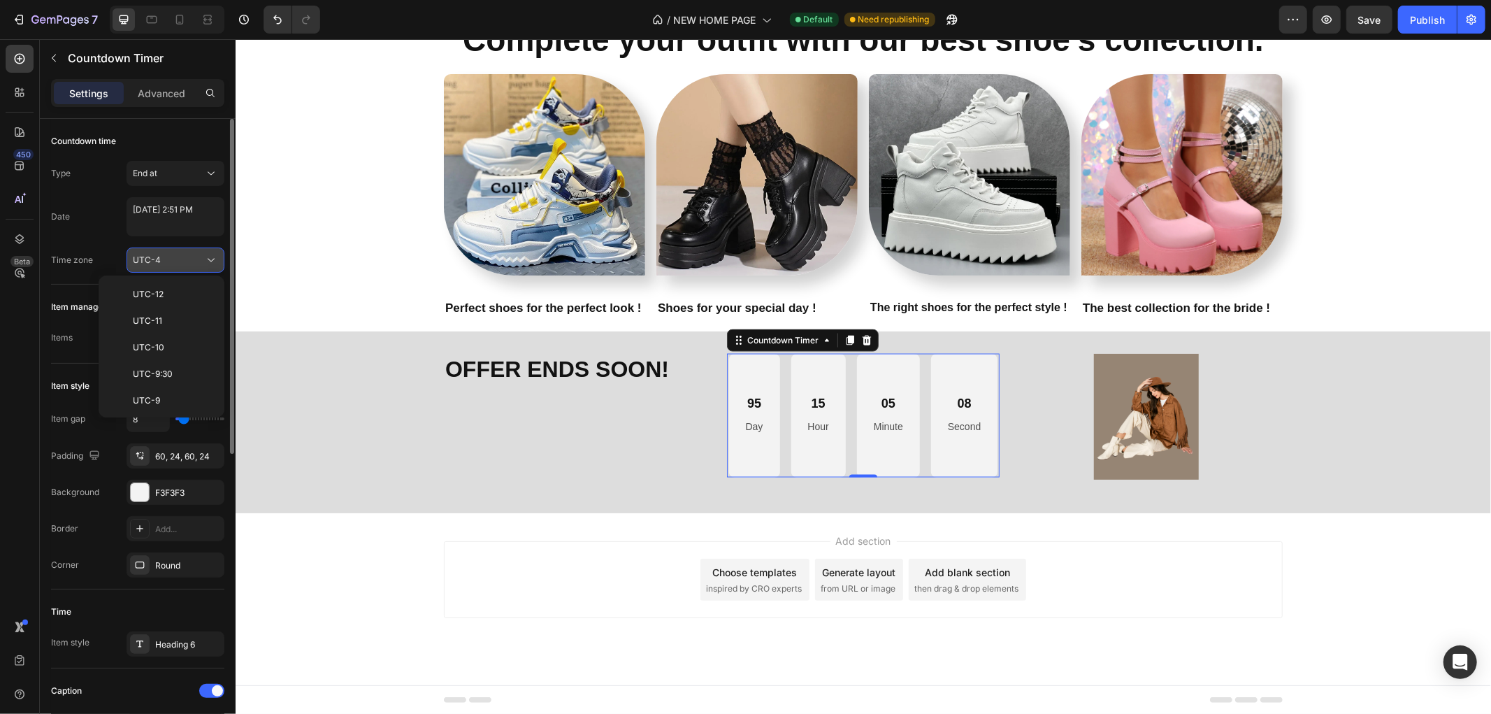
scroll to position [150, 0]
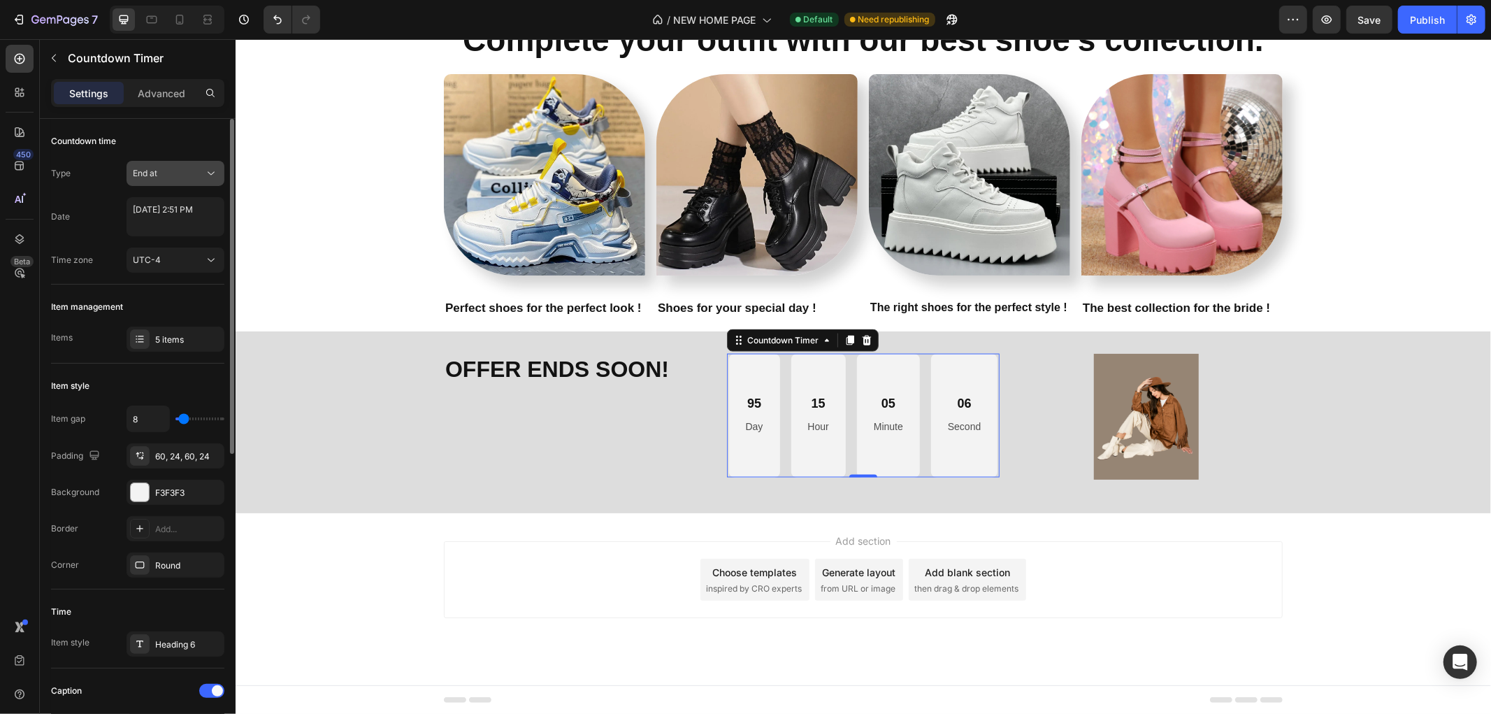
click at [203, 172] on div "End at" at bounding box center [168, 173] width 71 height 13
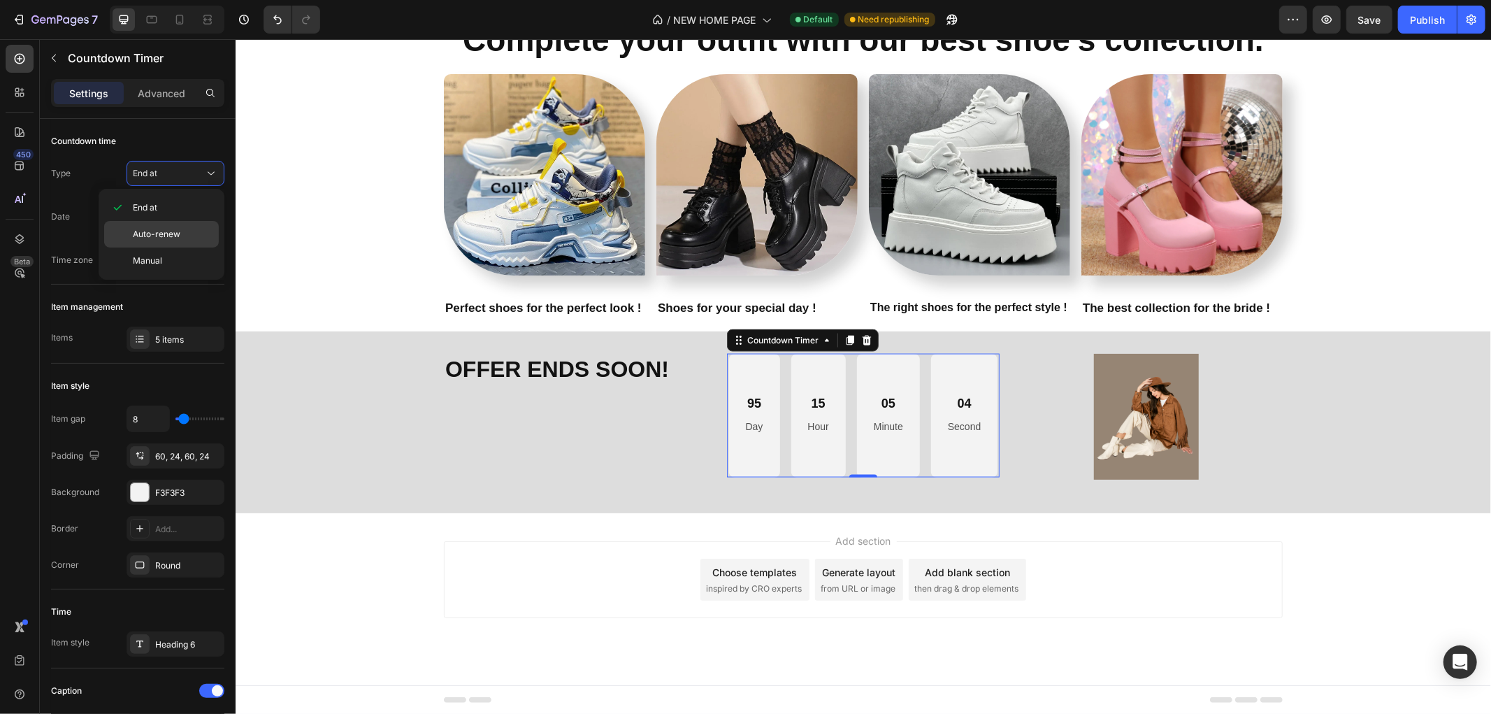
click at [192, 235] on p "Auto-renew" at bounding box center [173, 234] width 80 height 13
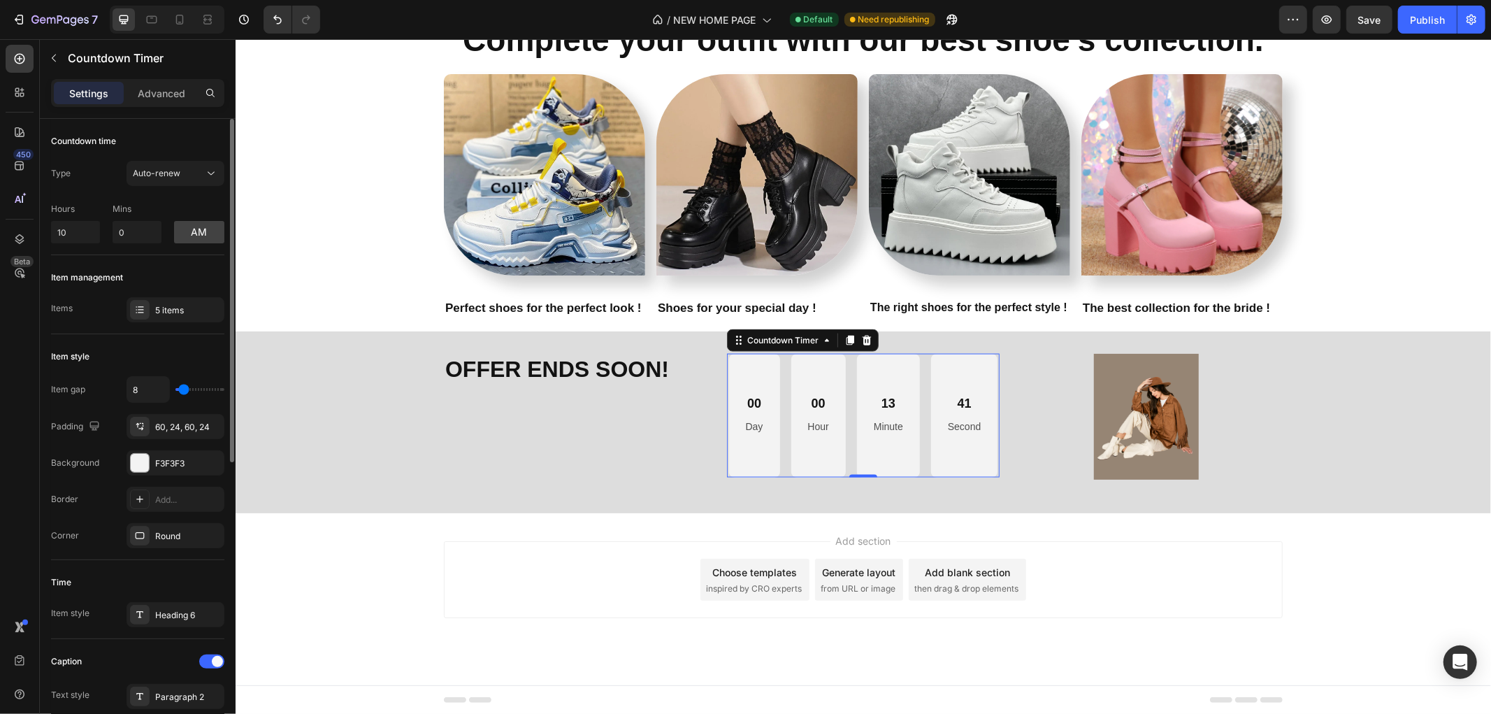
type input "74"
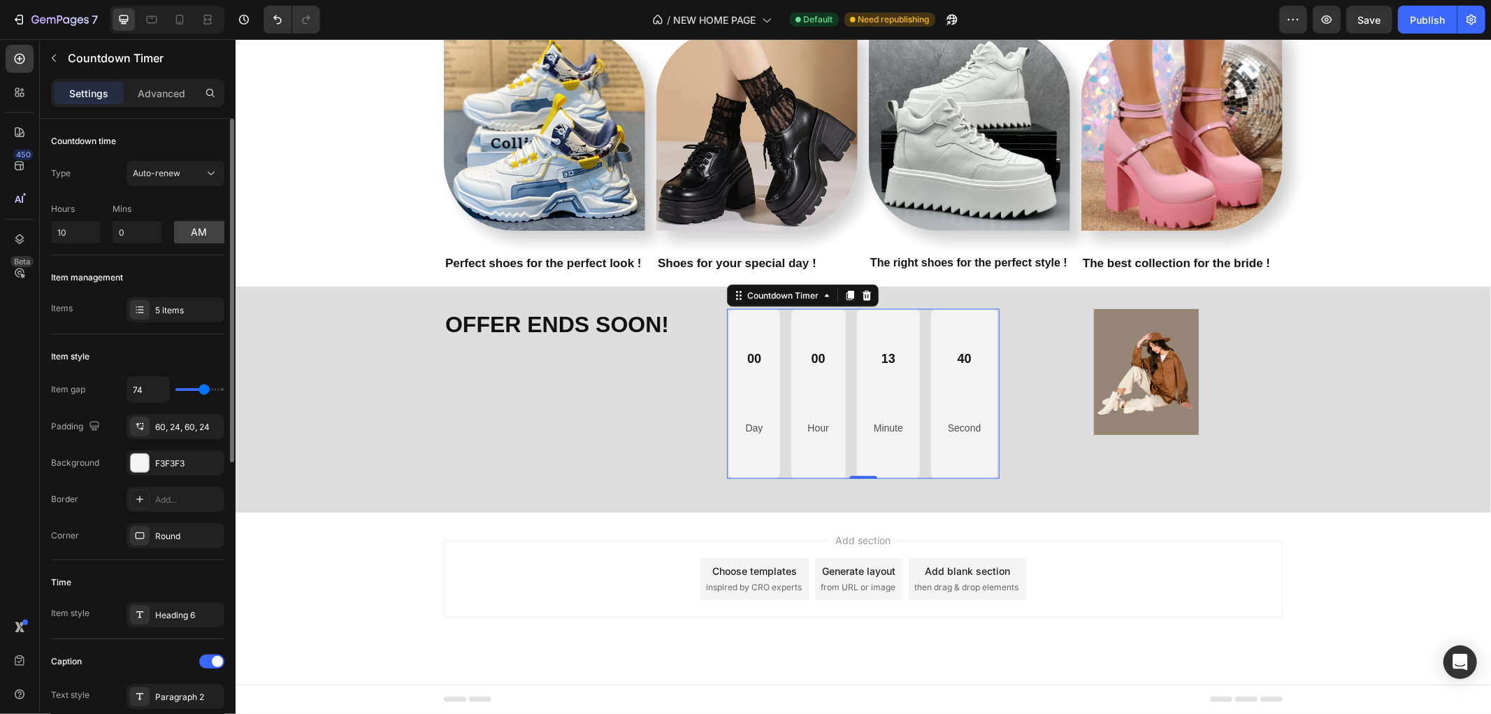
type input "79"
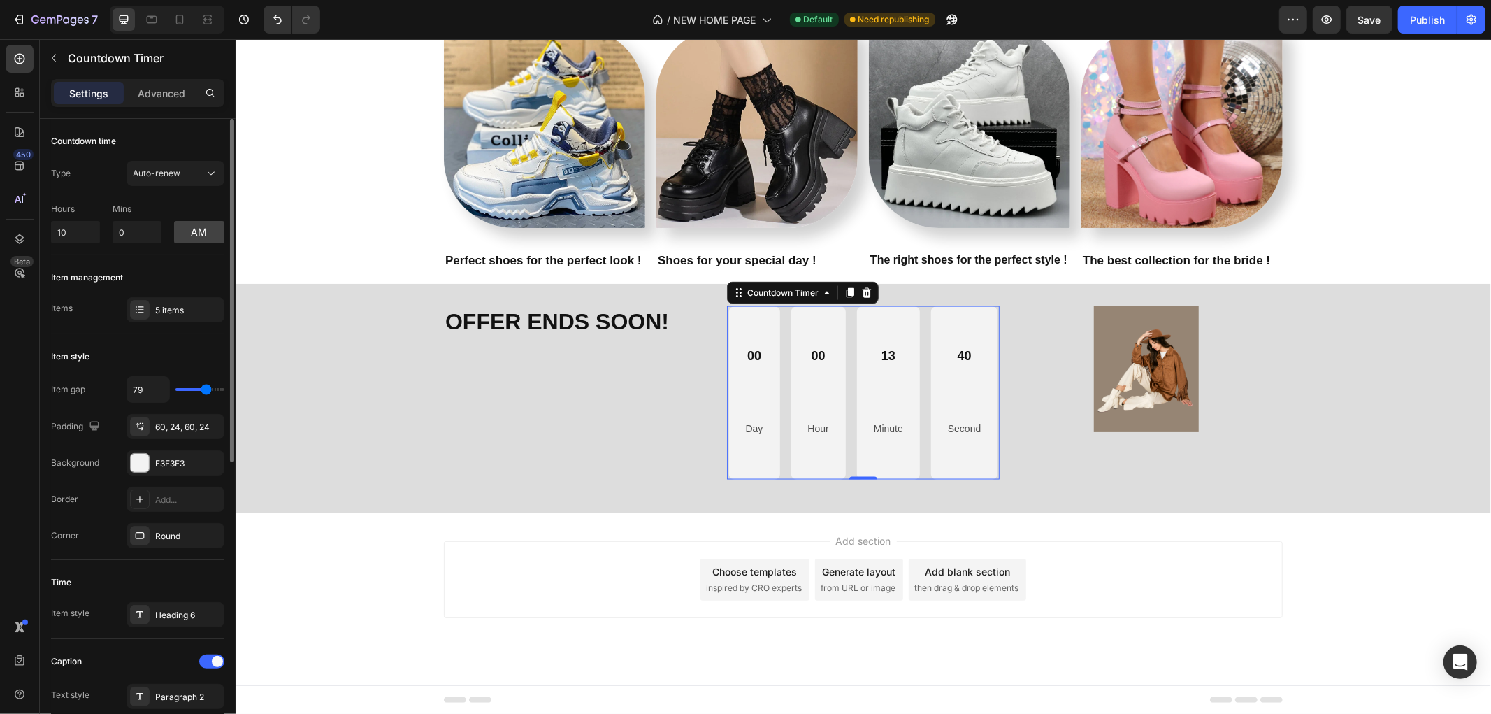
type input "42"
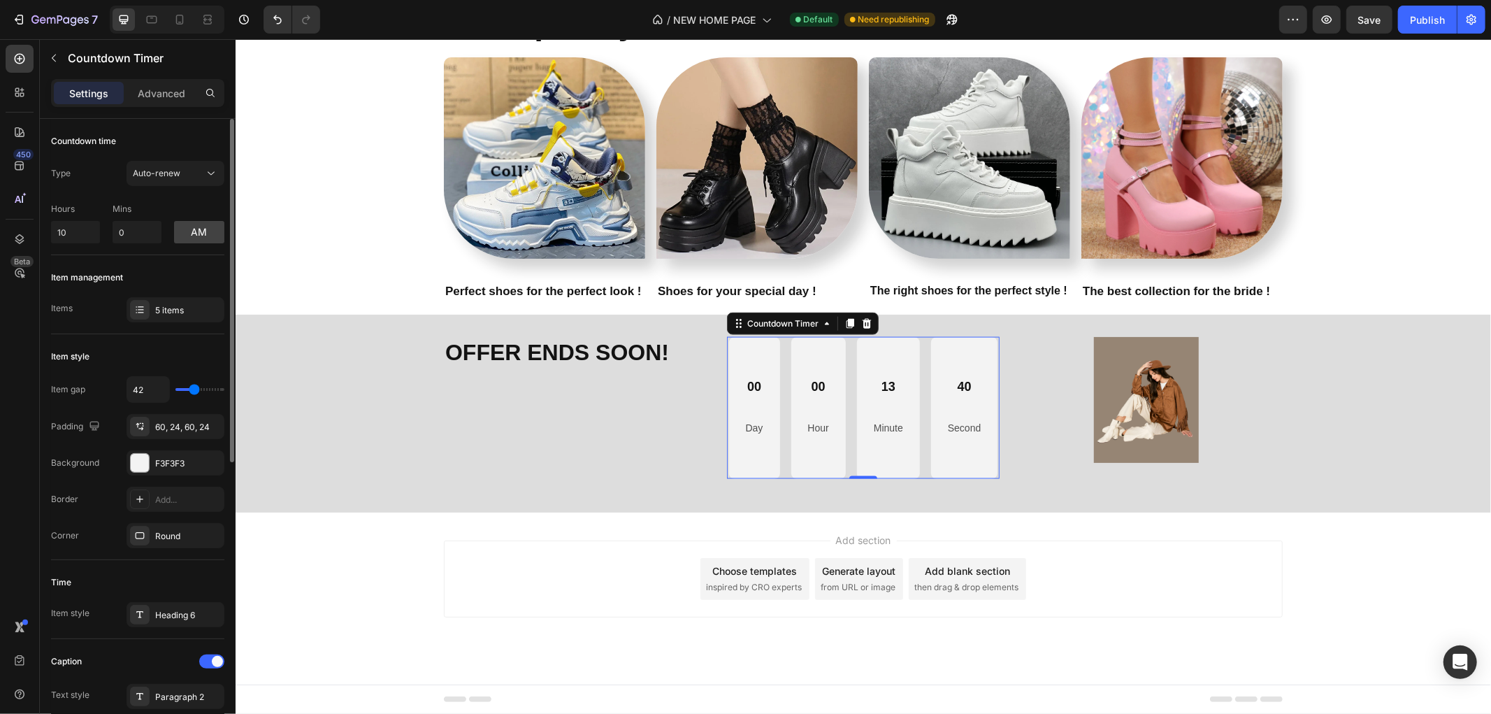
type input "34"
type input "29"
type input "27"
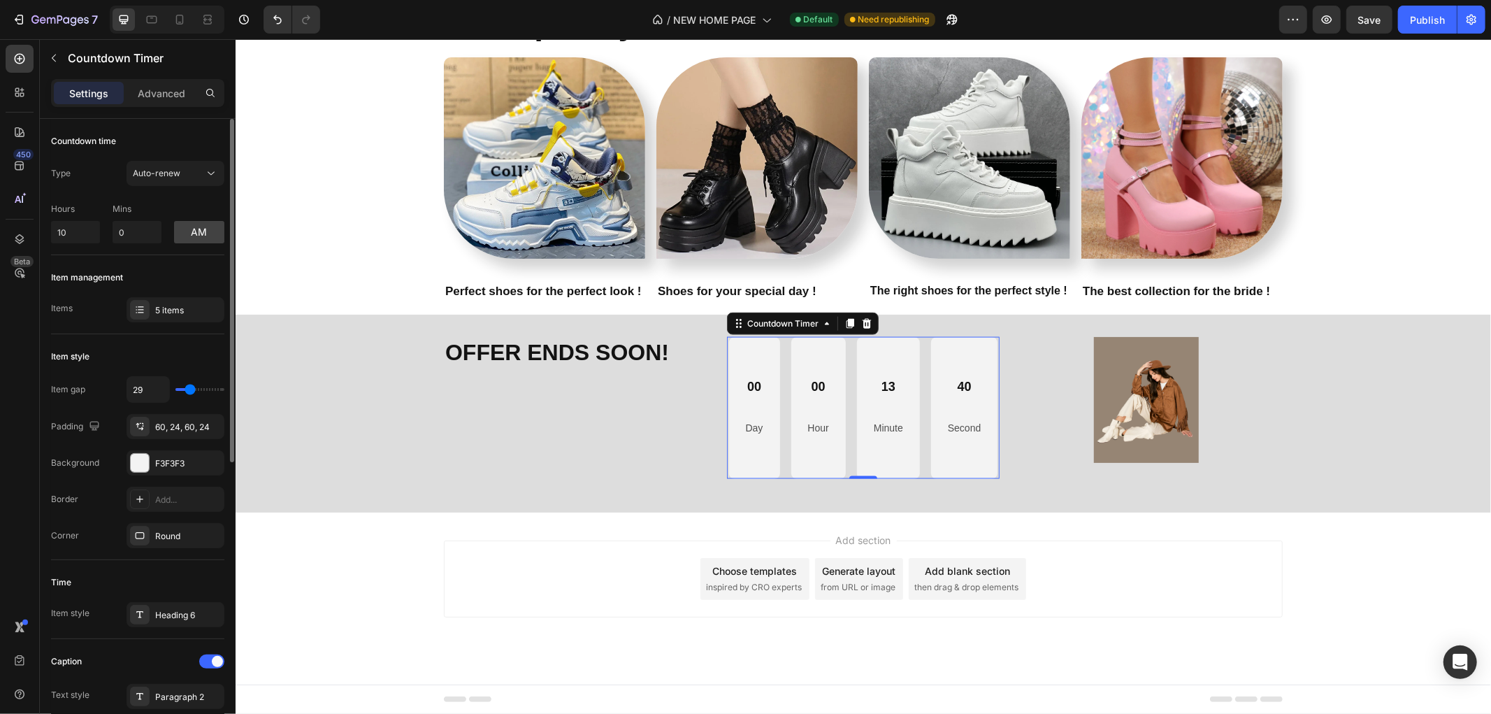
type input "27"
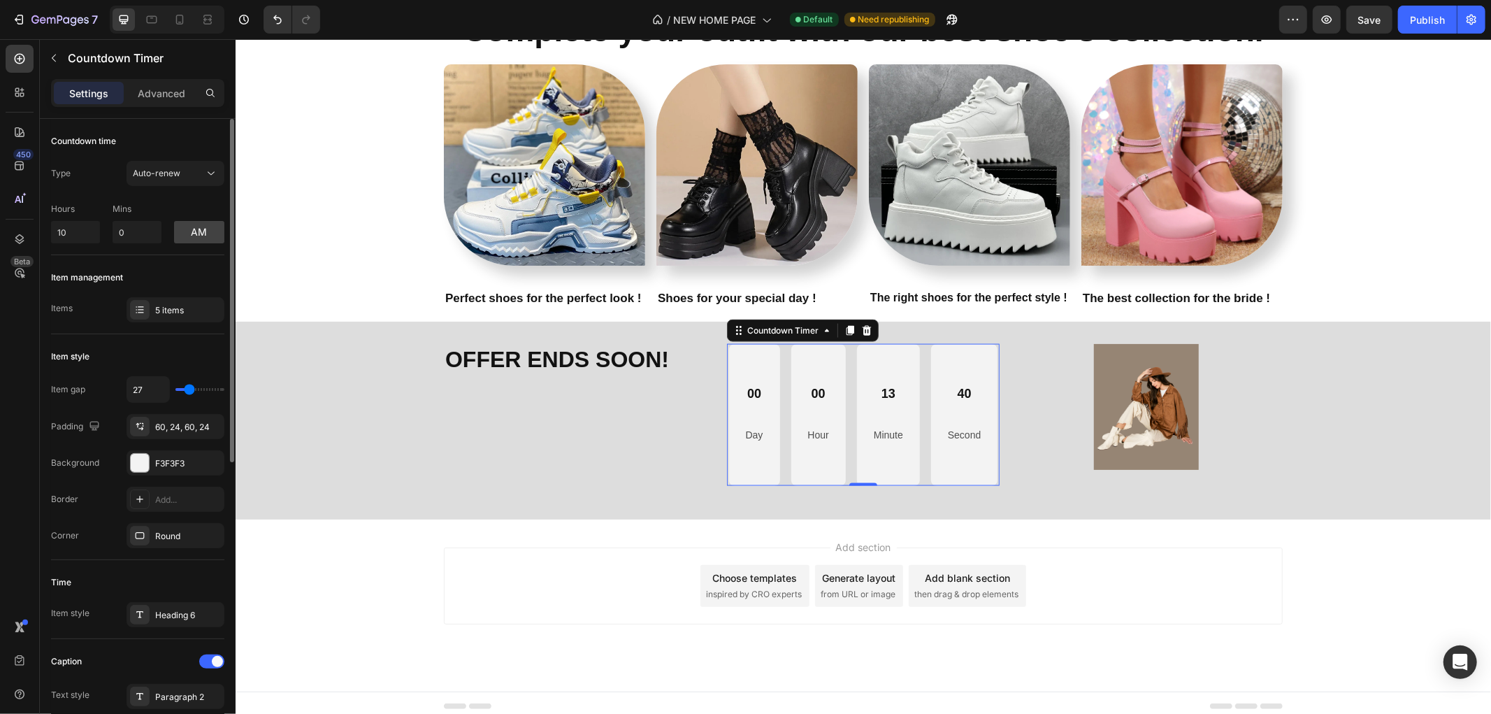
type input "22"
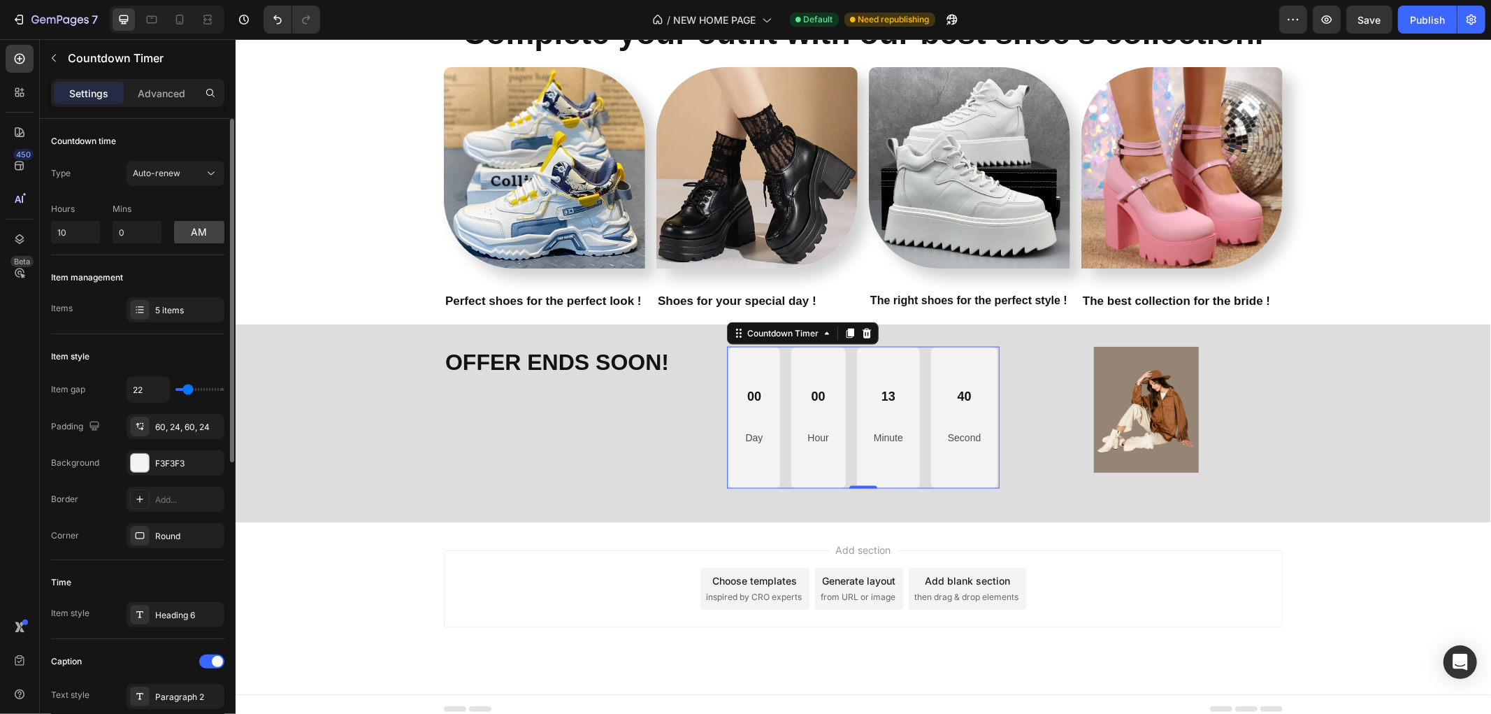
type input "20"
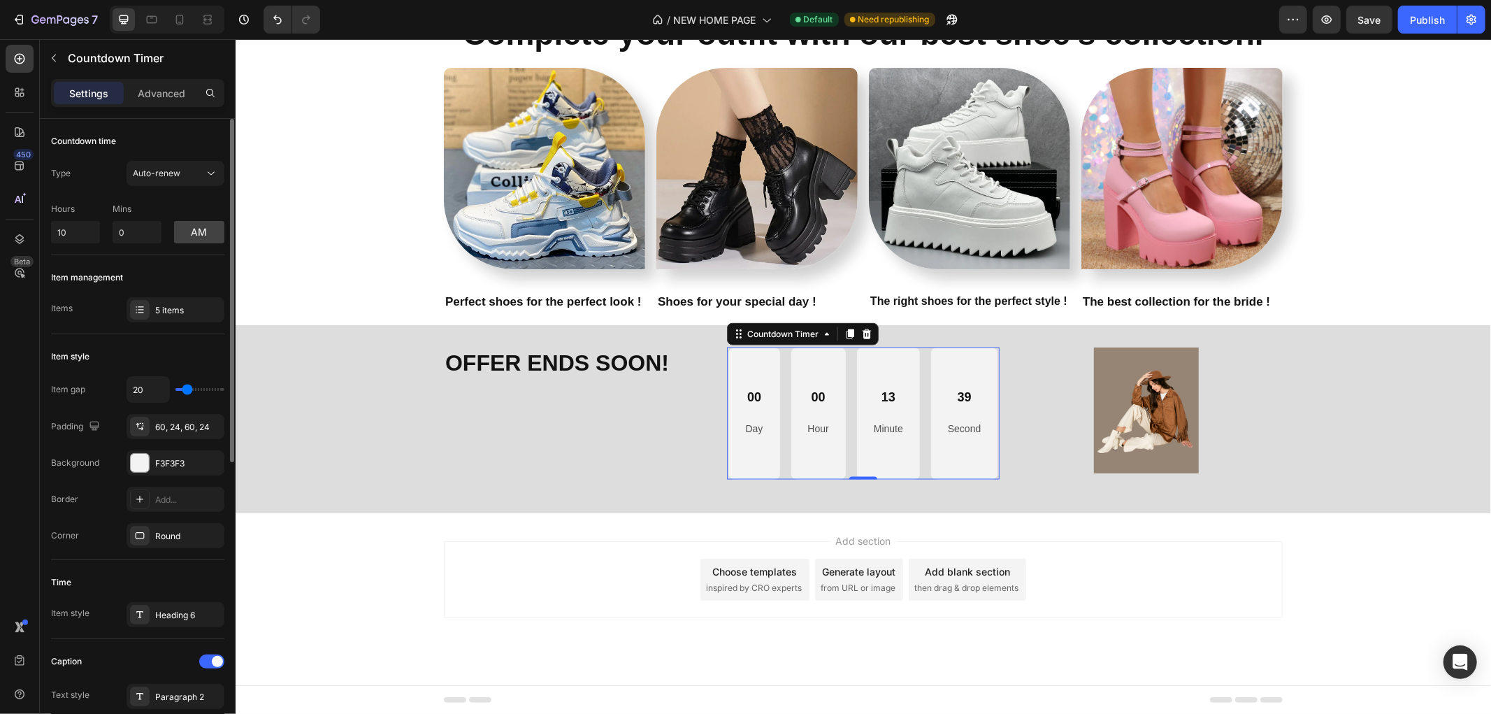
type input "15"
type input "12"
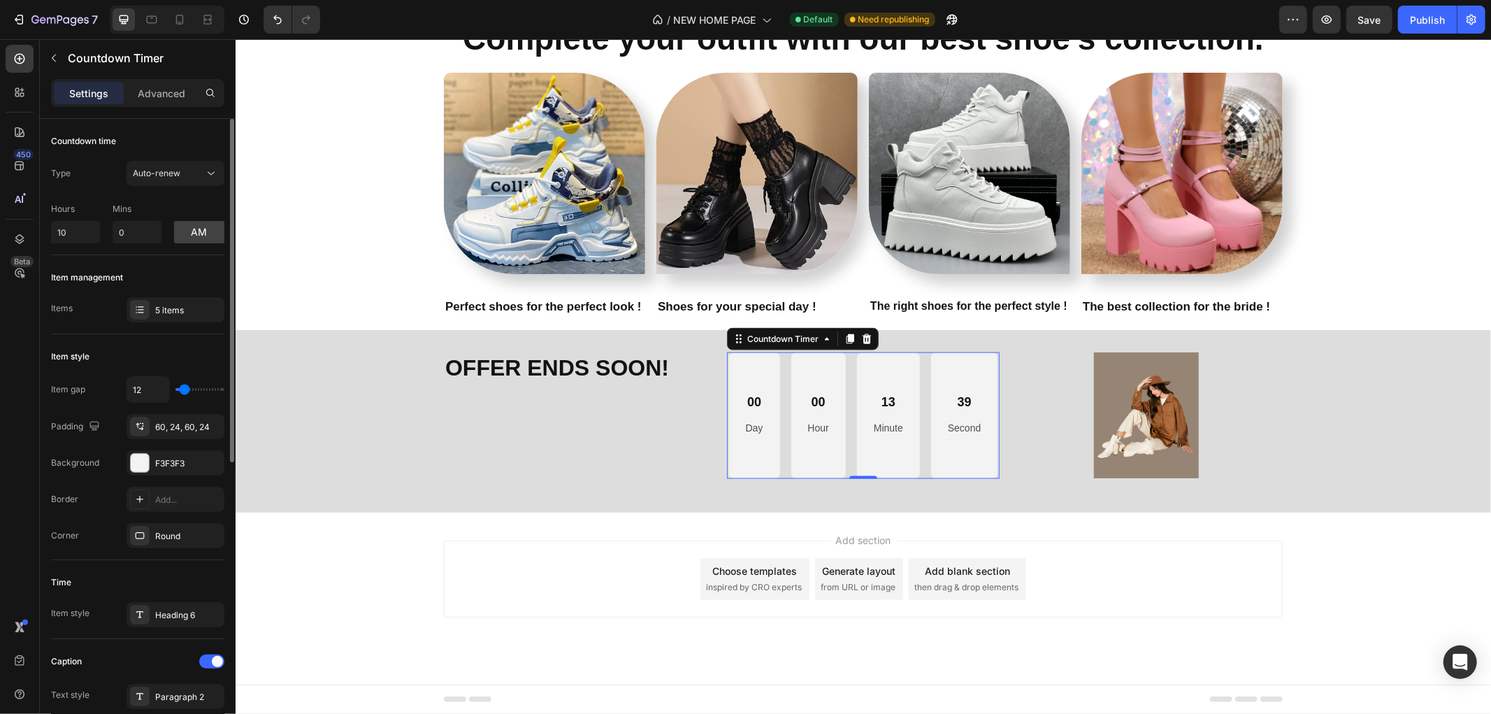
type input "42"
type input "44"
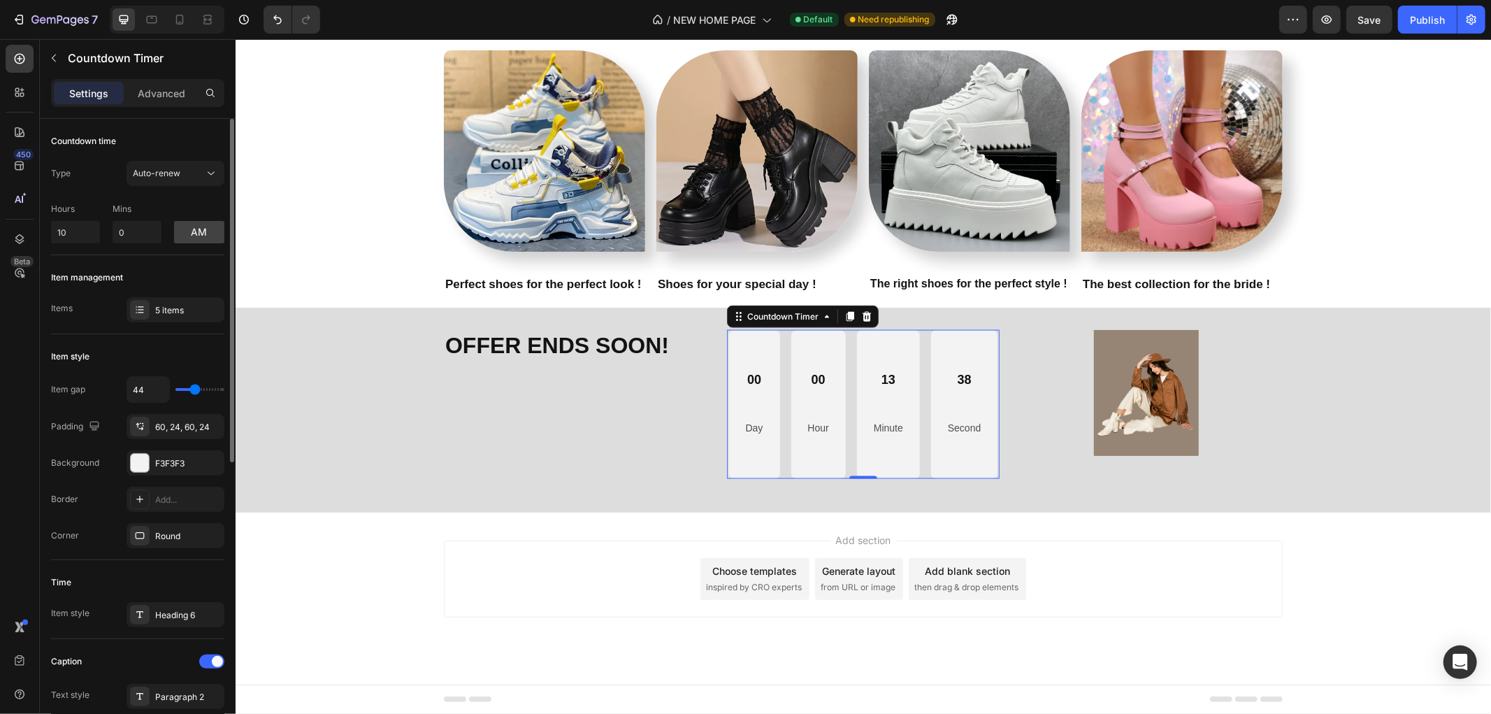
type input "2"
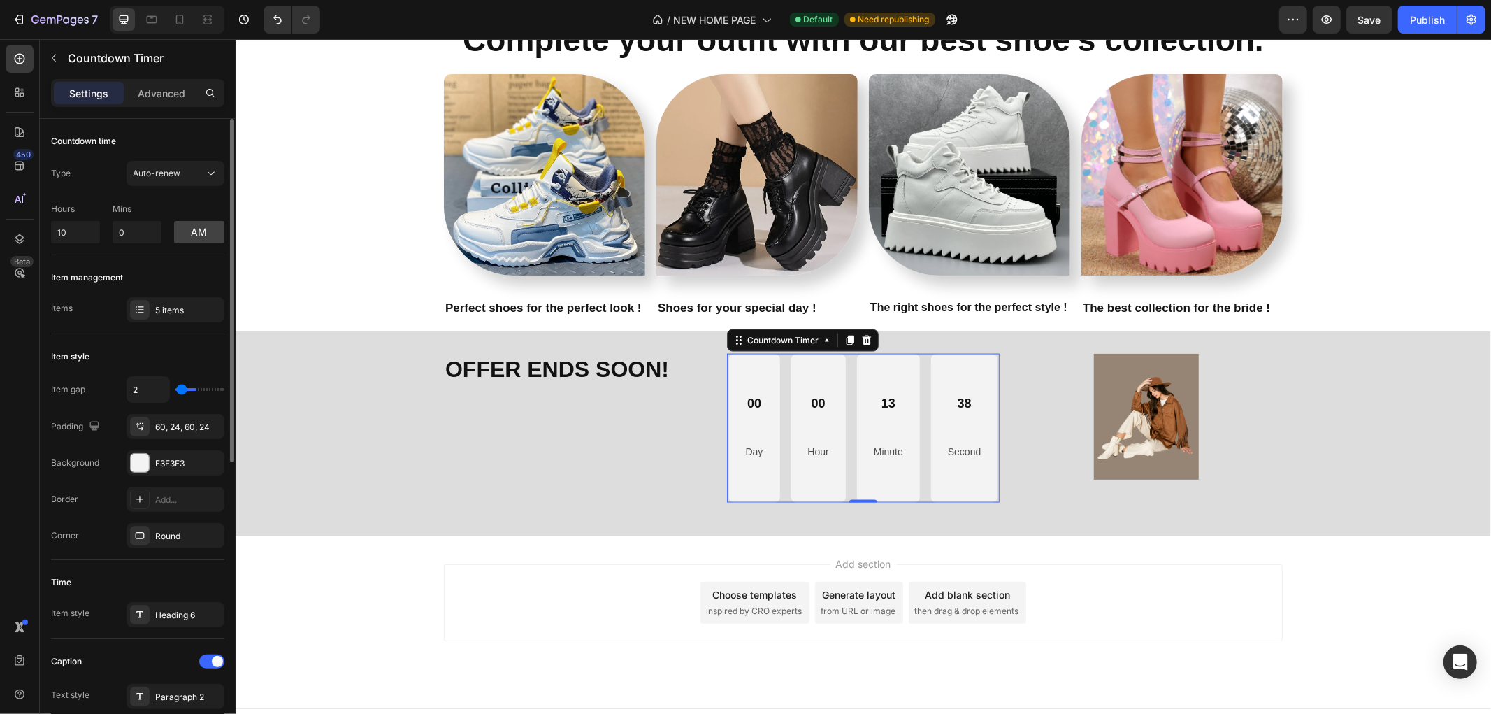
type input "0"
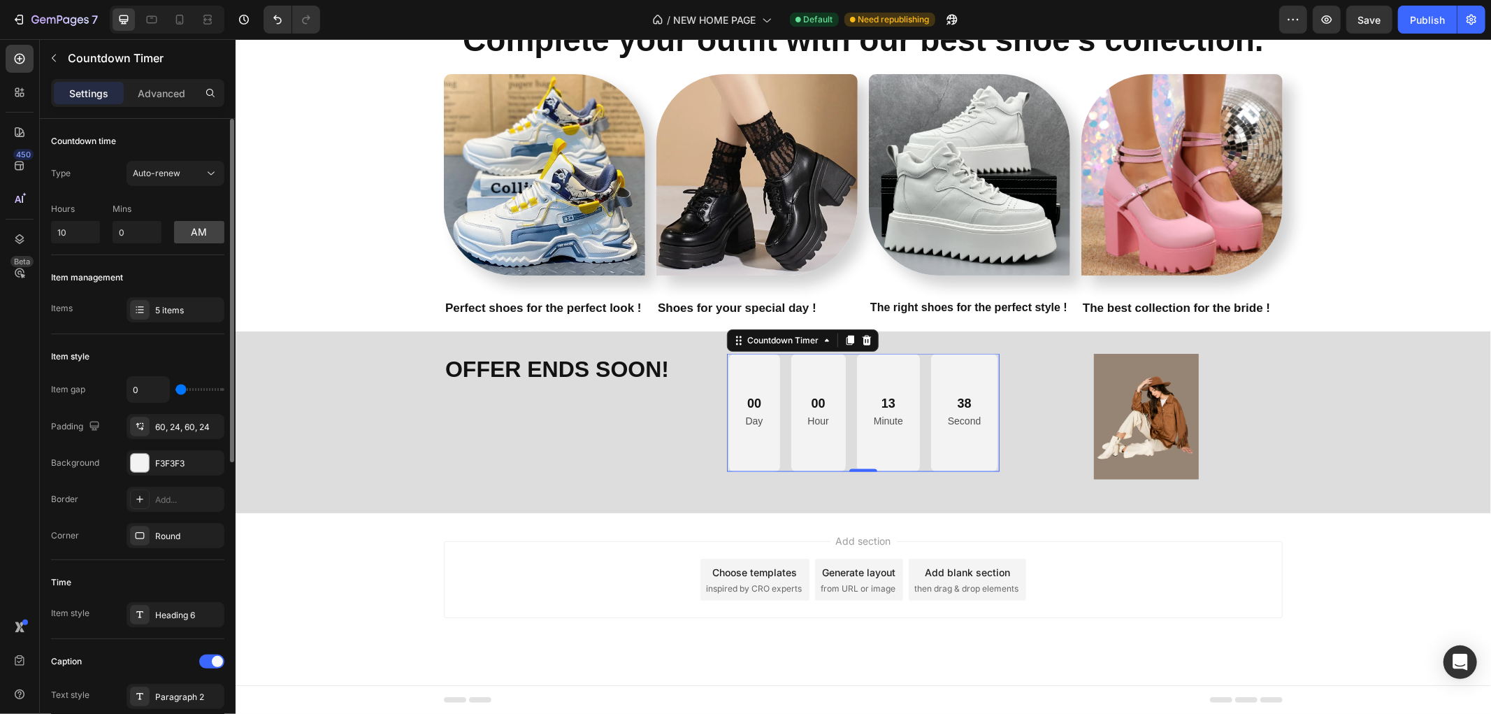
type input "2"
type input "10"
type input "17"
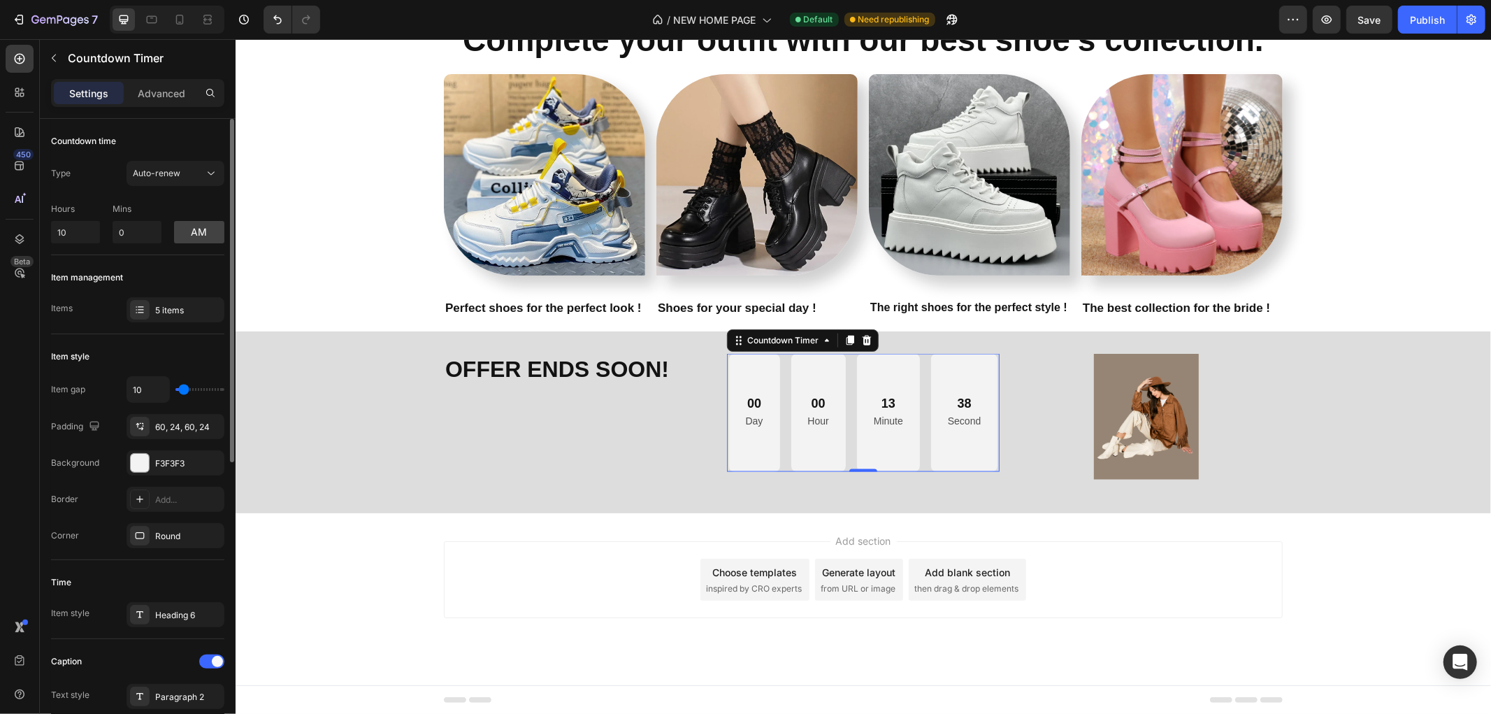
type input "17"
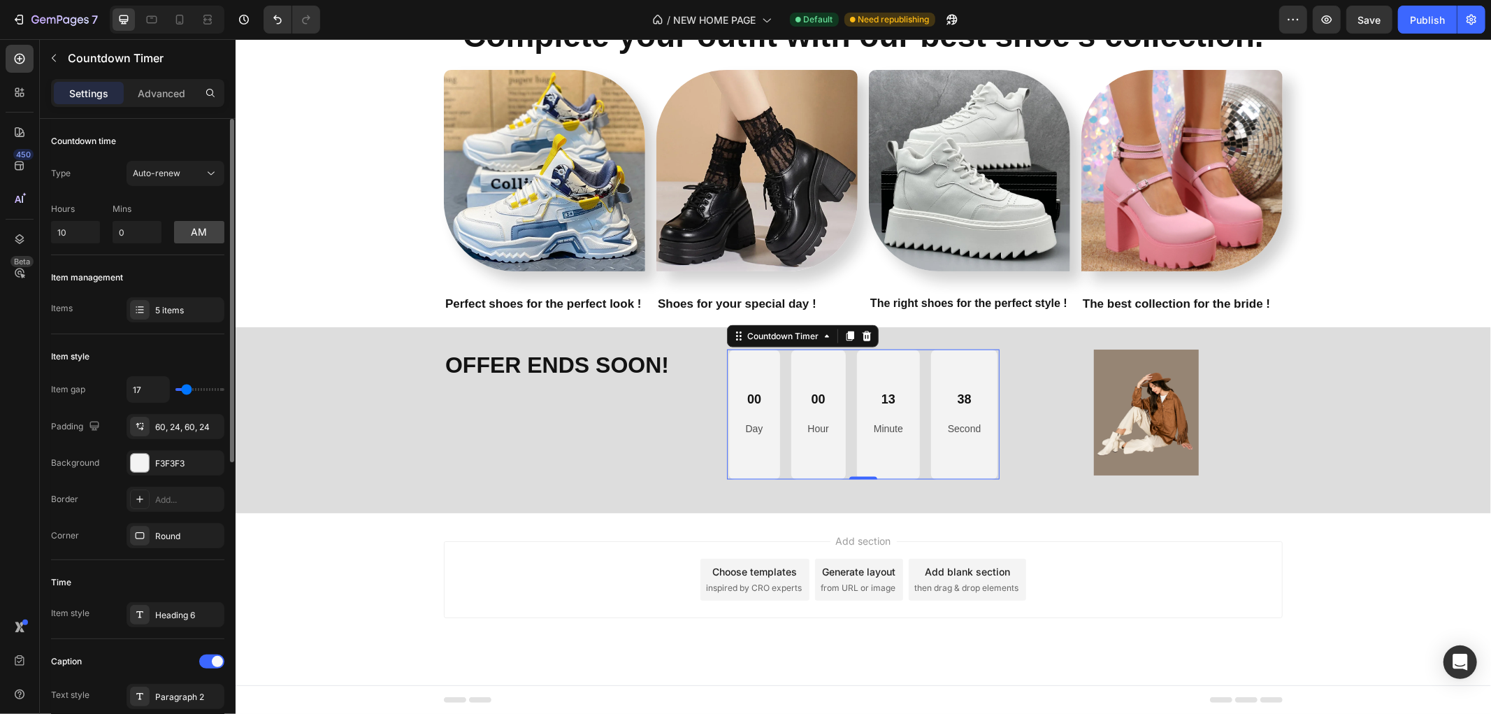
type input "20"
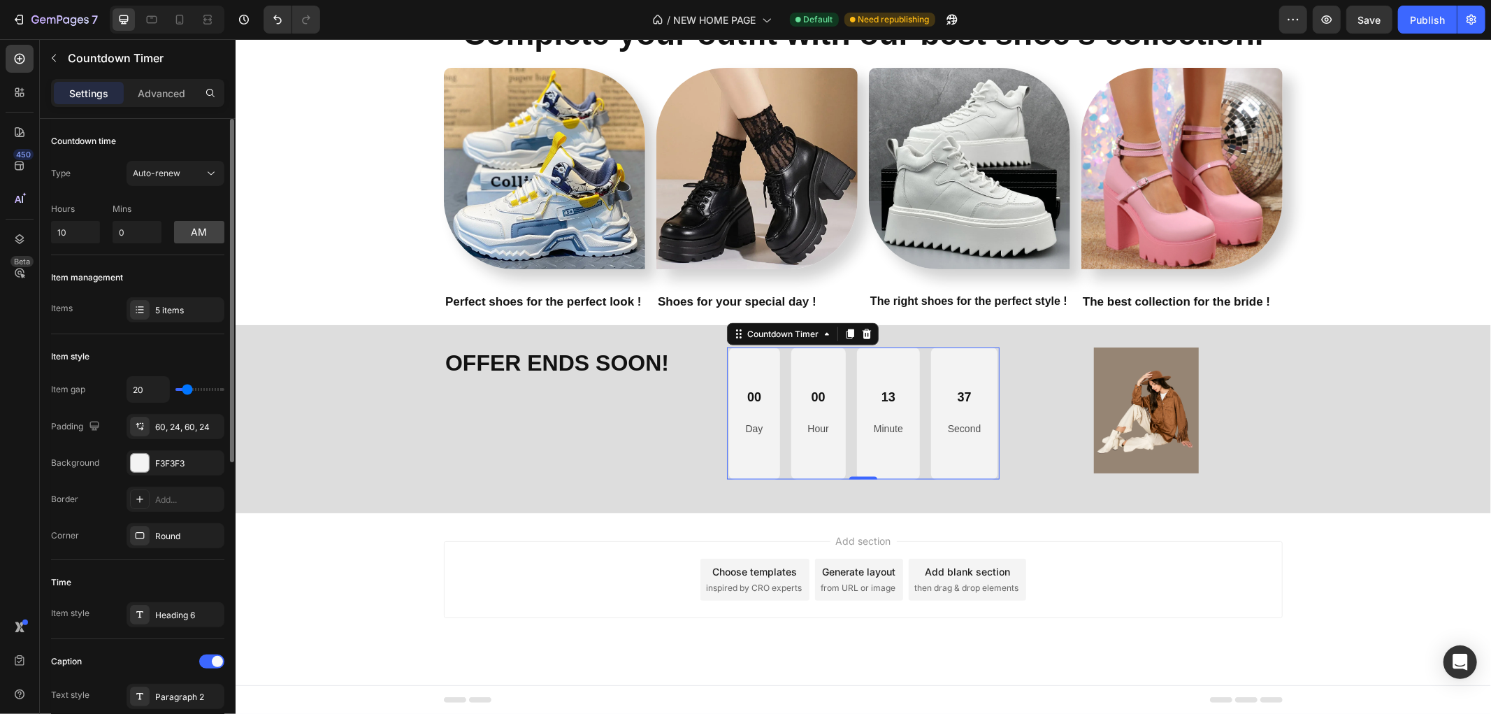
type input "10"
type input "5"
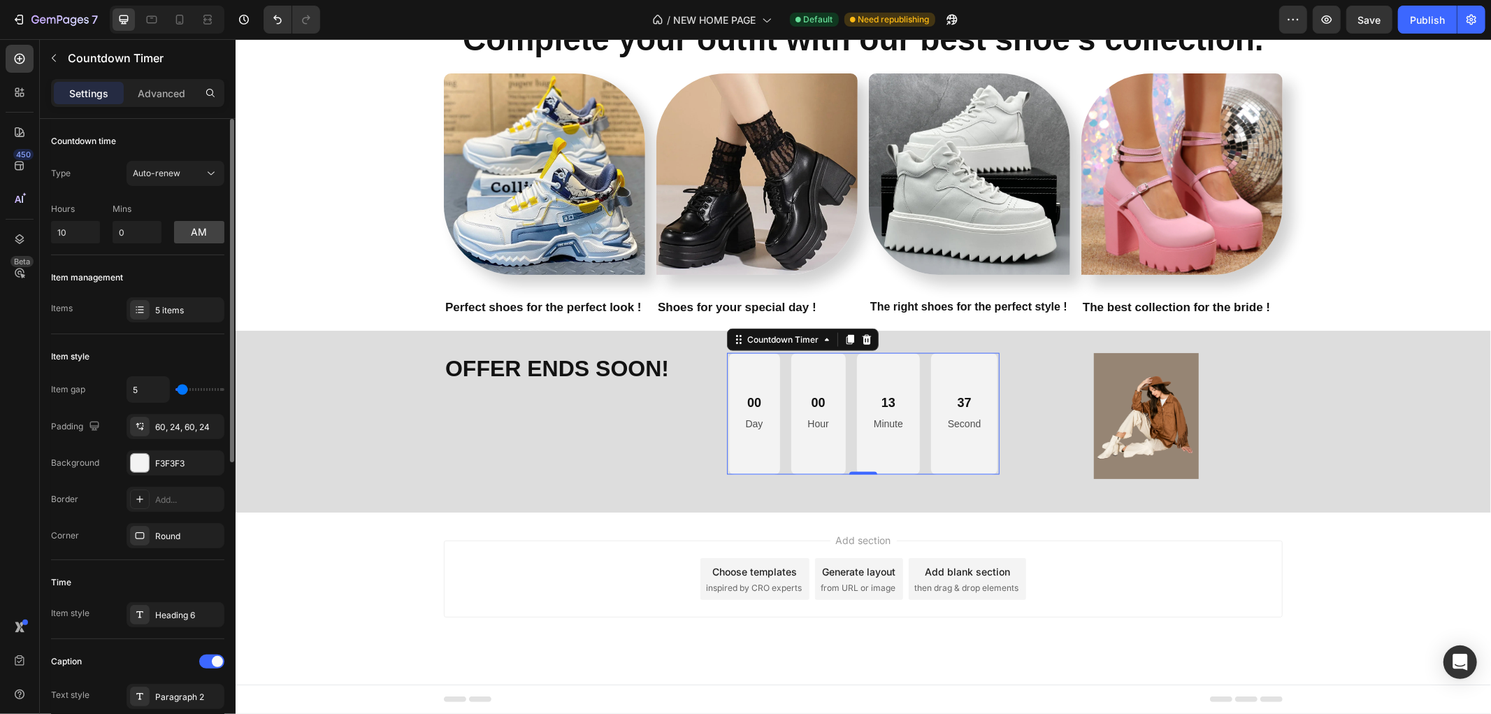
type input "2"
type input "0"
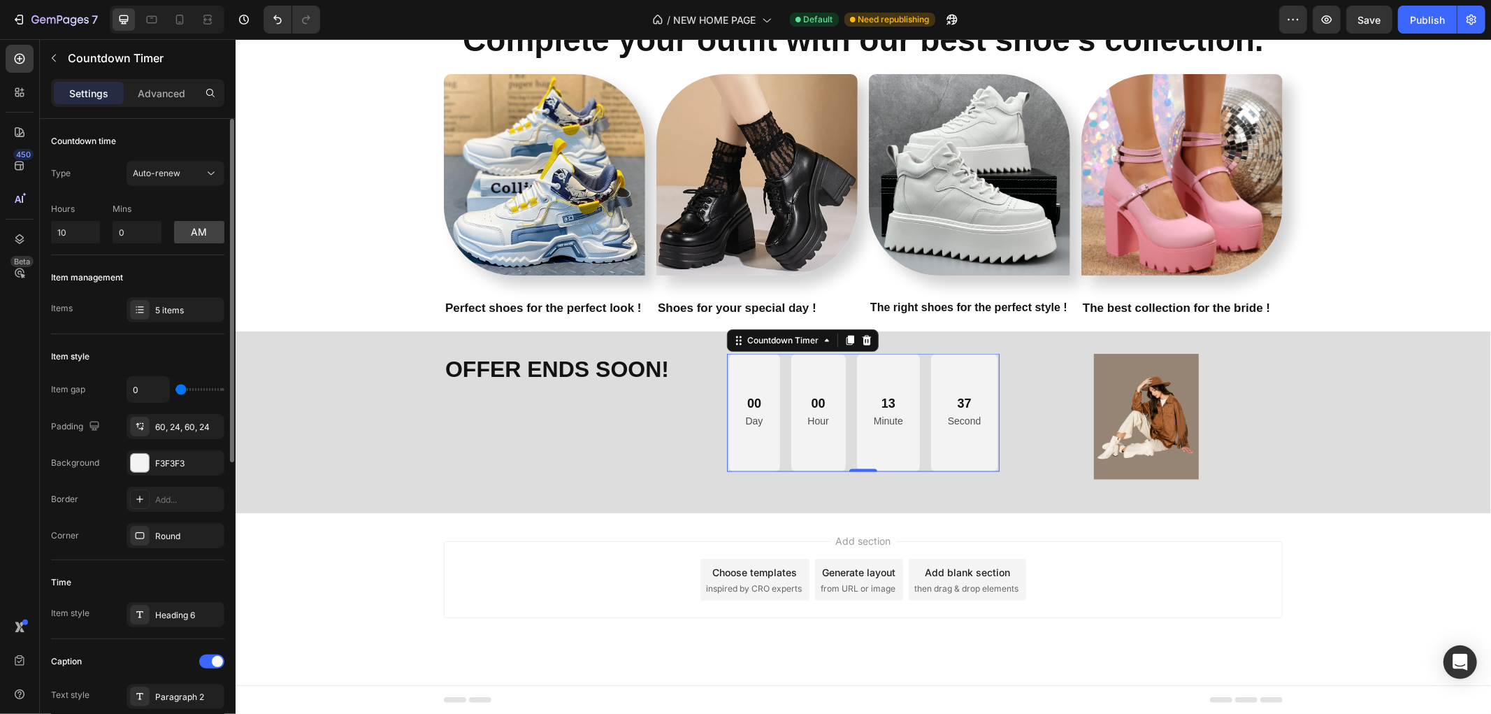
type input "5"
type input "0"
type input "10"
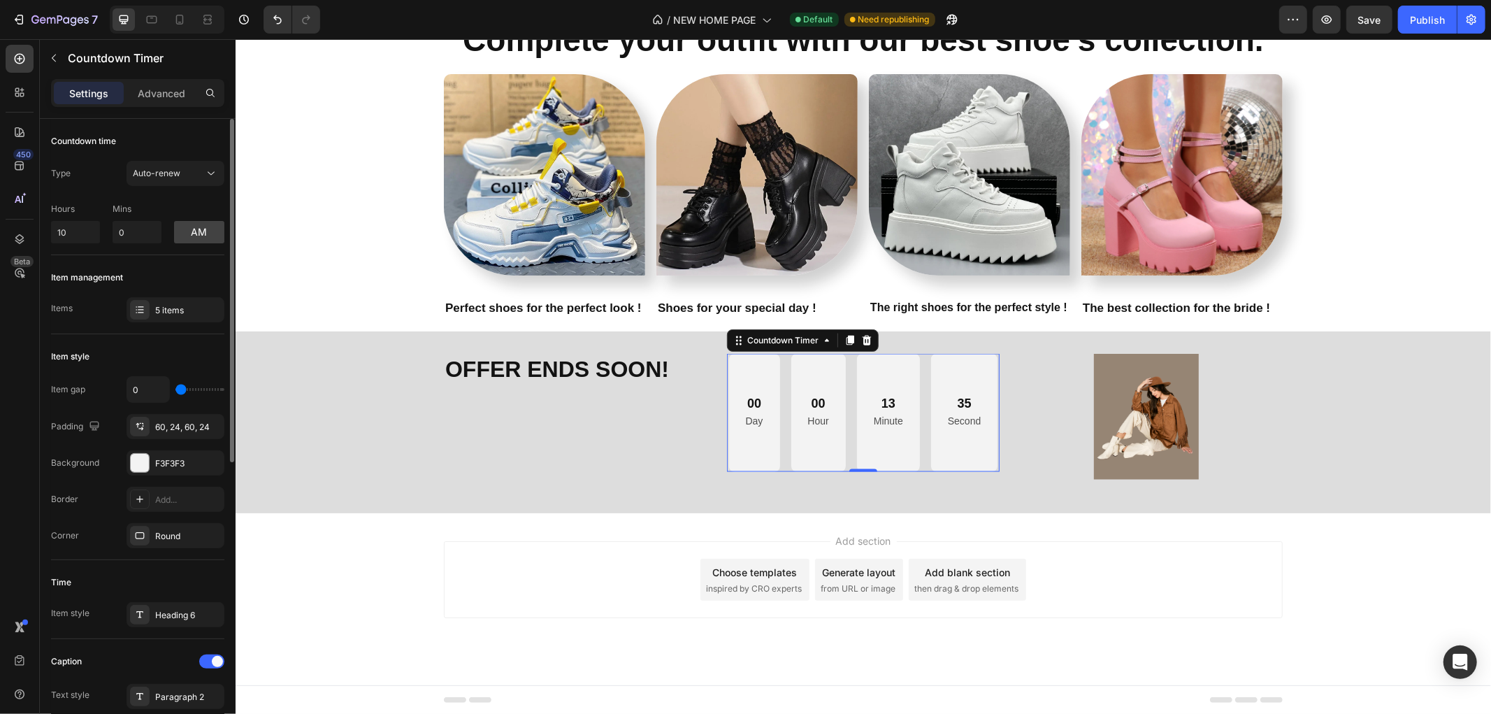
type input "10"
type input "17"
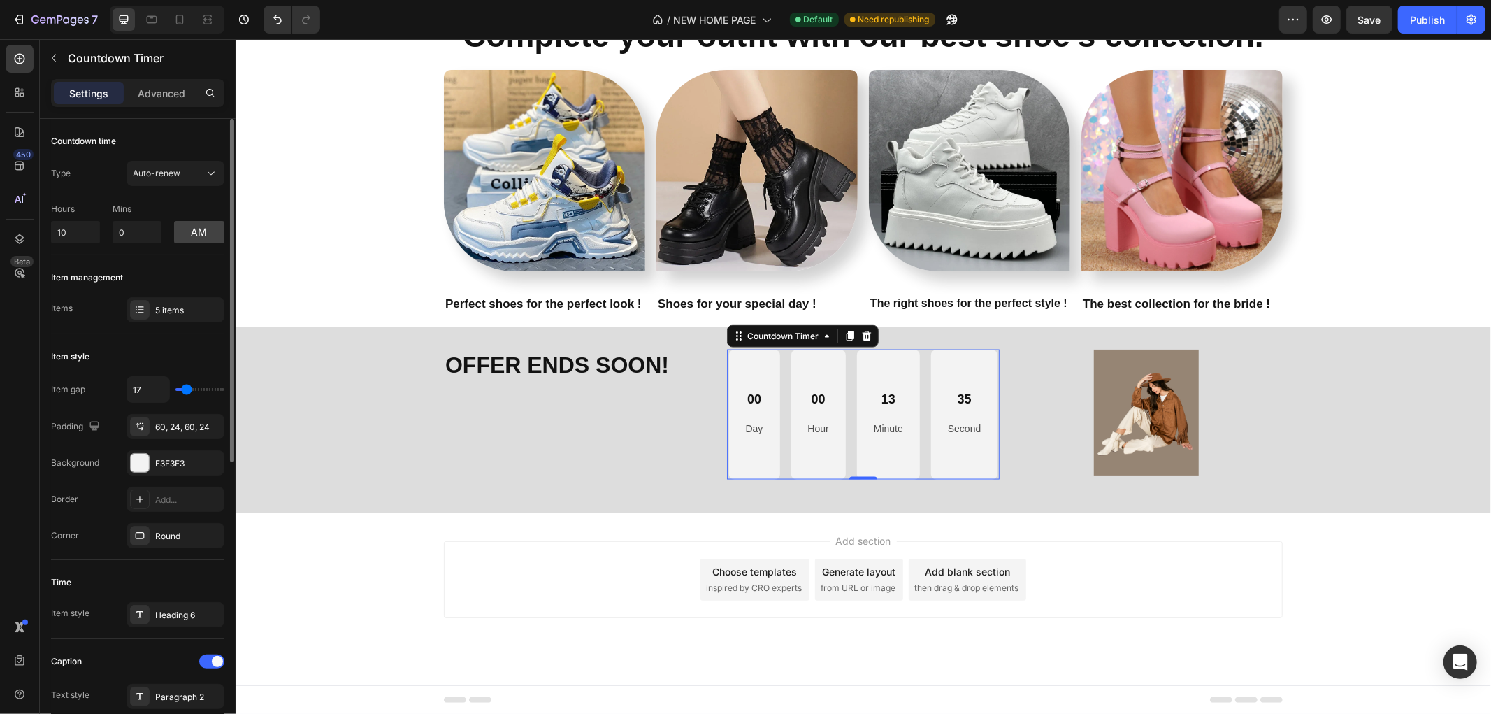
type input "15"
type input "10"
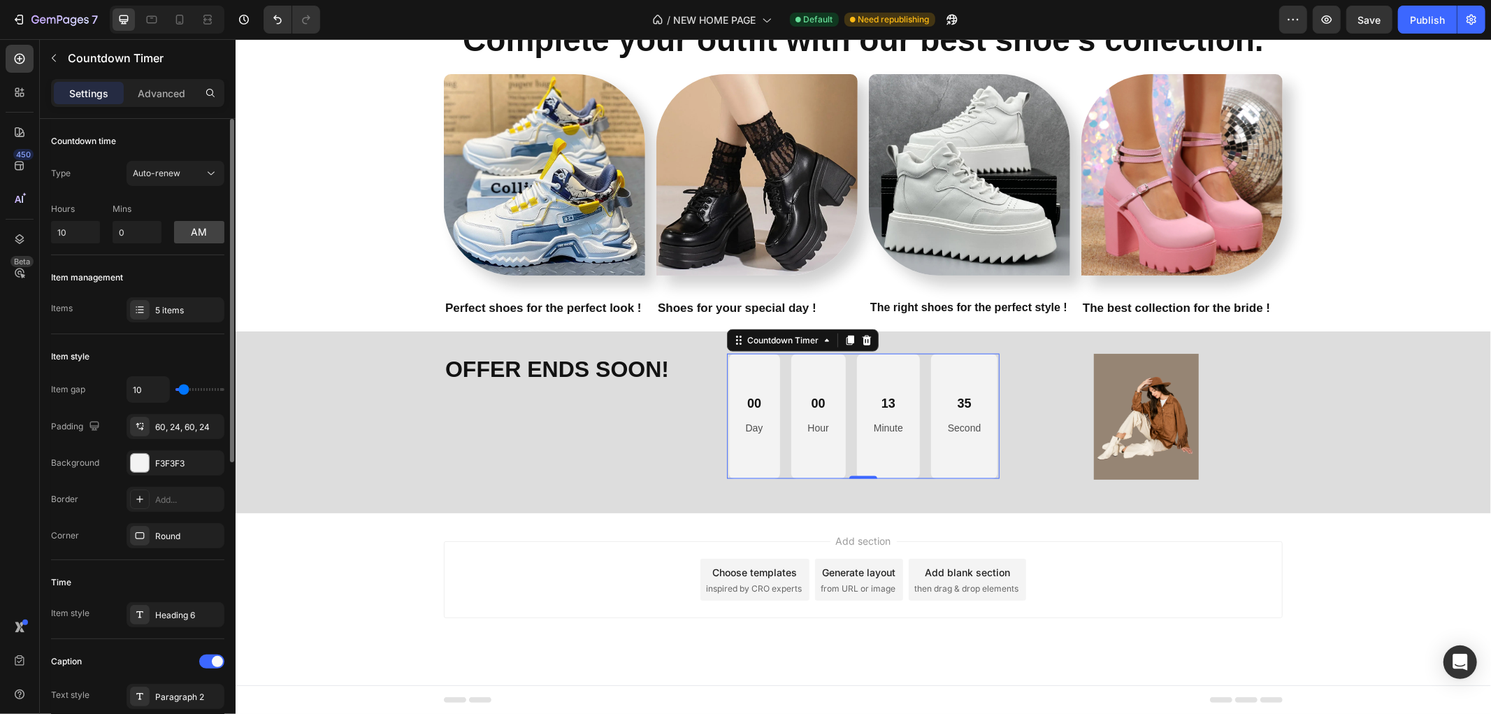
type input "7"
click at [183, 391] on input "range" at bounding box center [199, 389] width 49 height 3
click at [173, 359] on div "Item style" at bounding box center [137, 356] width 173 height 22
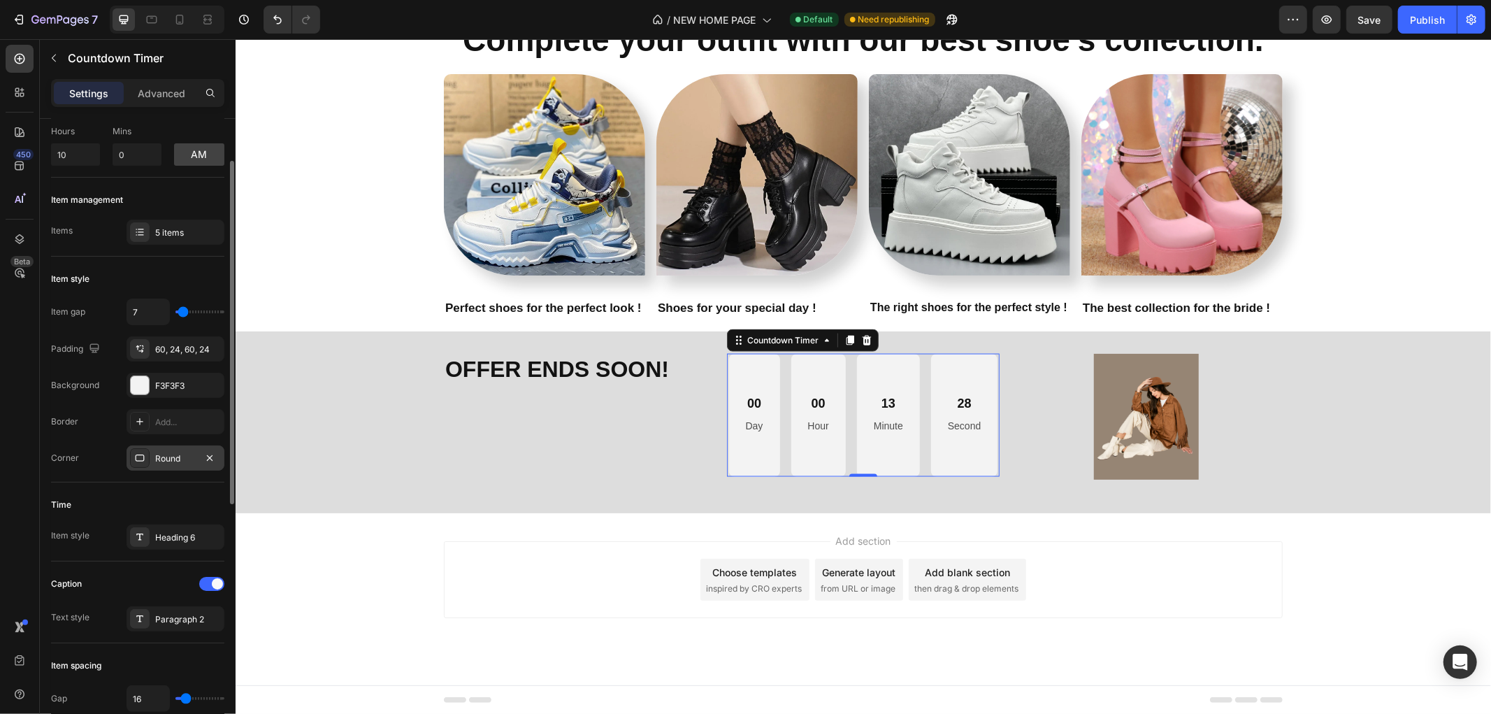
click at [190, 459] on div "Round" at bounding box center [175, 458] width 41 height 13
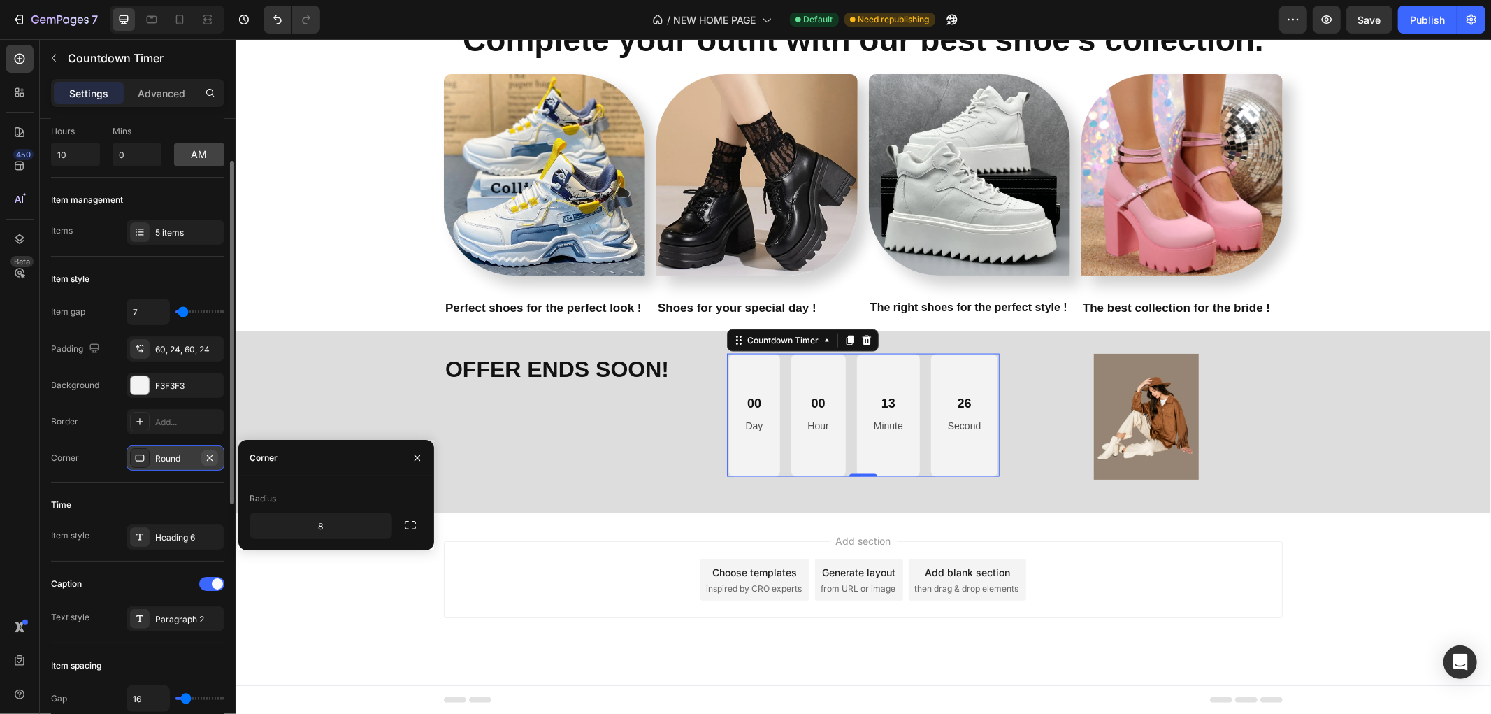
click at [207, 453] on icon "button" at bounding box center [209, 457] width 11 height 11
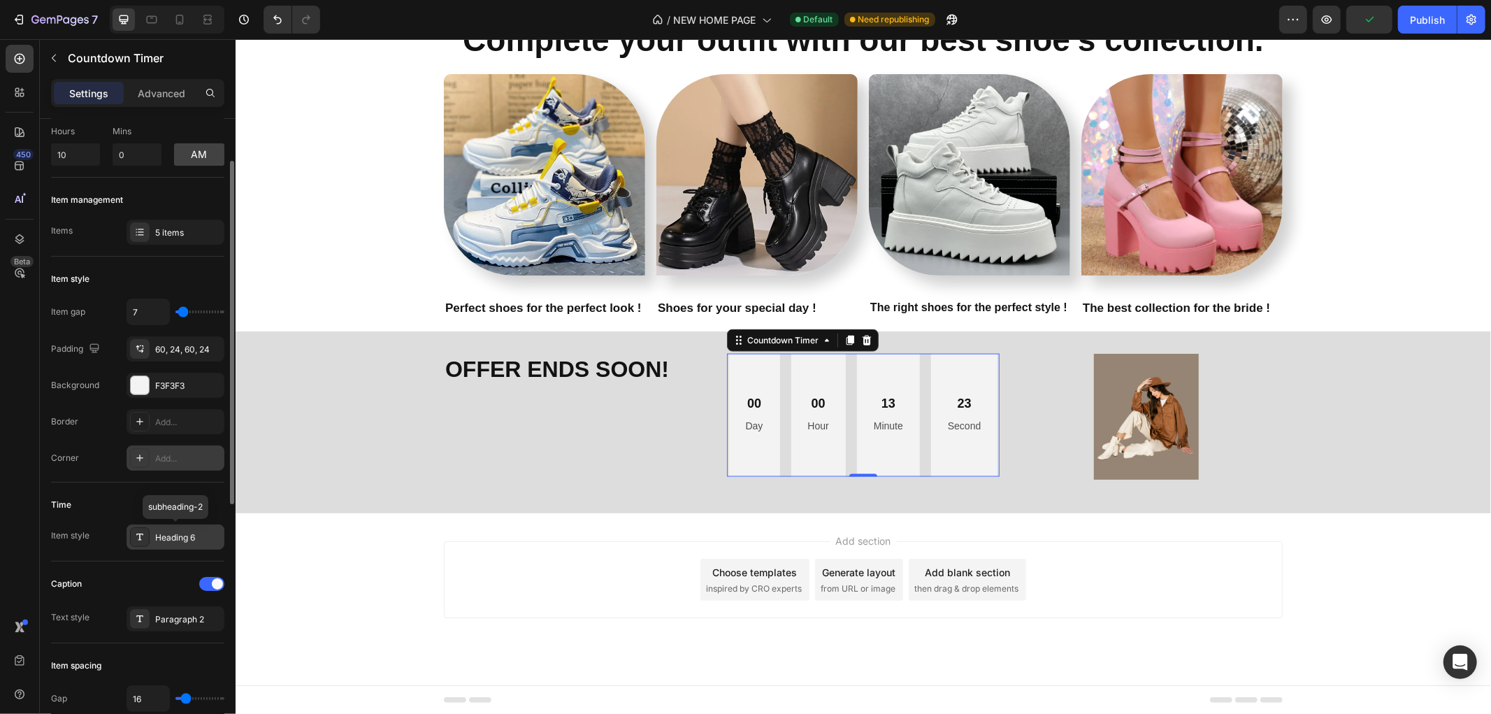
click at [180, 526] on div "Heading 6" at bounding box center [176, 536] width 98 height 25
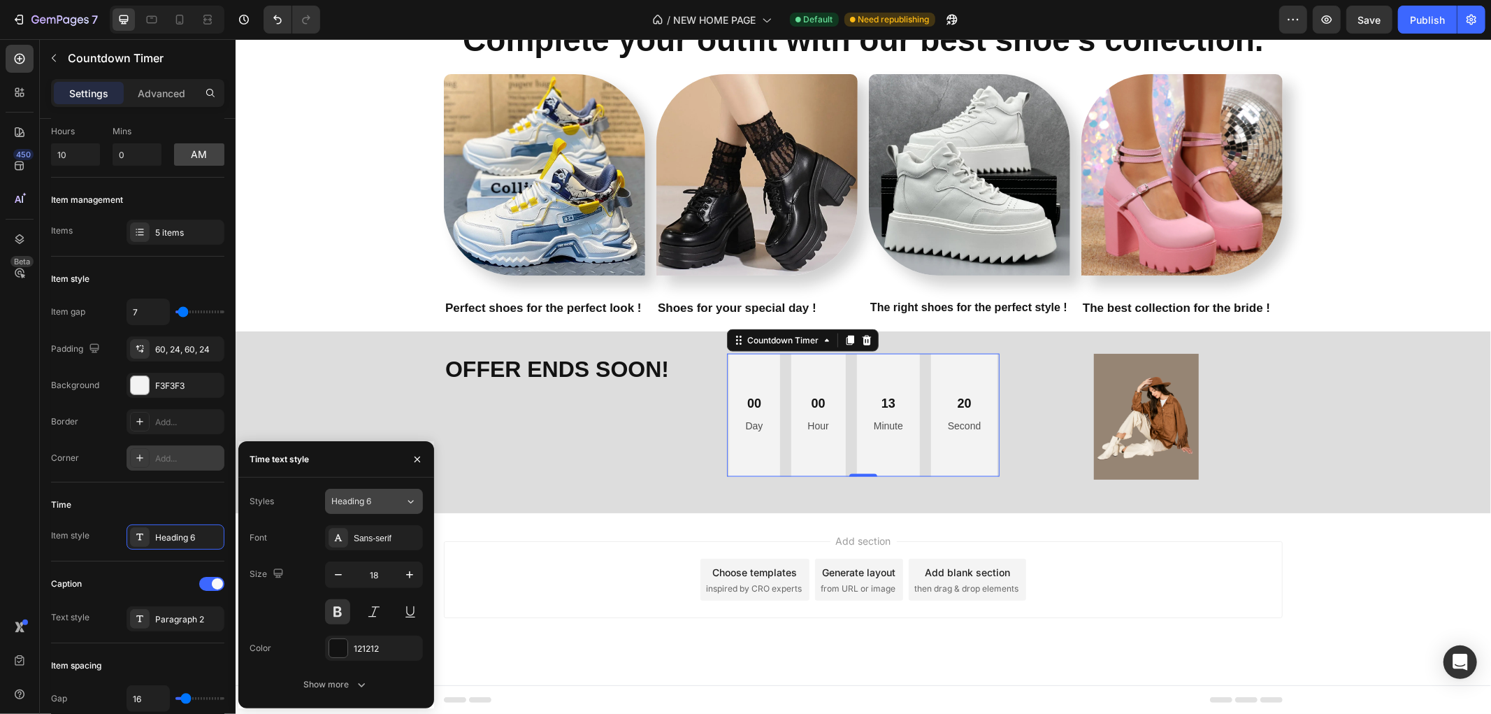
click at [407, 505] on icon at bounding box center [411, 501] width 12 height 14
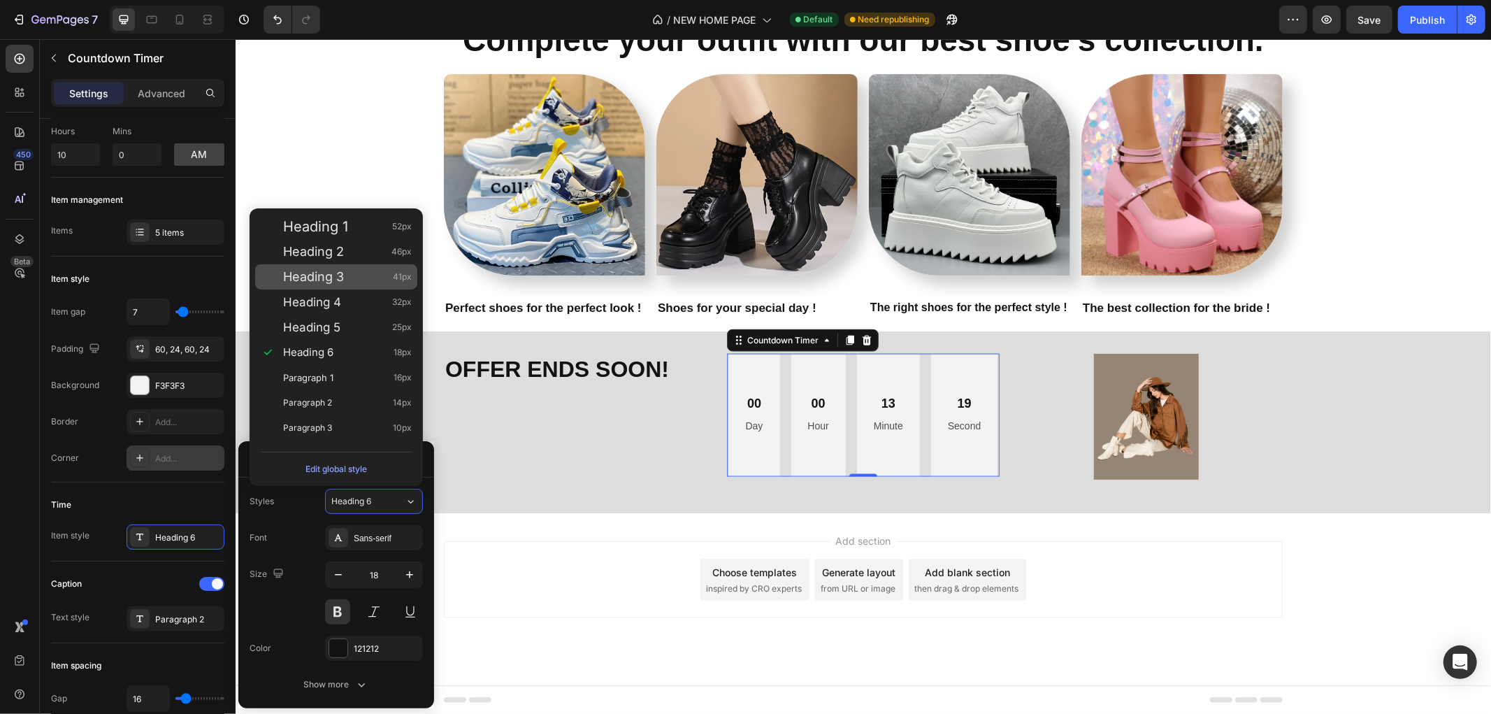
click at [344, 271] on span "Heading 3" at bounding box center [313, 277] width 61 height 14
type input "41"
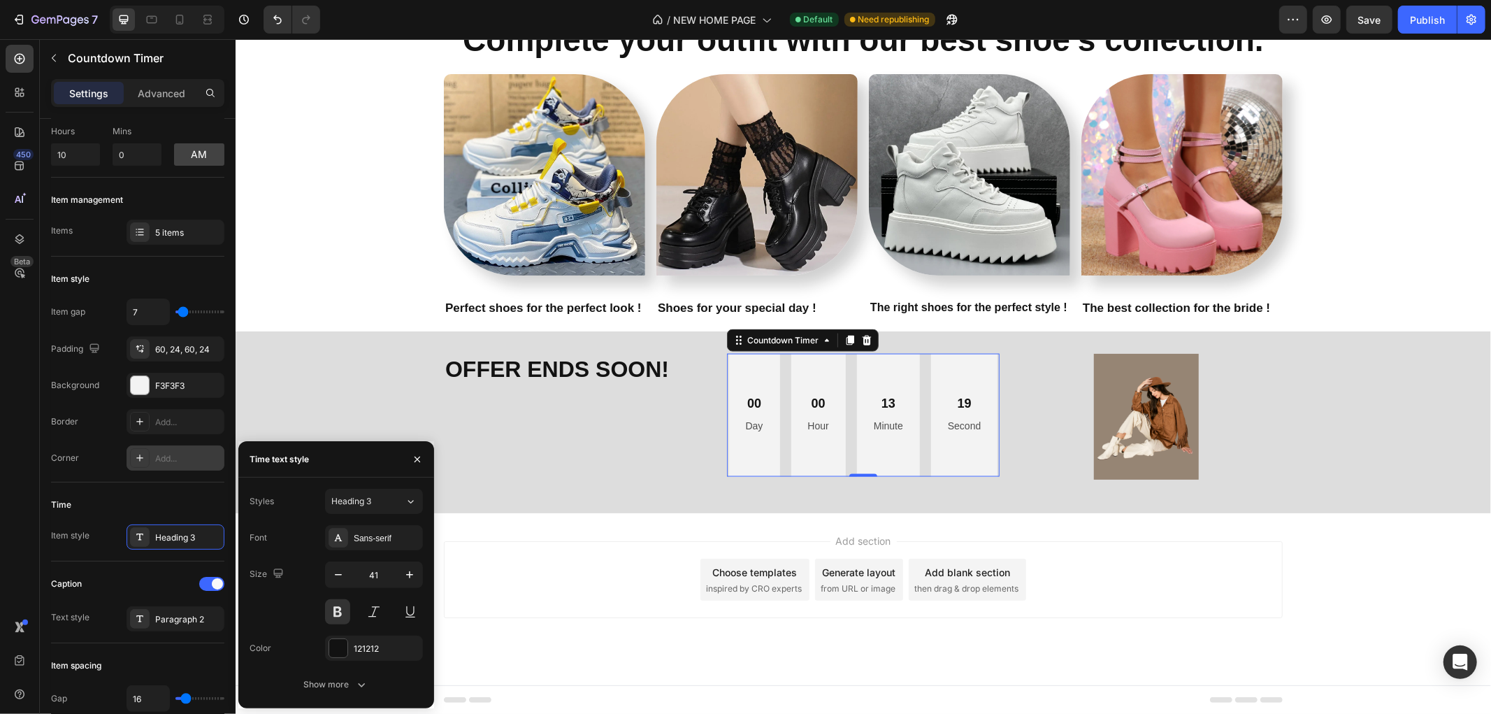
scroll to position [1728, 0]
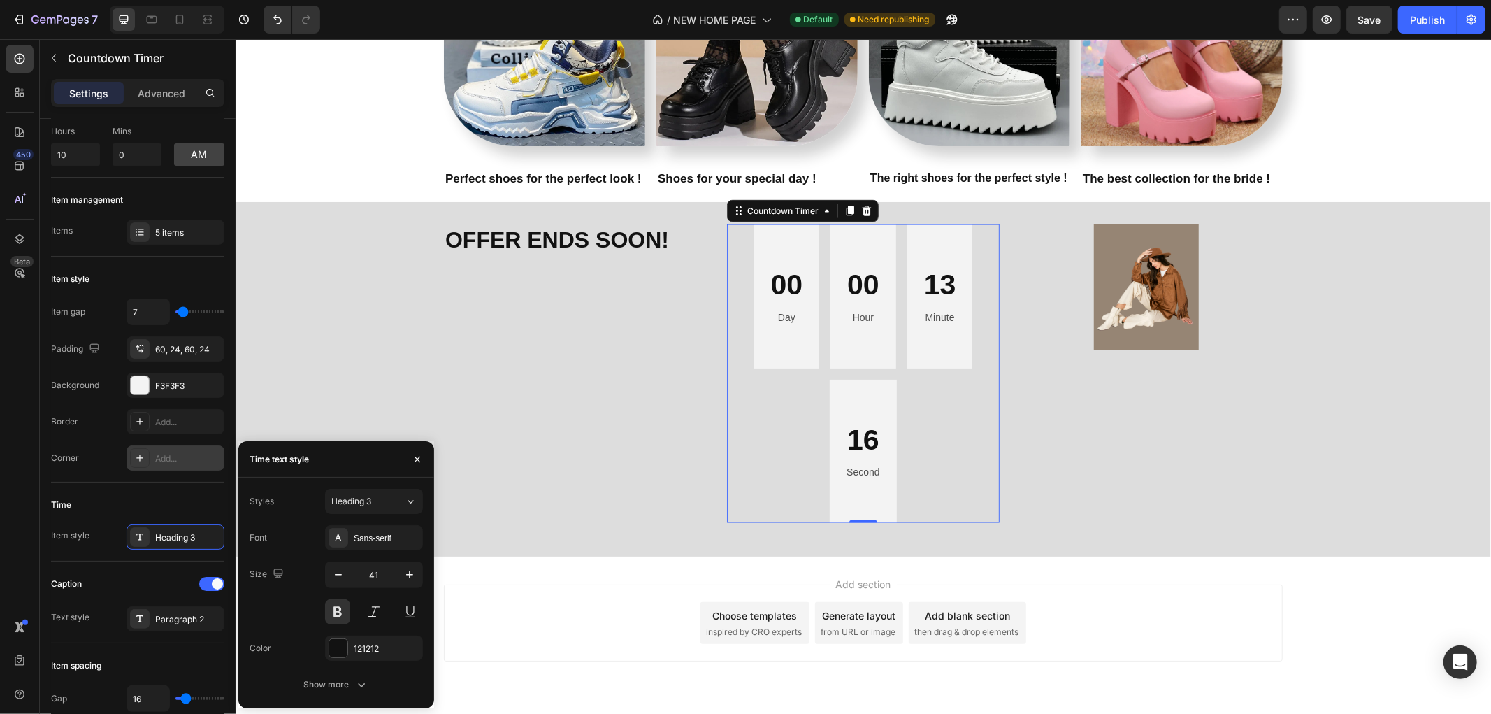
click at [794, 454] on div "00 Day 00 Hour 13 Minute 16 Second" at bounding box center [862, 373] width 272 height 298
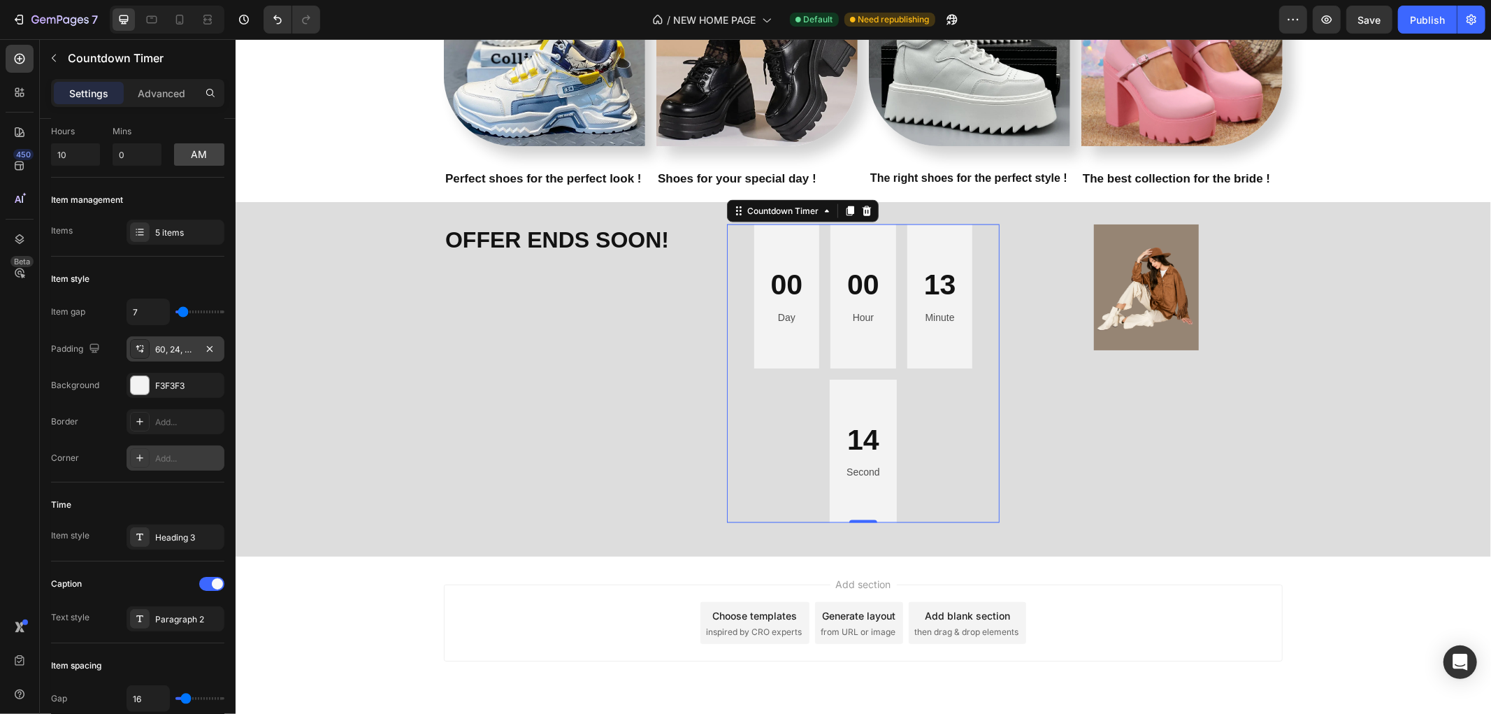
click at [191, 348] on div "60, 24, 60, 24" at bounding box center [175, 349] width 41 height 13
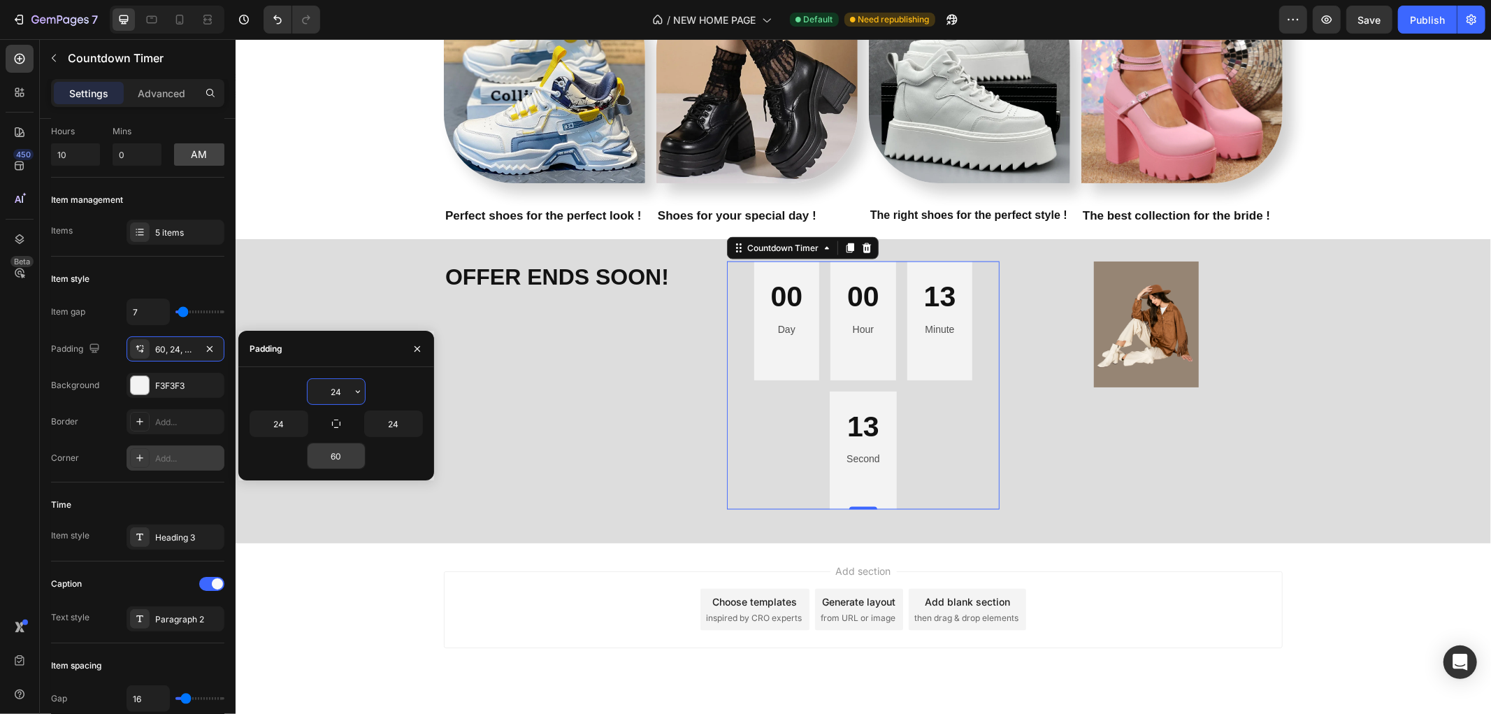
scroll to position [1722, 0]
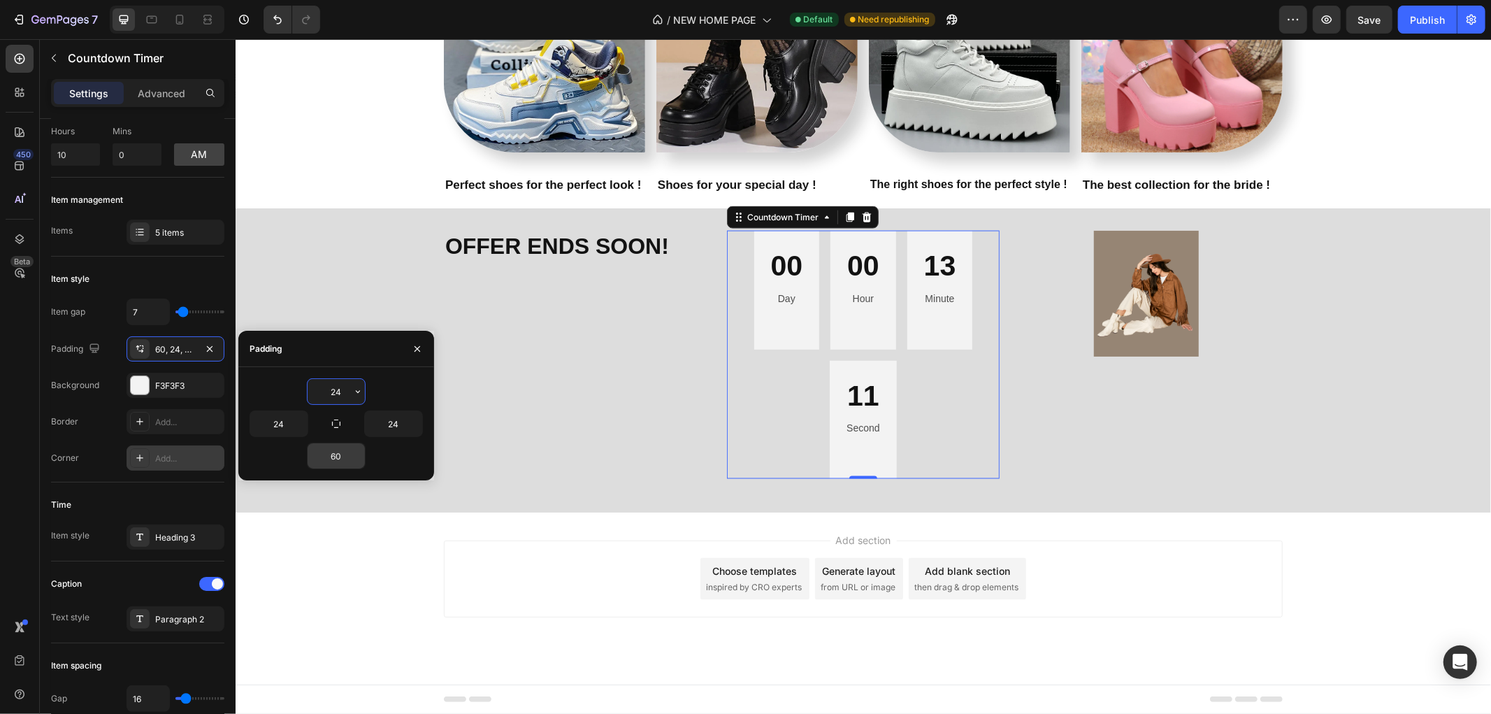
drag, startPoint x: 342, startPoint y: 395, endPoint x: 324, endPoint y: 396, distance: 18.2
click at [324, 396] on input "24" at bounding box center [336, 391] width 57 height 25
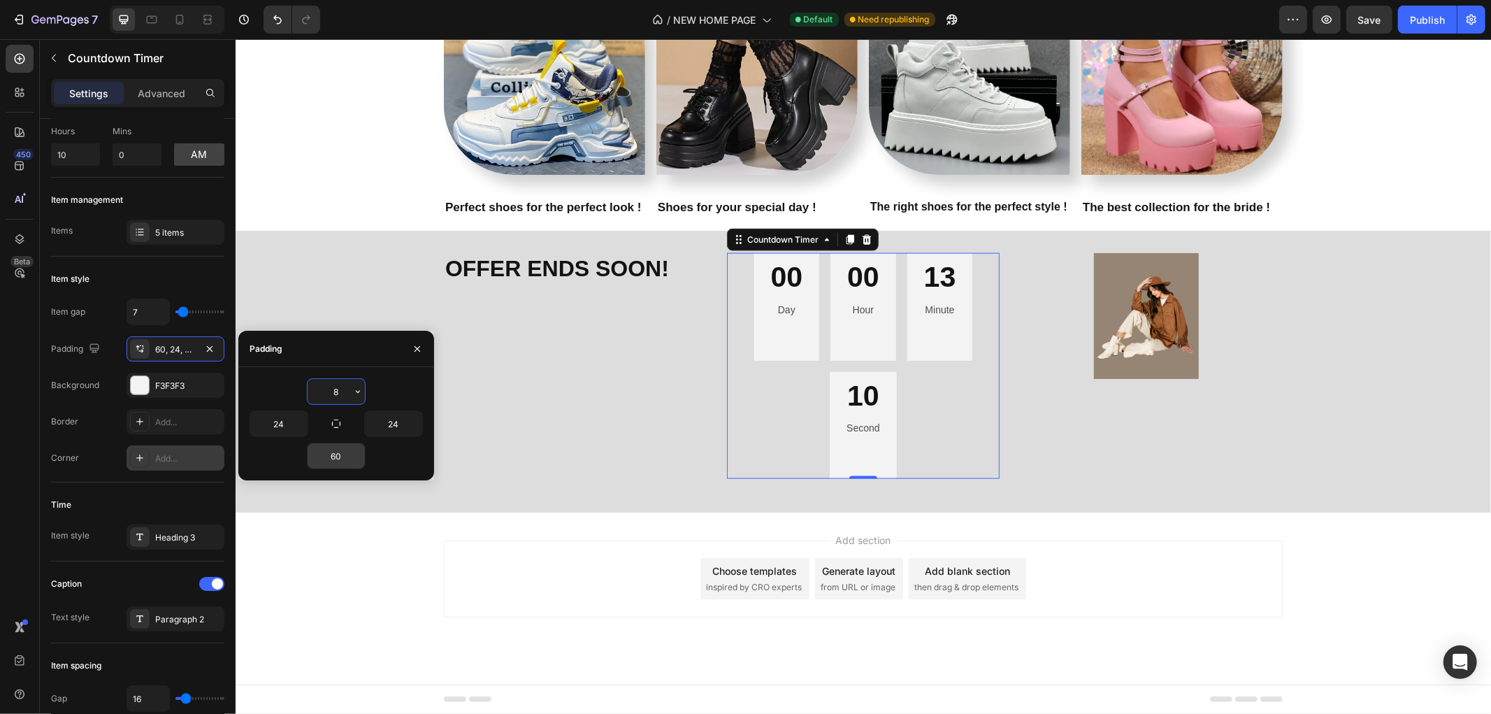
scroll to position [1700, 0]
type input "8"
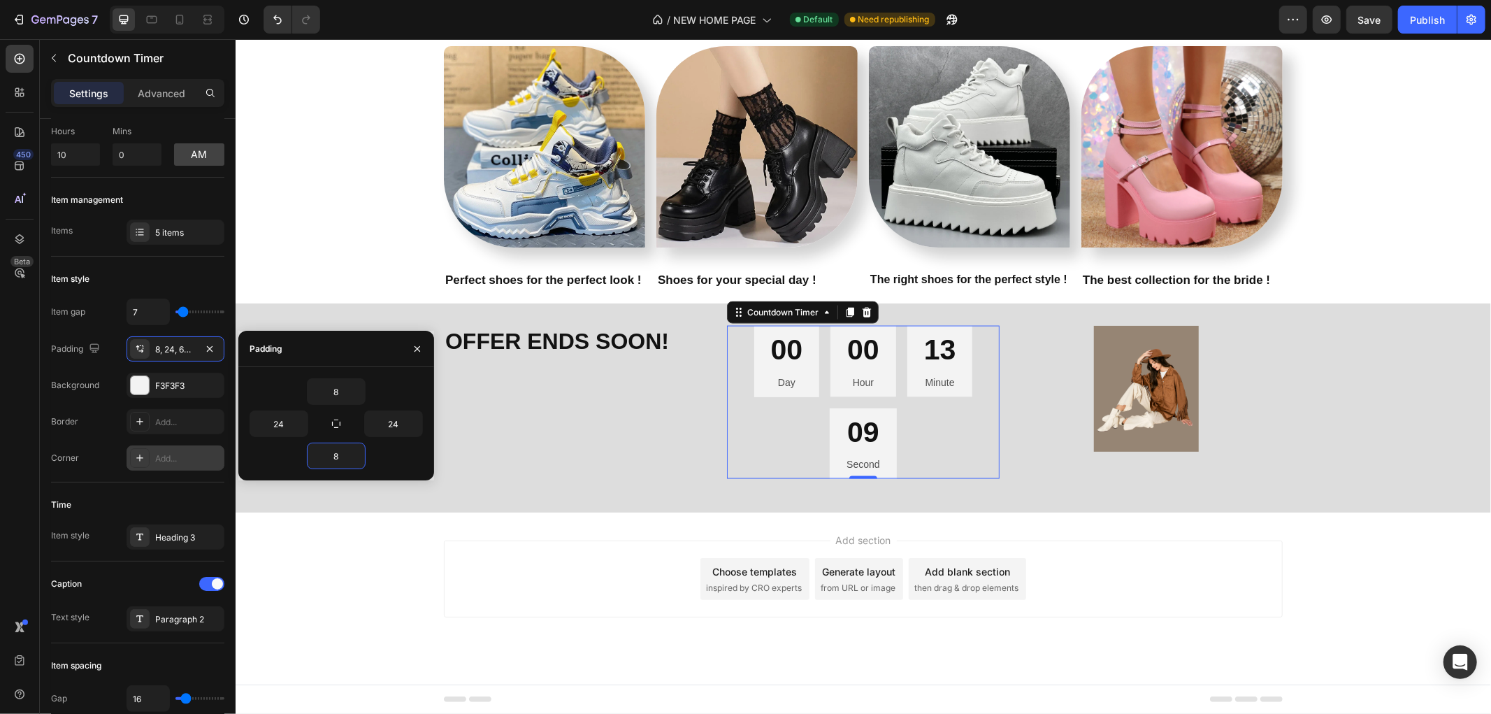
scroll to position [1626, 0]
click at [543, 426] on div "OFFER ENDS SOON! Heading" at bounding box center [579, 402] width 272 height 153
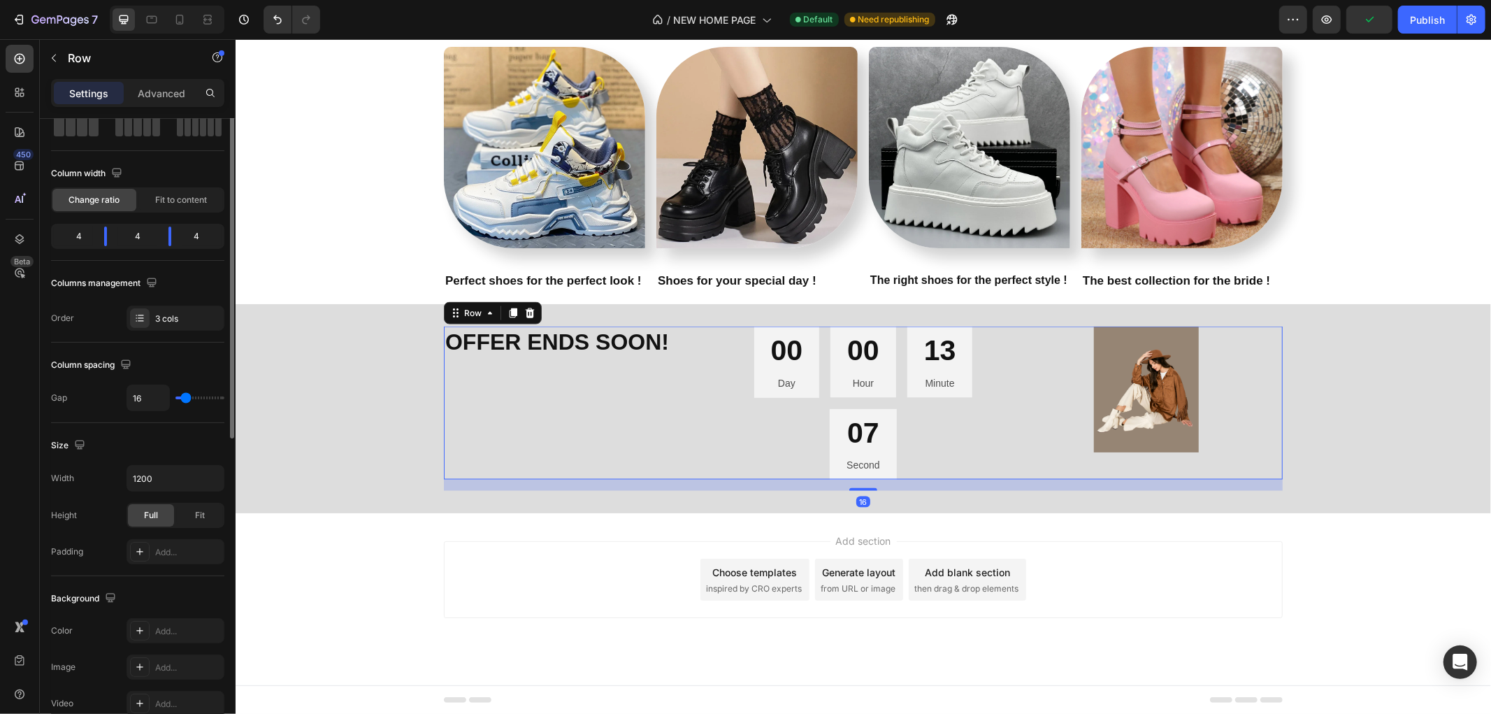
scroll to position [0, 0]
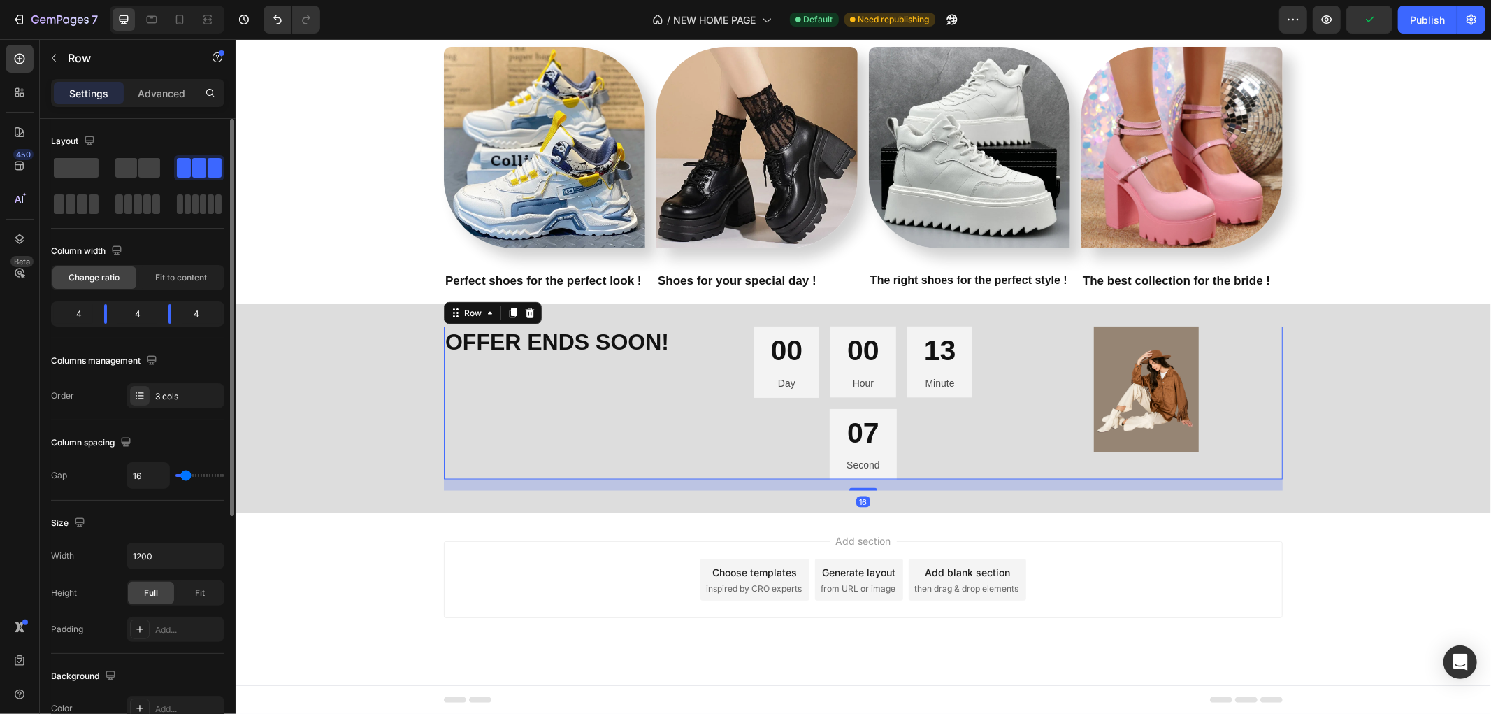
click at [795, 402] on div "00 Day 00 Hour 13 Minute 07 Second" at bounding box center [862, 402] width 272 height 153
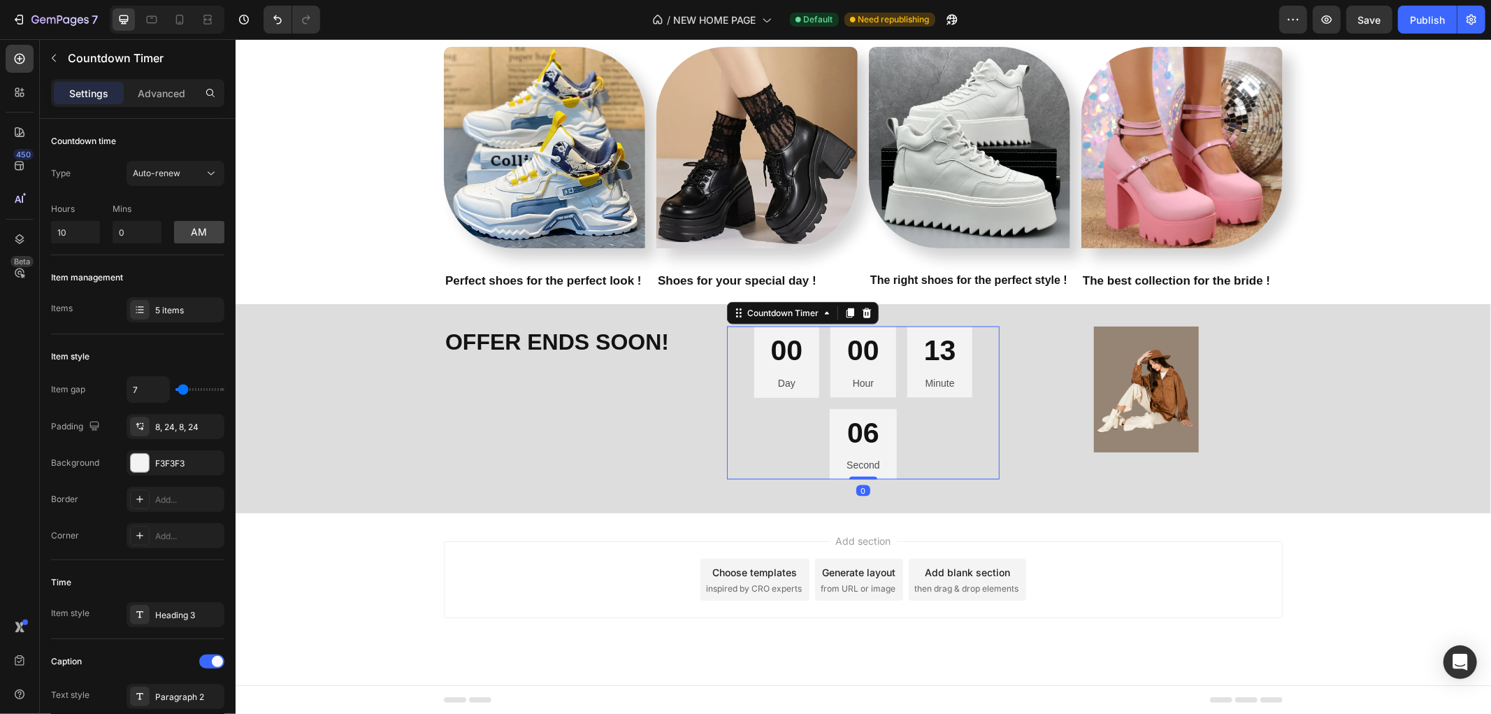
click at [971, 392] on div "00 Day 00 Hour 13 Minute 06 Second" at bounding box center [862, 402] width 272 height 153
click at [1093, 385] on img at bounding box center [1145, 389] width 105 height 126
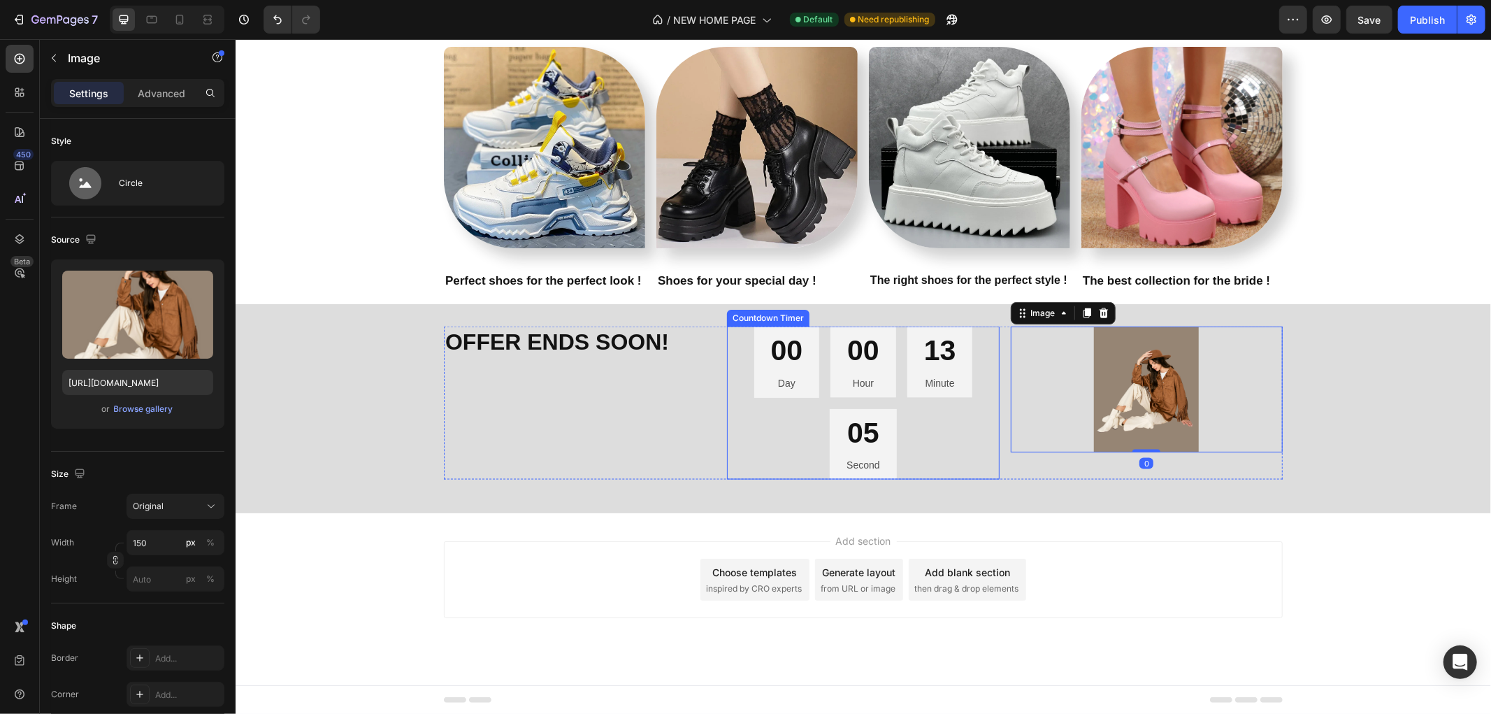
click at [729, 402] on div "00 Day 00 Hour 13 Minute 05 Second" at bounding box center [862, 402] width 272 height 153
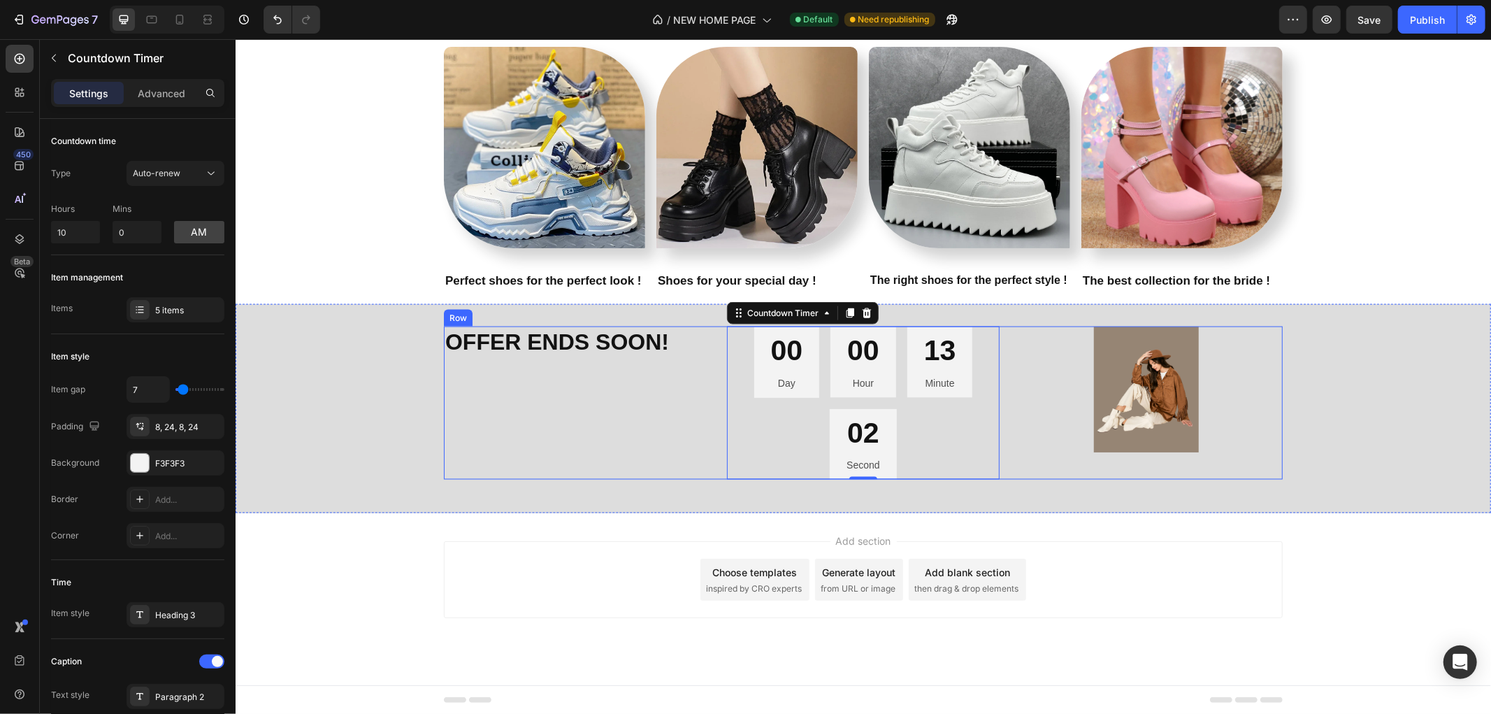
click at [381, 361] on div "OFFER ENDS SOON! Heading 00 Day 00 Hour 13 Minute 02 Second Countdown Timer 0 I…" at bounding box center [862, 408] width 1255 height 164
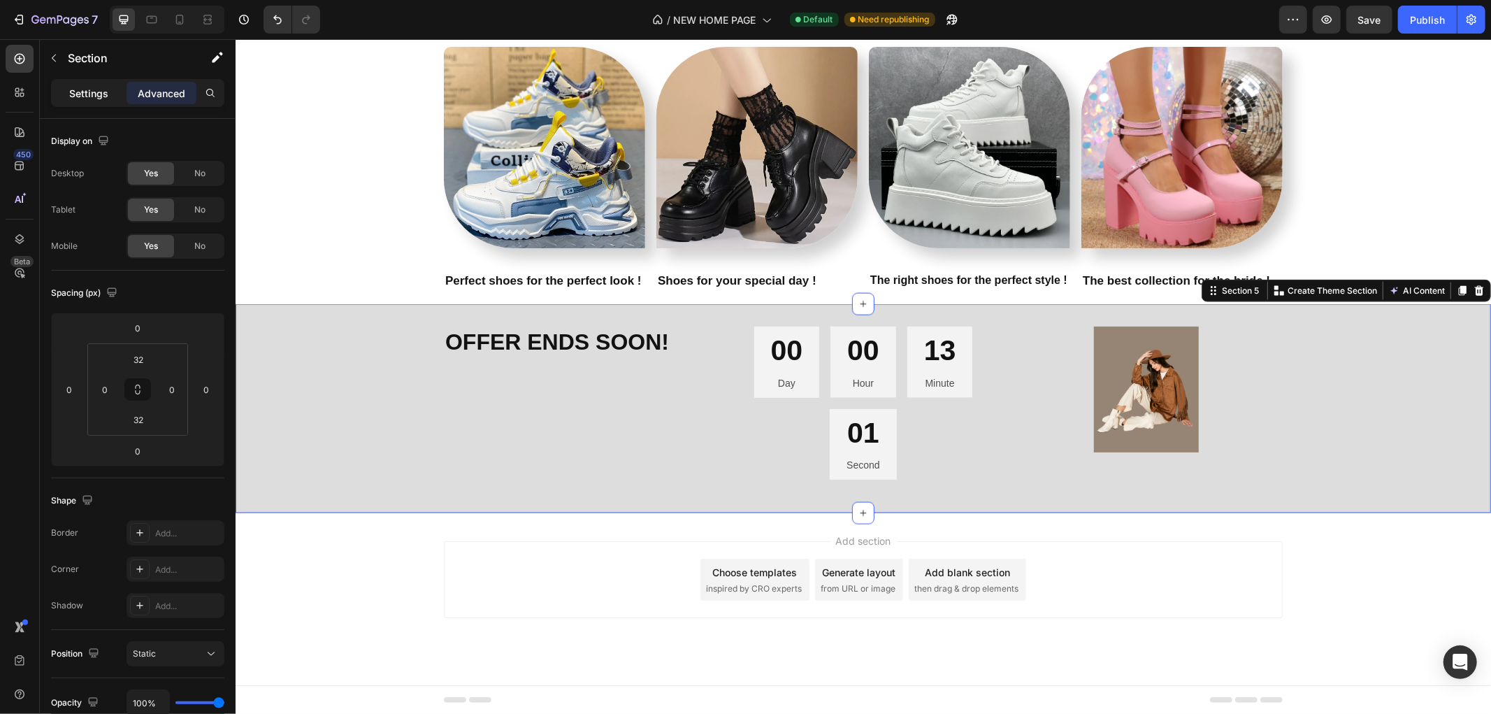
click at [99, 89] on p "Settings" at bounding box center [88, 93] width 39 height 15
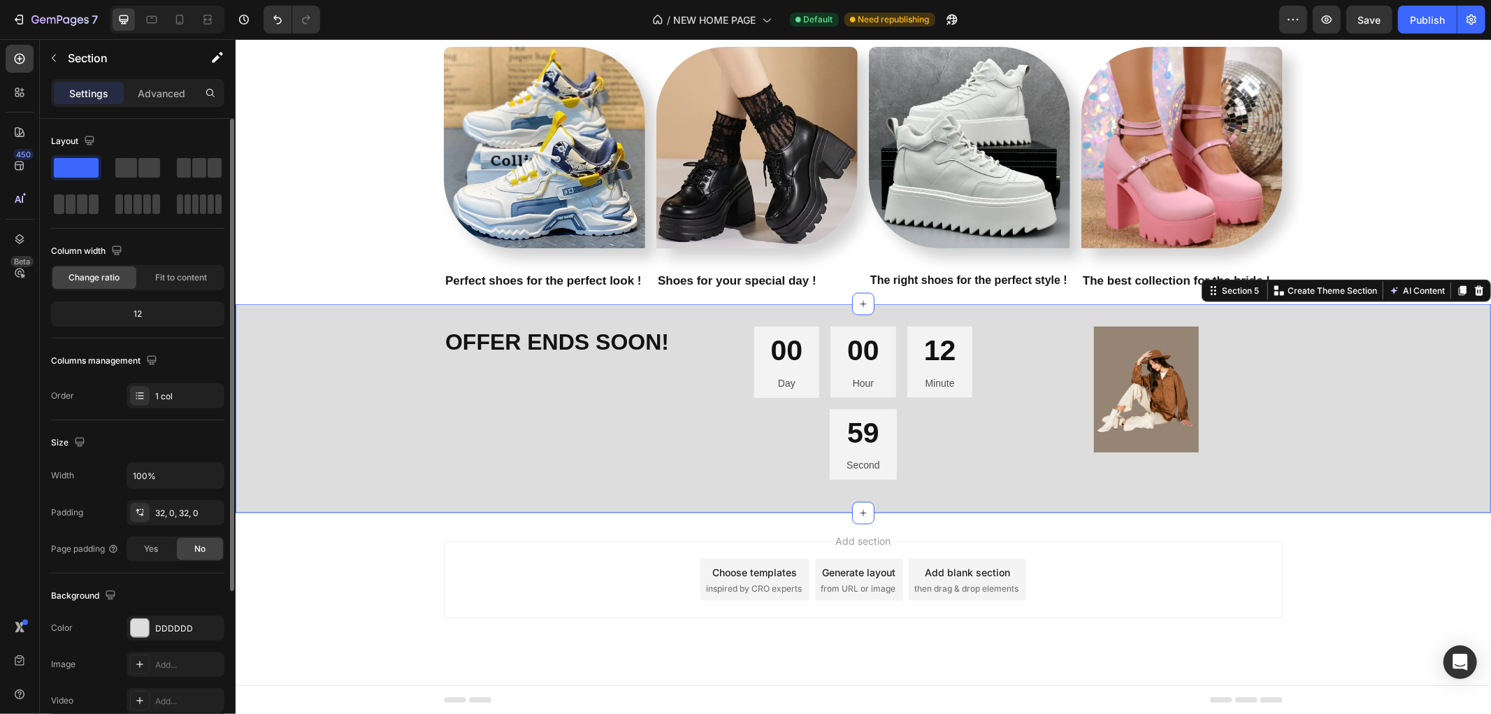
click at [142, 315] on div "12" at bounding box center [138, 314] width 168 height 20
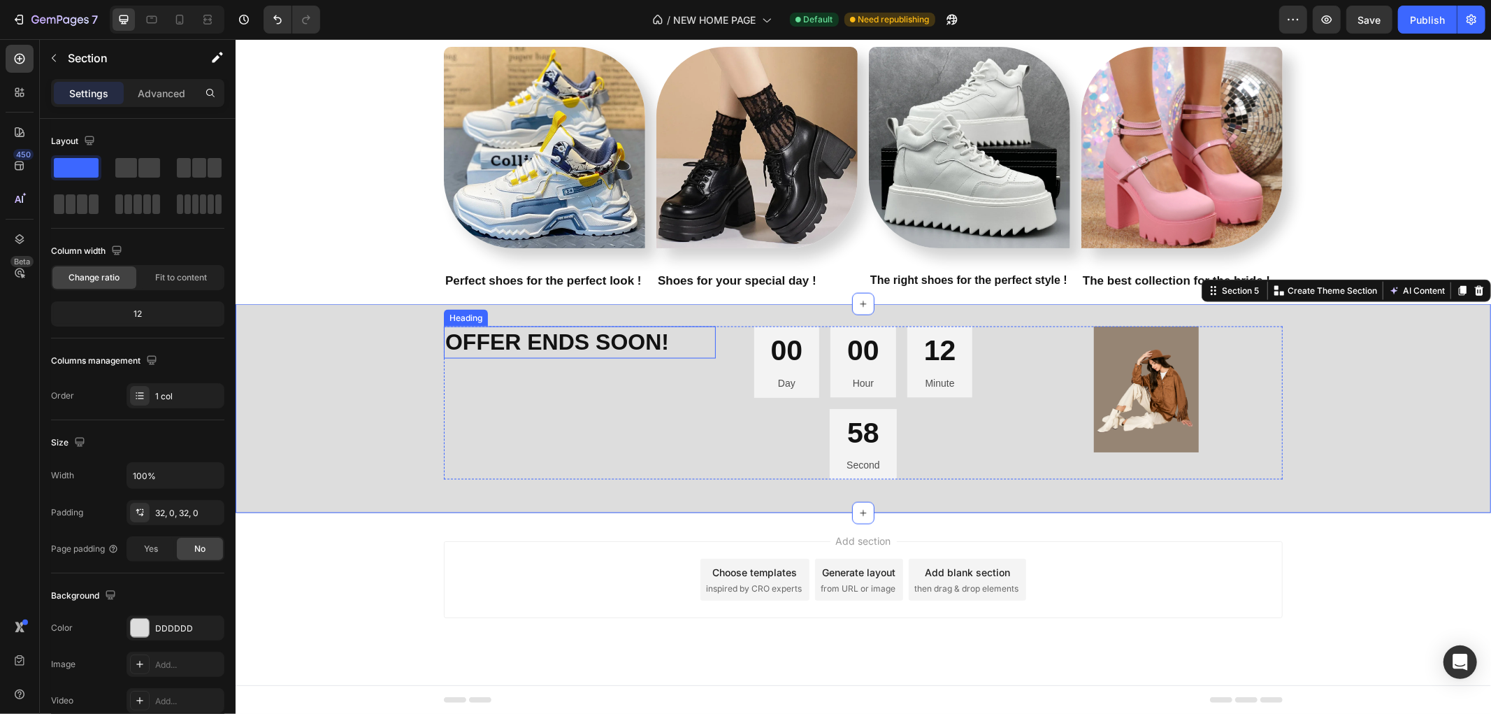
click at [674, 345] on h2 "OFFER ENDS SOON!" at bounding box center [579, 342] width 272 height 32
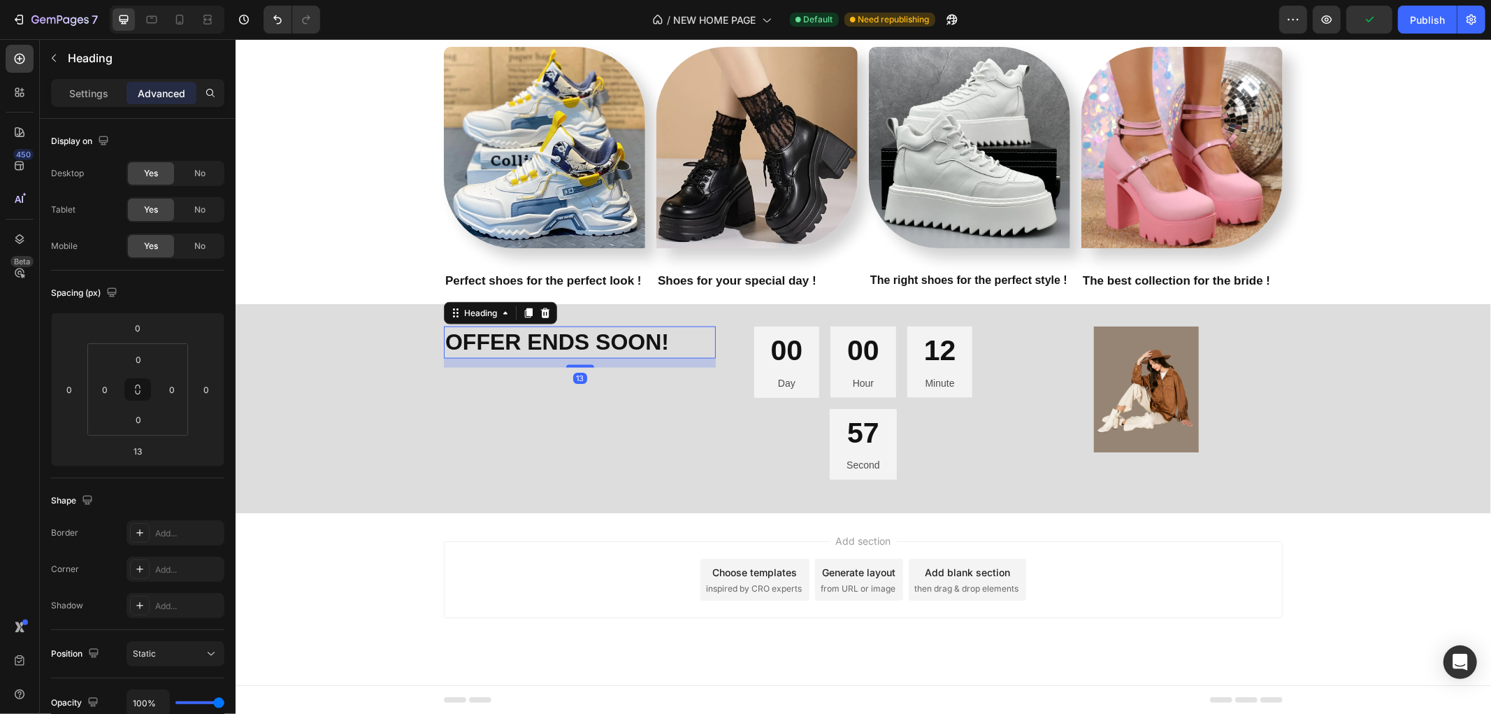
click at [717, 374] on div "OFFER ENDS SOON! Heading 13 00 Day 00 Hour 12 Minute 57 Second Countdown Timer …" at bounding box center [862, 402] width 839 height 153
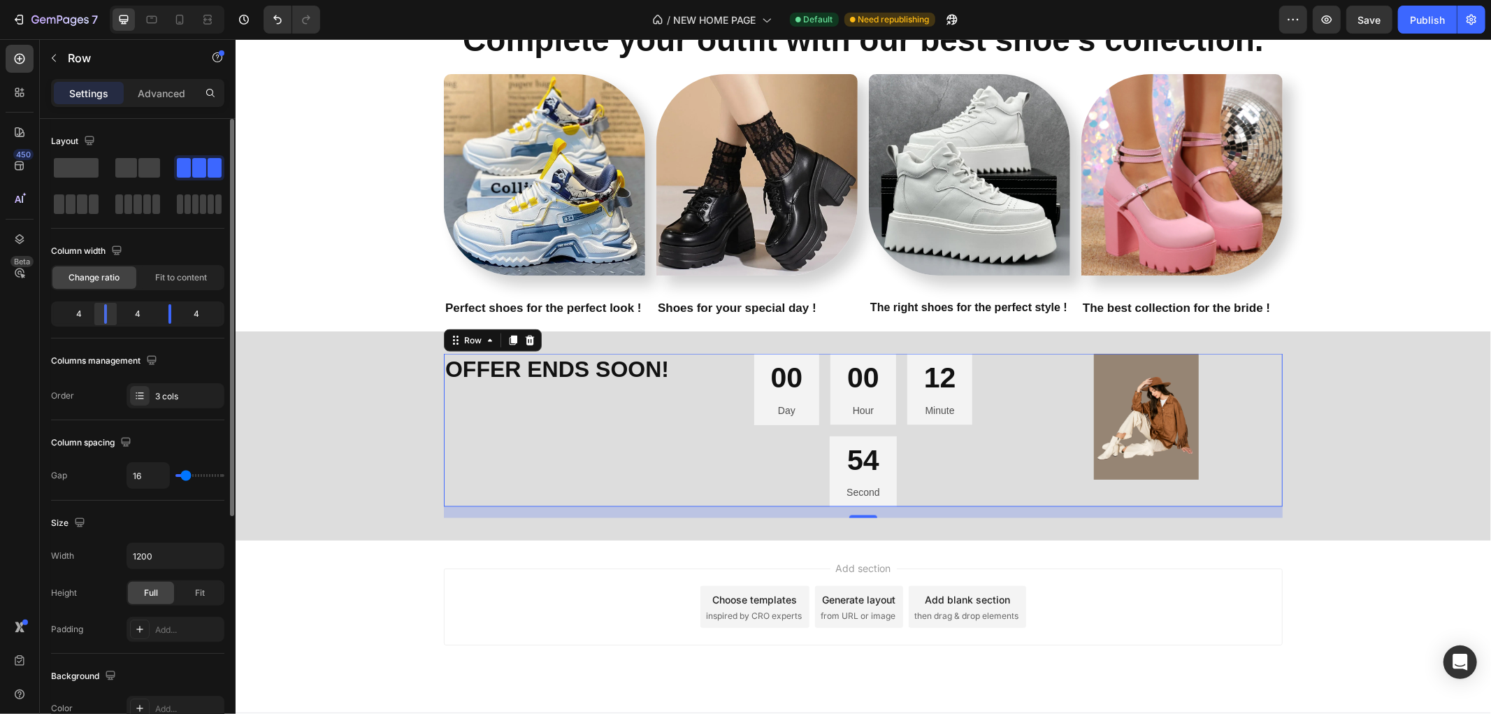
scroll to position [1626, 0]
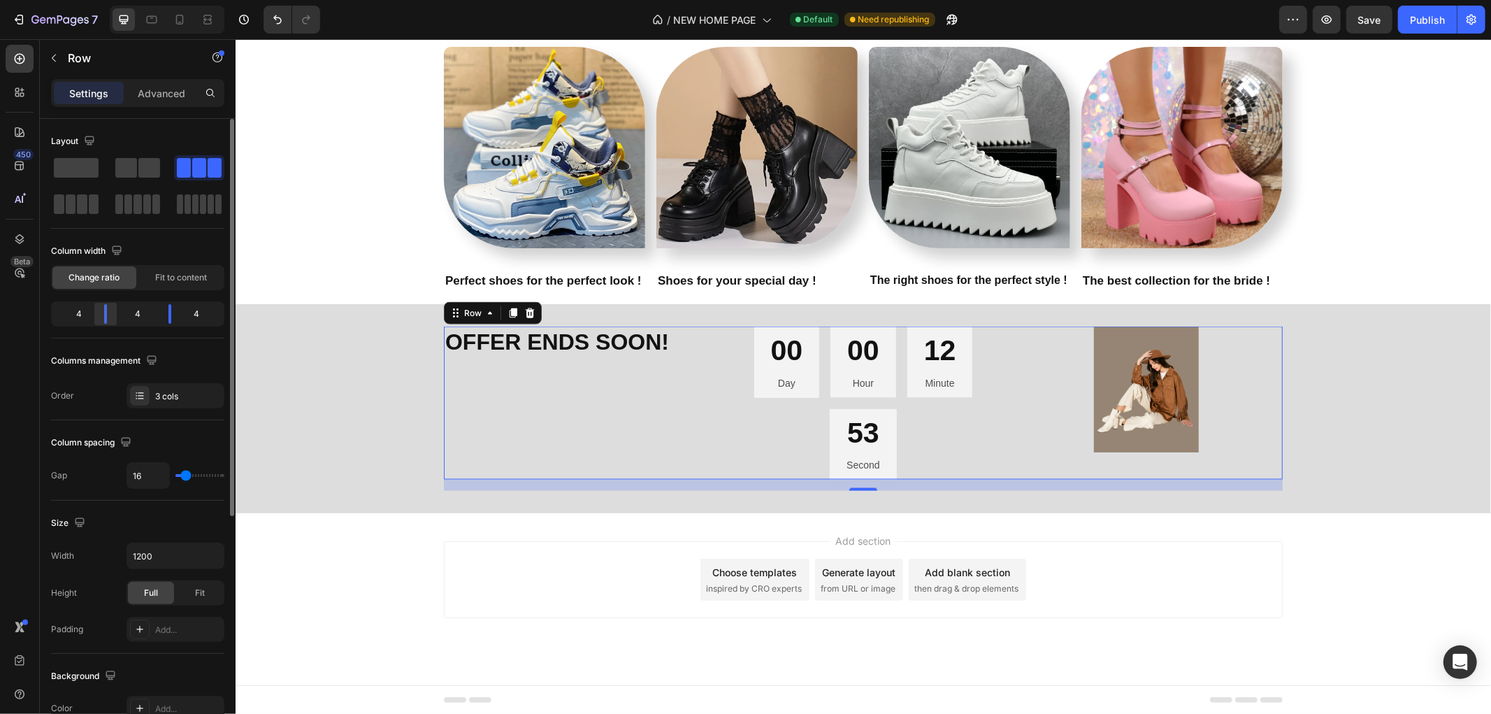
click at [157, 315] on div at bounding box center [169, 314] width 25 height 20
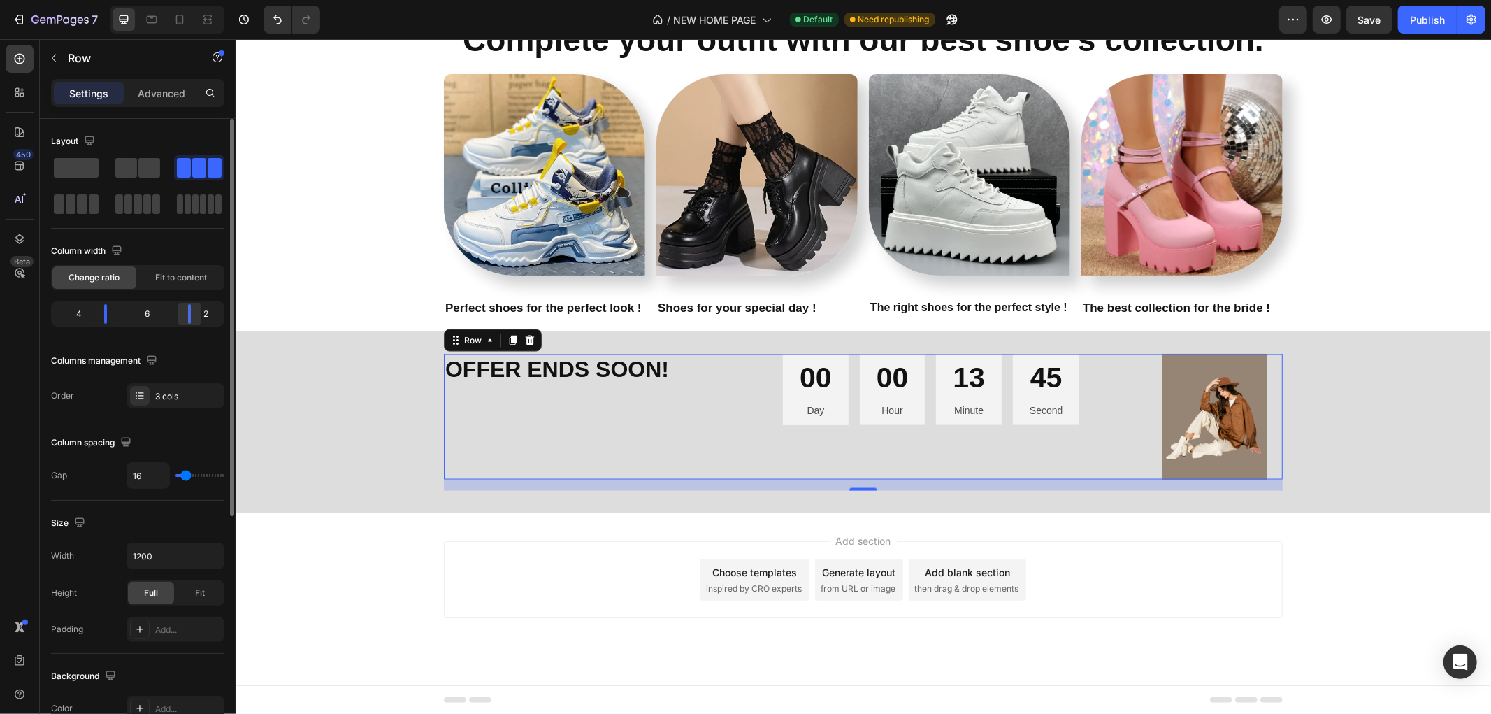
drag, startPoint x: 173, startPoint y: 316, endPoint x: 192, endPoint y: 315, distance: 19.6
click at [192, 315] on div at bounding box center [189, 314] width 25 height 20
click at [183, 280] on span "Fit to content" at bounding box center [181, 277] width 52 height 13
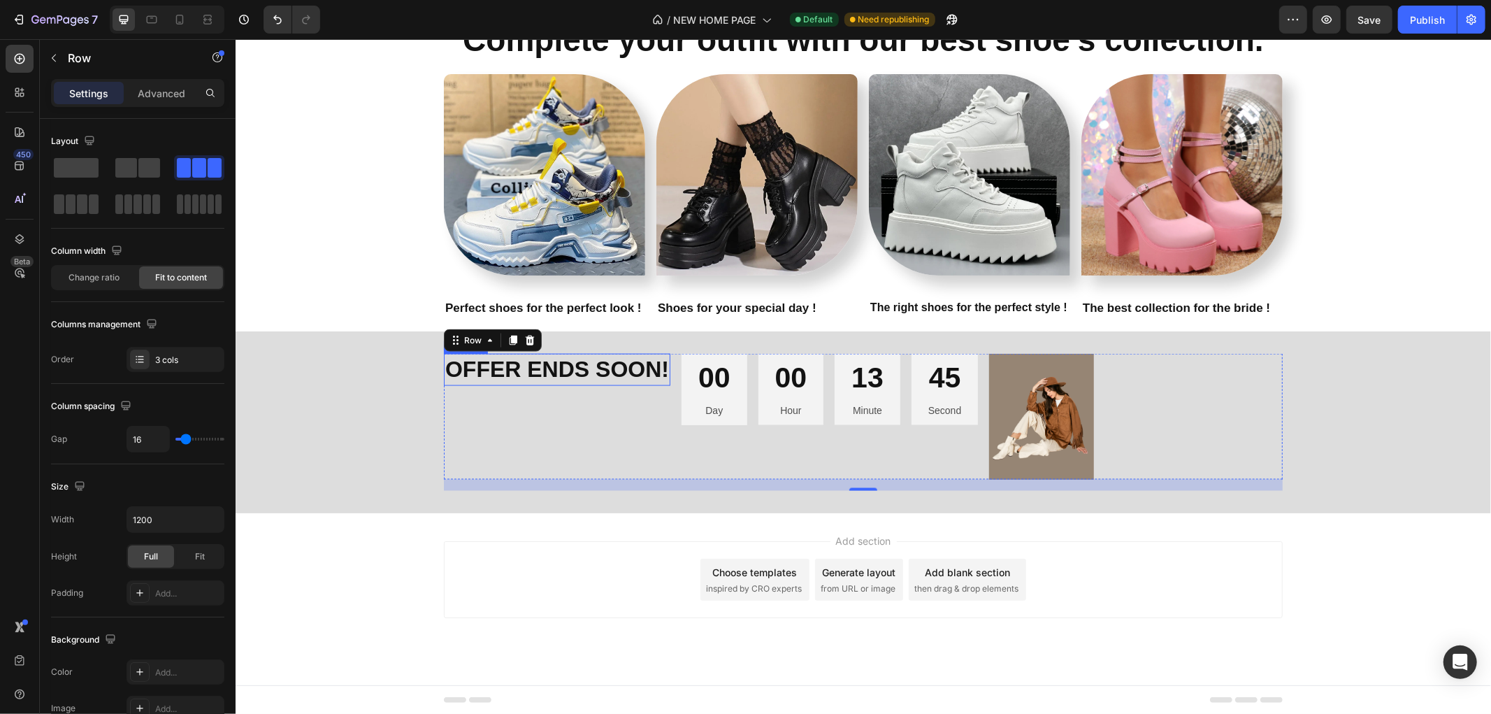
click at [500, 370] on strong "OFFER ENDS SOON!" at bounding box center [557, 368] width 224 height 25
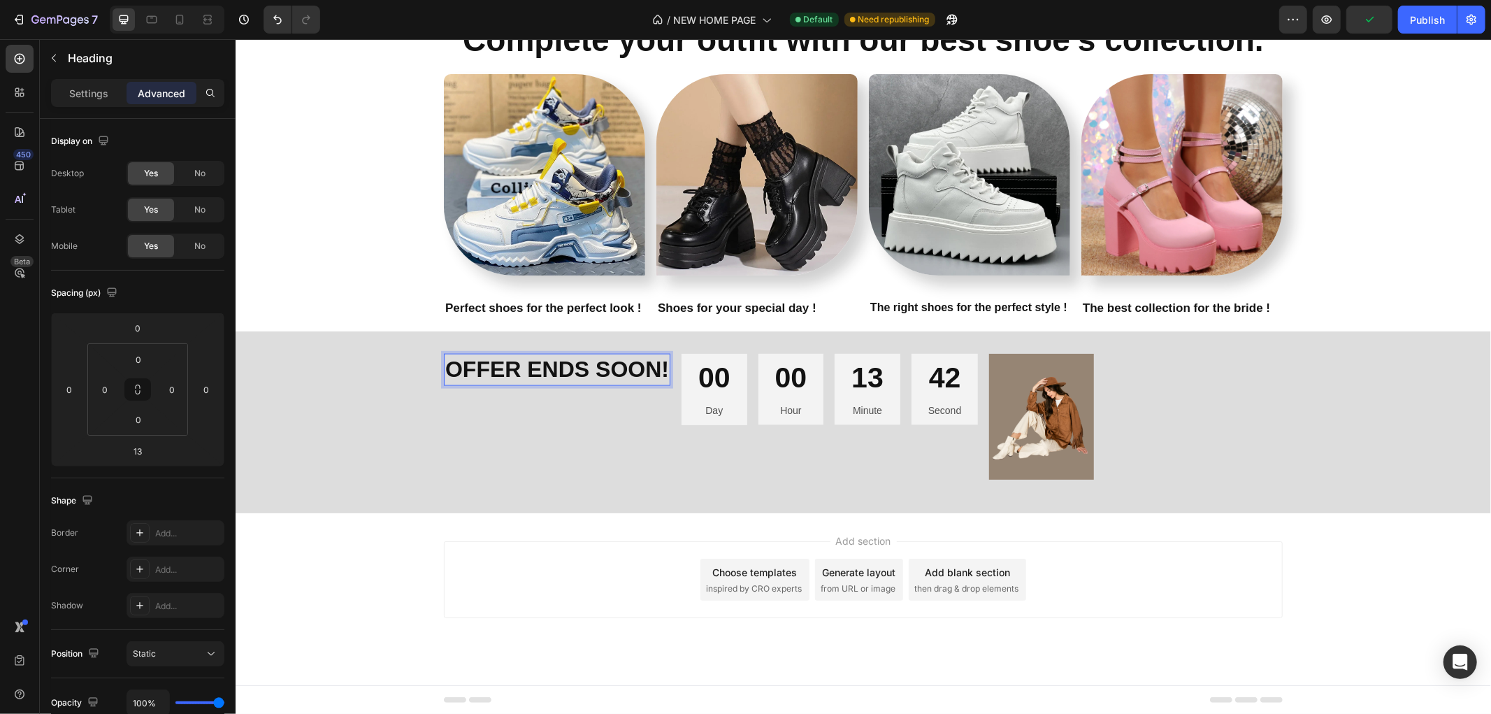
click at [625, 380] on strong "OFFER ENDS SOON!" at bounding box center [557, 368] width 224 height 25
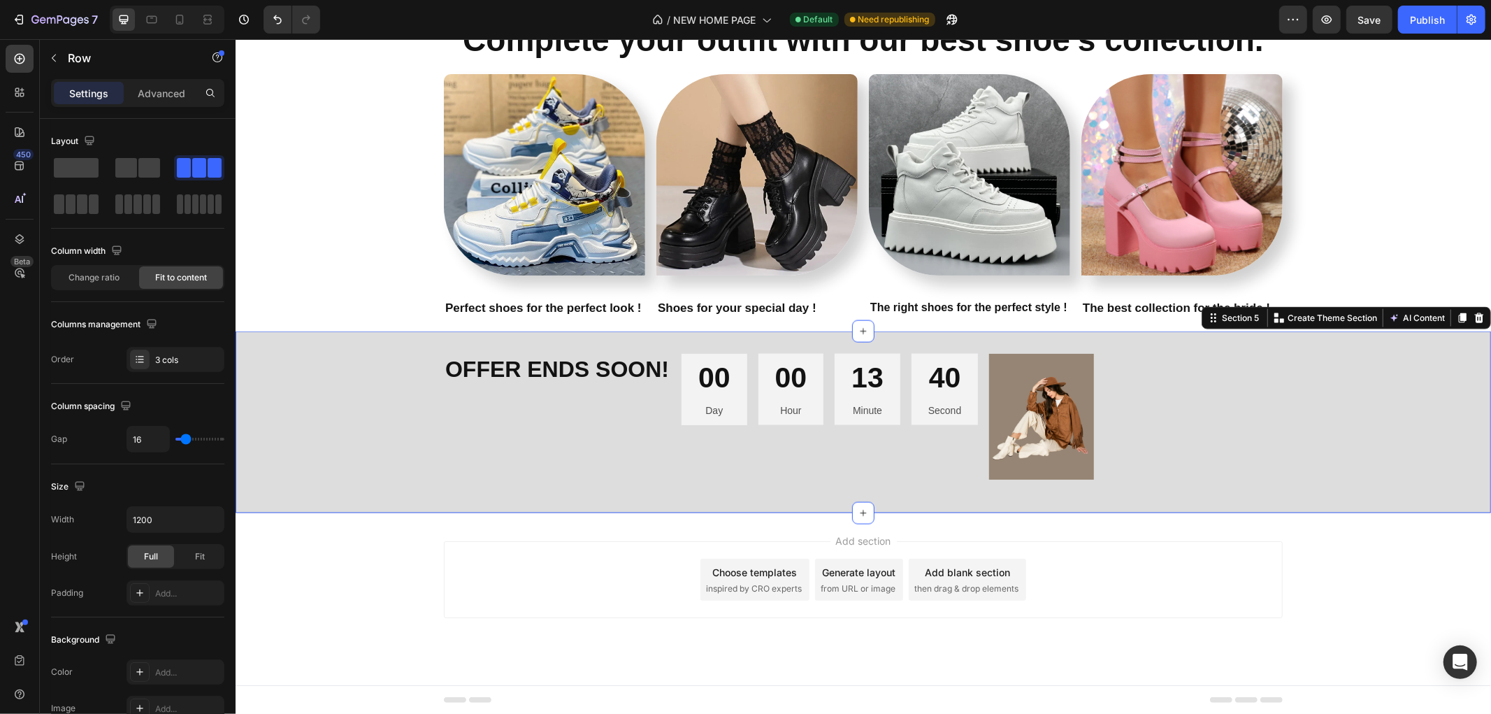
click at [296, 408] on div "⁠⁠⁠⁠⁠⁠⁠ OFFER ENDS SOON! Heading 00 Day 00 Hour 13 Minute 40 Second Countdown T…" at bounding box center [862, 421] width 1255 height 137
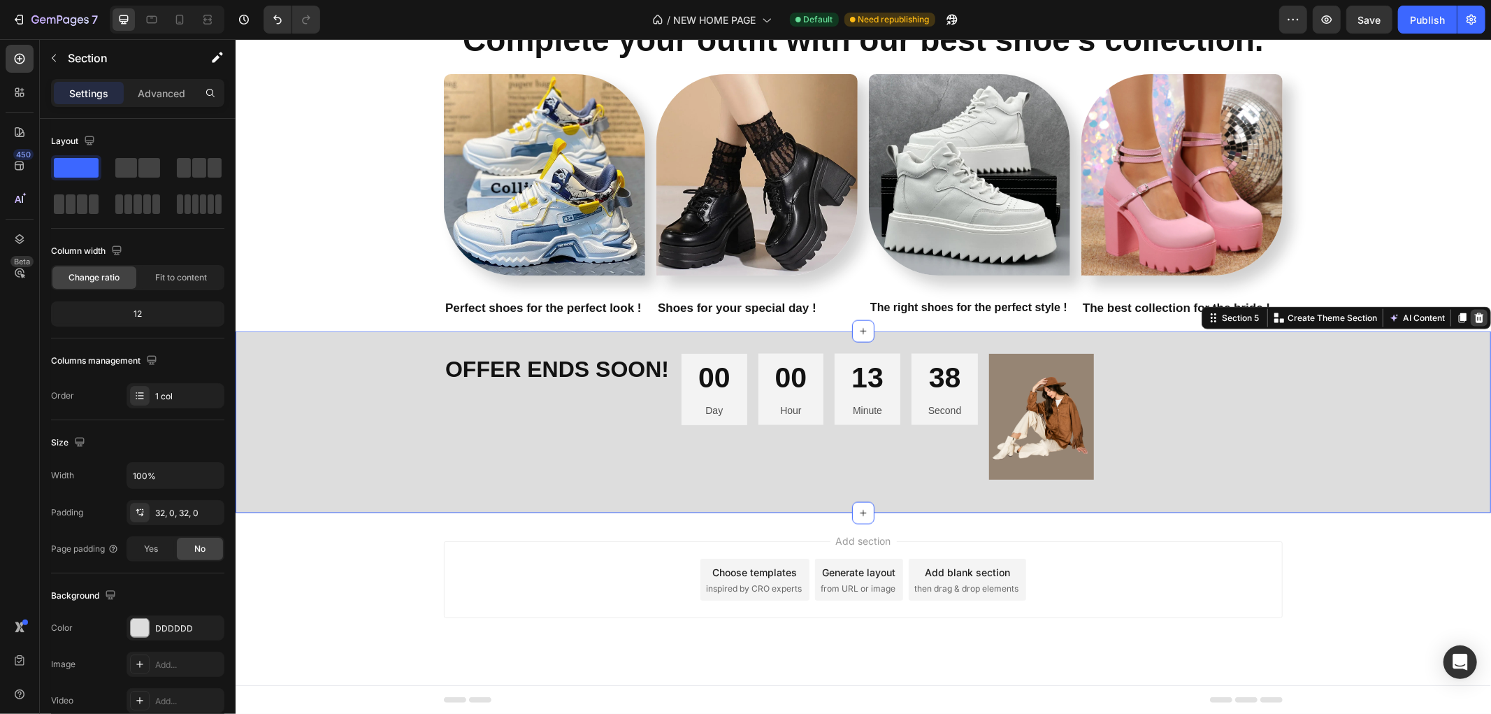
click at [1473, 318] on div at bounding box center [1478, 317] width 17 height 17
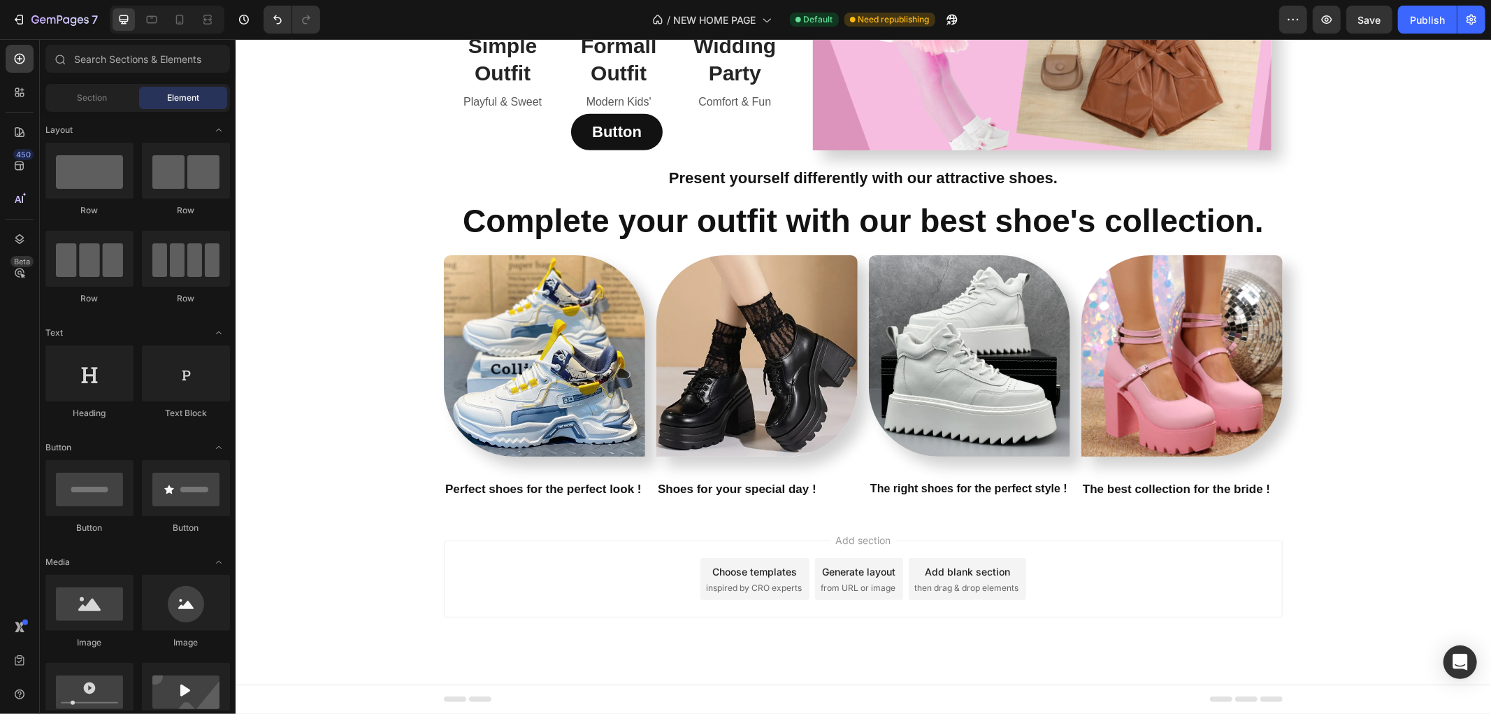
scroll to position [1417, 0]
click at [1422, 21] on div "Publish" at bounding box center [1427, 20] width 35 height 15
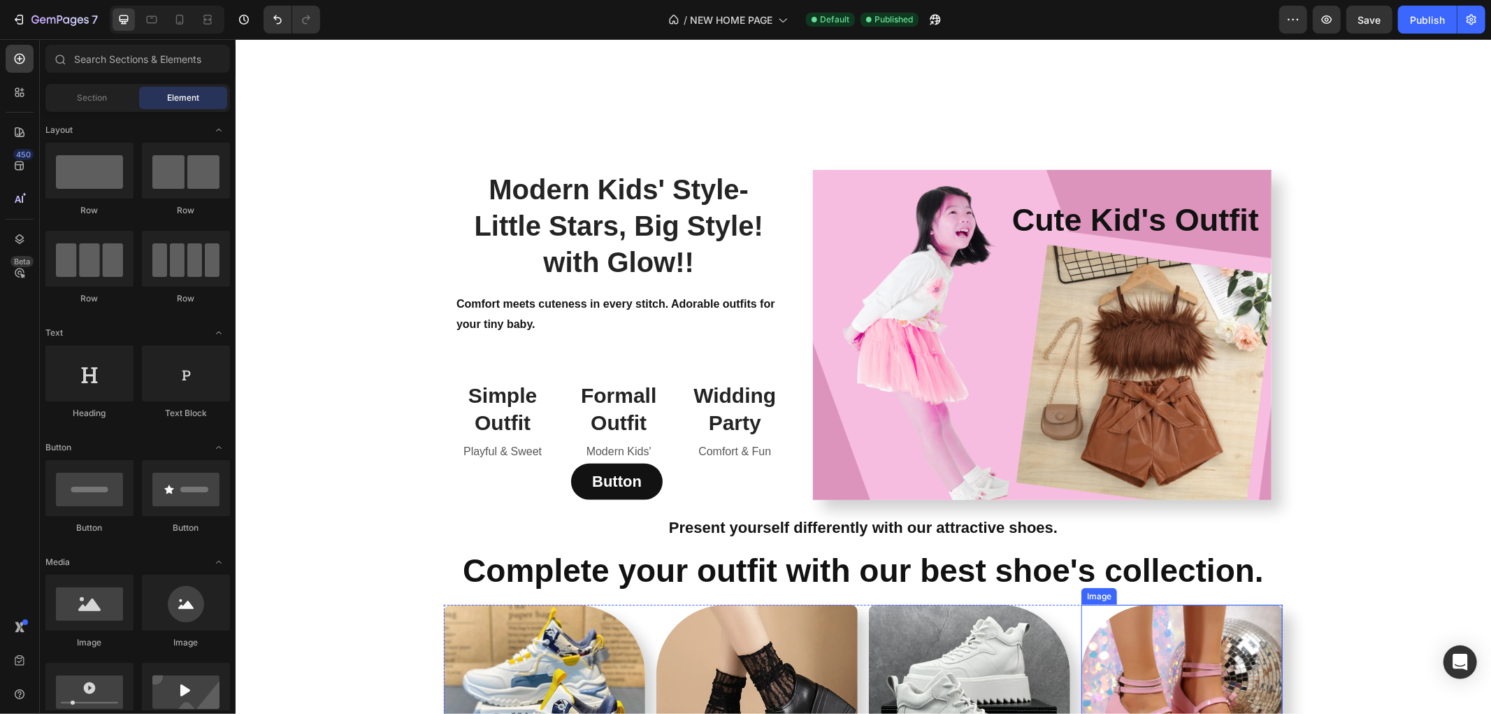
scroll to position [874, 0]
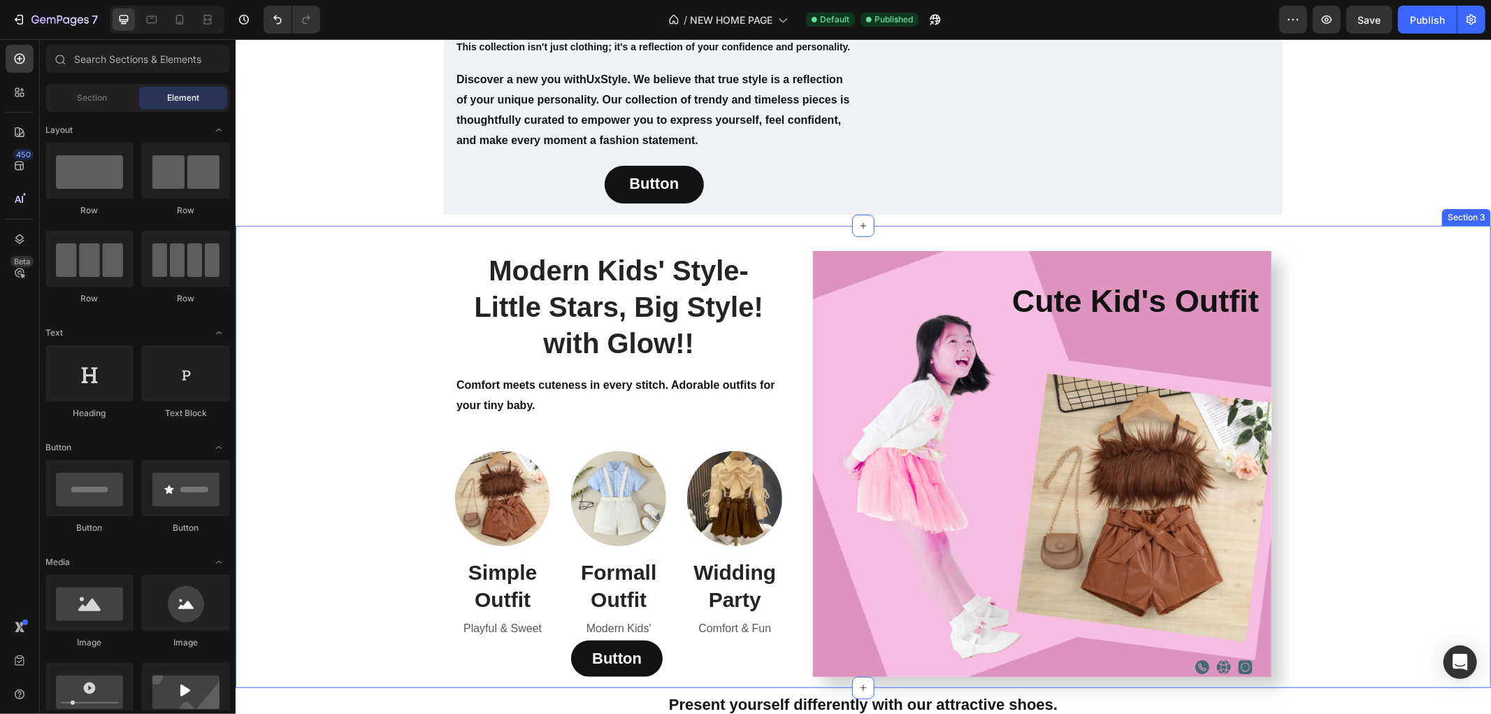
click at [417, 275] on div "Modern Kids' Style- Little Stars, Big Style! with Glow!! Heading Comfort meets …" at bounding box center [862, 463] width 1234 height 448
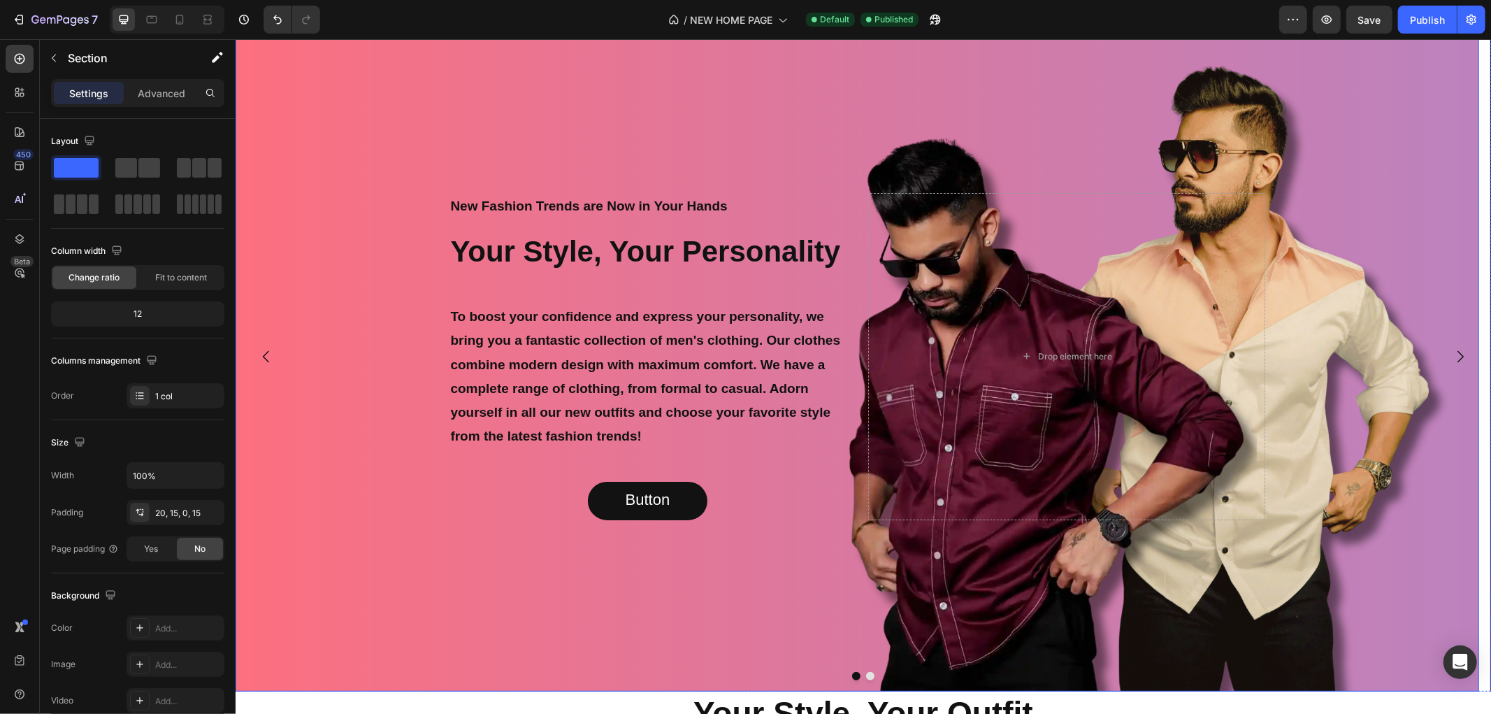
scroll to position [0, 0]
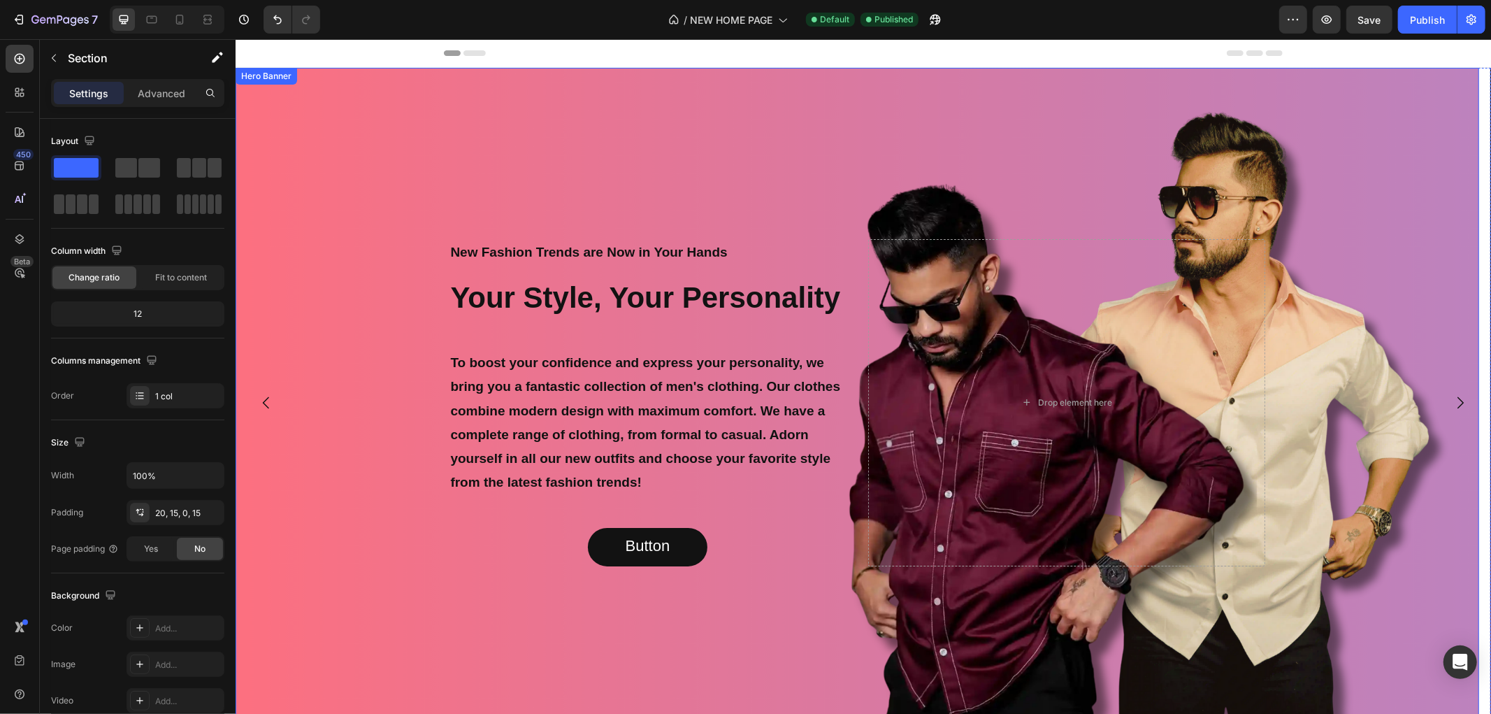
click at [375, 187] on div "Background Image" at bounding box center [856, 402] width 1243 height 670
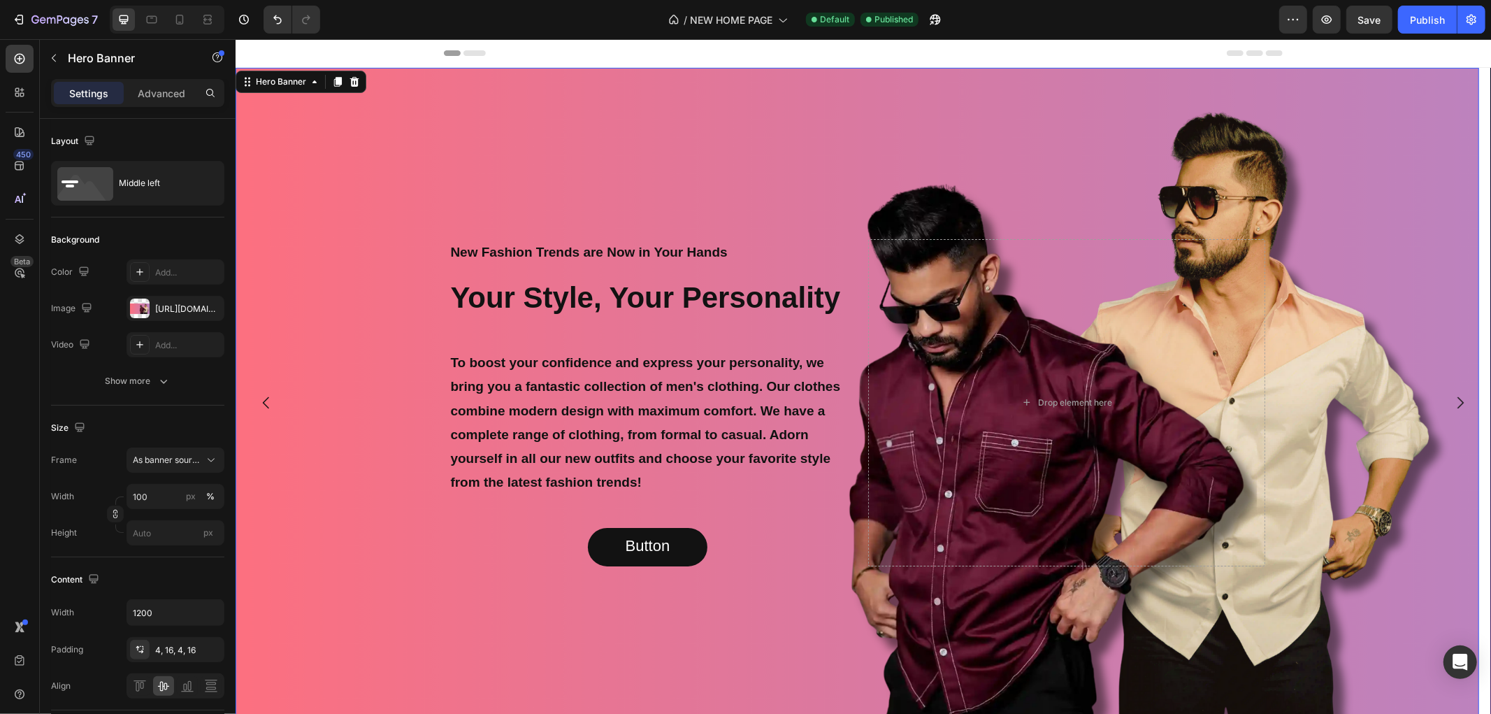
click at [319, 461] on div "Background Image" at bounding box center [856, 402] width 1243 height 670
click at [709, 178] on div "Background Image" at bounding box center [856, 402] width 1243 height 670
click at [416, 331] on div "Background Image" at bounding box center [856, 402] width 1243 height 670
click at [515, 329] on div "New Fashion Trends are Now in Your Hands Text Block Your Style, Your Personalit…" at bounding box center [646, 401] width 397 height 327
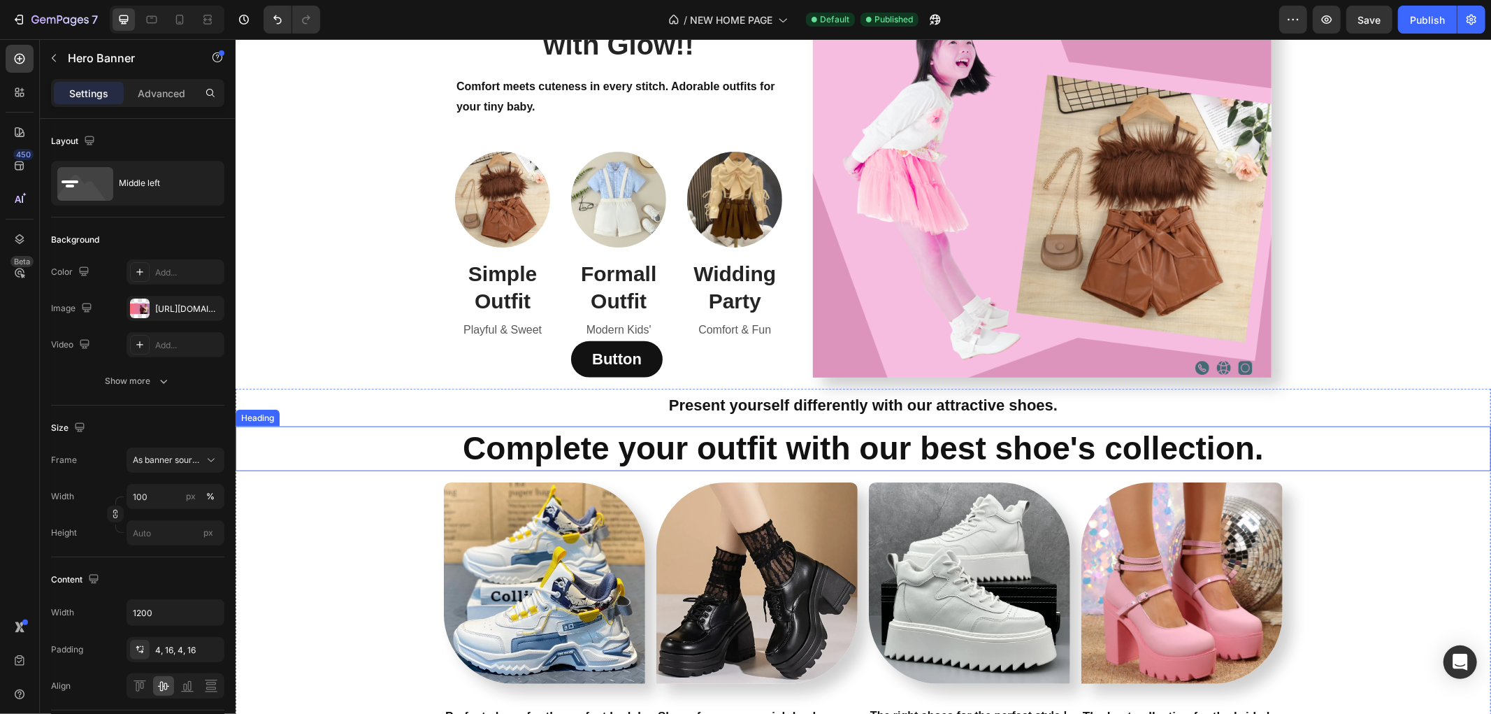
scroll to position [1417, 0]
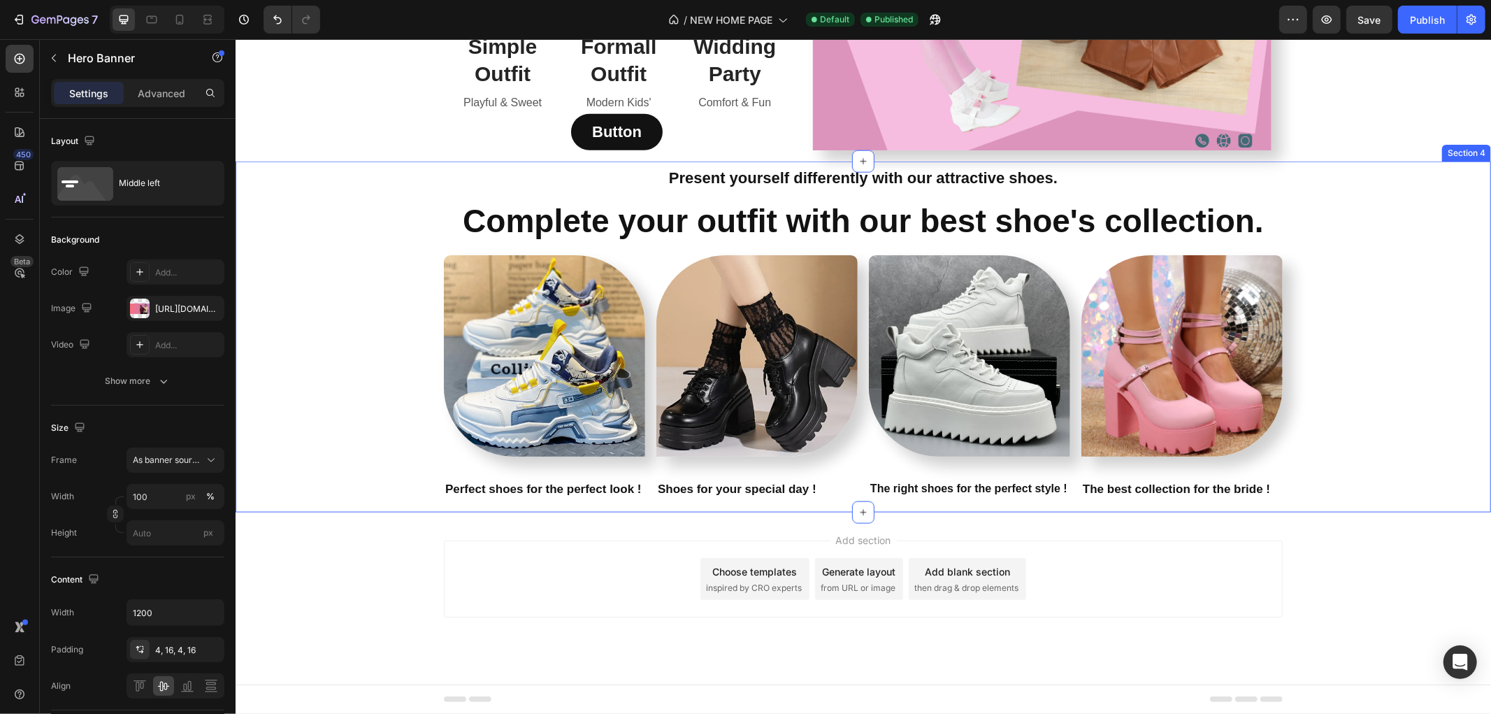
click at [409, 333] on div "Present yourself differently with our attractive shoes. Text Block Complete you…" at bounding box center [862, 336] width 1255 height 349
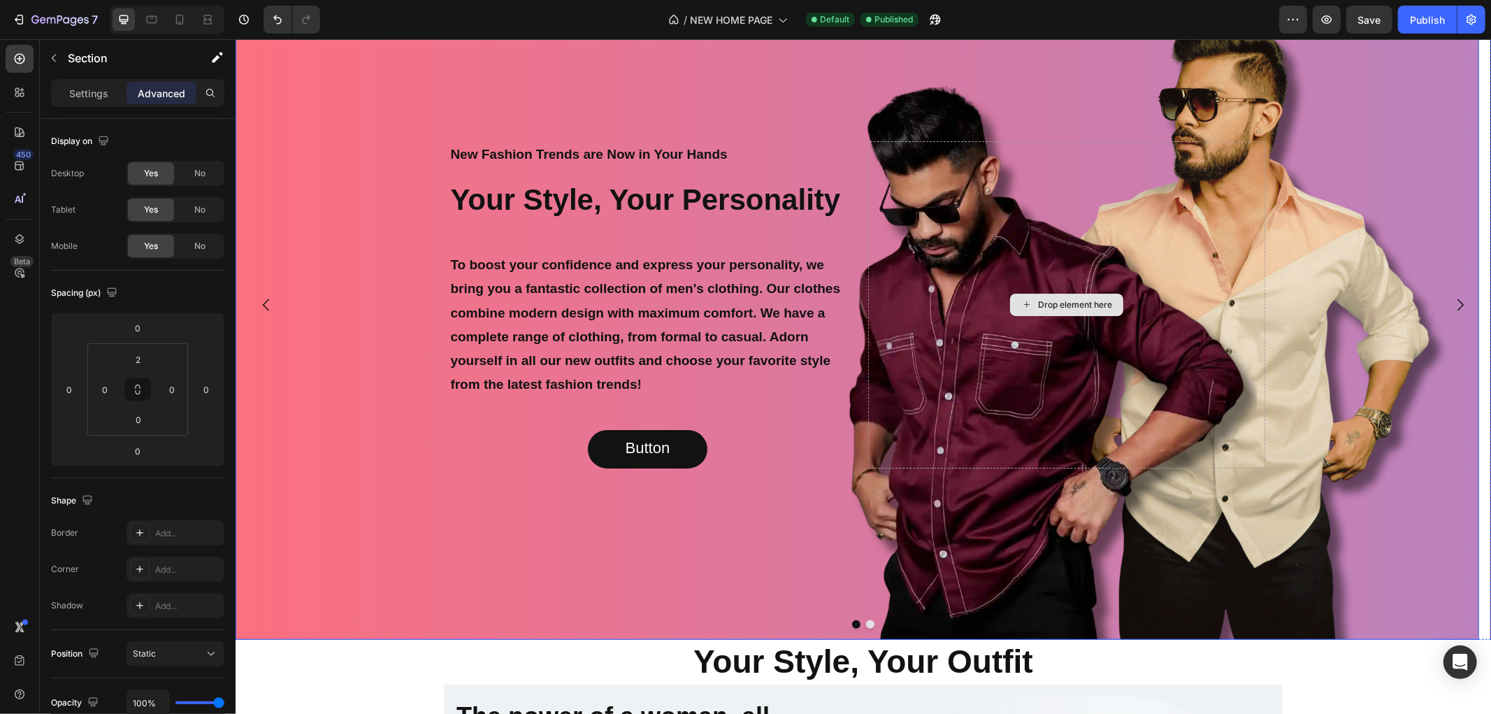
scroll to position [641, 0]
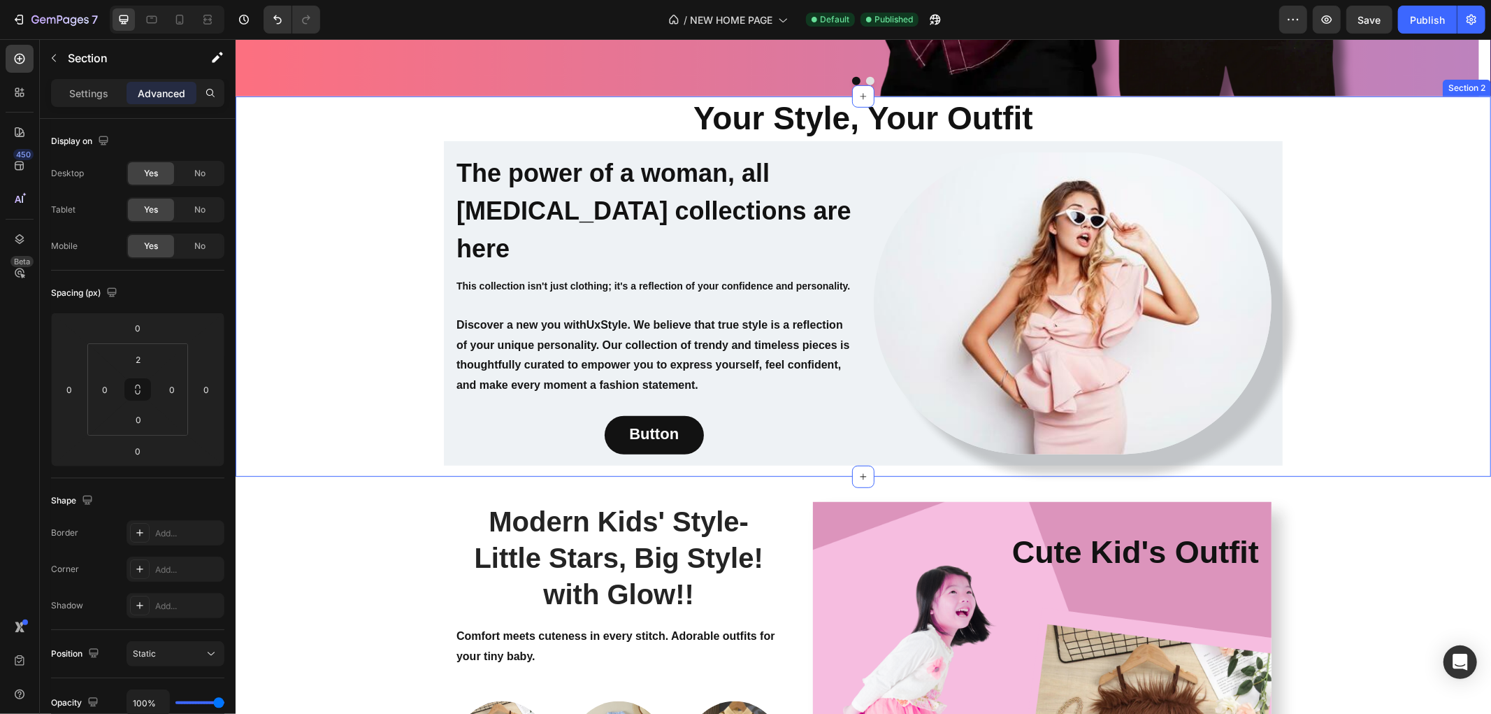
click at [1394, 243] on div "Your Style, Your Outfit Heading The power of a woman, all her own style collect…" at bounding box center [862, 286] width 1255 height 380
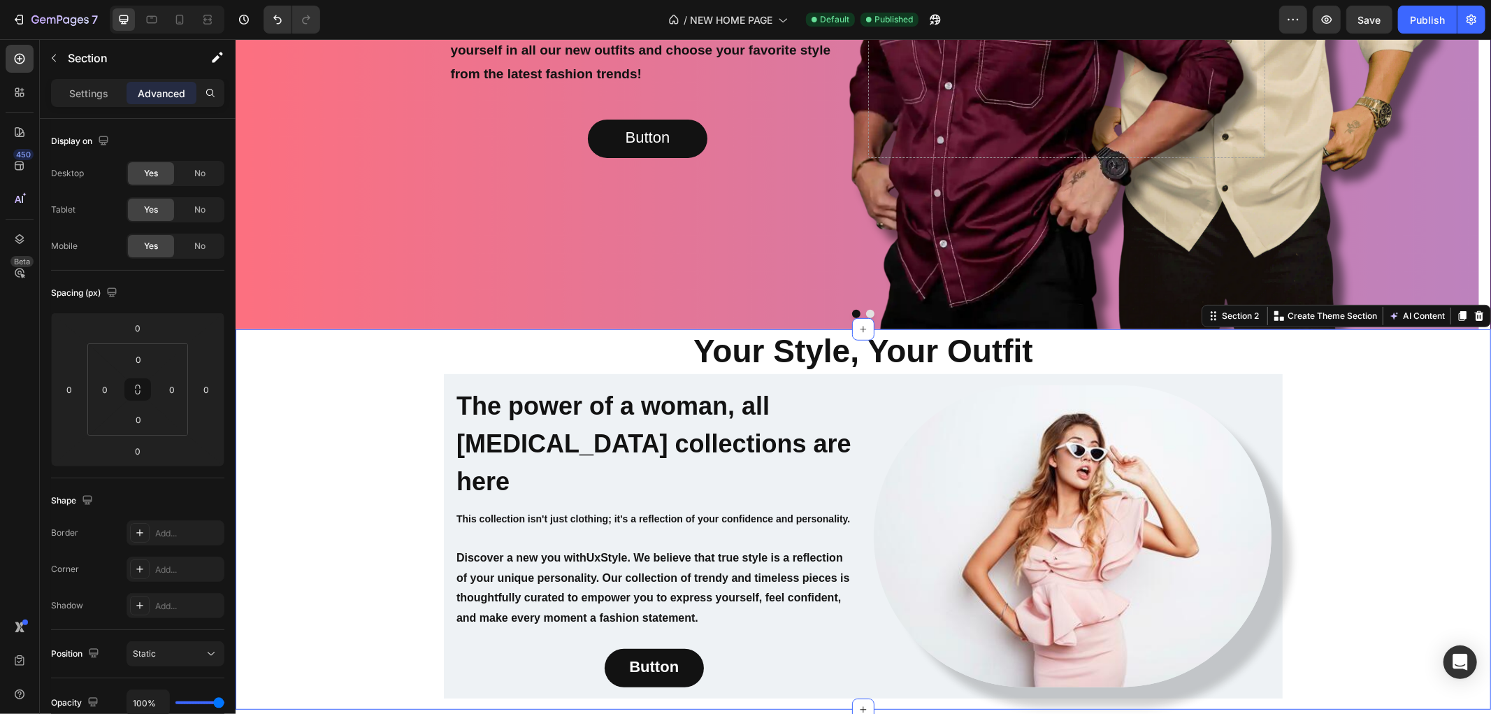
click at [377, 375] on div "Your Style, Your Outfit Heading The power of a woman, all her own style collect…" at bounding box center [862, 519] width 1255 height 380
click at [1365, 387] on div "Your Style, Your Outfit Heading The power of a woman, all her own style collect…" at bounding box center [862, 519] width 1255 height 380
click at [1381, 408] on div "Your Style, Your Outfit Heading The power of a woman, all her own style collect…" at bounding box center [862, 519] width 1255 height 380
click at [1352, 357] on h2 "Your Style, Your Outfit" at bounding box center [862, 351] width 1255 height 45
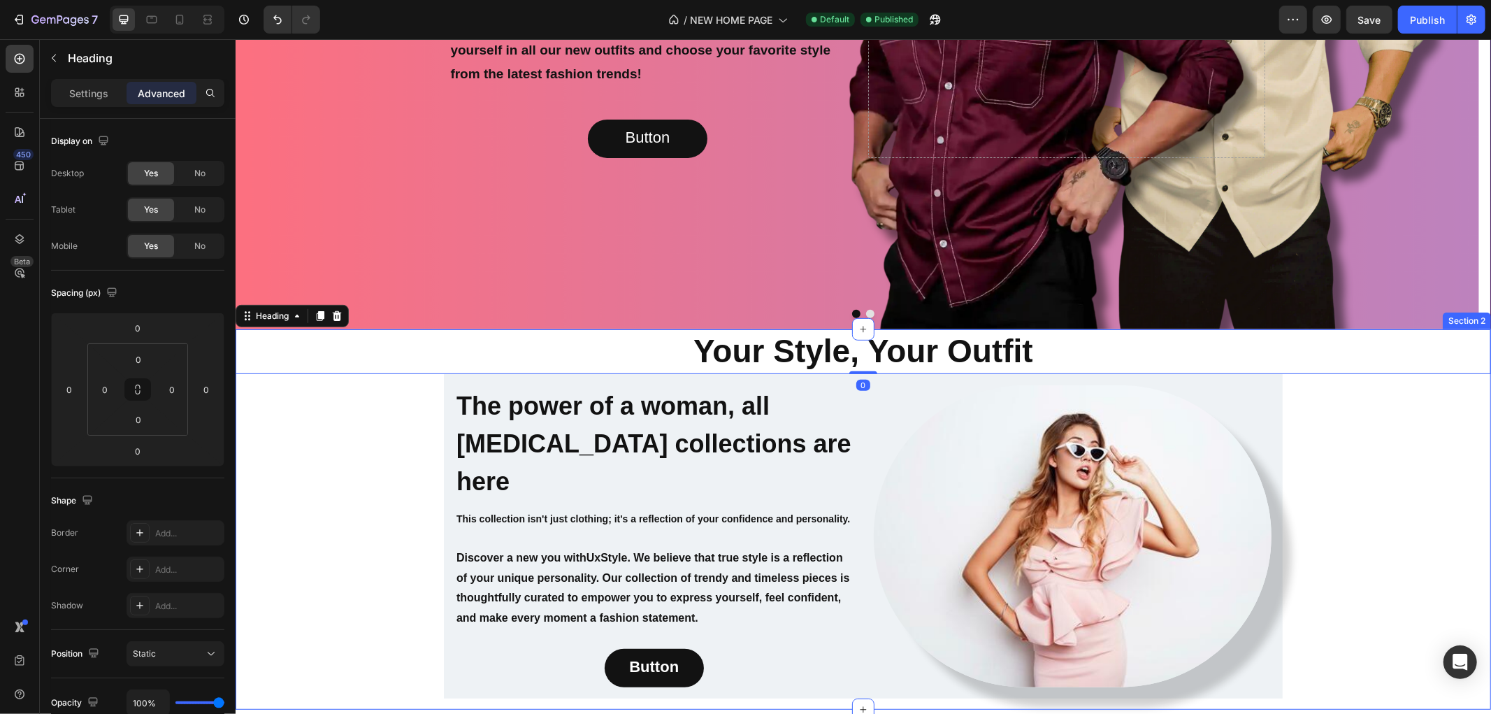
click at [1362, 430] on div "Your Style, Your Outfit Heading 0 The power of a woman, all her own style colle…" at bounding box center [862, 519] width 1255 height 380
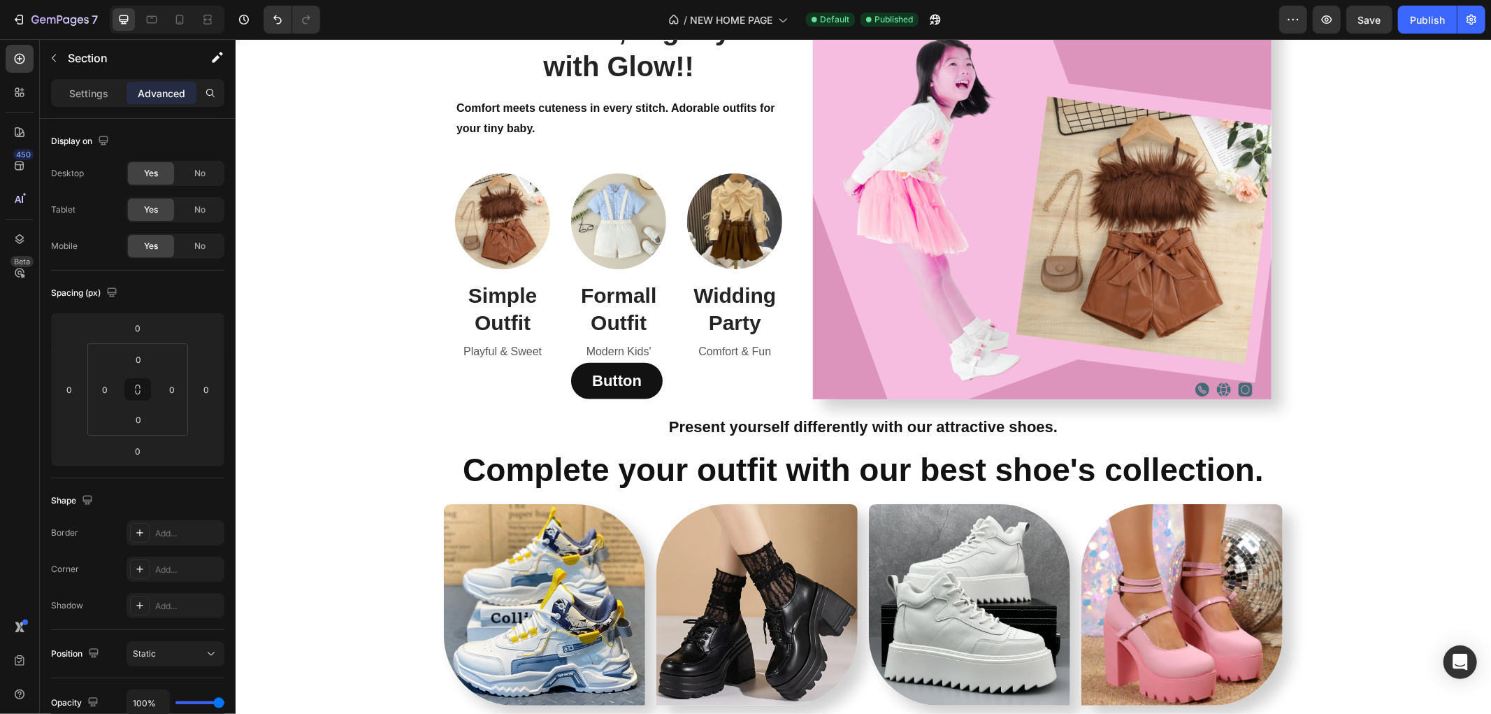
scroll to position [1107, 0]
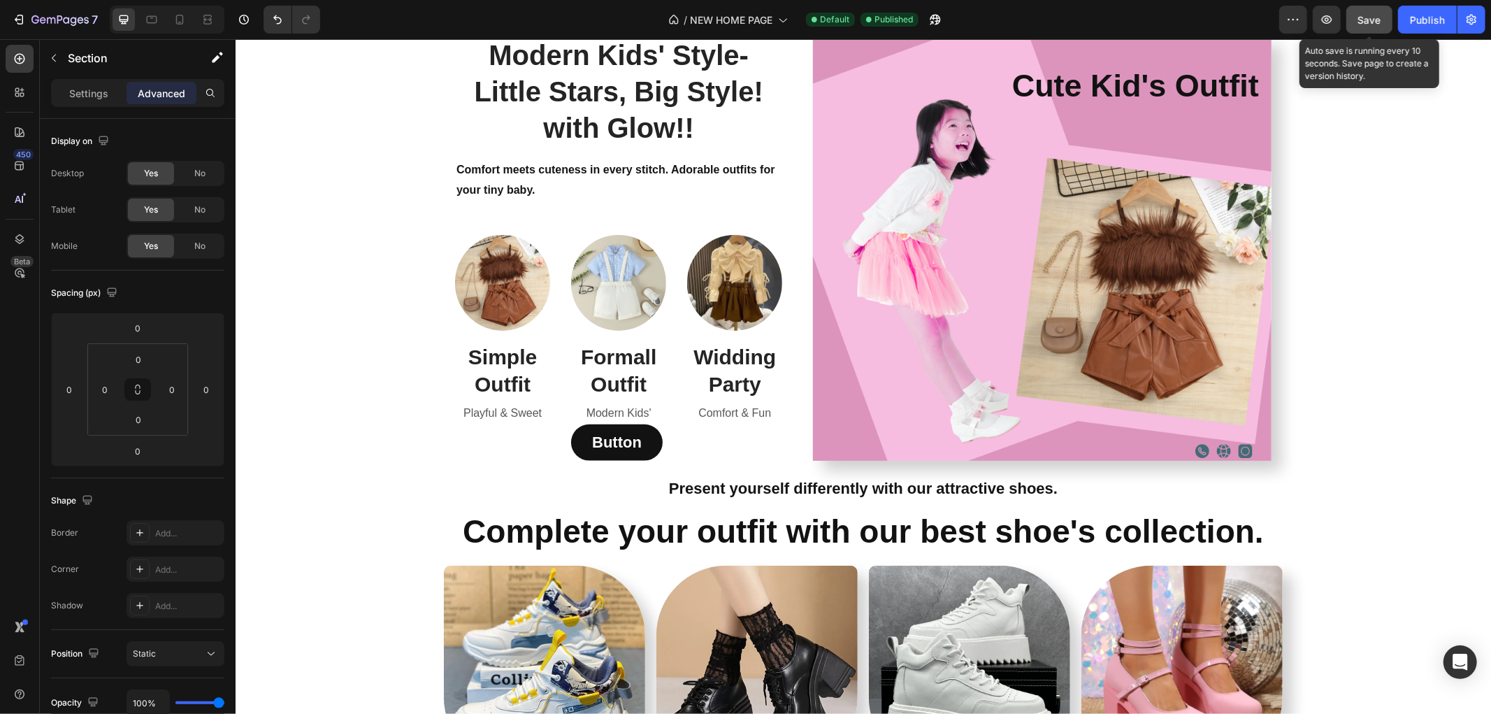
click at [1367, 22] on span "Save" at bounding box center [1369, 20] width 23 height 12
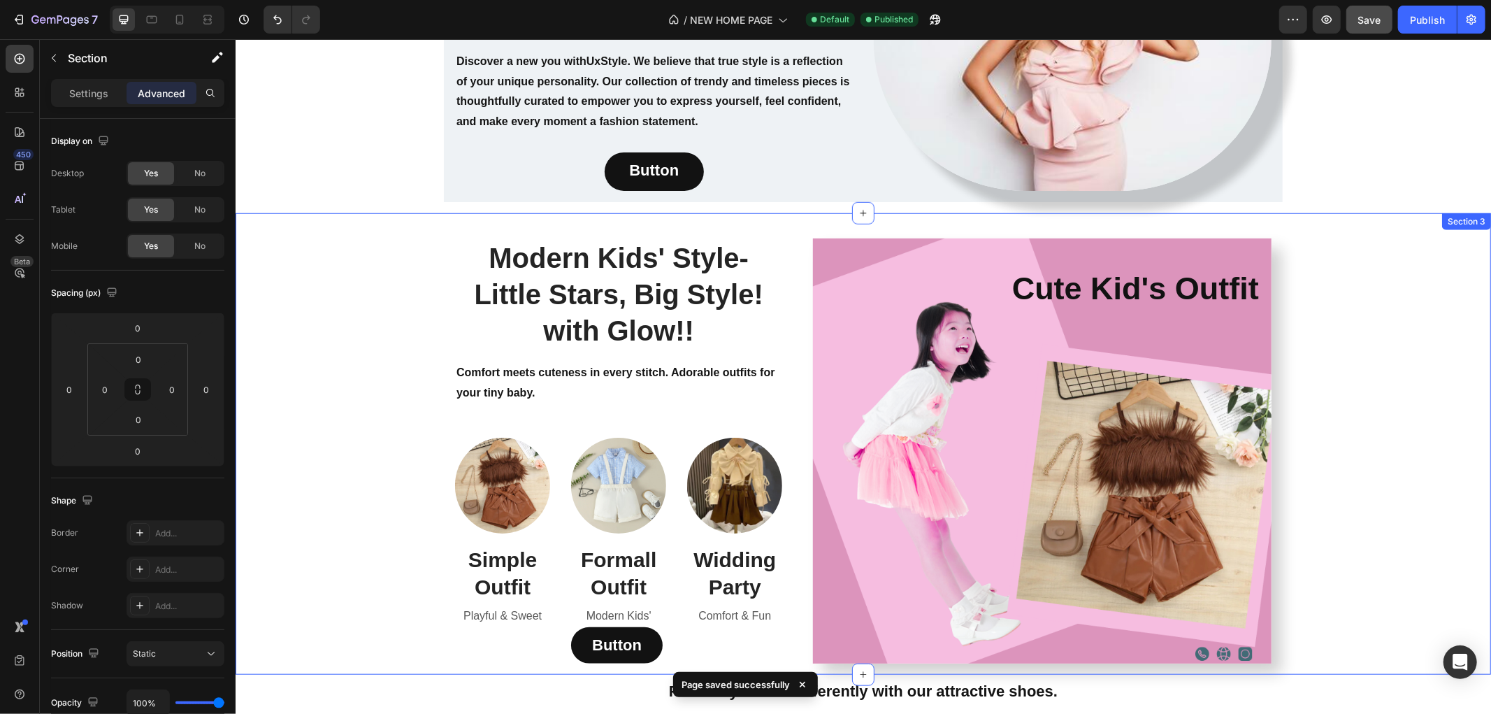
scroll to position [797, 0]
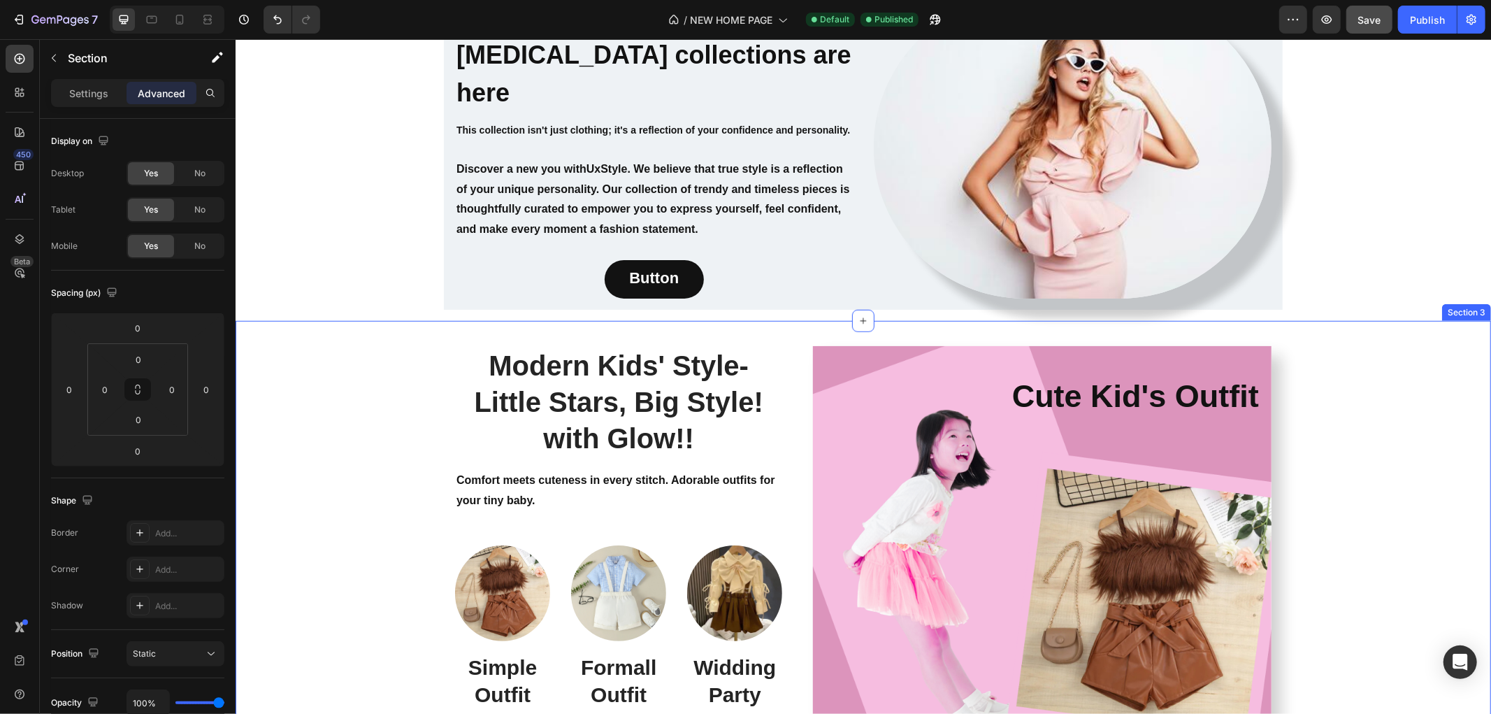
click at [317, 340] on div "Modern Kids' Style- Little Stars, Big Style! with Glow!! Heading Comfort meets …" at bounding box center [862, 558] width 1234 height 448
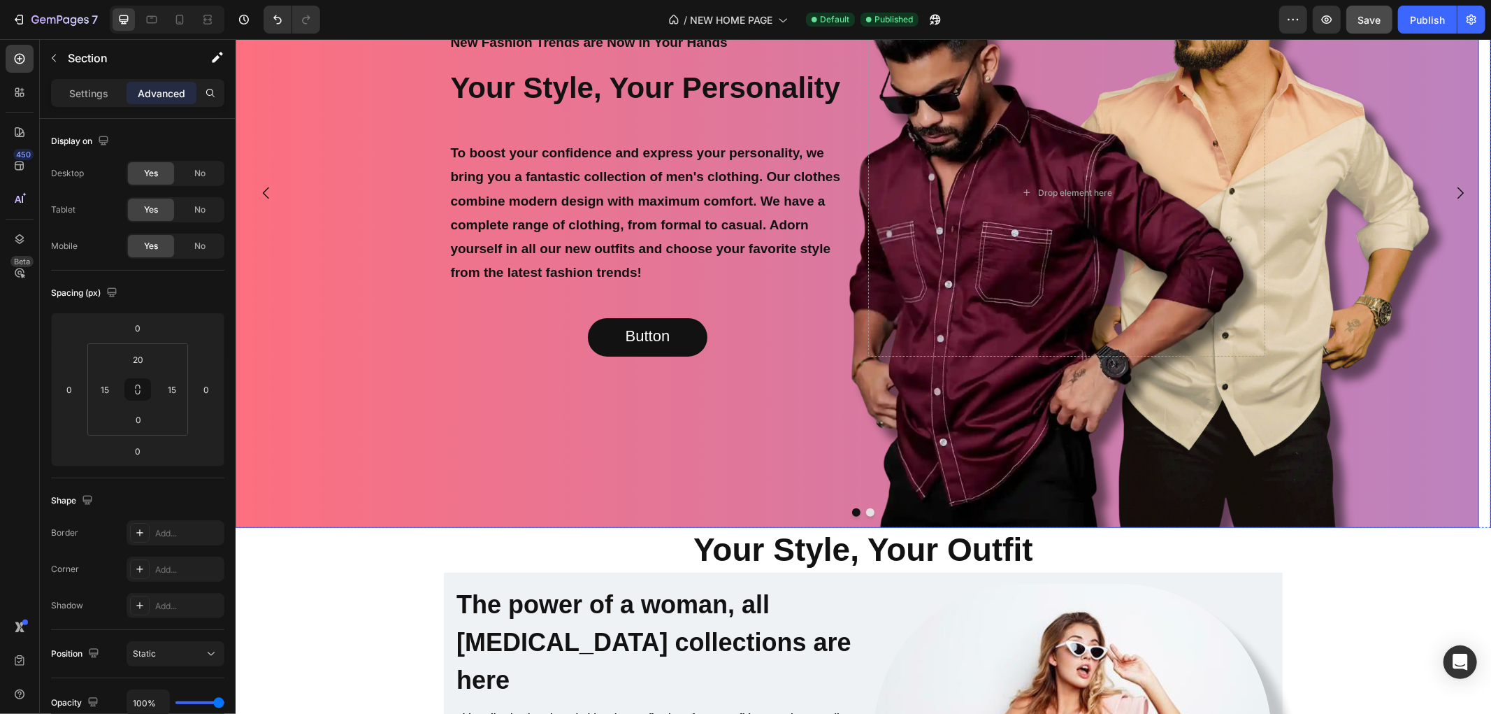
scroll to position [0, 0]
